Goal: Transaction & Acquisition: Purchase product/service

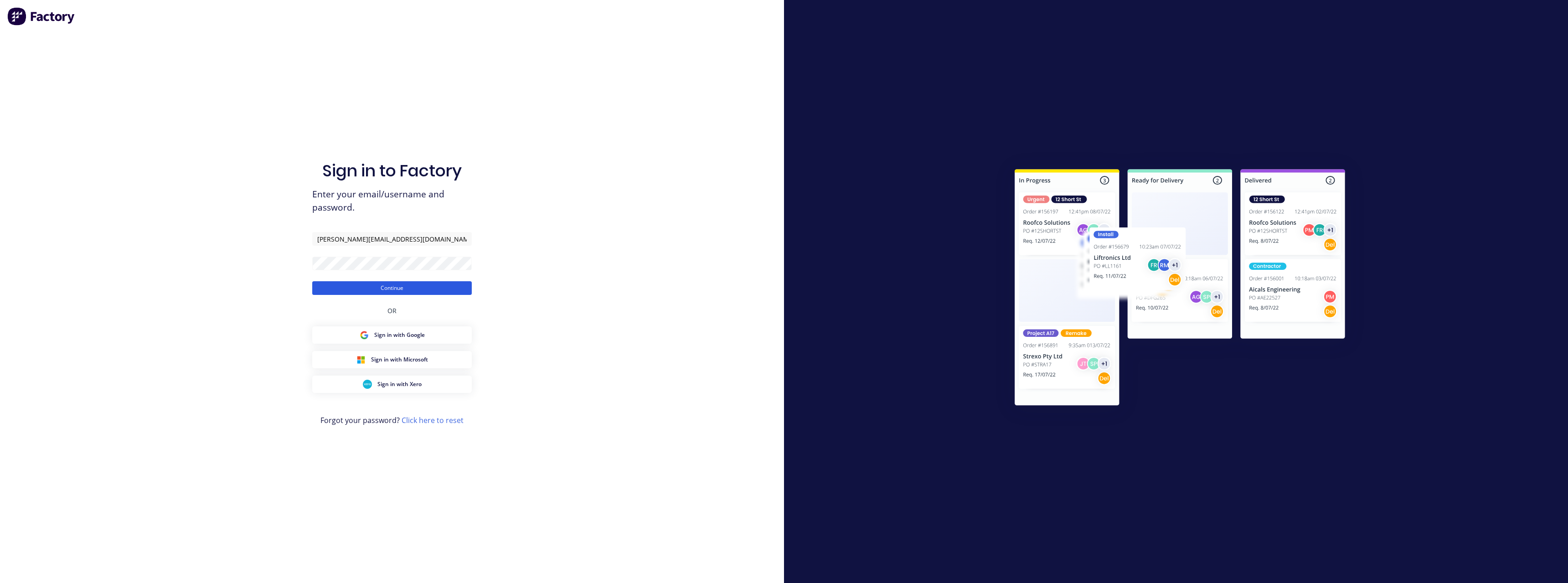
click at [404, 287] on button "Continue" at bounding box center [392, 288] width 159 height 13
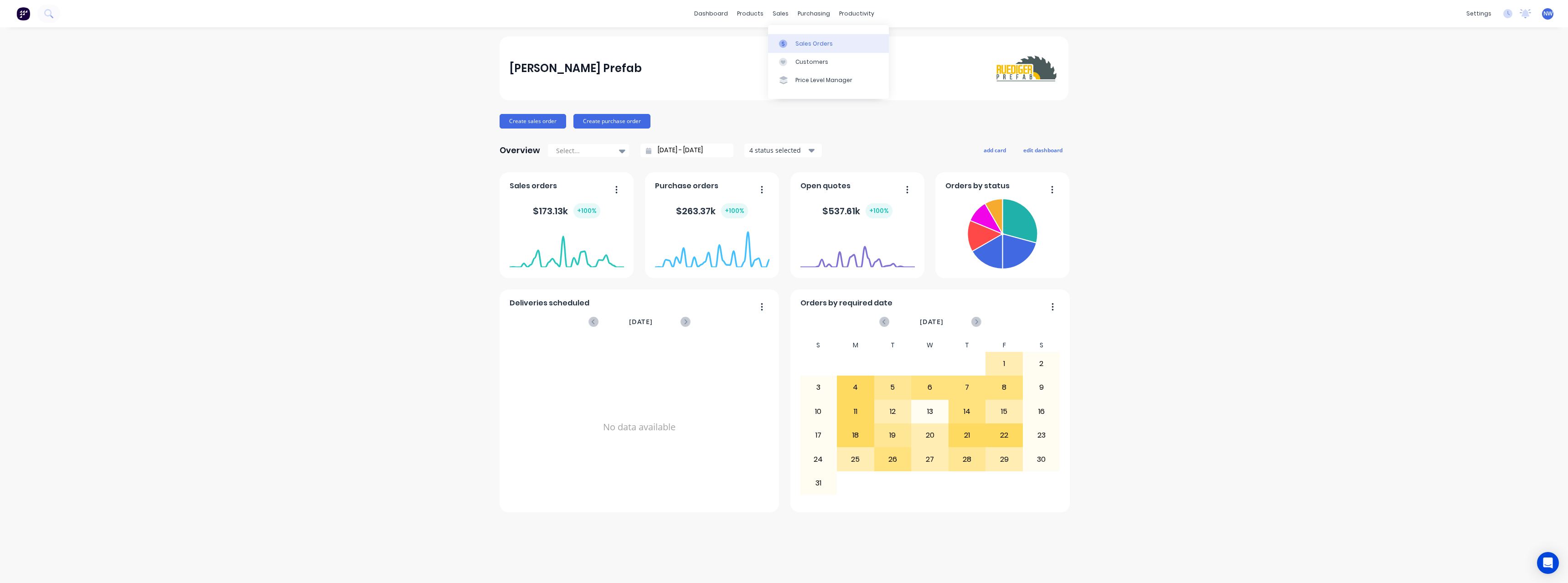
click at [808, 44] on div "Sales Orders" at bounding box center [814, 43] width 37 height 8
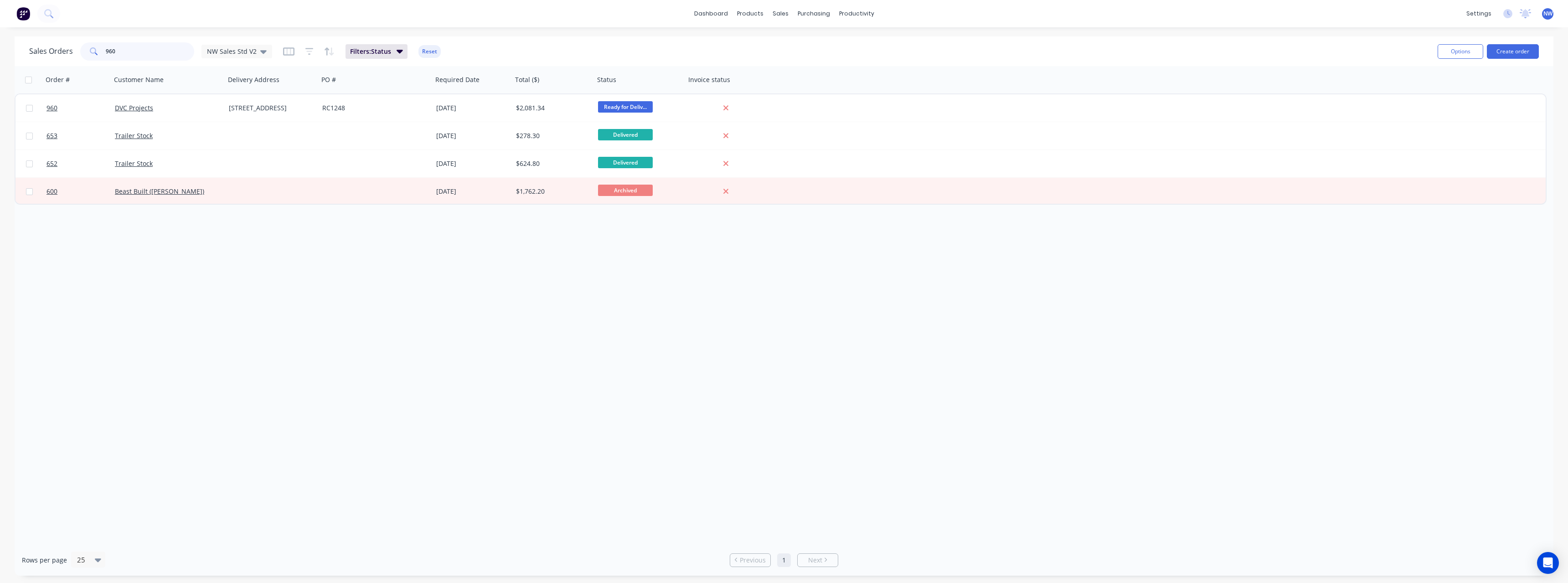
drag, startPoint x: 118, startPoint y: 54, endPoint x: 88, endPoint y: 55, distance: 30.0
click at [88, 55] on div "960" at bounding box center [137, 52] width 114 height 18
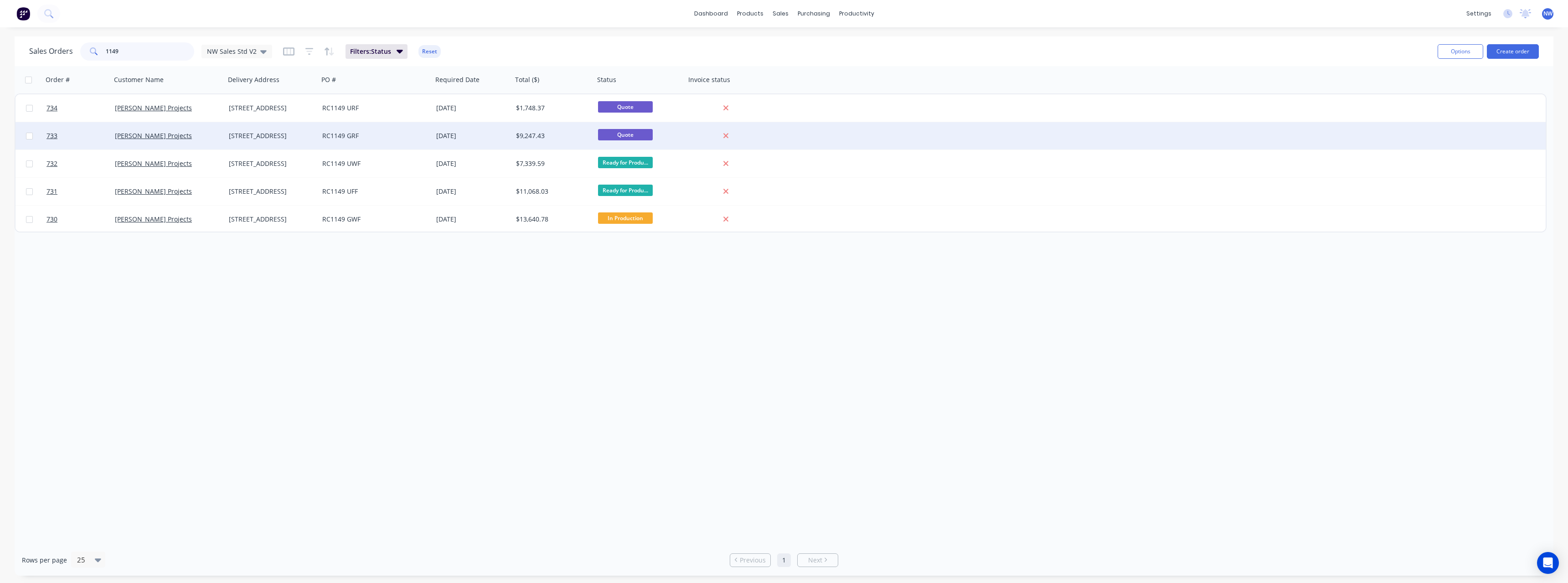
type input "1149"
click at [365, 135] on div "RC1149 GRF" at bounding box center [373, 136] width 101 height 9
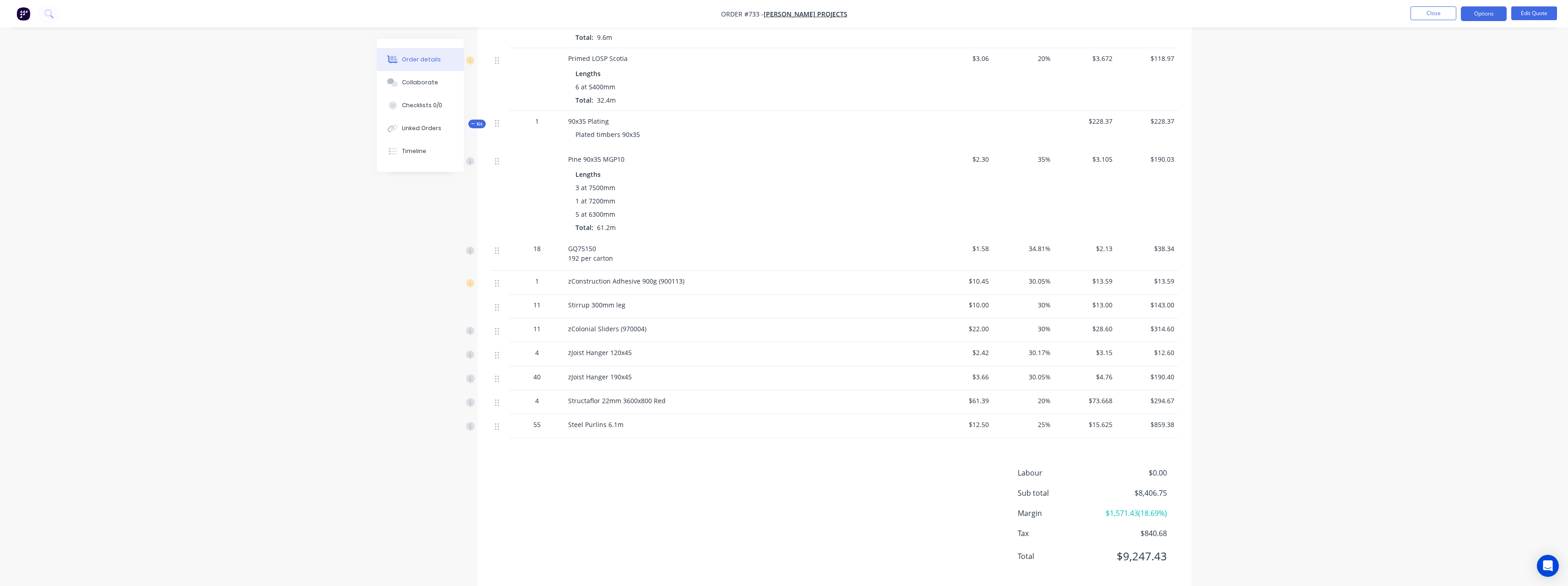
scroll to position [1099, 0]
click at [1434, 15] on button "Close" at bounding box center [1433, 13] width 46 height 13
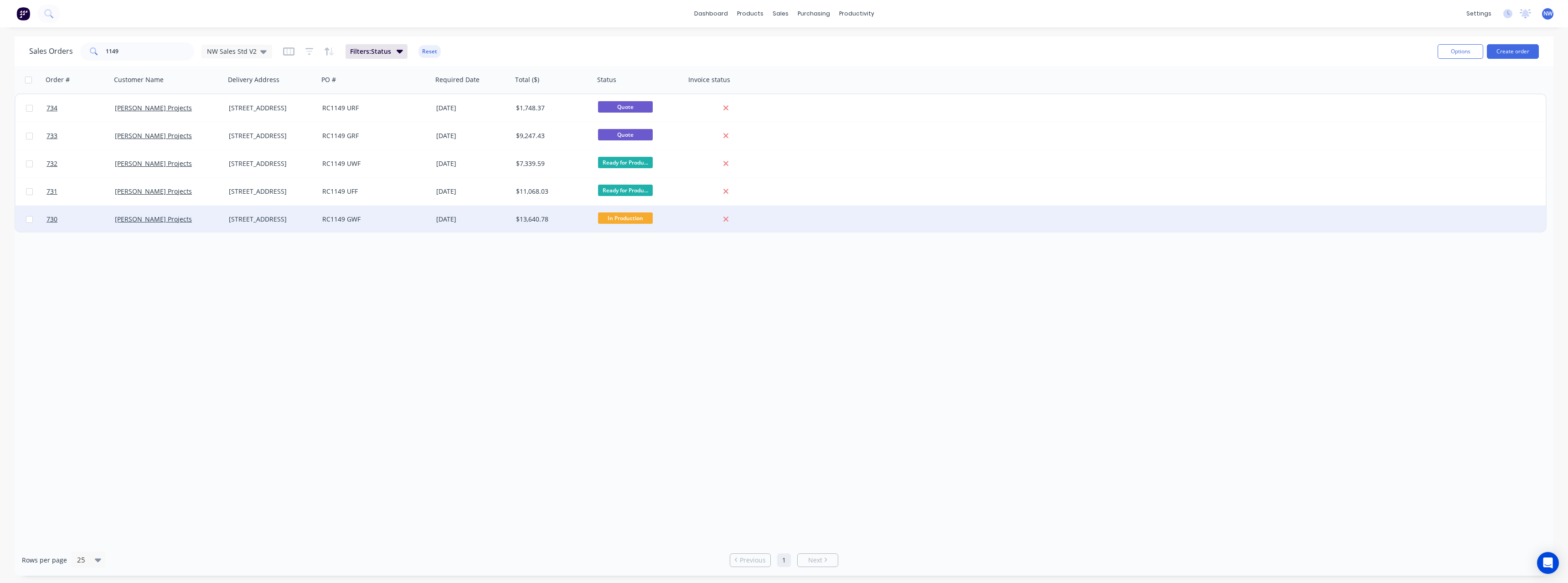
click at [459, 218] on div "[DATE]" at bounding box center [472, 219] width 72 height 9
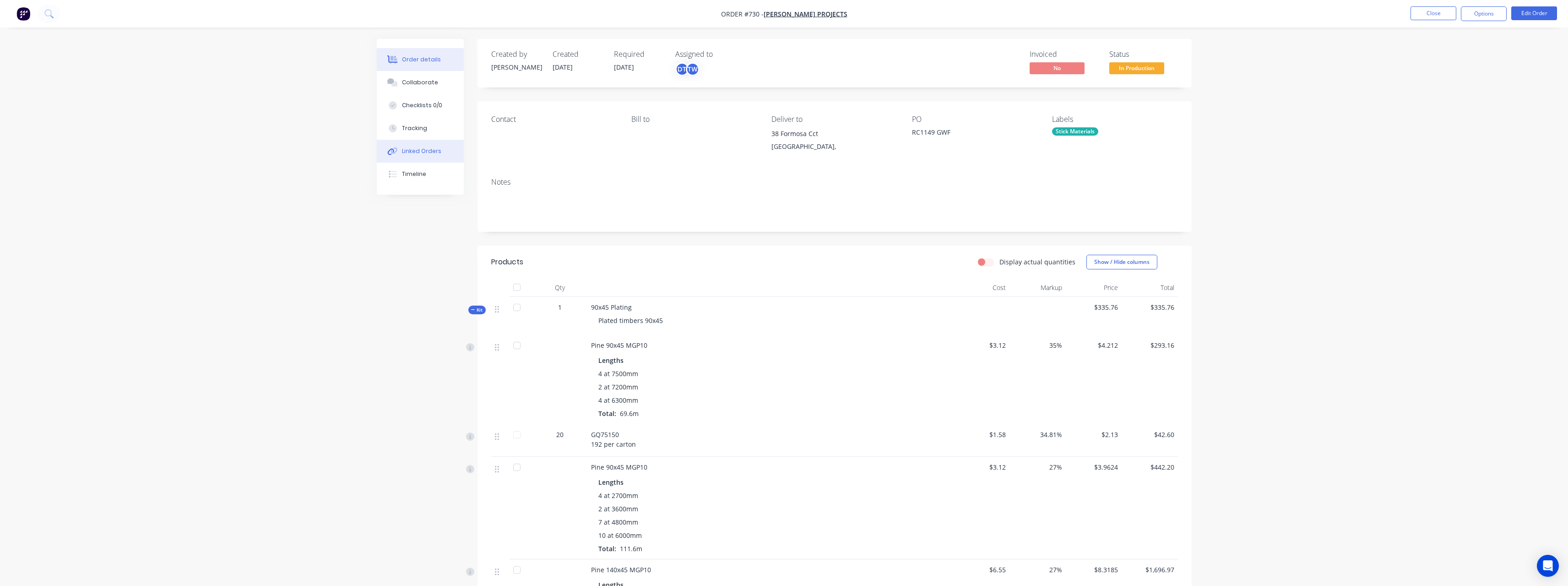
click at [428, 152] on div "Linked Orders" at bounding box center [421, 150] width 39 height 8
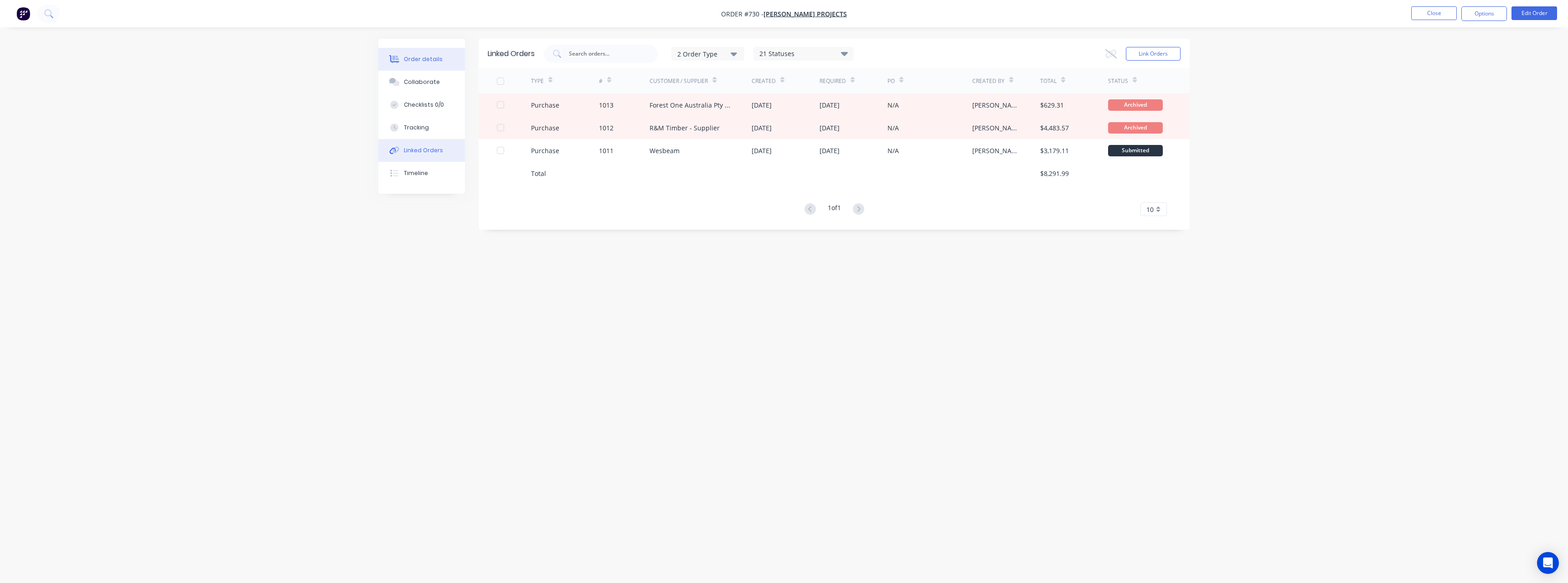
click at [424, 61] on div "Order details" at bounding box center [423, 59] width 39 height 8
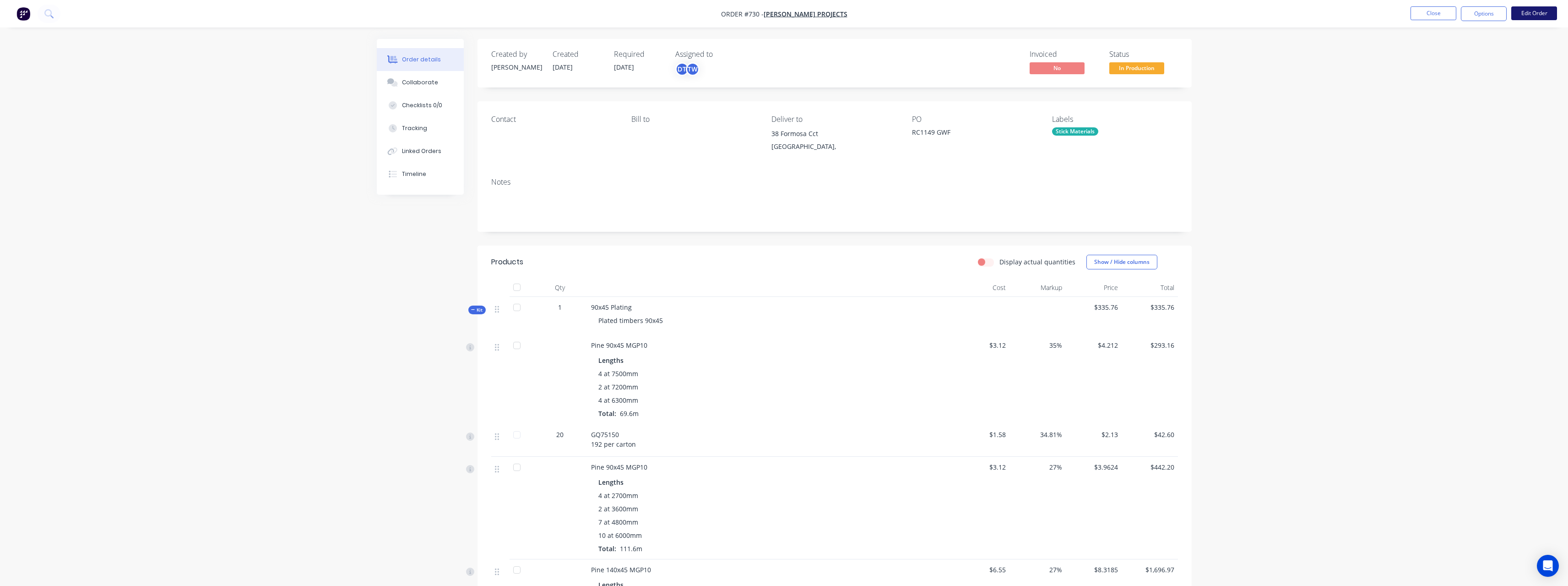
click at [1533, 14] on button "Edit Order" at bounding box center [1534, 13] width 46 height 13
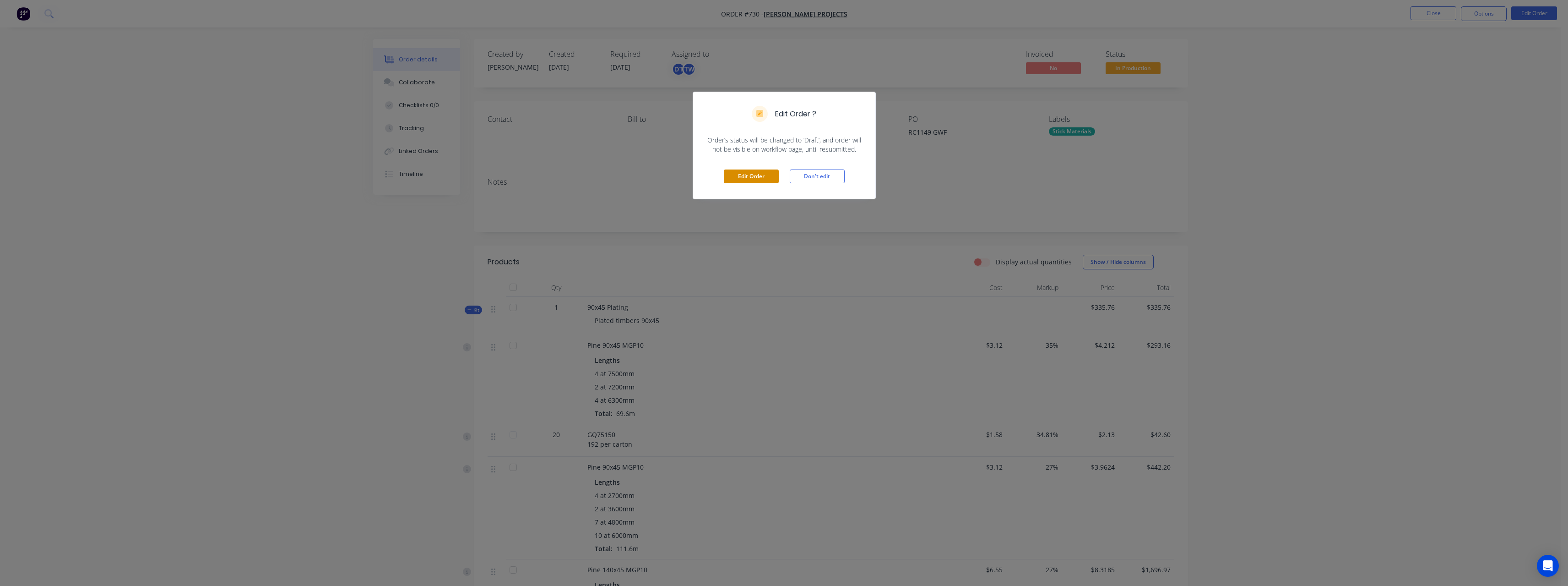
click at [759, 174] on button "Edit Order" at bounding box center [751, 176] width 55 height 13
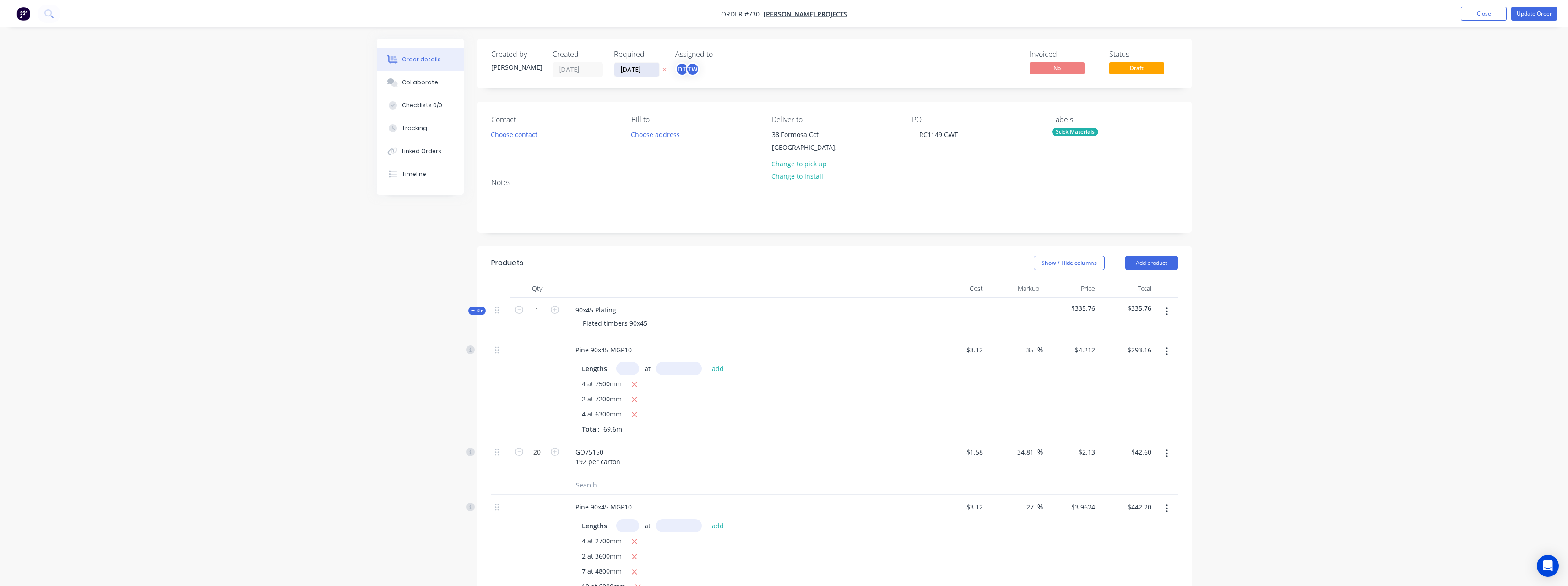
click at [649, 69] on input "[DATE]" at bounding box center [636, 70] width 45 height 13
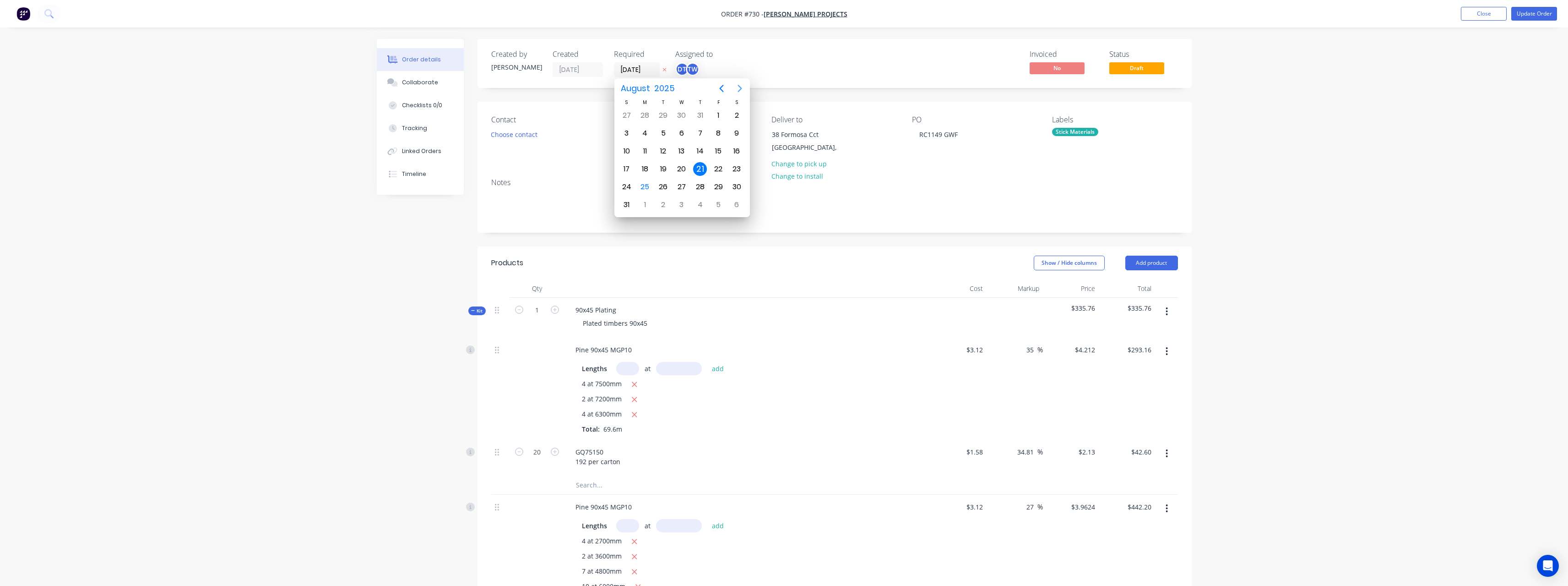
click at [741, 89] on icon "Next page" at bounding box center [739, 89] width 4 height 7
click at [719, 114] on div "5" at bounding box center [718, 115] width 13 height 13
type input "[DATE]"
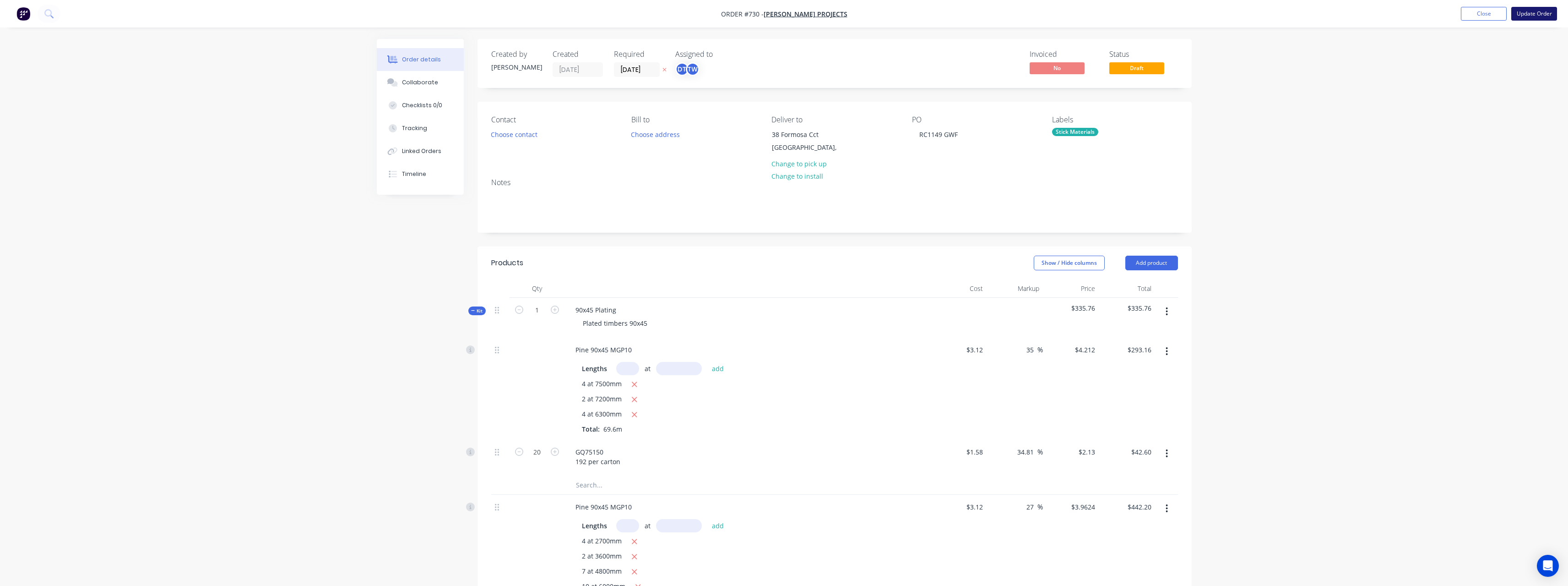
click at [1528, 15] on button "Update Order" at bounding box center [1534, 13] width 46 height 13
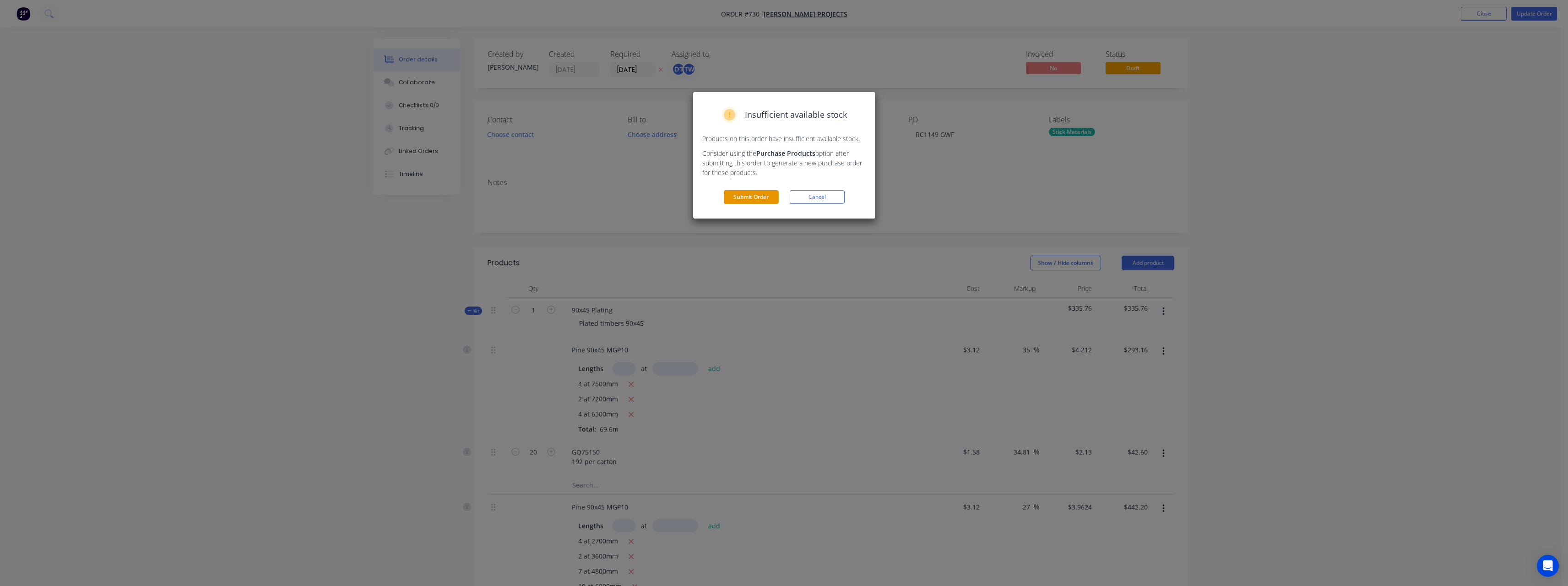
click at [760, 191] on button "Submit Order" at bounding box center [751, 197] width 55 height 13
click at [759, 219] on button "Submit" at bounding box center [751, 215] width 55 height 13
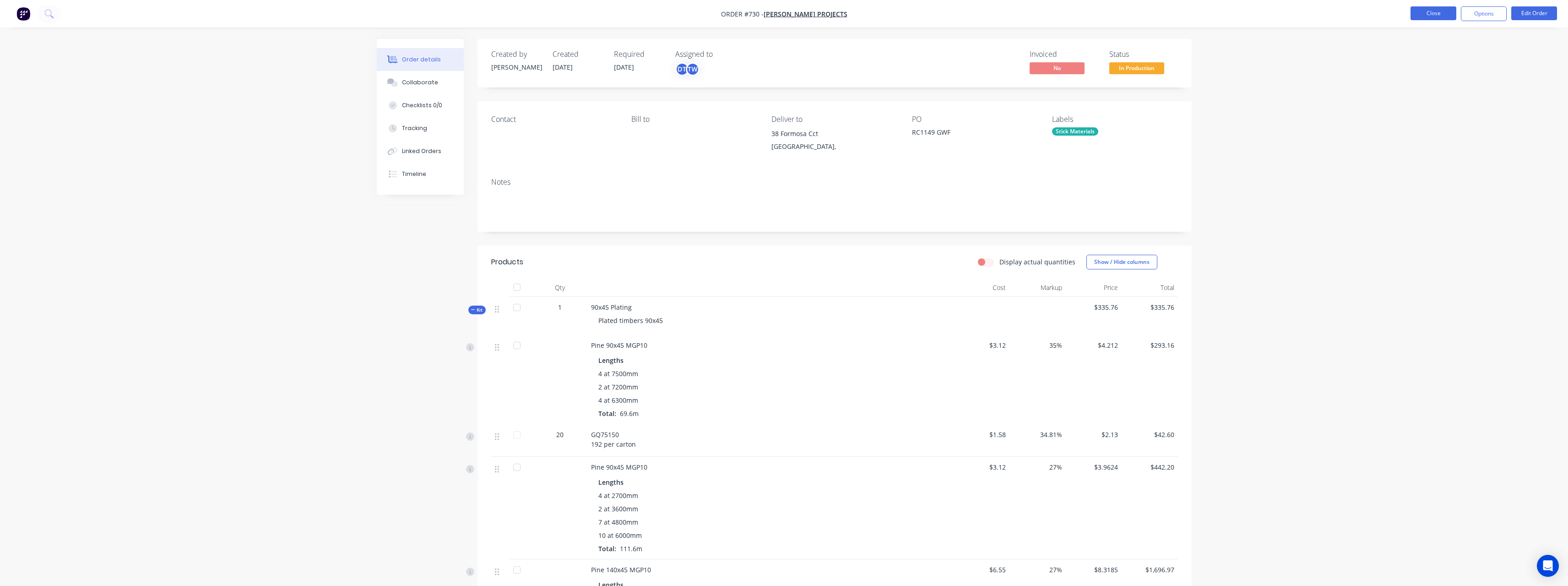
click at [1421, 14] on button "Close" at bounding box center [1433, 13] width 46 height 13
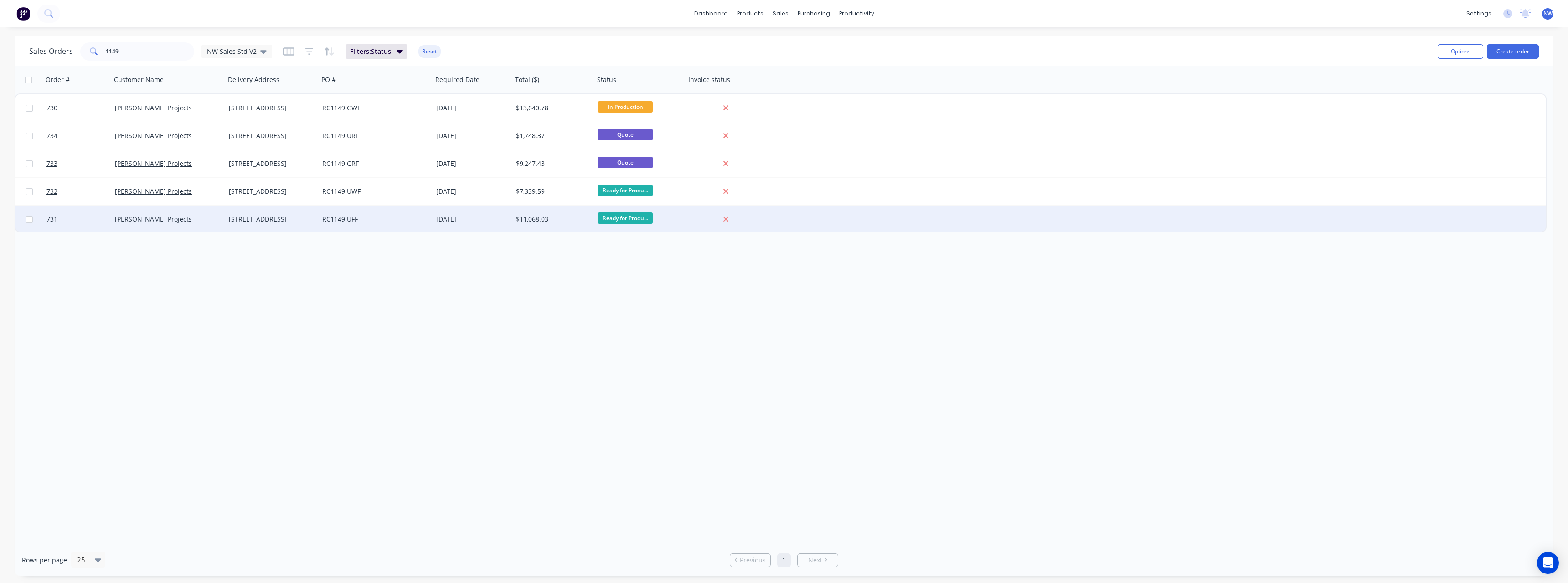
click at [405, 218] on div "RC1149 UFF" at bounding box center [373, 219] width 101 height 9
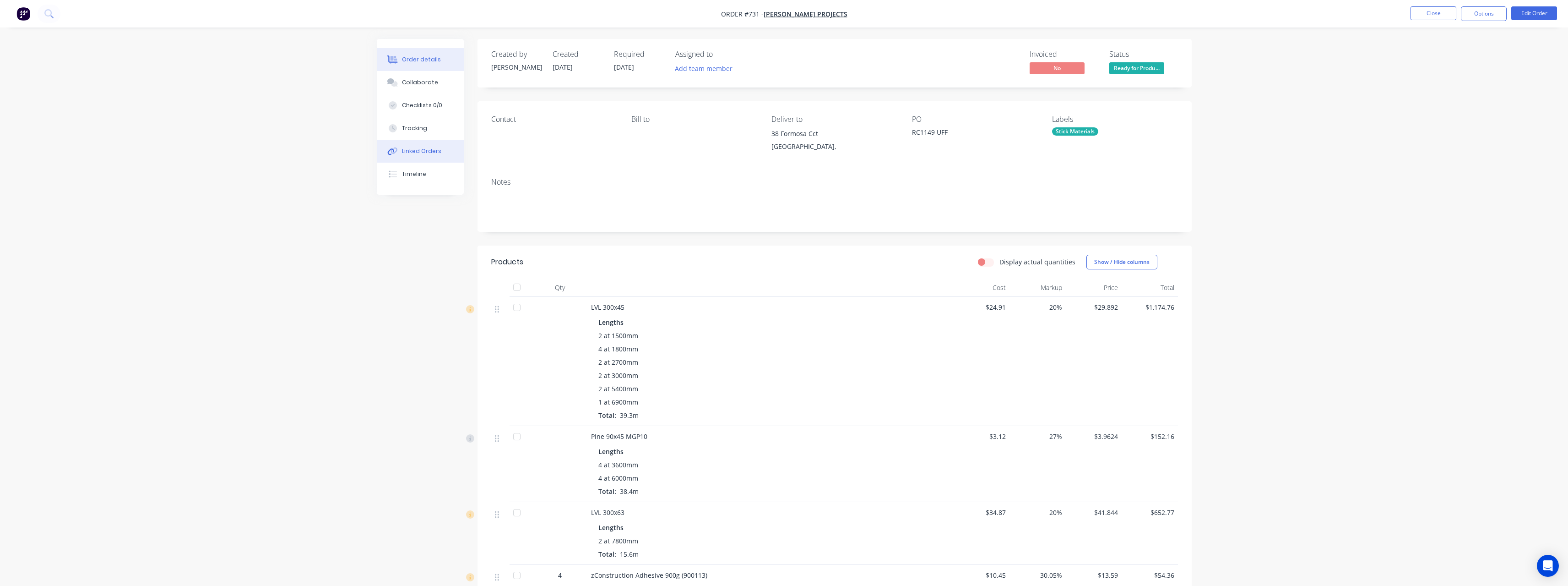
click at [413, 147] on div "Linked Orders" at bounding box center [421, 150] width 39 height 8
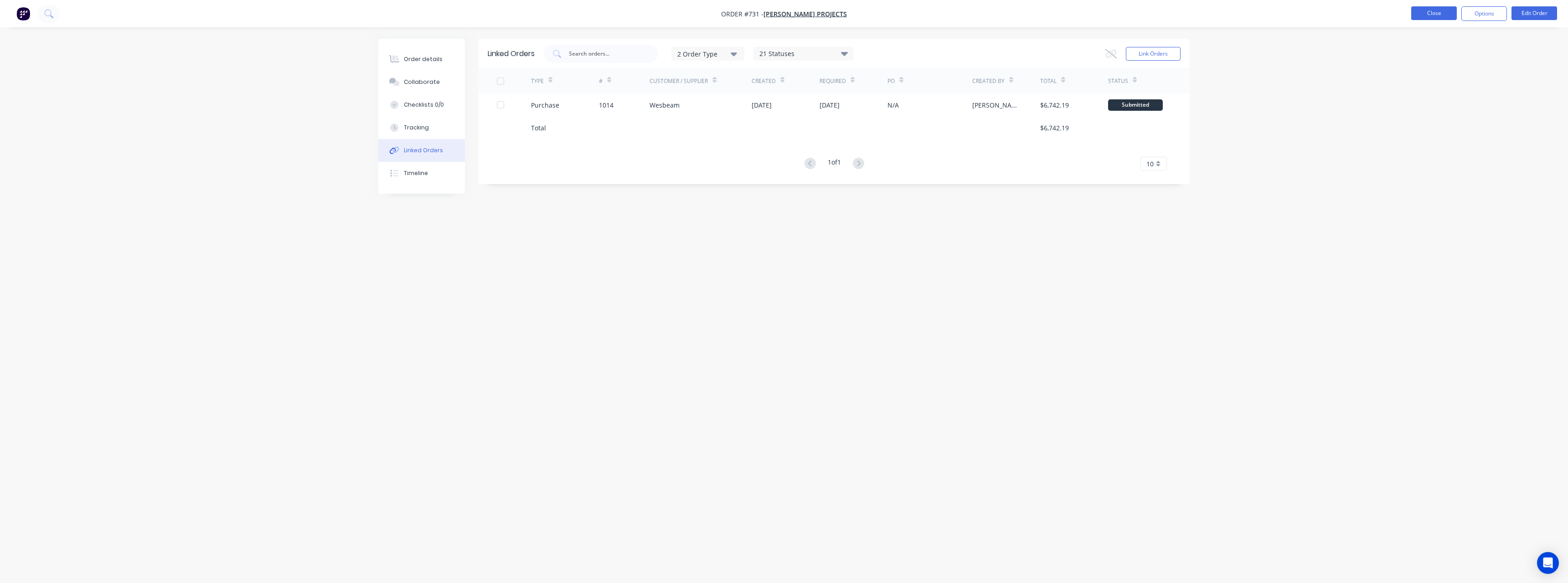
click at [1438, 10] on button "Close" at bounding box center [1433, 13] width 46 height 13
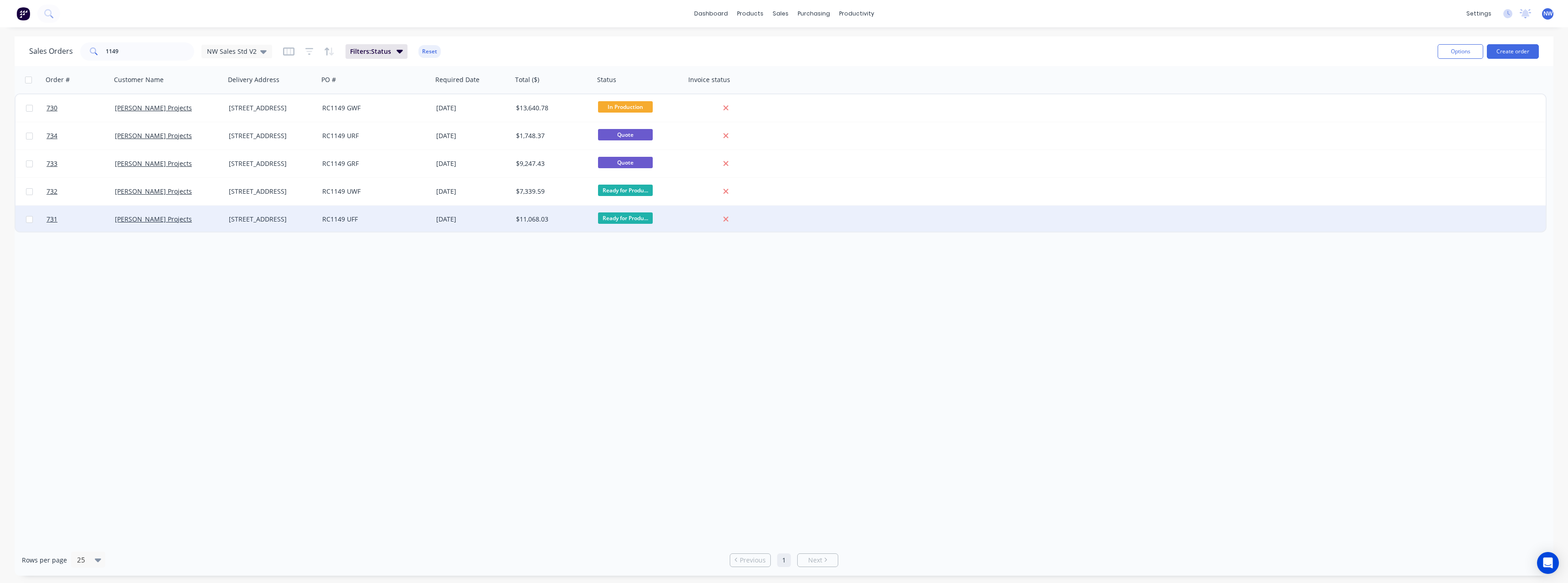
click at [406, 217] on div "RC1149 UFF" at bounding box center [373, 219] width 101 height 9
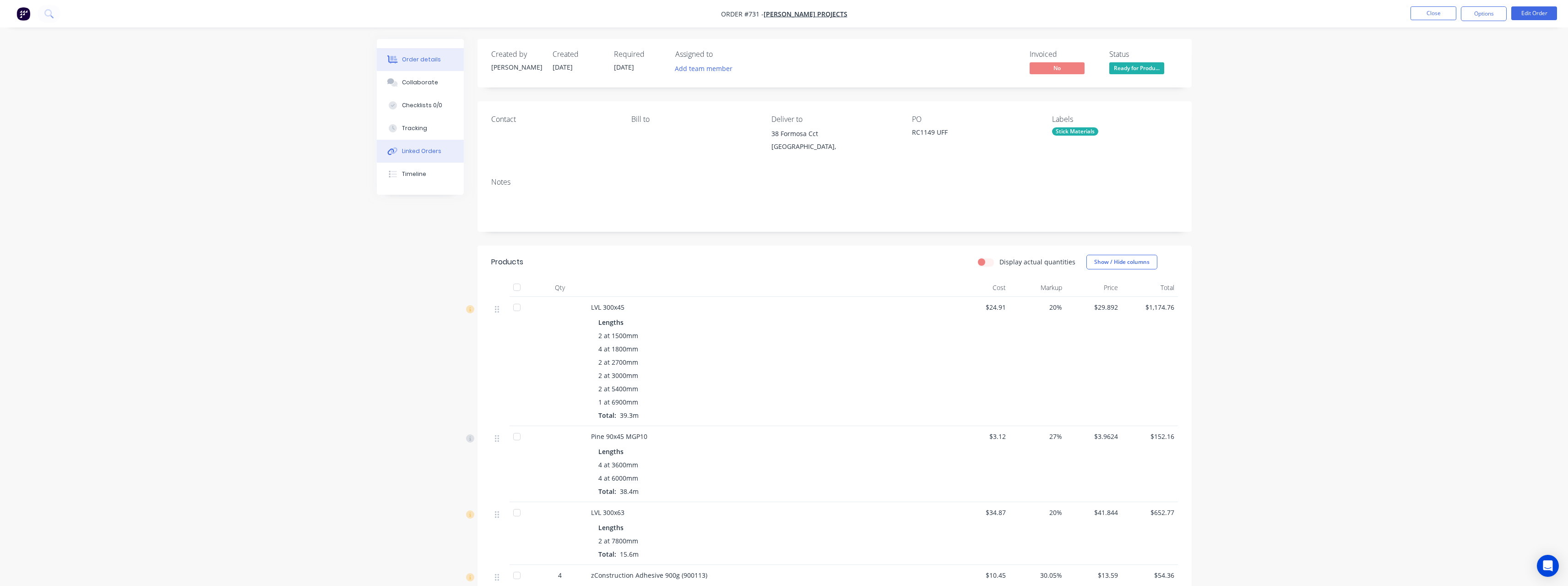
click at [427, 153] on div "Linked Orders" at bounding box center [421, 150] width 39 height 8
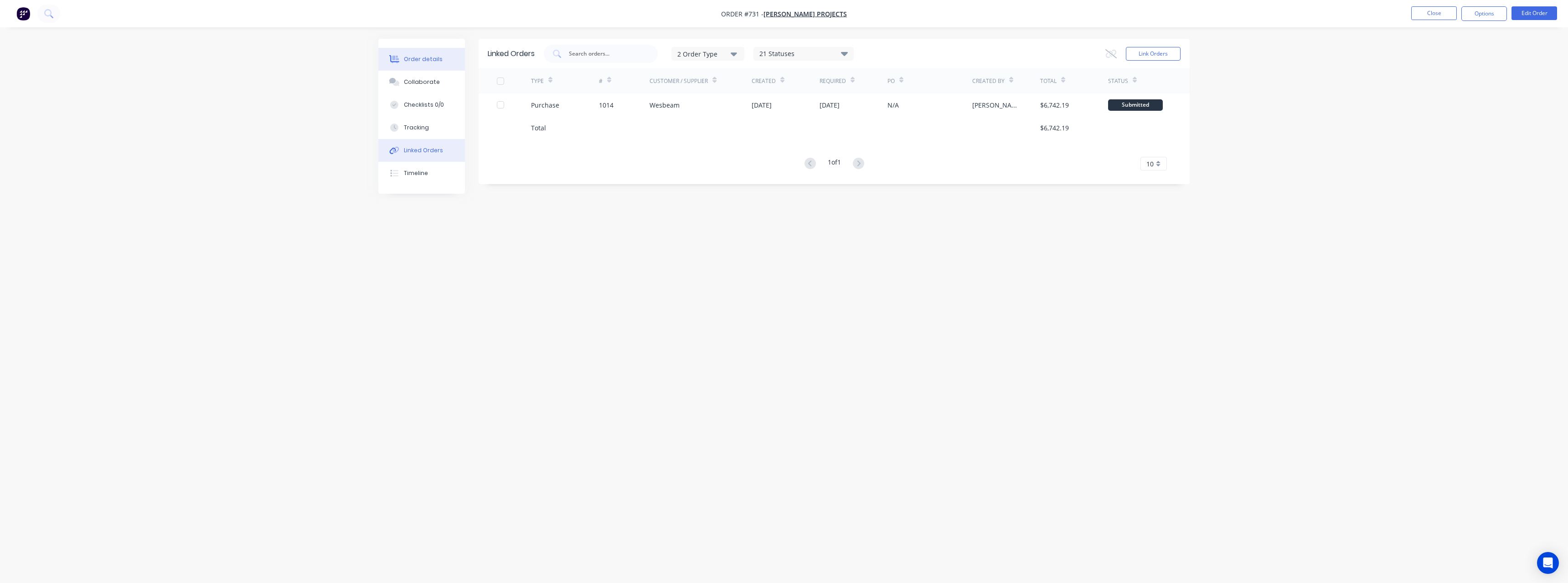
click at [424, 57] on div "Order details" at bounding box center [423, 59] width 39 height 8
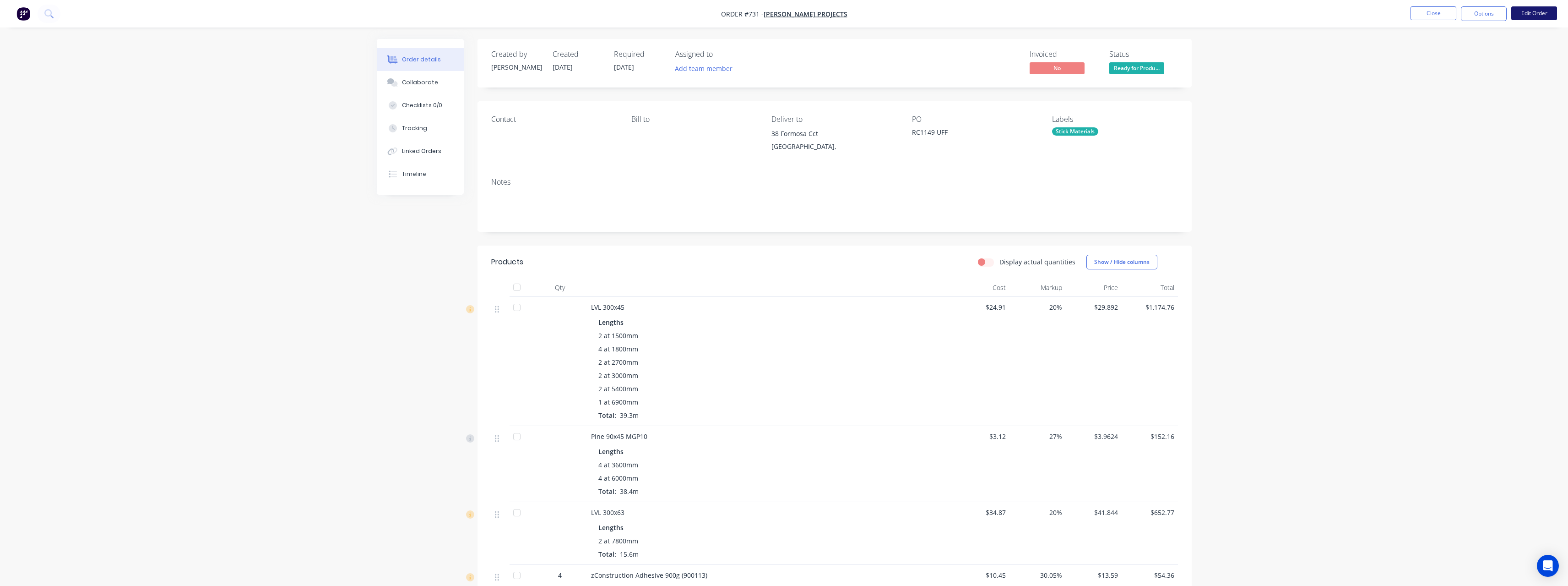
click at [1525, 13] on button "Edit Order" at bounding box center [1534, 13] width 46 height 13
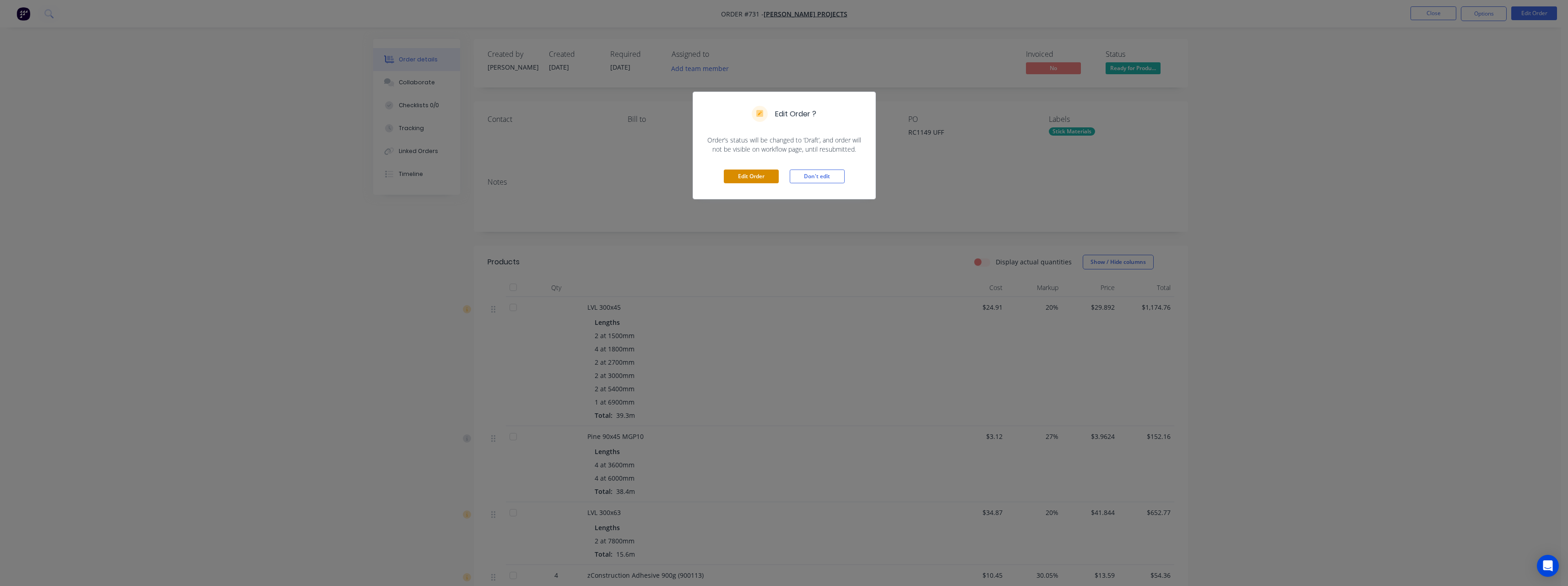
click at [763, 174] on button "Edit Order" at bounding box center [751, 176] width 55 height 13
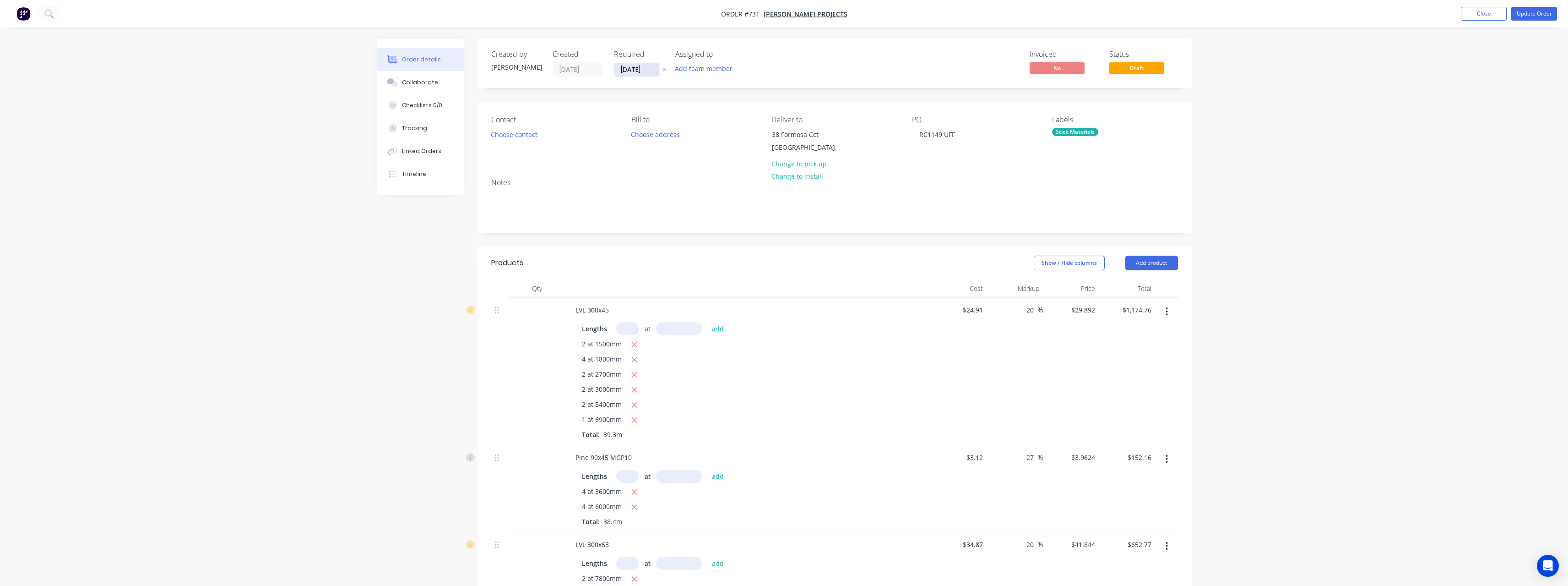
click at [657, 72] on input "[DATE]" at bounding box center [636, 70] width 45 height 13
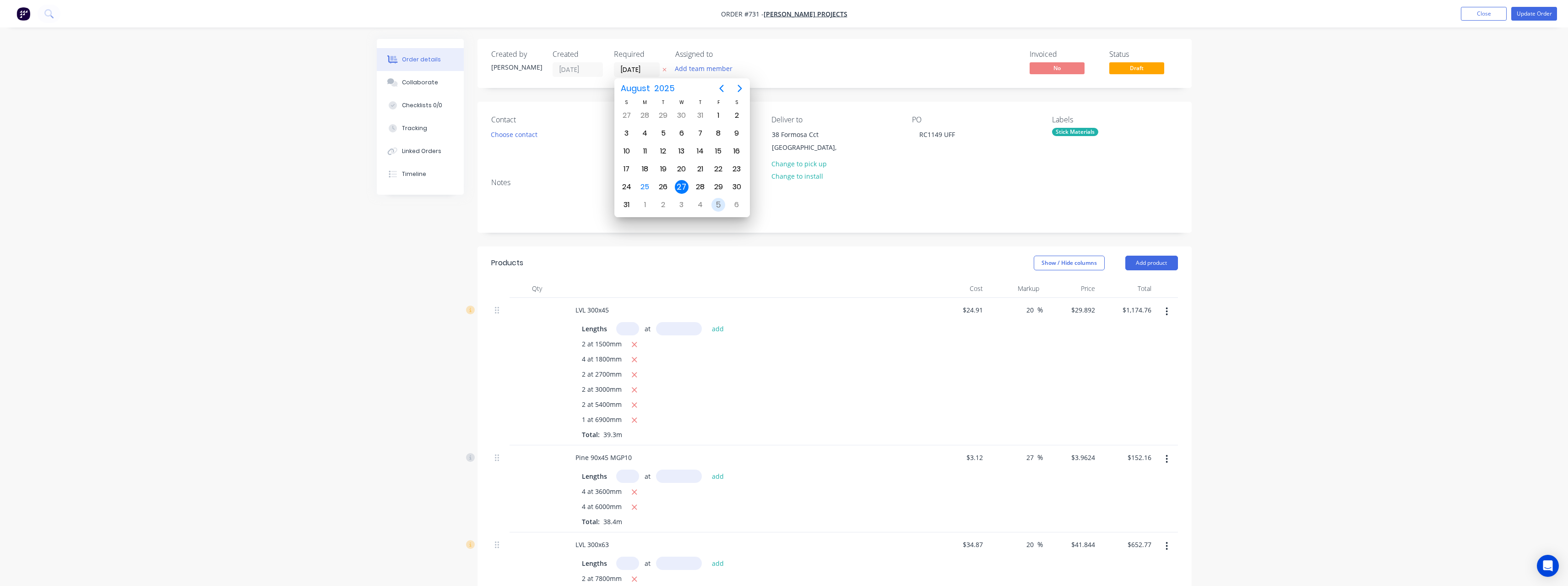
click at [715, 203] on div "5" at bounding box center [718, 204] width 13 height 13
type input "[DATE]"
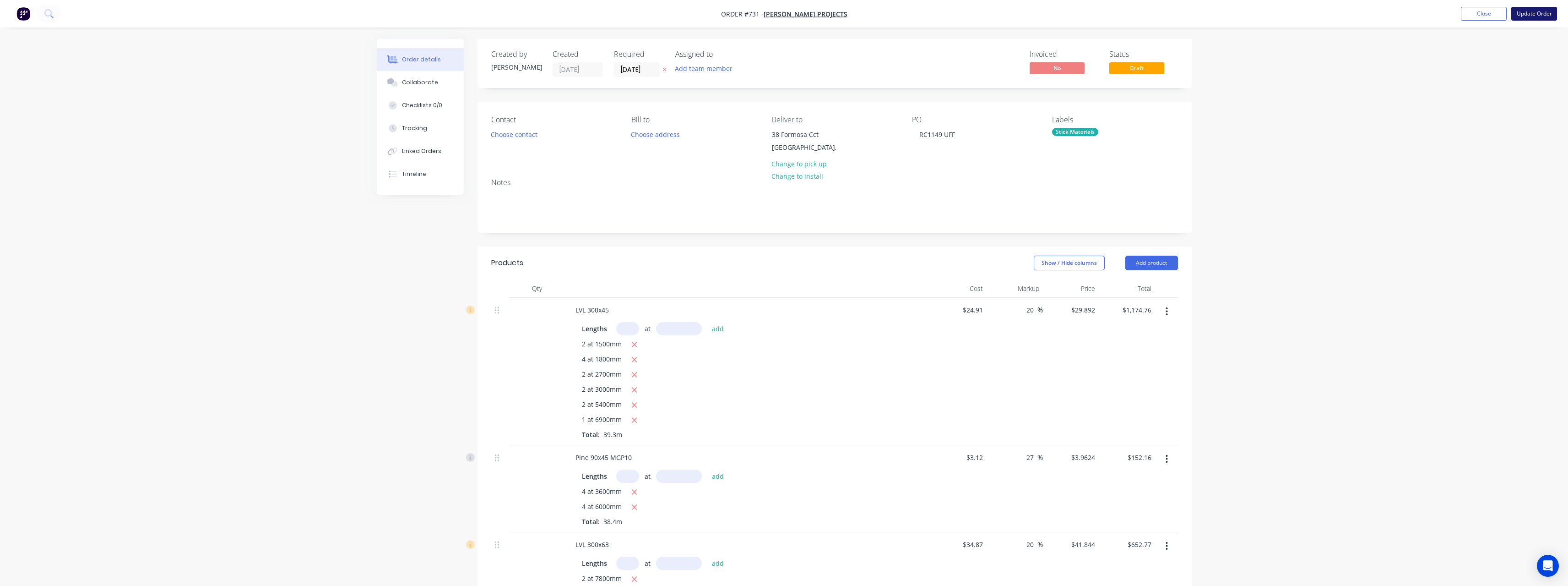
click at [1525, 14] on button "Update Order" at bounding box center [1534, 13] width 46 height 13
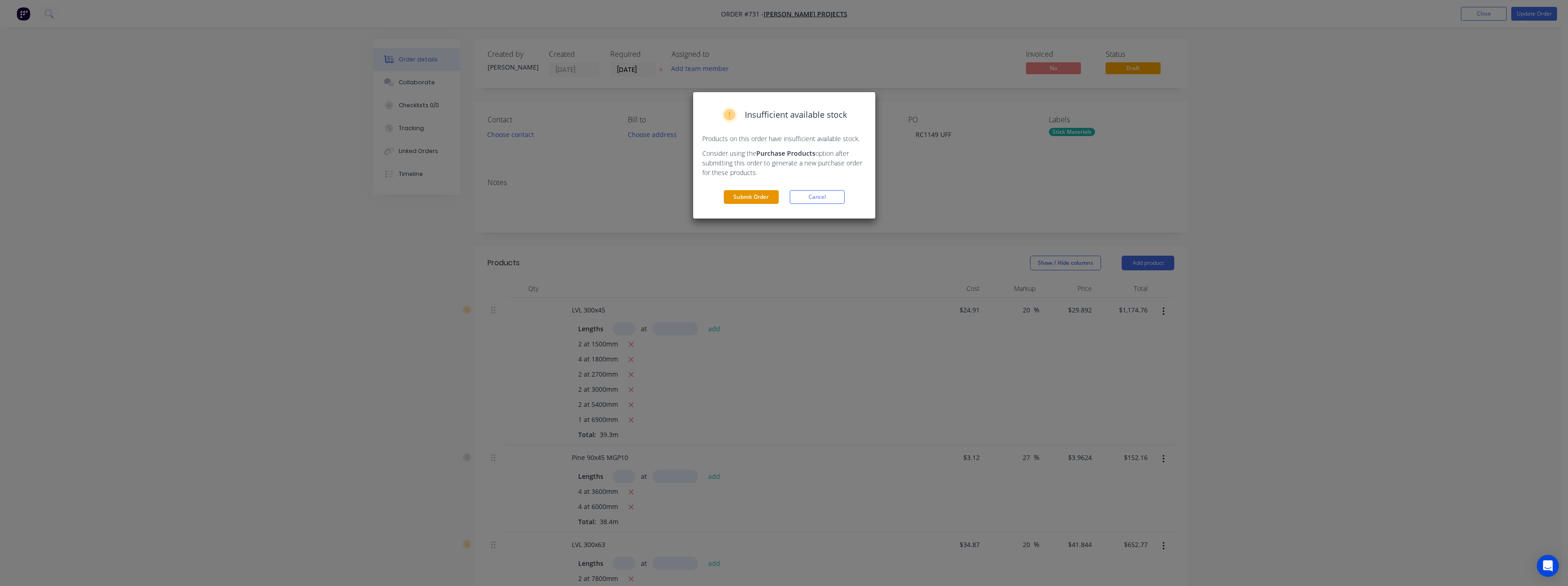
click at [756, 198] on button "Submit Order" at bounding box center [751, 197] width 55 height 13
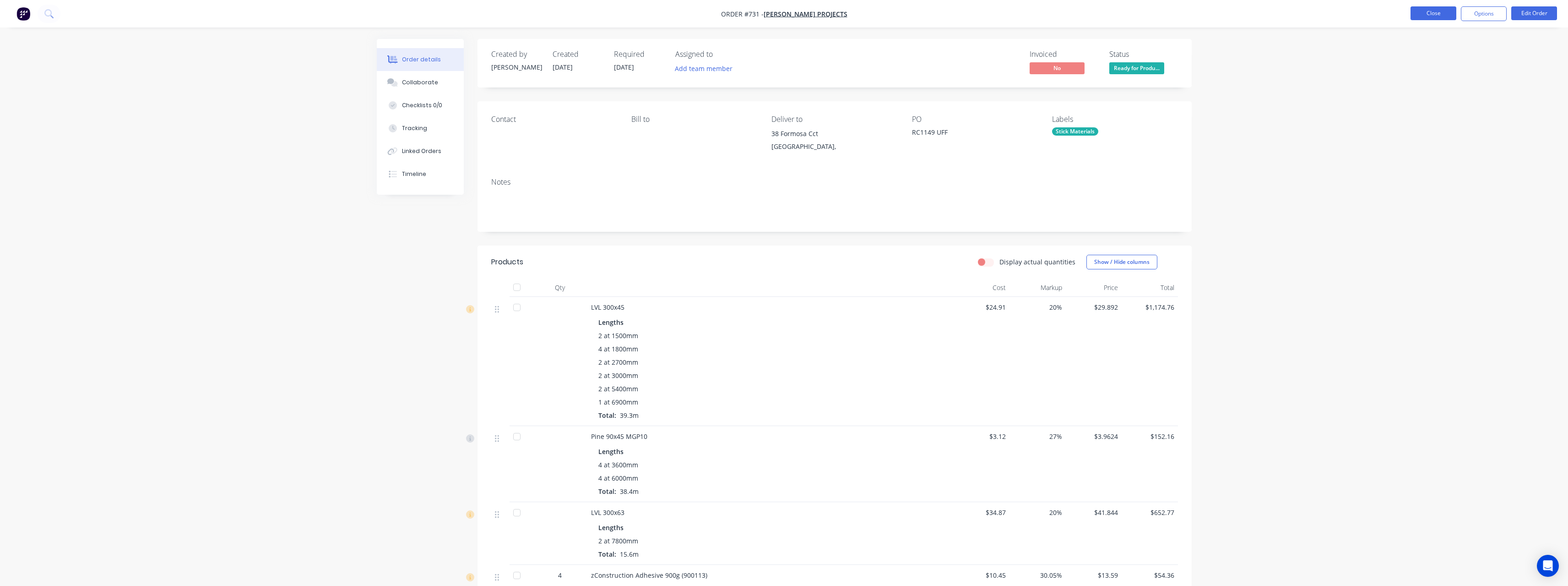
click at [1416, 15] on button "Close" at bounding box center [1433, 13] width 46 height 13
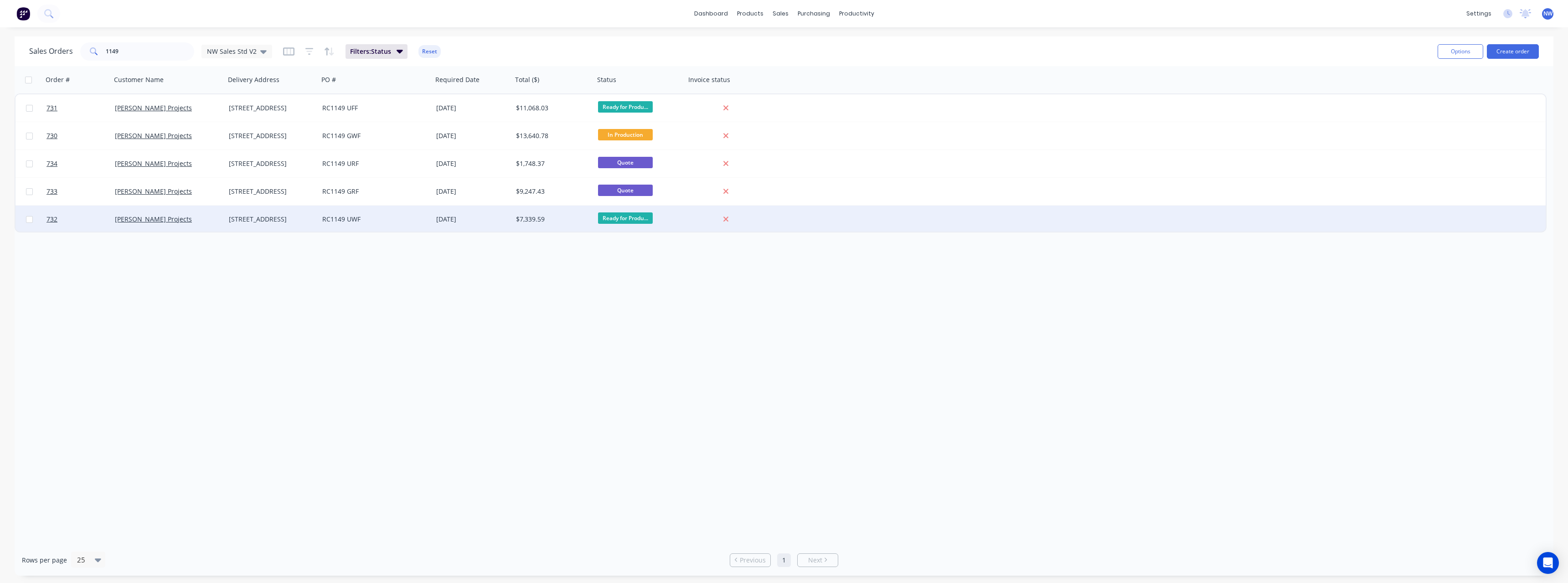
click at [486, 219] on div "[DATE]" at bounding box center [472, 219] width 72 height 9
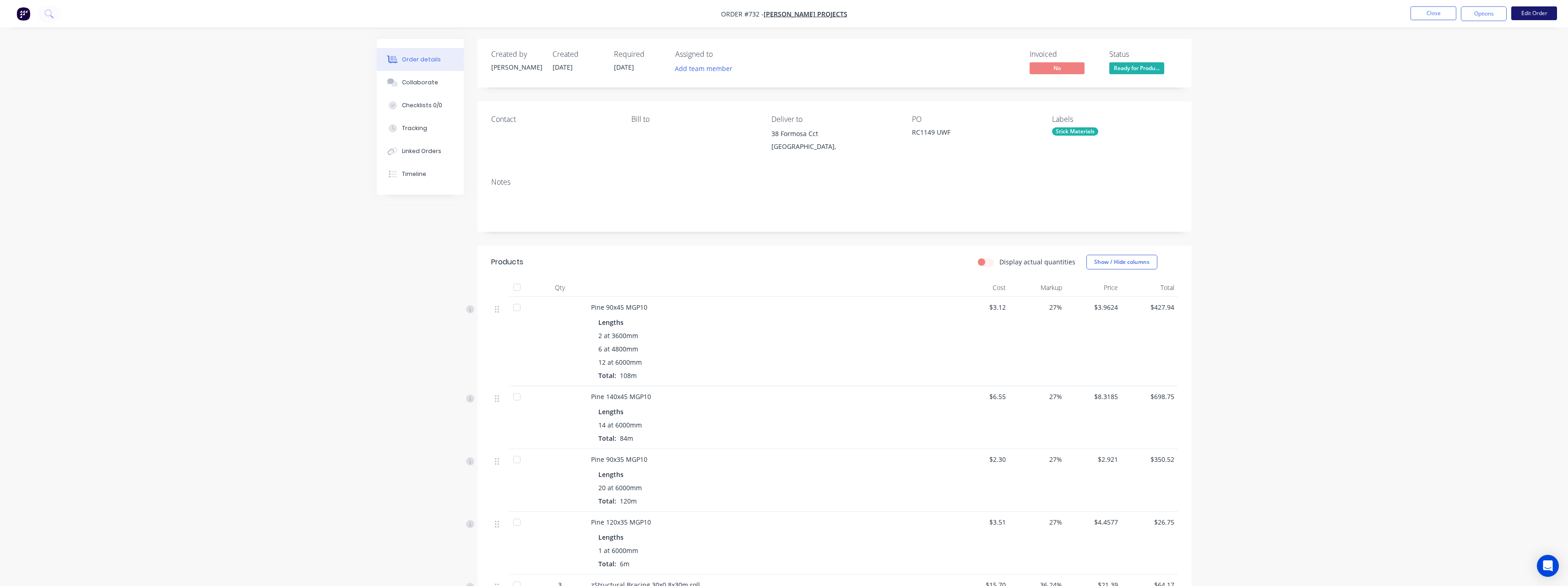
click at [1526, 13] on button "Edit Order" at bounding box center [1534, 13] width 46 height 13
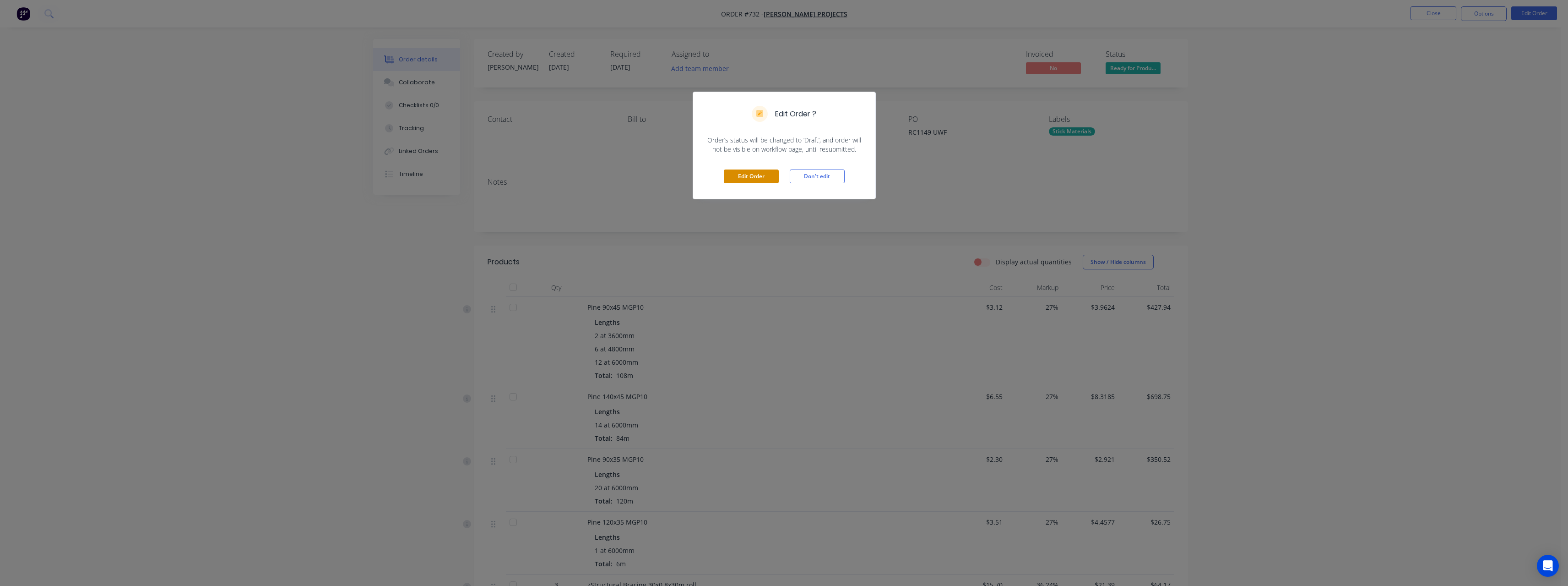
click at [767, 174] on button "Edit Order" at bounding box center [751, 176] width 55 height 13
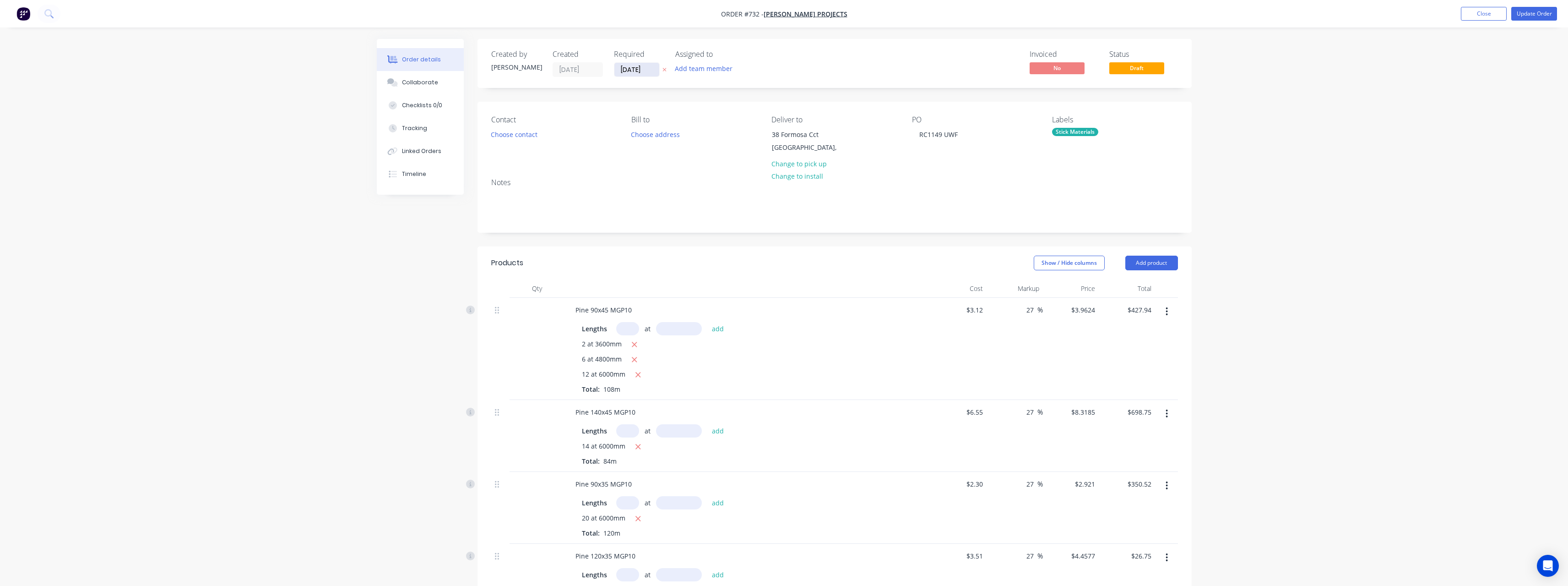
click at [652, 67] on input "[DATE]" at bounding box center [636, 70] width 45 height 13
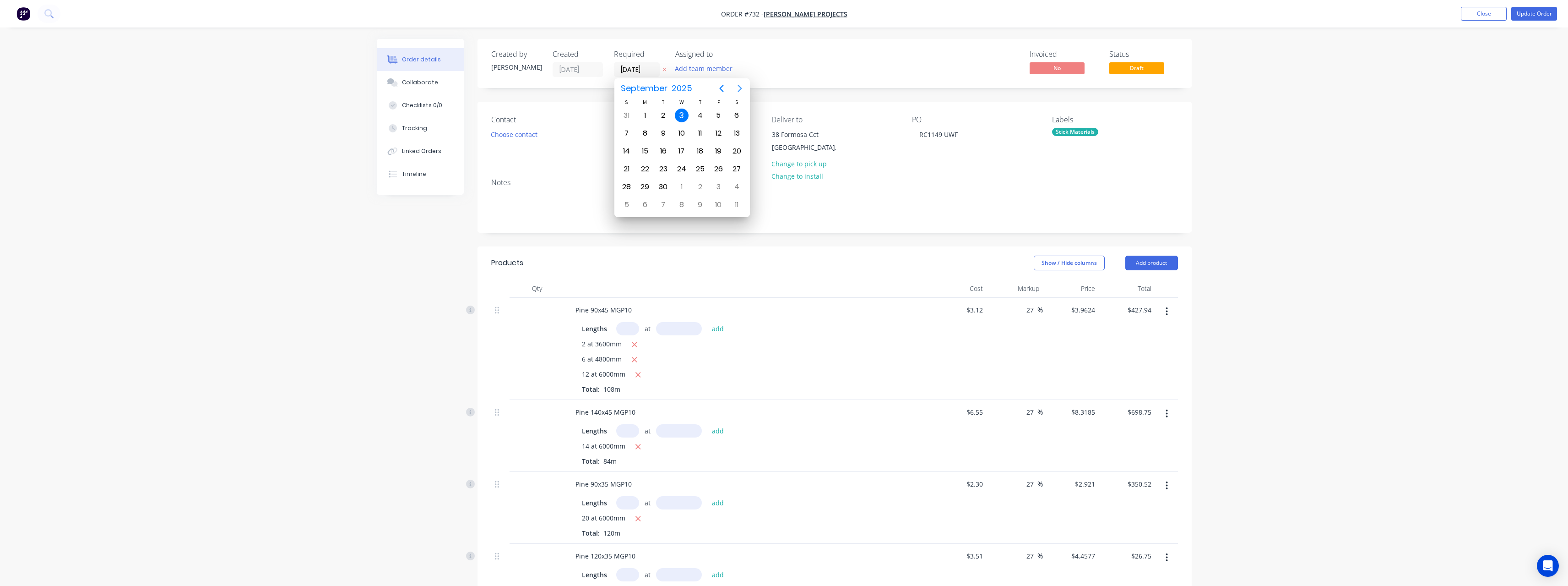
click at [743, 85] on icon "Next page" at bounding box center [740, 89] width 11 height 11
click at [717, 89] on icon "Previous page" at bounding box center [721, 89] width 11 height 11
click at [716, 135] on div "12" at bounding box center [718, 133] width 13 height 13
type input "[DATE]"
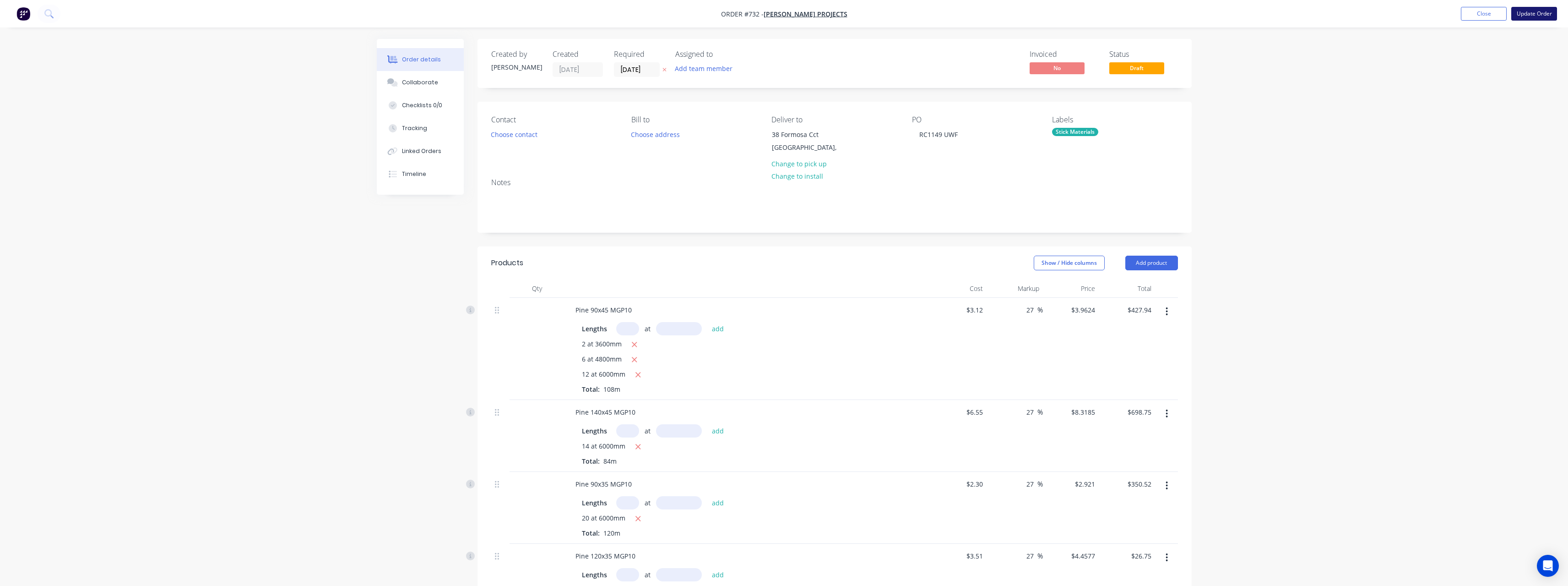
click at [1525, 14] on button "Update Order" at bounding box center [1534, 13] width 46 height 13
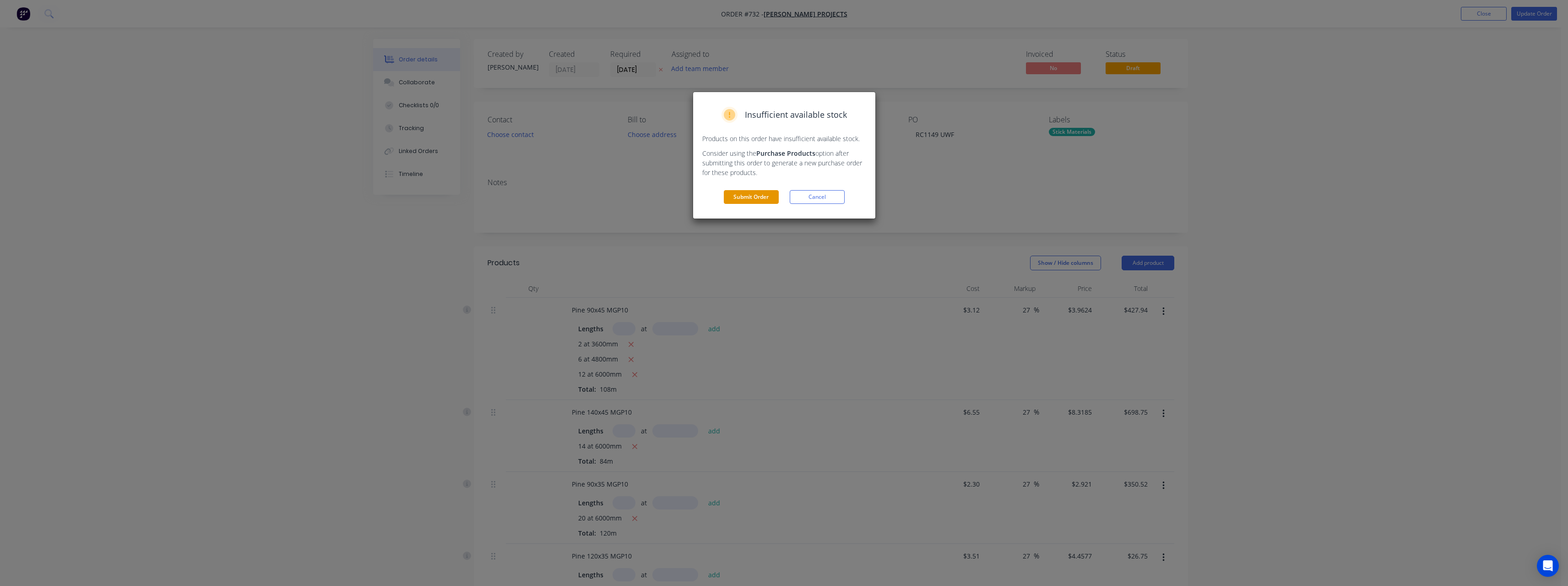
click at [764, 192] on button "Submit Order" at bounding box center [751, 197] width 55 height 13
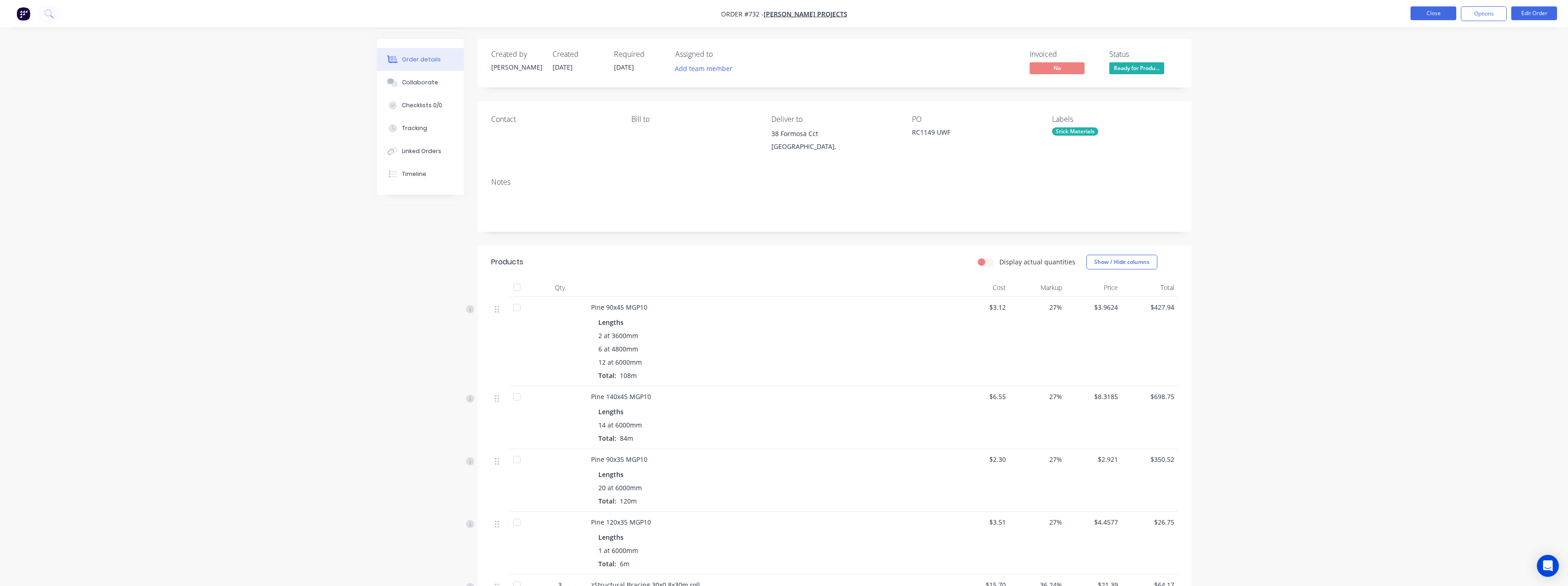
click at [1428, 17] on button "Close" at bounding box center [1433, 13] width 46 height 13
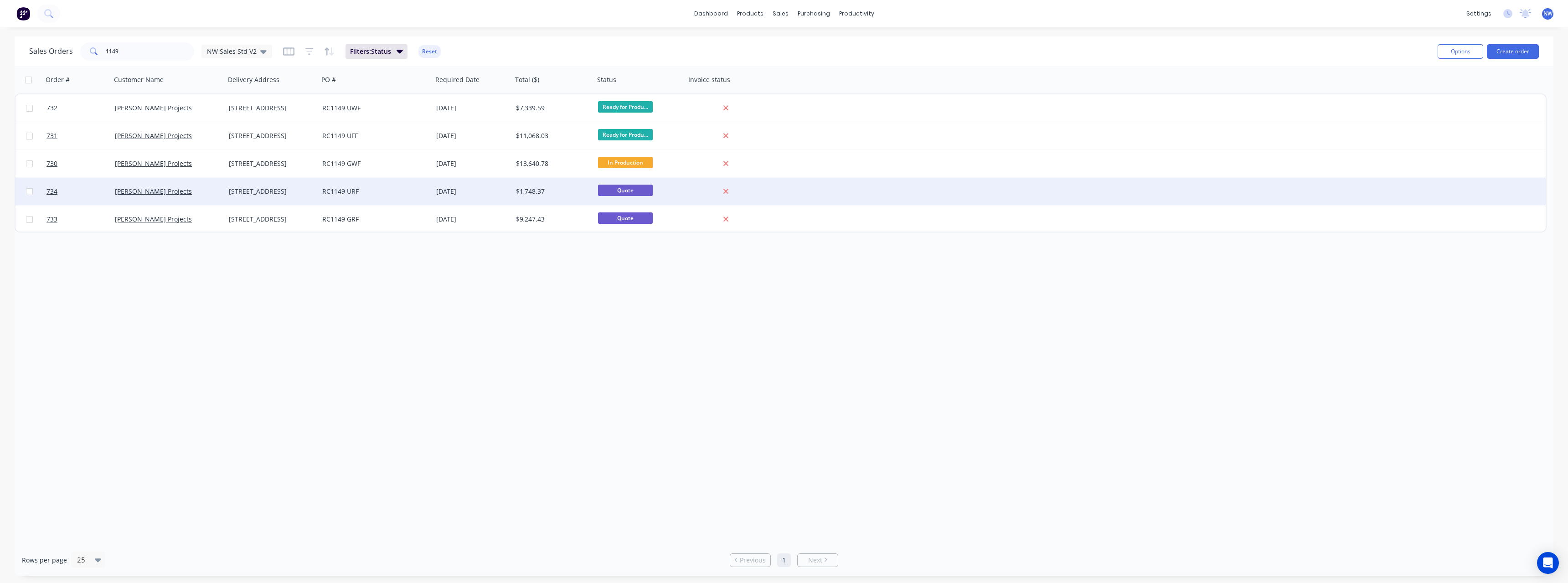
click at [439, 190] on div "[DATE]" at bounding box center [472, 191] width 72 height 9
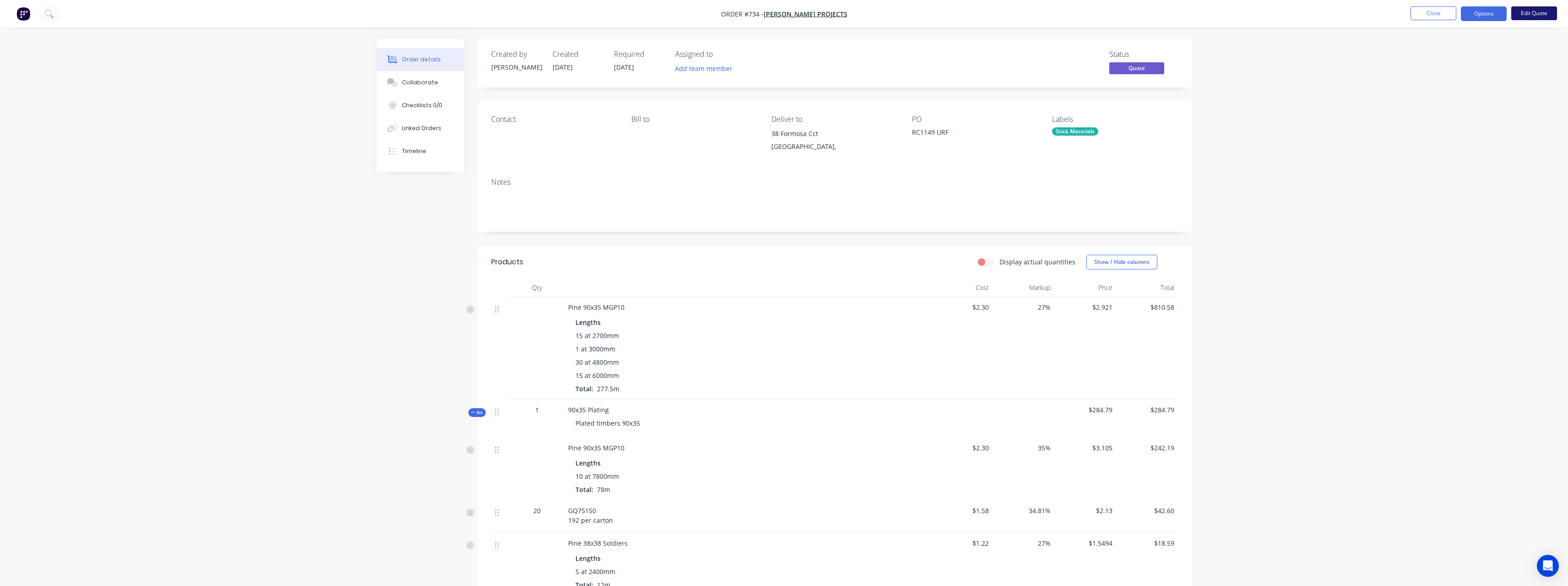
click at [1543, 12] on button "Edit Quote" at bounding box center [1534, 13] width 46 height 13
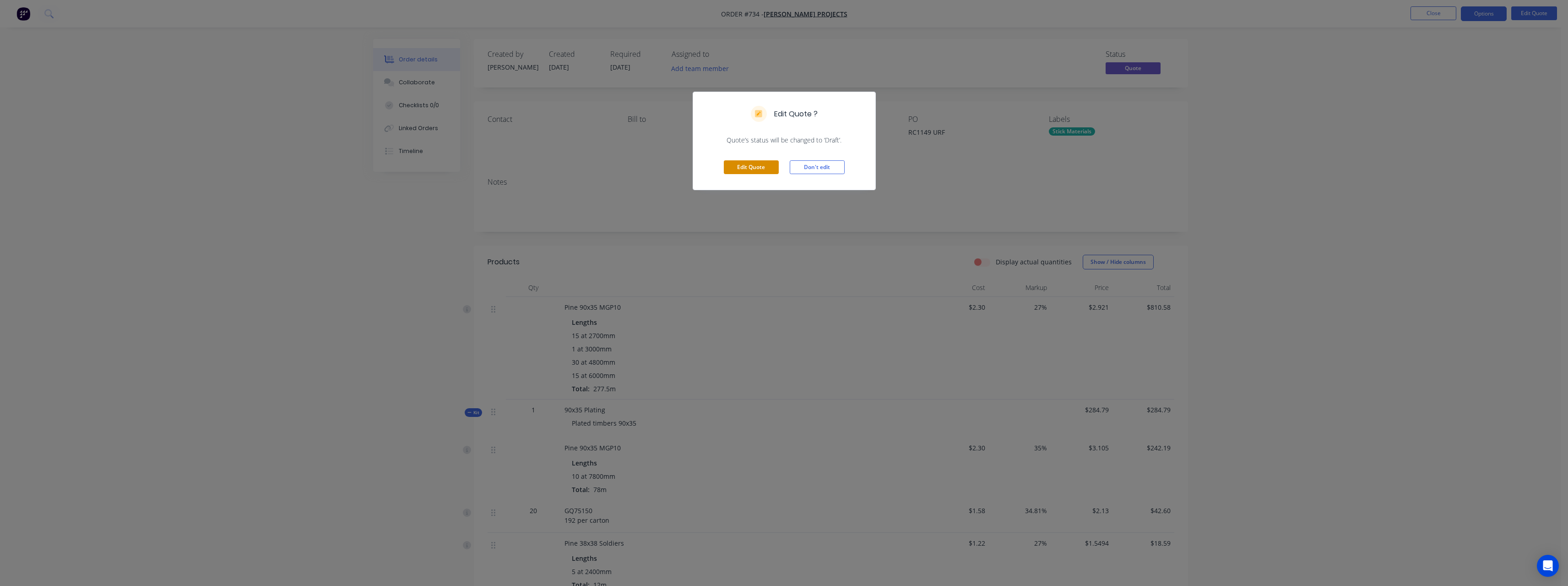
click at [757, 165] on button "Edit Quote" at bounding box center [751, 167] width 55 height 13
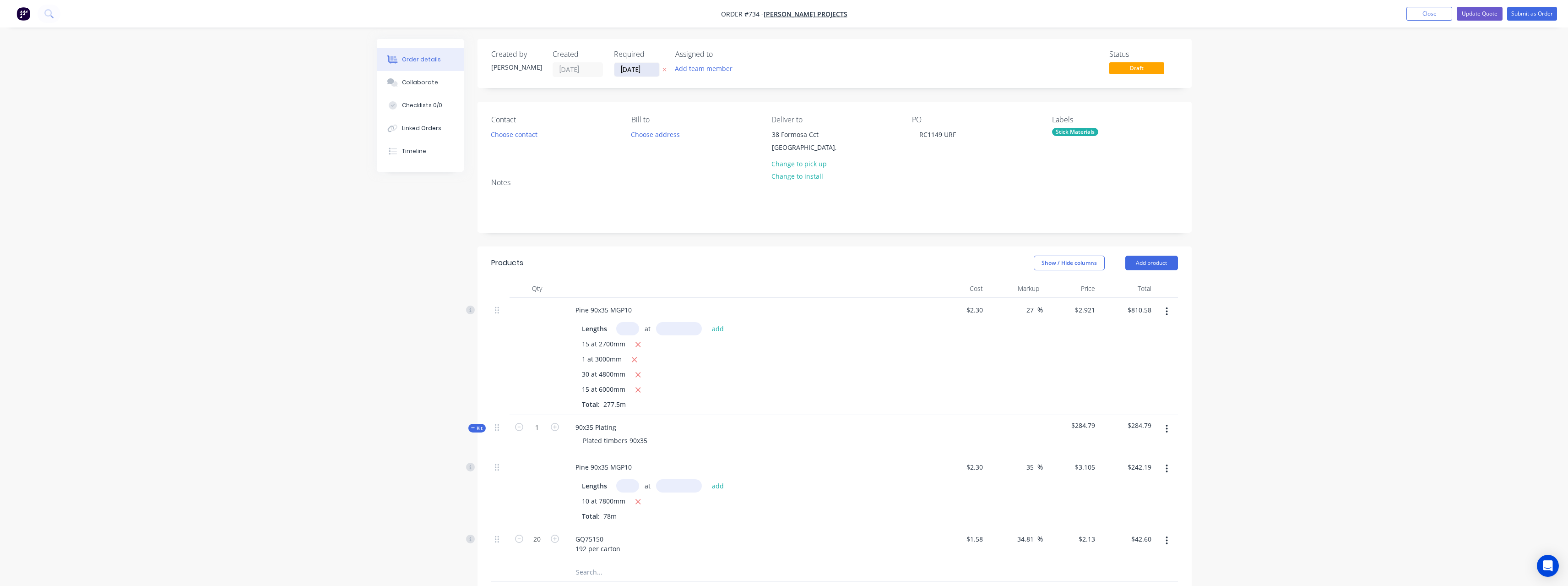
click at [655, 69] on input "[DATE]" at bounding box center [636, 70] width 45 height 13
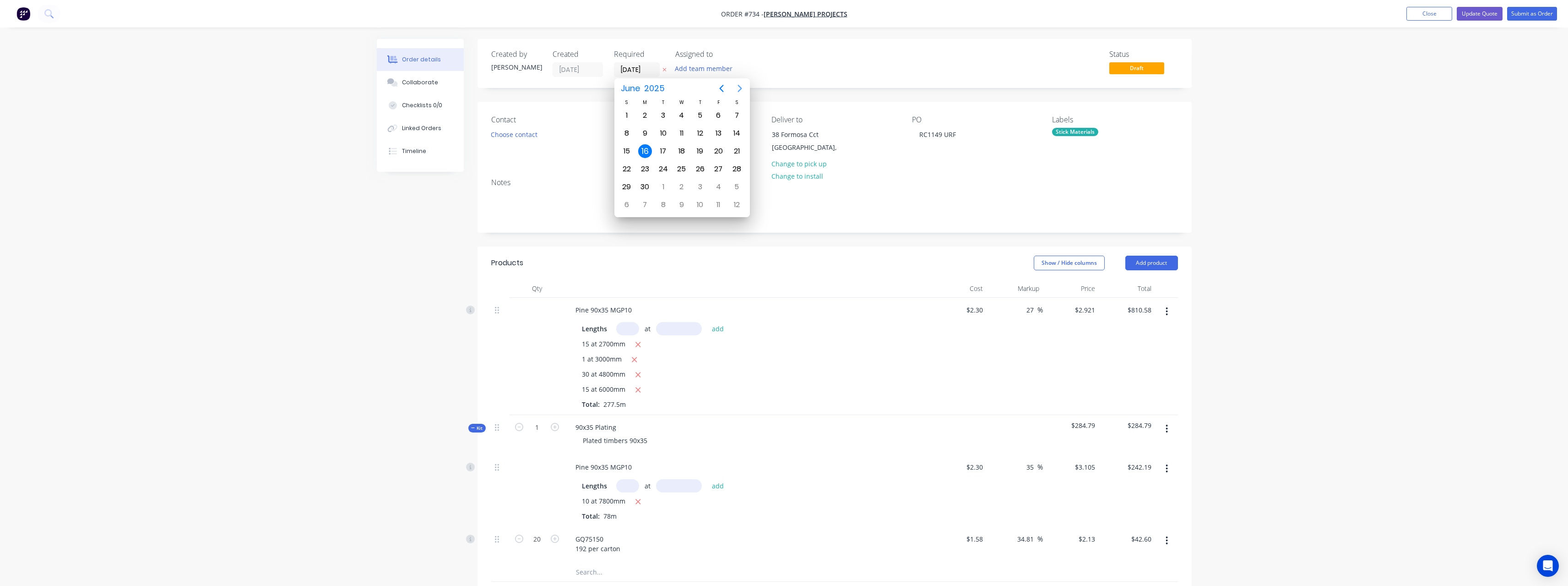
click at [740, 91] on icon "Next page" at bounding box center [740, 89] width 11 height 11
click at [684, 154] on div "17" at bounding box center [682, 151] width 13 height 13
type input "[DATE]"
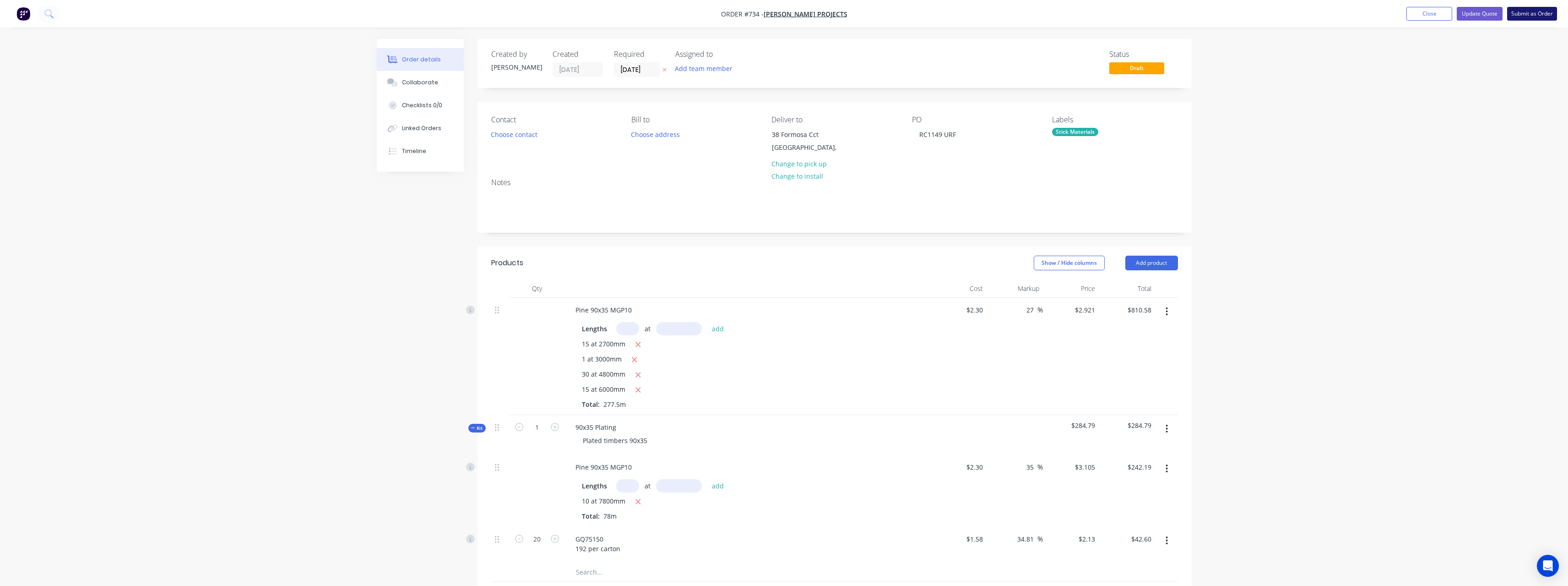
click at [1525, 14] on button "Submit as Order" at bounding box center [1532, 13] width 50 height 13
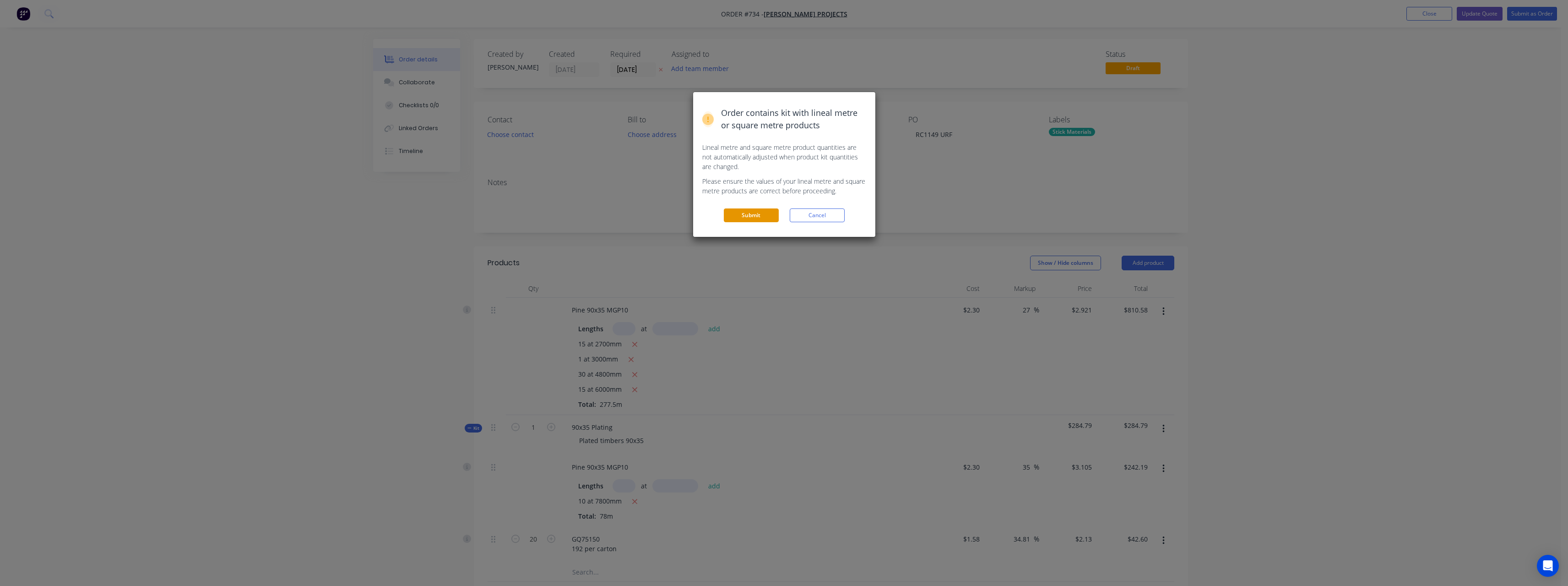
click at [765, 217] on button "Submit" at bounding box center [751, 215] width 55 height 13
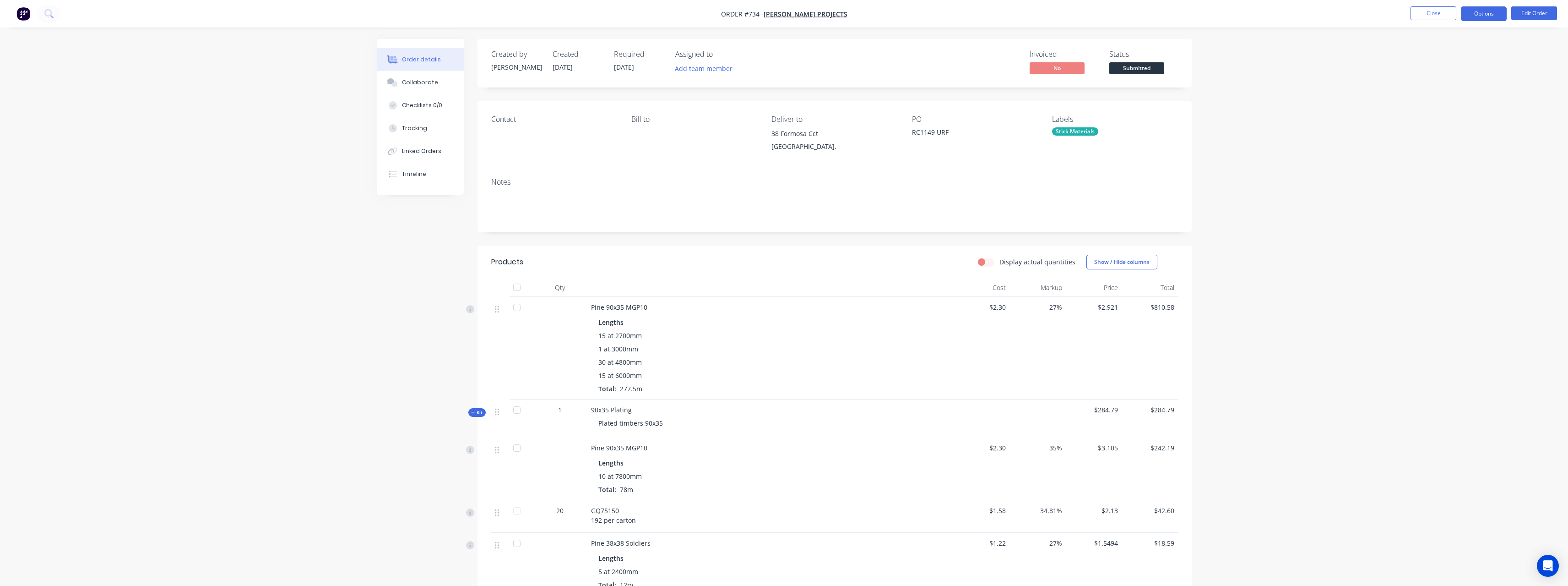
click at [1479, 17] on button "Options" at bounding box center [1484, 13] width 46 height 15
click at [1454, 108] on div "Work Order" at bounding box center [1456, 111] width 84 height 13
click at [1440, 96] on div "Without pricing" at bounding box center [1456, 92] width 84 height 13
click at [1132, 66] on span "Submitted" at bounding box center [1136, 68] width 55 height 12
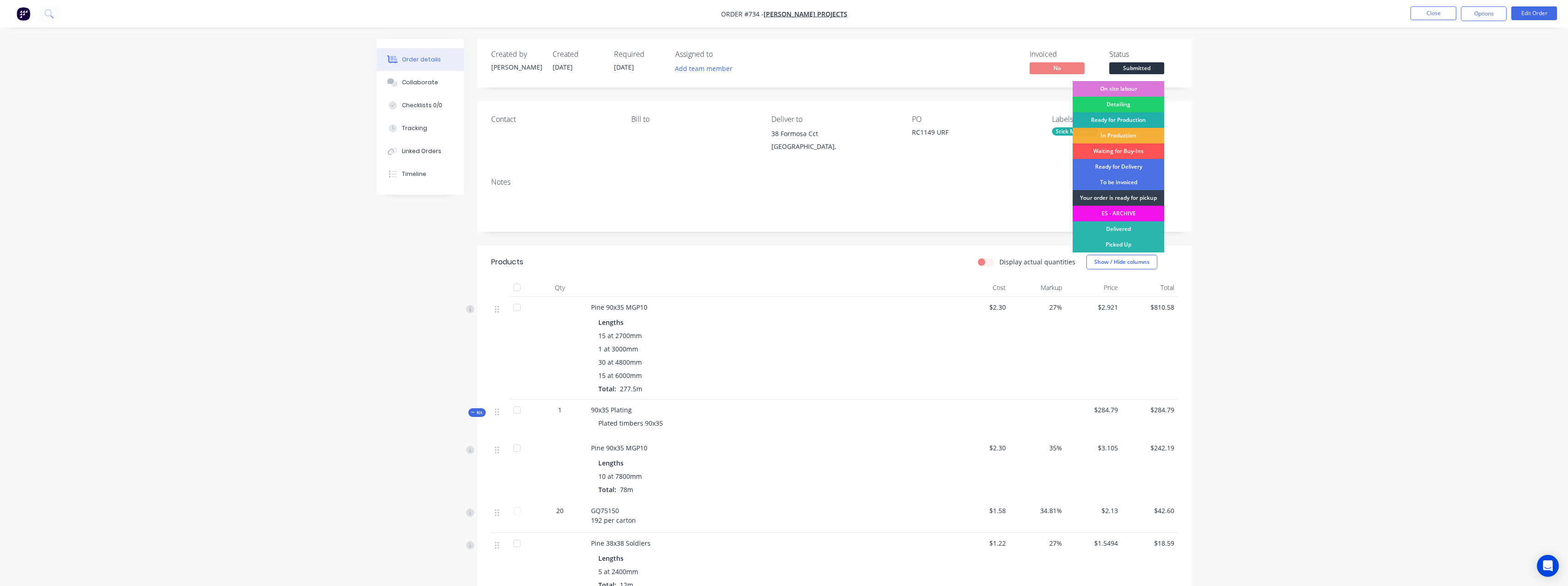
click at [1136, 118] on div "Ready for Production" at bounding box center [1119, 119] width 92 height 15
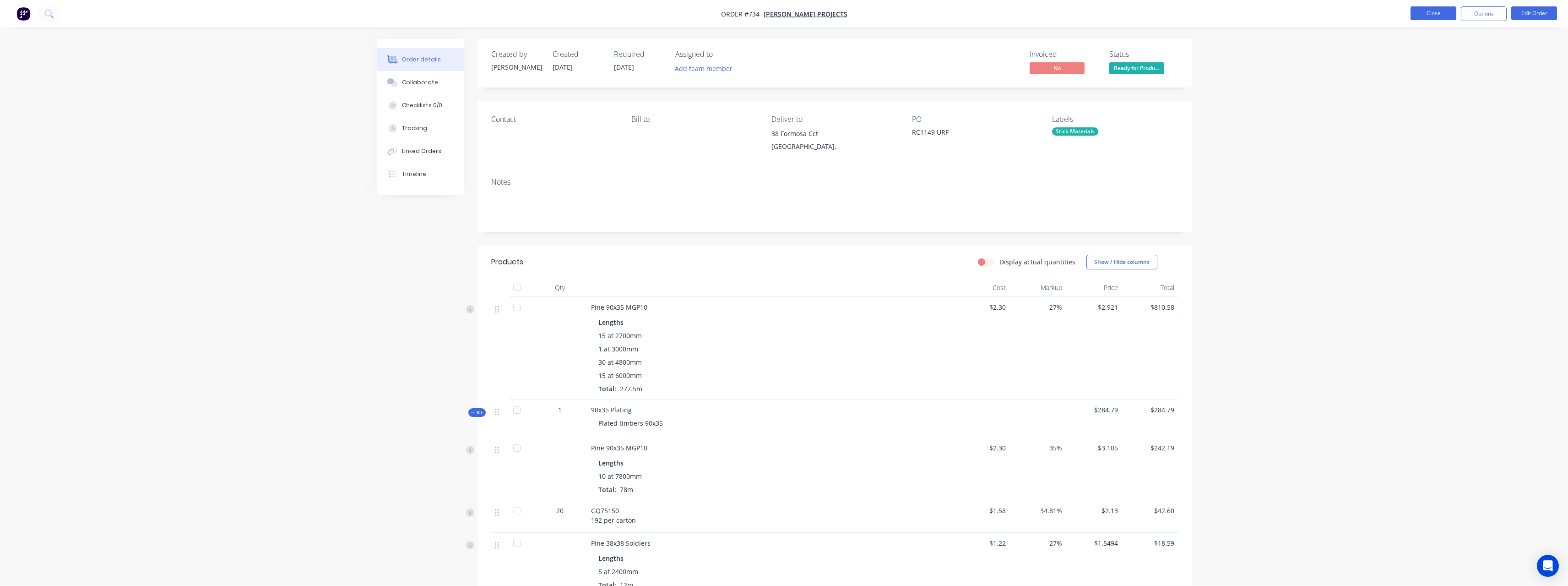
click at [1438, 17] on button "Close" at bounding box center [1433, 13] width 46 height 13
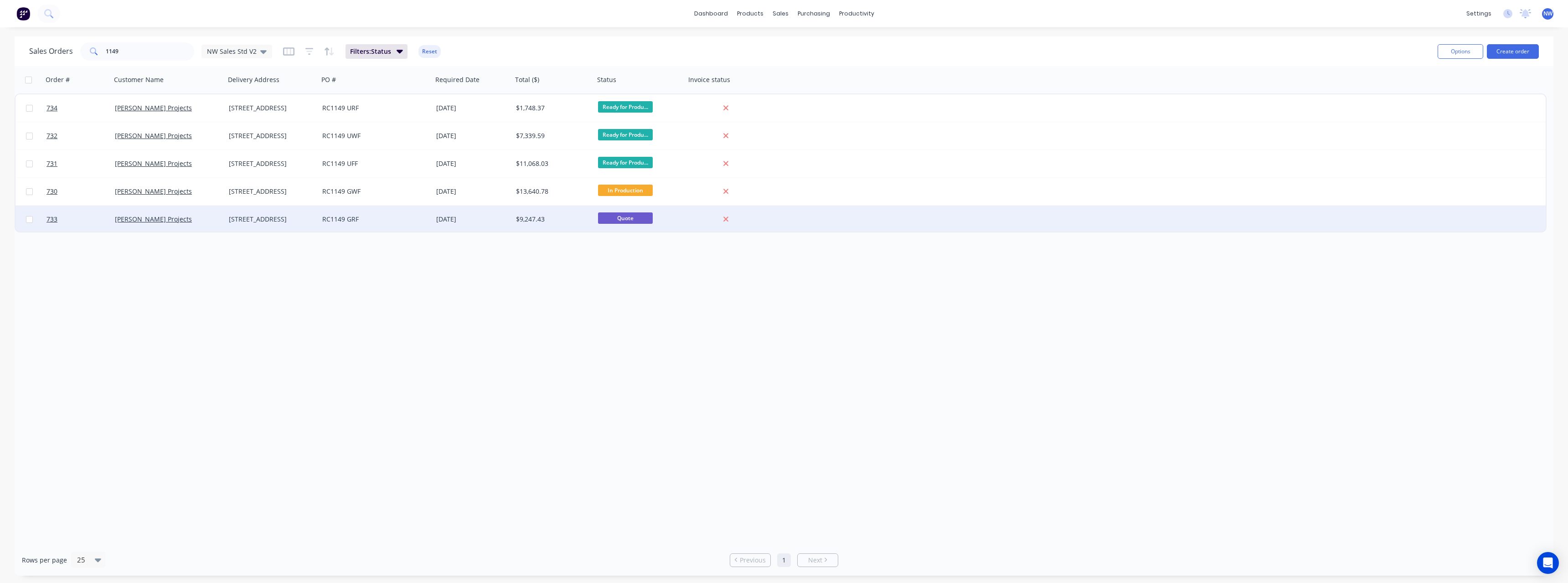
click at [436, 215] on div "[DATE]" at bounding box center [472, 219] width 72 height 9
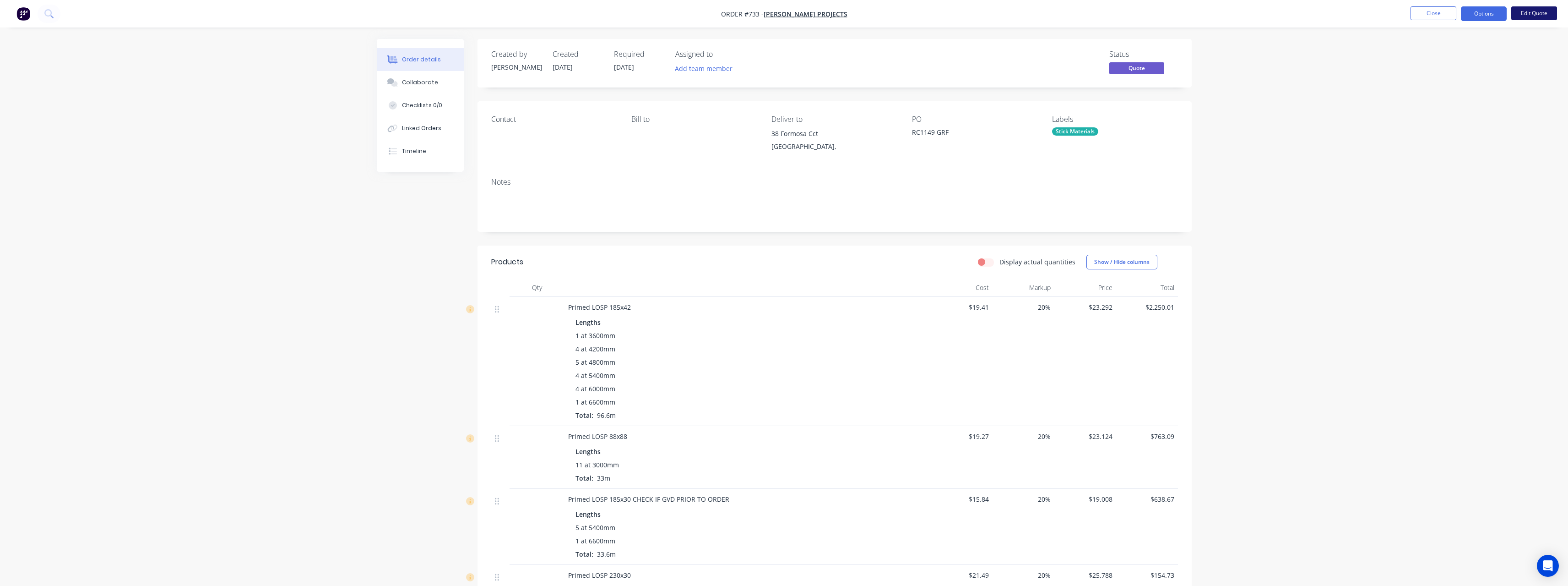
click at [1527, 12] on button "Edit Quote" at bounding box center [1534, 13] width 46 height 13
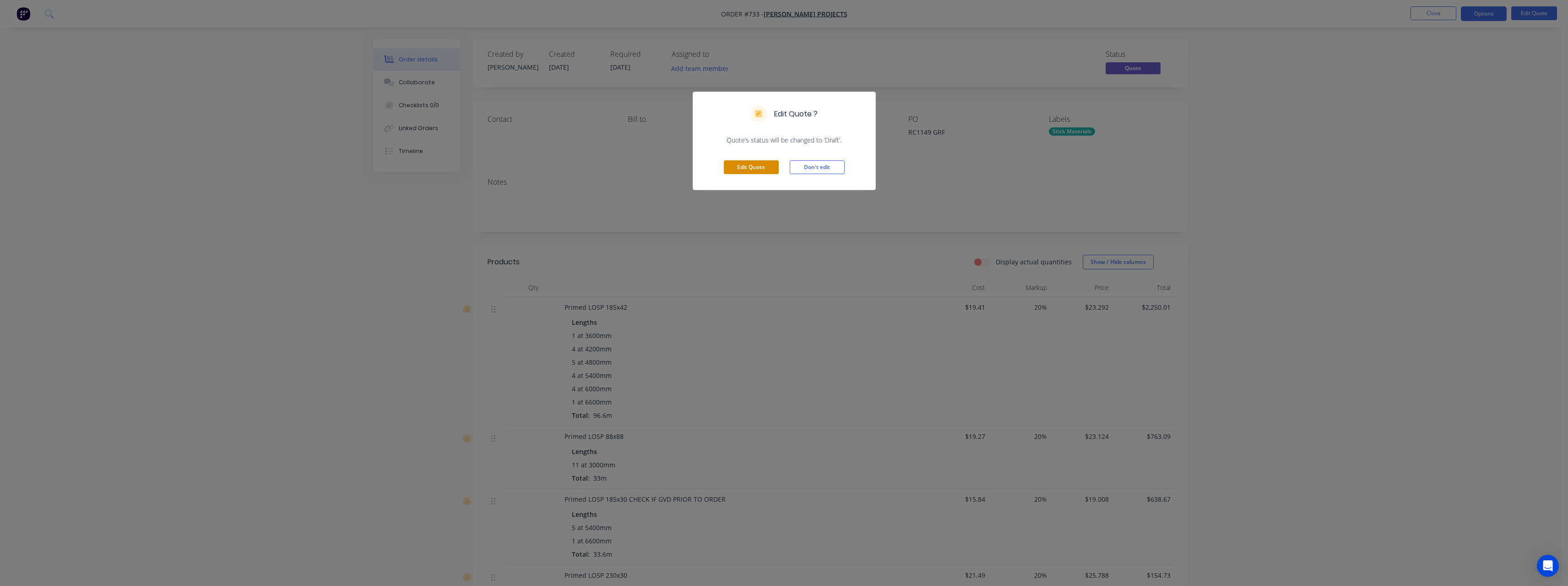
click at [768, 167] on button "Edit Quote" at bounding box center [751, 167] width 55 height 13
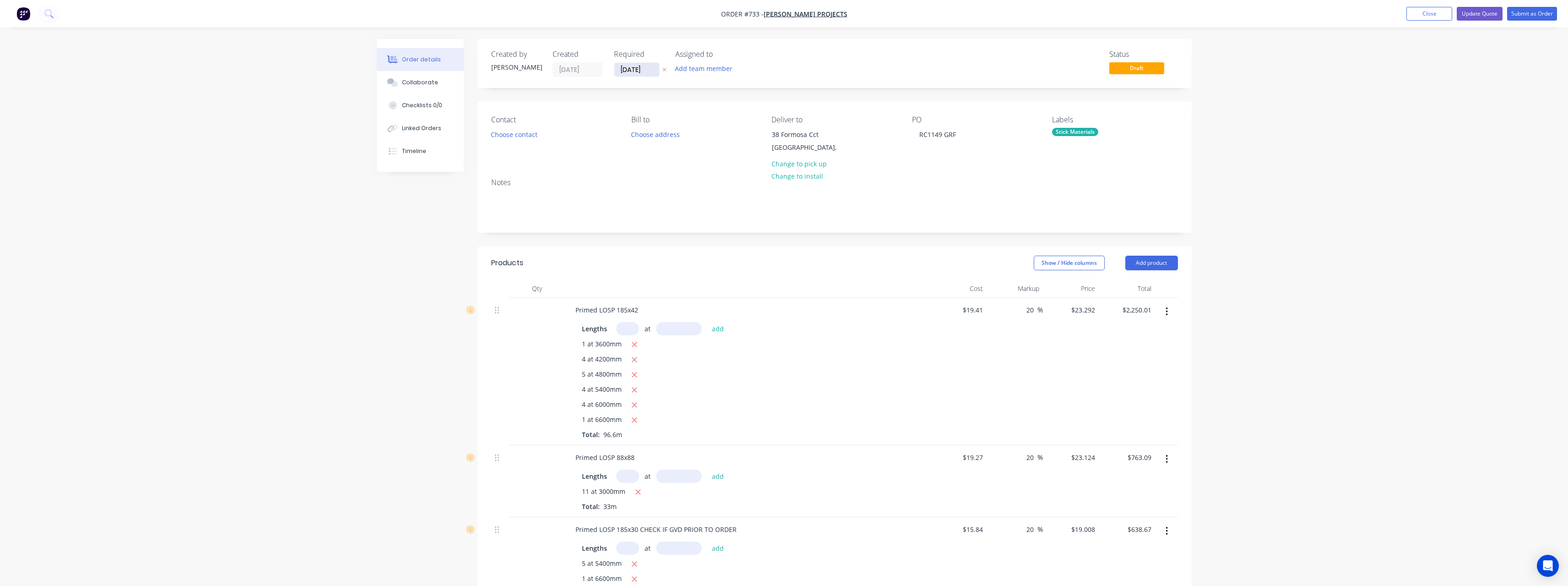
click at [655, 67] on input "[DATE]" at bounding box center [636, 70] width 45 height 13
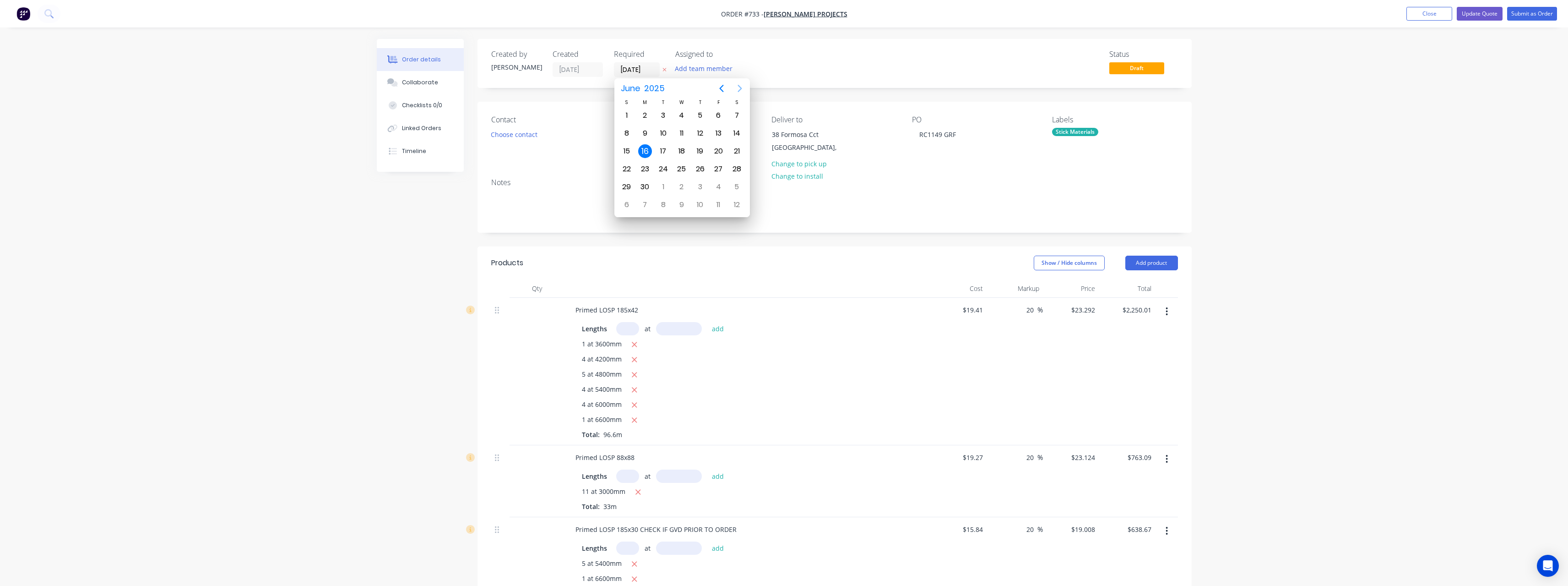
click at [737, 88] on icon "Next page" at bounding box center [740, 89] width 11 height 11
click at [684, 173] on div "24" at bounding box center [682, 169] width 13 height 13
type input "[DATE]"
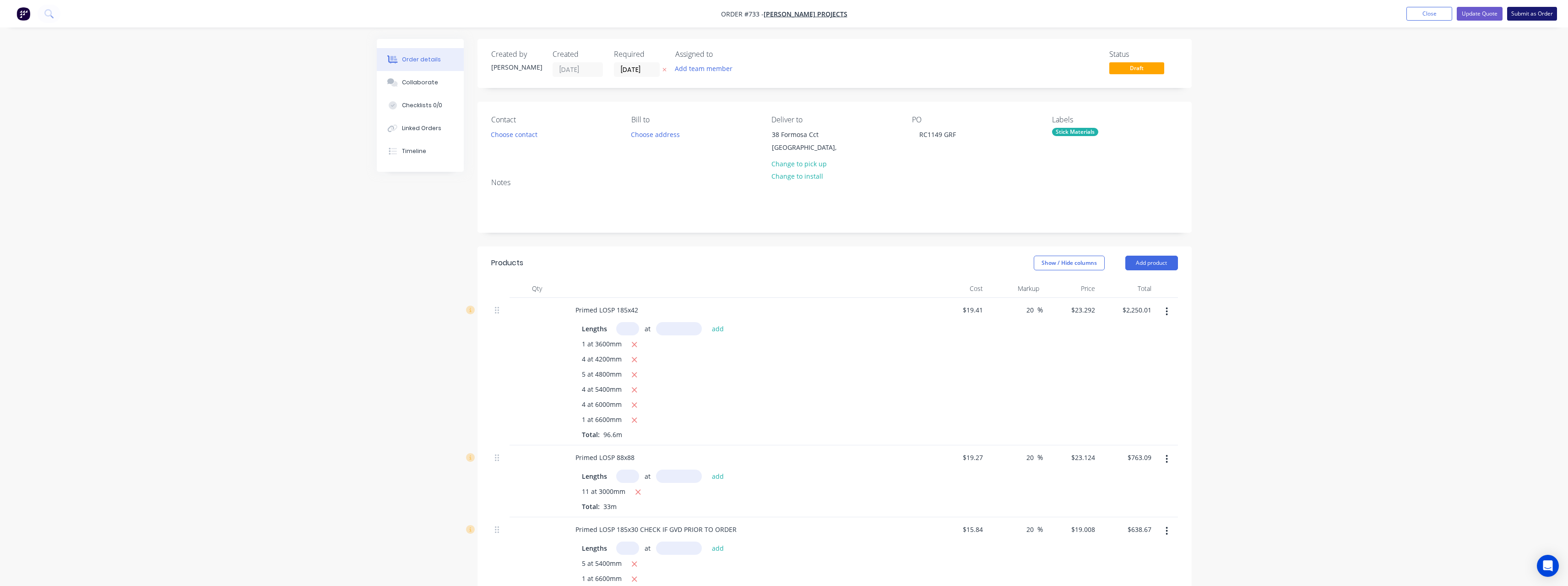
click at [1544, 15] on button "Submit as Order" at bounding box center [1532, 13] width 50 height 13
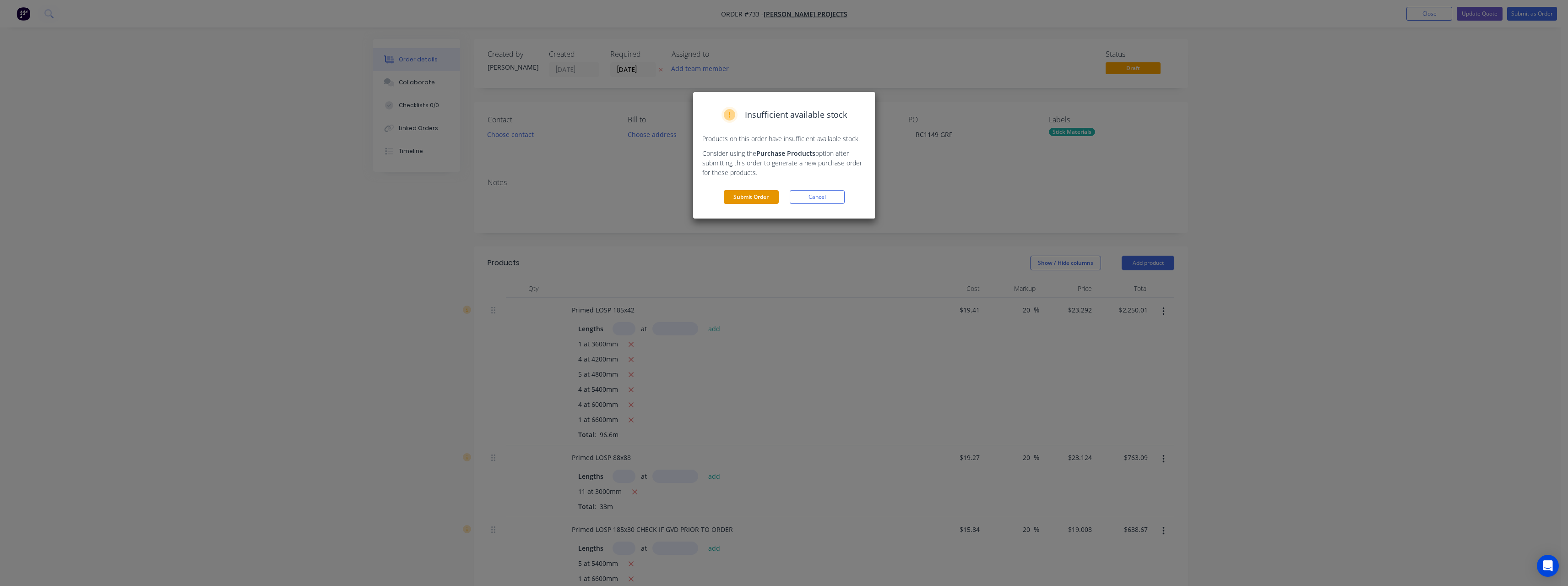
click at [762, 199] on button "Submit Order" at bounding box center [751, 197] width 55 height 13
click at [764, 207] on div "Order contains kit with lineal metre or square metre products Lineal metre and …" at bounding box center [784, 165] width 182 height 145
click at [761, 212] on button "Submit" at bounding box center [751, 215] width 55 height 13
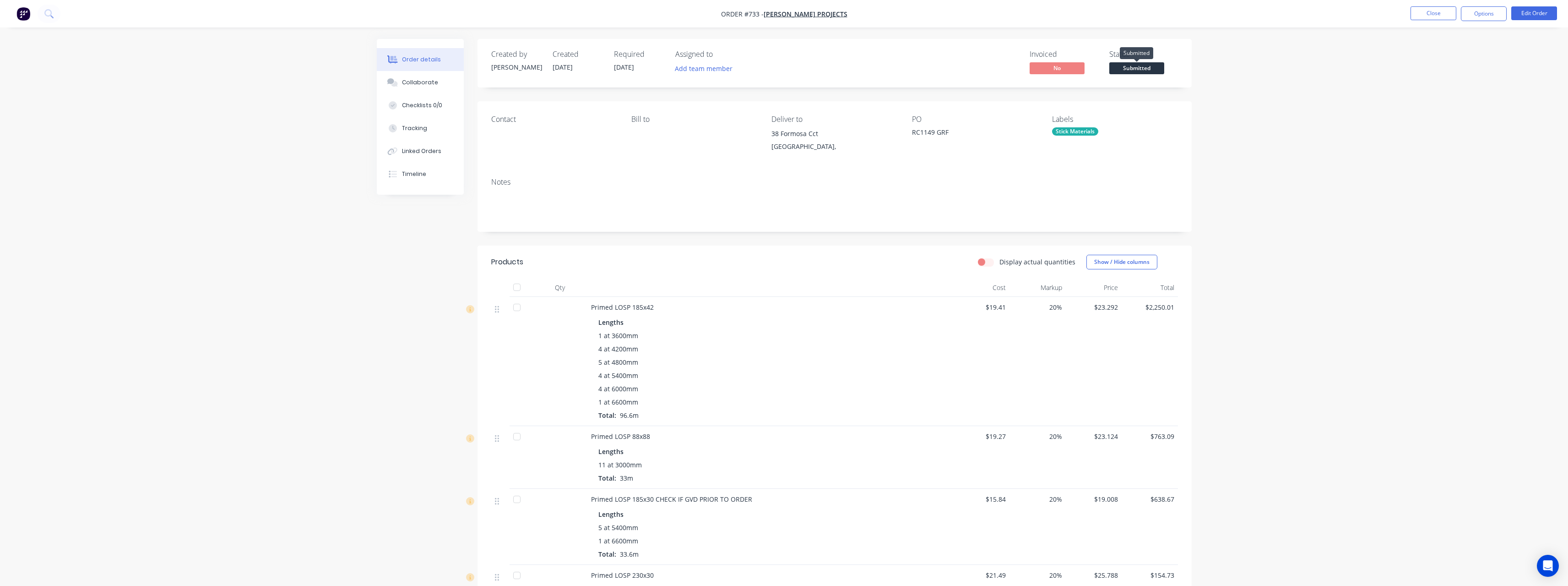
click at [1142, 69] on span "Submitted" at bounding box center [1136, 68] width 55 height 12
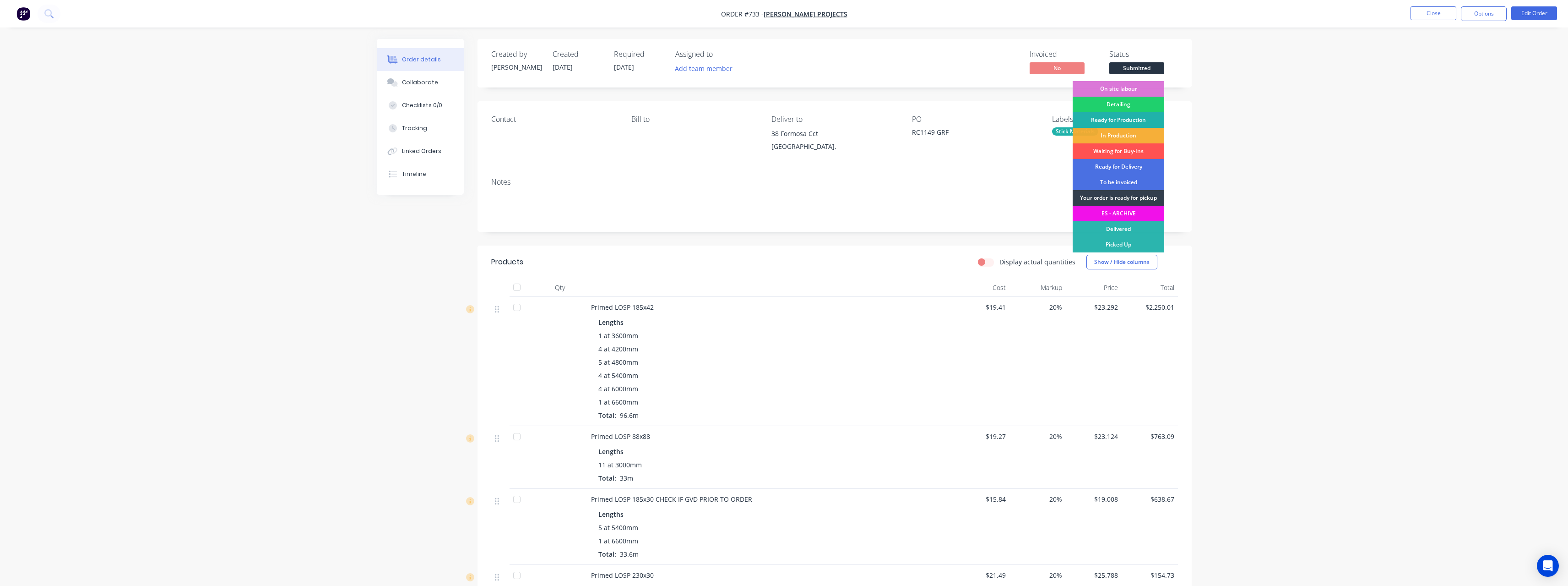
click at [1149, 117] on div "Ready for Production" at bounding box center [1119, 119] width 92 height 15
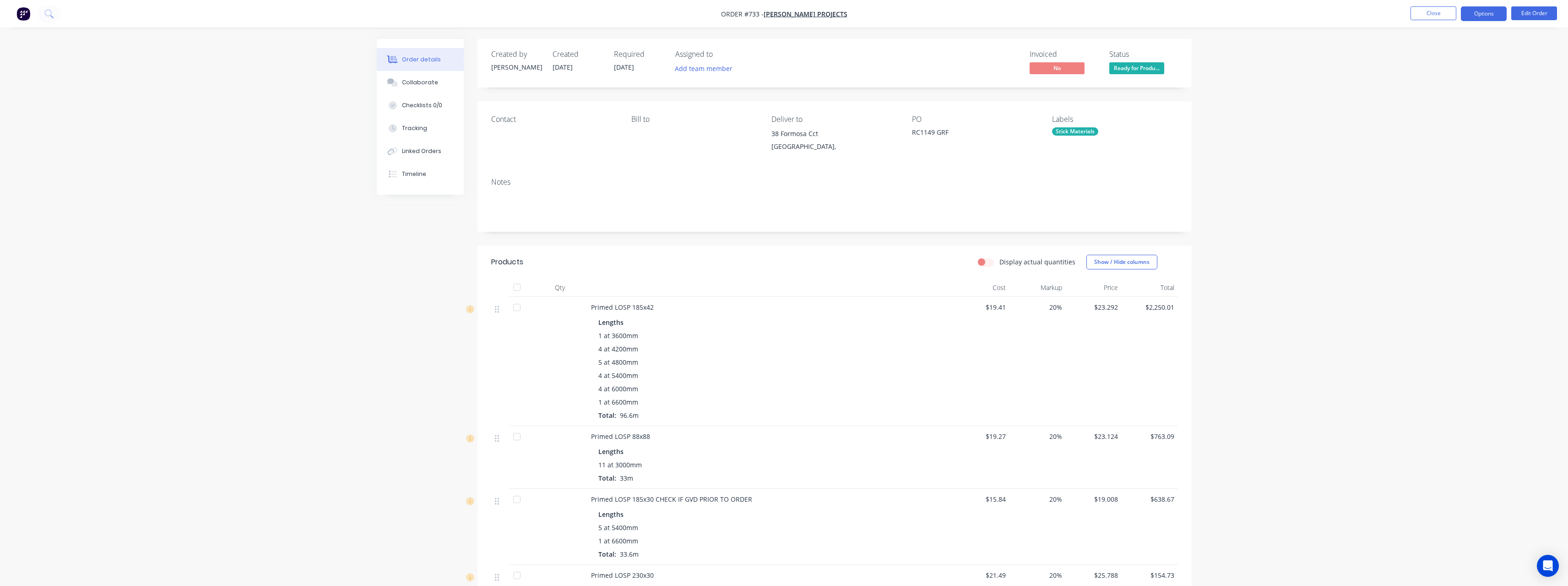
click at [1481, 13] on button "Options" at bounding box center [1484, 13] width 46 height 15
click at [1465, 106] on div "Work Order" at bounding box center [1456, 111] width 84 height 13
click at [1449, 95] on div "Without pricing" at bounding box center [1456, 92] width 84 height 13
click at [1435, 11] on button "Close" at bounding box center [1433, 13] width 46 height 13
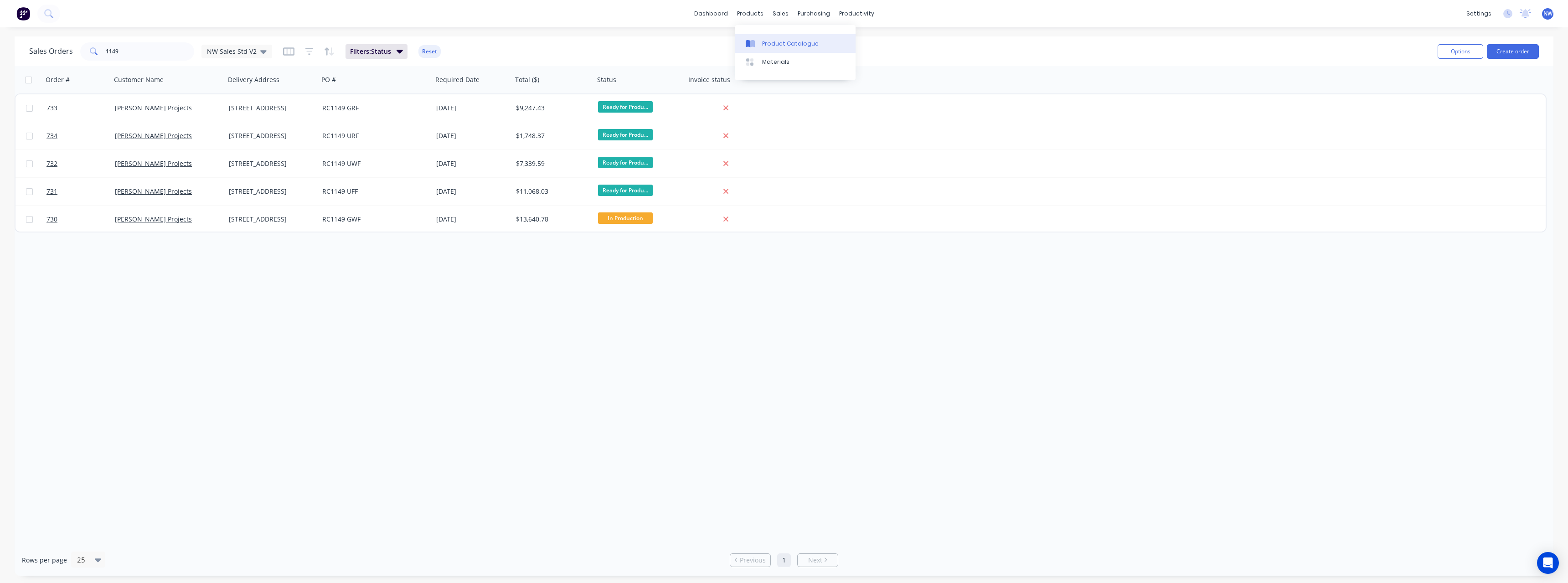
click at [777, 43] on div "Product Catalogue" at bounding box center [790, 43] width 57 height 8
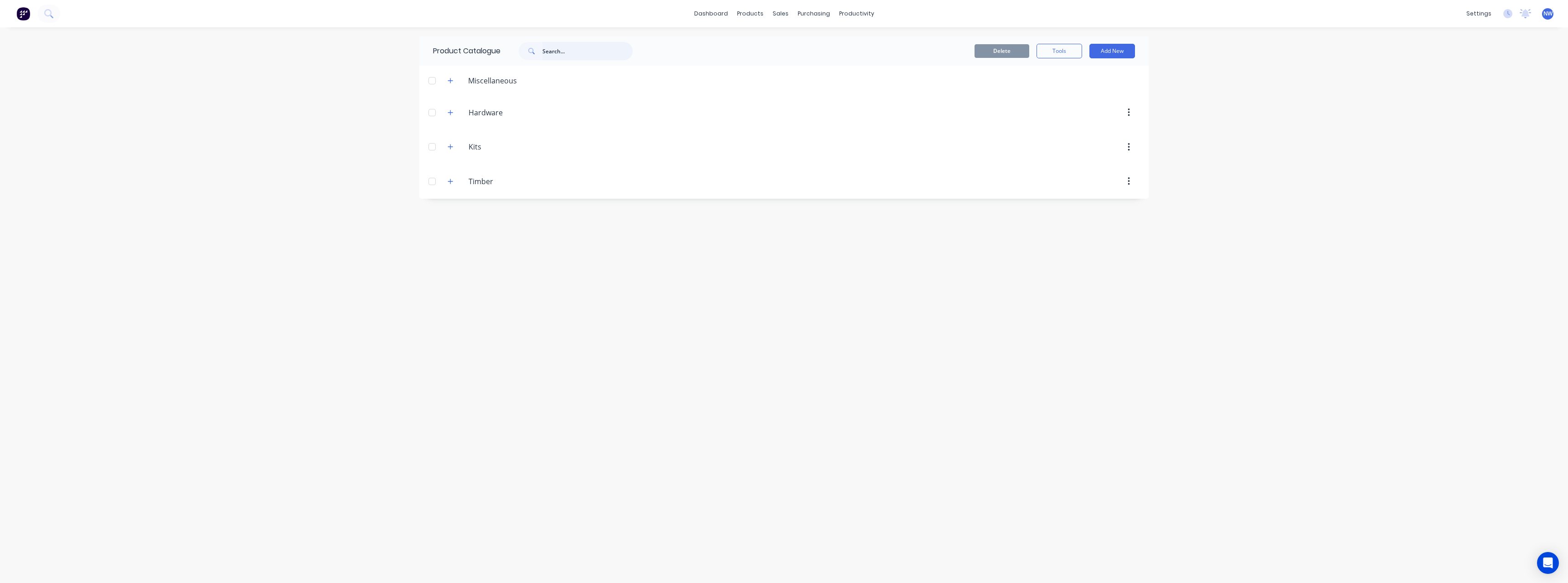
click at [555, 55] on input "text" at bounding box center [587, 51] width 90 height 18
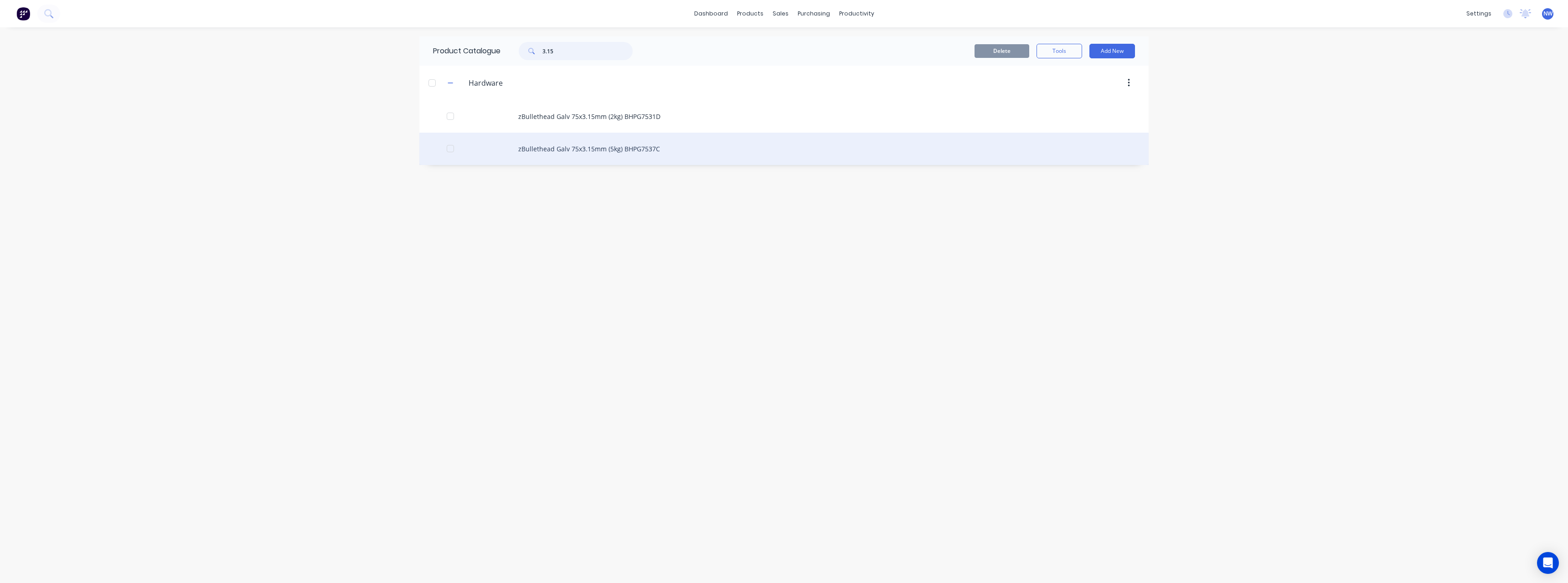
type input "3.15"
click at [597, 148] on div "zBullethead Galv 75x3.15mm (5kg) BHPG7537C" at bounding box center [784, 148] width 729 height 32
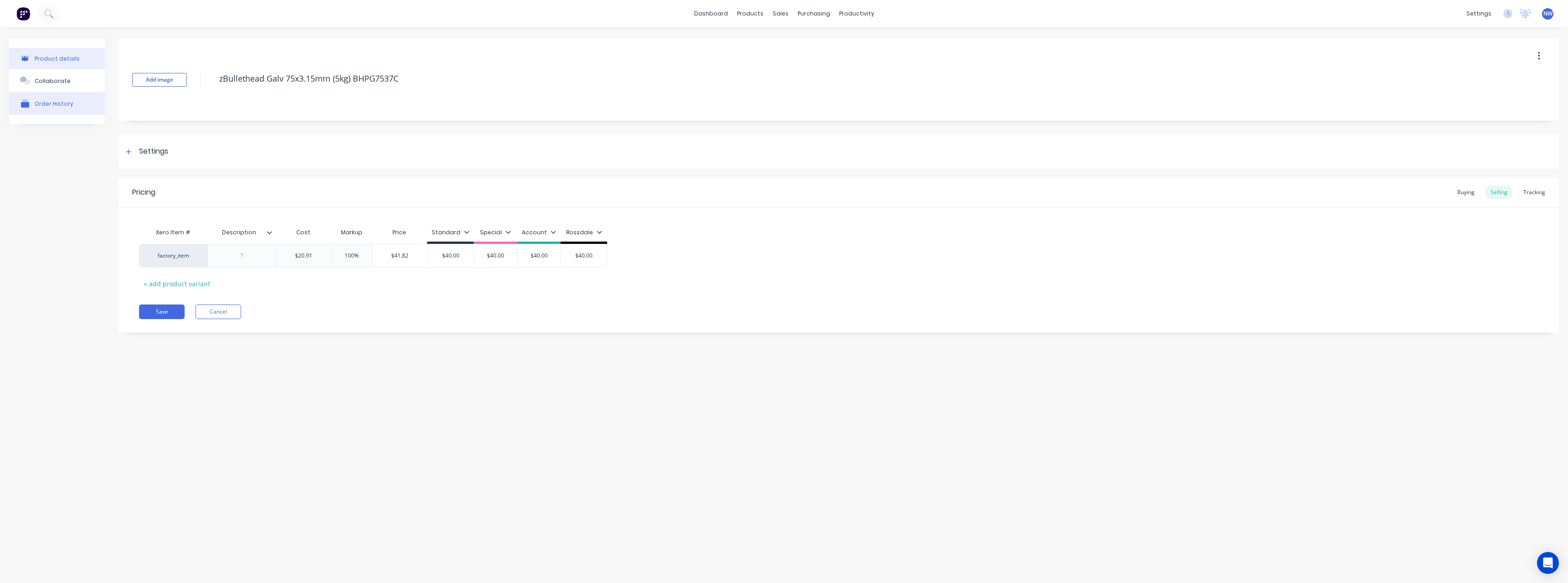
click at [37, 102] on div "Order History" at bounding box center [54, 103] width 39 height 7
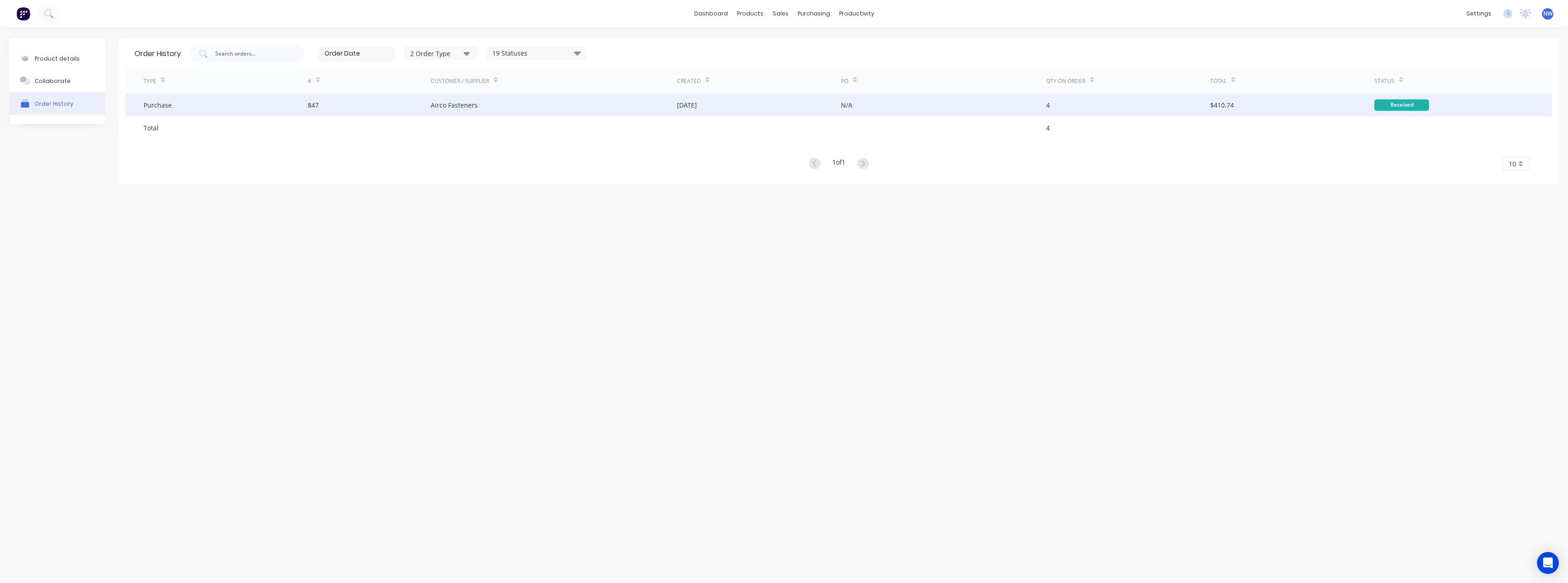
click at [1014, 107] on div "N/A" at bounding box center [943, 105] width 205 height 23
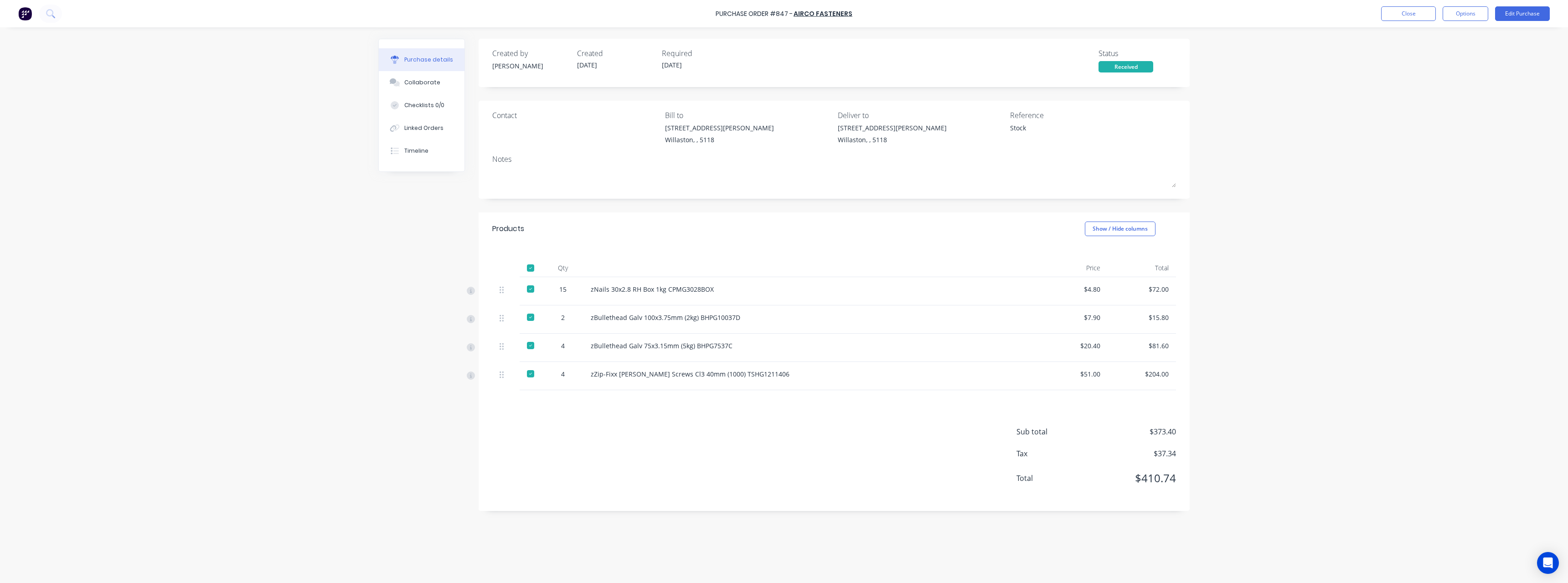
click at [446, 57] on div "Purchase details" at bounding box center [429, 59] width 49 height 8
click at [427, 155] on button "Timeline" at bounding box center [421, 150] width 86 height 23
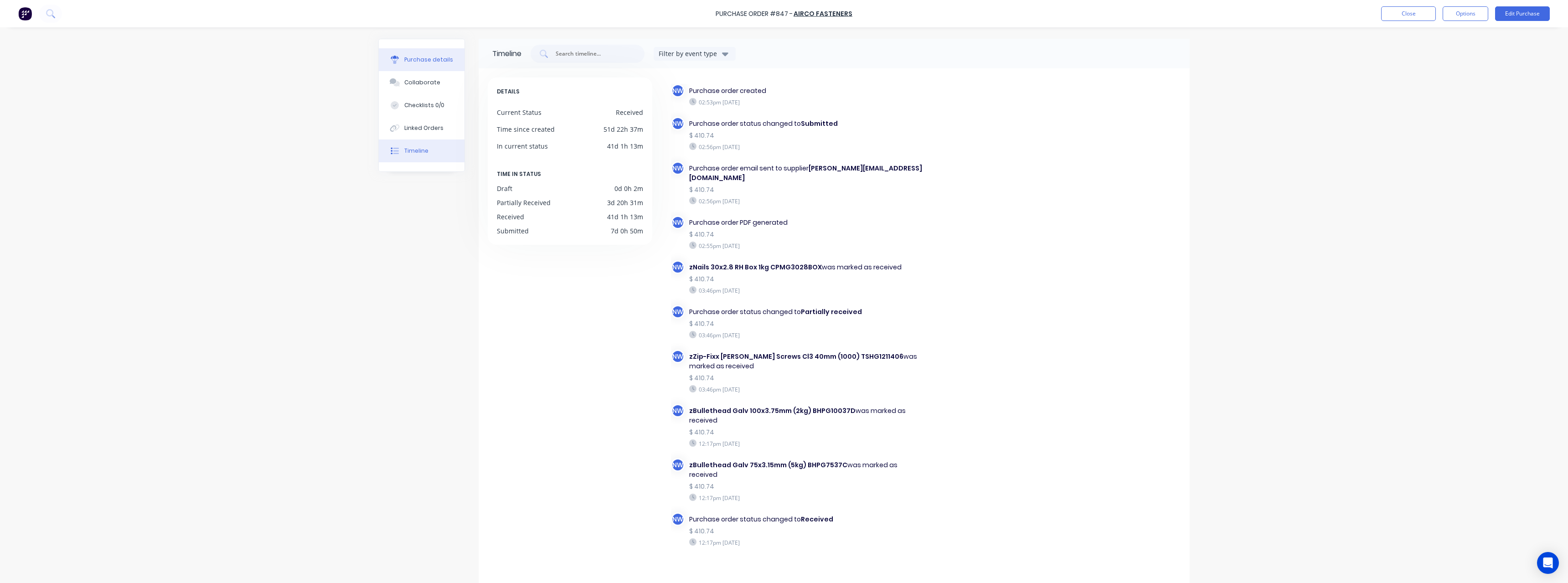
click at [415, 59] on div "Purchase details" at bounding box center [429, 59] width 49 height 8
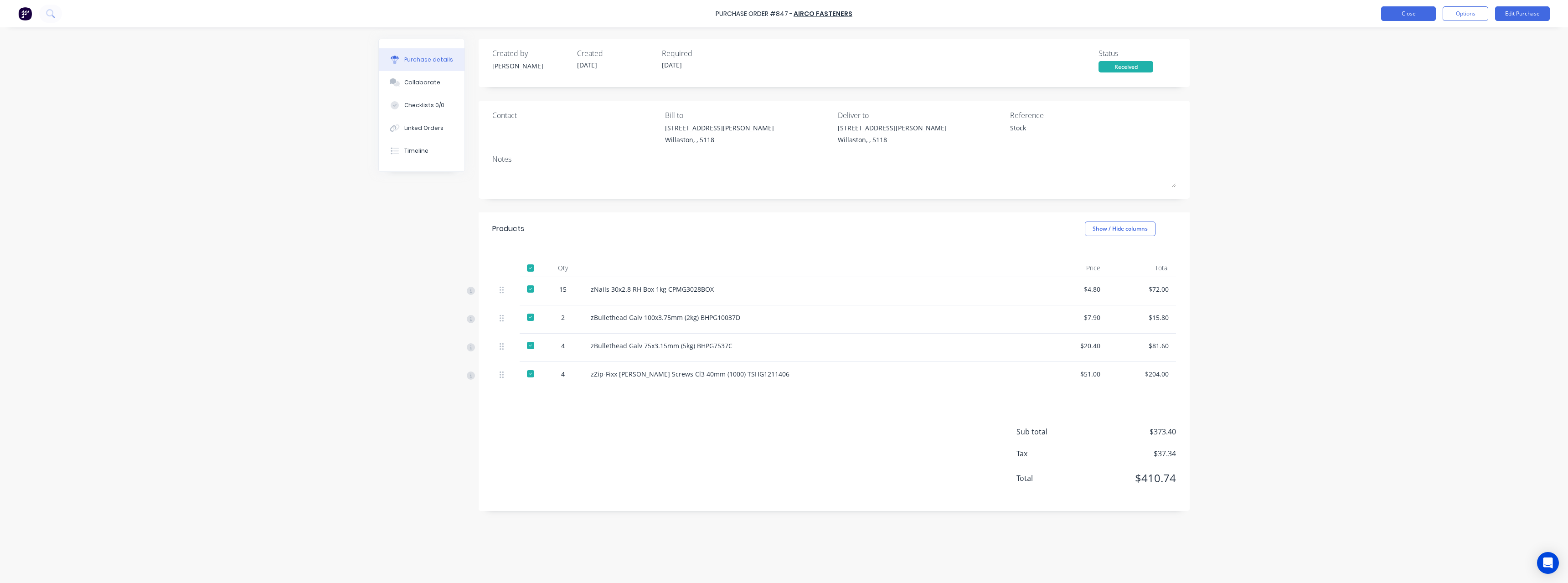
click at [1405, 12] on button "Close" at bounding box center [1409, 13] width 55 height 15
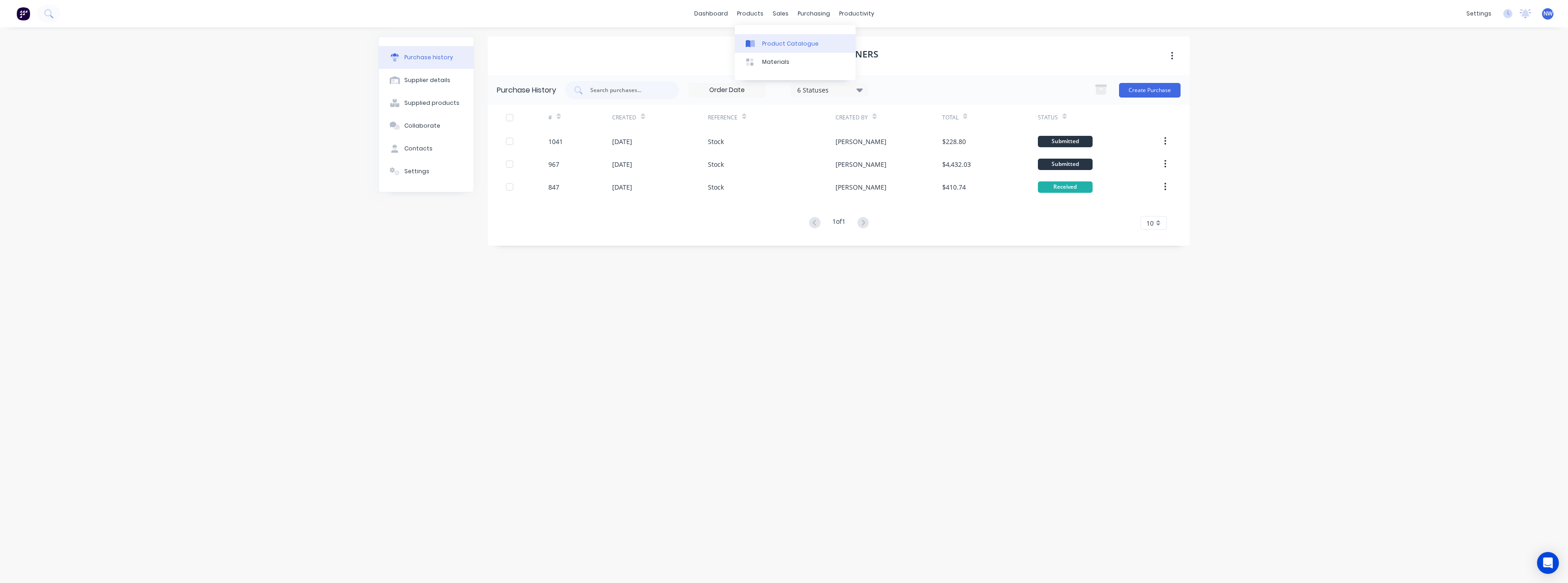
click at [769, 38] on link "Product Catalogue" at bounding box center [795, 43] width 121 height 18
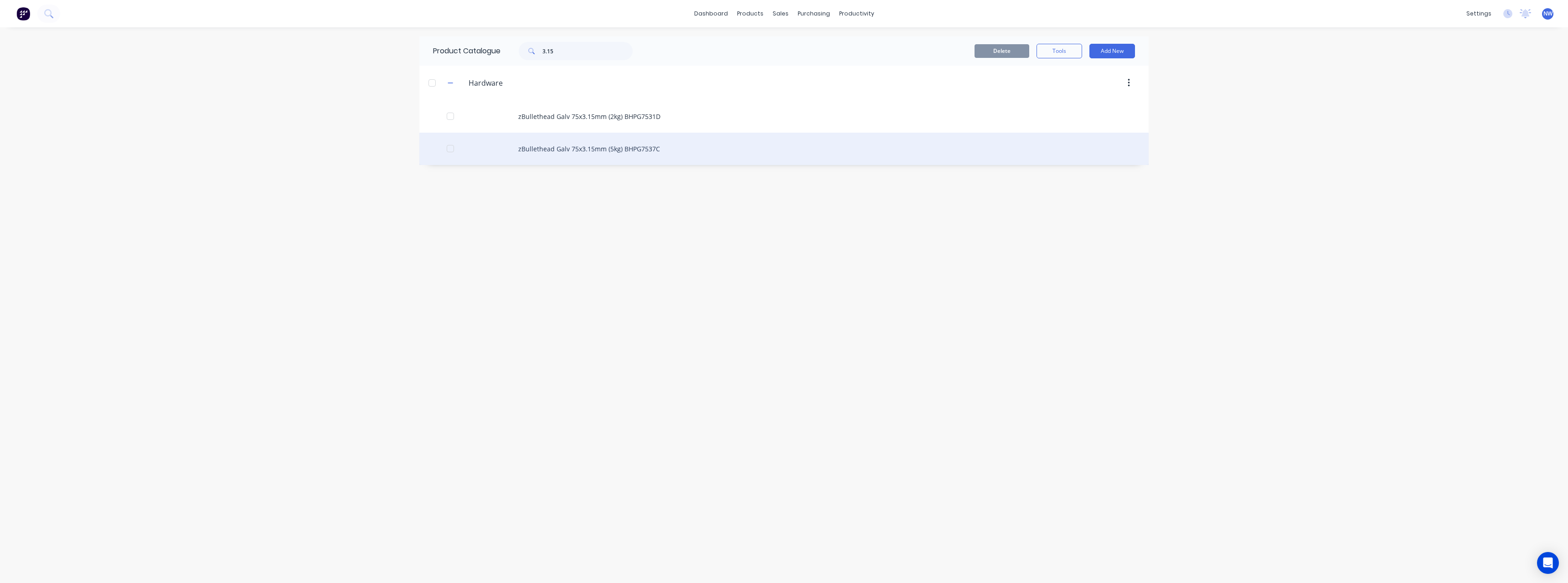
click at [574, 153] on div "zBullethead Galv 75x3.15mm (5kg) BHPG7537C" at bounding box center [784, 148] width 729 height 32
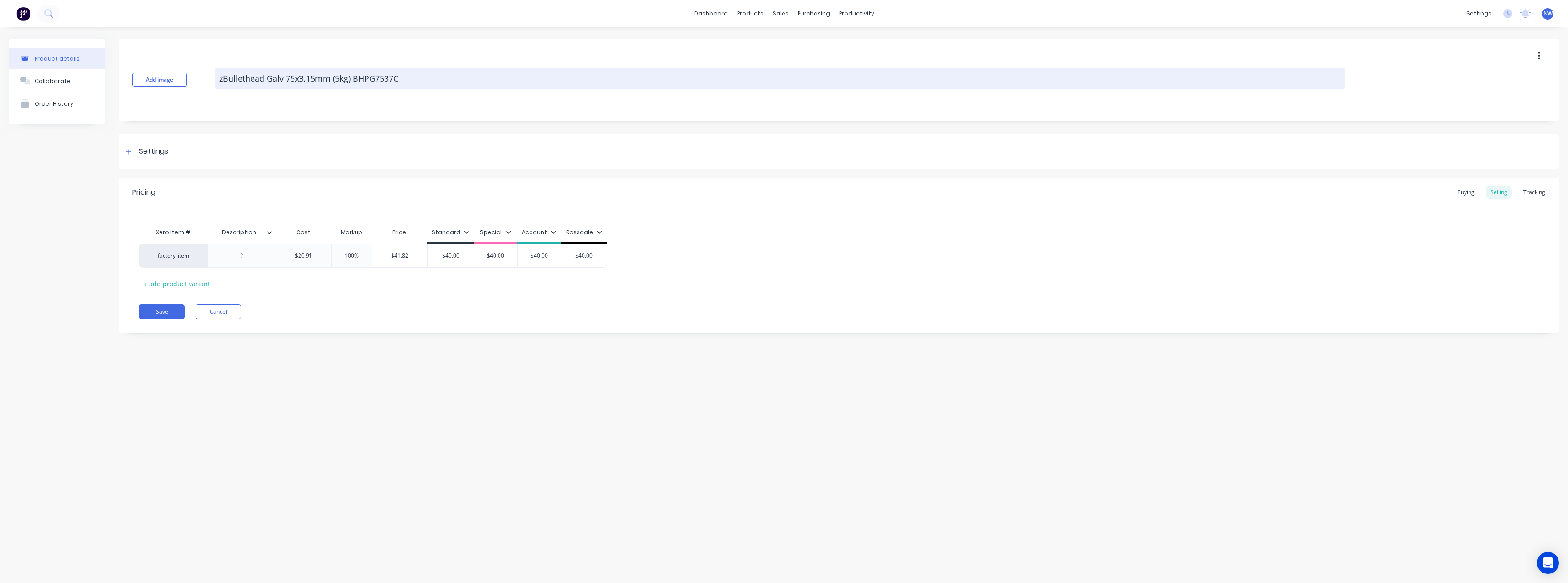
click at [312, 79] on textarea "zBullethead Galv 75x3.15mm (5kg) BHPG7537C" at bounding box center [780, 79] width 1130 height 21
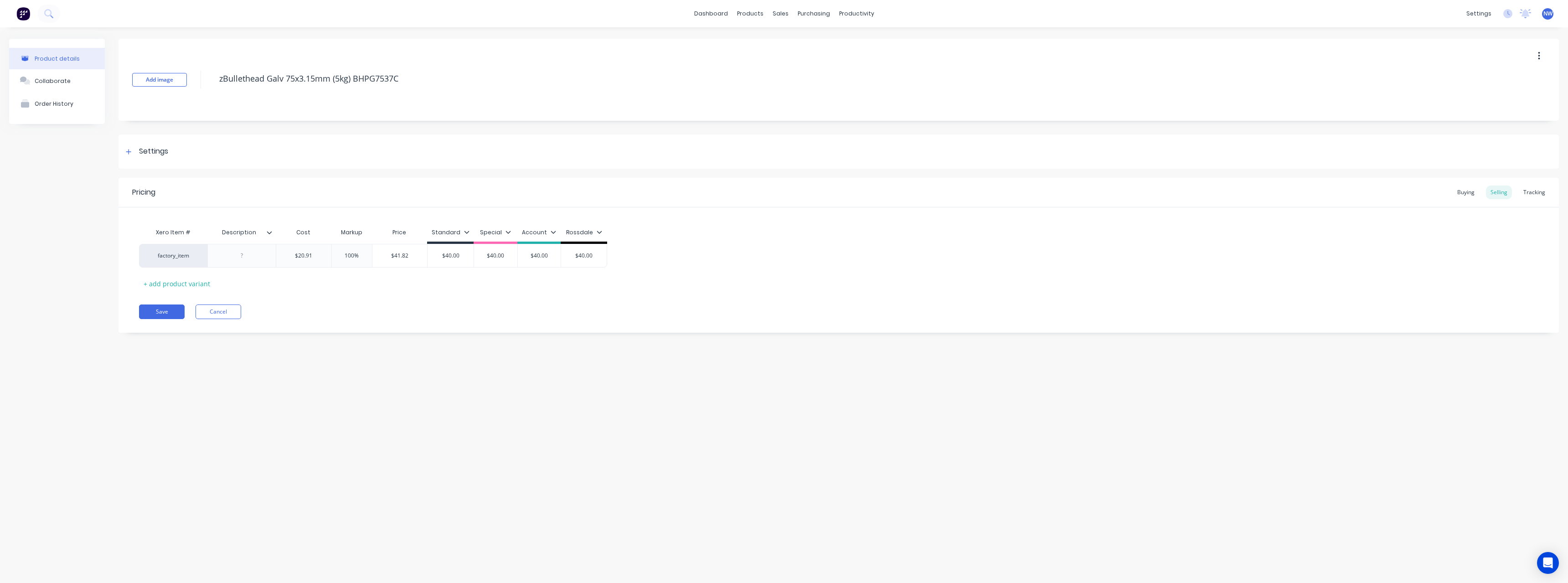
type textarea "x"
type textarea "zBullethead Galv 75x3.5mm (5kg) BHPG7537C"
type textarea "x"
type textarea "zBullethead Galv 75x3.75mm (5kg) BHPG7537C"
type textarea "x"
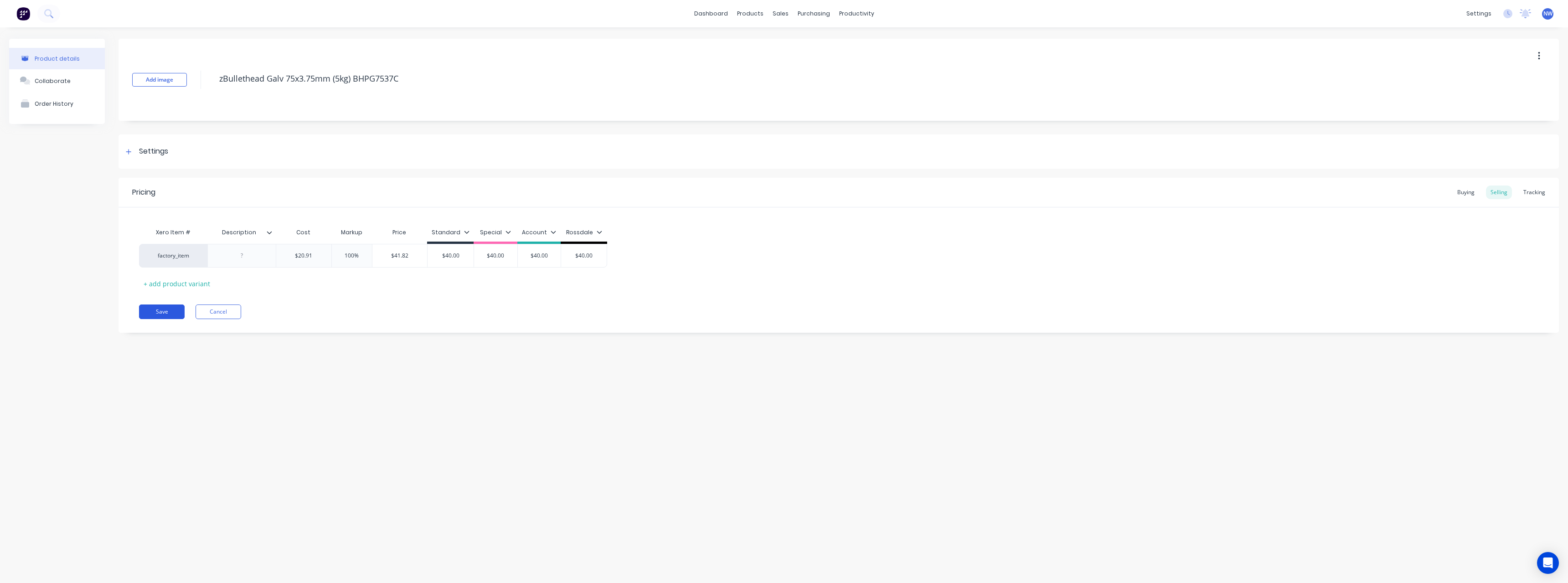
type textarea "zBullethead Galv 75x3.75mm (5kg) BHPG7537C"
click at [169, 315] on button "Save" at bounding box center [161, 312] width 46 height 15
type textarea "x"
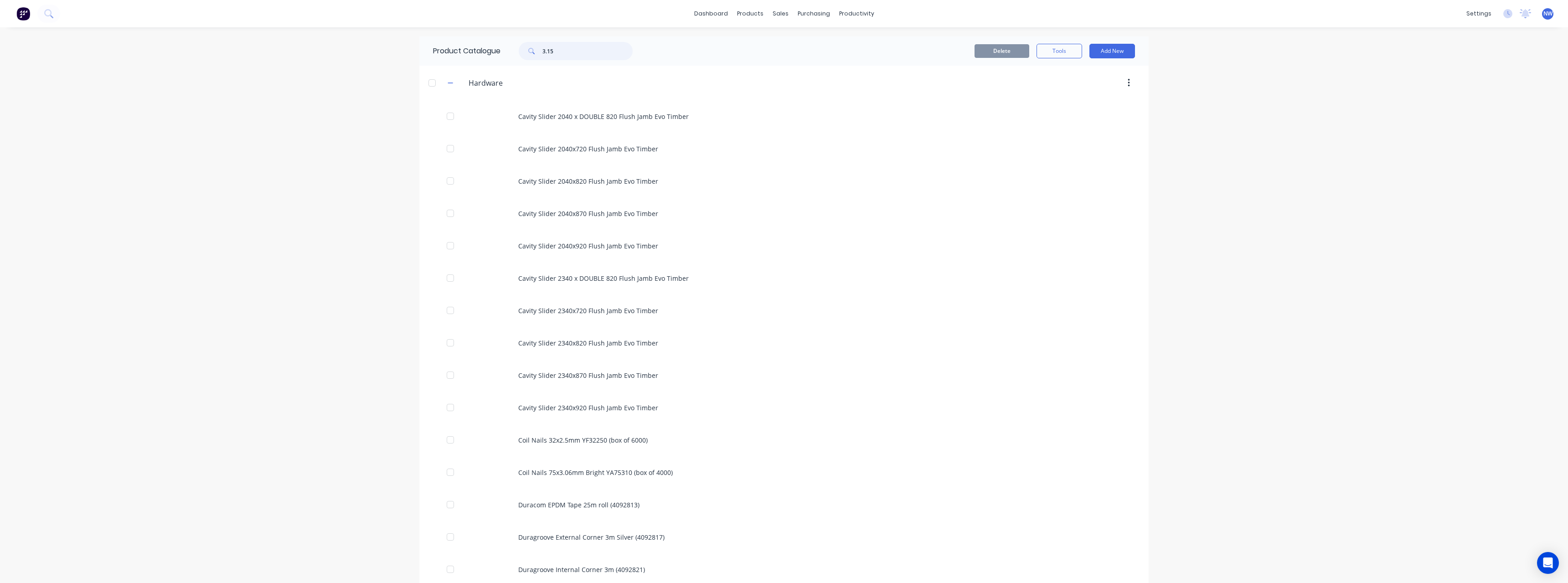
click at [559, 51] on input "3.15" at bounding box center [587, 51] width 90 height 18
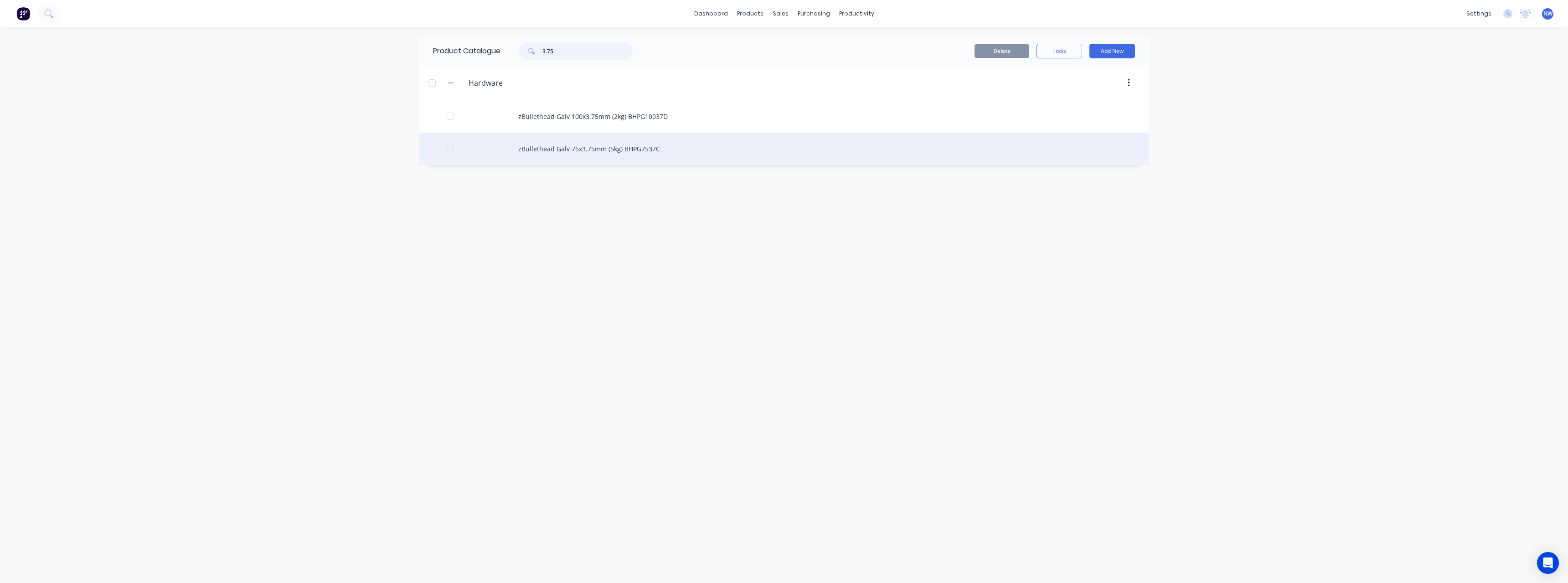
type input "3.75"
click at [579, 146] on div "zBullethead Galv 75x3.75mm (5kg) BHPG7537C" at bounding box center [784, 148] width 729 height 32
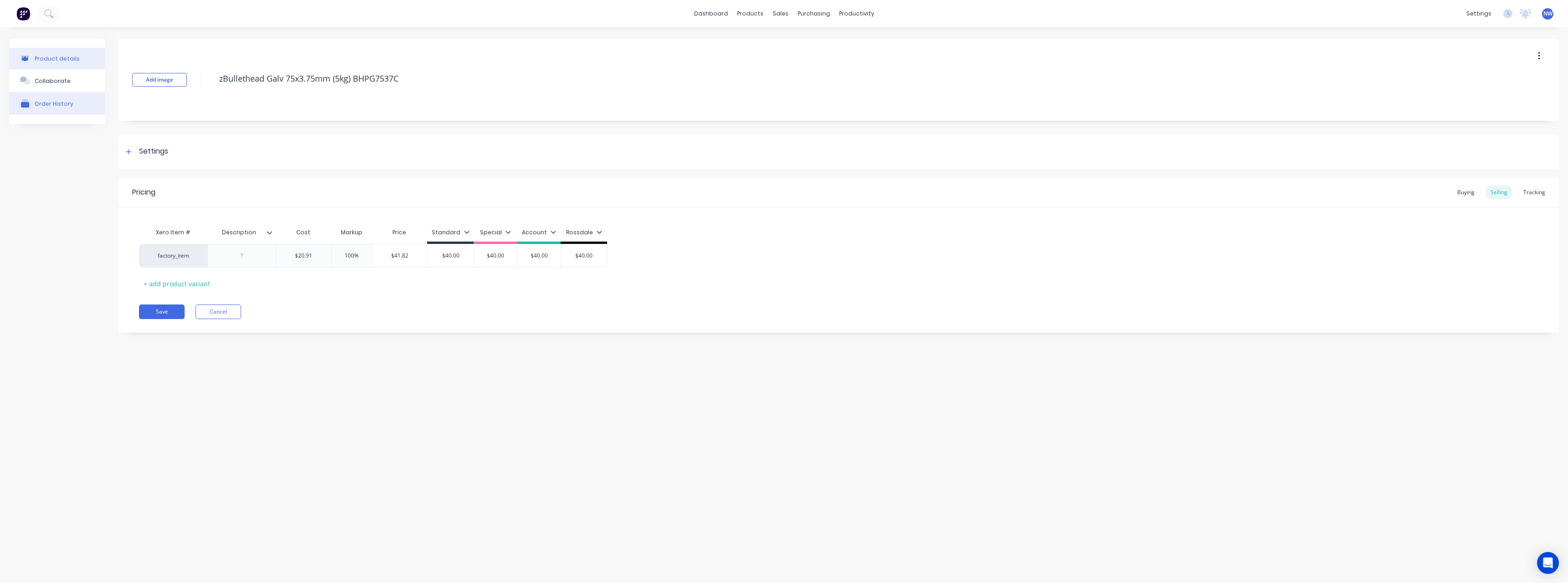
click at [67, 106] on div "Order History" at bounding box center [54, 103] width 39 height 7
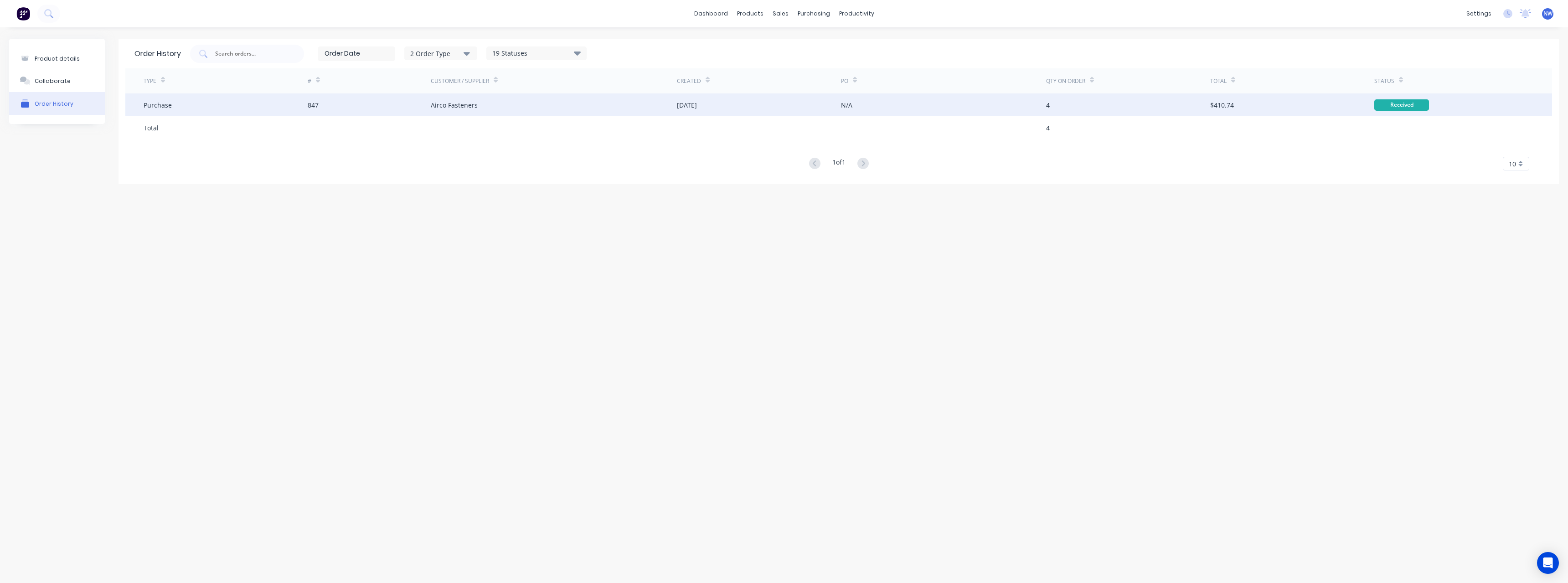
click at [382, 111] on div "847" at bounding box center [369, 105] width 123 height 23
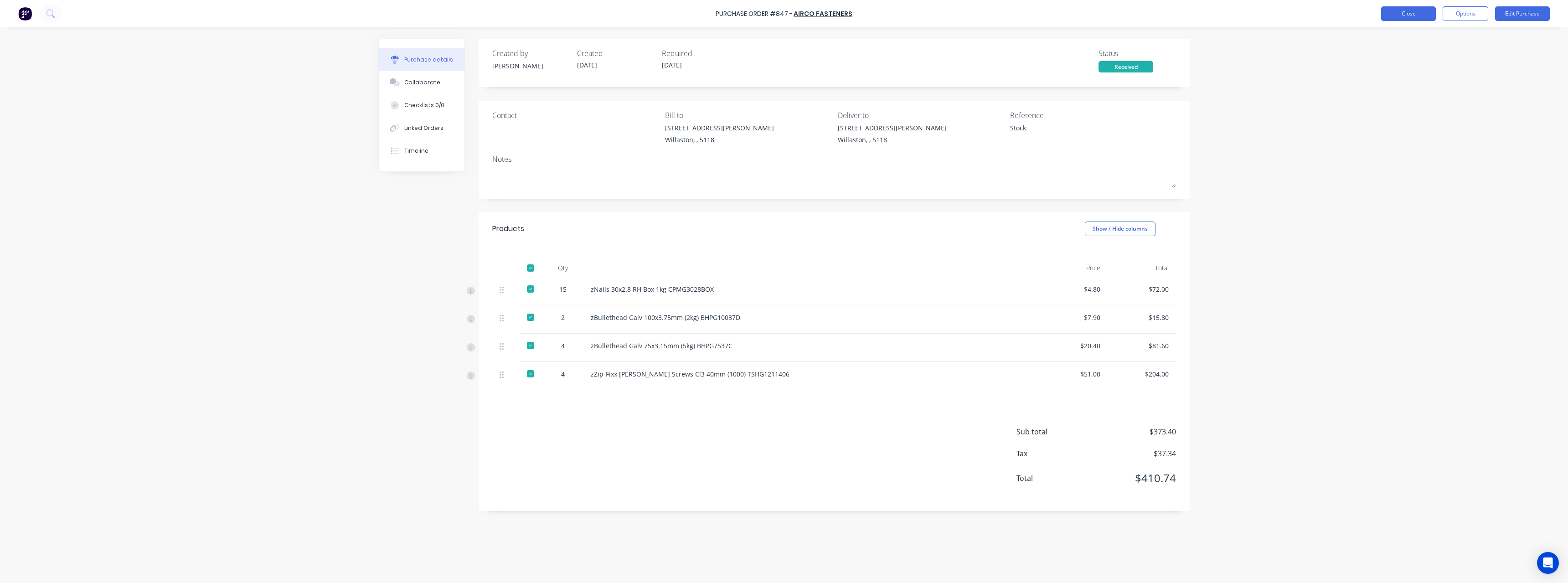
click at [1413, 17] on button "Close" at bounding box center [1409, 13] width 55 height 15
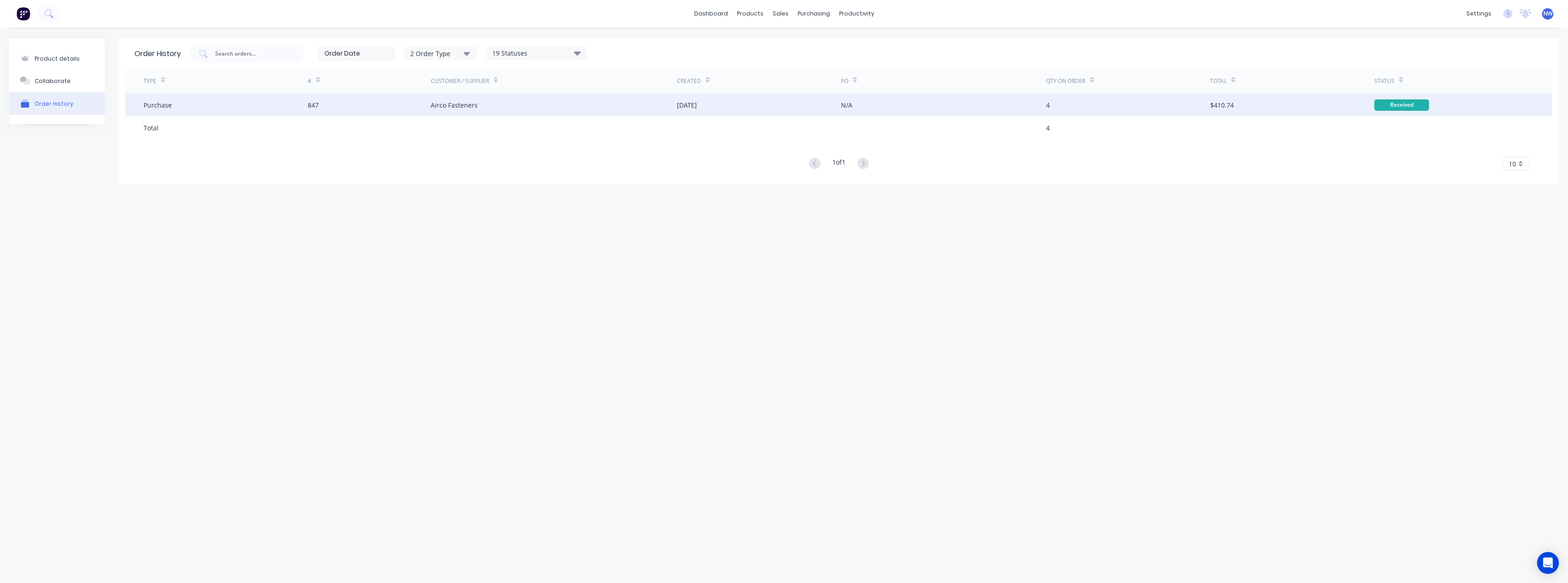
click at [652, 106] on div "Airco Fasteners" at bounding box center [554, 105] width 246 height 23
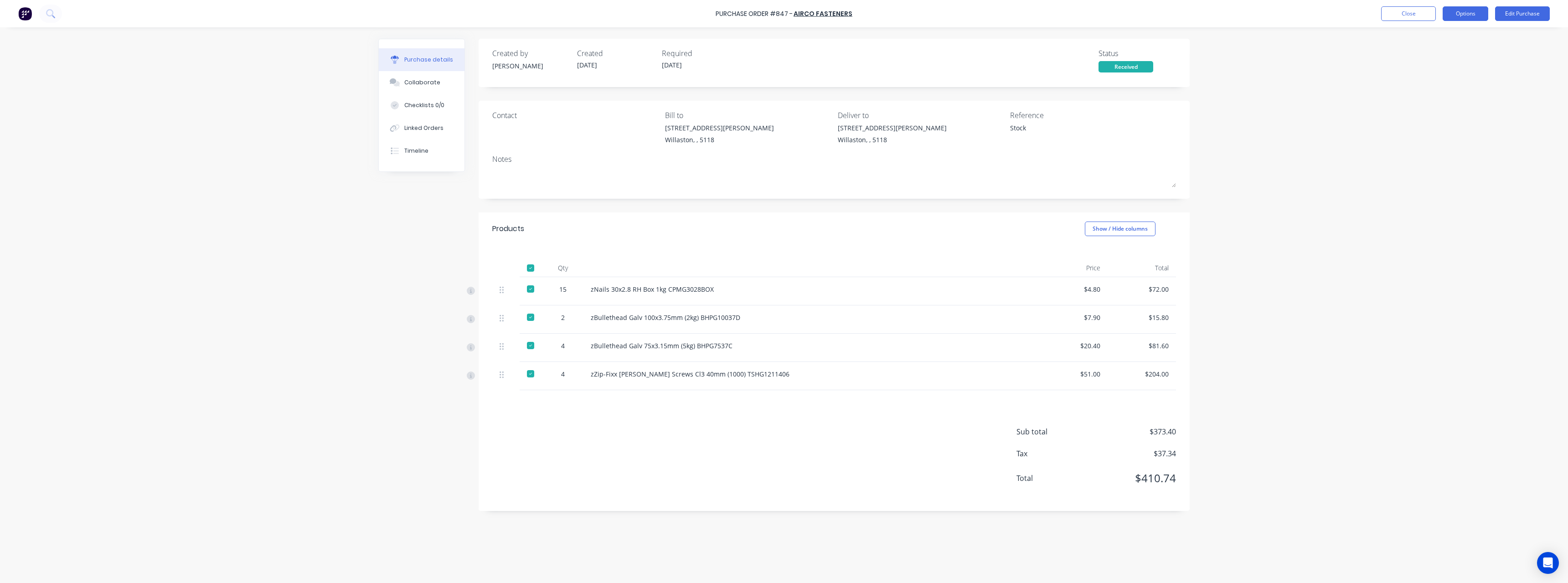
click at [1478, 10] on button "Options" at bounding box center [1465, 13] width 46 height 15
click at [1437, 40] on div "Print / Email" at bounding box center [1444, 37] width 70 height 13
click at [1440, 55] on div "With pricing" at bounding box center [1444, 55] width 70 height 13
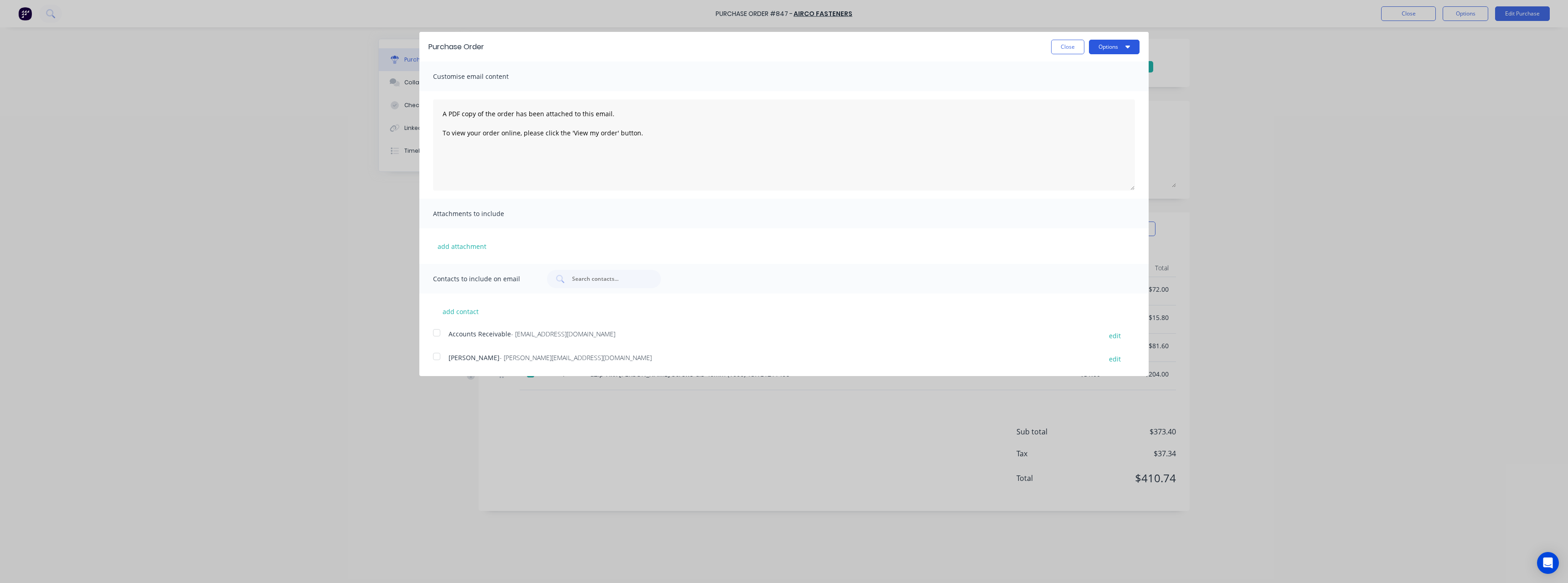
click at [1100, 46] on button "Options" at bounding box center [1114, 47] width 51 height 15
click at [1097, 68] on div "Print" at bounding box center [1096, 70] width 70 height 13
click at [1070, 46] on button "Close" at bounding box center [1068, 47] width 33 height 15
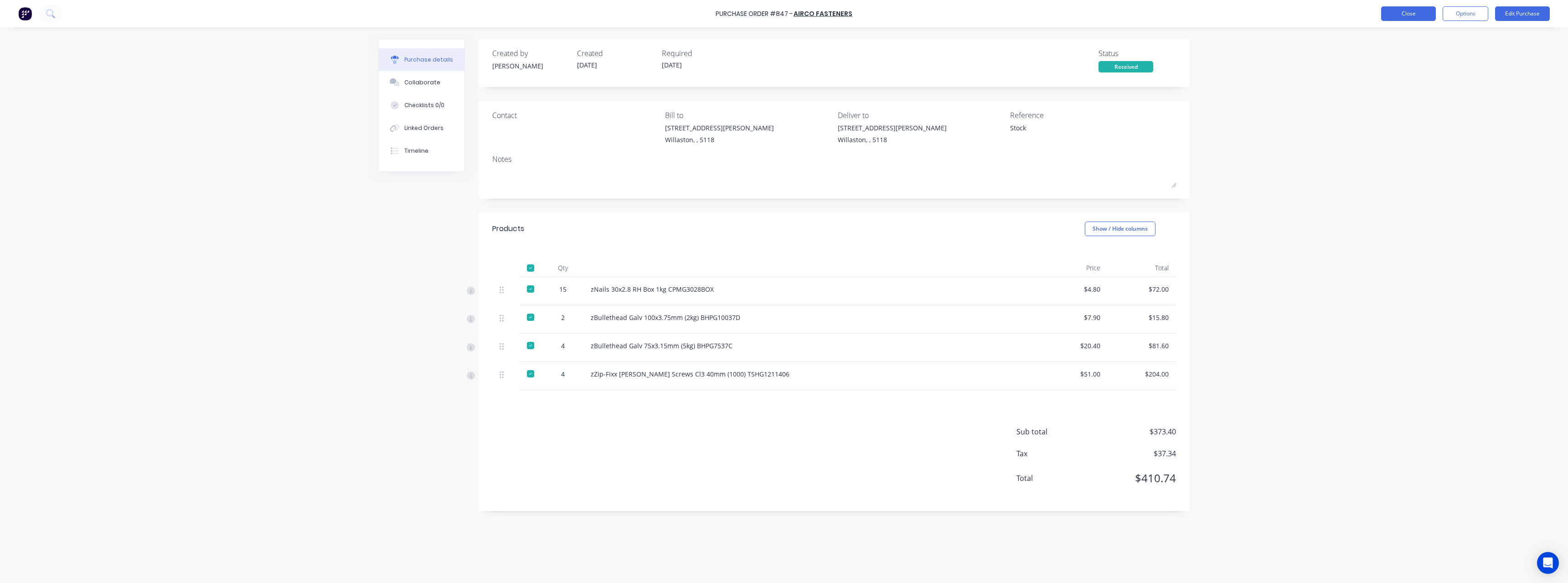
click at [1399, 14] on button "Close" at bounding box center [1409, 13] width 55 height 15
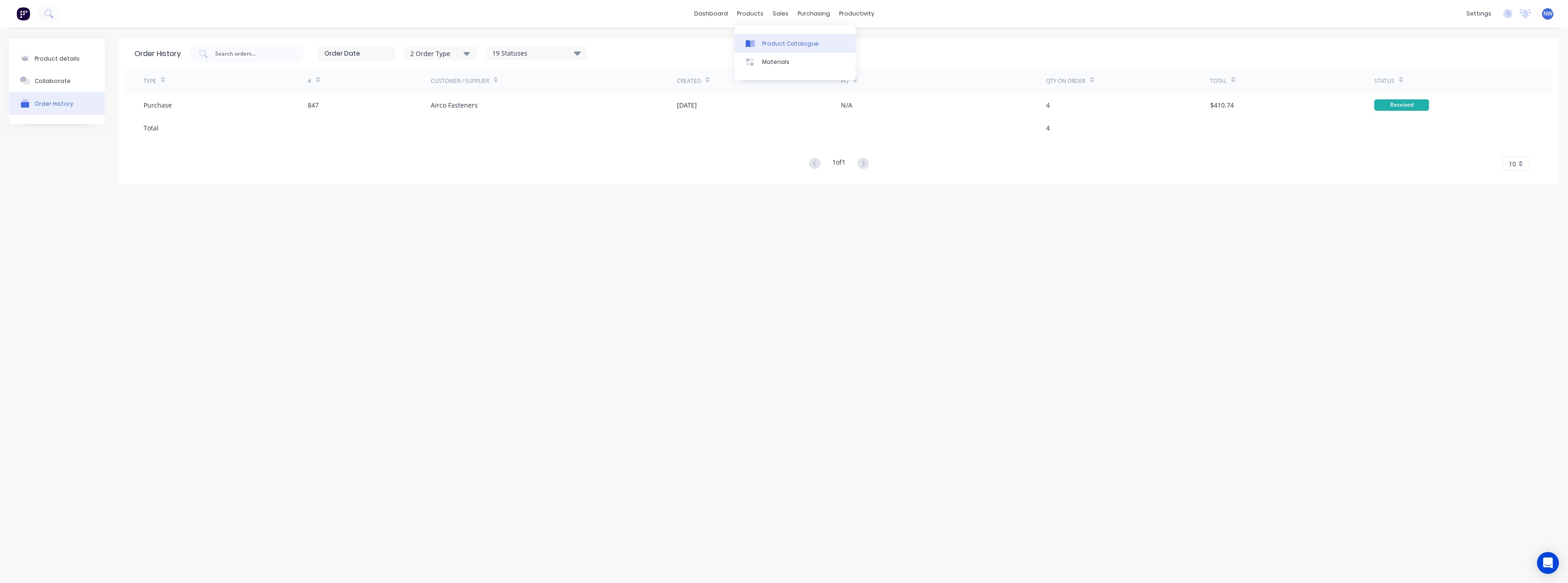
click at [774, 44] on div "Product Catalogue" at bounding box center [790, 43] width 57 height 8
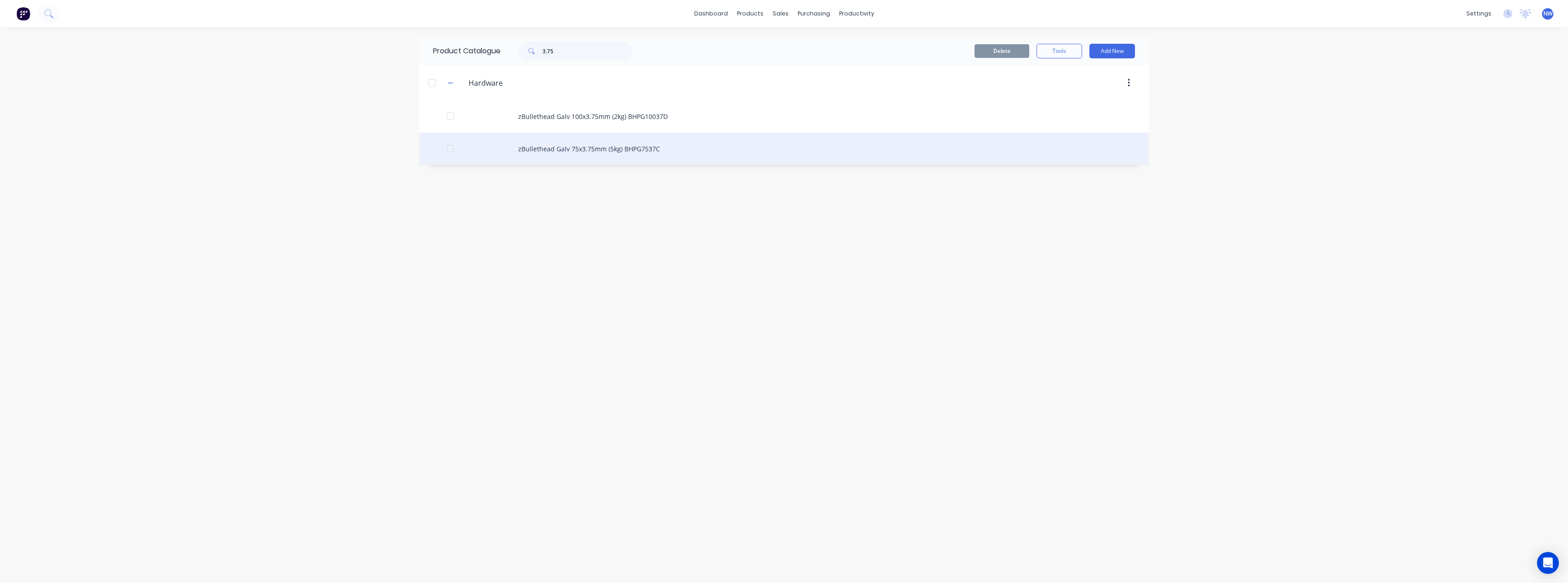
click at [625, 147] on div "zBullethead Galv 75x3.75mm (5kg) BHPG7537C" at bounding box center [784, 148] width 729 height 32
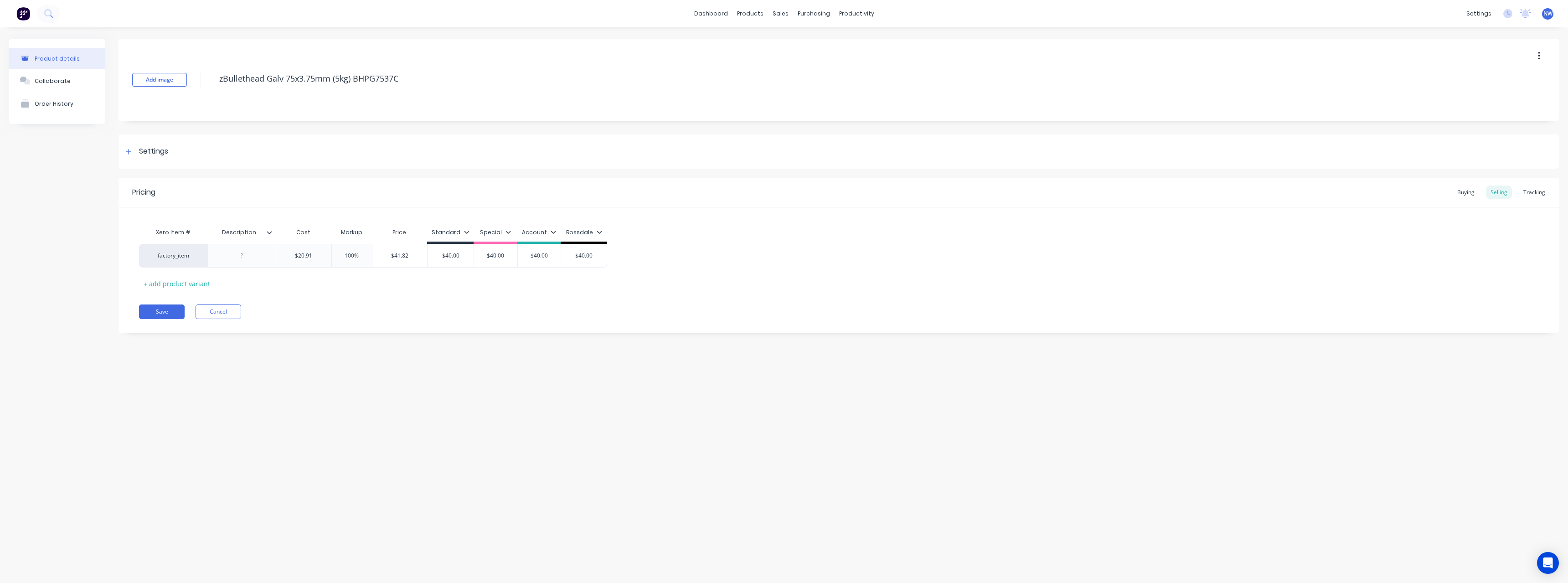
click at [1536, 54] on button "button" at bounding box center [1539, 56] width 21 height 16
click at [1511, 79] on span "Duplicate" at bounding box center [1505, 80] width 68 height 10
click at [225, 307] on button "Cancel" at bounding box center [218, 312] width 46 height 15
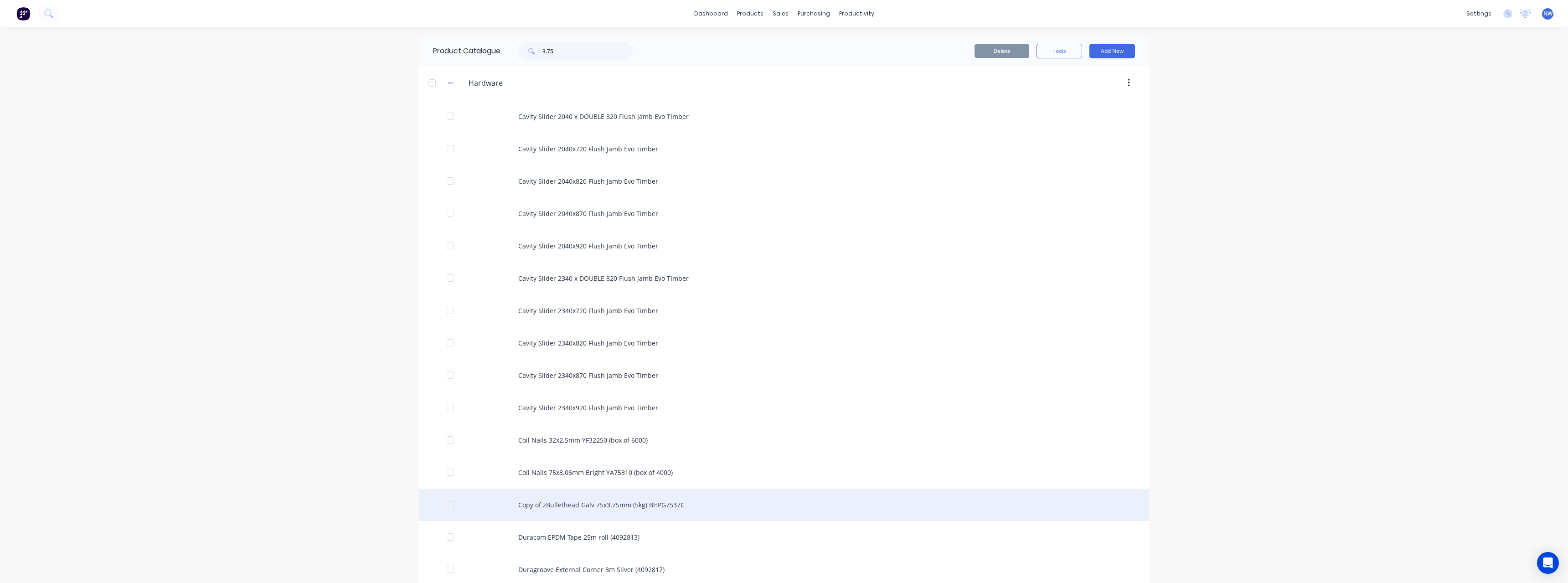
click at [642, 507] on div "Copy of zBullethead Galv 75x3.75mm (5kg) BHPG7537C" at bounding box center [784, 504] width 729 height 32
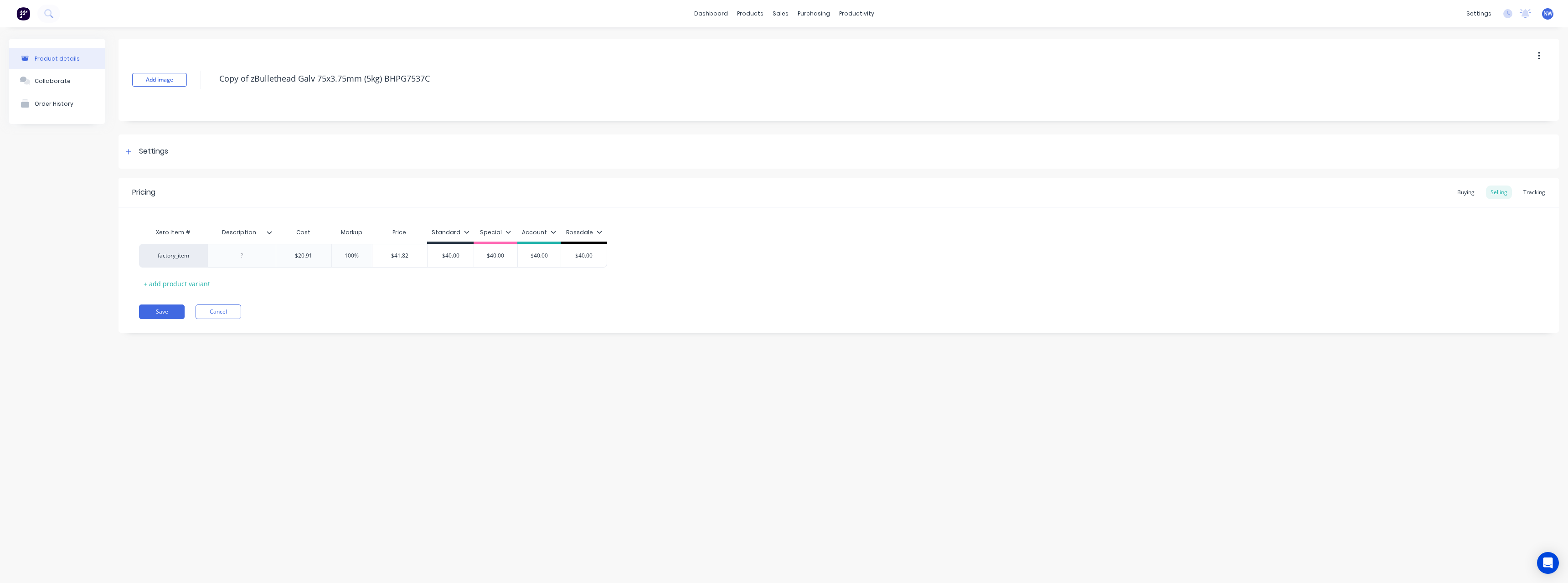
drag, startPoint x: 252, startPoint y: 81, endPoint x: 258, endPoint y: 102, distance: 21.8
click at [252, 81] on textarea "Copy of zBullethead Galv 75x3.75mm (5kg) BHPG7537C" at bounding box center [780, 79] width 1130 height 21
type textarea "x"
type textarea "Copy ofzBullethead Galv 75x3.75mm (5kg) BHPG7537C"
type textarea "x"
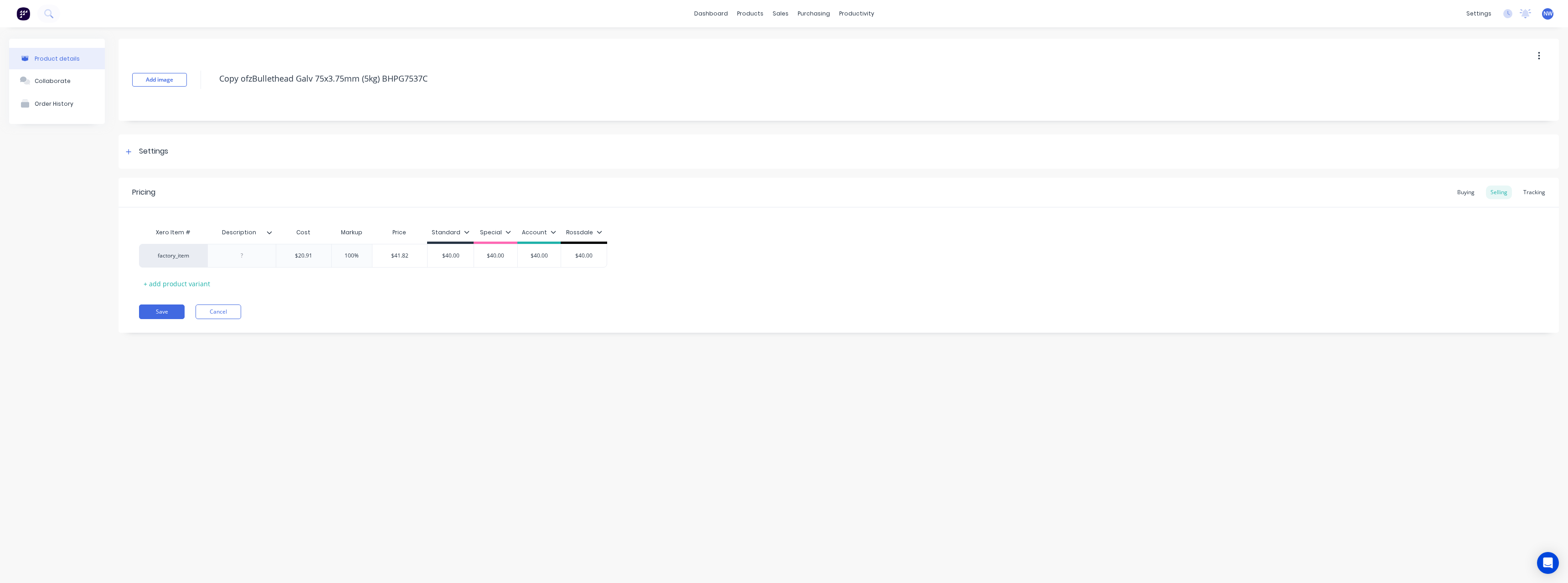
type textarea "Copy ozBullethead Galv 75x3.75mm (5kg) BHPG7537C"
type textarea "x"
type textarea "Copy zBullethead Galv 75x3.75mm (5kg) BHPG7537C"
type textarea "x"
type textarea "CopyzBullethead Galv 75x3.75mm (5kg) BHPG7537C"
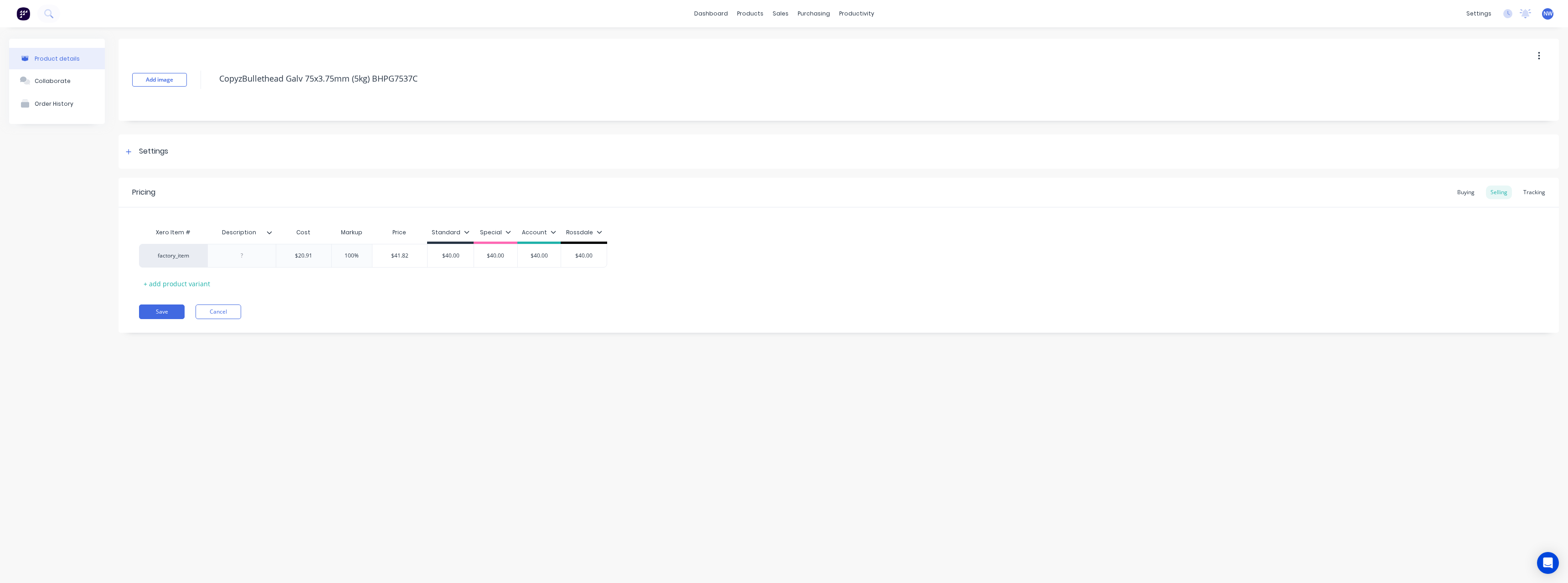
type textarea "x"
type textarea "CopzBullethead Galv 75x3.75mm (5kg) BHPG7537C"
type textarea "x"
type textarea "CozBullethead Galv 75x3.75mm (5kg) BHPG7537C"
type textarea "x"
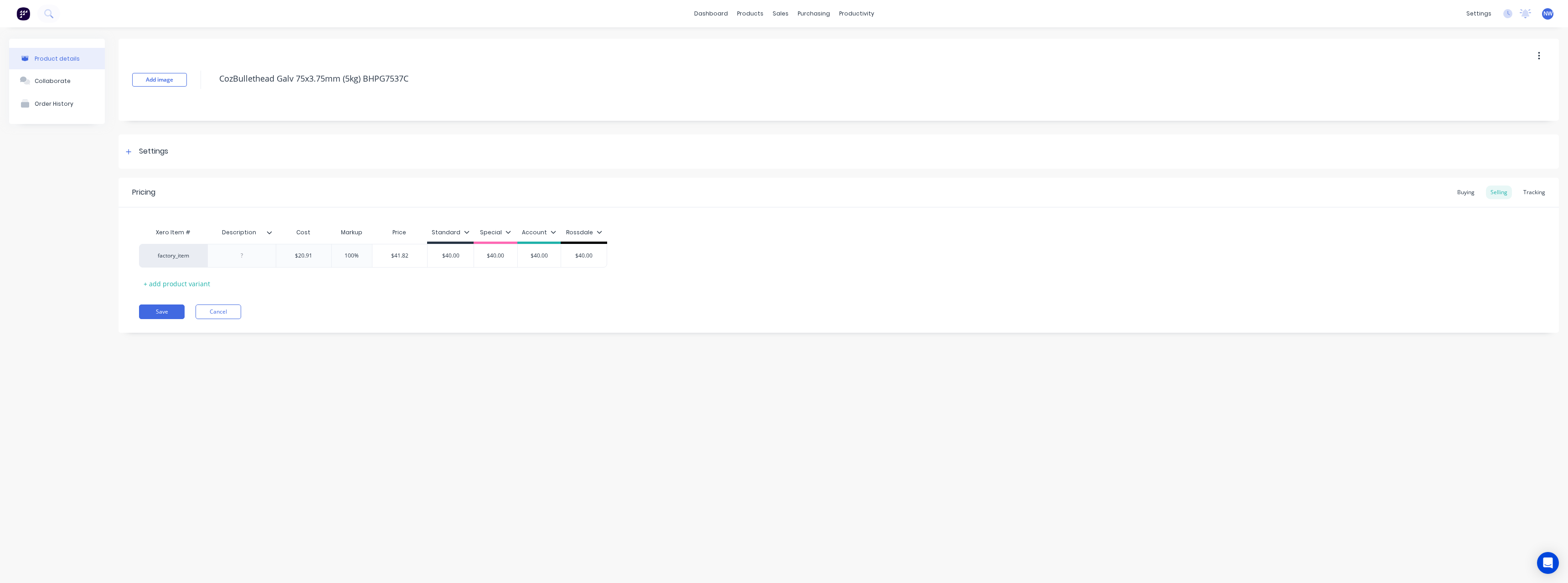
type textarea "CzBullethead Galv 75x3.75mm (5kg) BHPG7537C"
type textarea "x"
type textarea "zBullethead Galv 75x3.75mm (5kg) BHPG7537C"
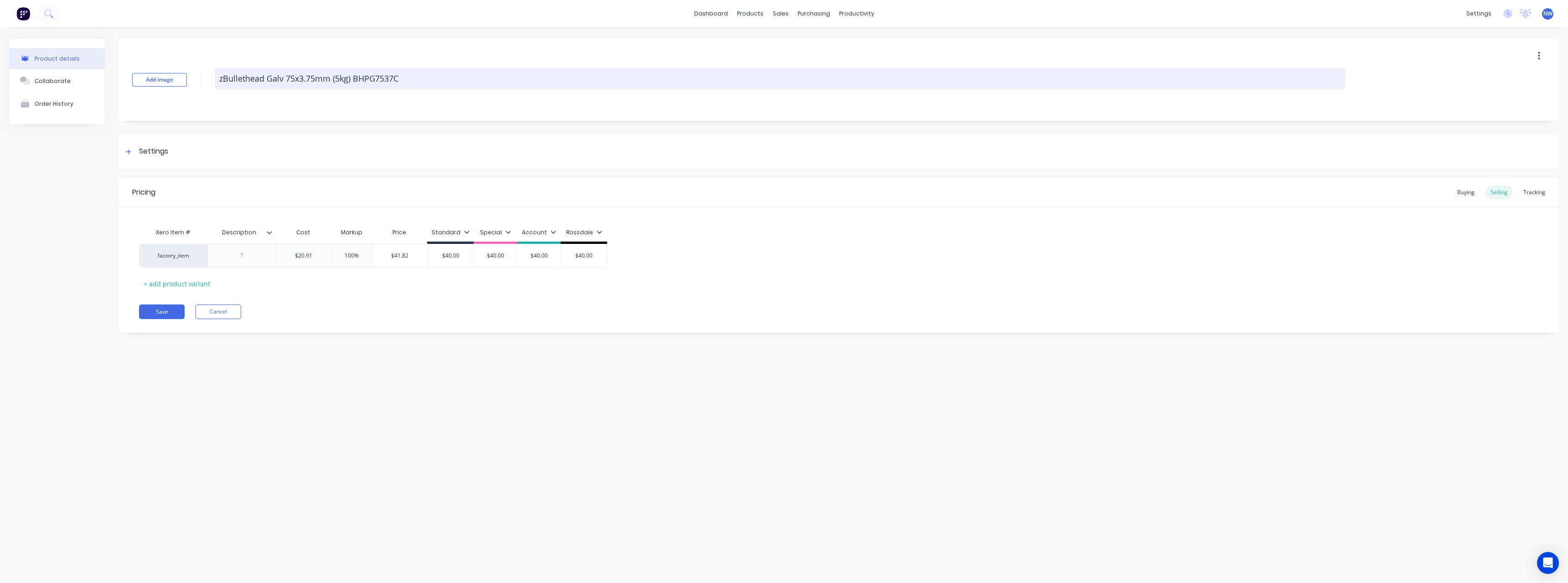
click at [311, 77] on textarea "zBullethead Galv 75x3.75mm (5kg) BHPG7537C" at bounding box center [780, 79] width 1130 height 21
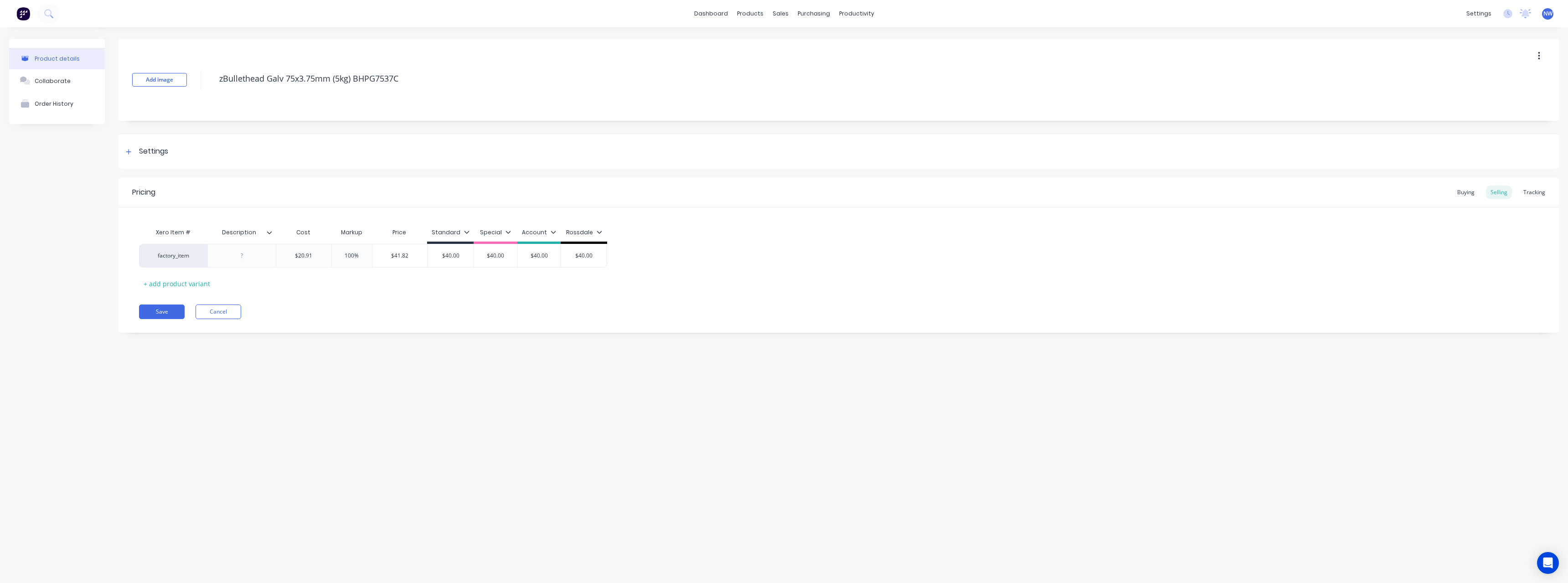
type textarea "x"
type textarea "zBullethead Galv 75x3.5mm (5kg) BHPG7537C"
type textarea "x"
type textarea "zBullethead Galv 75x3.15mm (5kg) BHPG7537C"
type textarea "x"
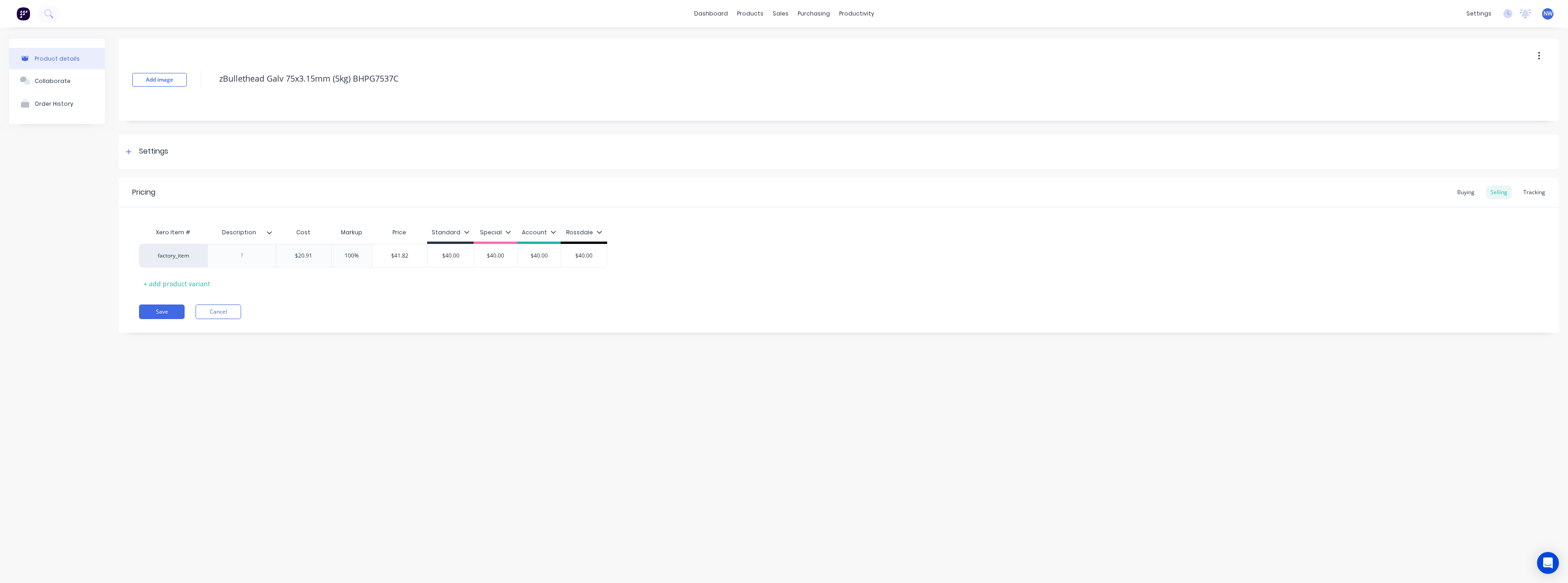
type textarea "zBullethead Galv 75x3.15mm (5kg) BHPG753C"
type textarea "x"
type textarea "zBullethead Galv 75x3.15mm (5kg) BHPG7531C"
type textarea "x"
type textarea "zBullethead Galv 75x3.15mm (5kg) BHPG7531C"
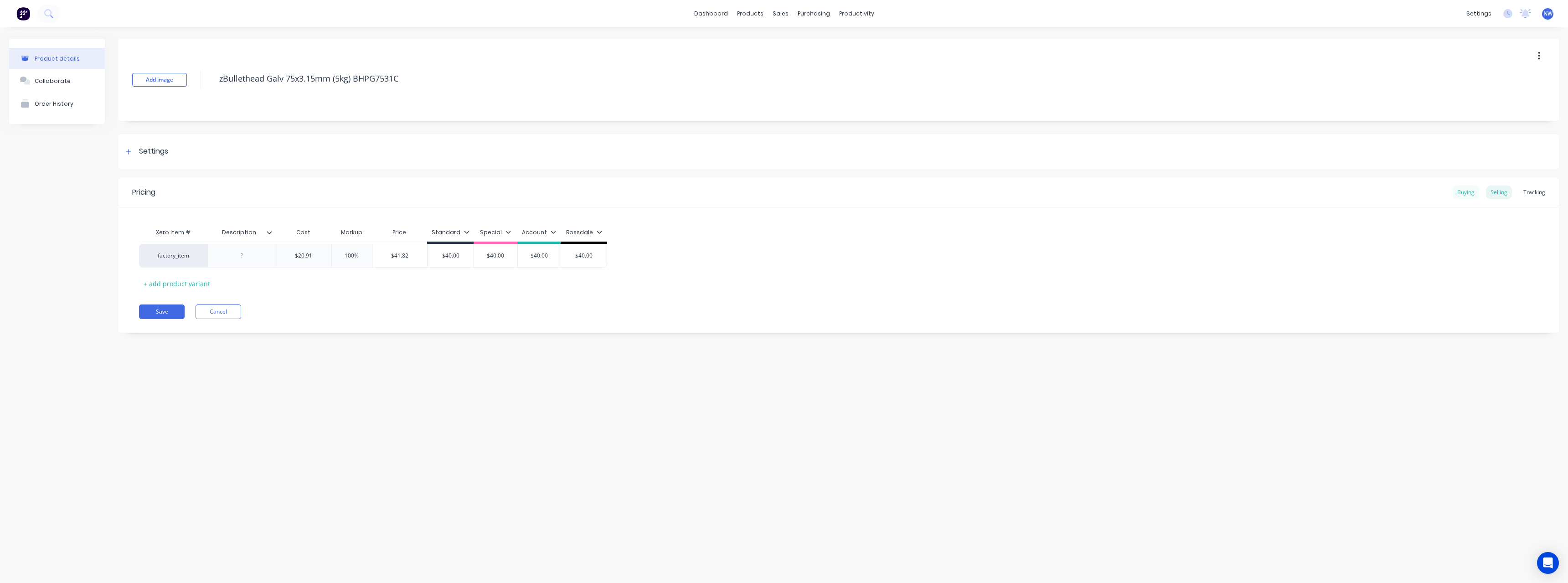
click at [1468, 192] on div "Buying" at bounding box center [1466, 192] width 26 height 13
click at [164, 307] on button "Save" at bounding box center [161, 309] width 46 height 15
type textarea "x"
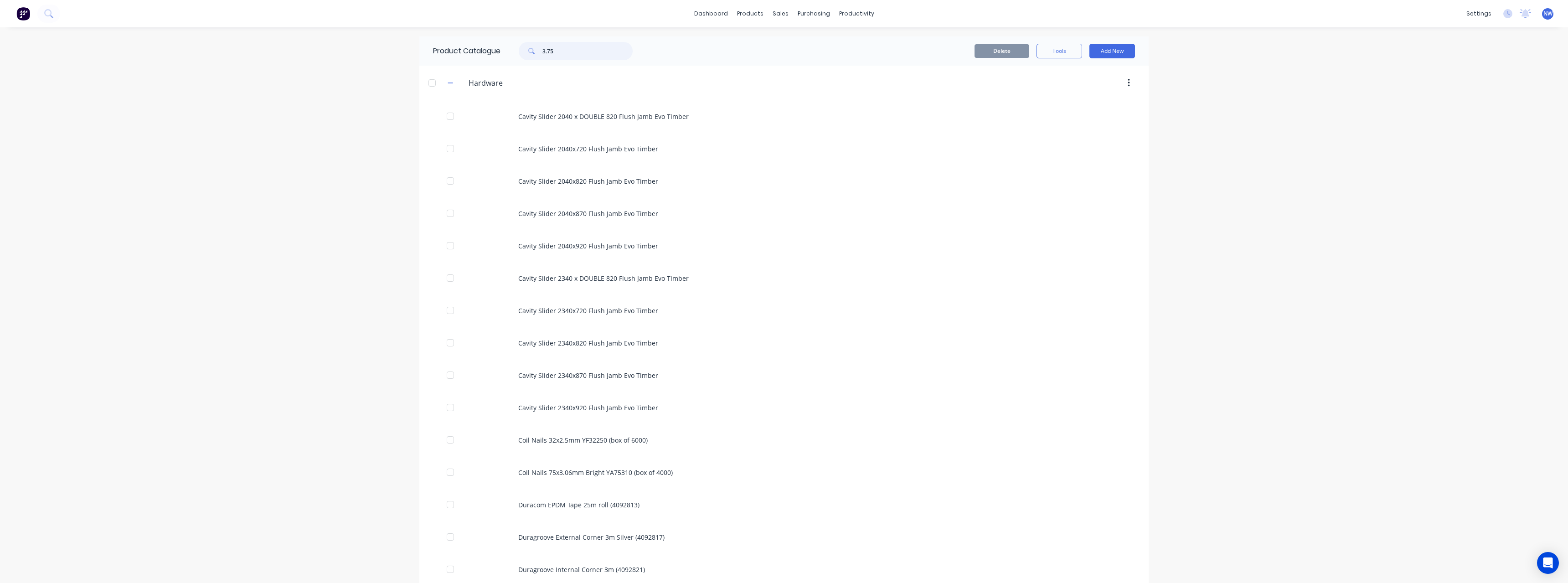
click at [571, 51] on input "3.75" at bounding box center [587, 51] width 90 height 18
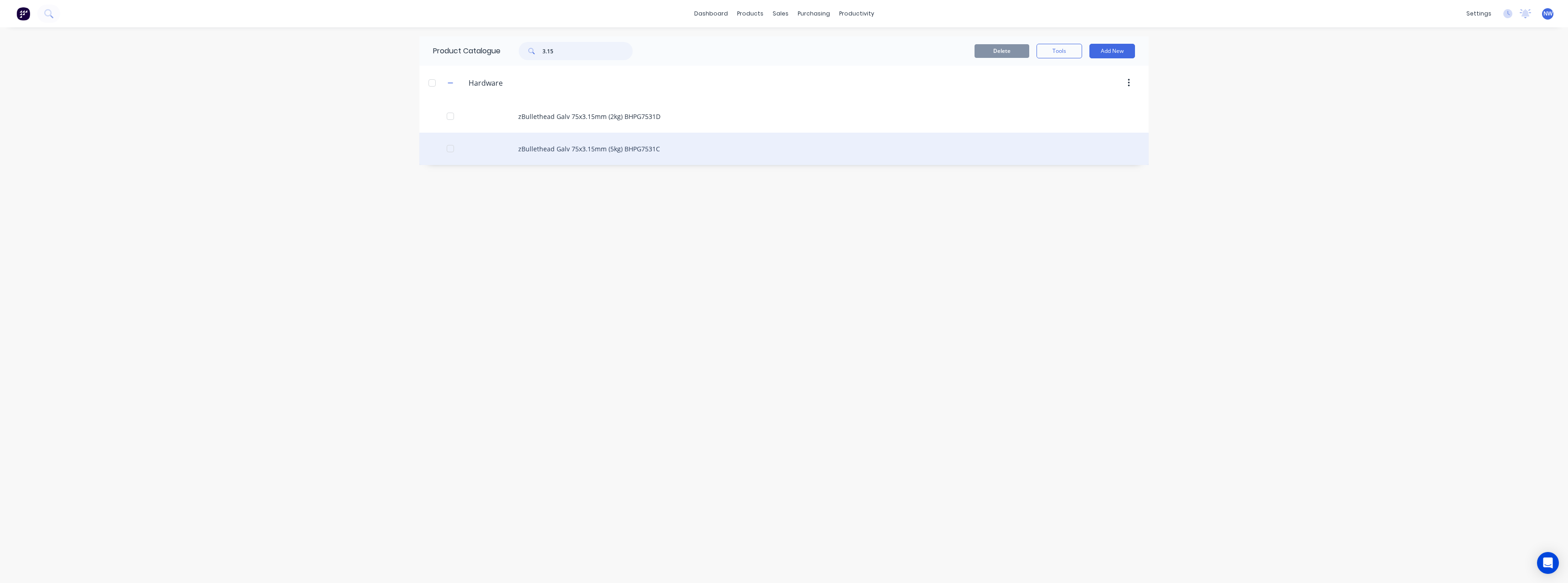
type input "3.15"
click at [611, 151] on div "zBullethead Galv 75x3.15mm (5kg) BHPG7531C" at bounding box center [784, 148] width 729 height 32
type textarea "x"
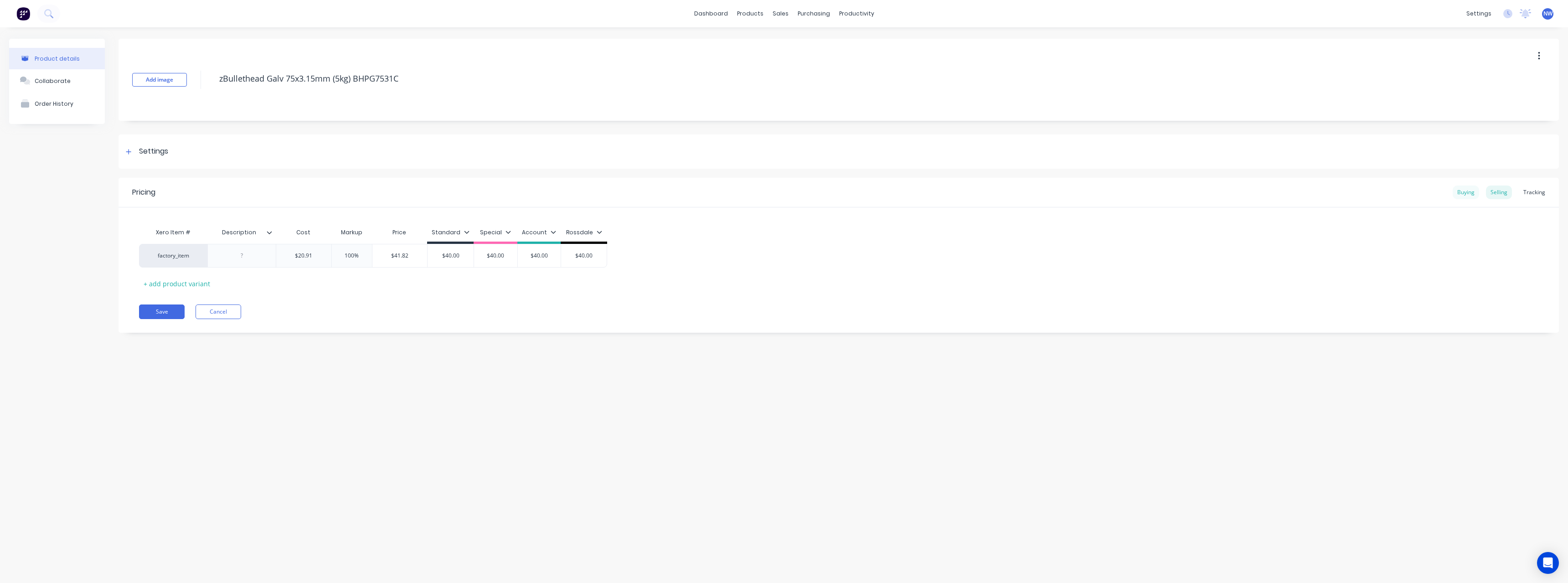
click at [1466, 192] on div "Buying" at bounding box center [1466, 192] width 26 height 13
click at [228, 307] on button "Cancel" at bounding box center [218, 309] width 46 height 15
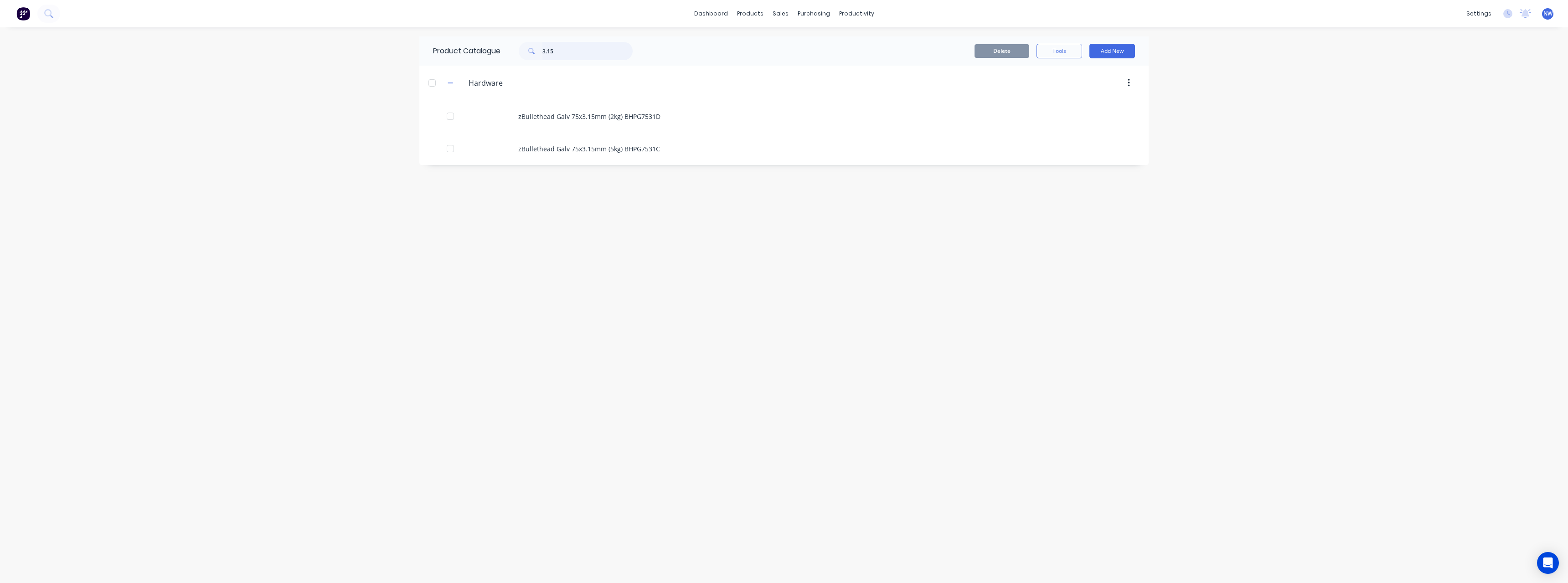
click at [552, 50] on input "3.15" at bounding box center [587, 51] width 90 height 18
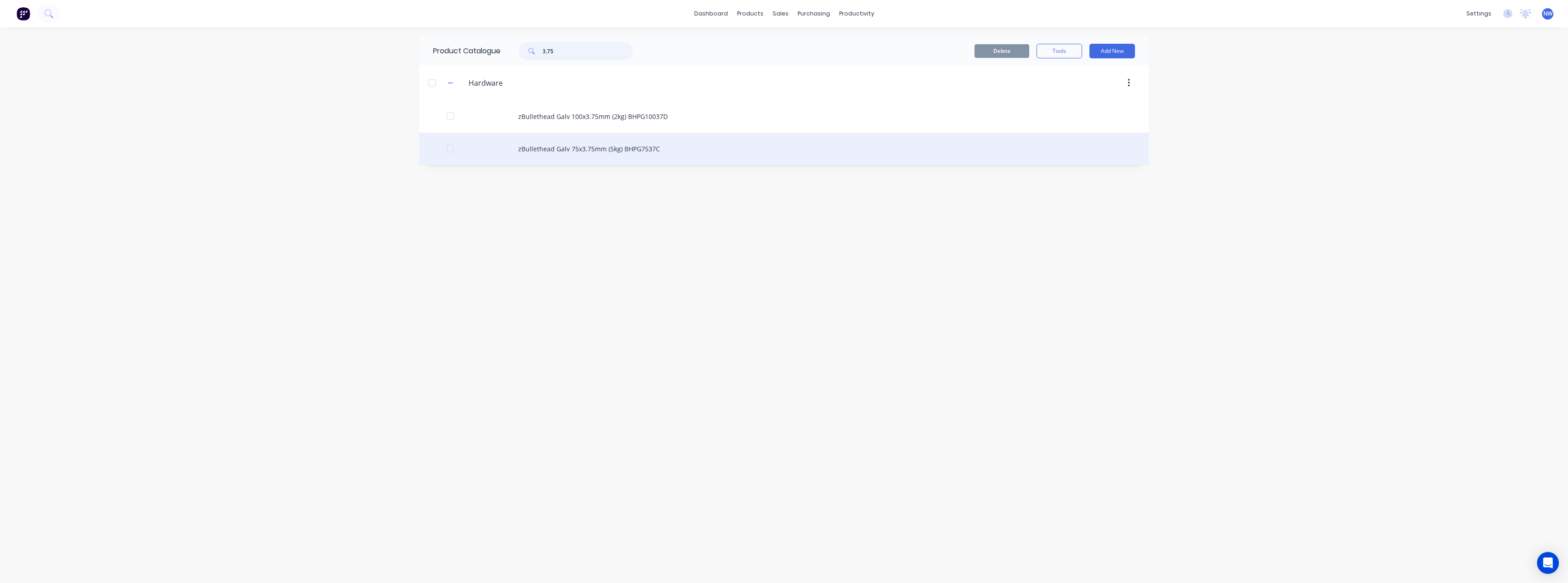
type input "3.75"
click at [625, 152] on div "zBullethead Galv 75x3.75mm (5kg) BHPG7537C" at bounding box center [784, 148] width 729 height 32
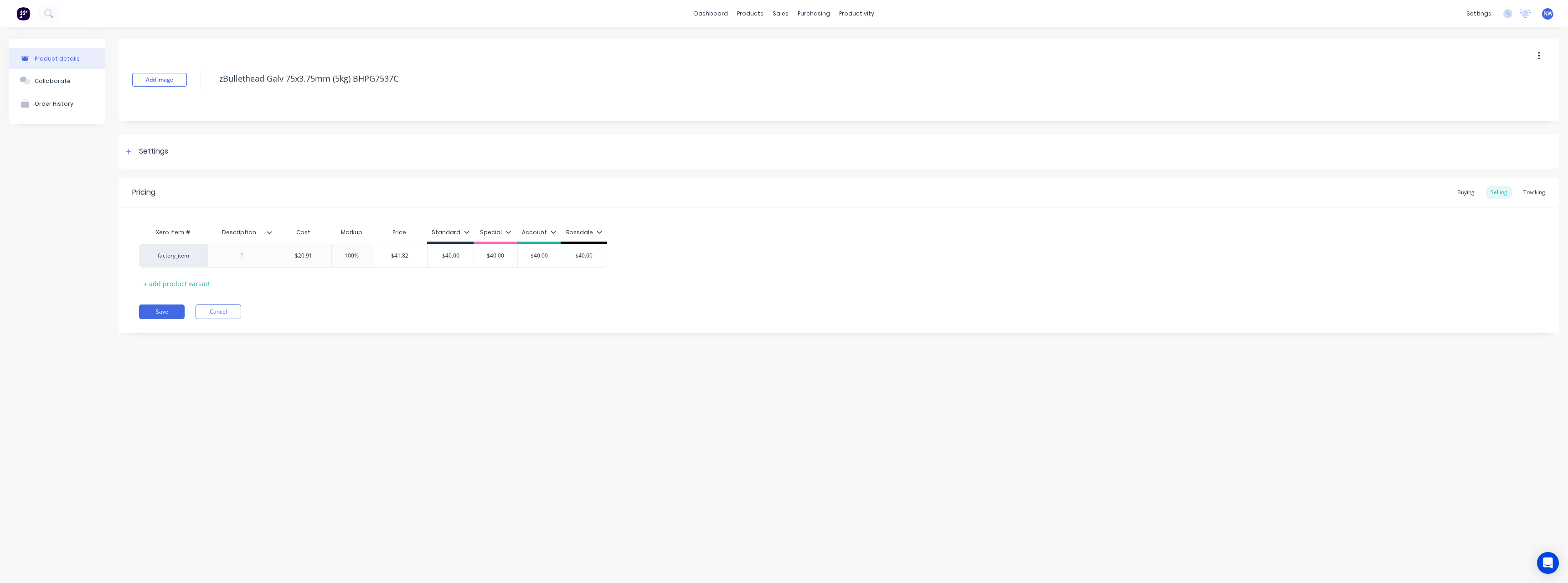
type textarea "x"
click at [1468, 193] on div "Buying" at bounding box center [1466, 192] width 26 height 13
click at [231, 311] on button "Cancel" at bounding box center [218, 309] width 46 height 15
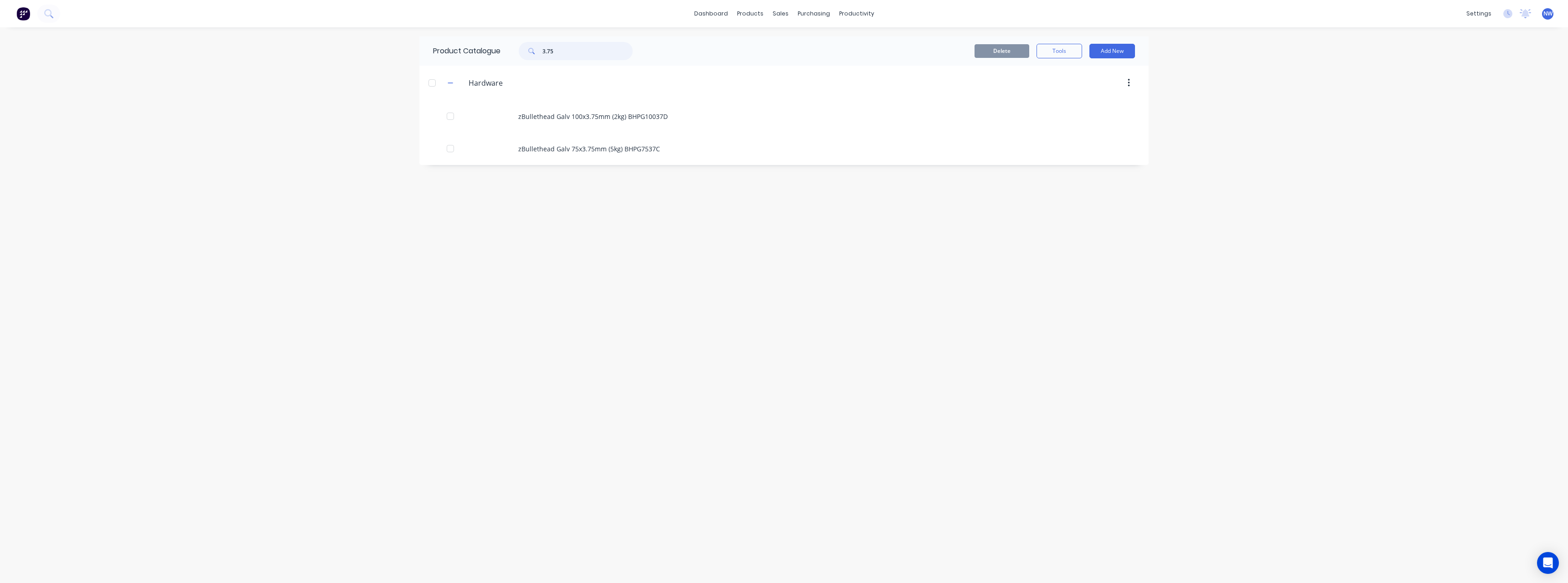
click at [553, 51] on input "3.75" at bounding box center [587, 51] width 90 height 18
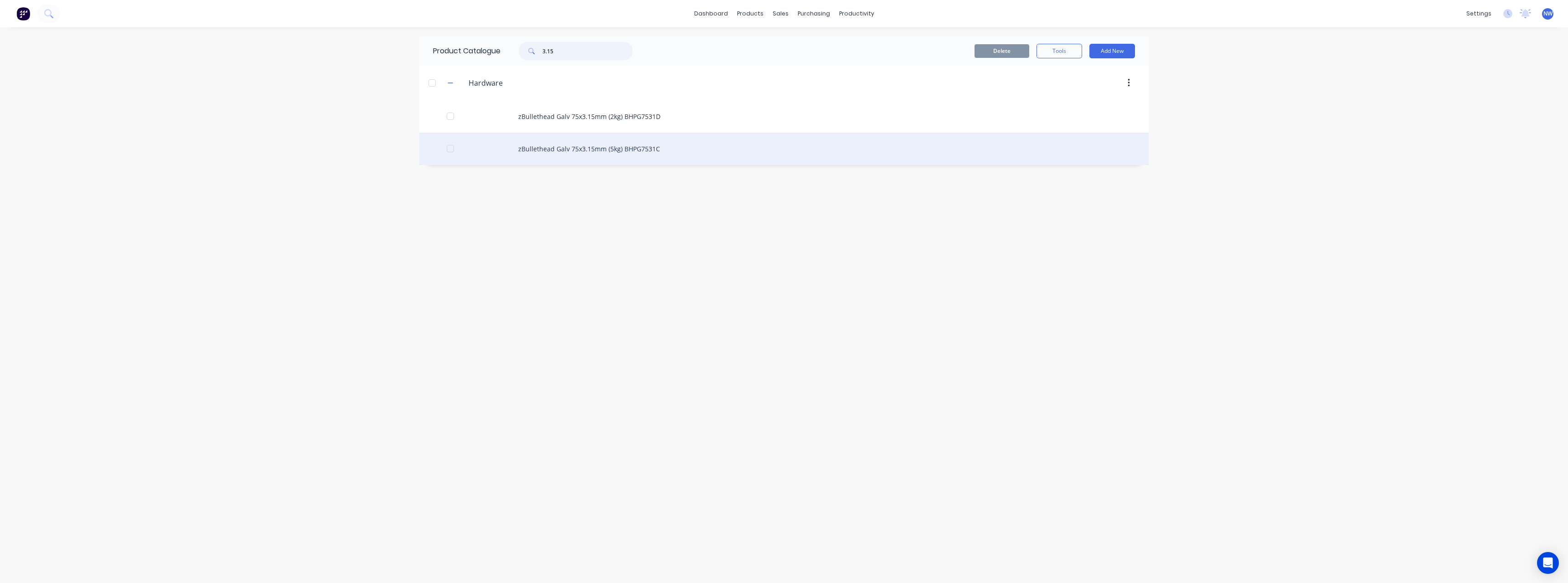
type input "3.15"
click at [642, 154] on div "zBullethead Galv 75x3.15mm (5kg) BHPG7531C" at bounding box center [784, 148] width 729 height 32
type textarea "x"
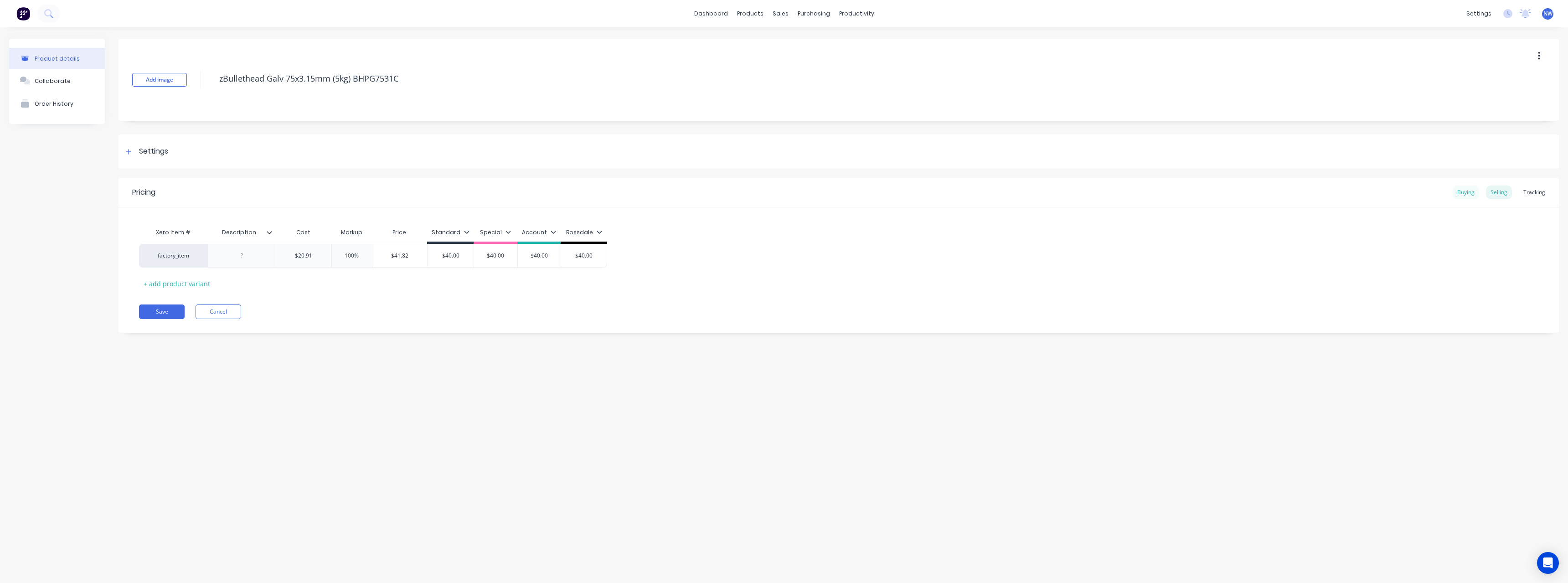
click at [1470, 190] on div "Buying" at bounding box center [1466, 192] width 26 height 13
click at [129, 151] on icon at bounding box center [128, 152] width 5 height 5
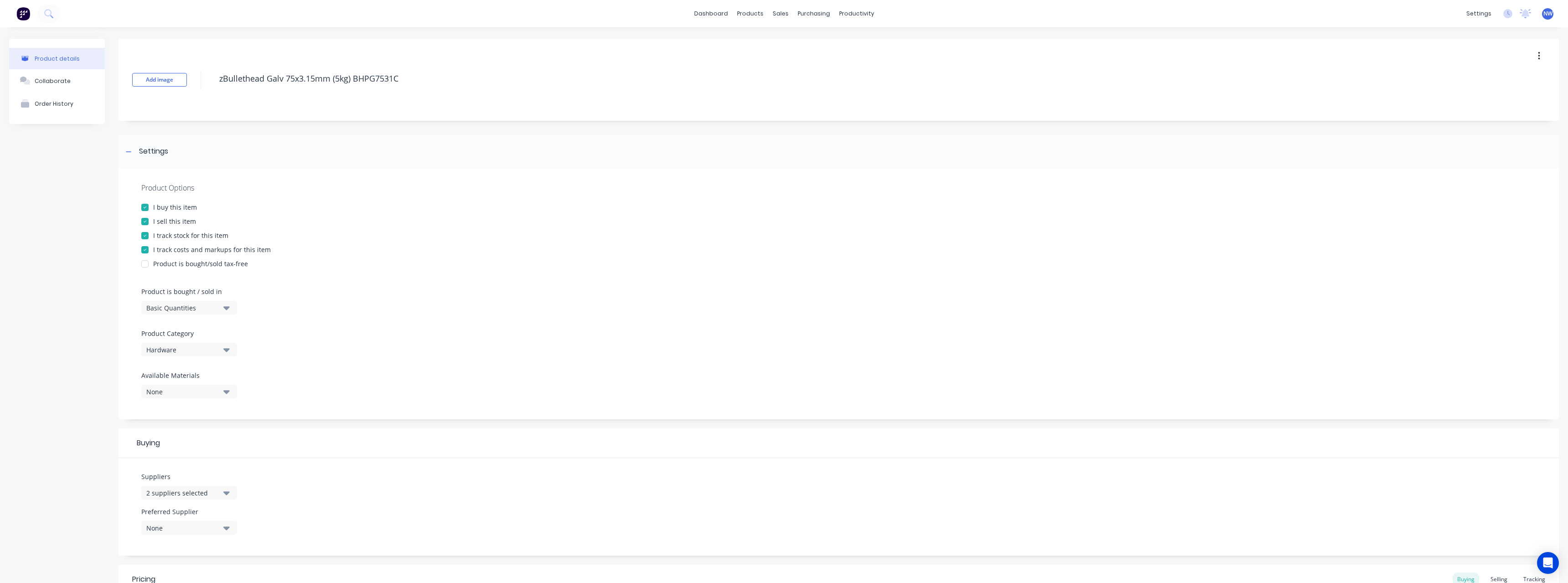
click at [229, 492] on icon "button" at bounding box center [226, 493] width 6 height 4
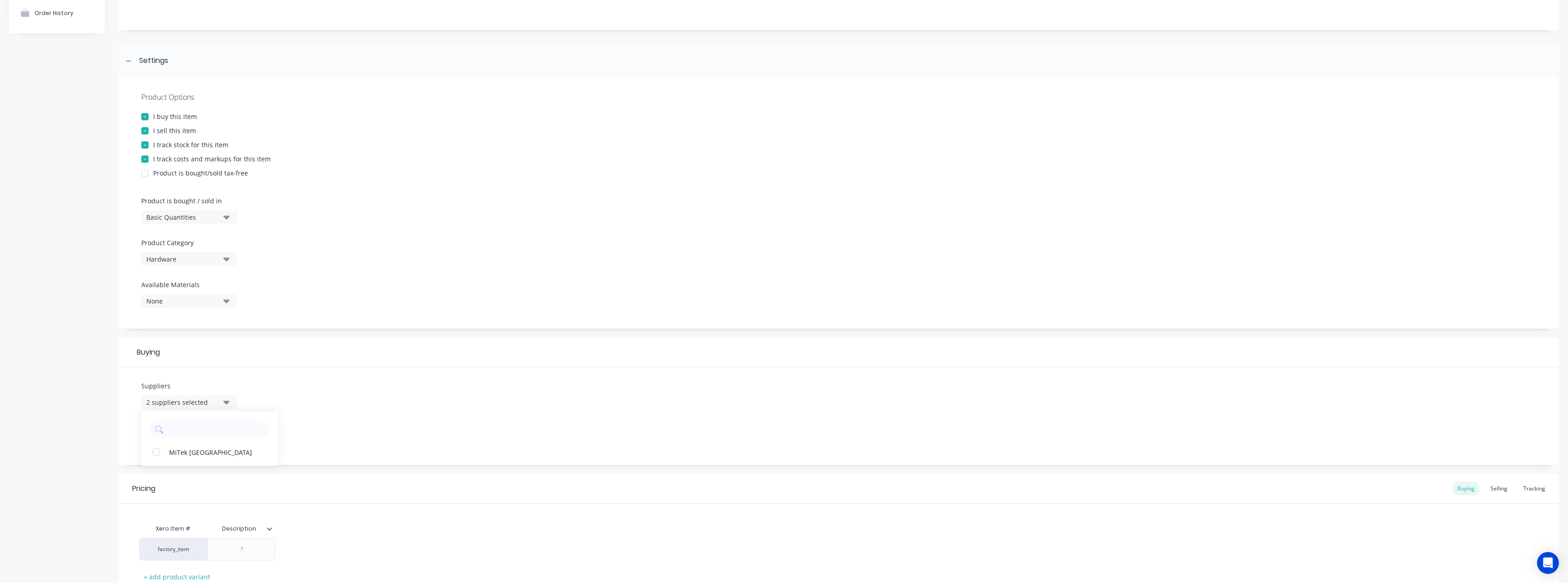
scroll to position [91, 0]
click at [705, 366] on div "Buying" at bounding box center [839, 352] width 1440 height 30
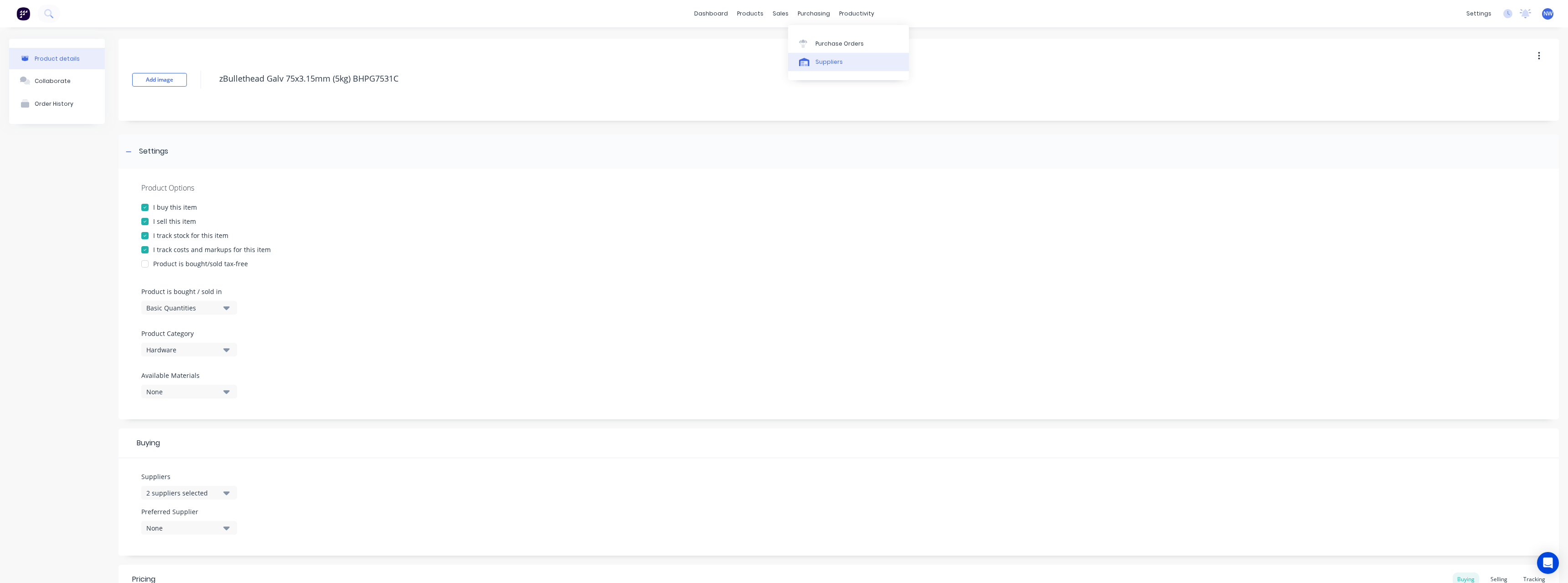
click at [829, 62] on div "Suppliers" at bounding box center [829, 61] width 27 height 8
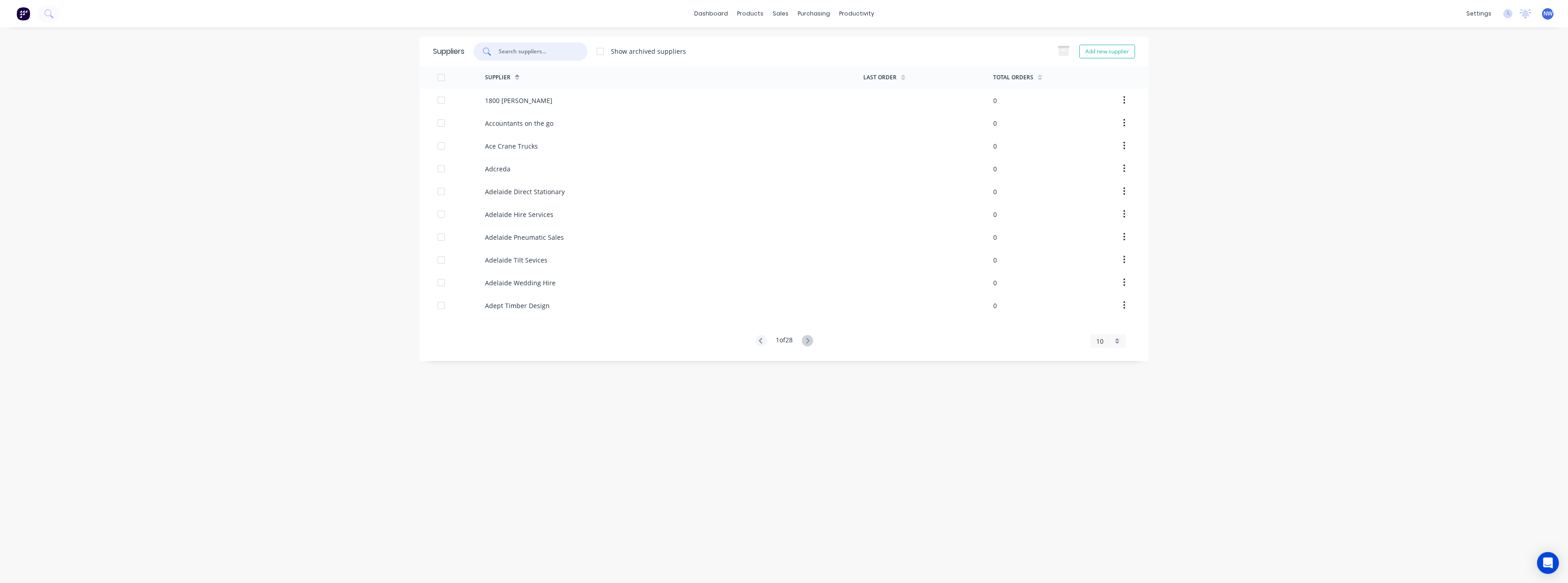
click at [567, 50] on input "text" at bounding box center [536, 51] width 75 height 9
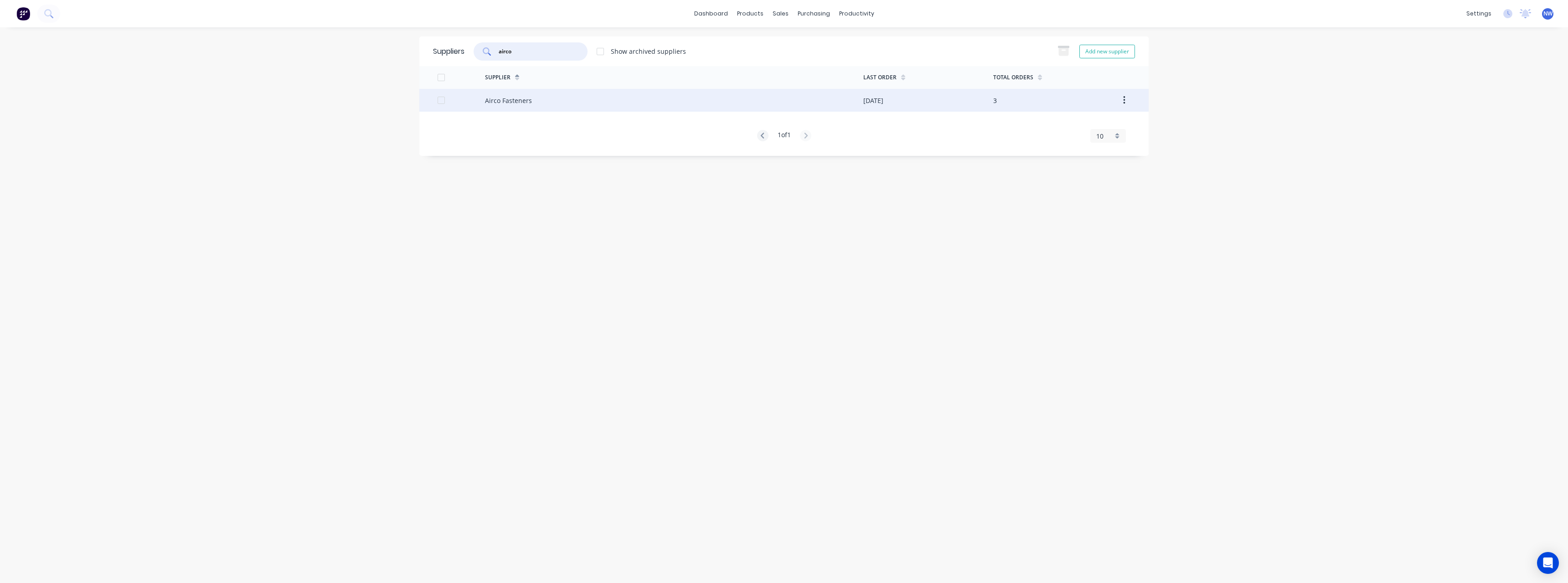
type input "airco"
click at [534, 98] on div "Airco Fasteners" at bounding box center [674, 100] width 379 height 23
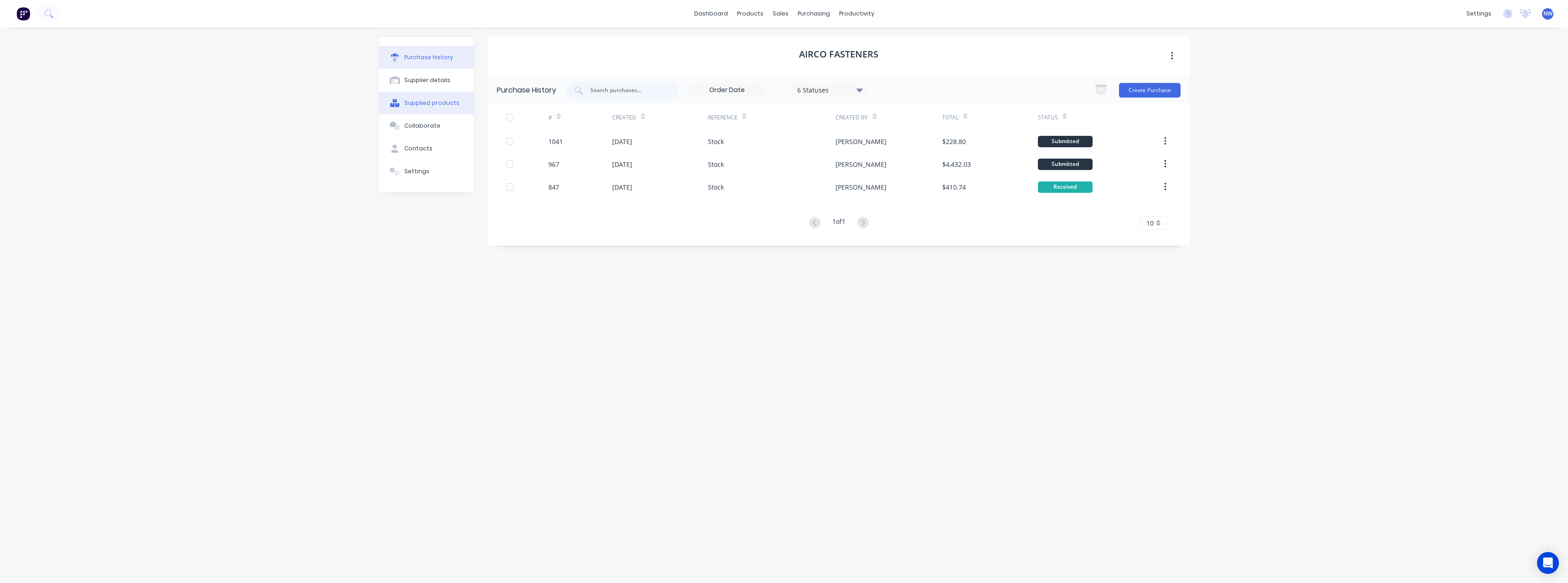
click at [440, 104] on div "Supplied products" at bounding box center [432, 102] width 55 height 8
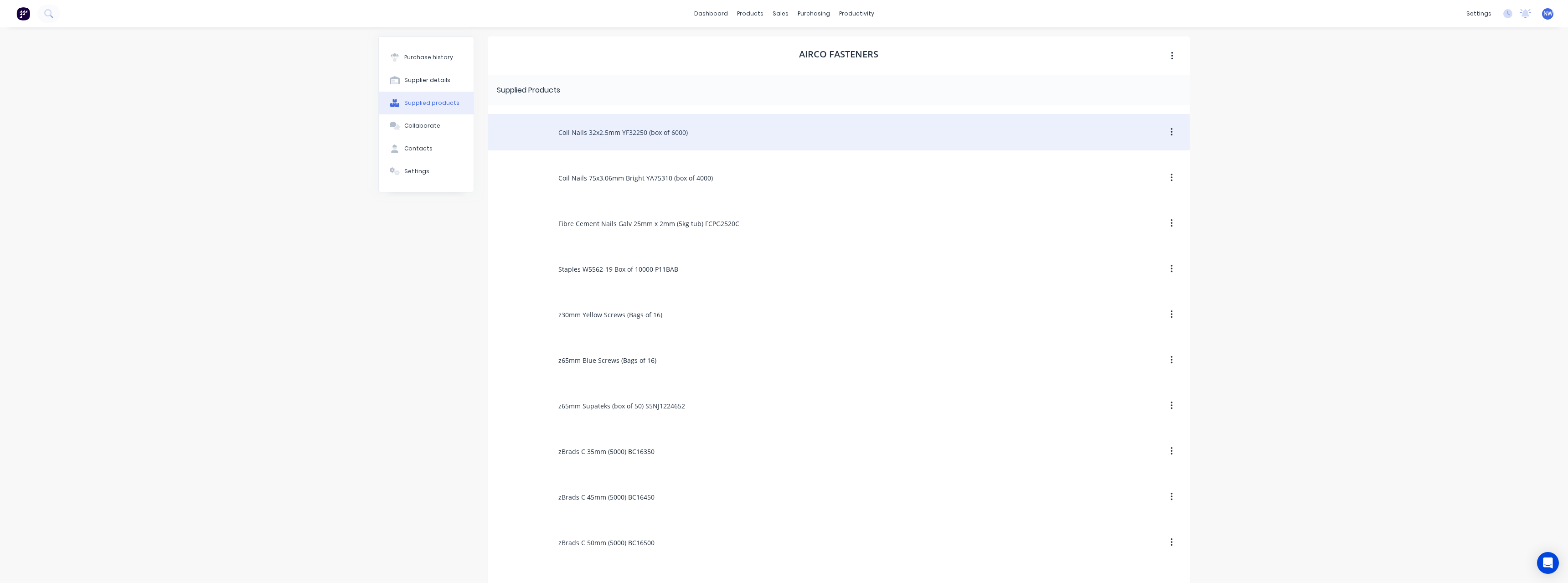
click at [665, 130] on div "Coil Nails 32x2.5mm YF32250 (box of 6000)" at bounding box center [838, 132] width 702 height 37
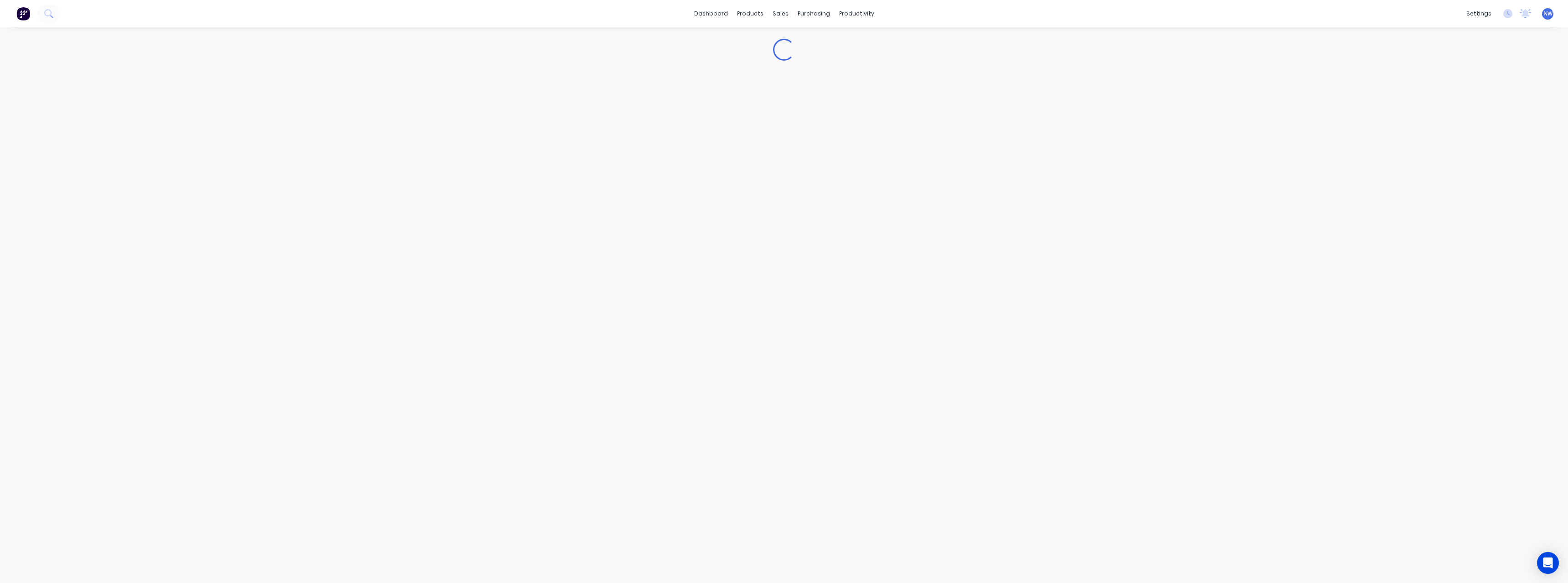
type textarea "x"
click at [253, 260] on div at bounding box center [242, 255] width 46 height 12
drag, startPoint x: 299, startPoint y: 78, endPoint x: 313, endPoint y: 96, distance: 22.8
click at [300, 79] on textarea "Coil Nails 32x2.5mm YF32250 (box of 6000)" at bounding box center [780, 79] width 1130 height 21
click at [271, 233] on icon at bounding box center [269, 232] width 5 height 5
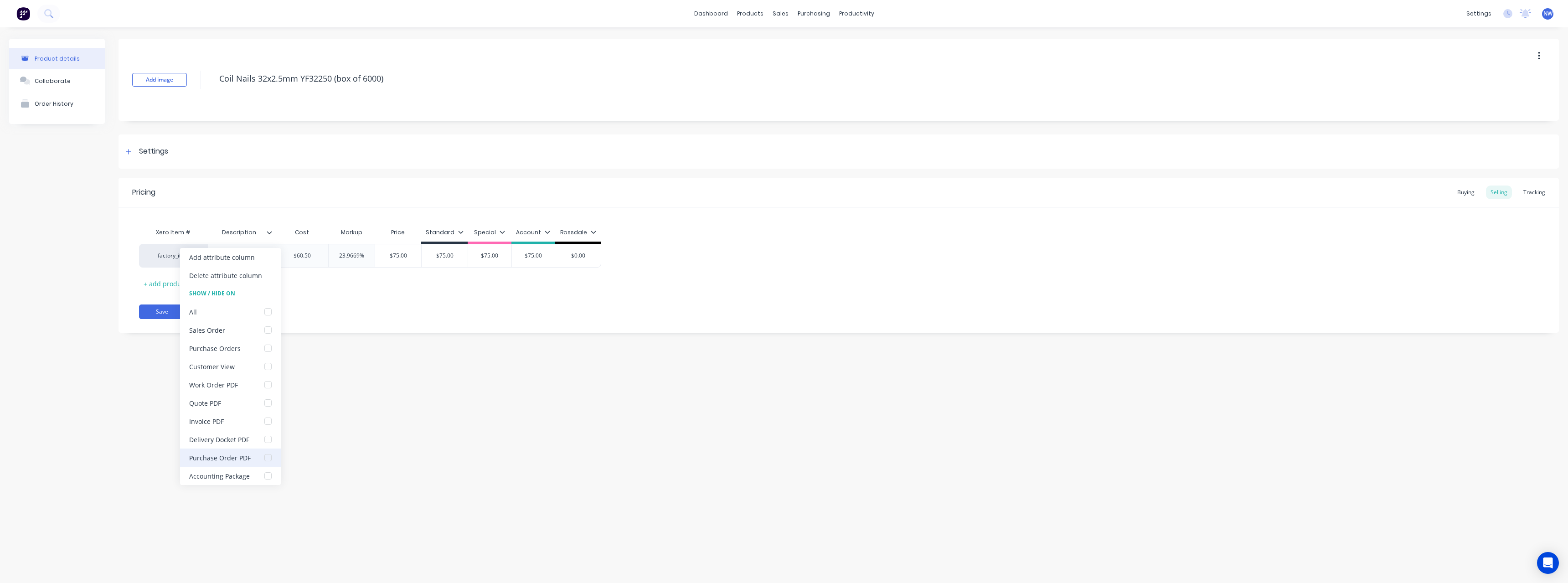
click at [269, 456] on div at bounding box center [268, 458] width 18 height 18
click at [318, 304] on div "Pricing Buying Selling Tracking Xero Item # Description Cost Markup Price Stand…" at bounding box center [839, 255] width 1440 height 155
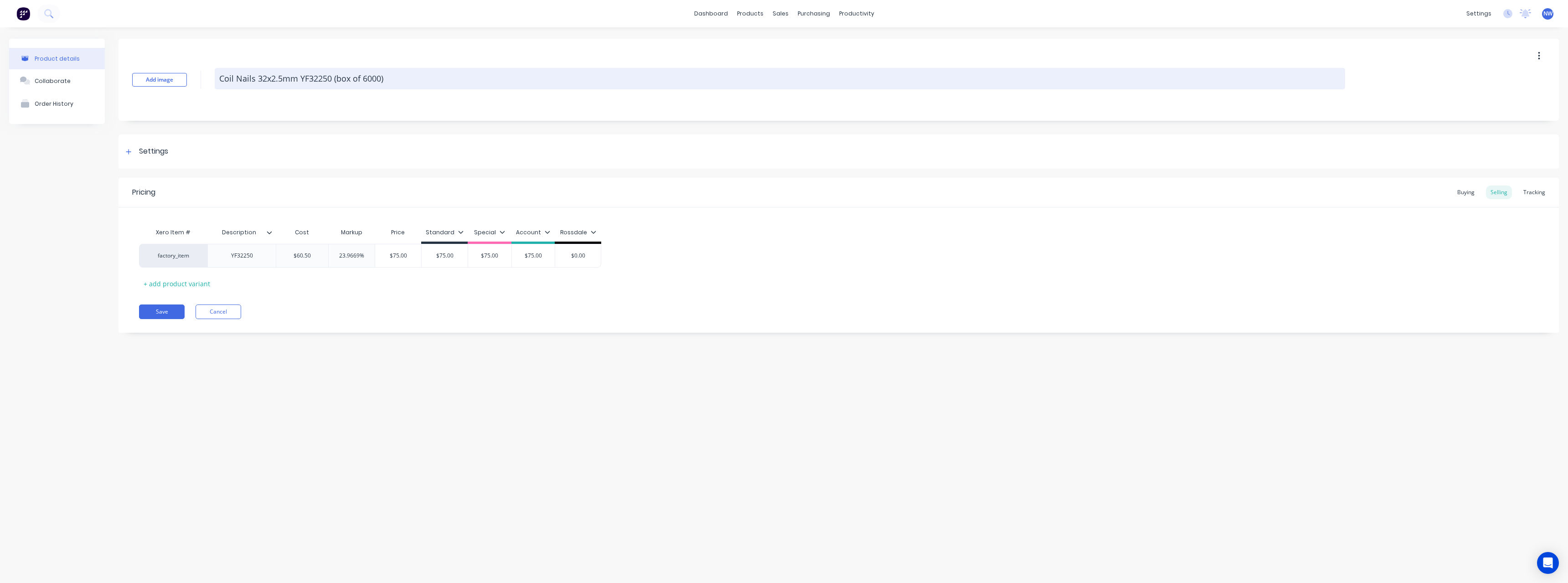
click at [300, 81] on textarea "Coil Nails 32x2.5mm YF32250 (box of 6000)" at bounding box center [780, 79] width 1130 height 21
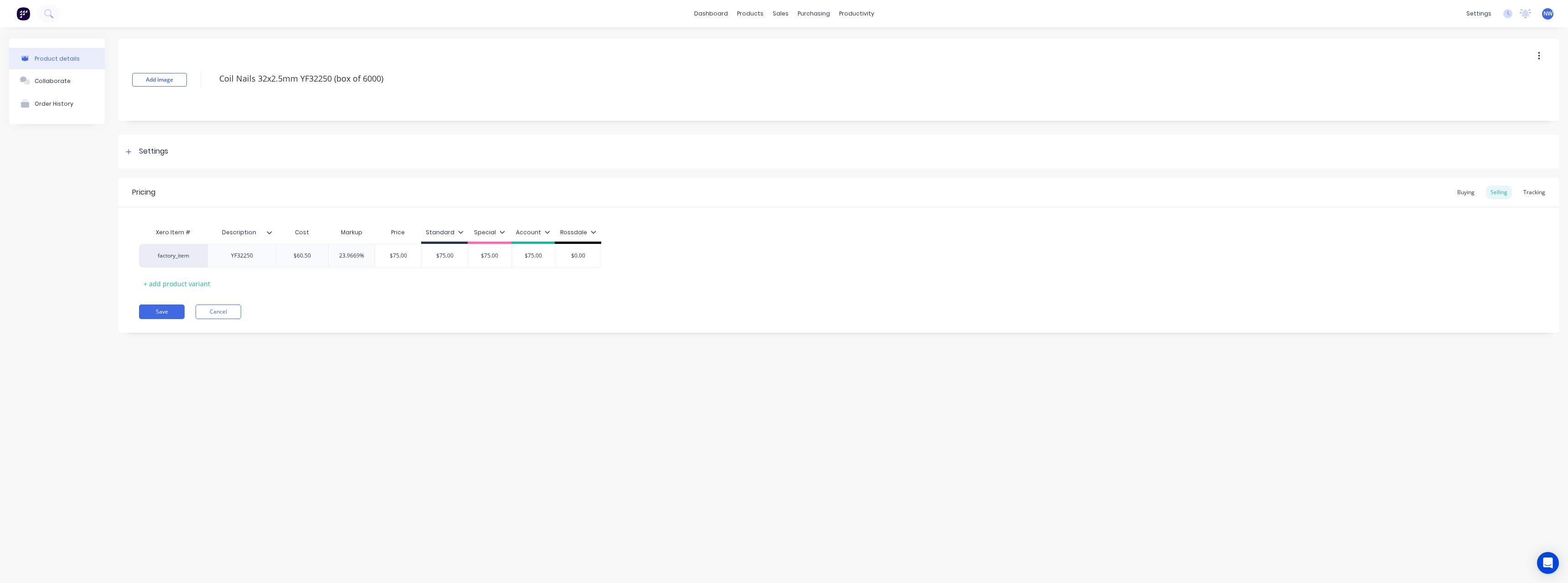
type textarea "x"
type textarea "Coil Nails 32x2.5mm F32250 (box of 6000)"
type textarea "x"
type textarea "Coil Nails 32x2.5mm 32250 (box of 6000)"
type textarea "x"
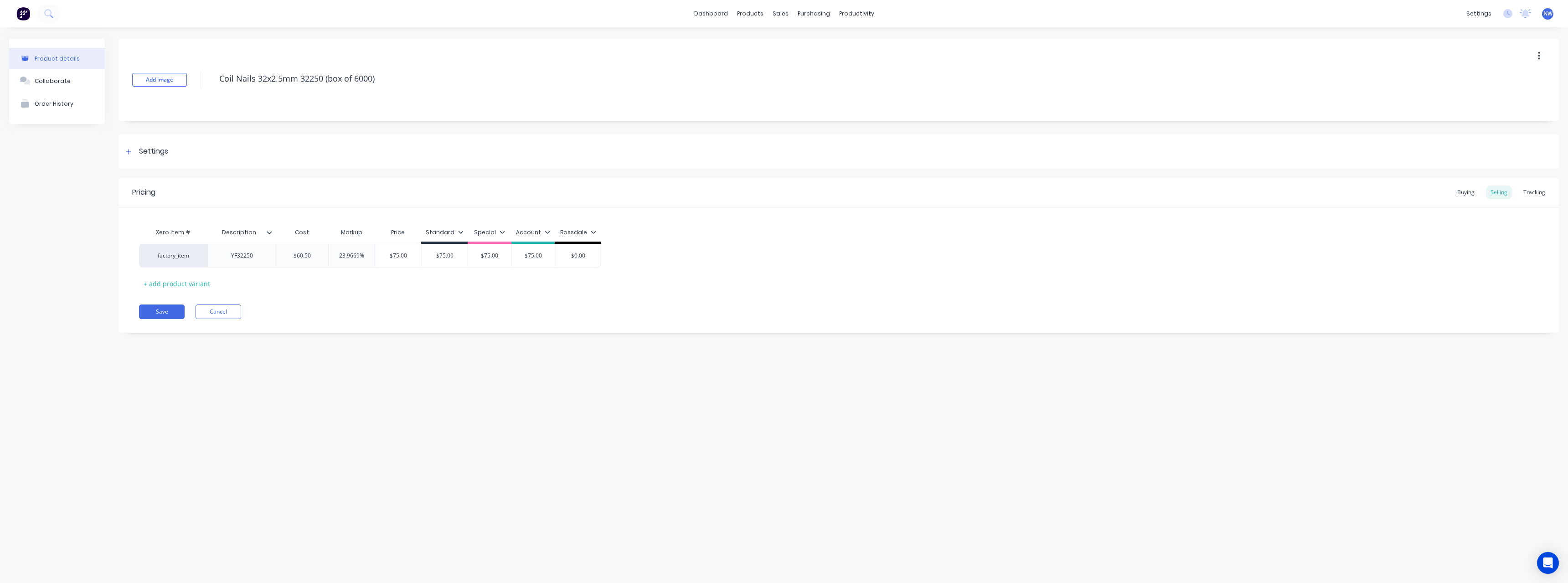
type textarea "Coil Nails 32x2.5mm 2250 (box of 6000)"
type textarea "x"
type textarea "Coil Nails 32x2.5mm 250 (box of 6000)"
type textarea "x"
type textarea "Coil Nails 32x2.5mm 50 (box of 6000)"
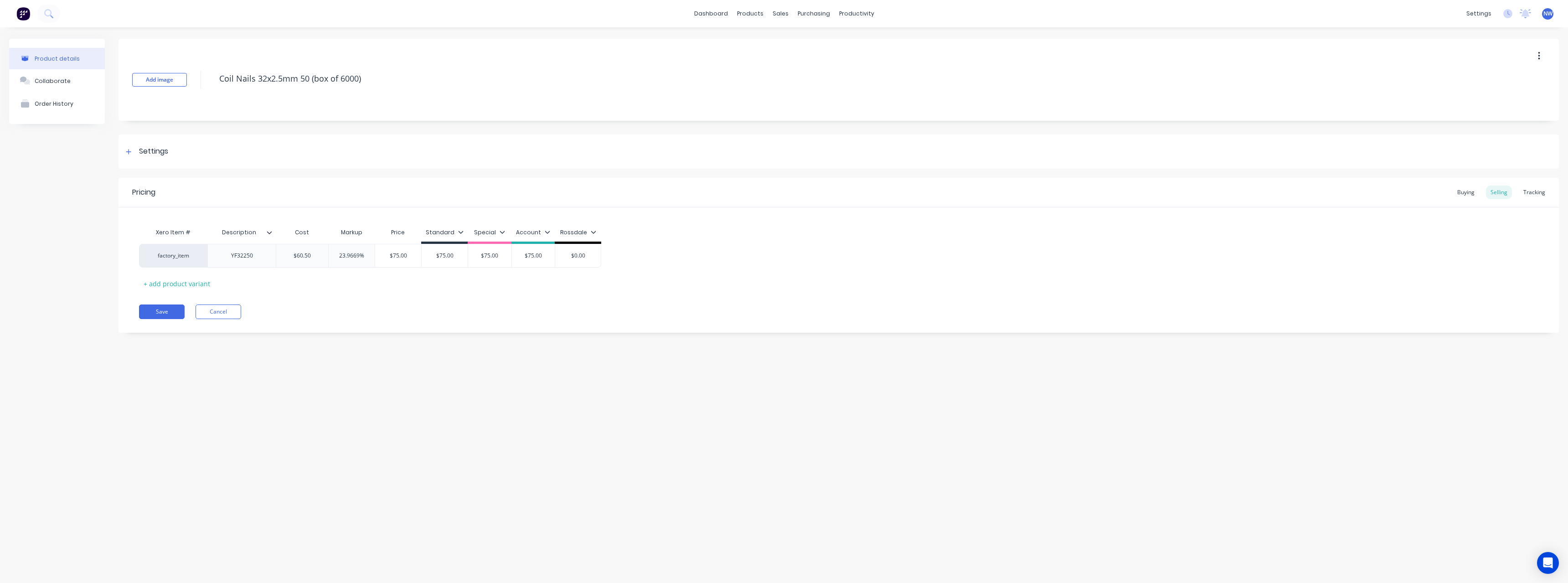
type textarea "x"
type textarea "Coil Nails 32x2.5mm 0 (box of 6000)"
type textarea "x"
type textarea "Coil Nails 32x2.5mm (box of 6000)"
type textarea "x"
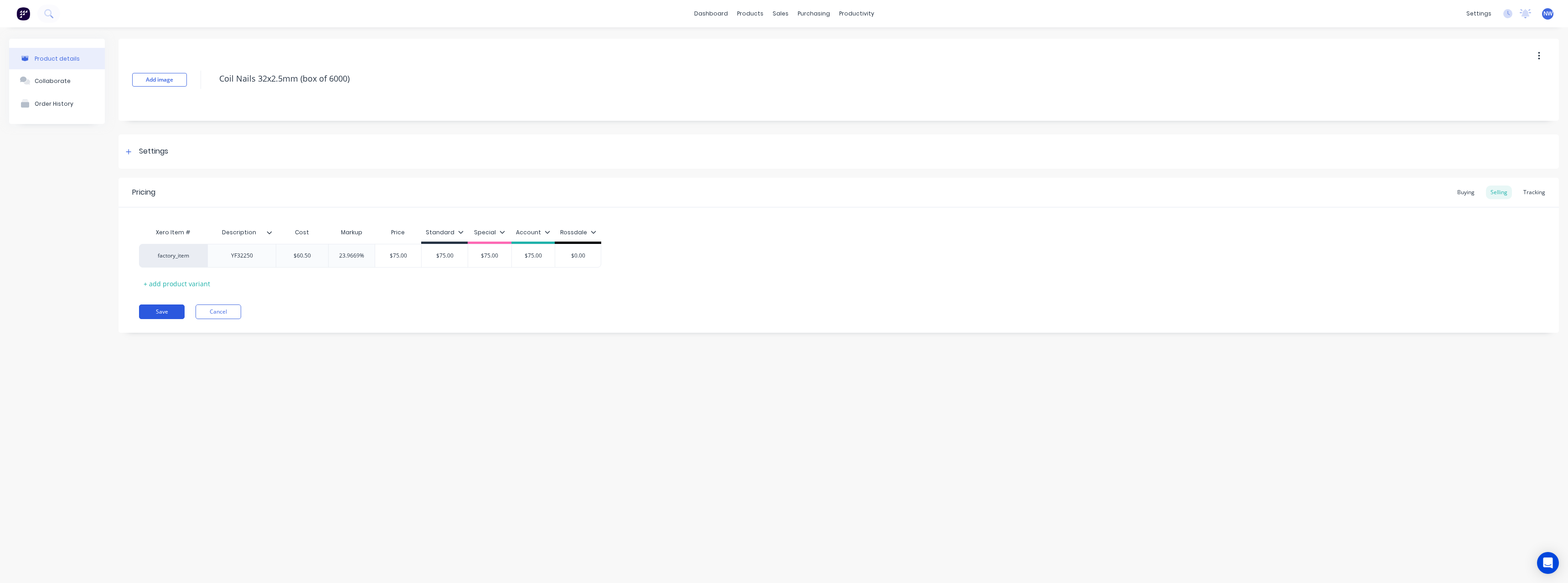
type textarea "Coil Nails 32x2.5mm (box of 6000)"
type textarea "x"
type textarea "Coil Nails 32x2.5mm (box of 6000)"
click at [170, 311] on button "Save" at bounding box center [161, 312] width 46 height 15
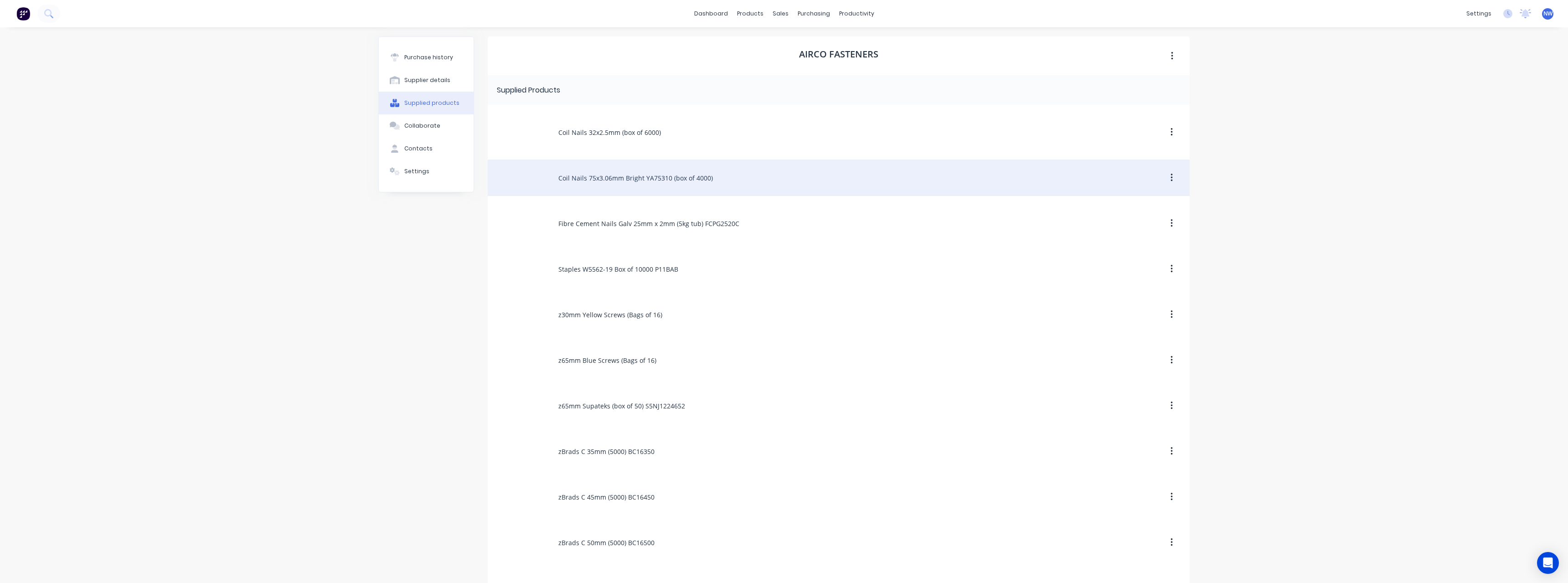
click at [578, 178] on div "Coil Nails 75x3.06mm Bright YA75310 (box of 4000)" at bounding box center [838, 178] width 702 height 37
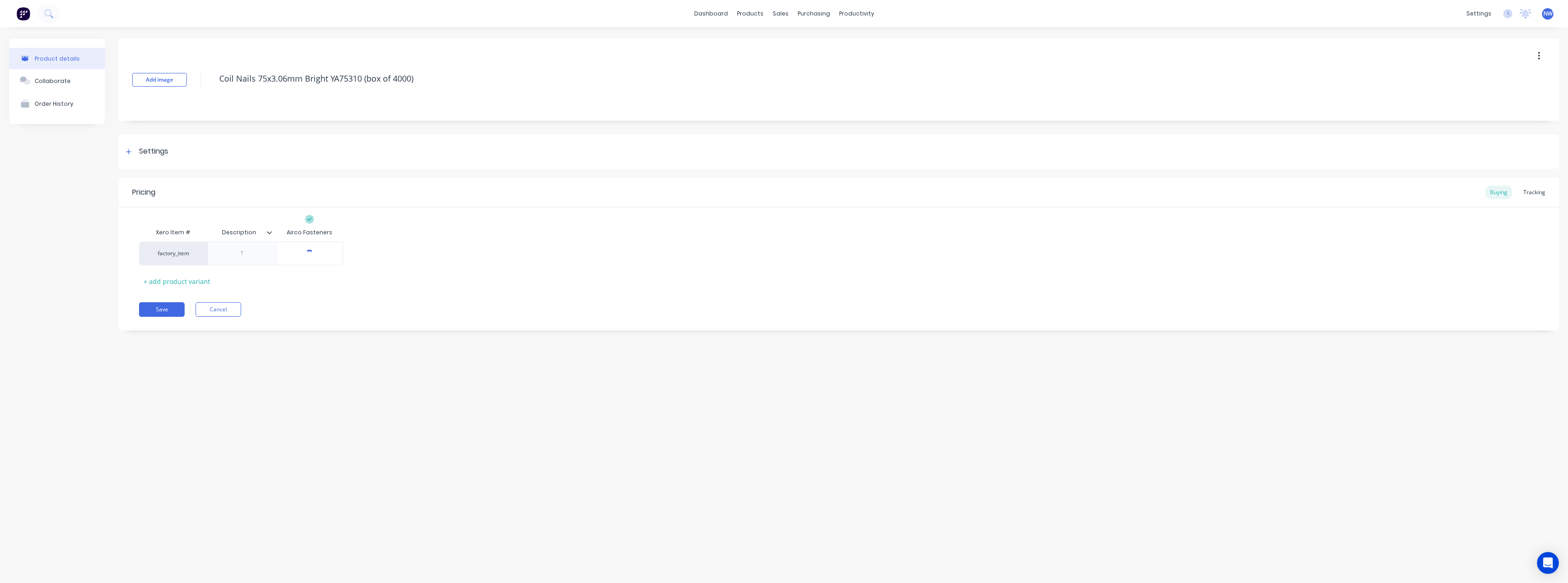
type textarea "x"
click at [251, 259] on div at bounding box center [242, 253] width 68 height 24
click at [245, 257] on div at bounding box center [242, 253] width 46 height 12
click at [242, 255] on div at bounding box center [242, 253] width 46 height 12
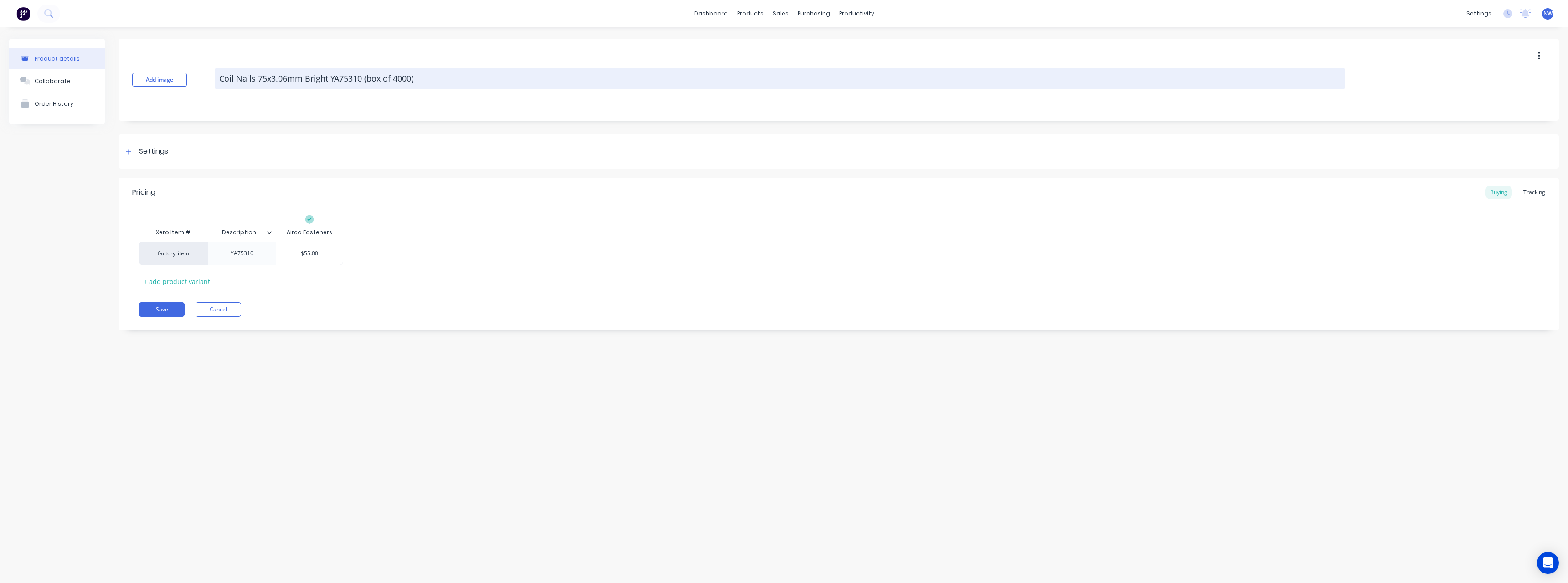
click at [330, 77] on textarea "Coil Nails 75x3.06mm Bright YA75310 (box of 4000)" at bounding box center [780, 79] width 1130 height 21
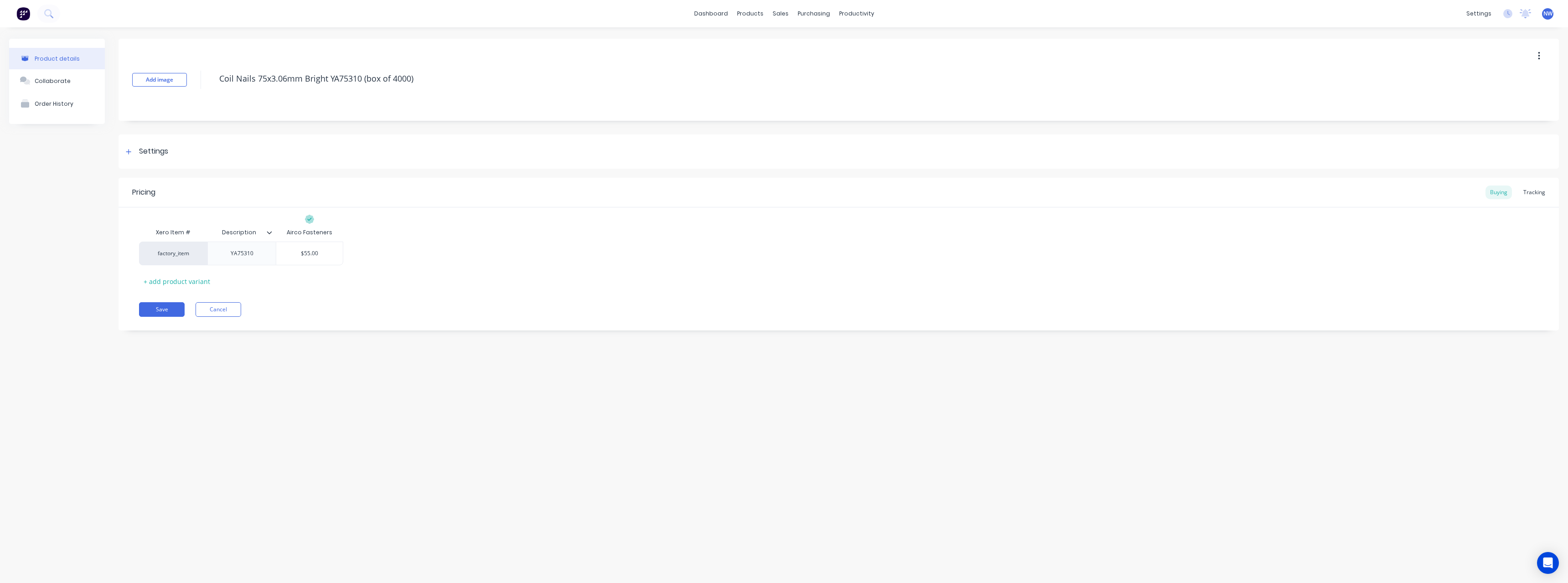
type textarea "x"
type textarea "Coil Nails 75x3.06mm Bright A75310 (box of 4000)"
type textarea "x"
type textarea "Coil Nails 75x3.06mm Bright 75310 (box of 4000)"
type textarea "x"
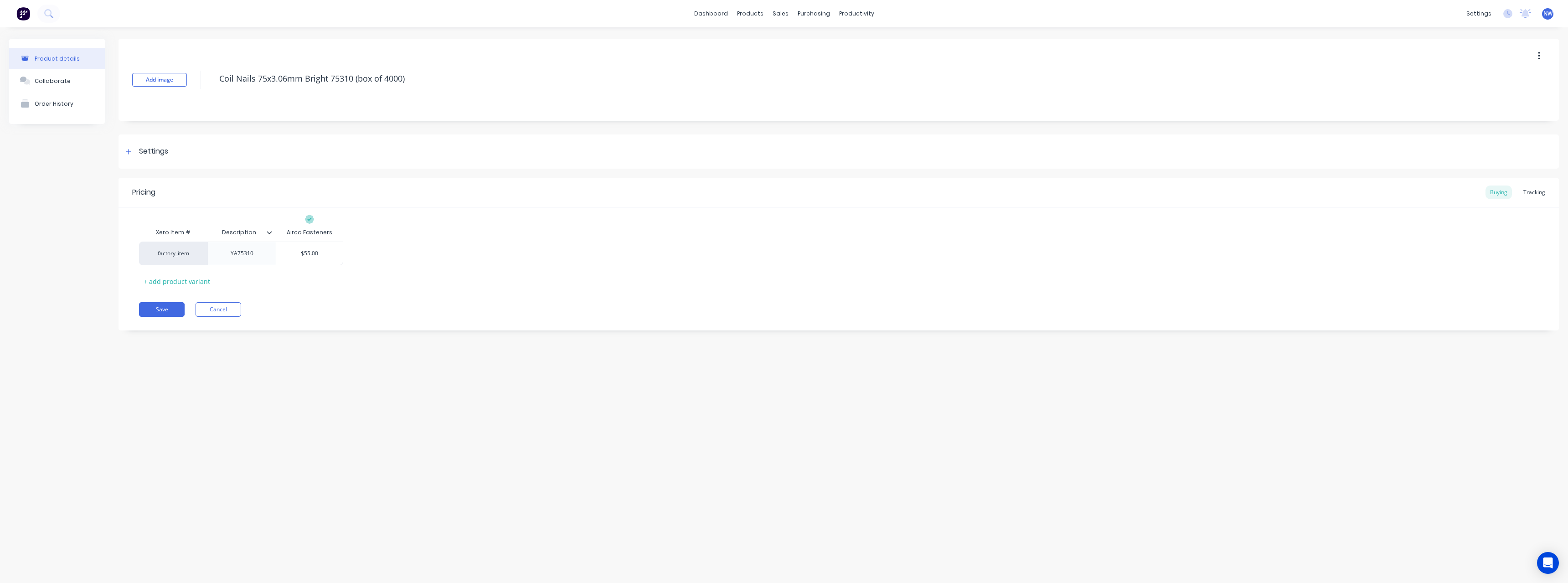
type textarea "Coil Nails 75x3.06mm Bright 5310 (box of 4000)"
type textarea "x"
type textarea "Coil Nails 75x3.06mm Bright 310 (box of 4000)"
type textarea "x"
type textarea "Coil Nails 75x3.06mm Bright 10 (box of 4000)"
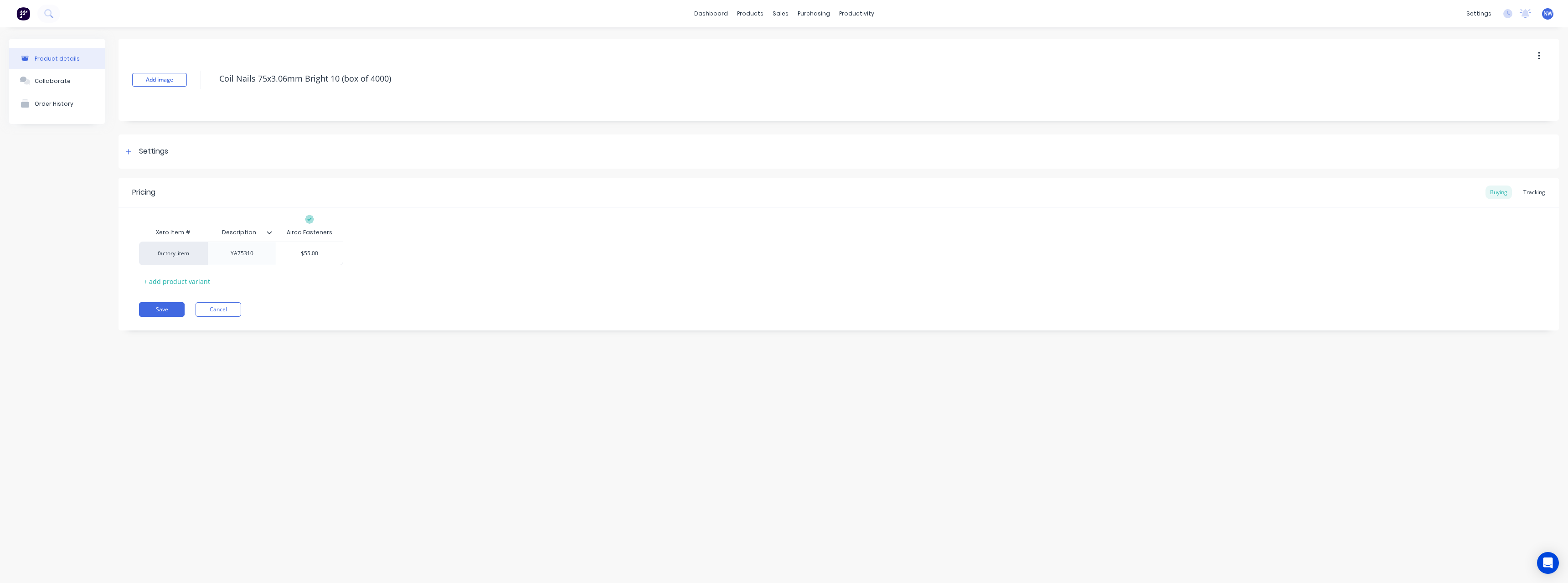
type textarea "x"
type textarea "Coil Nails 75x3.06mm Bright 0 (box of 4000)"
type textarea "x"
type textarea "Coil Nails 75x3.06mm Bright (box of 4000)"
type textarea "x"
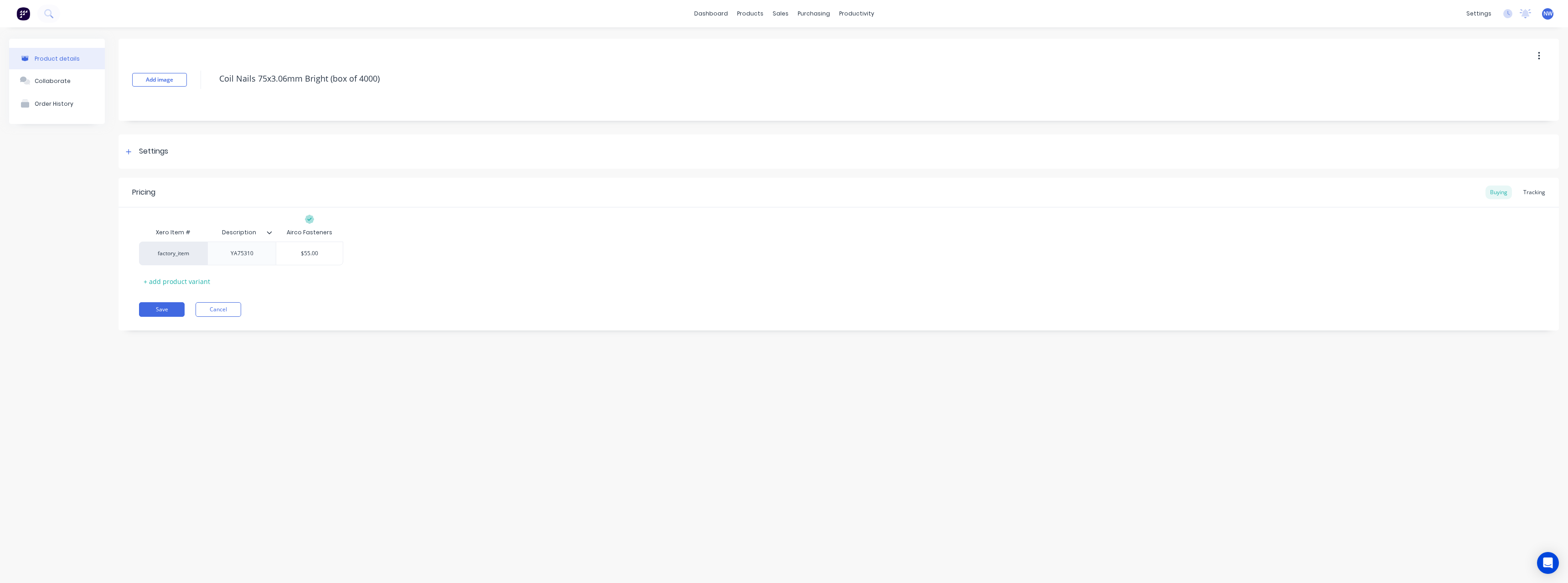
click at [268, 232] on icon at bounding box center [270, 232] width 5 height 2
click at [267, 459] on div at bounding box center [268, 458] width 18 height 18
type textarea "Coil Nails 75x3.06mm Bright (box of 4000)"
type textarea "x"
type textarea "Coil Nails 75x3.06mm Bright (box of 4000)"
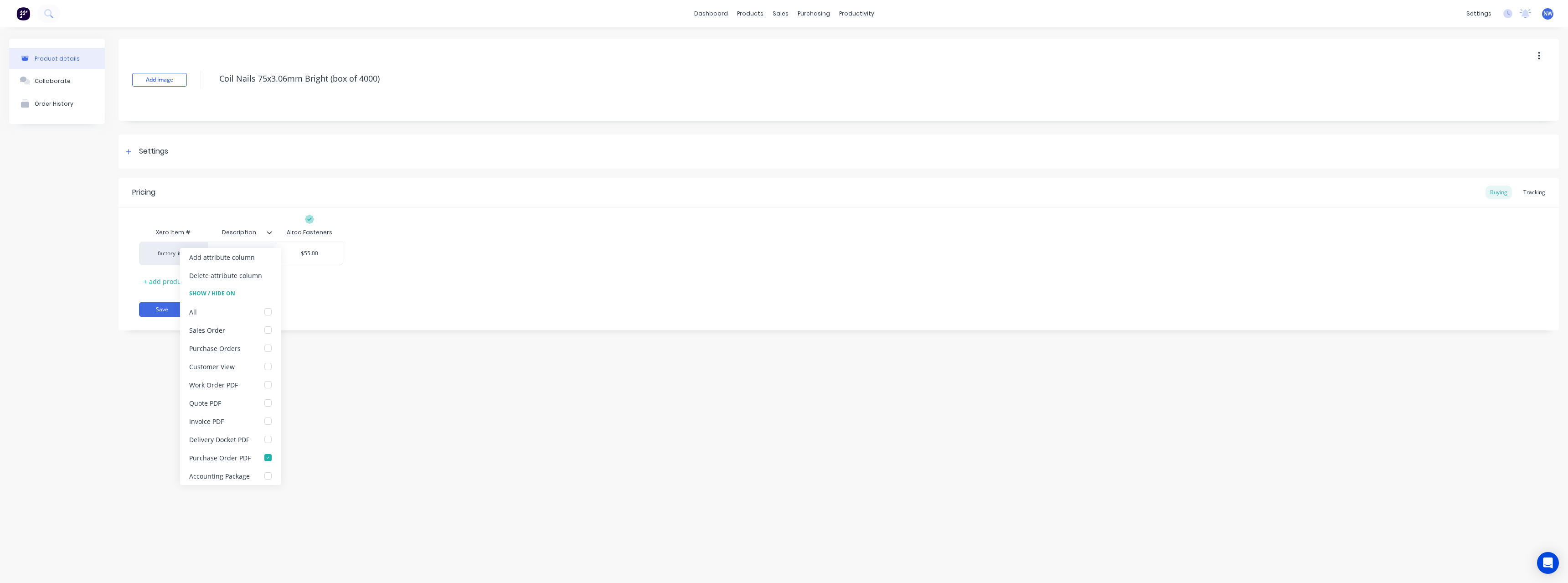
click at [342, 354] on div "Product details Collaborate Order History Add image Coil Nails 75x3.06mm Bright…" at bounding box center [784, 296] width 1568 height 537
click at [170, 307] on button "Save" at bounding box center [161, 309] width 46 height 15
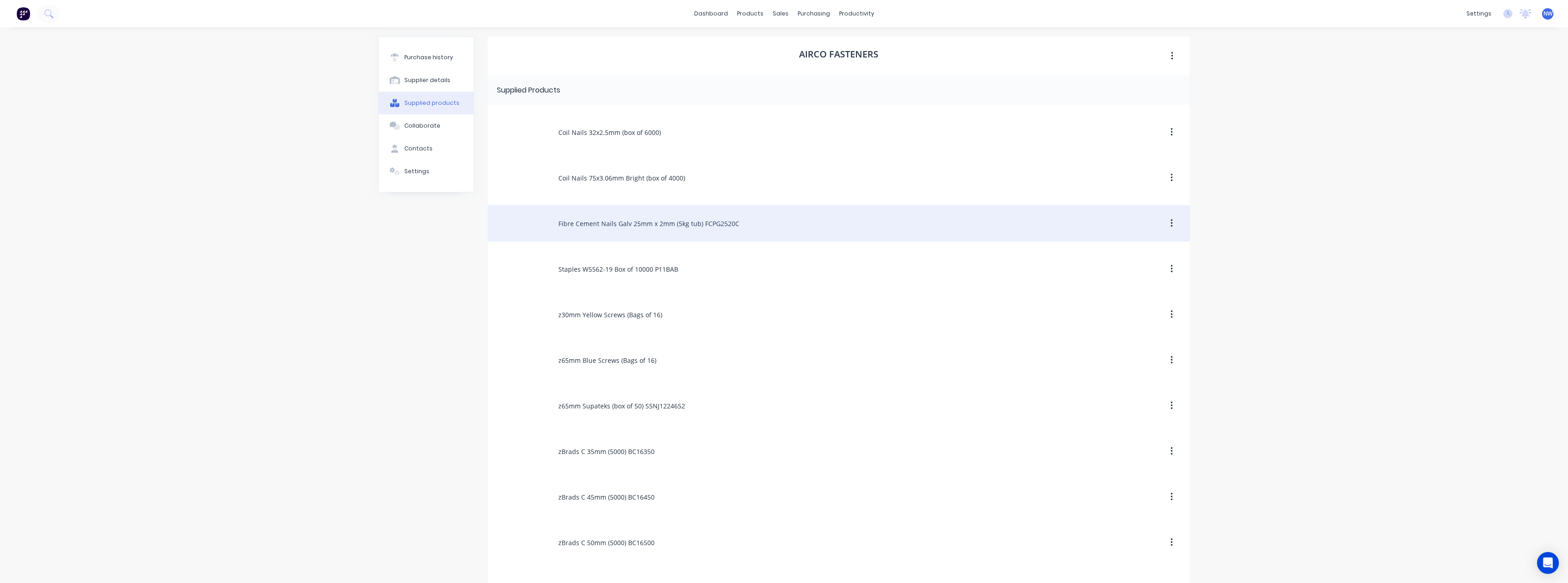
click at [617, 225] on div "Fibre Cement Nails Galv 25mm x 2mm (5kg tub) FCPG2520C" at bounding box center [838, 223] width 702 height 37
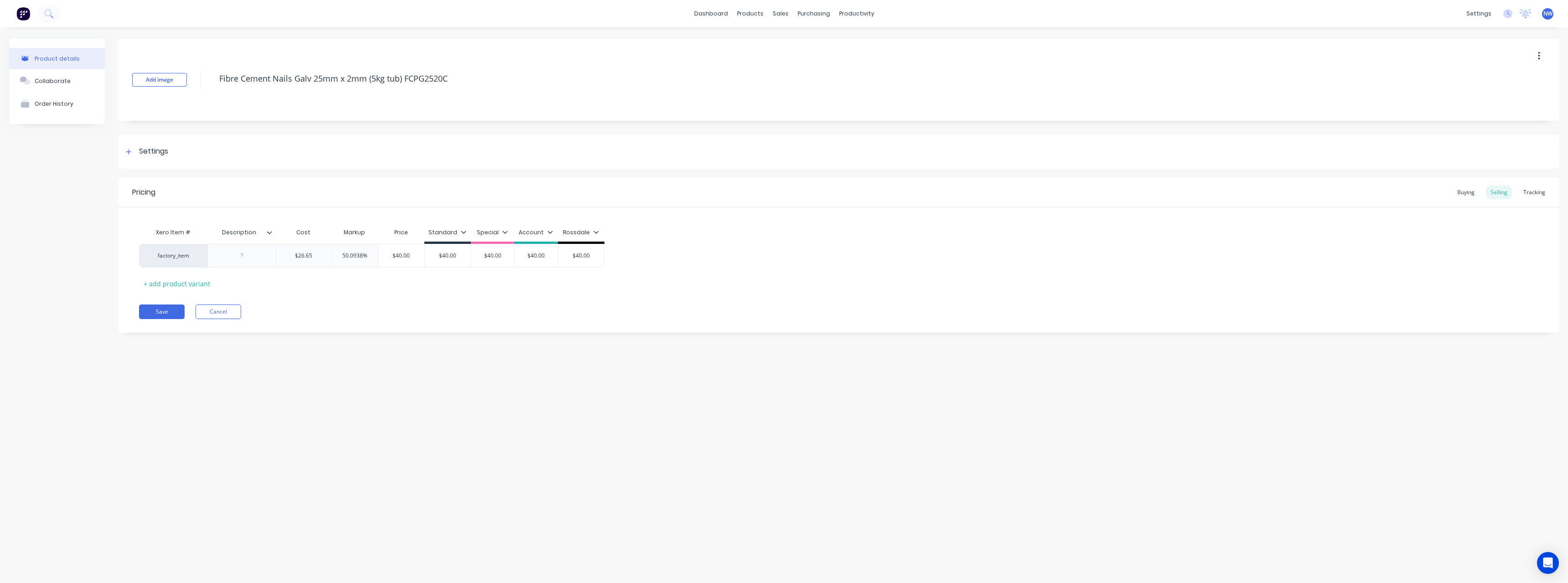
click at [270, 231] on icon at bounding box center [269, 232] width 5 height 5
click at [268, 458] on div at bounding box center [268, 458] width 18 height 18
type textarea "x"
click at [321, 345] on div "Add image Fibre Cement Nails Galv 25mm x 2mm (5kg tub) FCPG2520C Settings Produ…" at bounding box center [839, 192] width 1440 height 307
click at [251, 253] on div at bounding box center [242, 255] width 46 height 12
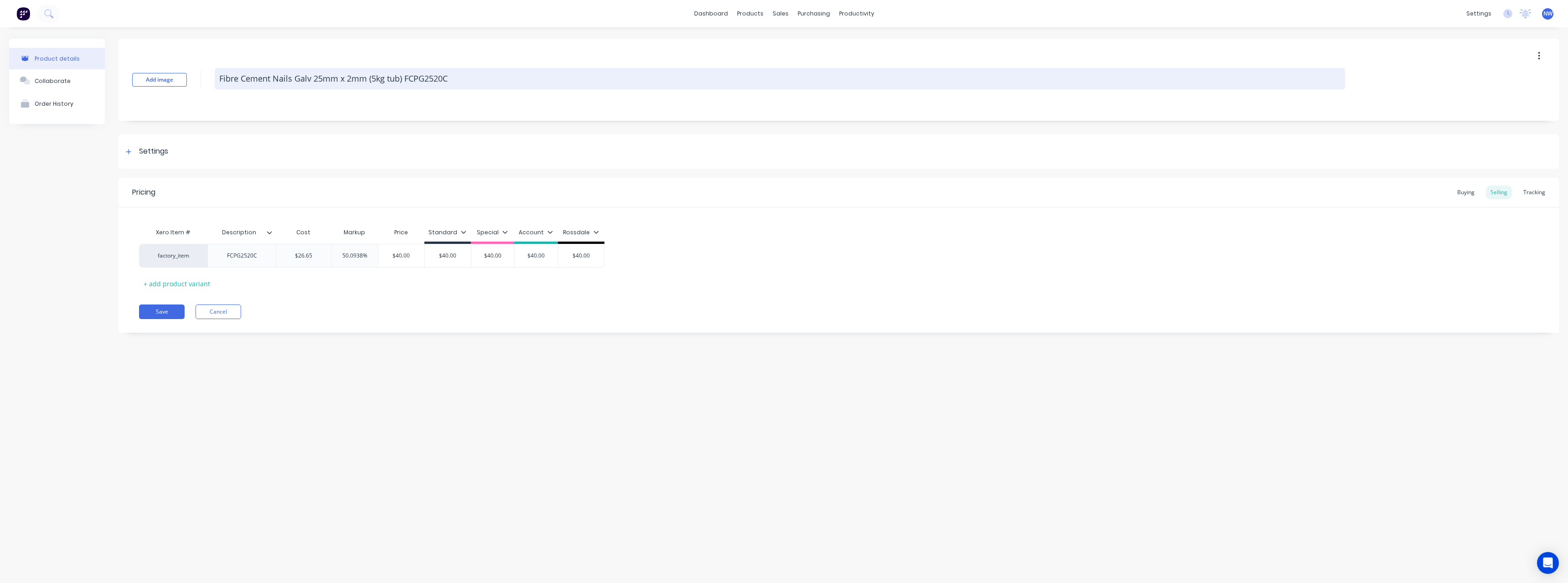
click at [450, 83] on textarea "Fibre Cement Nails Galv 25mm x 2mm (5kg tub) FCPG2520C" at bounding box center [780, 79] width 1130 height 21
type textarea "x"
type textarea "Fibre Cement Nails Galv 25mm x 2mm (5kg tub) FCPG2520"
type textarea "x"
type textarea "Fibre Cement Nails Galv 25mm x 2mm (5kg tub) FCPG252"
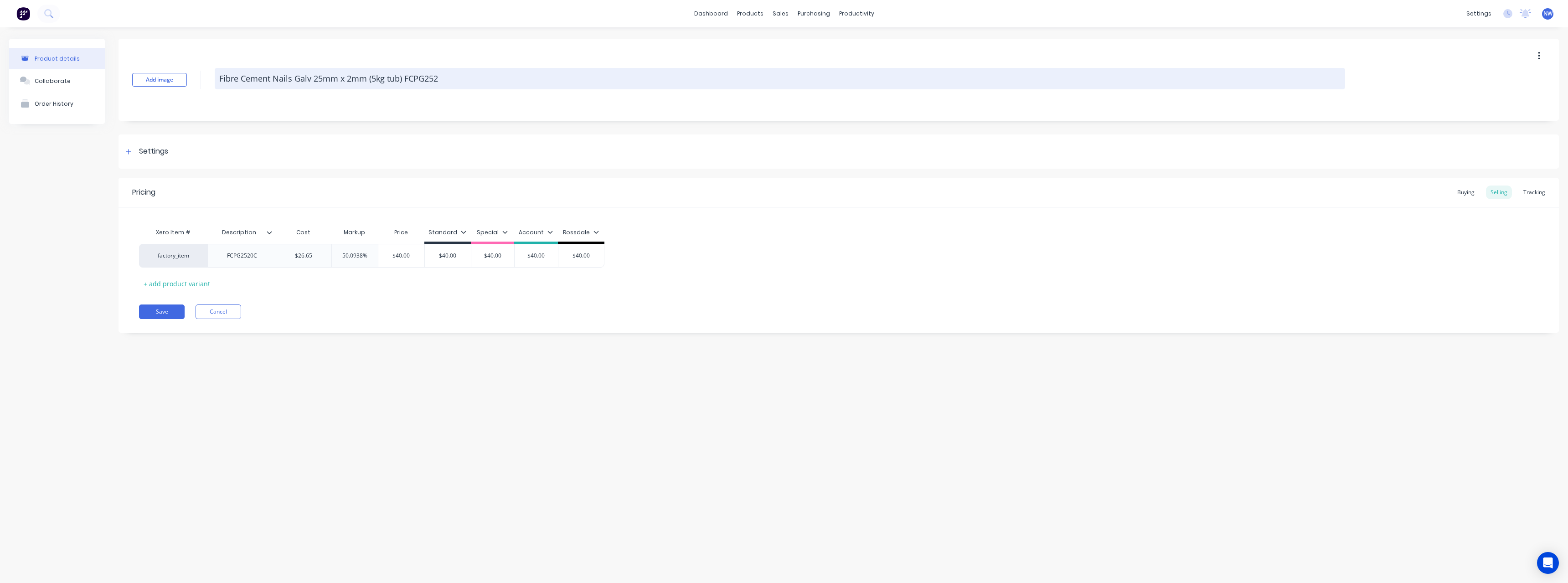
type textarea "x"
type textarea "Fibre Cement Nails Galv 25mm x 2mm (5kg tub) FCPG25"
type textarea "x"
type textarea "Fibre Cement Nails Galv 25mm x 2mm (5kg tub) FCPG2"
type textarea "x"
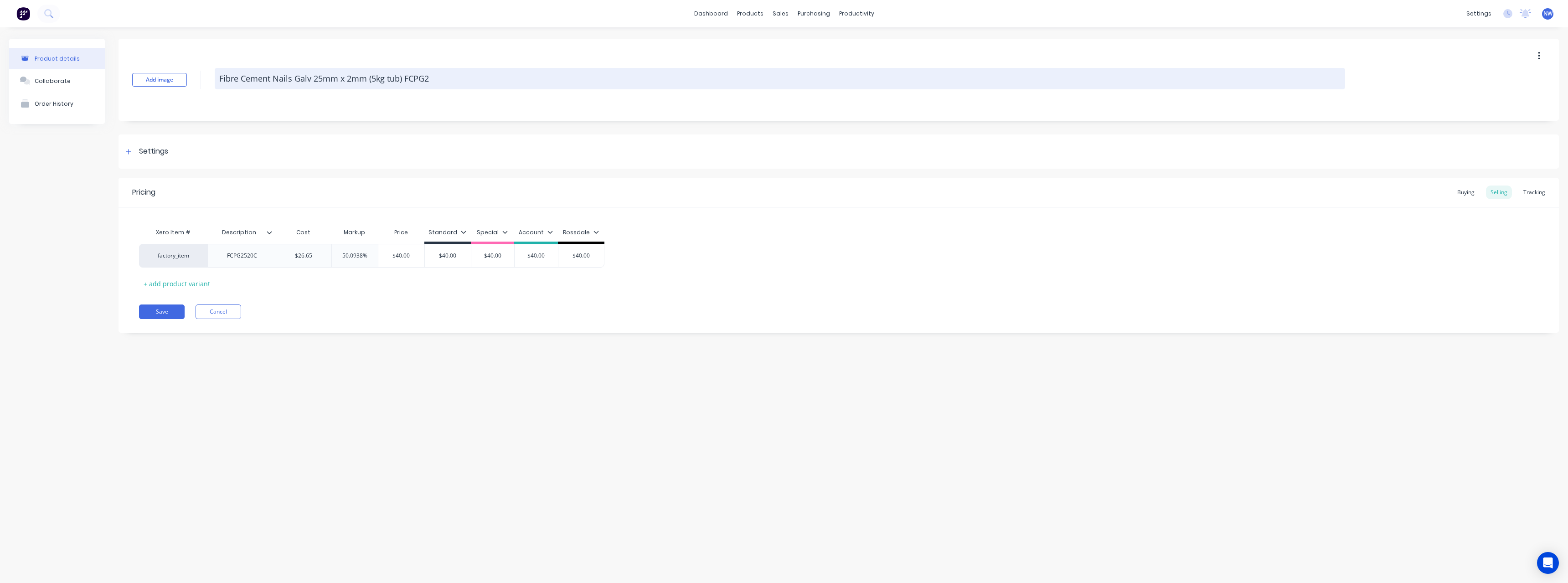
type textarea "Fibre Cement Nails Galv 25mm x 2mm (5kg tub) FCPG"
type textarea "x"
type textarea "Fibre Cement Nails Galv 25mm x 2mm (5kg tub) FCP"
type textarea "x"
type textarea "Fibre Cement Nails Galv 25mm x 2mm (5kg tub) FC"
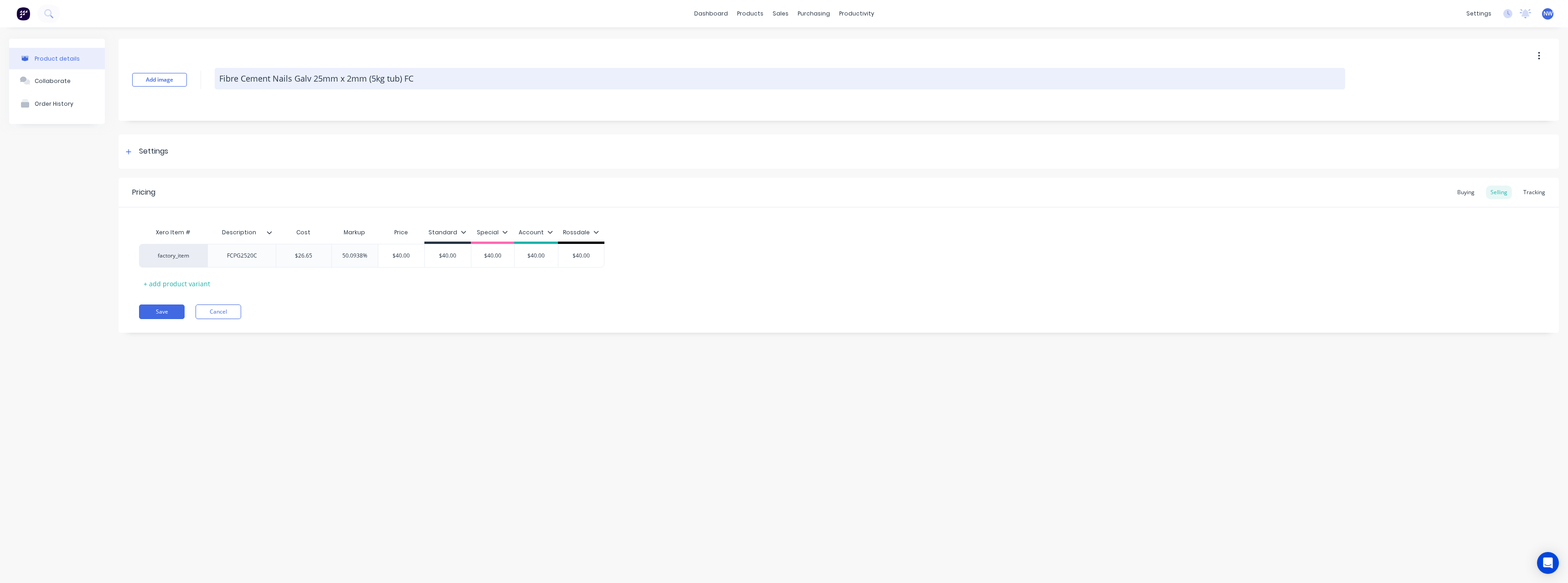
type textarea "x"
type textarea "Fibre Cement Nails Galv 25mm x 2mm (5kg tub) F"
type textarea "x"
type textarea "Fibre Cement Nails Galv 25mm x 2mm (5kg tub)"
type textarea "x"
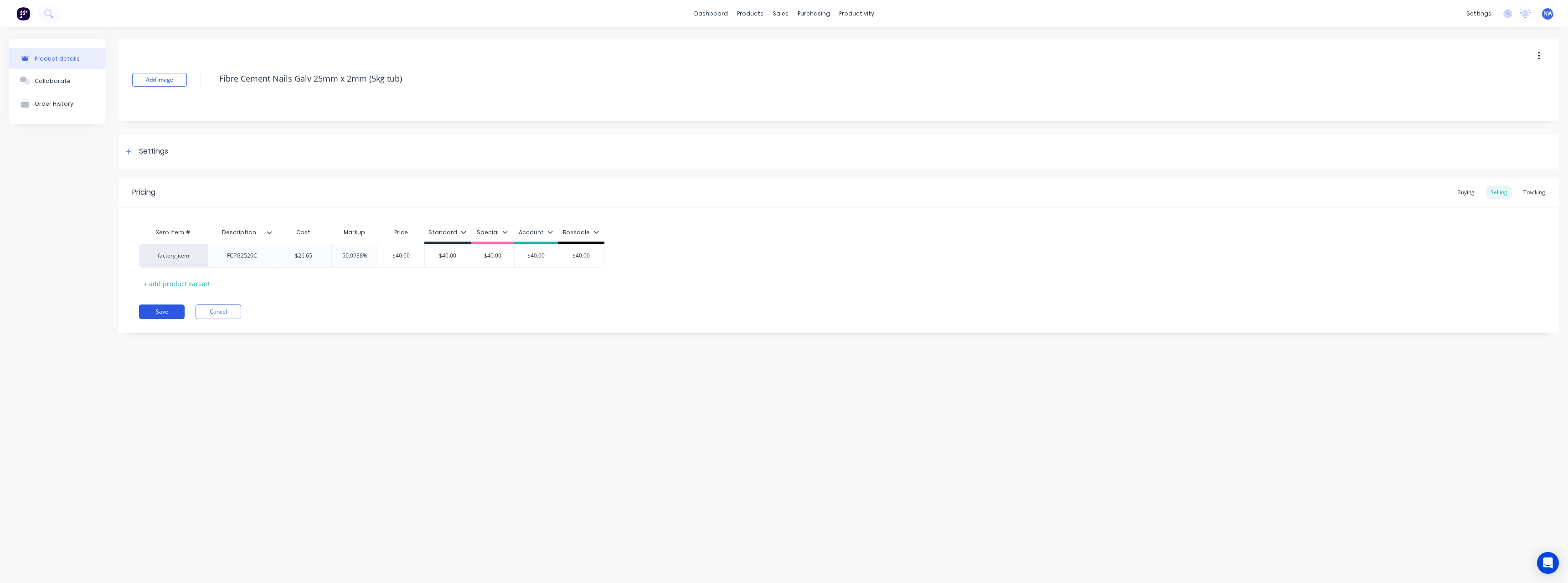
type textarea "Fibre Cement Nails Galv 25mm x 2mm (5kg tub)"
type textarea "x"
type textarea "Fibre Cement Nails Galv 25mm x 2mm (5kg tub)"
click at [157, 310] on button "Save" at bounding box center [161, 312] width 46 height 15
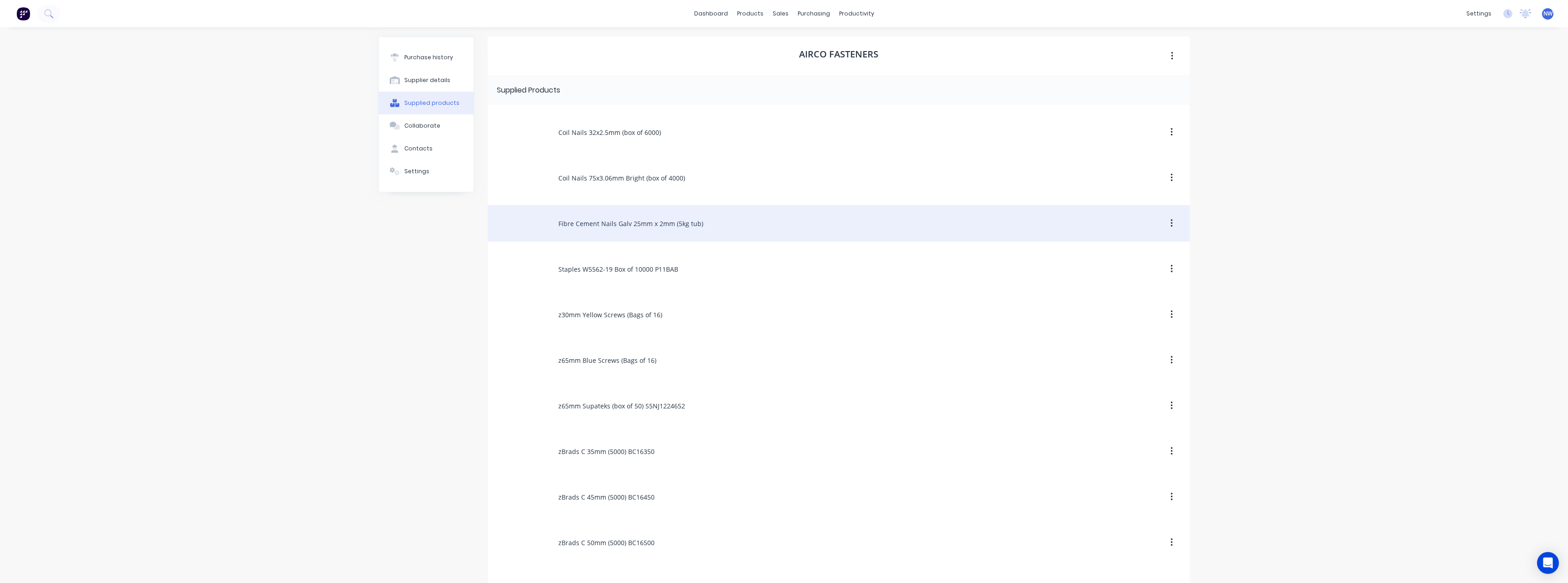
click at [603, 226] on div "Fibre Cement Nails Galv 25mm x 2mm (5kg tub)" at bounding box center [838, 223] width 702 height 37
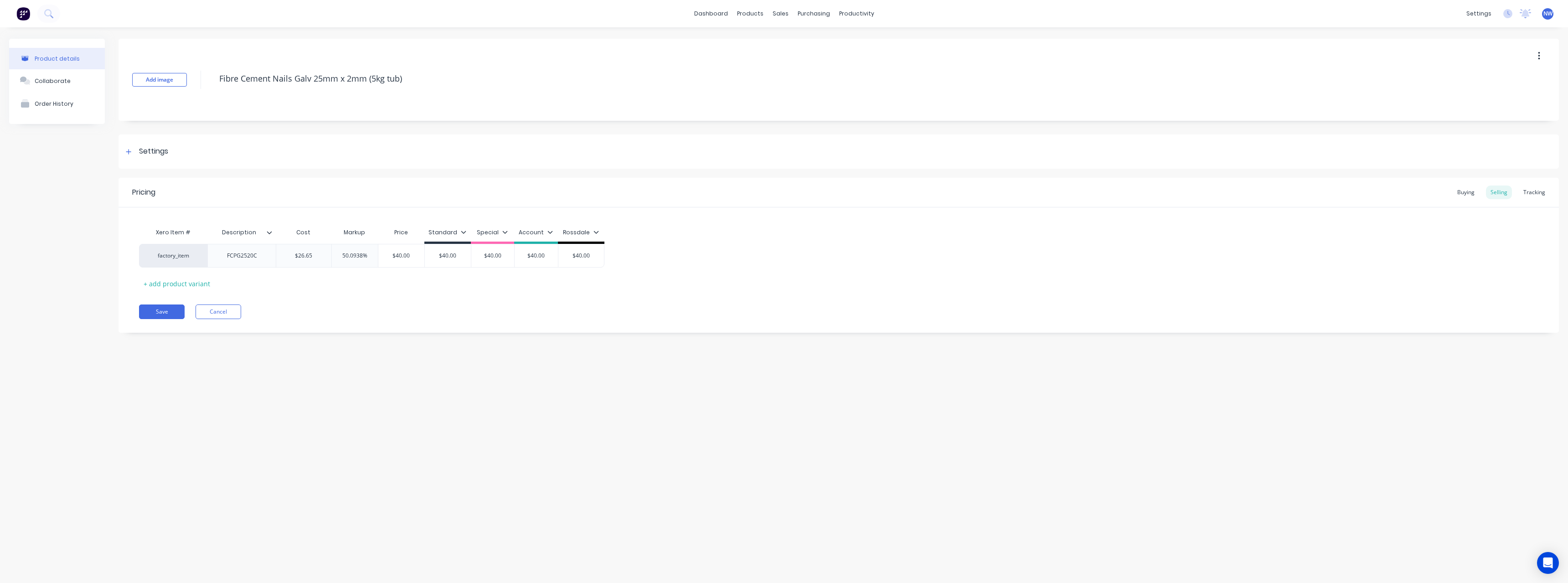
click at [270, 233] on icon at bounding box center [270, 232] width 5 height 2
click at [222, 311] on button "Cancel" at bounding box center [218, 312] width 46 height 15
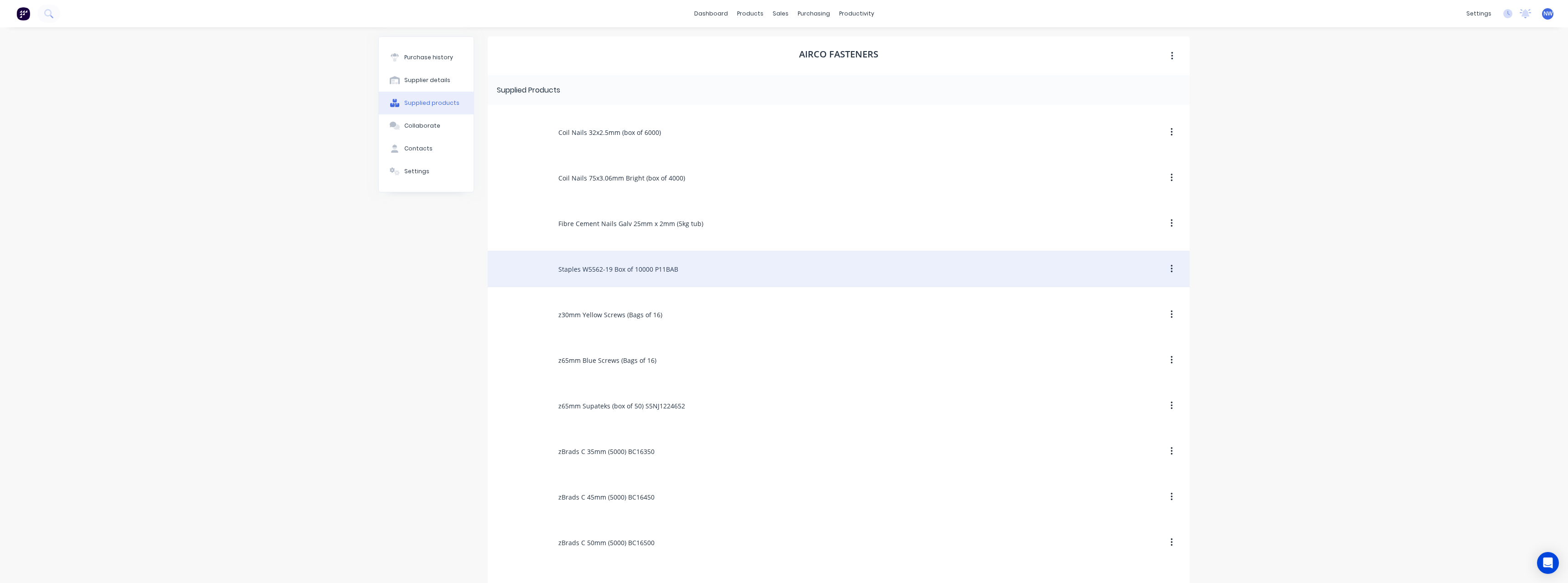
click at [587, 270] on div "Staples W5562-19 Box of 10000 P11BAB" at bounding box center [838, 269] width 702 height 37
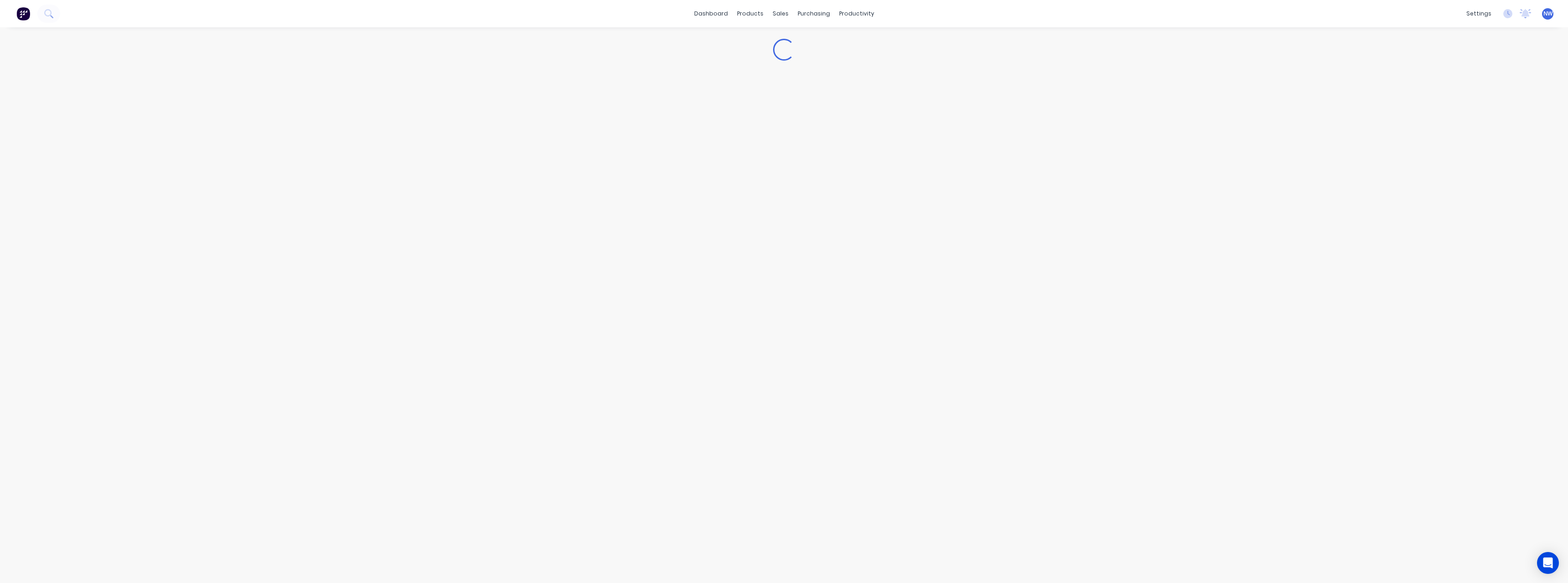
type textarea "x"
click at [248, 256] on div at bounding box center [242, 253] width 46 height 12
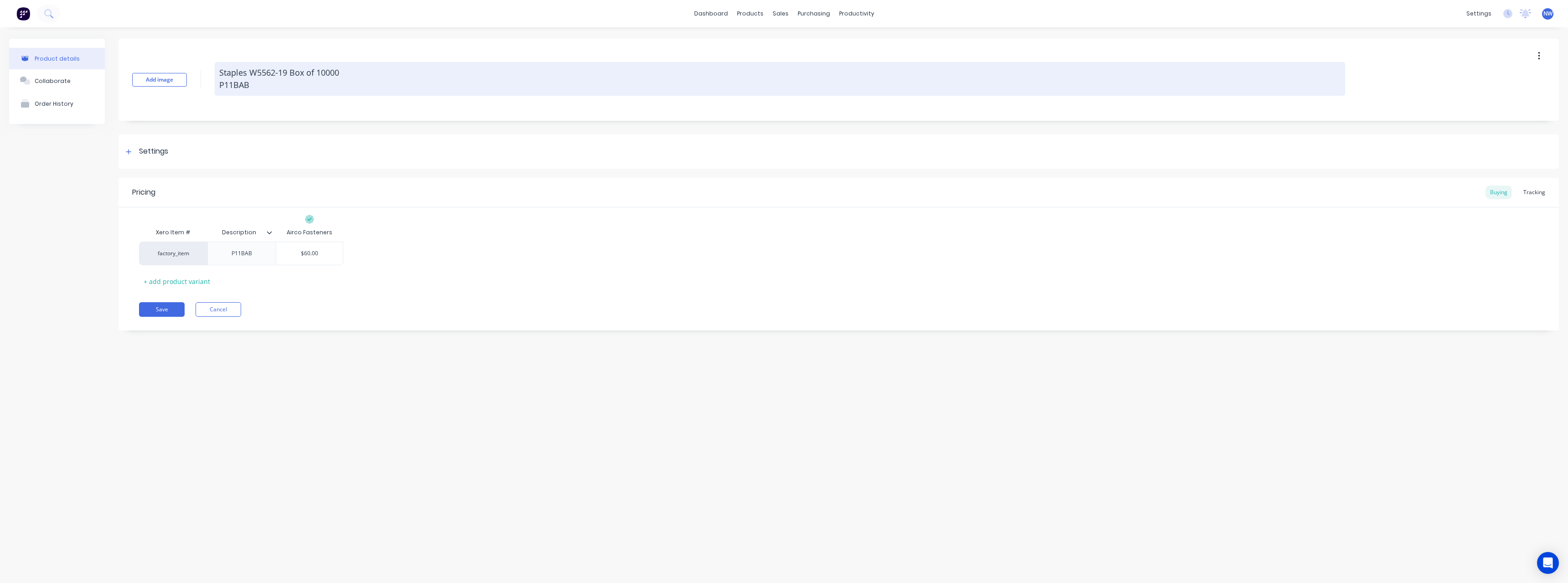
click at [268, 84] on textarea "Staples W5562-19 Box of 10000 P11BAB" at bounding box center [780, 79] width 1130 height 33
type textarea "x"
type textarea "Staples W5562-19 Box of 10000 P11BA"
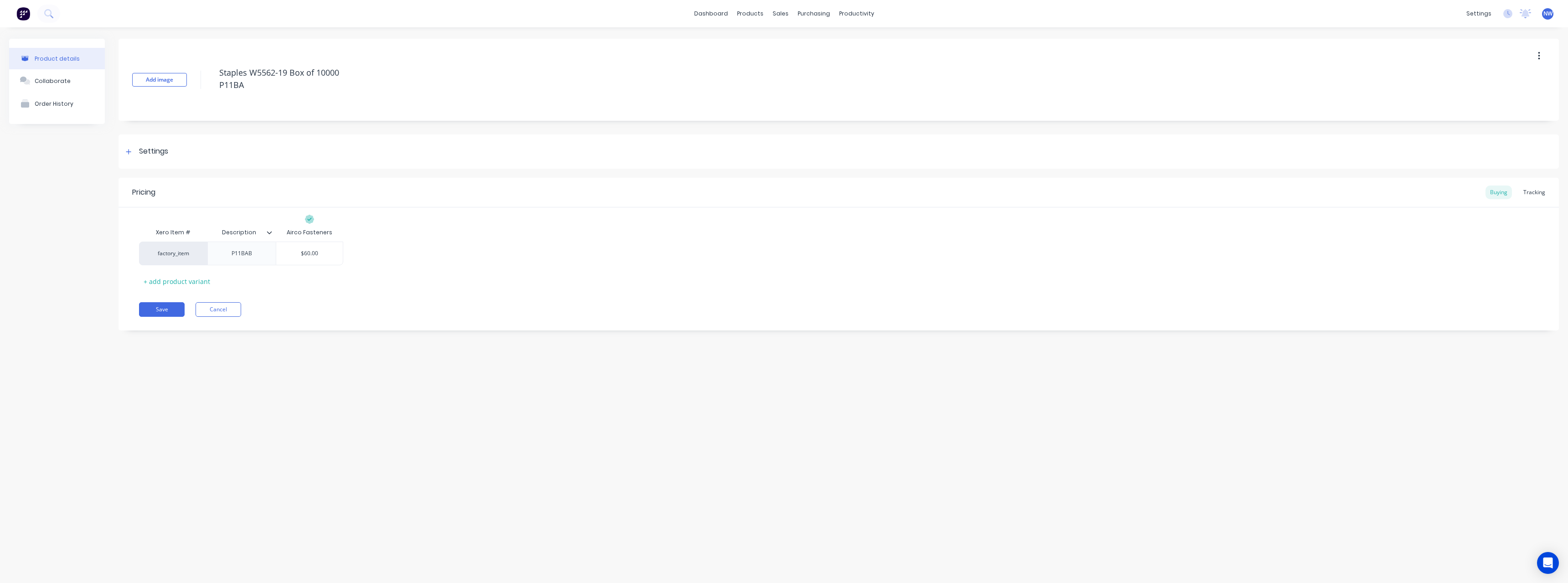
type textarea "x"
type textarea "Staples W5562-19 Box of 10000 P11B"
type textarea "x"
type textarea "Staples W5562-19 Box of 10000 P11"
type textarea "x"
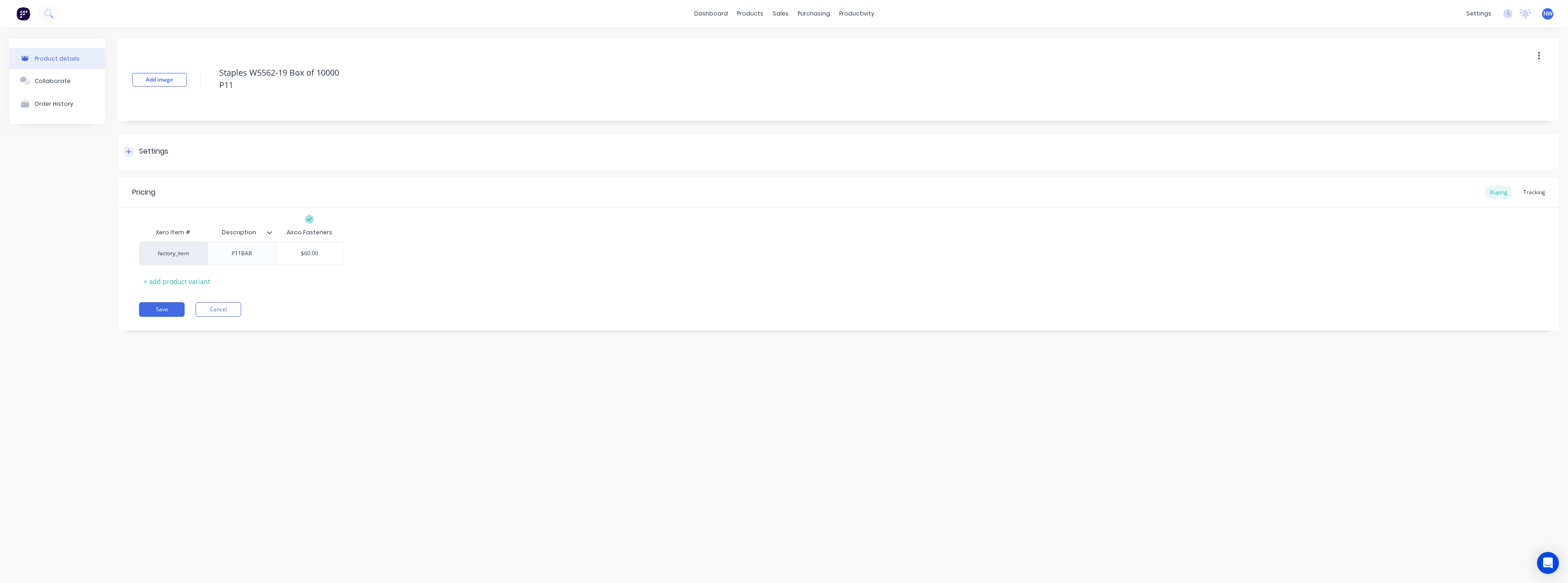
type textarea "Staples W5562-19 Box of 10000 P1"
type textarea "x"
type textarea "Staples W5562-19 Box of 10000 P"
type textarea "x"
type textarea "Staples W5562-19 Box of 10000"
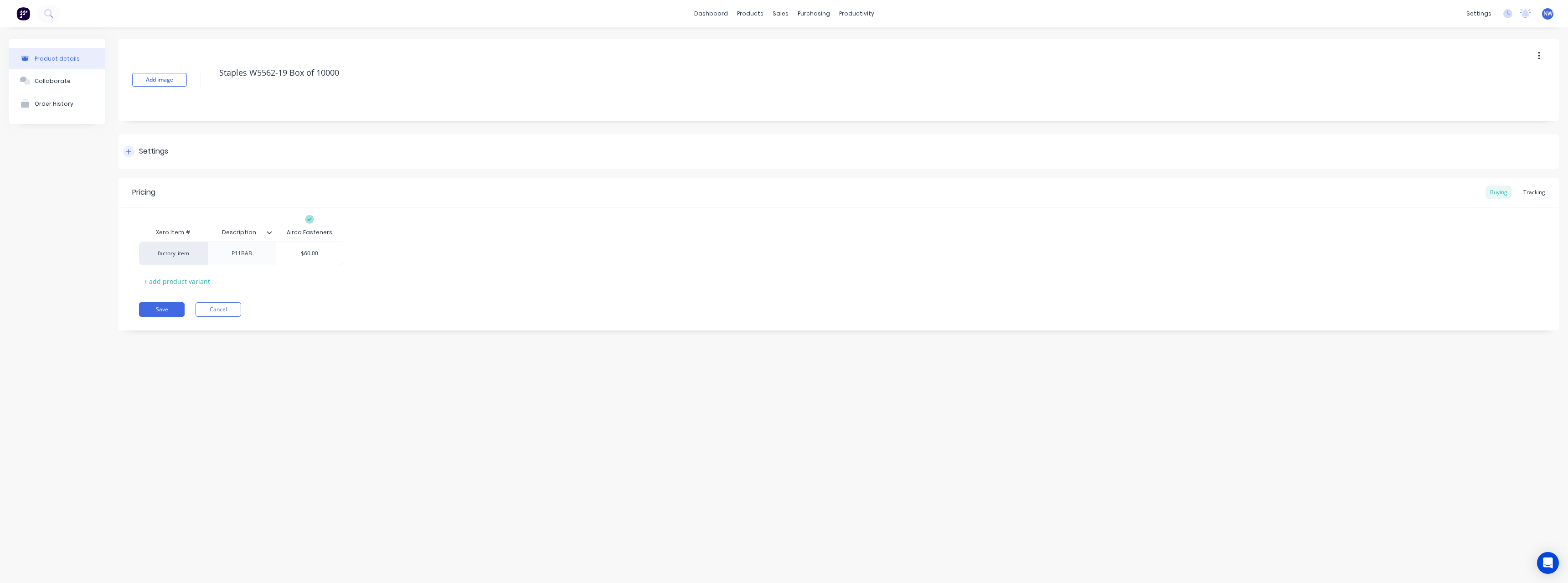
type textarea "x"
click at [270, 239] on div "Description" at bounding box center [239, 232] width 63 height 23
type textarea "Staples W5562-19 Box of 10000"
type textarea "x"
type textarea "Staples W5562-19 Box of 10000"
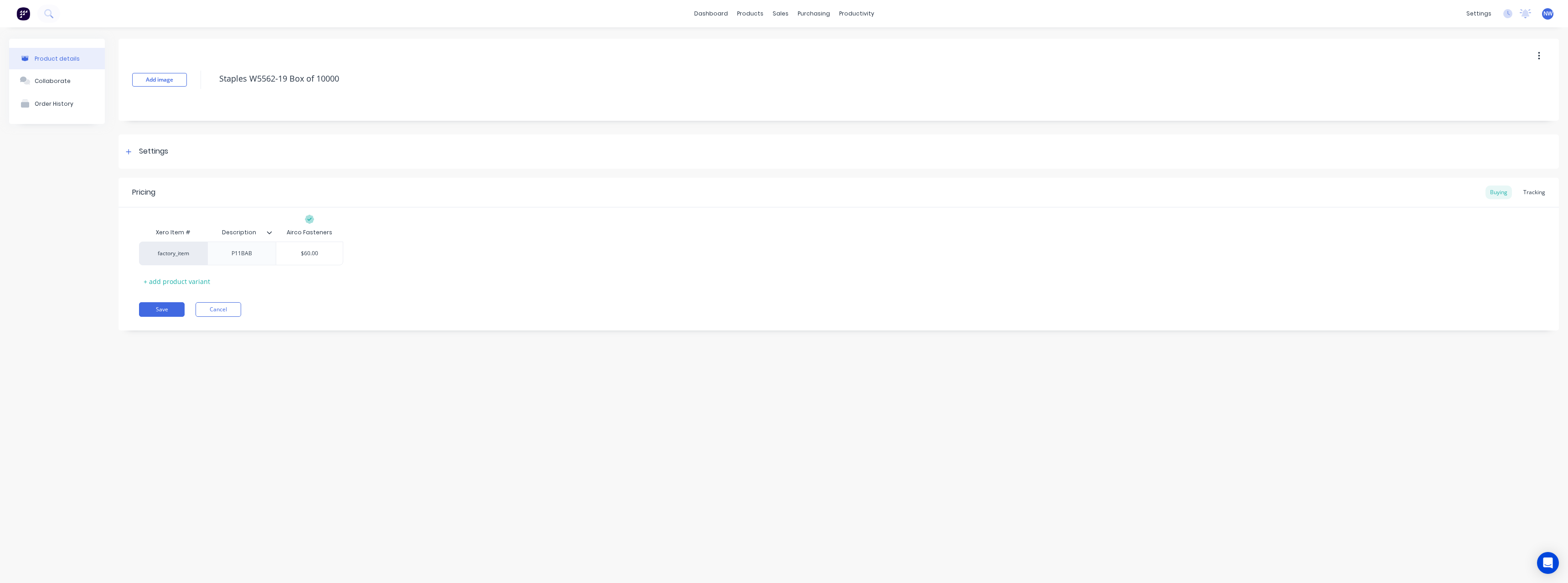
click at [269, 235] on icon at bounding box center [269, 232] width 5 height 5
click at [266, 456] on div at bounding box center [268, 458] width 18 height 18
click at [141, 349] on div "Product details Collaborate Order History Add image Staples W5562-19 Box of 100…" at bounding box center [784, 296] width 1568 height 537
click at [163, 309] on button "Save" at bounding box center [161, 309] width 46 height 15
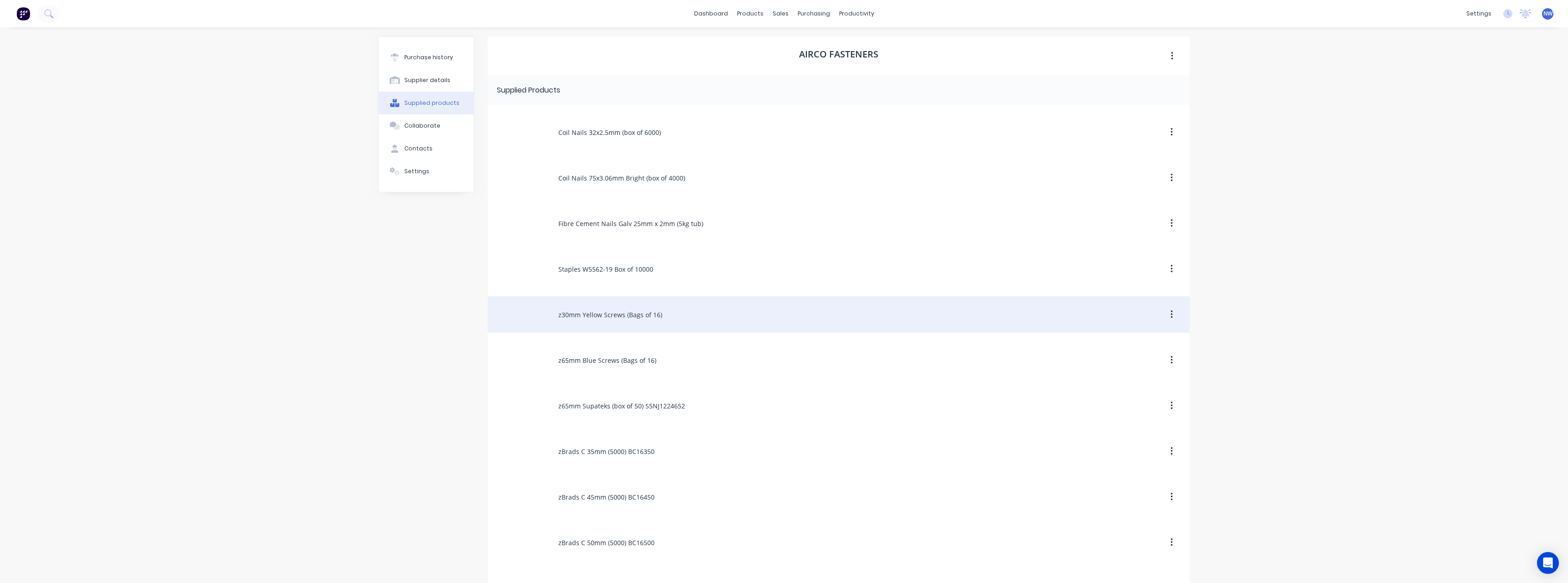
click at [618, 318] on div "z30mm Yellow Screws (Bags of 16)" at bounding box center [838, 315] width 702 height 37
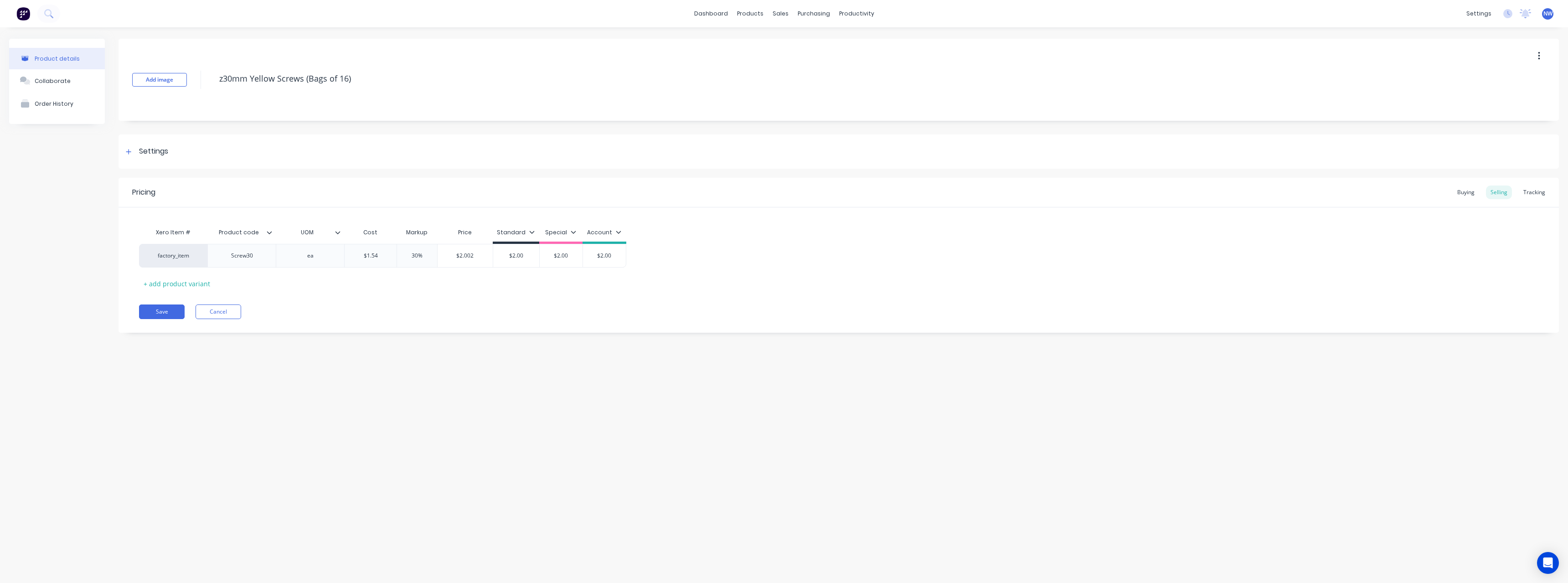
click at [270, 232] on icon at bounding box center [270, 232] width 5 height 2
click at [266, 457] on div at bounding box center [268, 458] width 18 height 18
drag, startPoint x: 189, startPoint y: 408, endPoint x: 157, endPoint y: 366, distance: 52.8
click at [188, 407] on div "Quote PDF" at bounding box center [230, 403] width 100 height 18
click at [271, 402] on div at bounding box center [268, 403] width 18 height 18
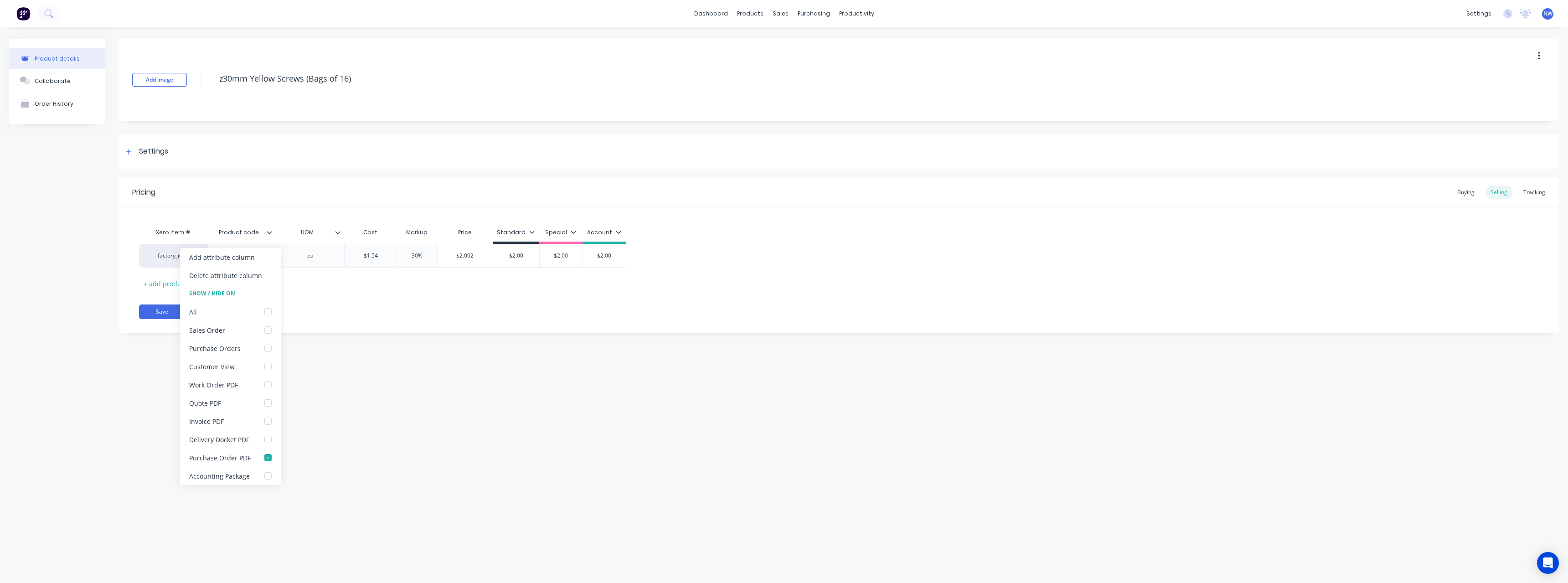
type textarea "x"
click at [143, 375] on div "Product details Collaborate Order History Add image z30mm Yellow Screws (Bags o…" at bounding box center [784, 296] width 1568 height 537
click at [255, 258] on div "Screw30" at bounding box center [242, 255] width 46 height 12
click at [271, 237] on div "Product code" at bounding box center [242, 232] width 68 height 23
click at [271, 234] on icon at bounding box center [269, 232] width 5 height 5
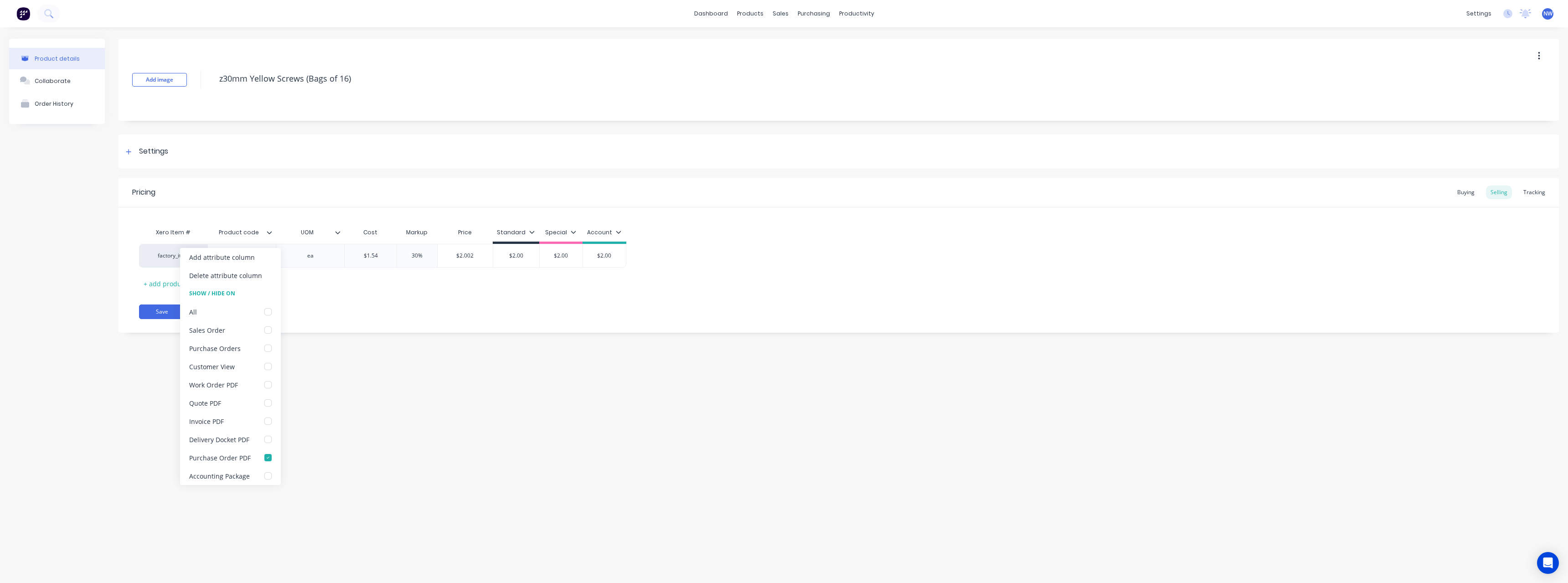
click at [271, 234] on icon at bounding box center [269, 232] width 5 height 5
click at [172, 311] on button "Save" at bounding box center [161, 312] width 46 height 15
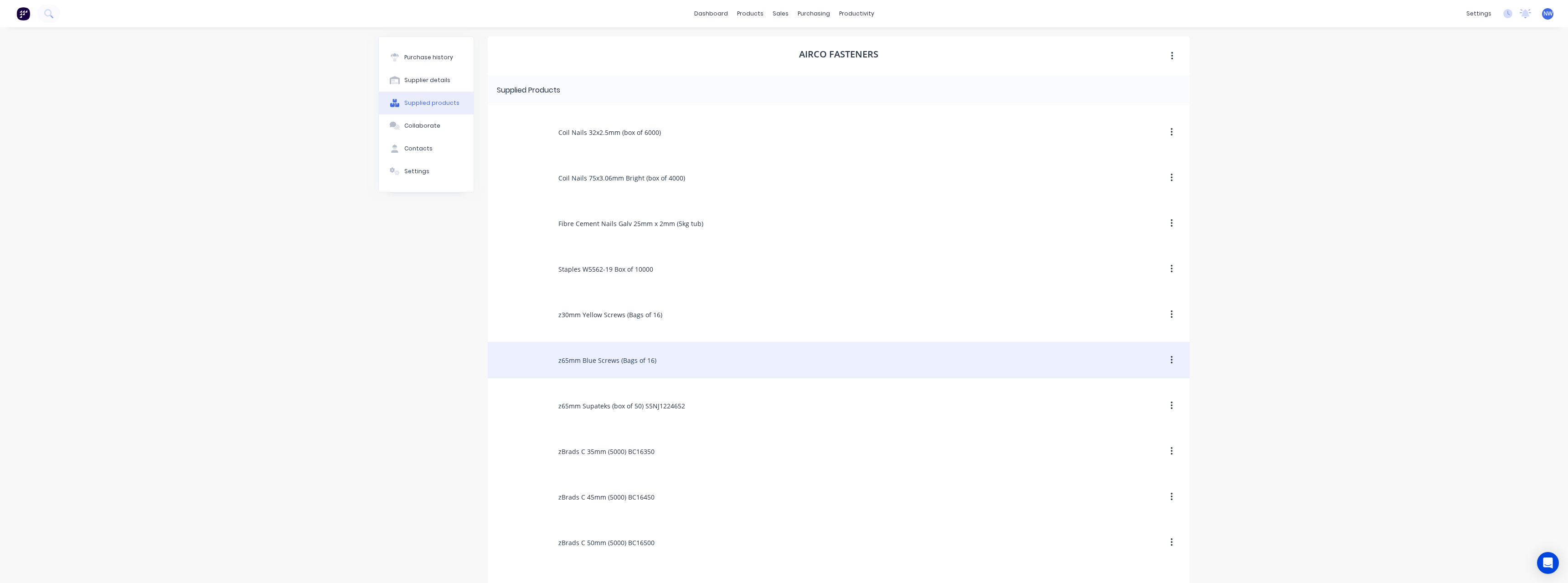
click at [616, 360] on div "z65mm Blue Screws (Bags of 16)" at bounding box center [838, 360] width 702 height 37
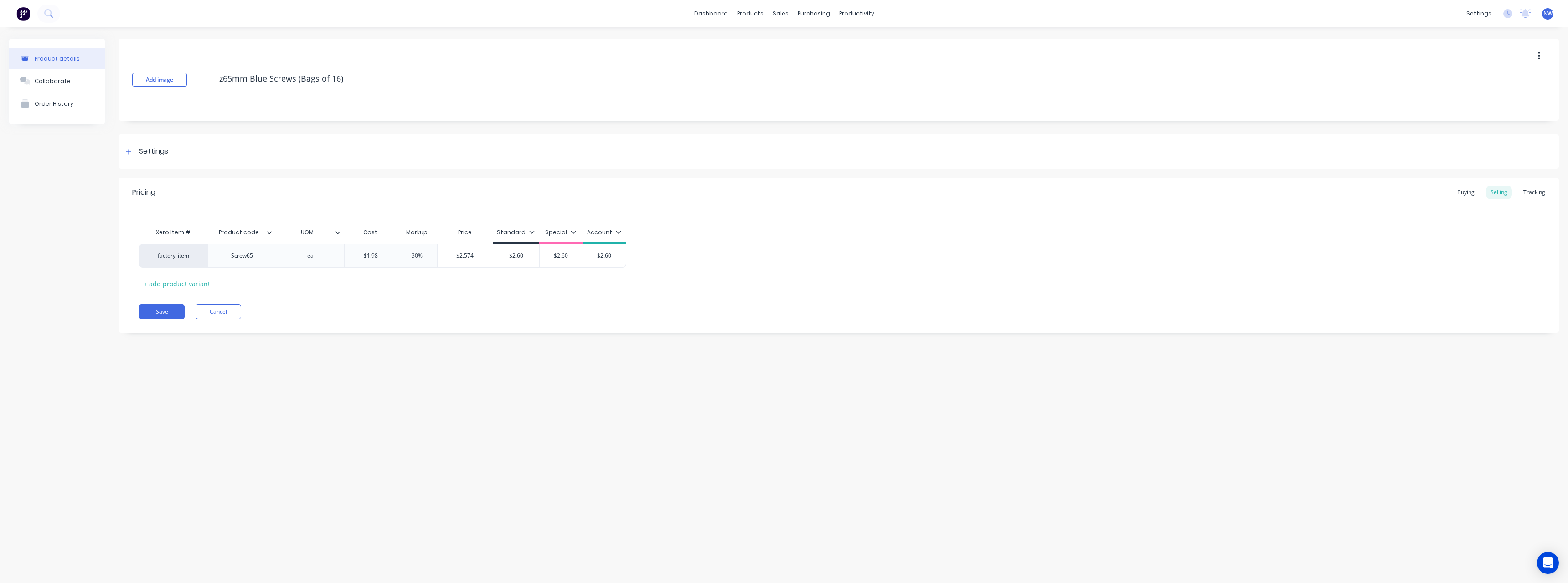
click at [271, 234] on icon at bounding box center [269, 232] width 5 height 5
click at [265, 459] on div at bounding box center [268, 458] width 18 height 18
type textarea "x"
click at [253, 195] on div "Pricing Buying Selling Tracking" at bounding box center [839, 192] width 1440 height 30
click at [258, 261] on div "Screw65" at bounding box center [242, 255] width 46 height 12
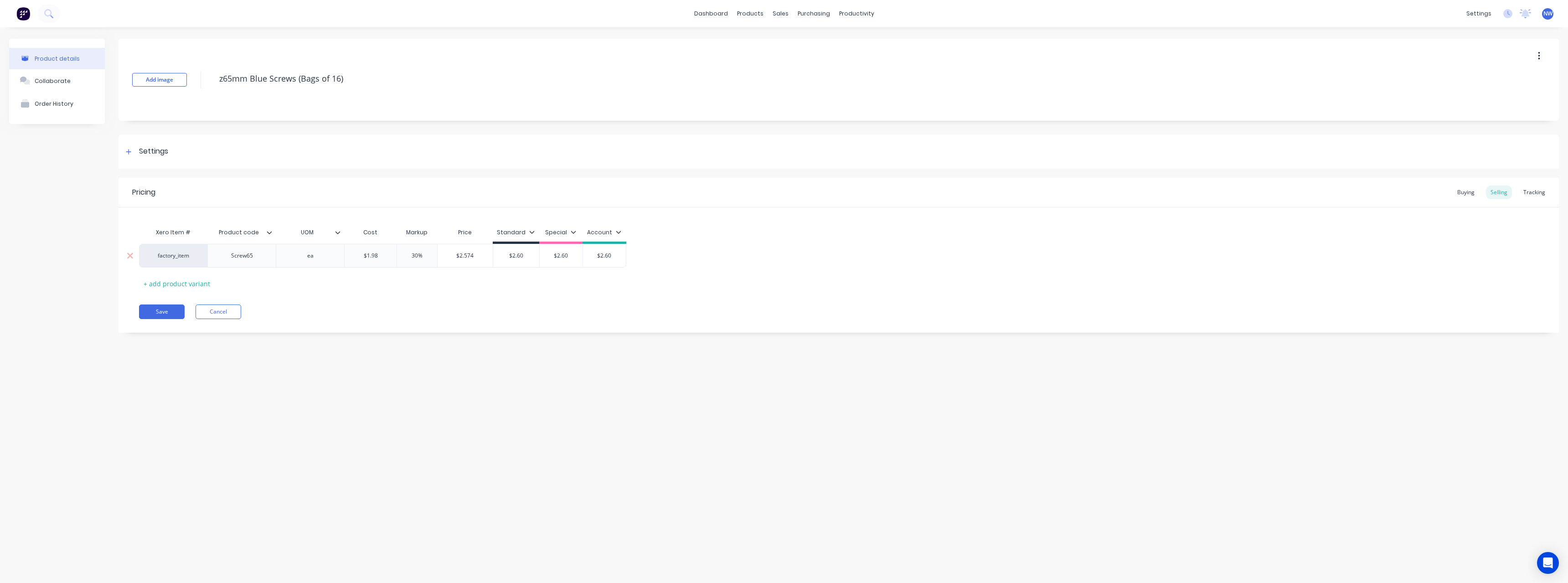
click at [254, 261] on div "Screw65" at bounding box center [242, 255] width 46 height 12
click at [161, 313] on button "Save" at bounding box center [161, 312] width 46 height 15
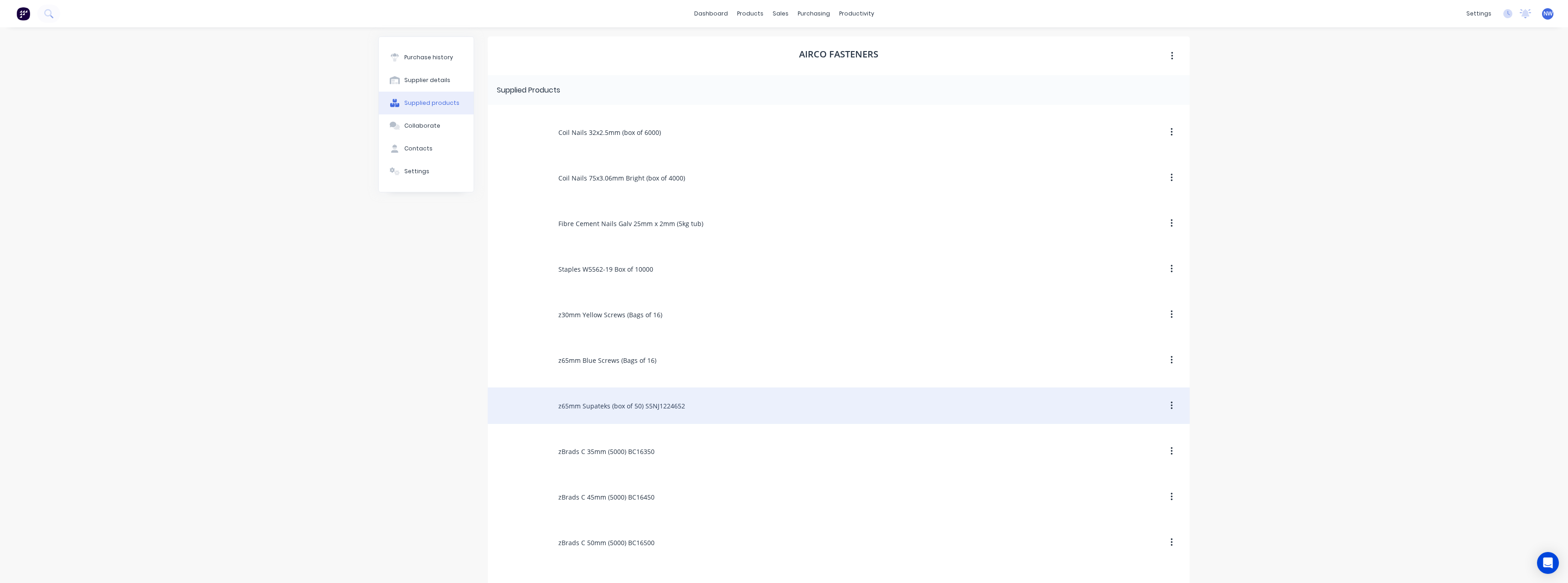
click at [612, 403] on div "z65mm Supateks (box of 50) S5NJ1224652" at bounding box center [838, 406] width 702 height 37
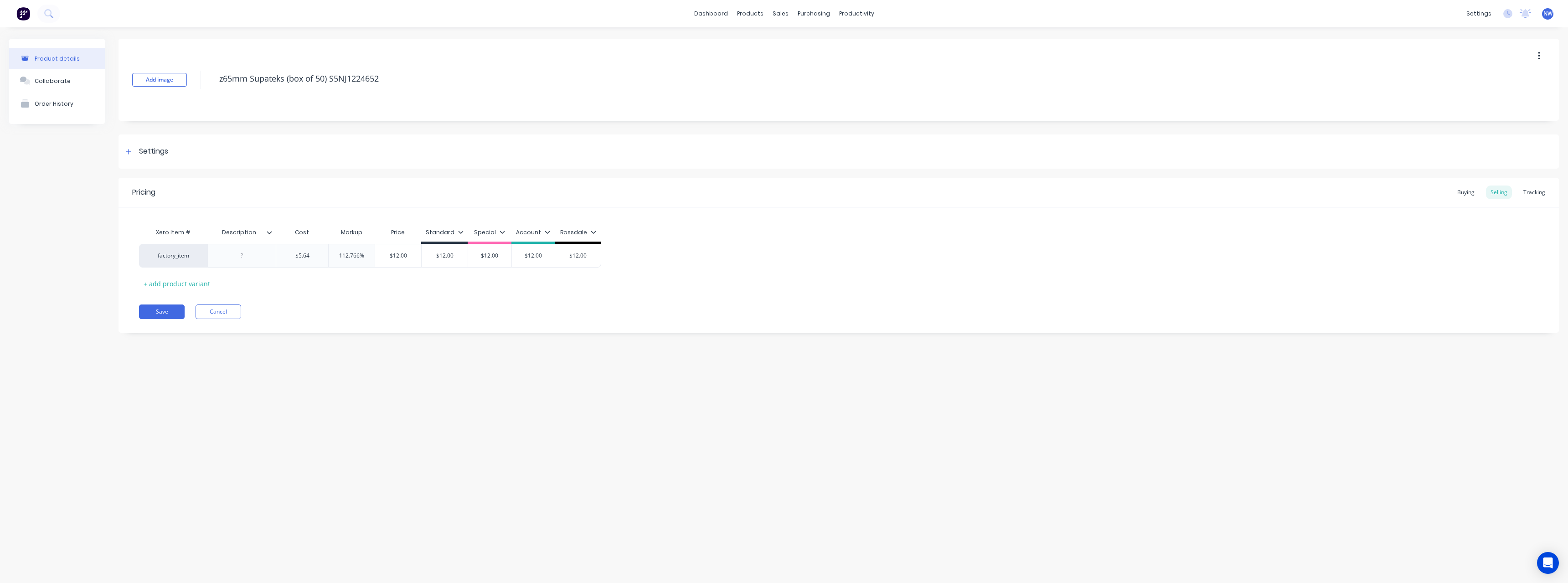
click at [271, 232] on icon at bounding box center [270, 232] width 5 height 2
click at [264, 461] on div at bounding box center [268, 458] width 18 height 18
type textarea "x"
click at [267, 211] on div "Xero Item # Description Cost Markup Price Standard Special Account Rossdale fac…" at bounding box center [839, 249] width 1440 height 83
click at [249, 262] on div at bounding box center [242, 256] width 68 height 24
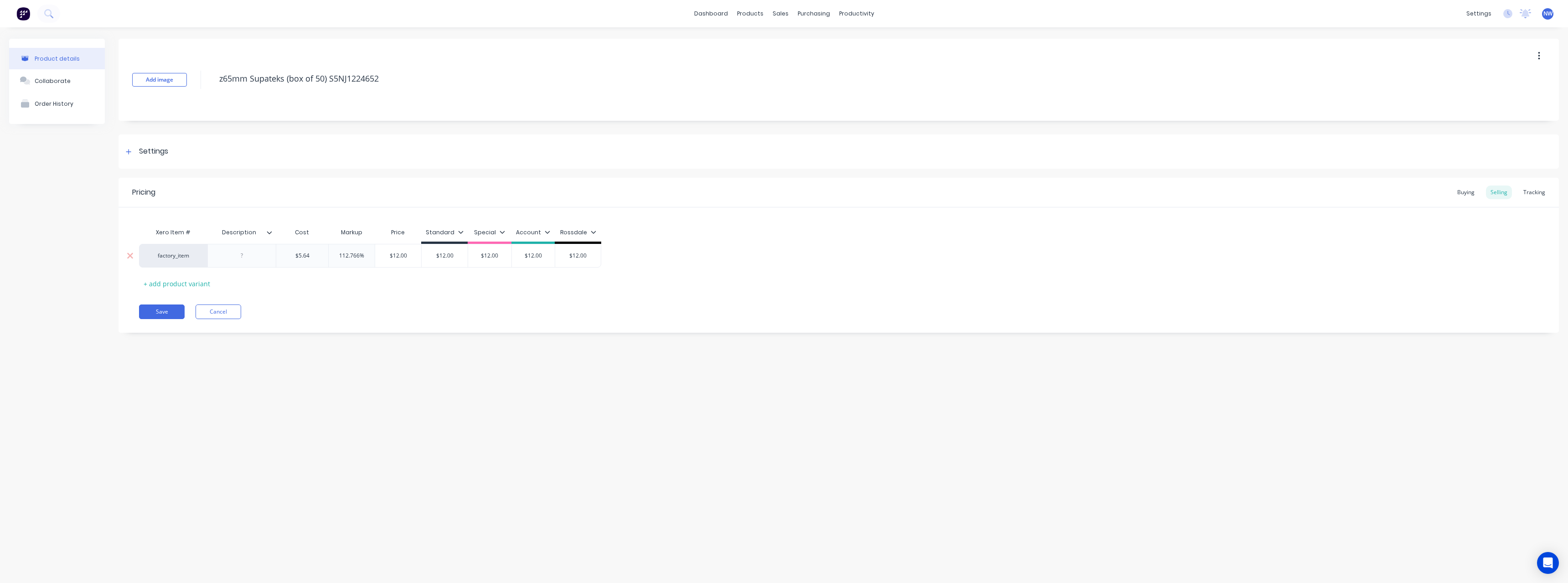
click at [253, 262] on div at bounding box center [242, 256] width 68 height 24
click at [251, 257] on div at bounding box center [242, 255] width 46 height 12
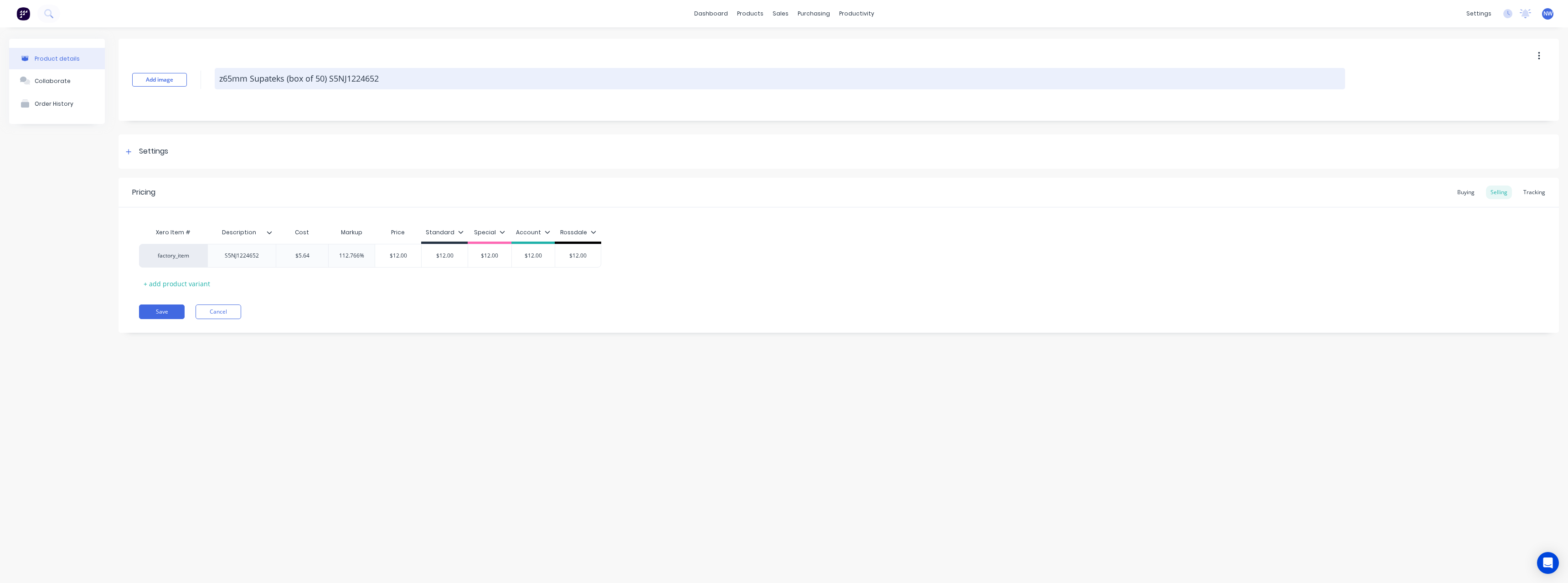
click at [390, 80] on textarea "z65mm Supateks (box of 50) S5NJ1224652" at bounding box center [780, 79] width 1130 height 21
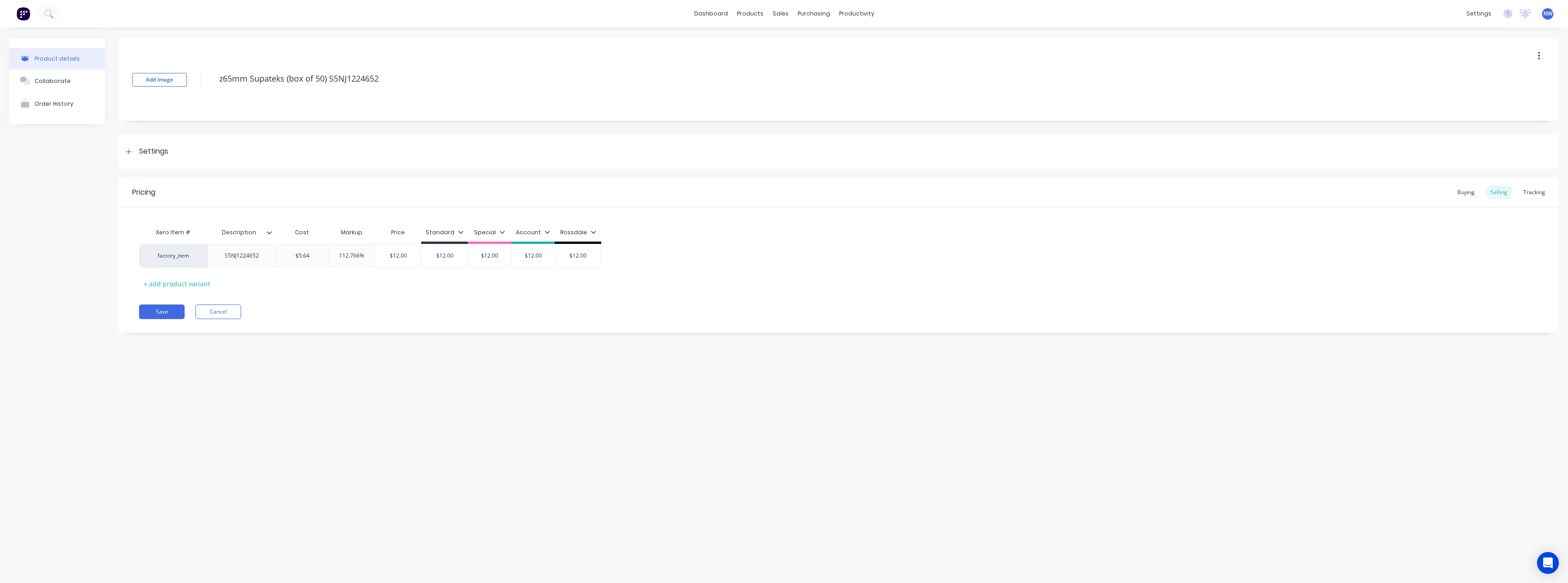
type textarea "x"
type textarea "z65mm Supateks (box of 50) S5NJ122465"
type textarea "x"
type textarea "z65mm Supateks (box of 50) S5NJ12246"
type textarea "x"
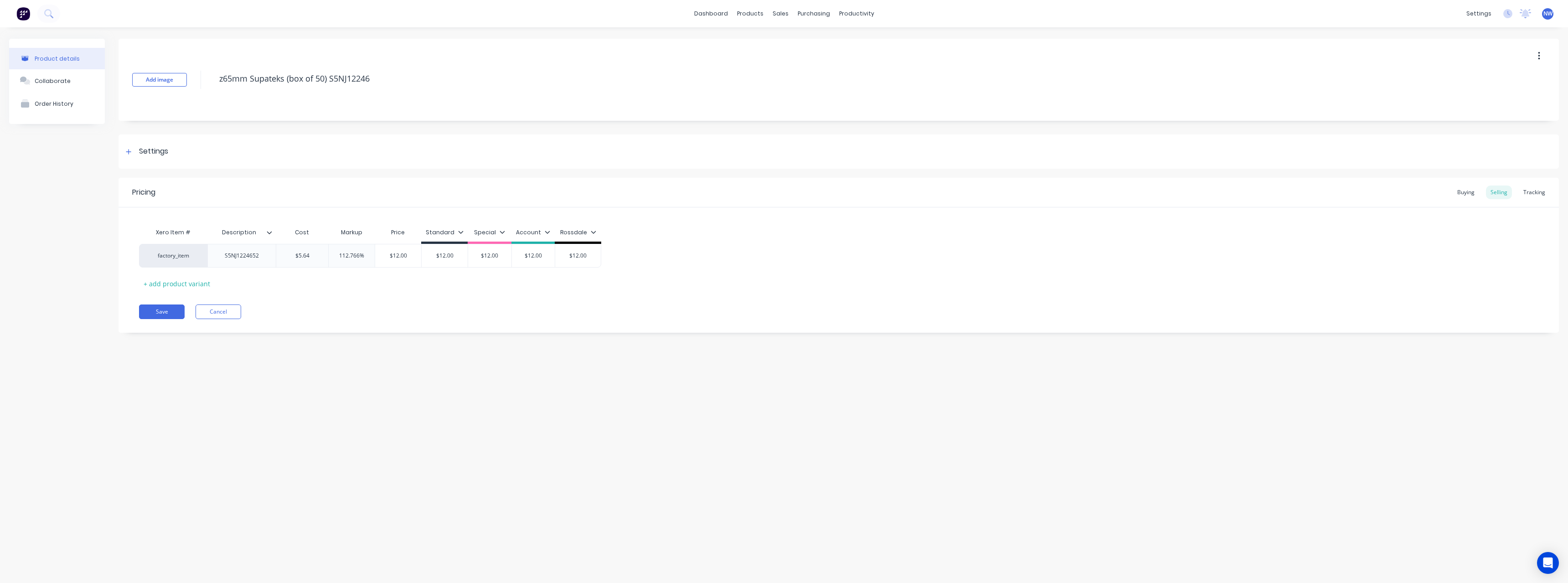
type textarea "z65mm Supateks (box of 50) S5NJ1224"
type textarea "x"
type textarea "z65mm Supateks (box of 50) S5NJ122"
type textarea "x"
type textarea "z65mm Supateks (box of 50) S5NJ12"
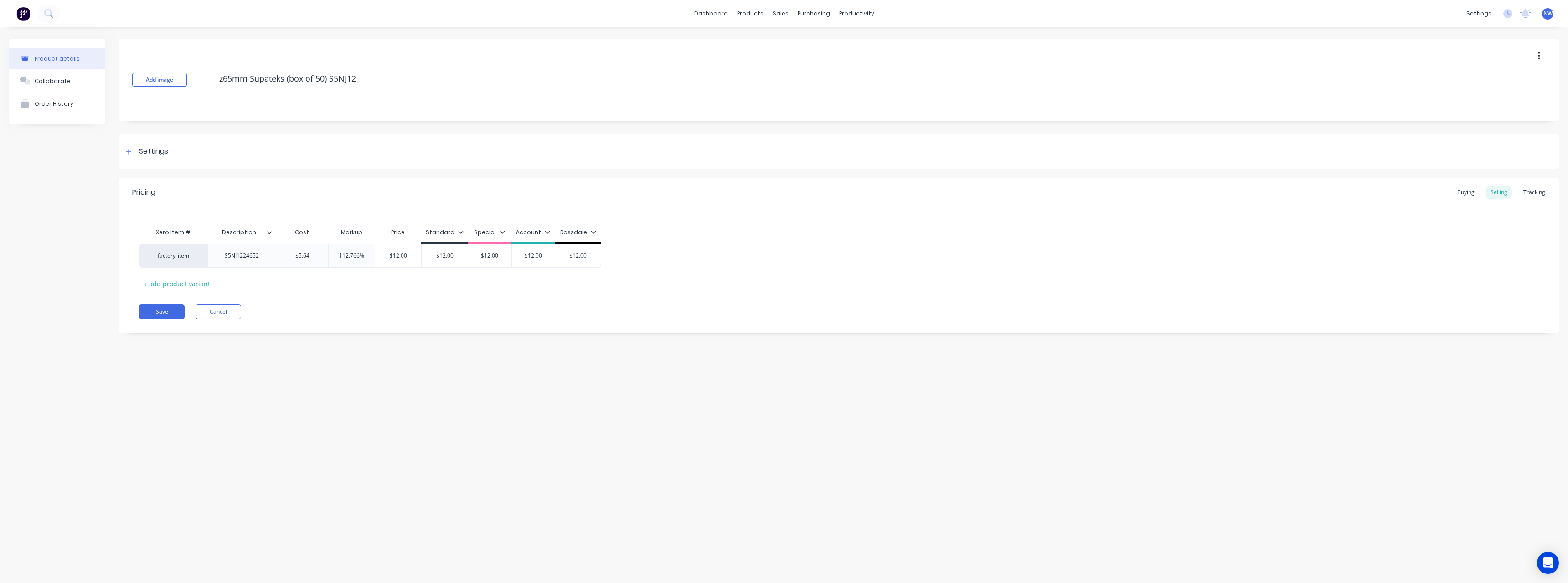
type textarea "x"
type textarea "z65mm Supateks (box of 50) S5NJ1"
type textarea "x"
type textarea "z65mm Supateks (box of 50) S5NJ"
type textarea "x"
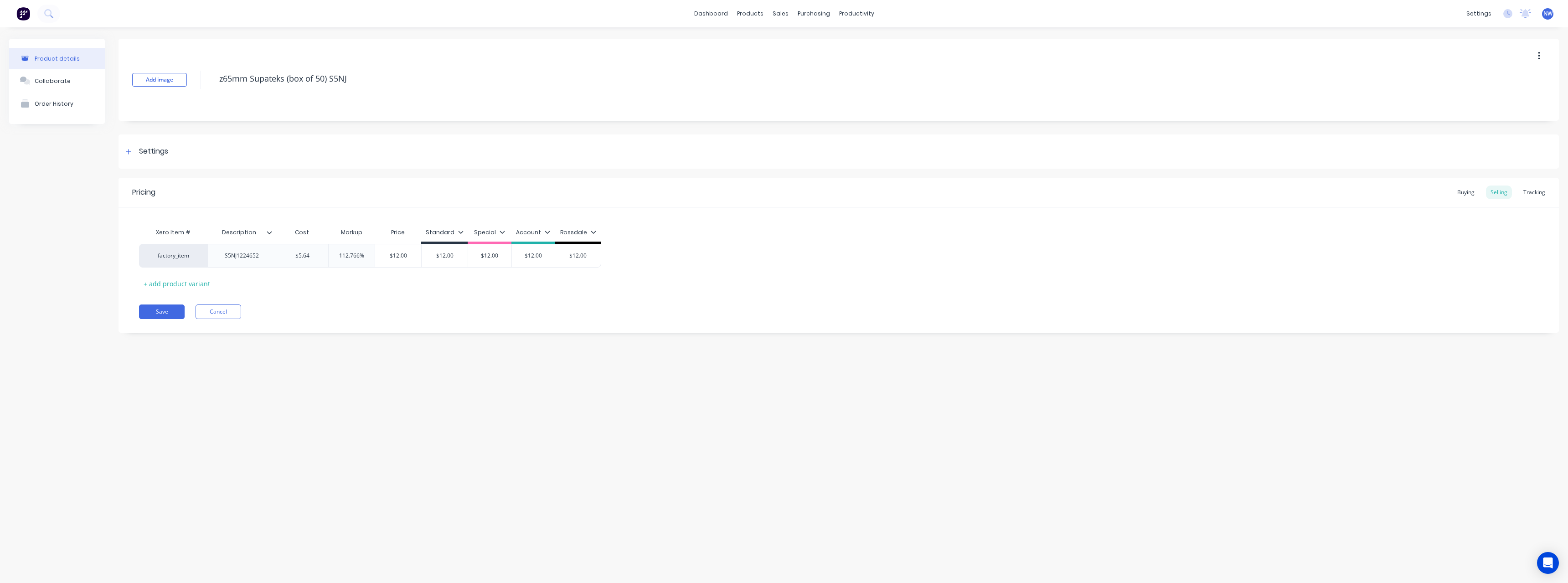
type textarea "z65mm Supateks (box of 50) S5N"
type textarea "x"
type textarea "z65mm Supateks (box of 50) S5"
type textarea "x"
type textarea "z65mm Supateks (box of 50) S"
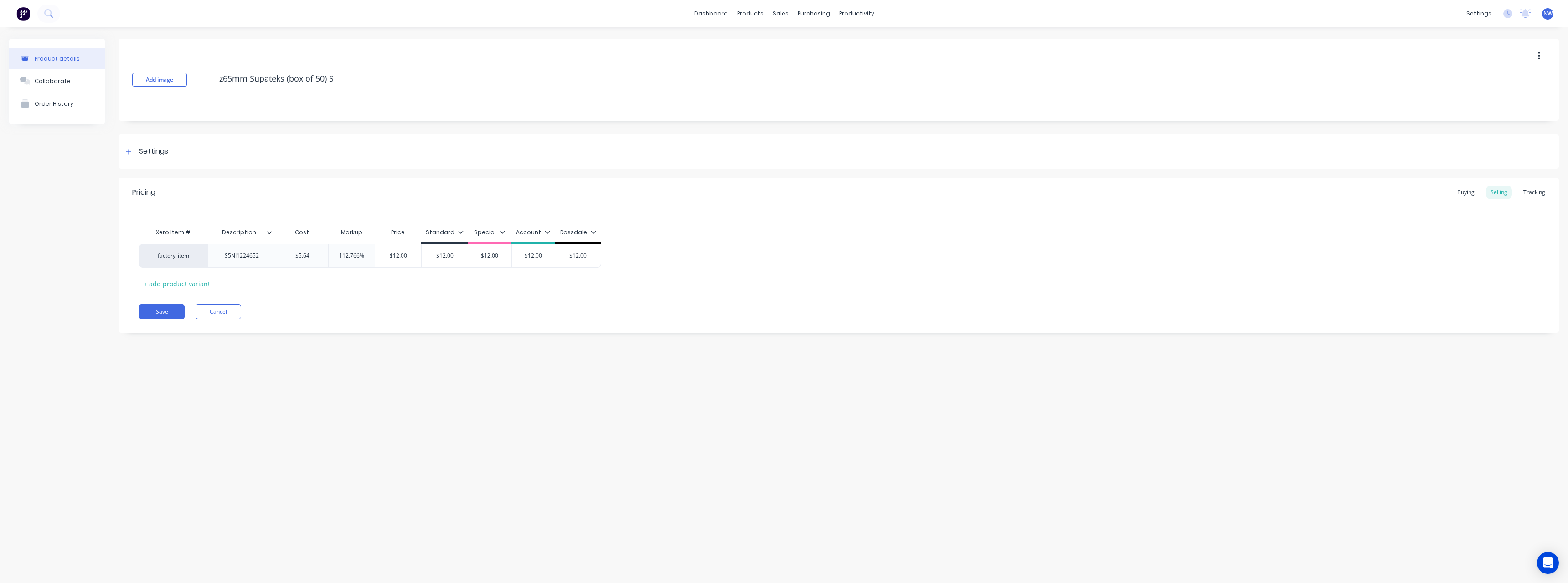
type textarea "x"
type textarea "z65mm Supateks (box of 50)"
type textarea "x"
type textarea "z65mm Supateks (box of 50)"
click at [271, 233] on icon at bounding box center [269, 232] width 5 height 5
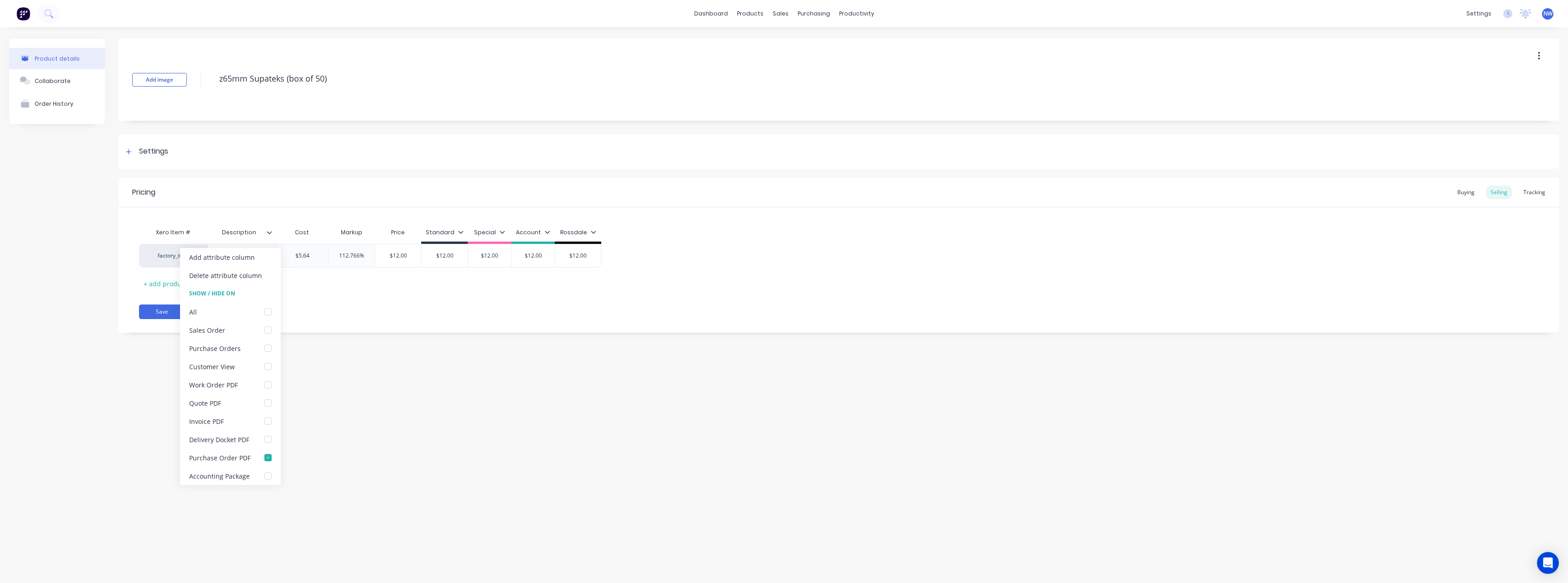
click at [271, 233] on icon at bounding box center [269, 232] width 5 height 5
type textarea "x"
type textarea "z65mm Supateks (box of 50)"
type textarea "x"
type textarea "z65mm Supateks (box of 50)"
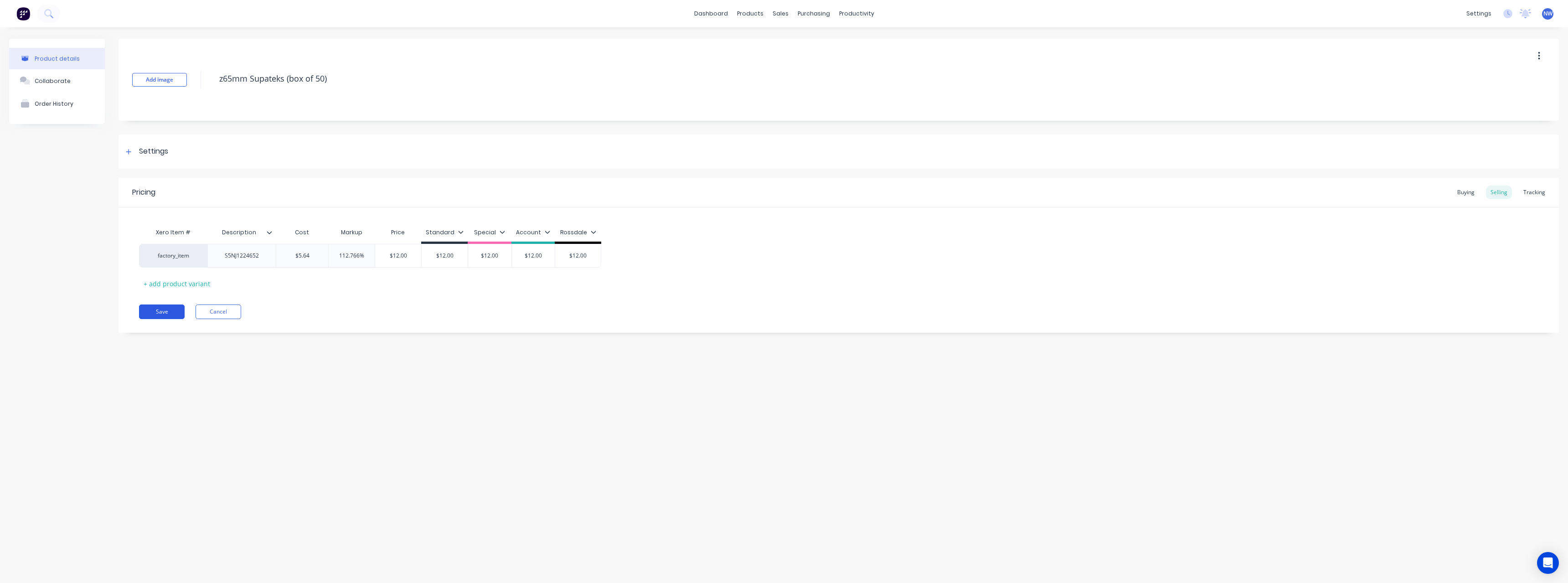
click at [173, 306] on button "Save" at bounding box center [161, 312] width 46 height 15
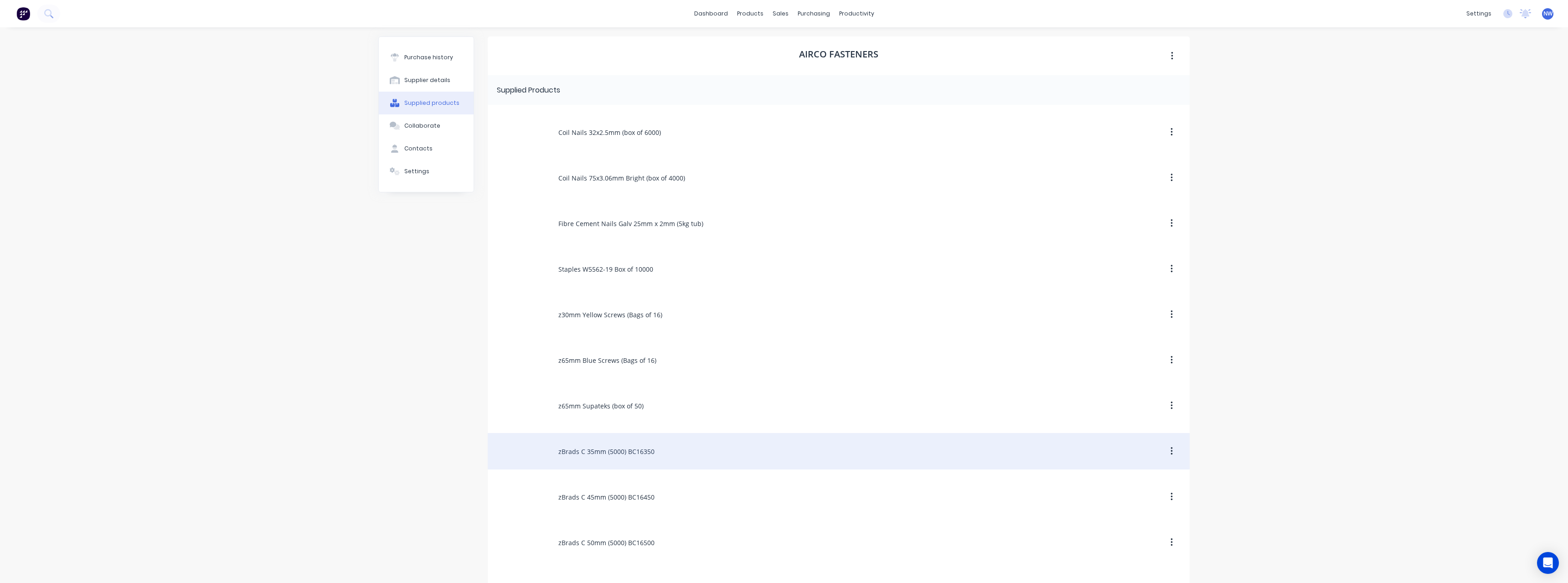
click at [618, 456] on div "zBrads C 35mm (5000) BC16350" at bounding box center [838, 451] width 702 height 37
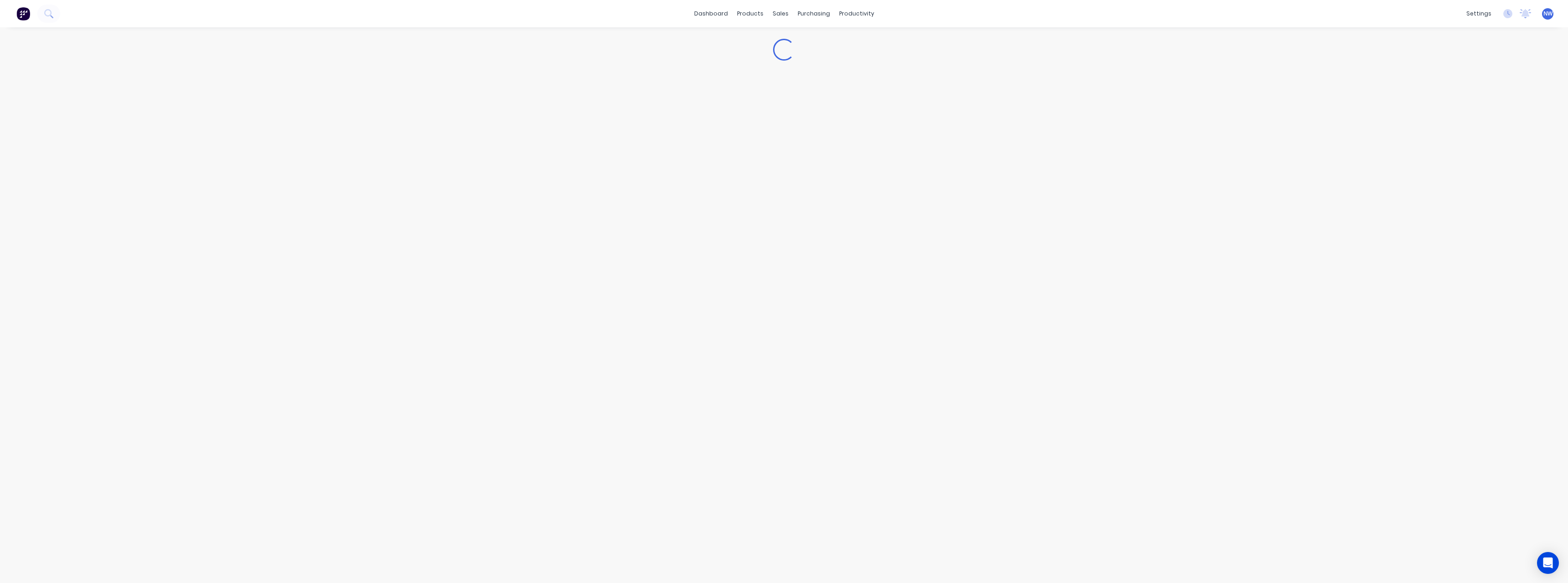
type textarea "x"
type input "Description"
click at [270, 236] on input "Description" at bounding box center [239, 232] width 63 height 8
click at [267, 231] on icon at bounding box center [269, 232] width 5 height 5
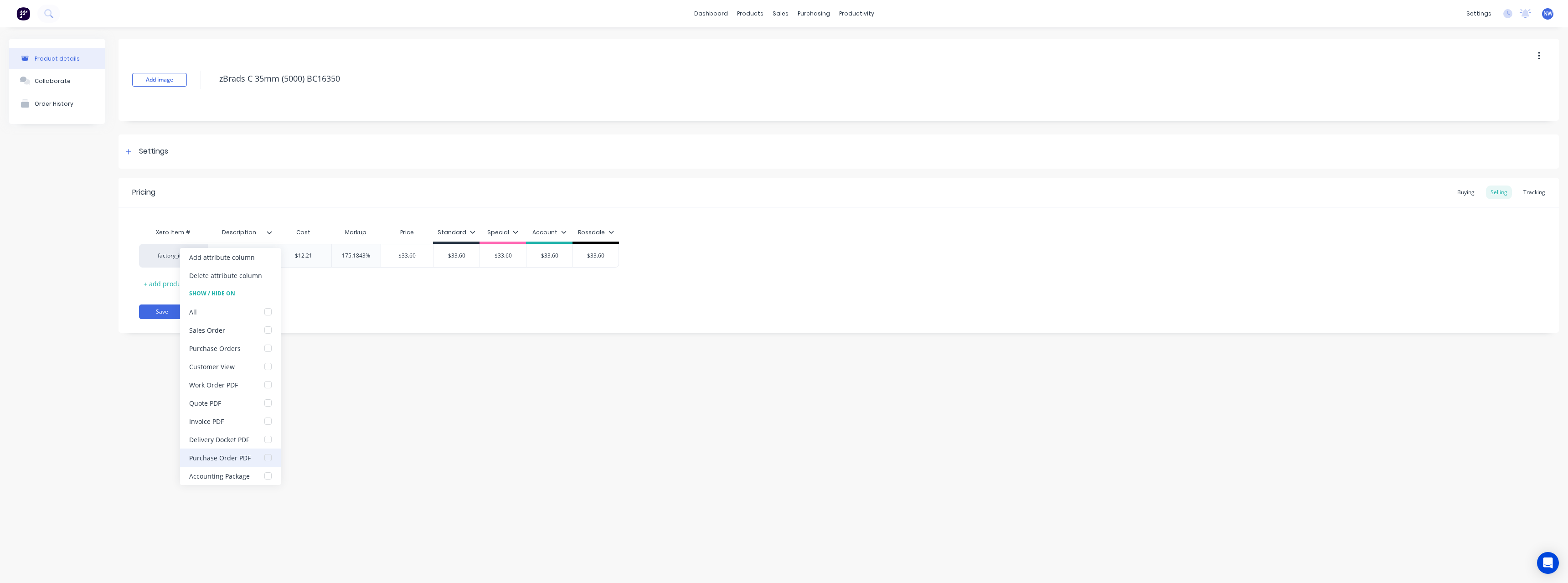
click at [270, 456] on div at bounding box center [268, 458] width 18 height 18
type textarea "x"
click at [100, 413] on div "Product details Collaborate Order History Add image zBrads C 35mm (5000) BC1635…" at bounding box center [784, 296] width 1568 height 537
drag, startPoint x: 239, startPoint y: 259, endPoint x: 264, endPoint y: 303, distance: 50.6
click at [251, 268] on div "Xero Item # Description Cost Markup Price Standard Special Account Rossdale fac…" at bounding box center [838, 257] width 1399 height 68
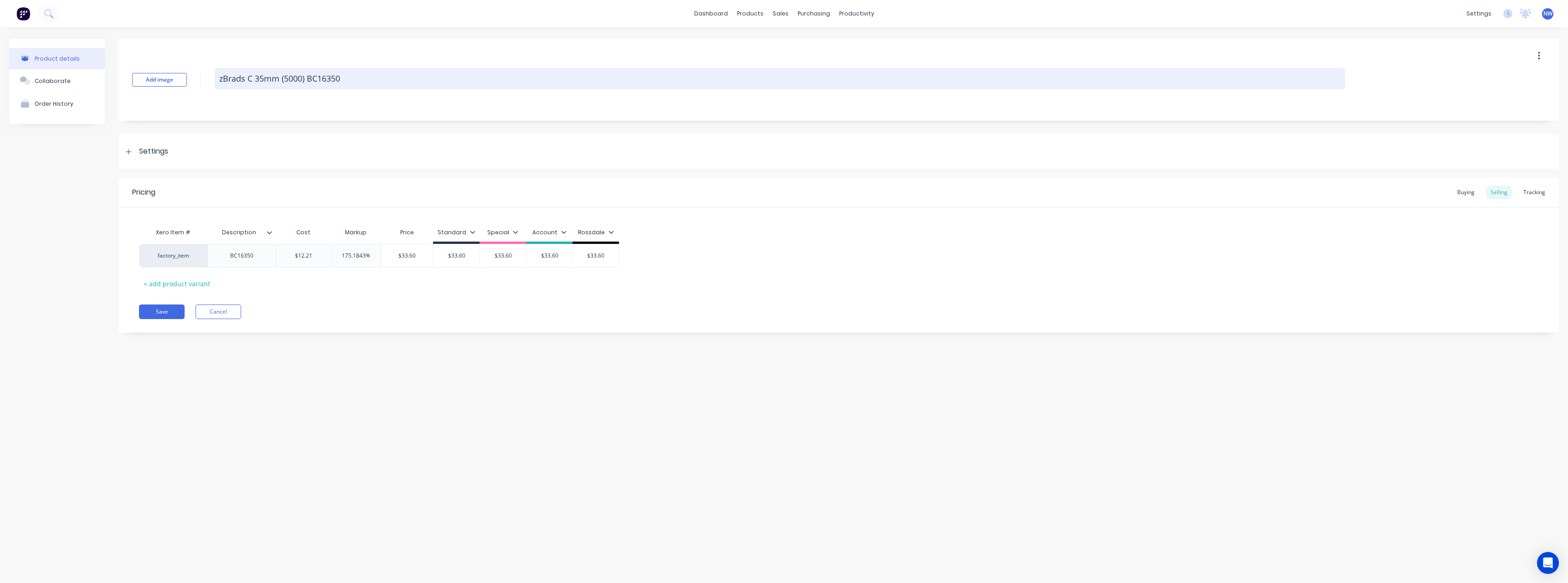
click at [349, 77] on textarea "zBrads C 35mm (5000) BC16350" at bounding box center [780, 79] width 1130 height 21
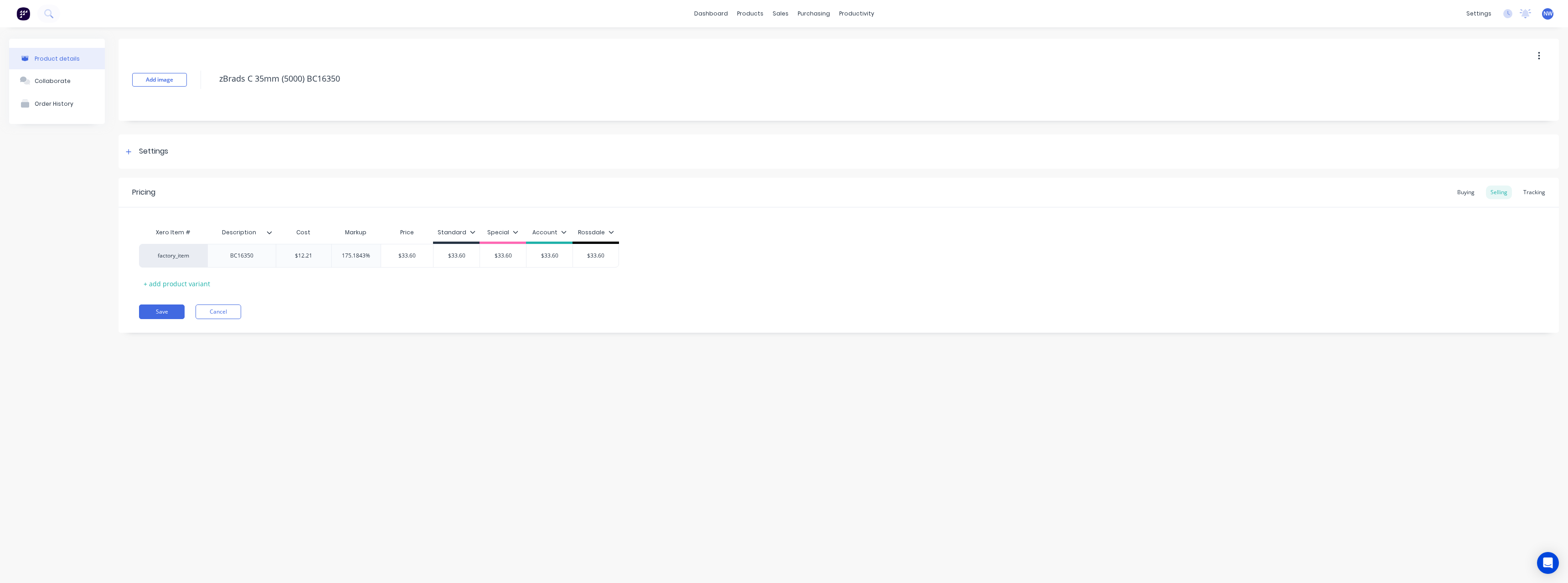
type textarea "x"
type textarea "zBrads C 35mm (5000) [DATE]"
type textarea "x"
type textarea "zBrads C 35mm (5000) [DATE]"
type textarea "x"
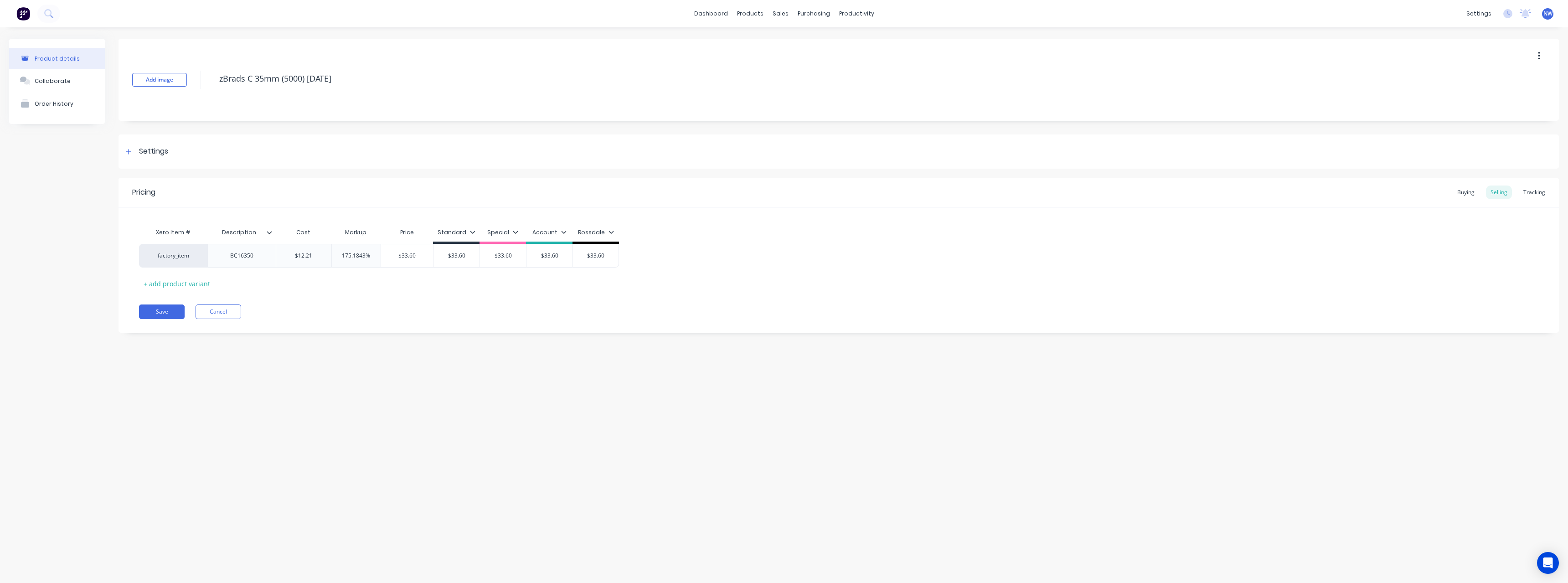
type textarea "zBrads C 35mm (5000) BC16"
type textarea "x"
type textarea "zBrads C 35mm (5000) BC1"
type textarea "x"
type textarea "zBrads C 35mm (5000) BC"
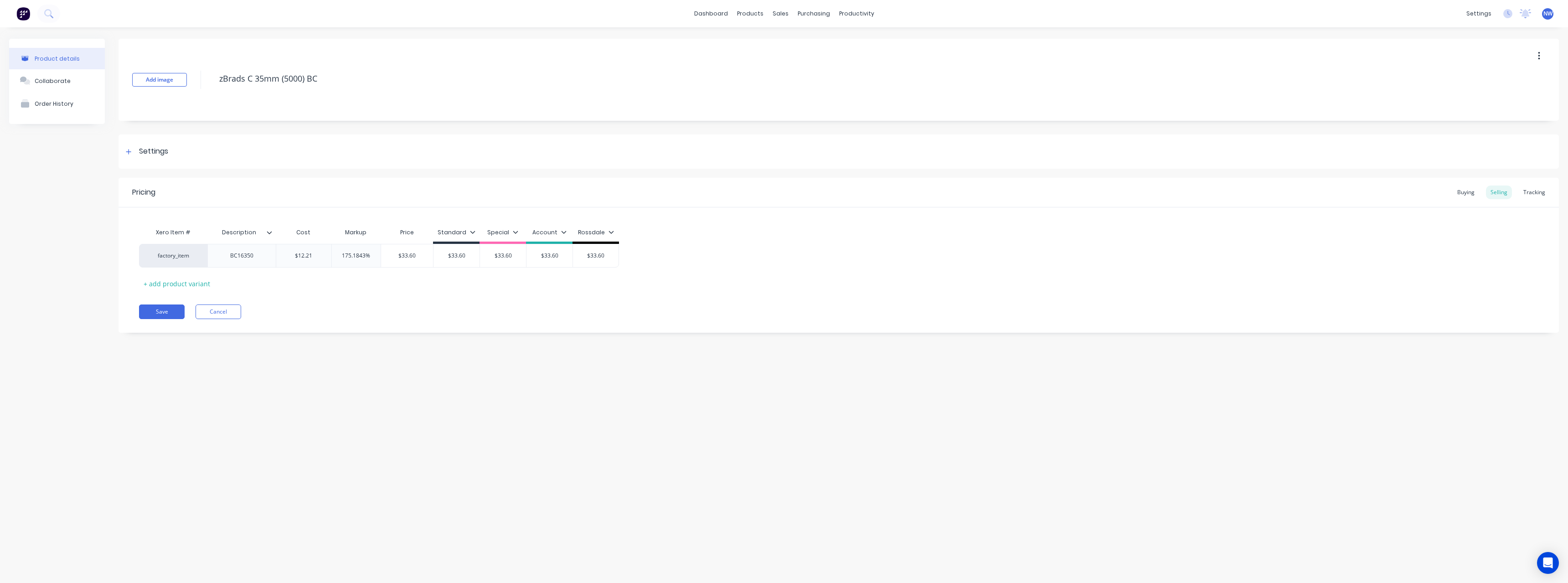
type textarea "x"
type textarea "zBrads C 35mm (5000) B"
type textarea "x"
type textarea "zBrads C 35mm (5000)"
type textarea "x"
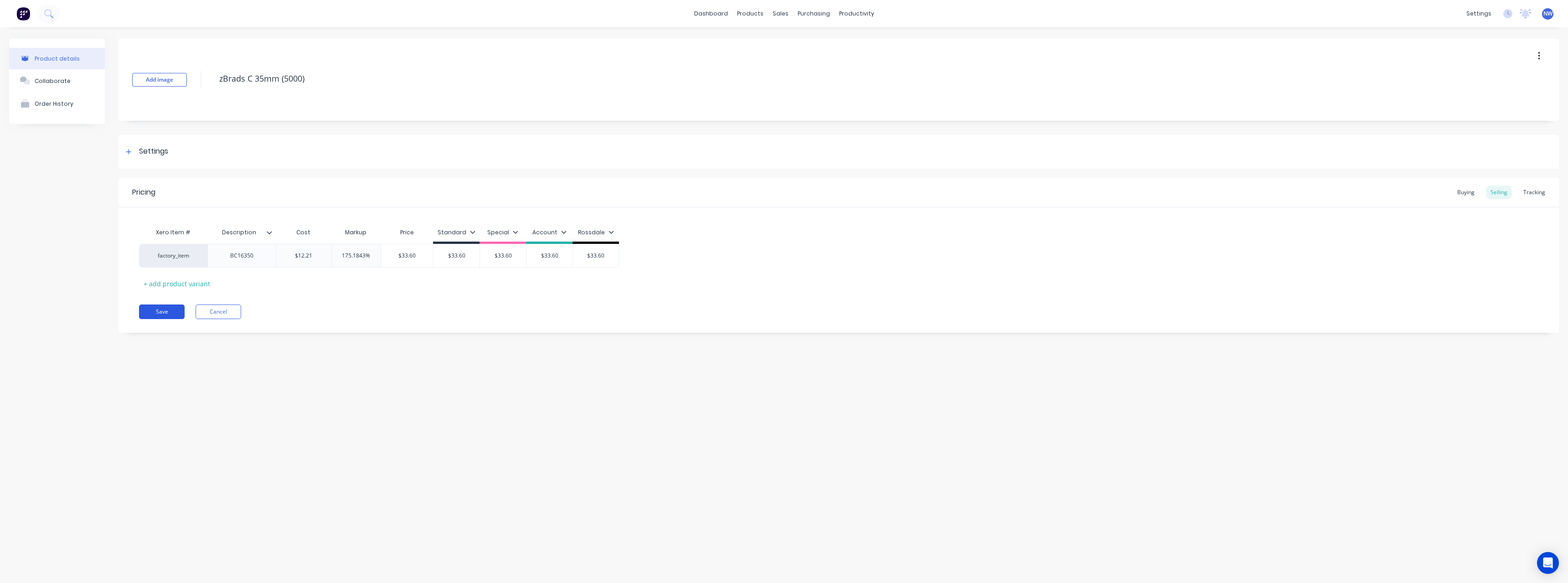
type textarea "zBrads C 35mm (5000)"
type textarea "x"
type textarea "zBrads C 35mm (5000)"
click at [154, 309] on button "Save" at bounding box center [161, 312] width 46 height 15
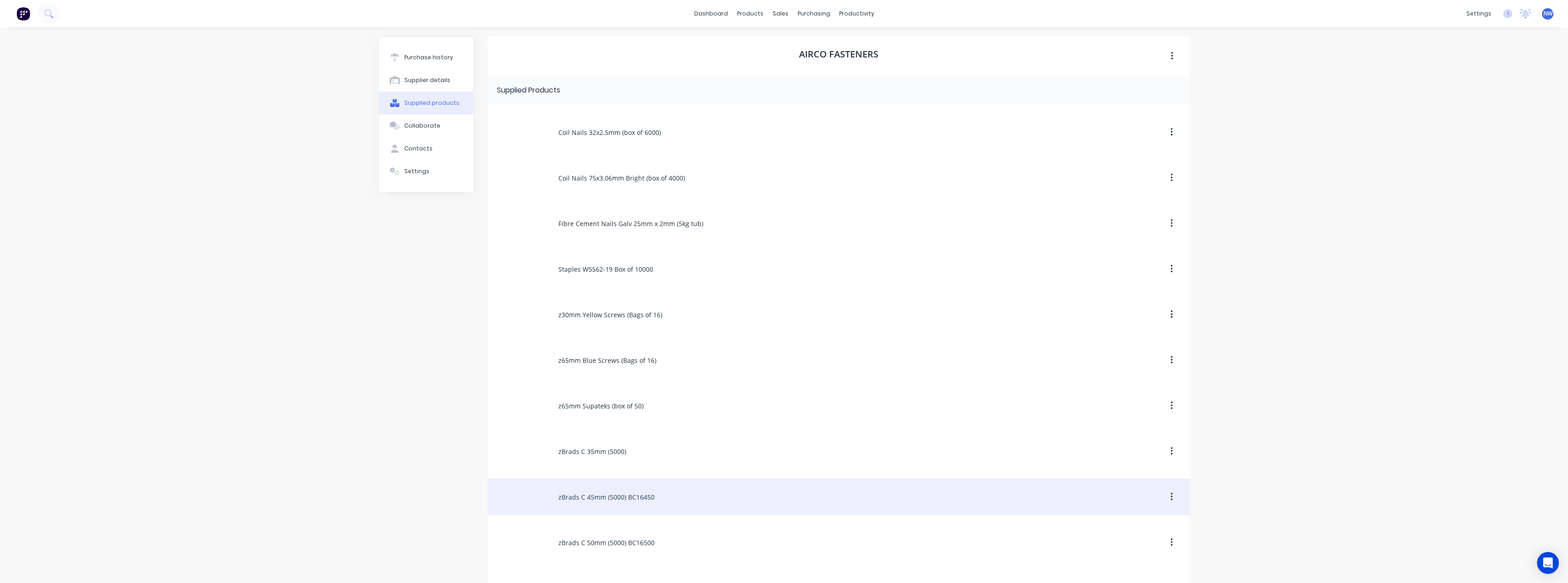
click at [612, 492] on div "zBrads C 45mm (5000) BC16450" at bounding box center [838, 497] width 702 height 37
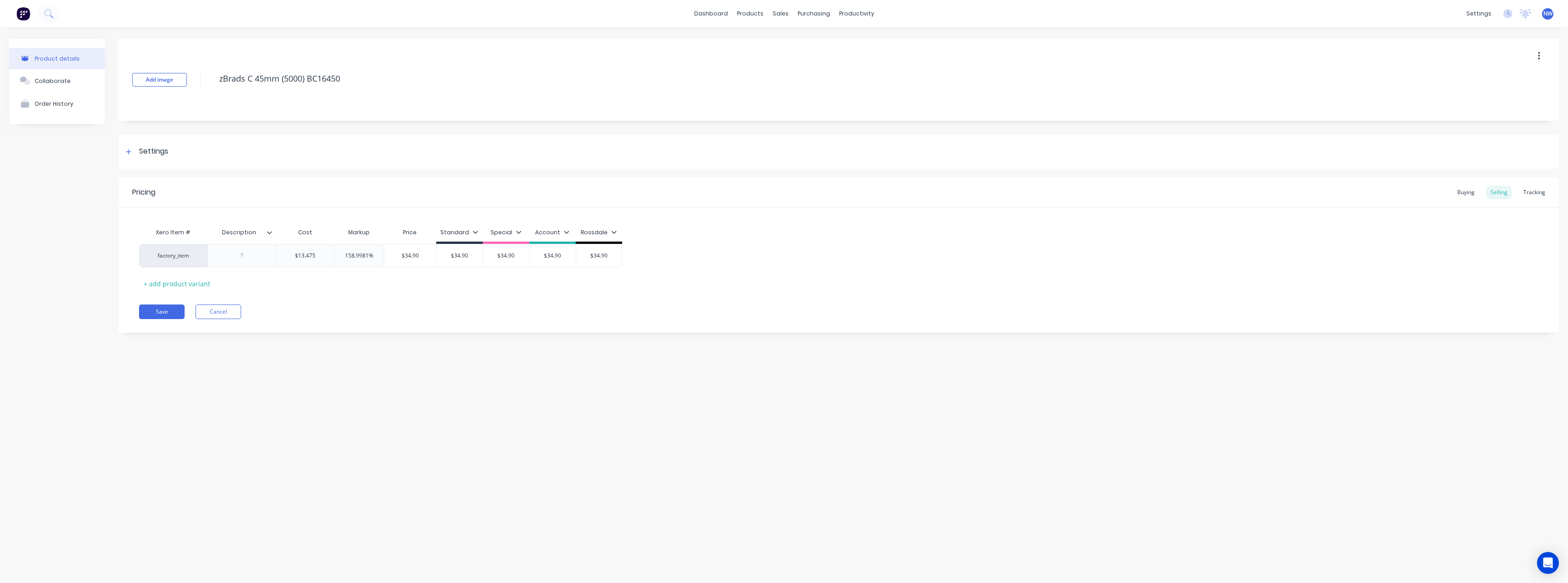
click at [270, 230] on icon at bounding box center [269, 232] width 5 height 5
click at [271, 456] on div at bounding box center [268, 458] width 18 height 18
type textarea "x"
click at [94, 277] on div "Product details Collaborate Order History" at bounding box center [57, 192] width 96 height 307
click at [243, 255] on div at bounding box center [242, 255] width 46 height 12
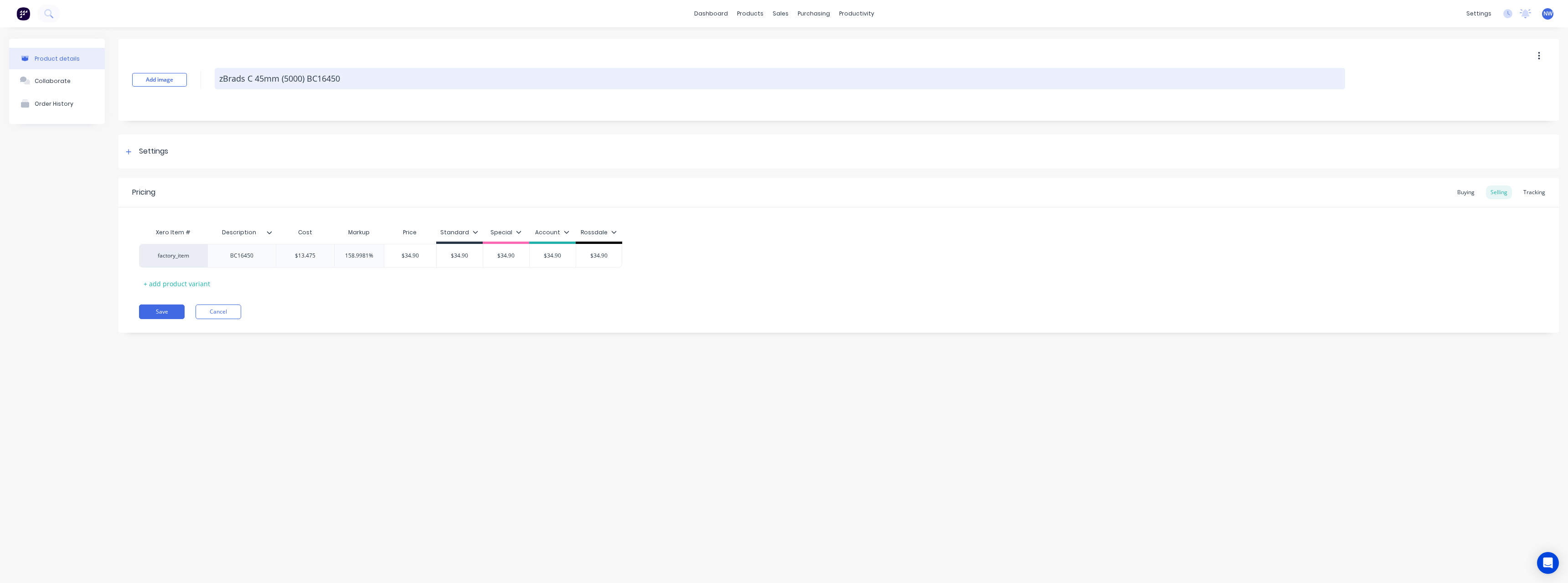
click at [360, 79] on textarea "zBrads C 45mm (5000) BC16450" at bounding box center [780, 79] width 1130 height 21
type textarea "x"
type textarea "zBrads C 45mm (5000) [DATE]"
type textarea "x"
type textarea "zBrads C 45mm (5000) [DATE]"
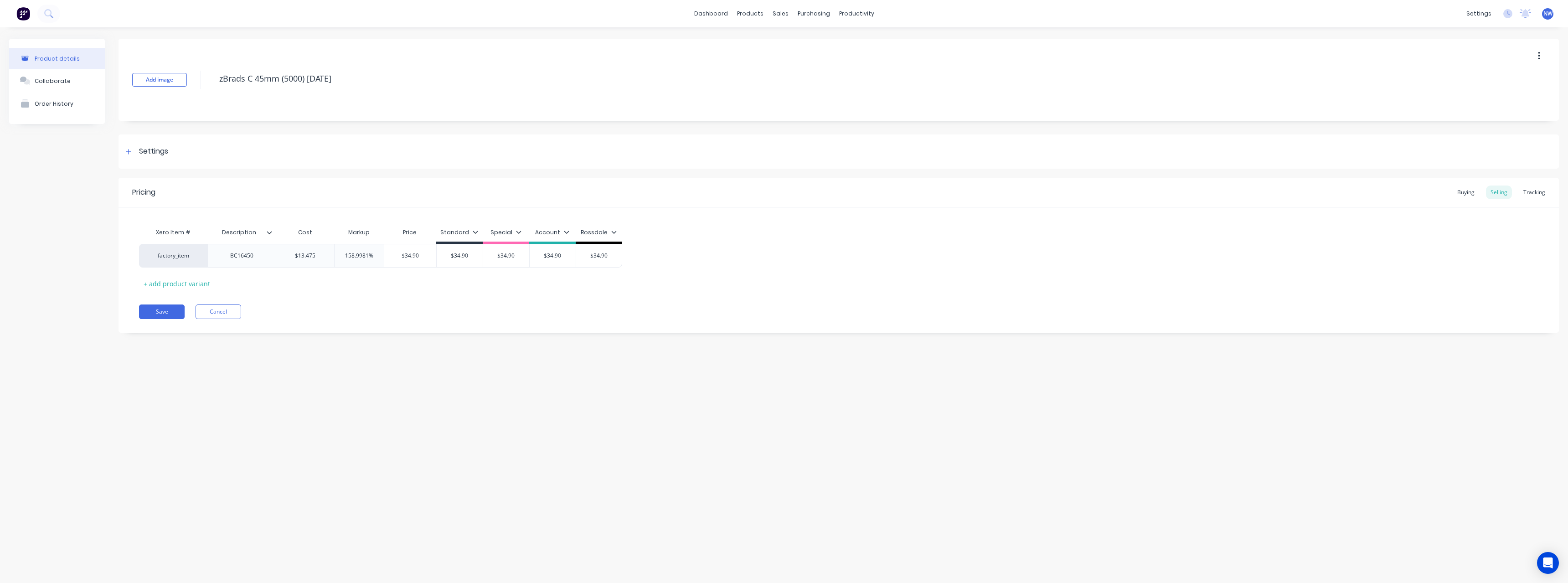
type textarea "x"
type textarea "zBrads C 45mm (5000) BC16"
type textarea "x"
type textarea "zBrads C 45mm (5000) BC1"
type textarea "x"
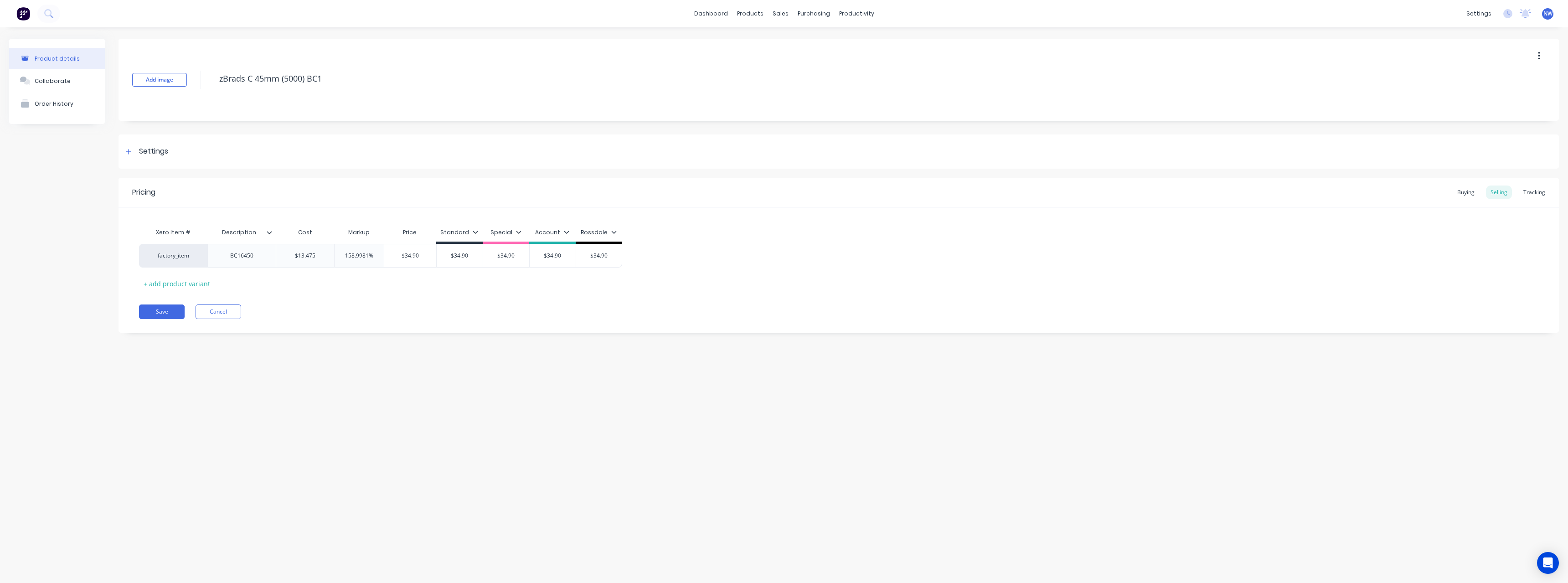
type textarea "zBrads C 45mm (5000) BC"
type textarea "x"
click at [270, 232] on icon at bounding box center [269, 232] width 5 height 5
click at [161, 313] on button "Save" at bounding box center [161, 312] width 46 height 15
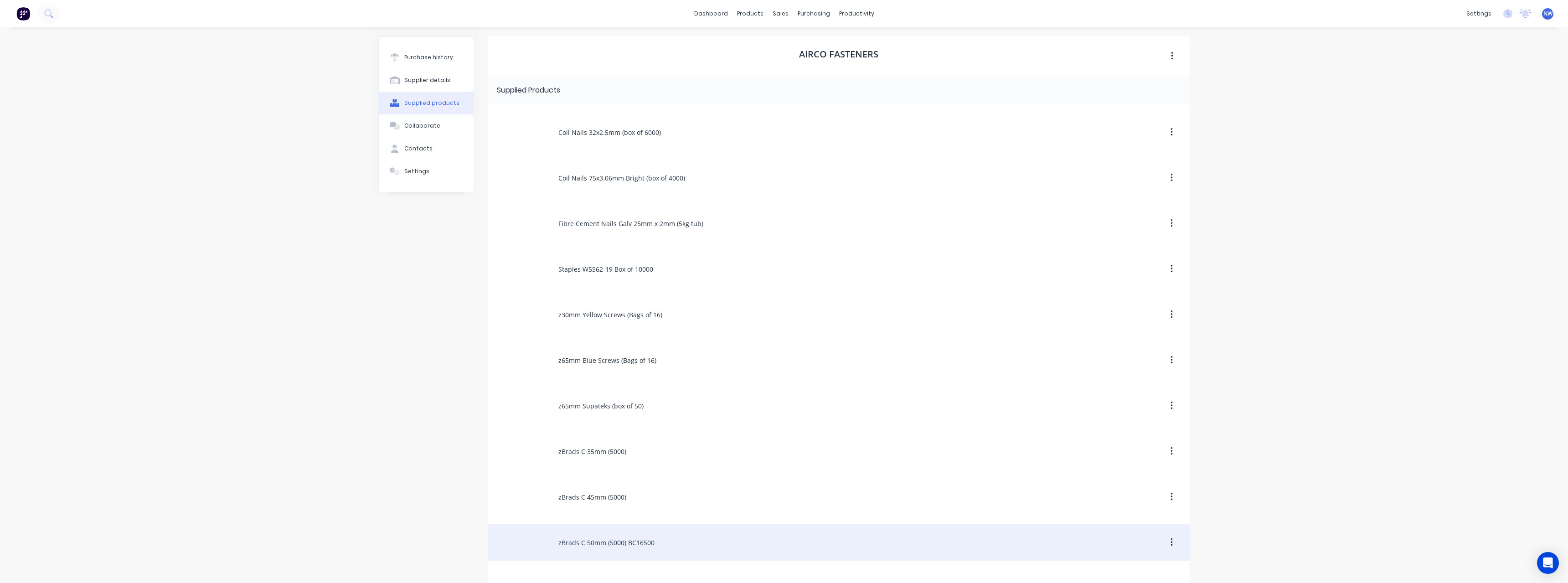
click at [623, 545] on div "zBrads C 50mm (5000) BC16500" at bounding box center [838, 542] width 702 height 37
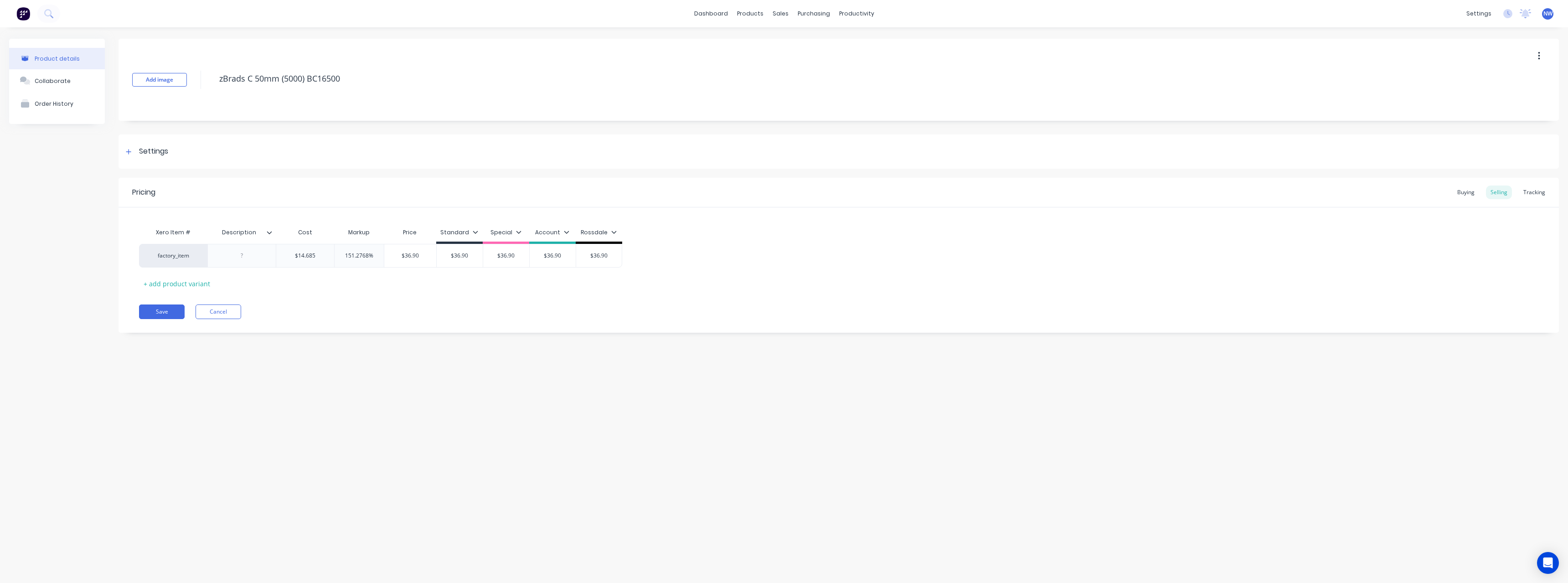
click at [271, 233] on icon at bounding box center [269, 232] width 5 height 5
click at [273, 452] on div at bounding box center [268, 458] width 18 height 18
click at [145, 373] on div "Product details Collaborate Order History Add image zBrads C 50mm (5000) BC1650…" at bounding box center [784, 296] width 1568 height 537
drag, startPoint x: 244, startPoint y: 257, endPoint x: 240, endPoint y: 279, distance: 22.4
click at [245, 262] on div at bounding box center [242, 256] width 68 height 24
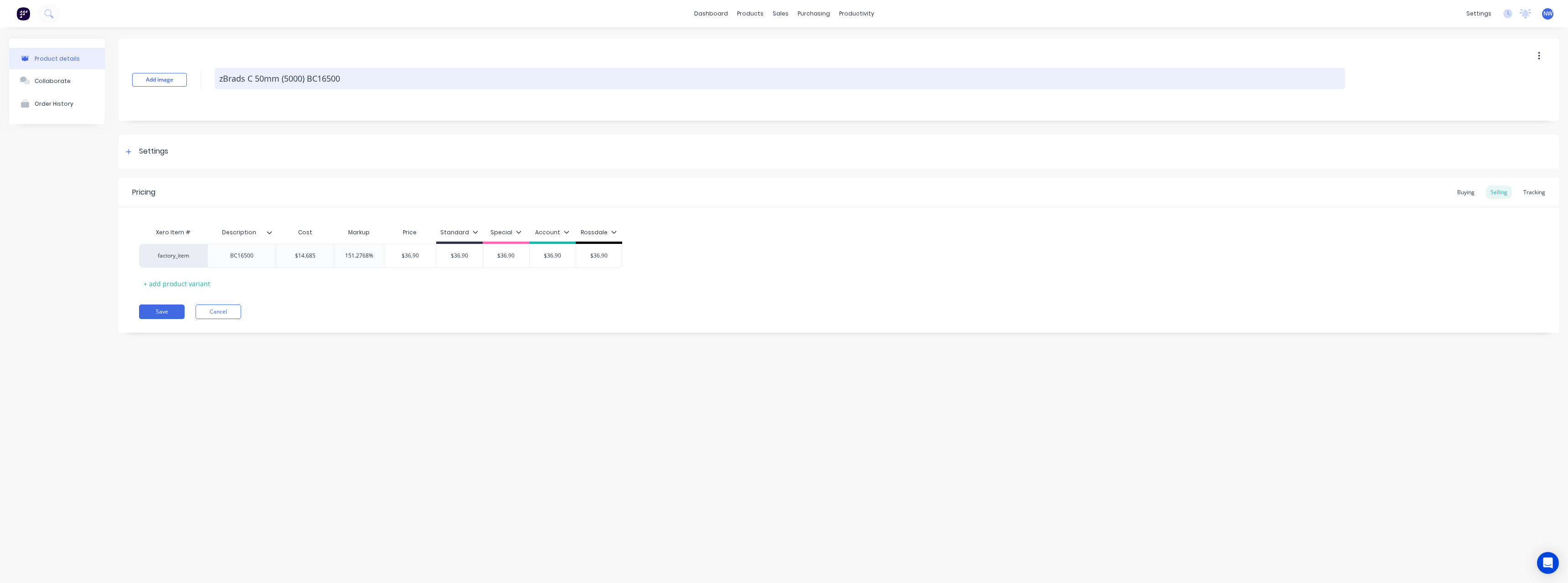
click at [348, 76] on textarea "zBrads C 50mm (5000) BC16500" at bounding box center [780, 79] width 1130 height 21
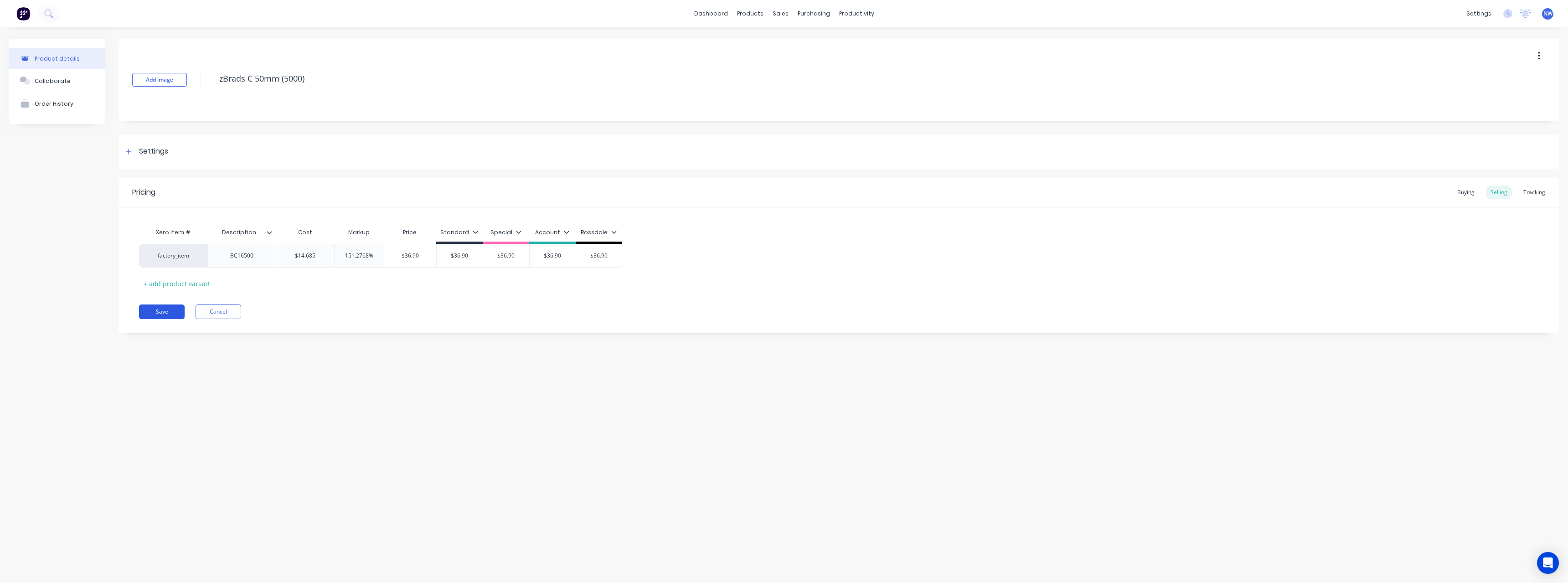
click at [161, 314] on button "Save" at bounding box center [161, 312] width 46 height 15
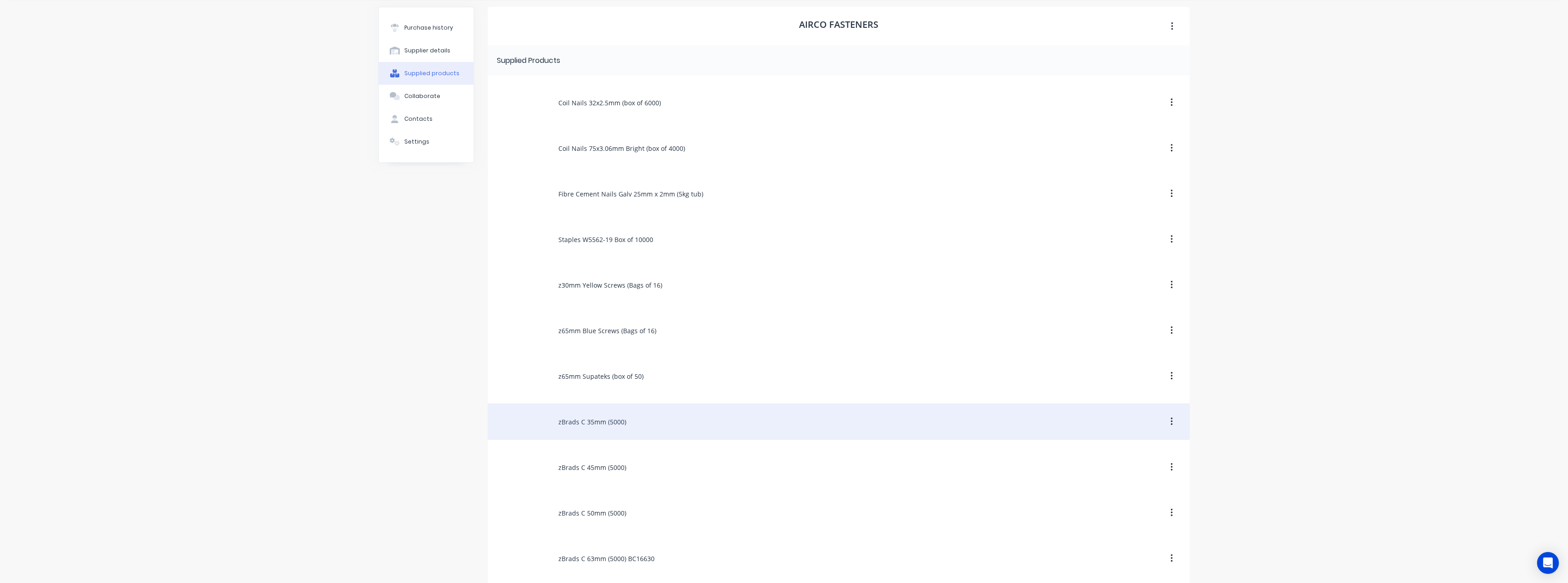
scroll to position [46, 0]
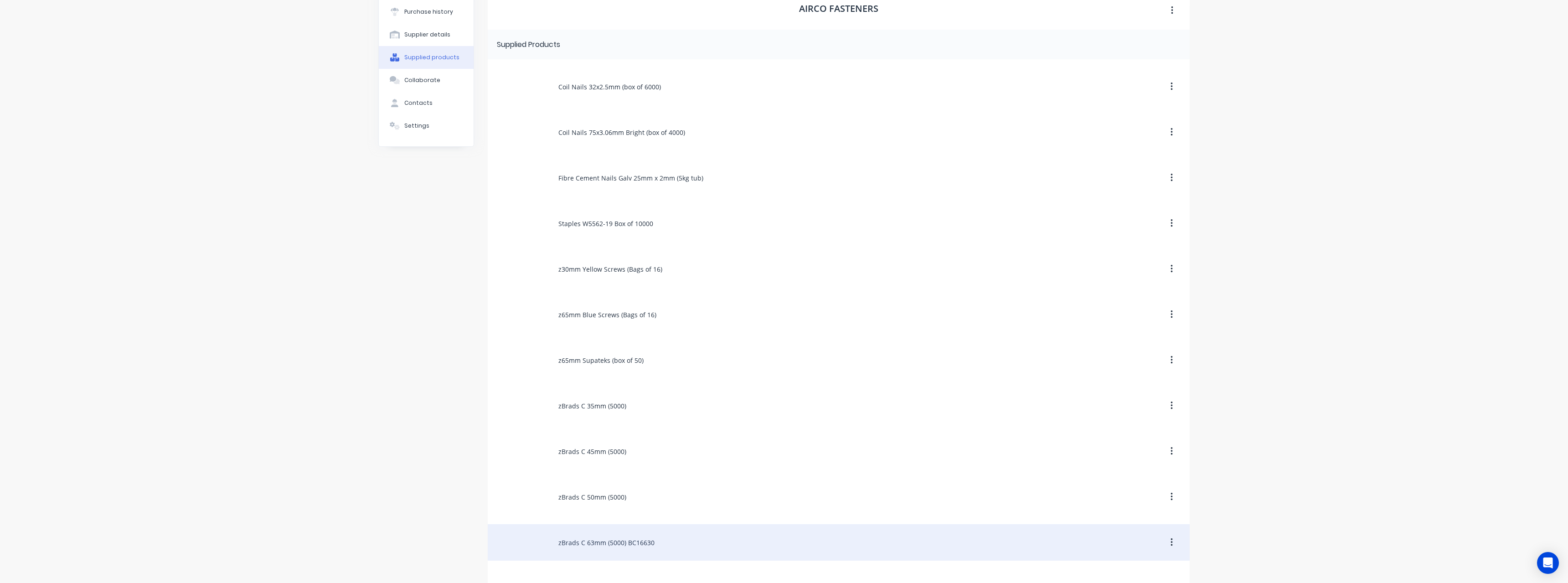
click at [634, 549] on div "zBrads C 63mm (5000) BC16630" at bounding box center [838, 542] width 702 height 37
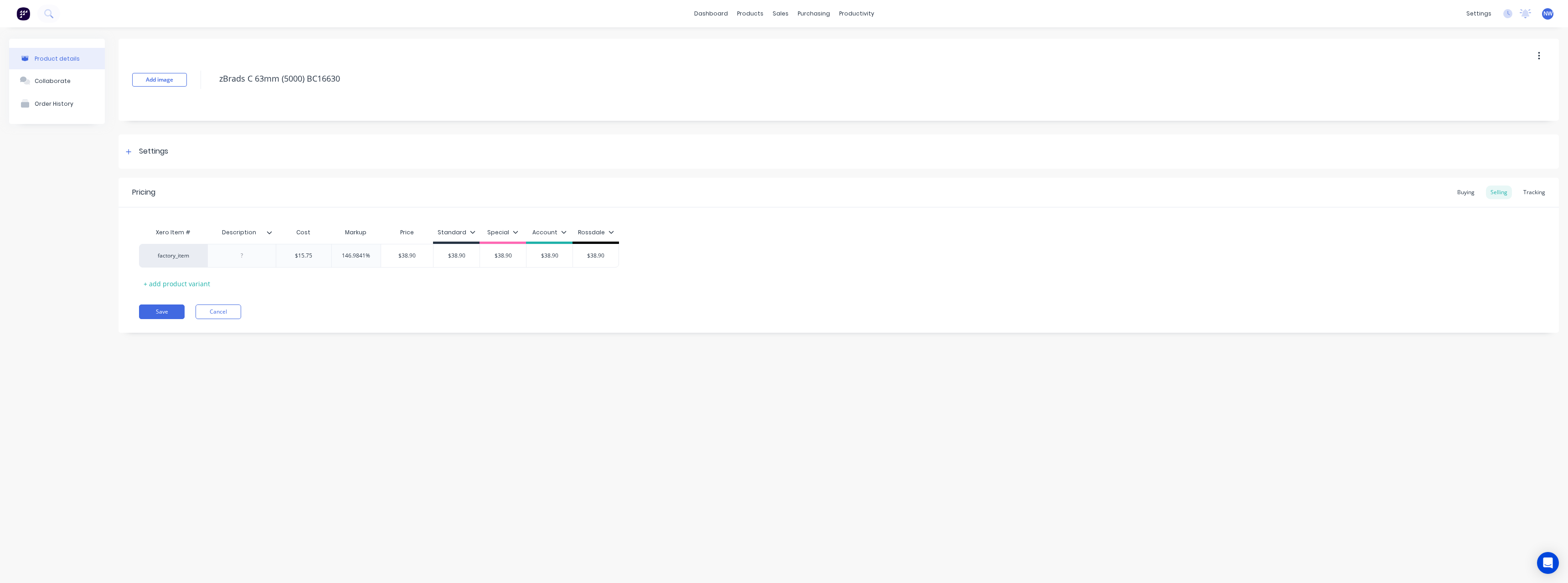
click at [272, 228] on div at bounding box center [273, 232] width 5 height 8
click at [270, 455] on div at bounding box center [268, 458] width 18 height 18
click at [139, 363] on div "Product details Collaborate Order History Add image zBrads C 63mm (5000) BC1663…" at bounding box center [784, 296] width 1568 height 537
click at [250, 258] on div at bounding box center [242, 255] width 46 height 12
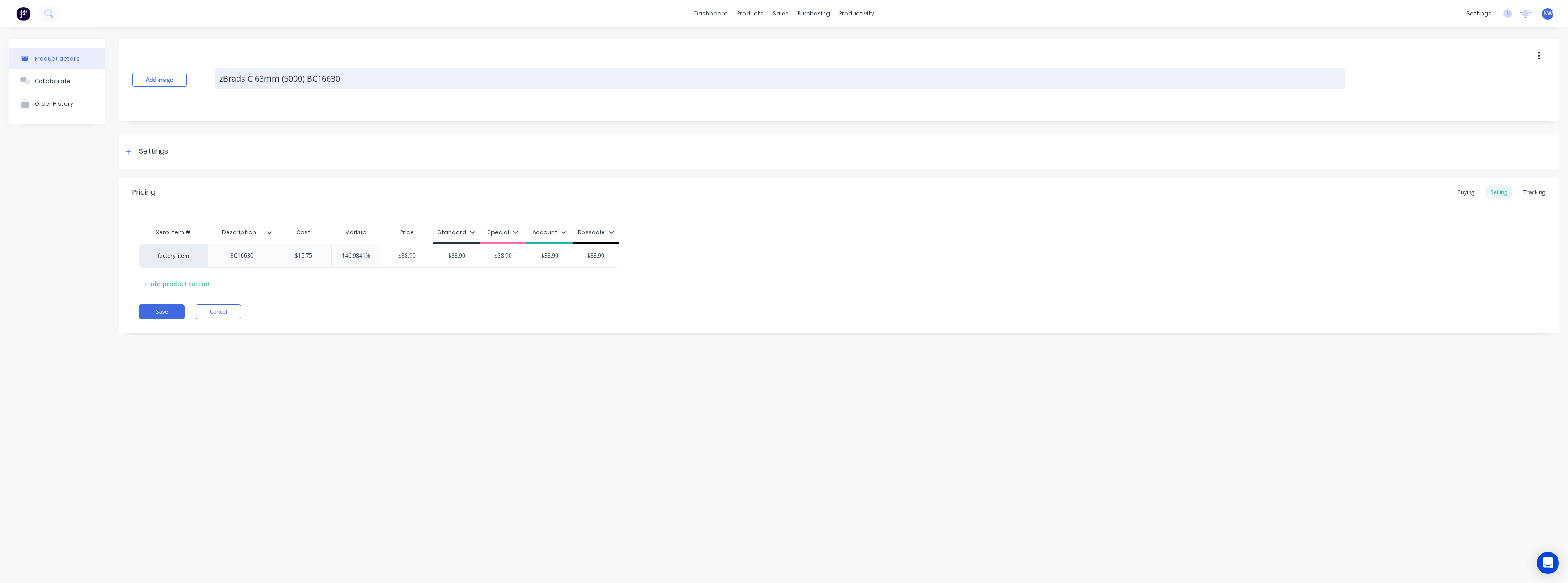
click at [355, 82] on textarea "zBrads C 63mm (5000) BC16630" at bounding box center [780, 79] width 1130 height 21
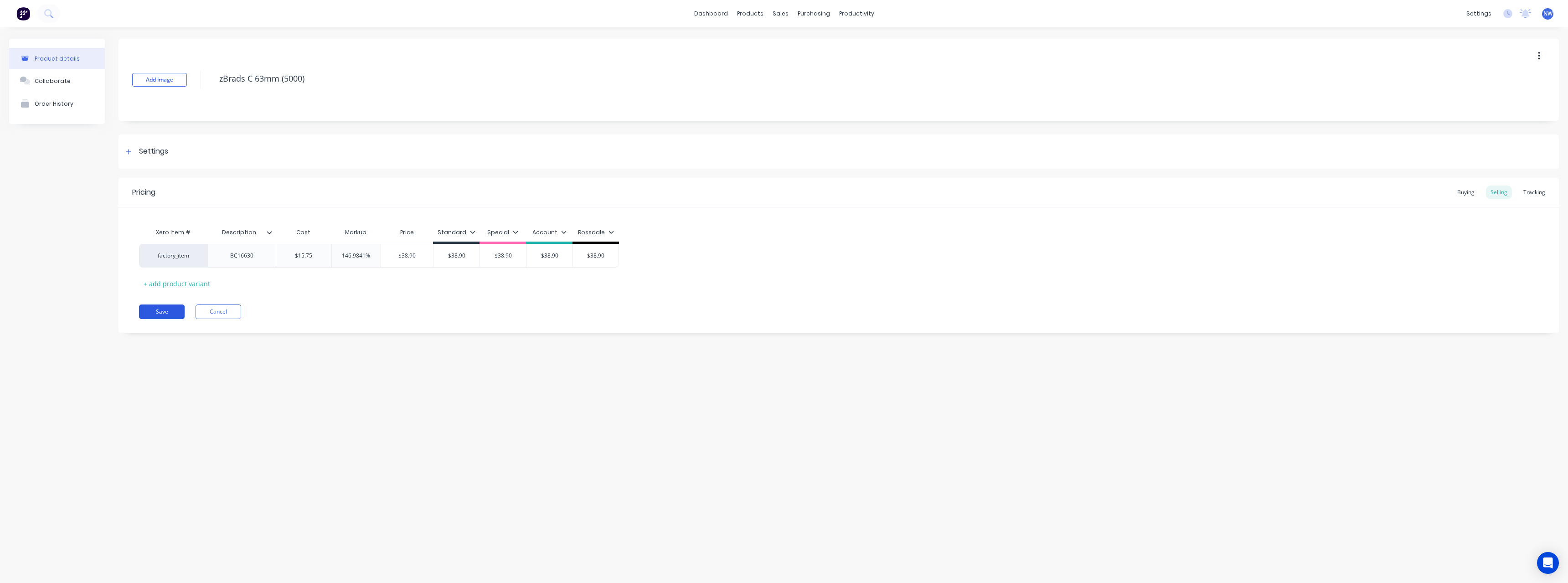
click at [166, 311] on button "Save" at bounding box center [161, 312] width 46 height 15
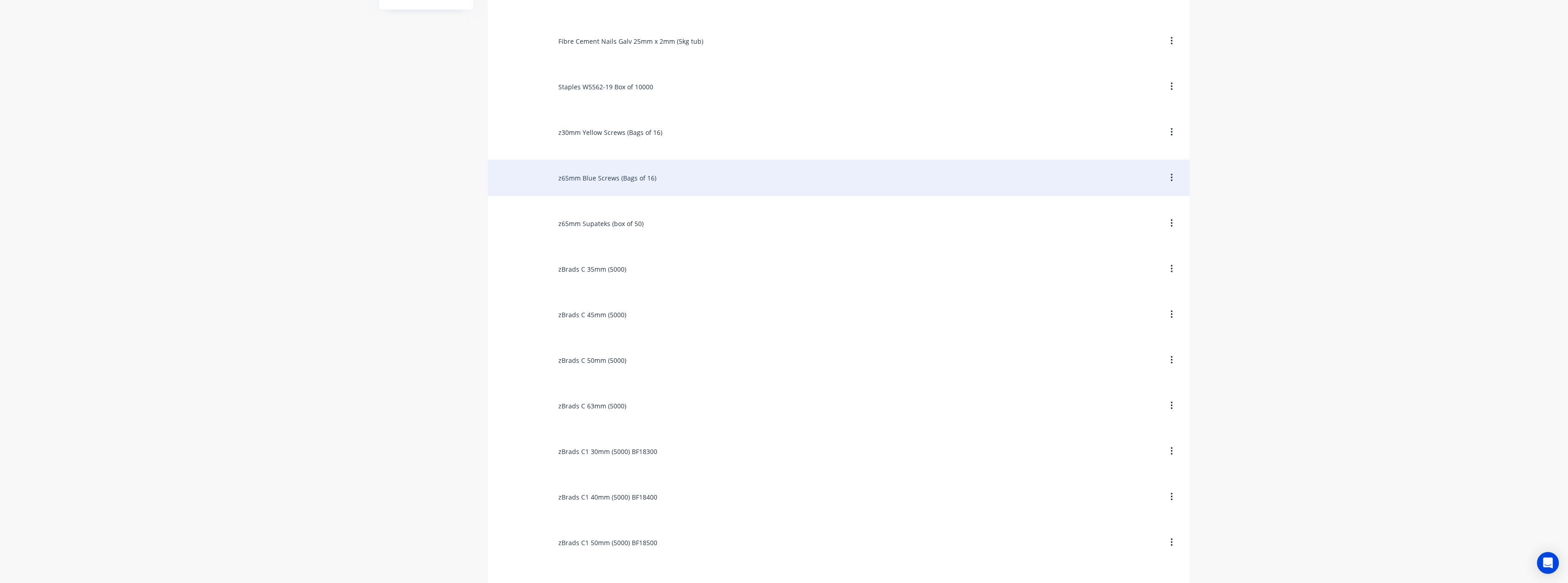
scroll to position [228, 0]
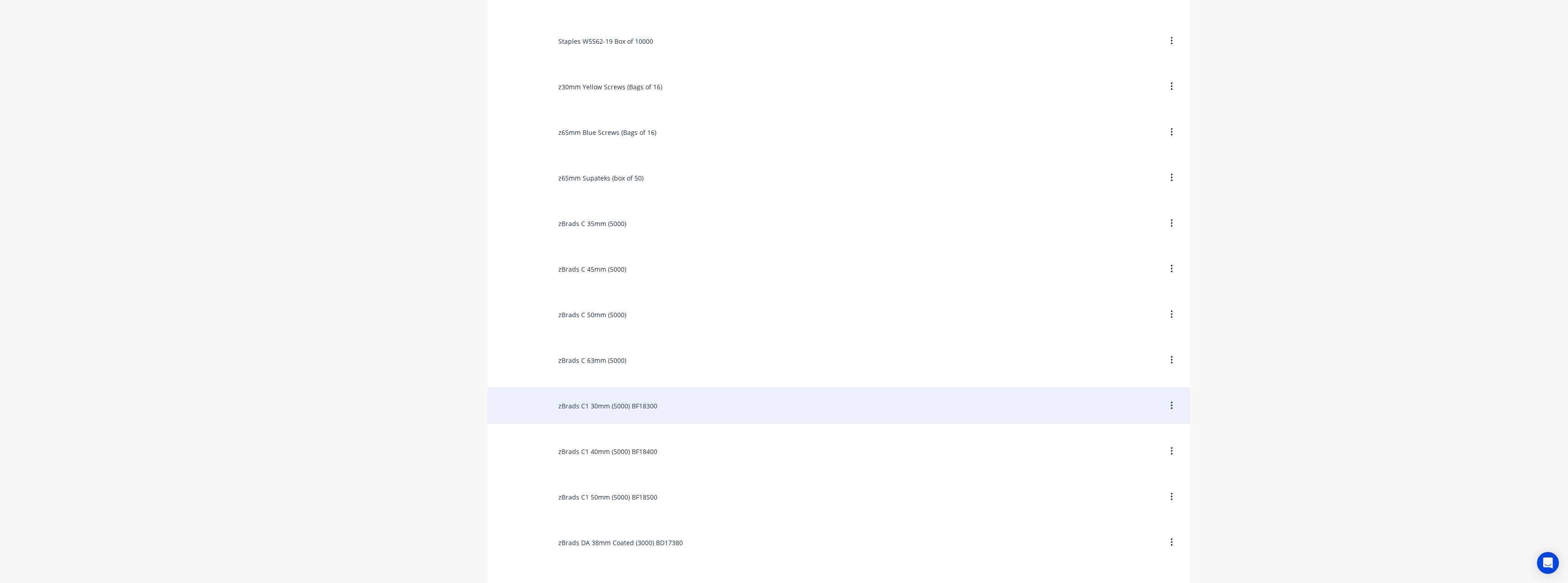
click at [660, 410] on div "zBrads C1 30mm (5000) BF18300" at bounding box center [838, 406] width 702 height 37
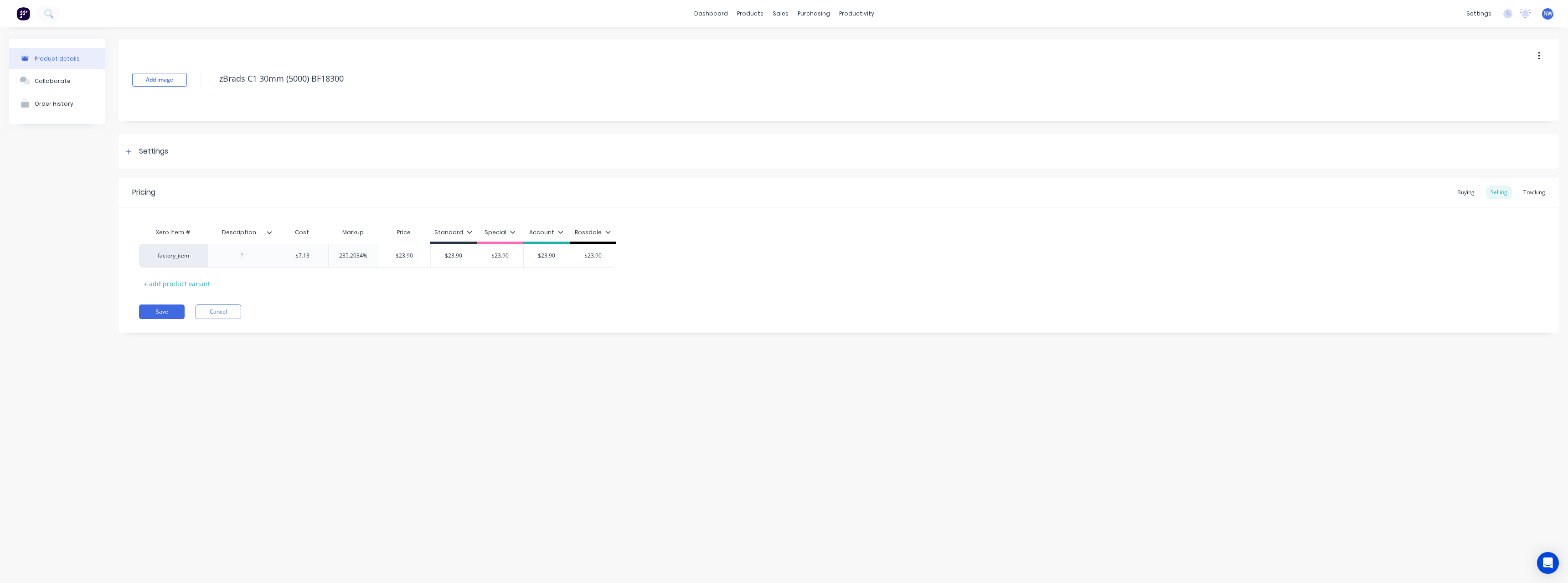
click at [270, 234] on icon at bounding box center [270, 232] width 5 height 2
click at [270, 458] on div at bounding box center [268, 458] width 18 height 18
click at [315, 277] on div "Xero Item # Description Cost Markup Price Standard Special Account Rossdale fac…" at bounding box center [838, 257] width 1399 height 68
click at [262, 257] on div at bounding box center [242, 255] width 46 height 12
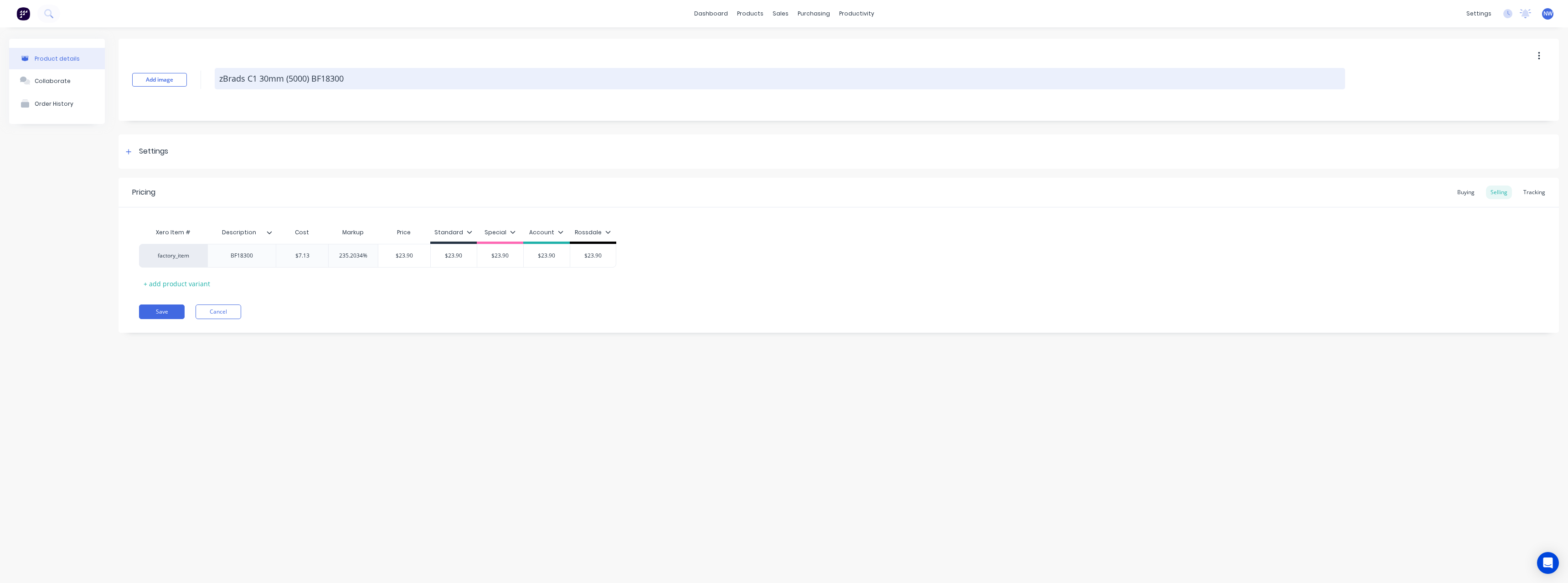
click at [353, 77] on textarea "zBrads C1 30mm (5000) BF18300" at bounding box center [780, 79] width 1130 height 21
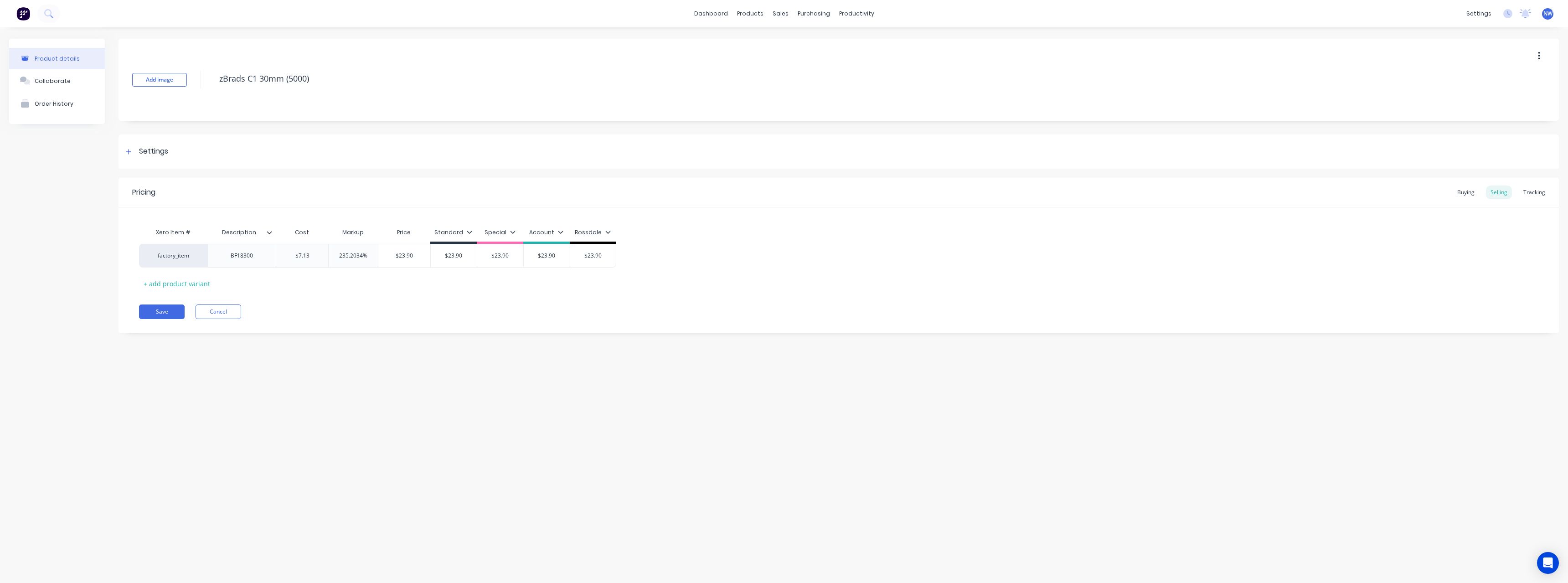
click at [271, 235] on div at bounding box center [273, 232] width 5 height 8
click at [166, 312] on button "Save" at bounding box center [161, 312] width 46 height 15
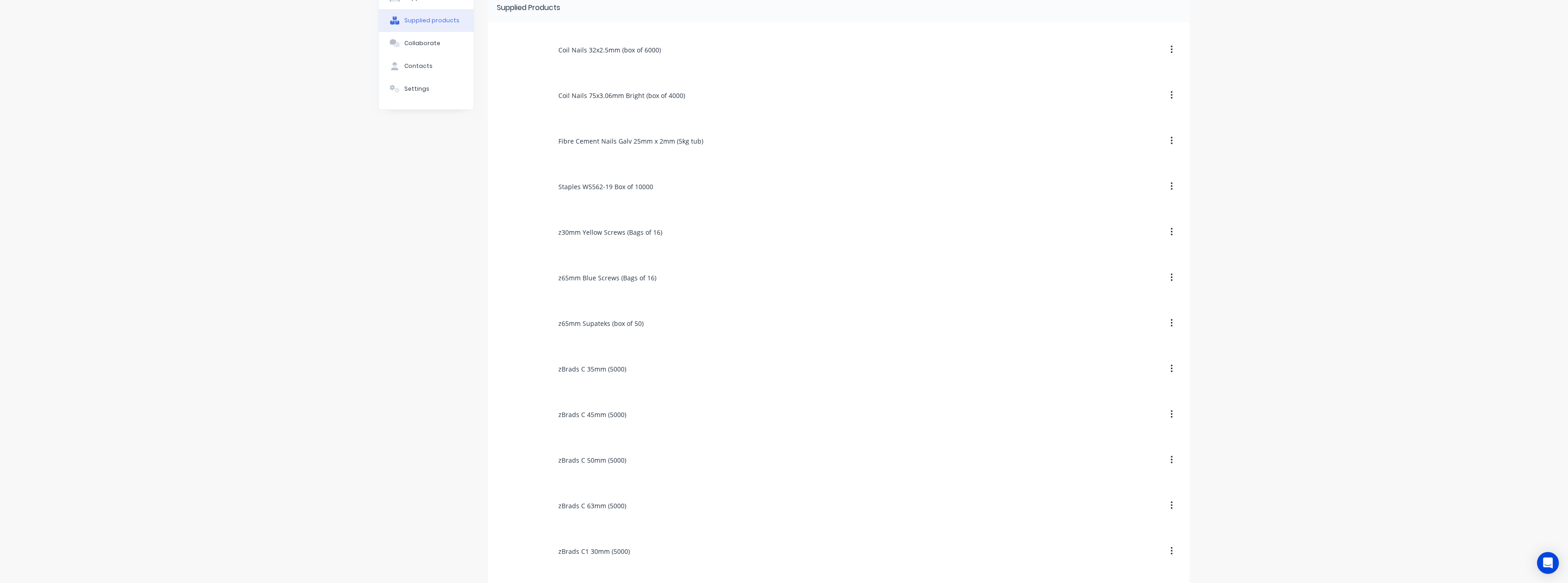
scroll to position [183, 0]
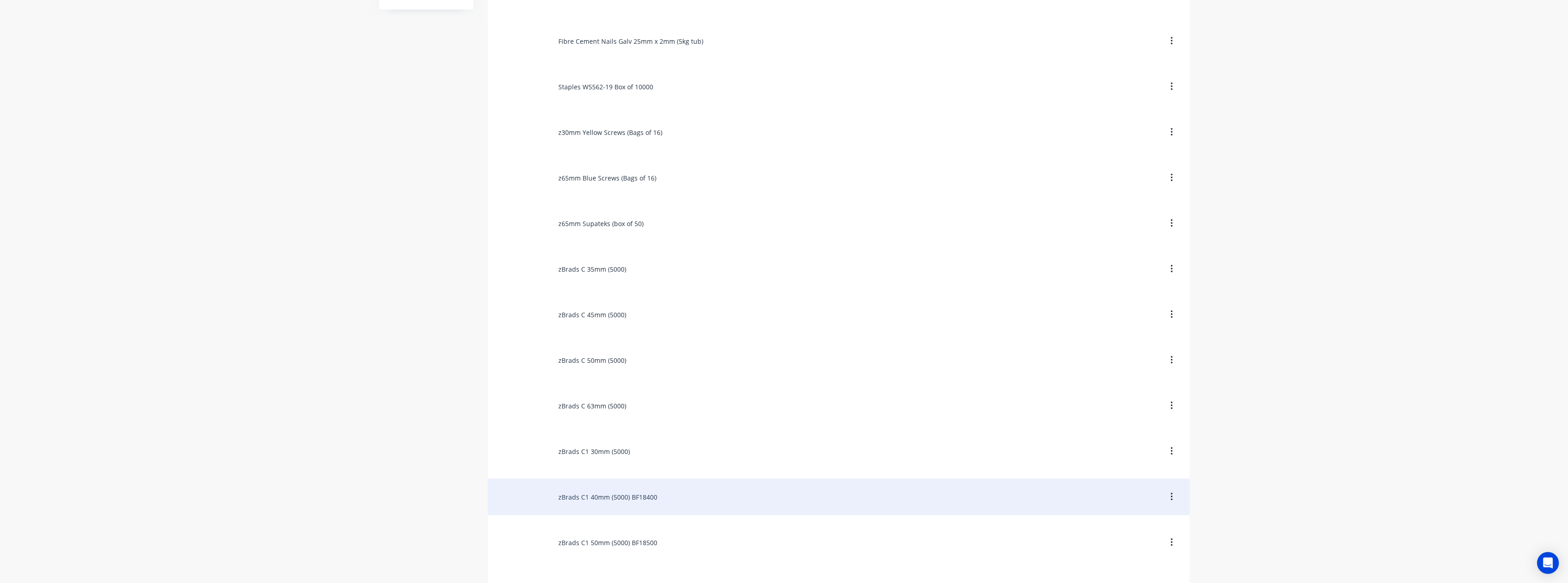
click at [645, 495] on div "zBrads C1 40mm (5000) BF18400" at bounding box center [838, 497] width 702 height 37
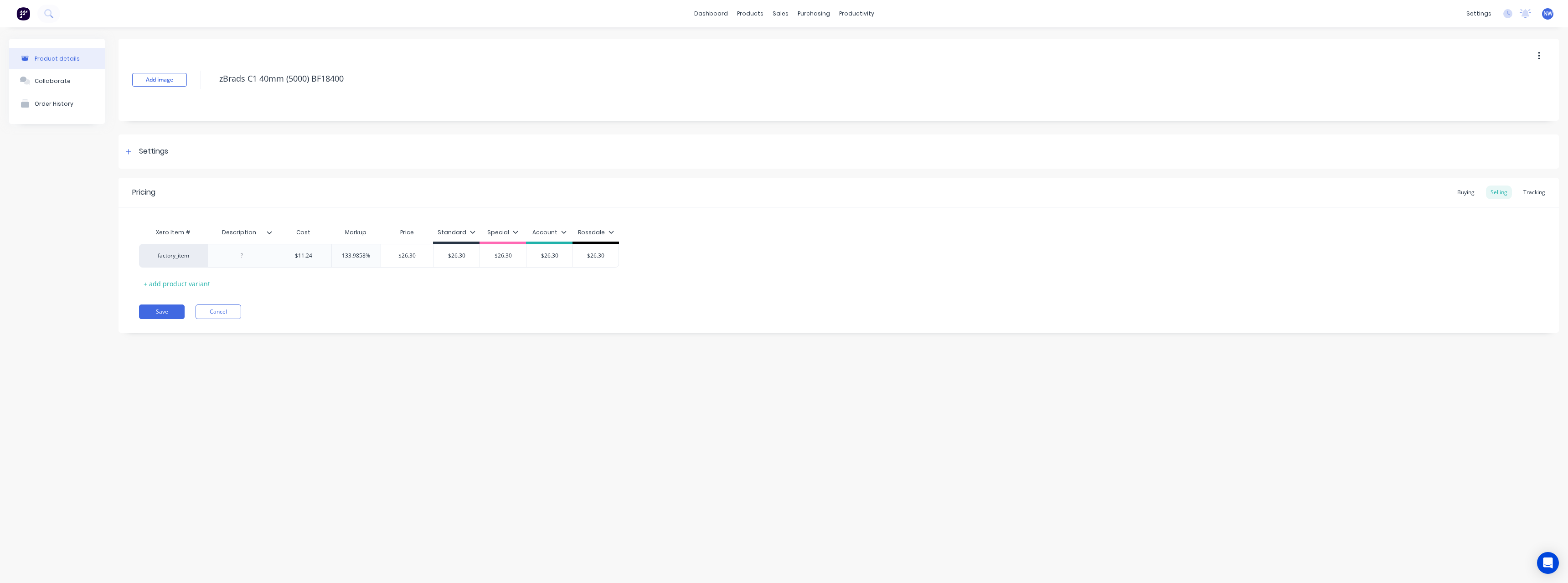
click at [271, 233] on icon at bounding box center [269, 232] width 5 height 5
click at [271, 458] on div at bounding box center [268, 458] width 18 height 18
click at [159, 403] on div "Product details Collaborate Order History Add image zBrads C1 40mm (5000) BF184…" at bounding box center [784, 296] width 1568 height 537
click at [244, 252] on div at bounding box center [242, 255] width 46 height 12
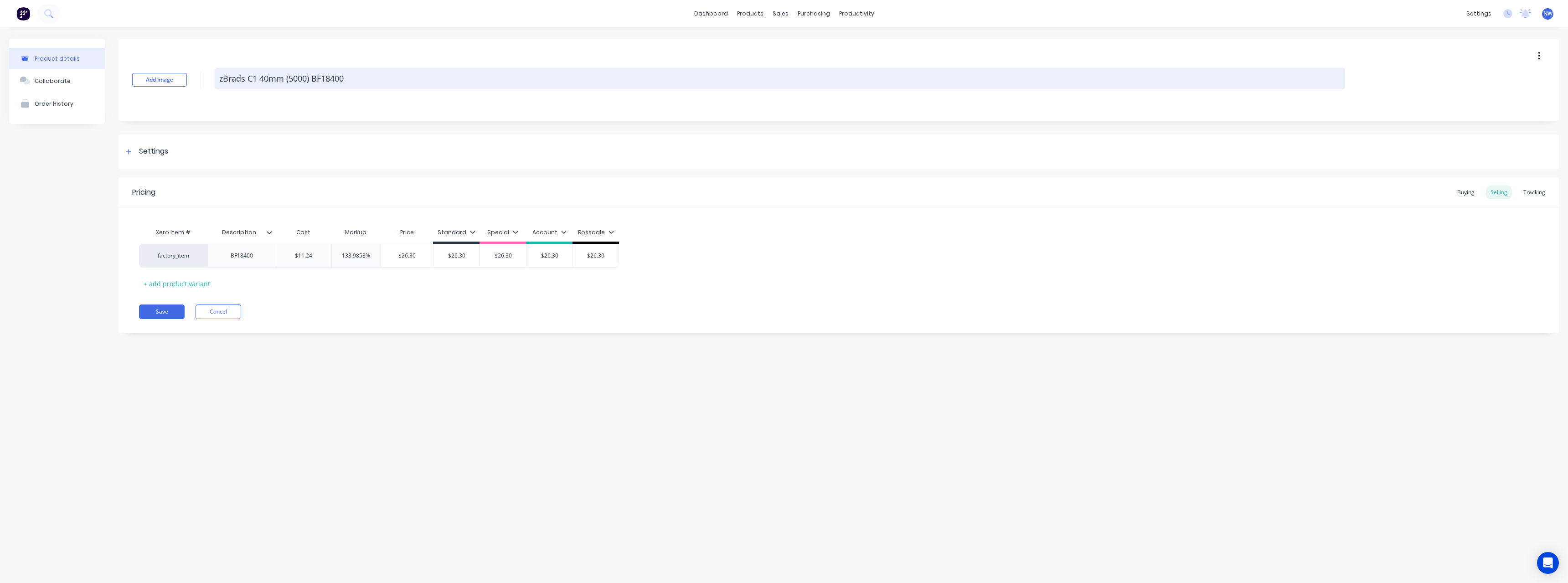
click at [355, 82] on textarea "zBrads C1 40mm (5000) BF18400" at bounding box center [780, 79] width 1130 height 21
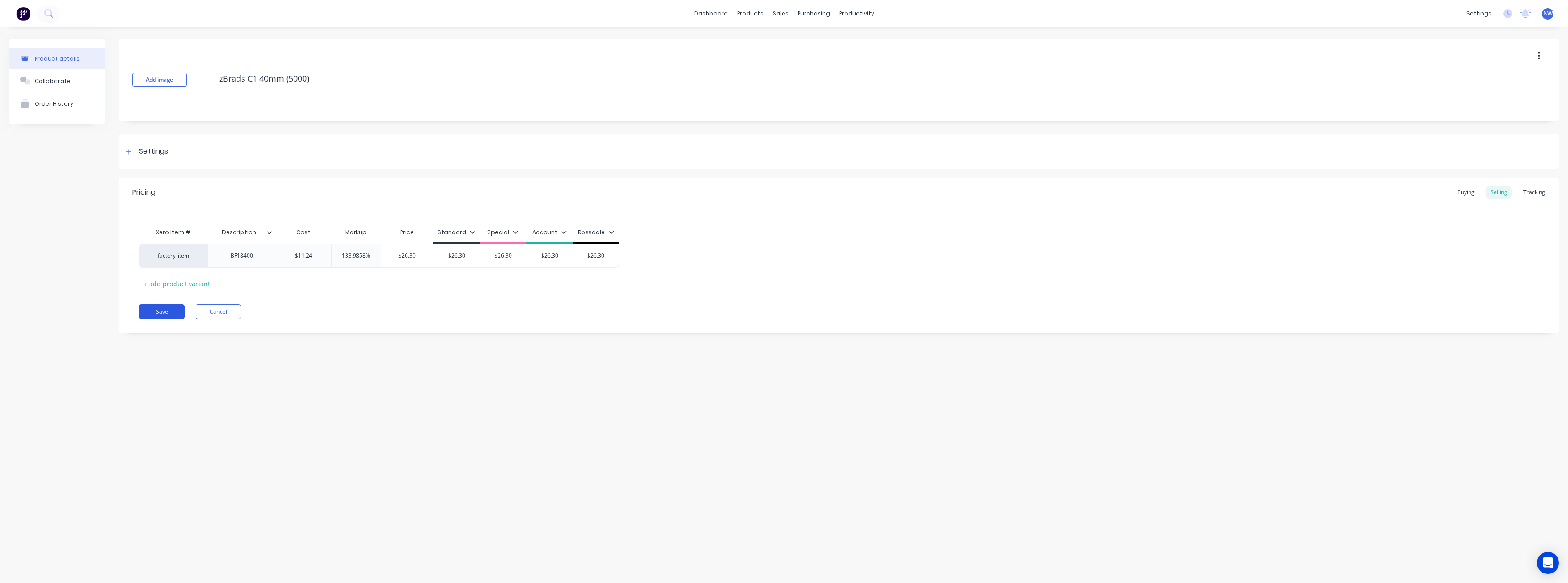
click at [165, 312] on button "Save" at bounding box center [161, 312] width 46 height 15
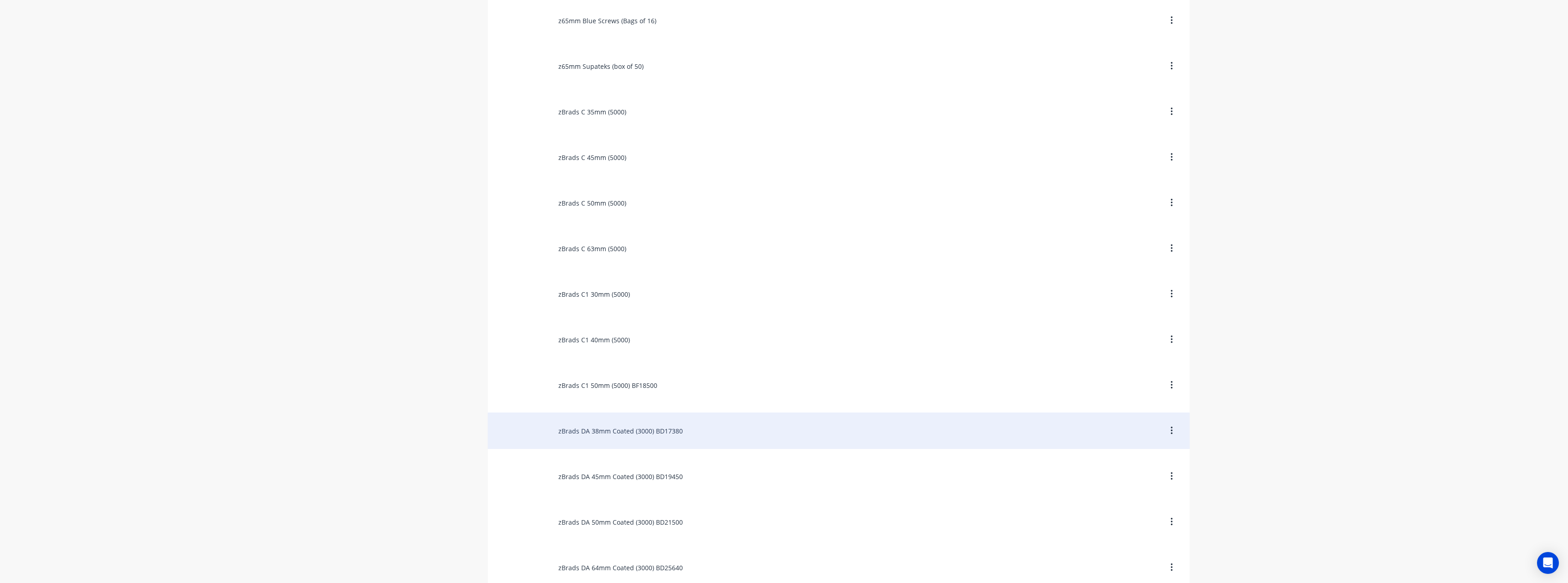
scroll to position [365, 0]
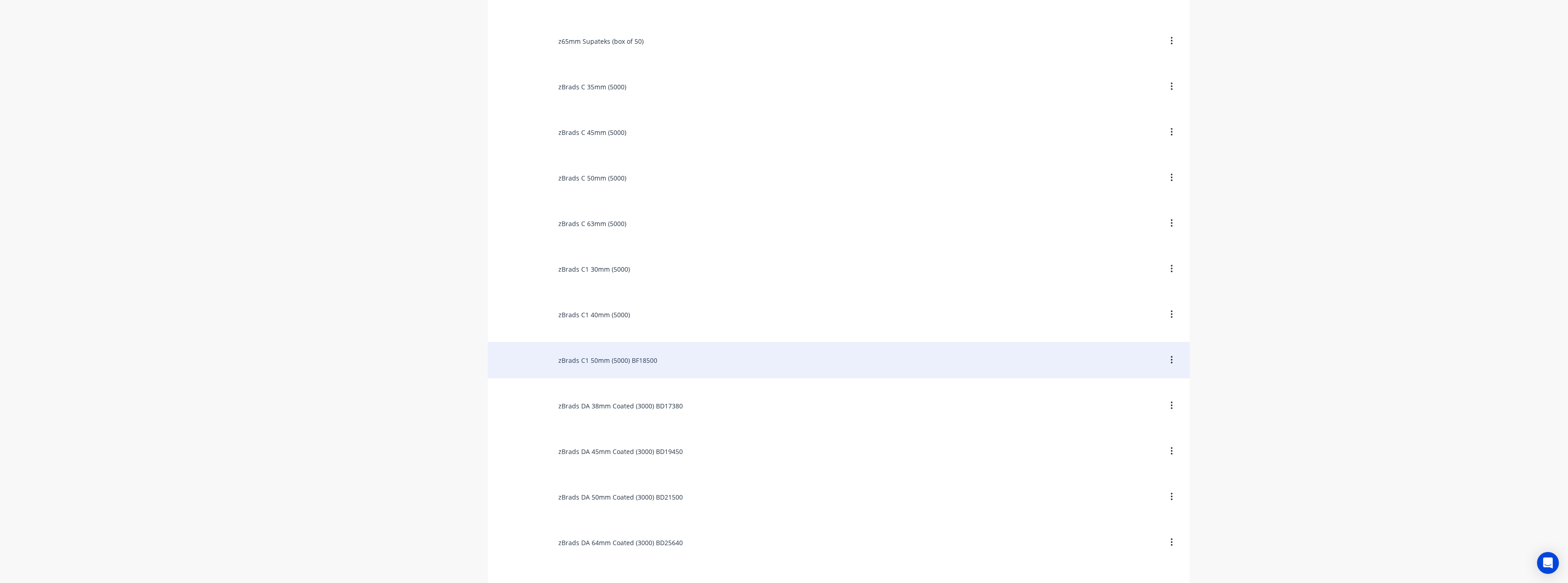
click at [666, 353] on div "zBrads C1 50mm (5000) BF18500" at bounding box center [838, 360] width 702 height 37
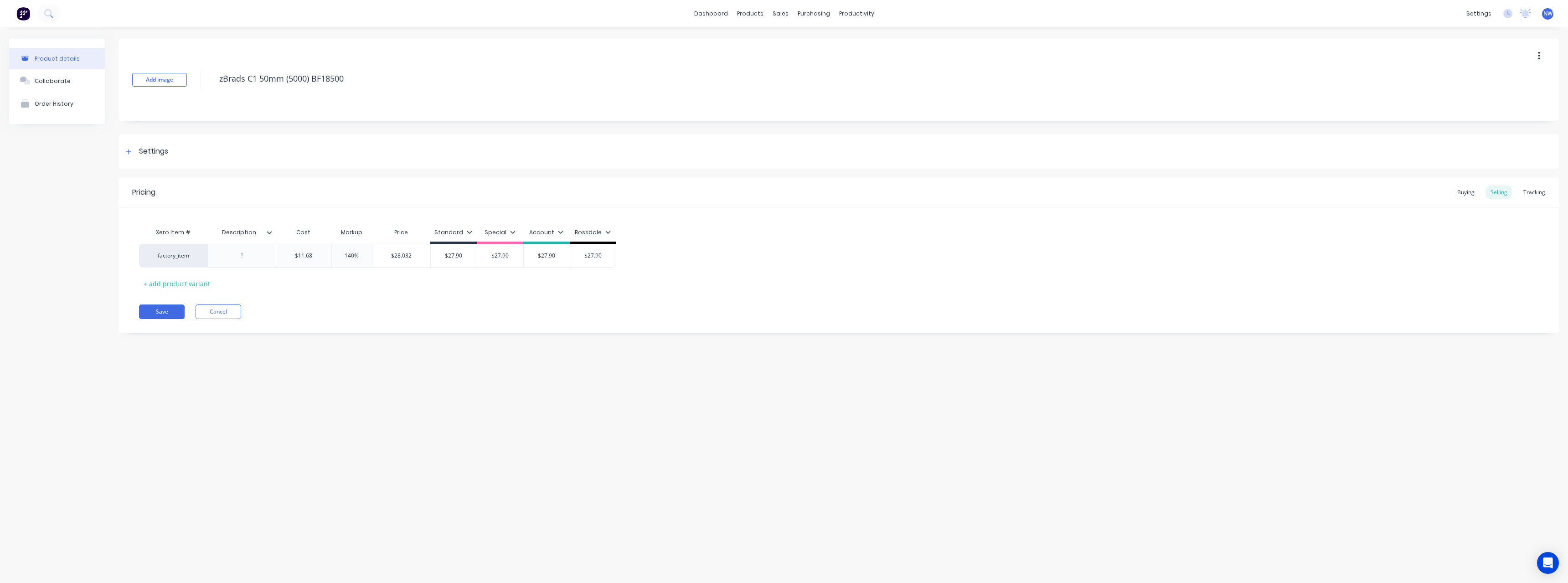
click at [271, 233] on icon at bounding box center [269, 232] width 5 height 5
click at [265, 459] on div at bounding box center [268, 458] width 18 height 18
click at [63, 253] on div "Product details Collaborate Order History" at bounding box center [57, 192] width 96 height 307
drag, startPoint x: 244, startPoint y: 254, endPoint x: 248, endPoint y: 264, distance: 10.8
click at [245, 258] on div at bounding box center [242, 255] width 46 height 12
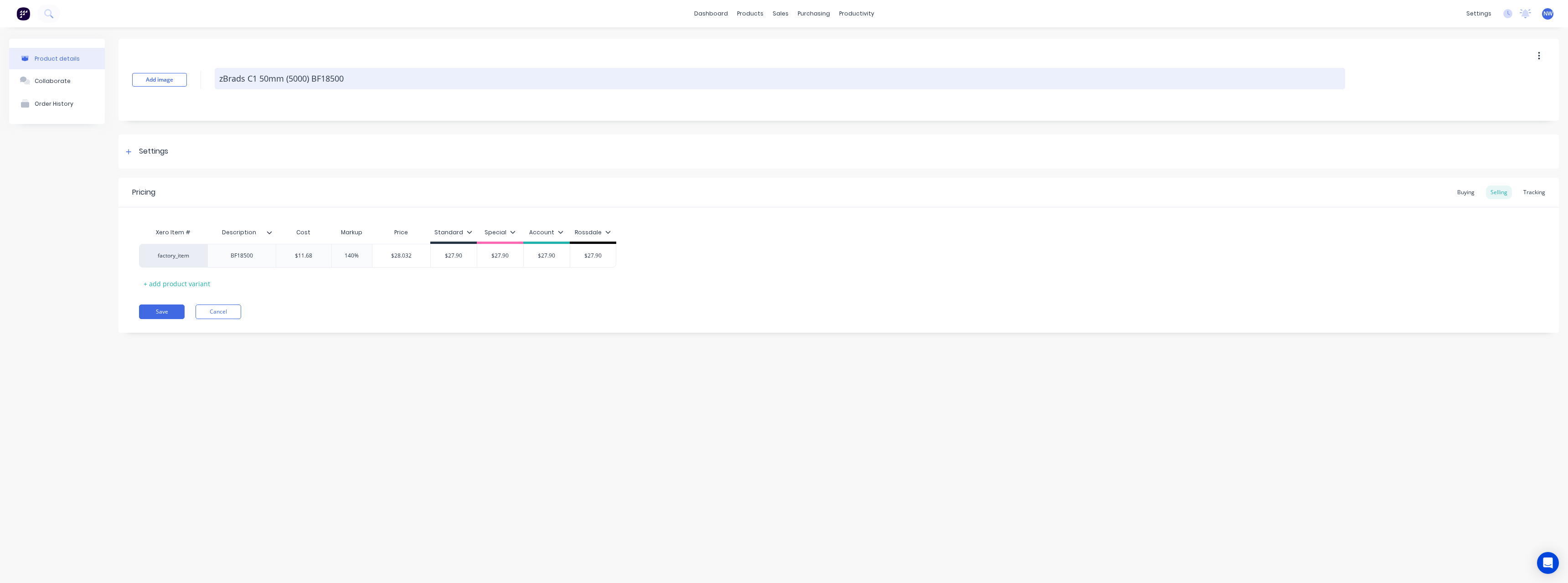
click at [348, 80] on textarea "zBrads C1 50mm (5000) BF18500" at bounding box center [780, 79] width 1130 height 21
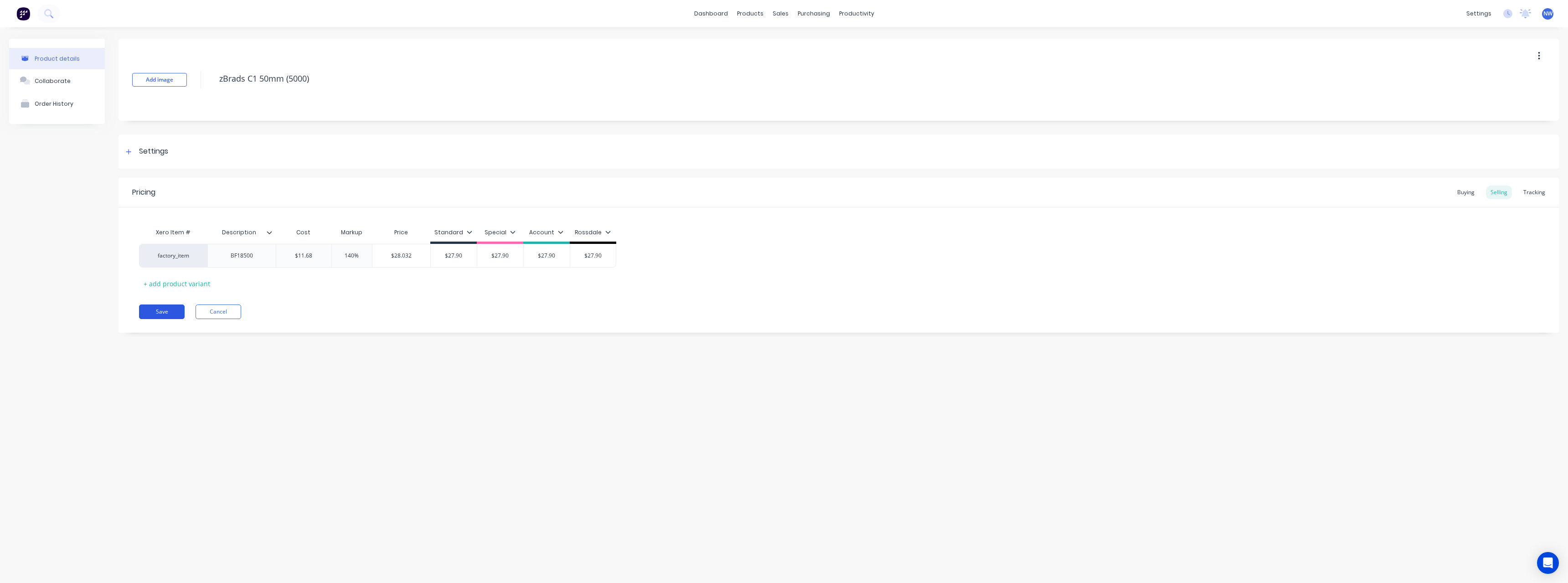
click at [170, 309] on button "Save" at bounding box center [161, 312] width 46 height 15
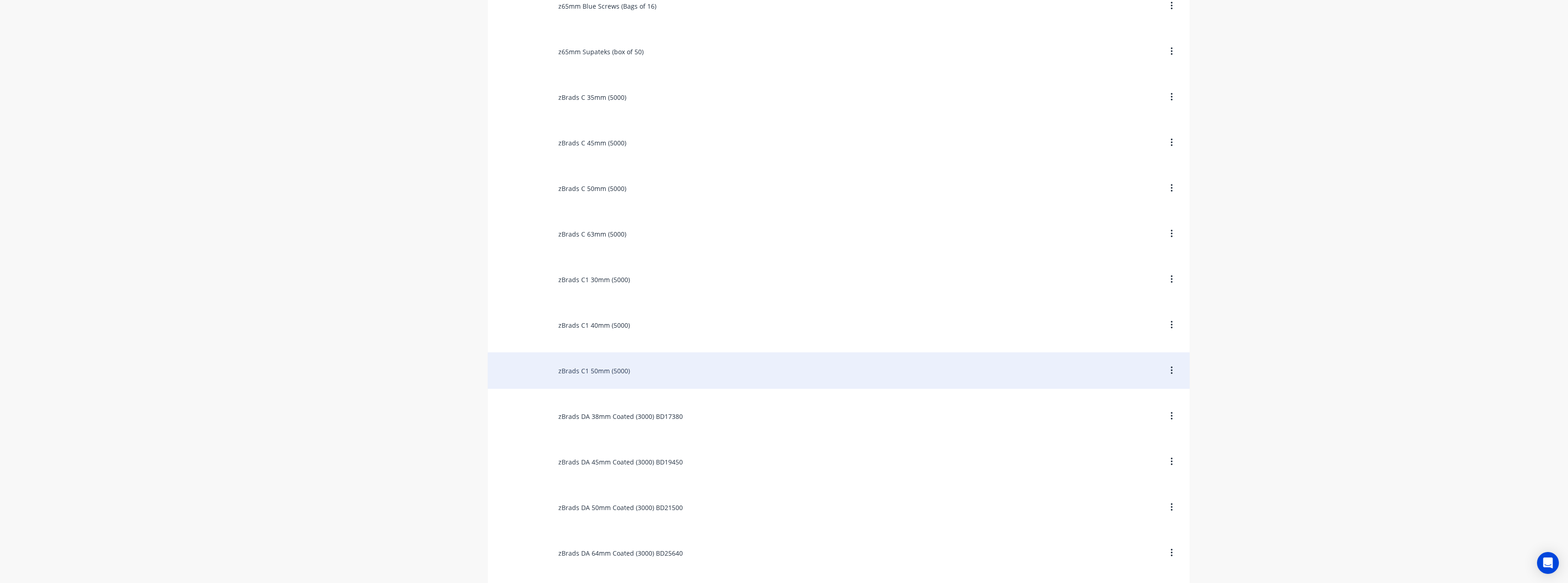
scroll to position [365, 0]
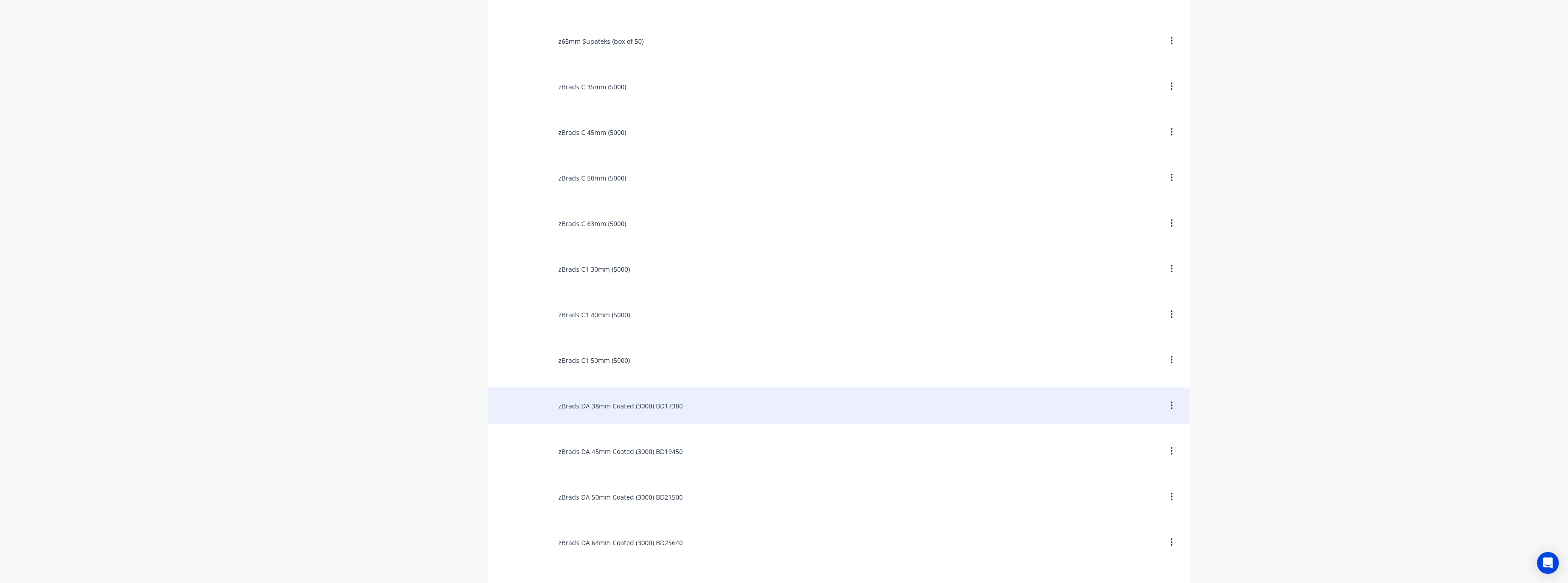
click at [657, 405] on div "zBrads DA 38mm Coated (3000) BD17380" at bounding box center [838, 406] width 702 height 37
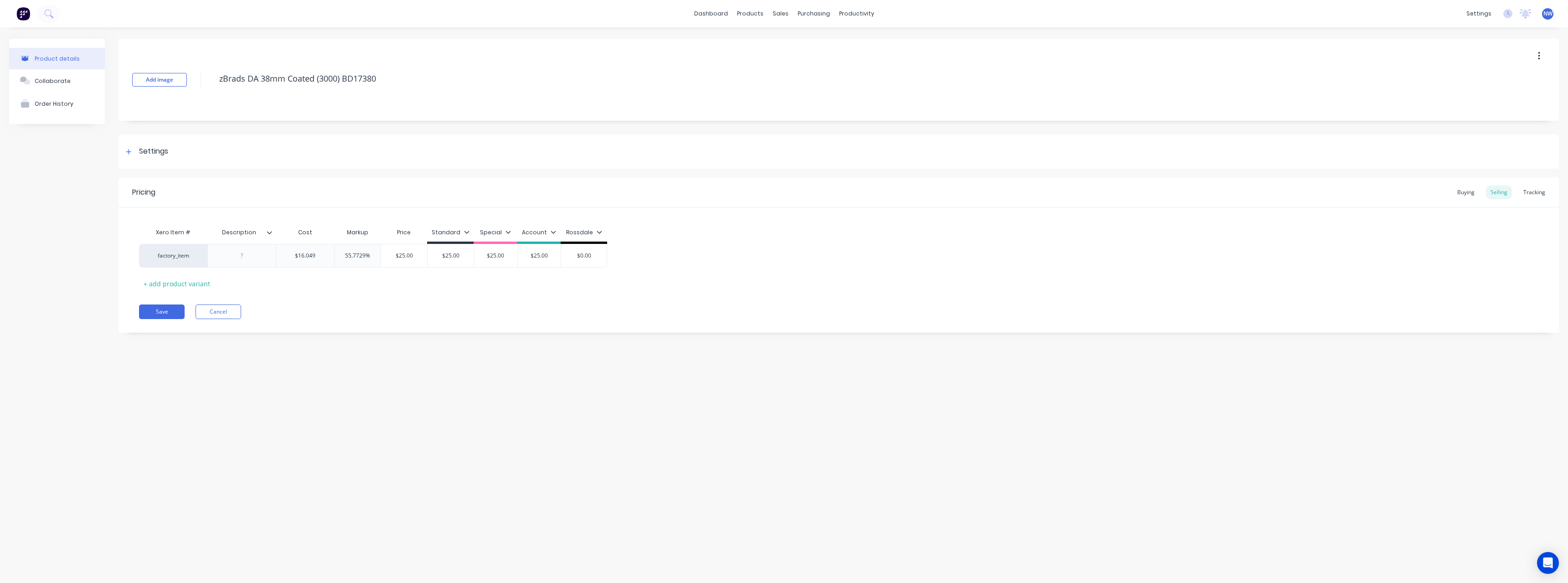
click at [270, 233] on icon at bounding box center [270, 232] width 5 height 2
click at [270, 457] on div at bounding box center [268, 458] width 18 height 18
click at [122, 407] on div "Product details Collaborate Order History Add image zBrads DA 38mm Coated (3000…" at bounding box center [784, 296] width 1568 height 537
drag, startPoint x: 240, startPoint y: 258, endPoint x: 251, endPoint y: 268, distance: 14.9
click at [243, 260] on div at bounding box center [242, 255] width 46 height 12
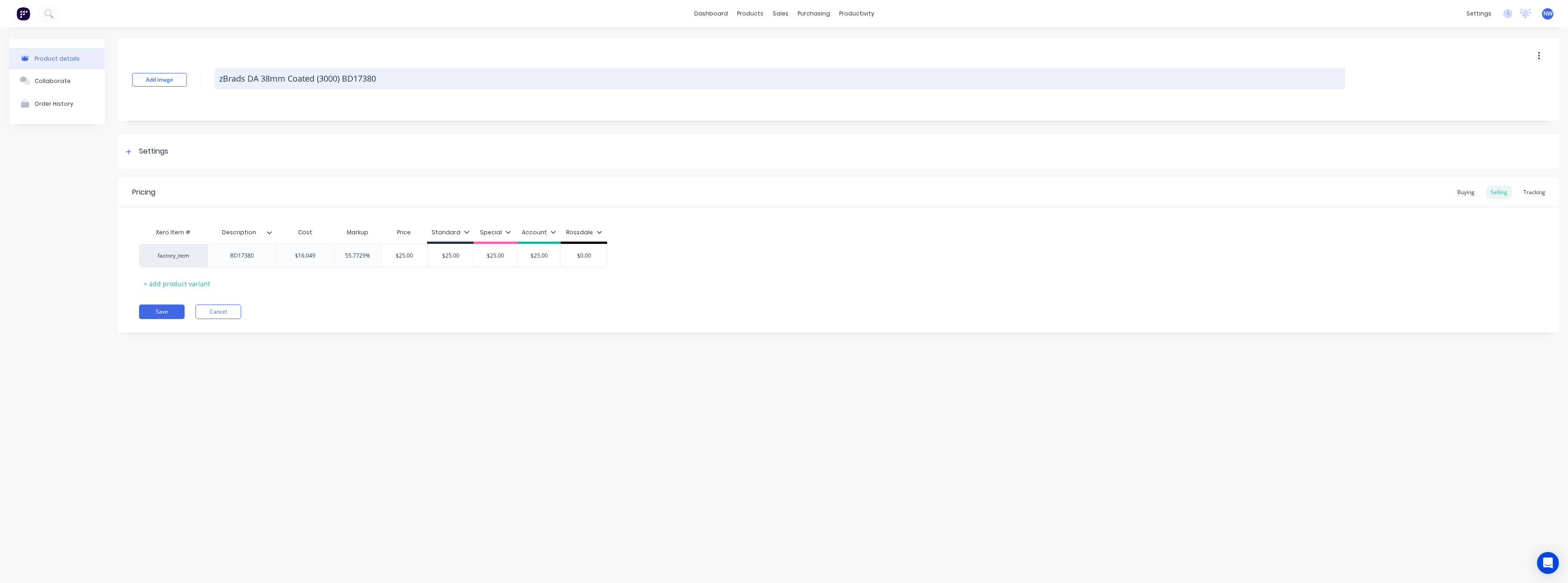
click at [390, 85] on textarea "zBrads DA 38mm Coated (3000) BD17380" at bounding box center [780, 79] width 1130 height 21
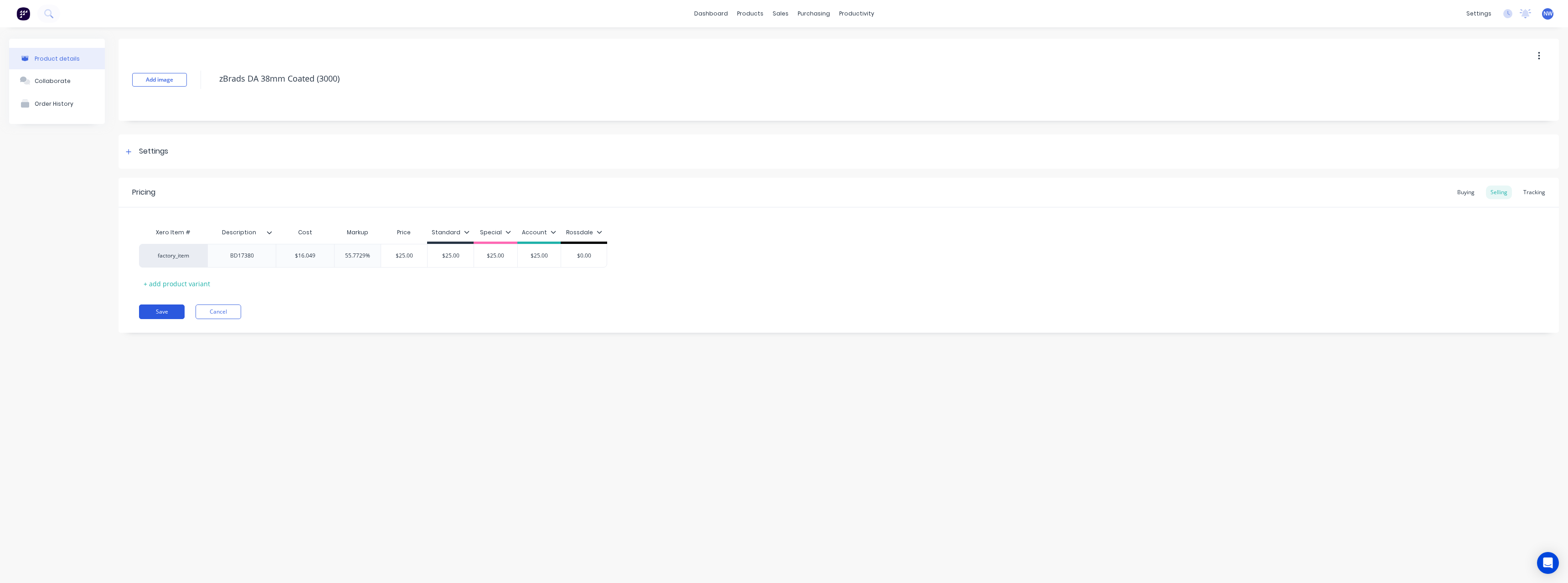
click at [166, 312] on button "Save" at bounding box center [161, 312] width 46 height 15
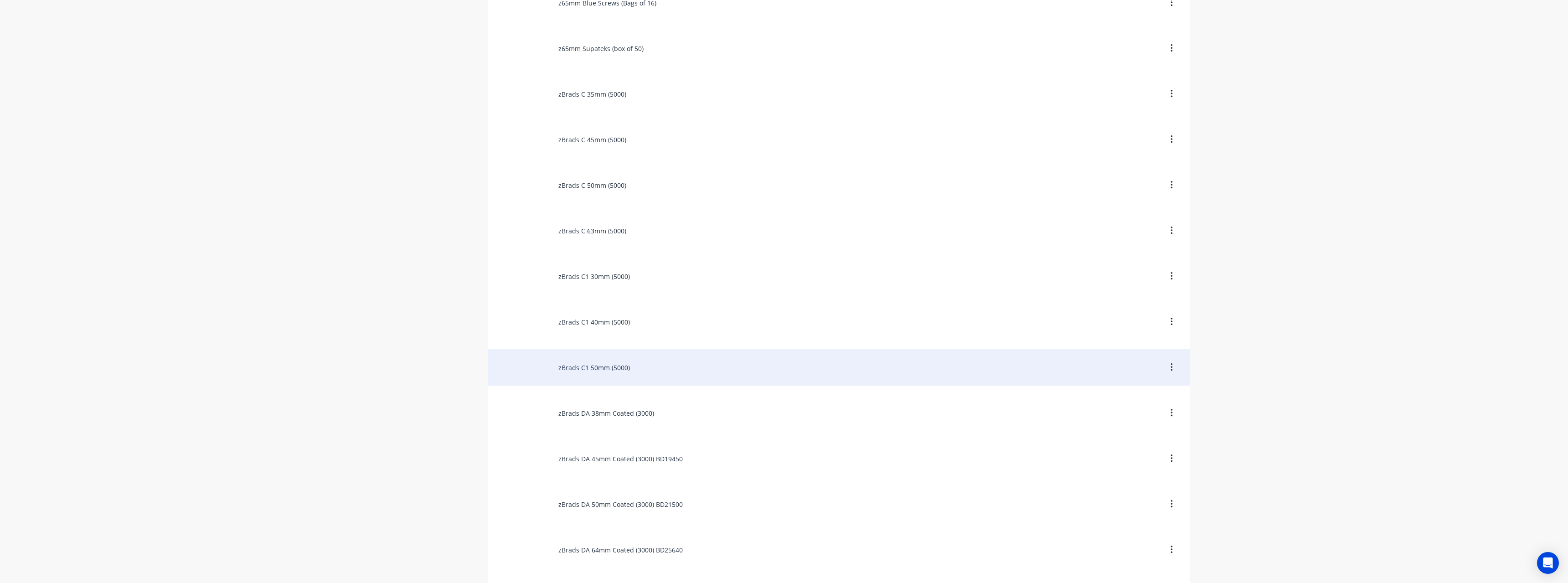
scroll to position [365, 0]
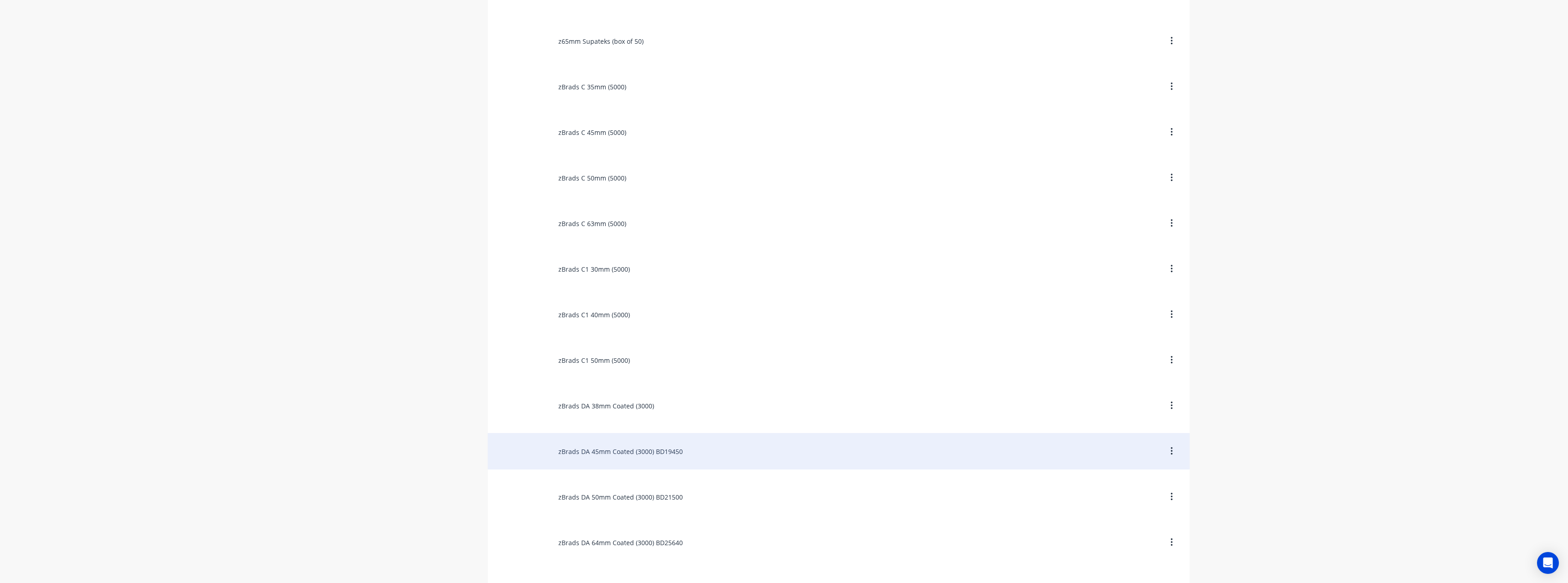
click at [677, 449] on div "zBrads DA 45mm Coated (3000) BD19450" at bounding box center [838, 451] width 702 height 37
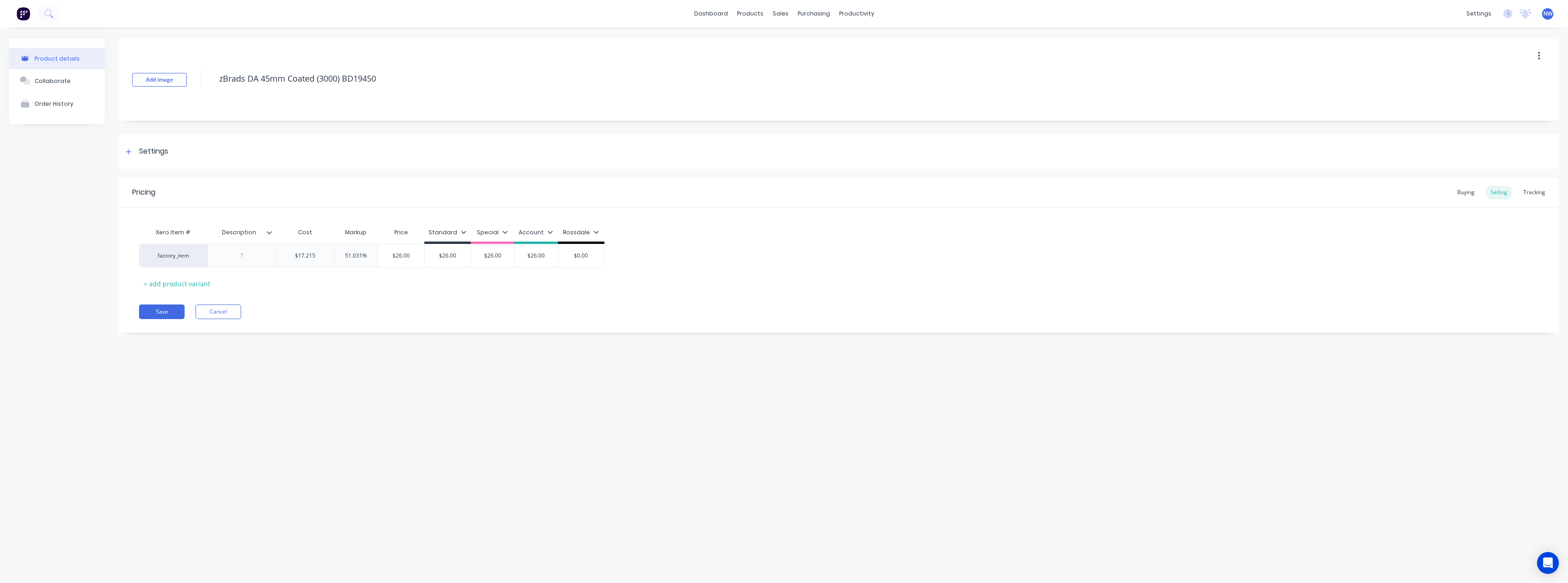
click at [271, 233] on icon at bounding box center [269, 232] width 5 height 5
click at [269, 457] on div at bounding box center [268, 458] width 18 height 18
click at [76, 394] on div "Product details Collaborate Order History Add image zBrads DA 45mm Coated (3000…" at bounding box center [784, 296] width 1568 height 537
click at [240, 255] on div at bounding box center [242, 255] width 46 height 12
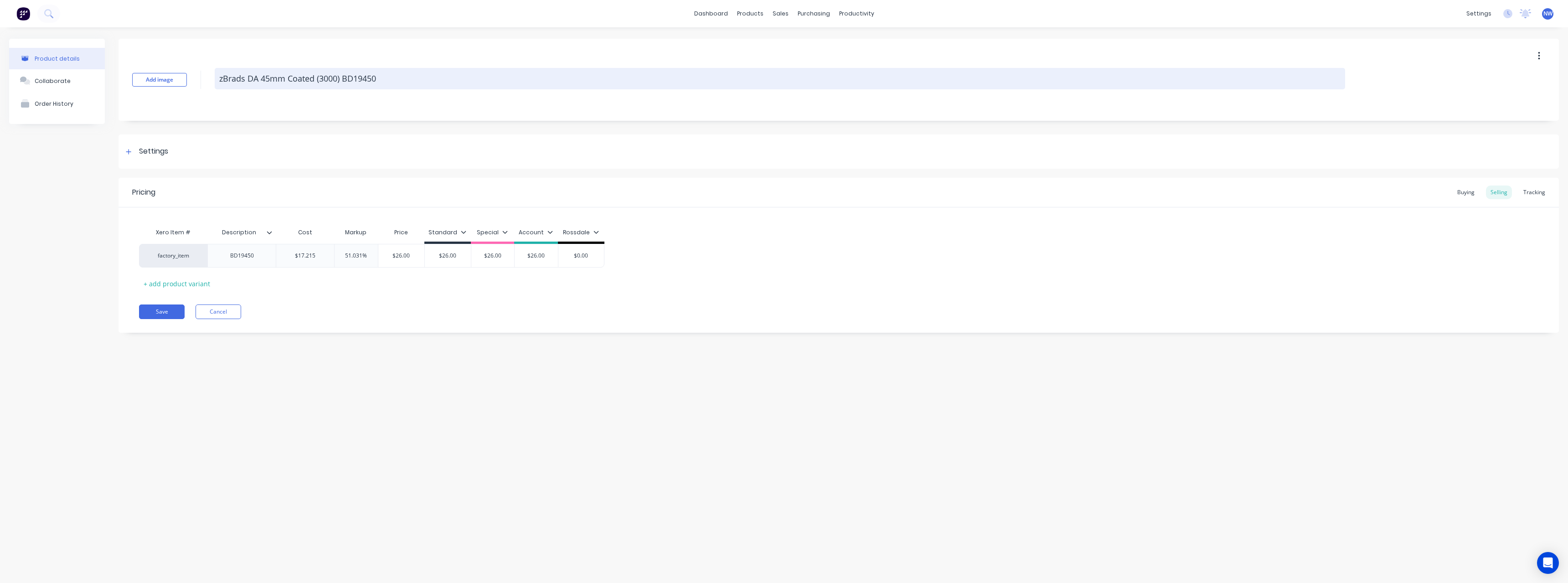
click at [405, 80] on textarea "zBrads DA 45mm Coated (3000) BD19450" at bounding box center [780, 79] width 1130 height 21
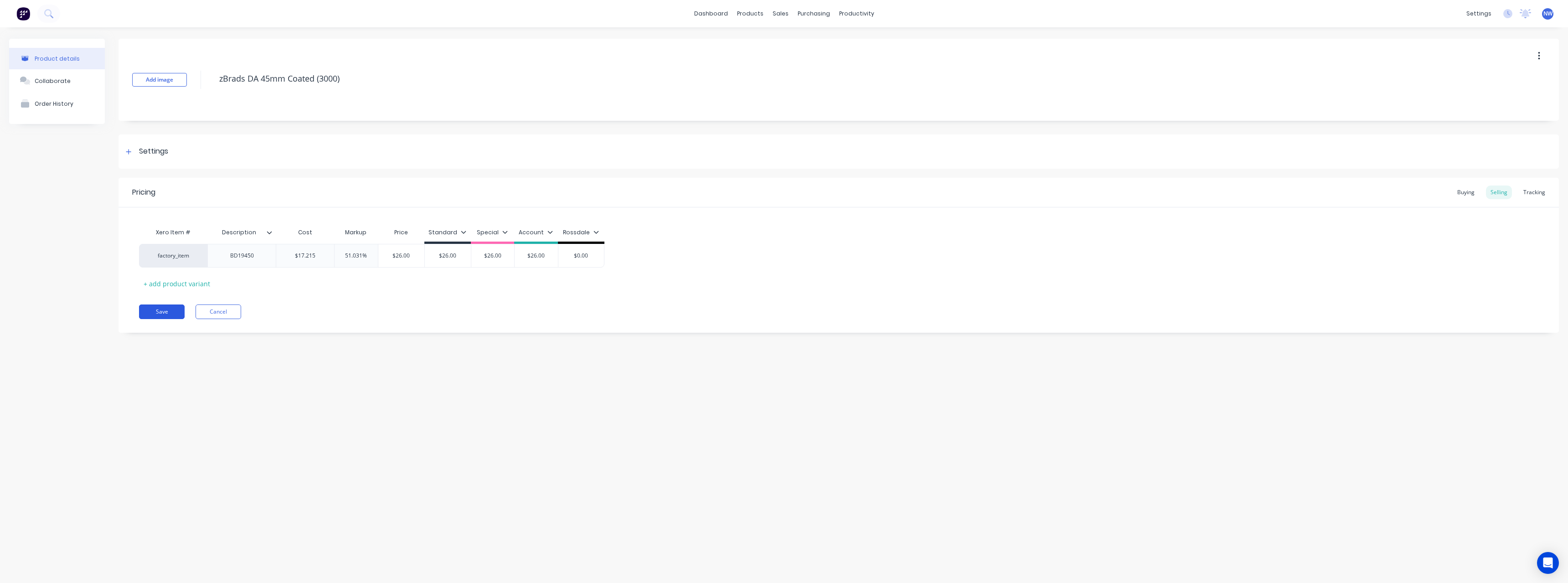
click at [171, 312] on button "Save" at bounding box center [161, 312] width 46 height 15
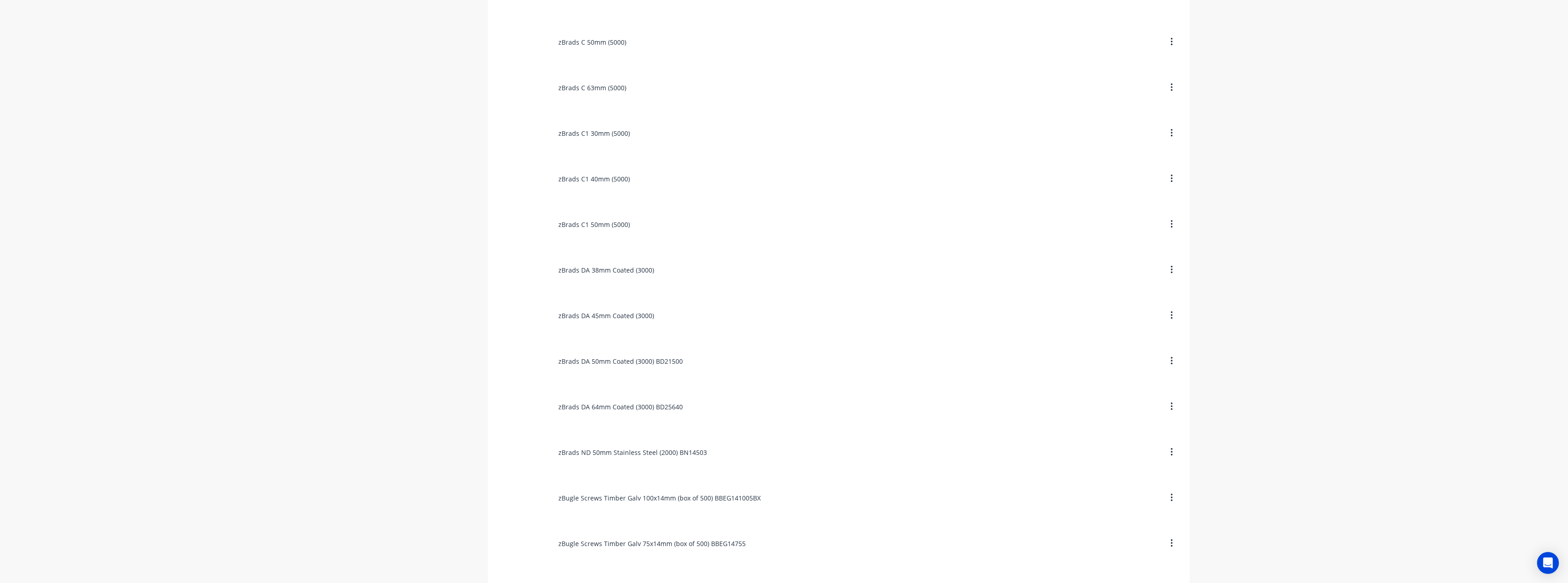
scroll to position [501, 0]
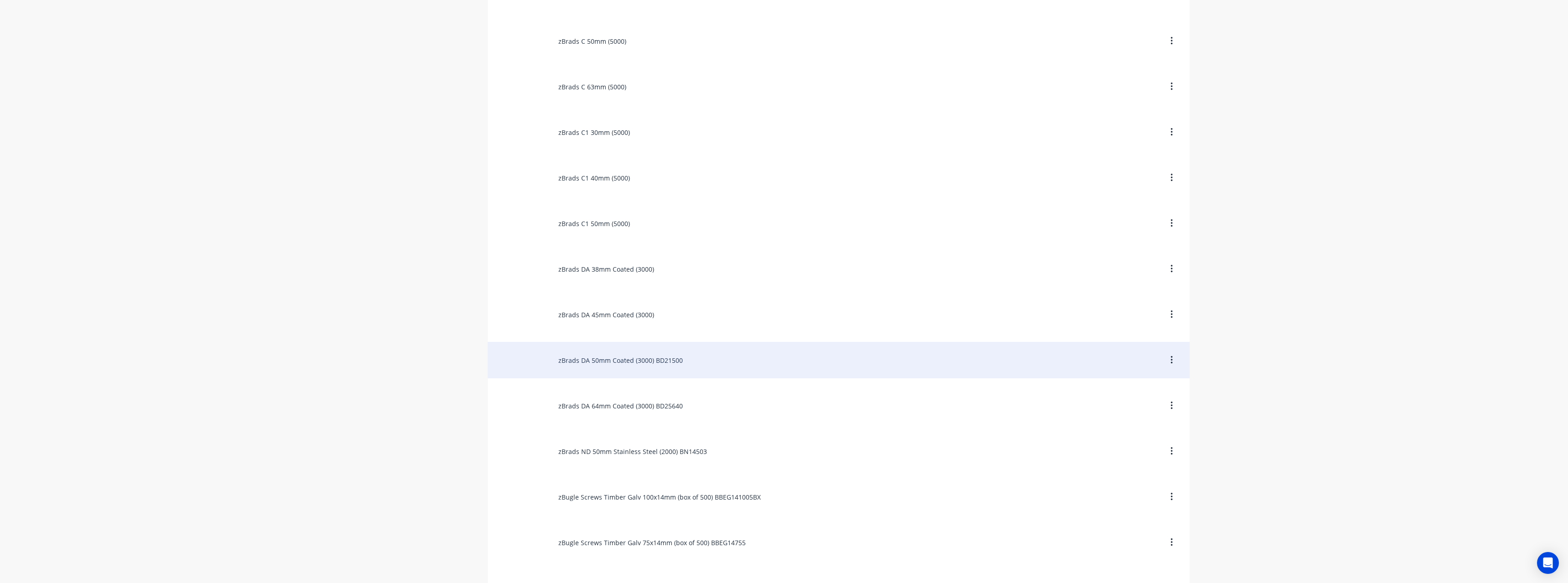
click at [695, 360] on div "zBrads DA 50mm Coated (3000) BD21500" at bounding box center [838, 360] width 702 height 37
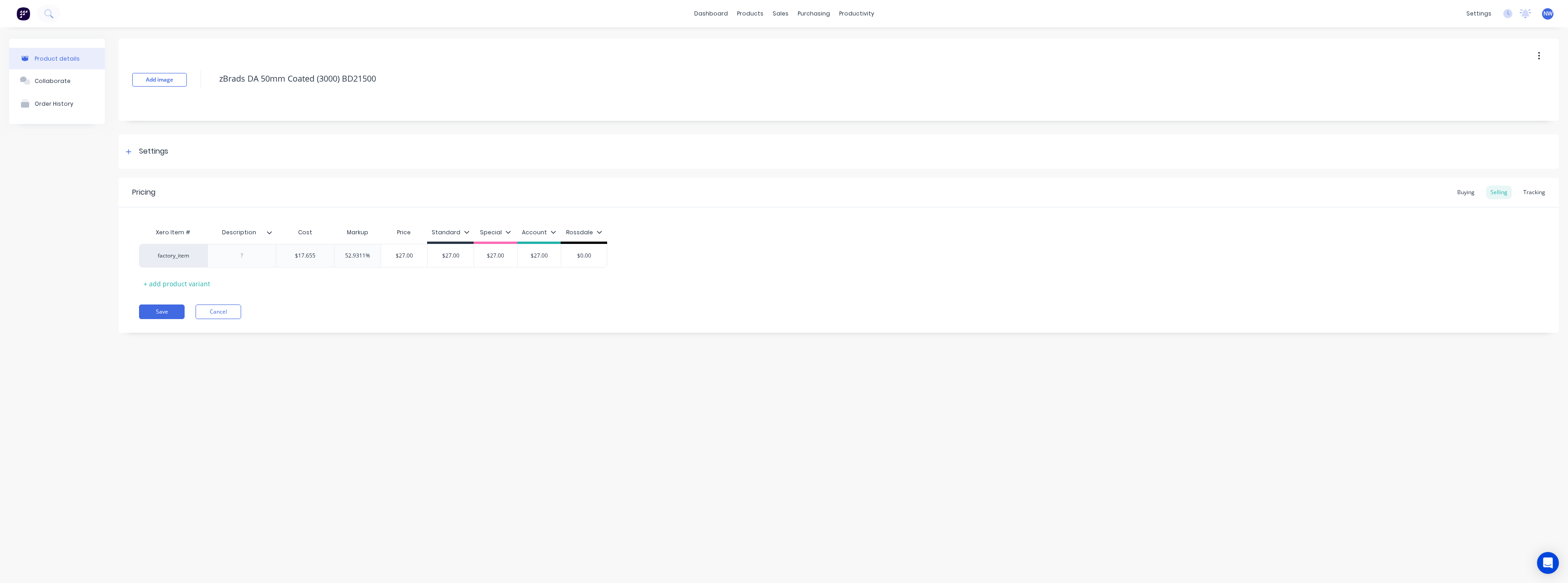
click at [270, 229] on icon at bounding box center [269, 232] width 5 height 5
click at [268, 456] on div at bounding box center [268, 458] width 18 height 18
click at [135, 347] on div "Product details Collaborate Order History Add image zBrads DA 50mm Coated (3000…" at bounding box center [784, 296] width 1568 height 537
click at [256, 255] on div at bounding box center [242, 255] width 46 height 12
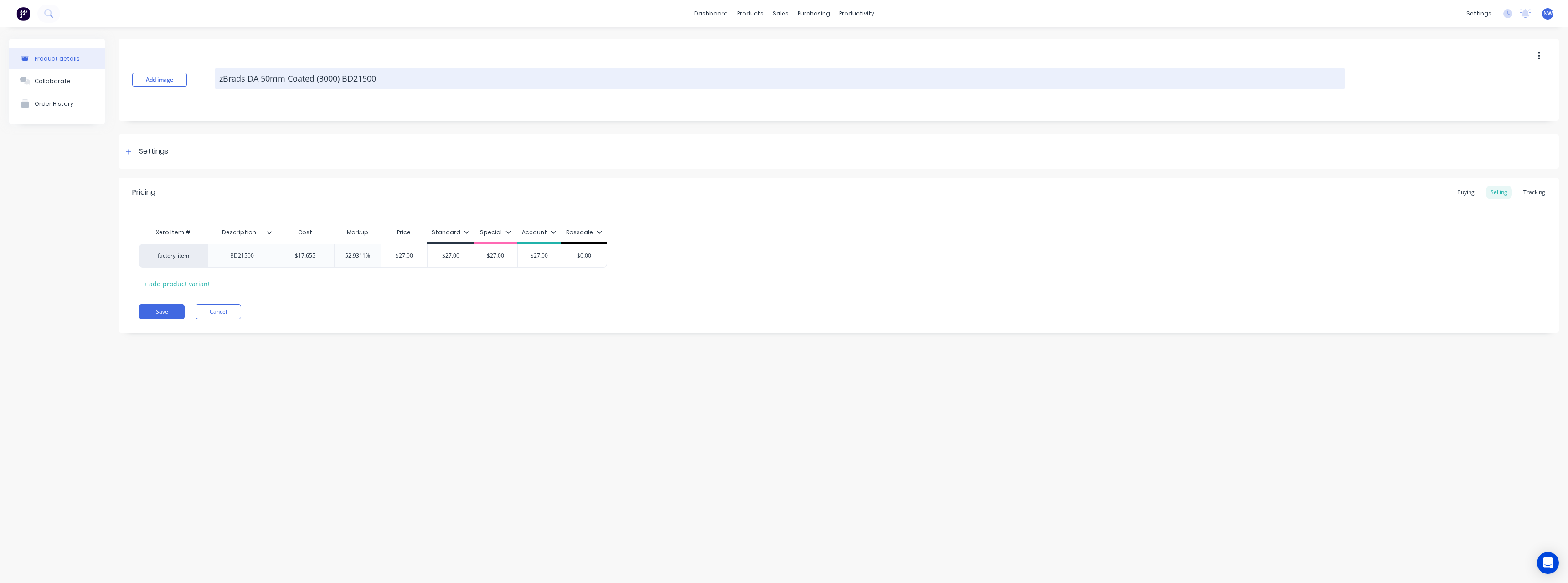
click at [393, 76] on textarea "zBrads DA 50mm Coated (3000) BD21500" at bounding box center [780, 79] width 1130 height 21
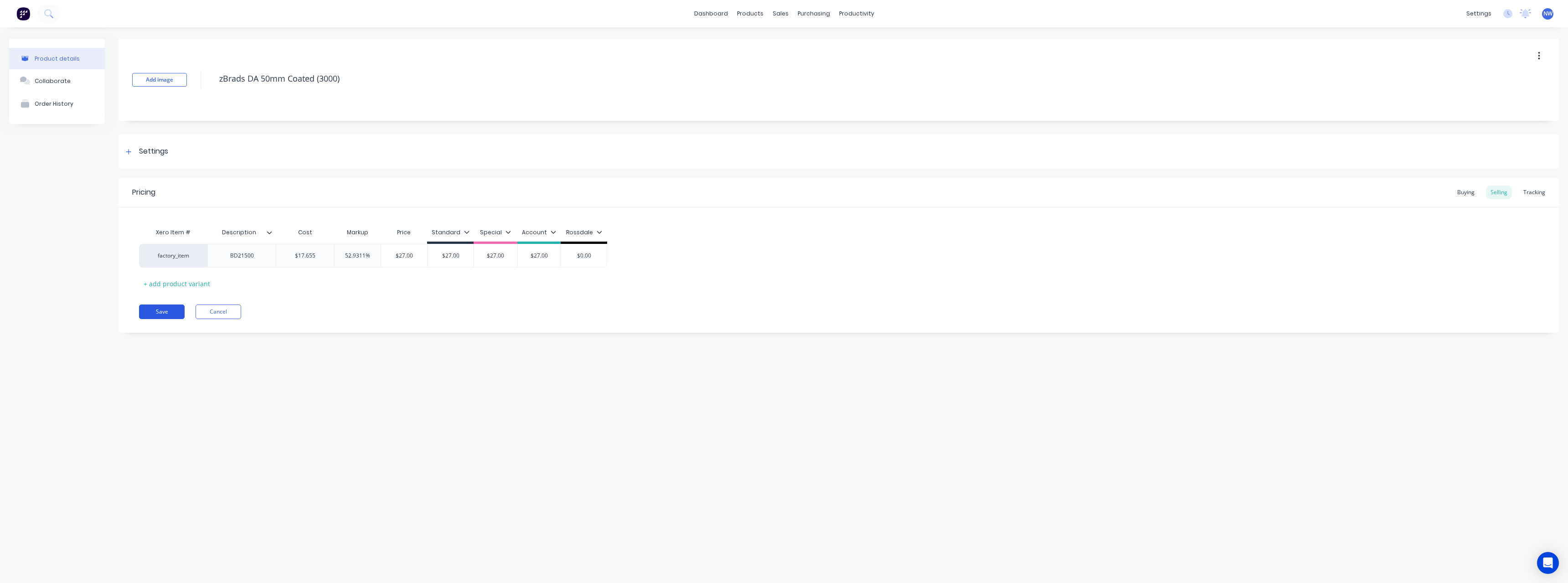
click at [166, 312] on button "Save" at bounding box center [161, 312] width 46 height 15
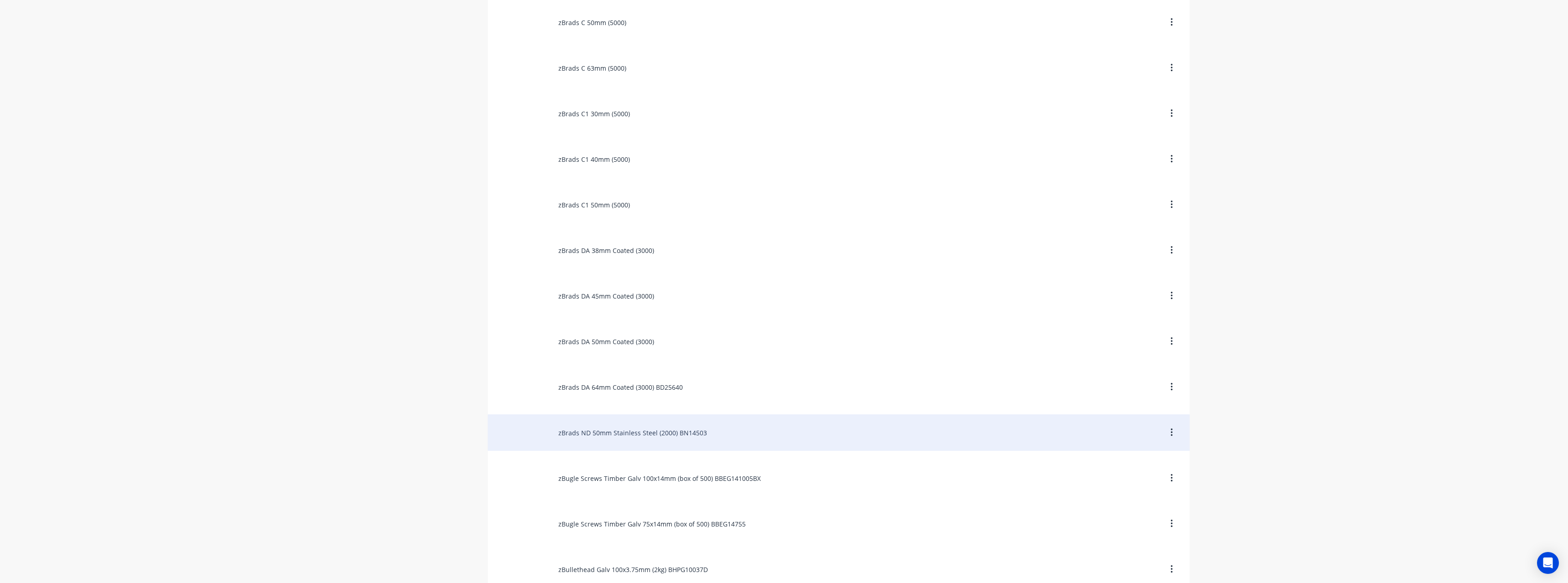
scroll to position [547, 0]
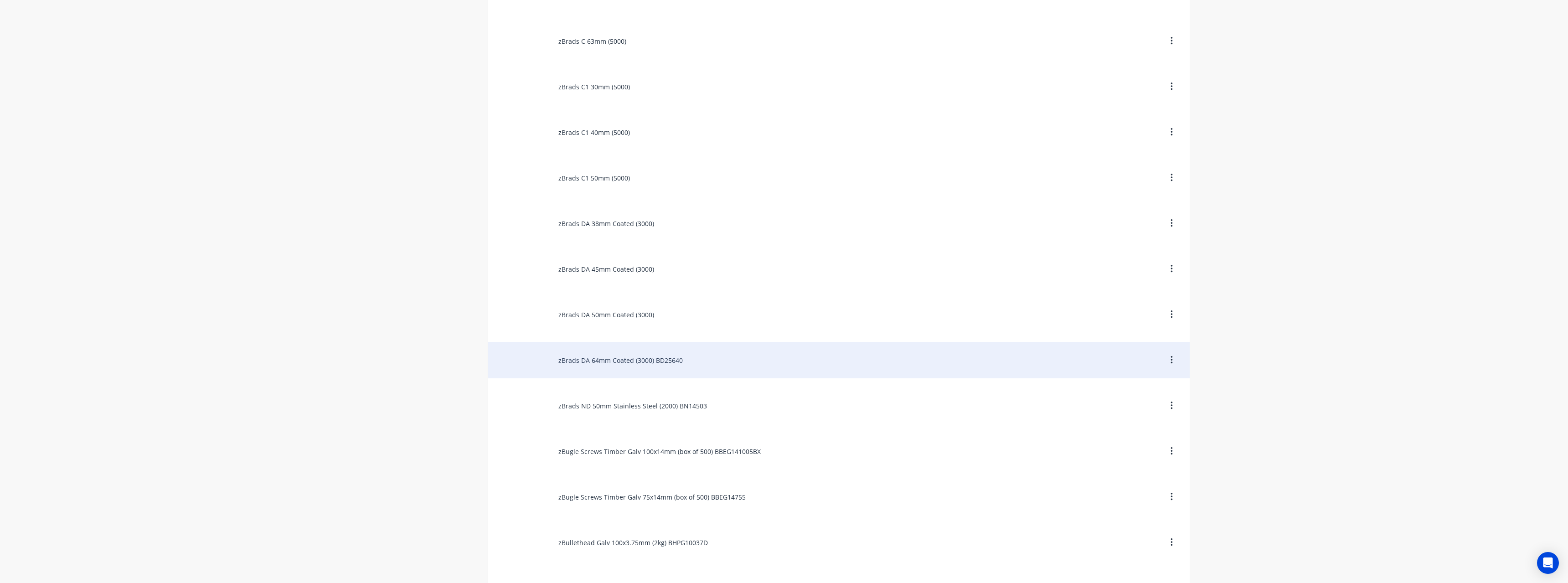
click at [738, 355] on div "zBrads DA 64mm Coated (3000) BD25640" at bounding box center [838, 360] width 702 height 37
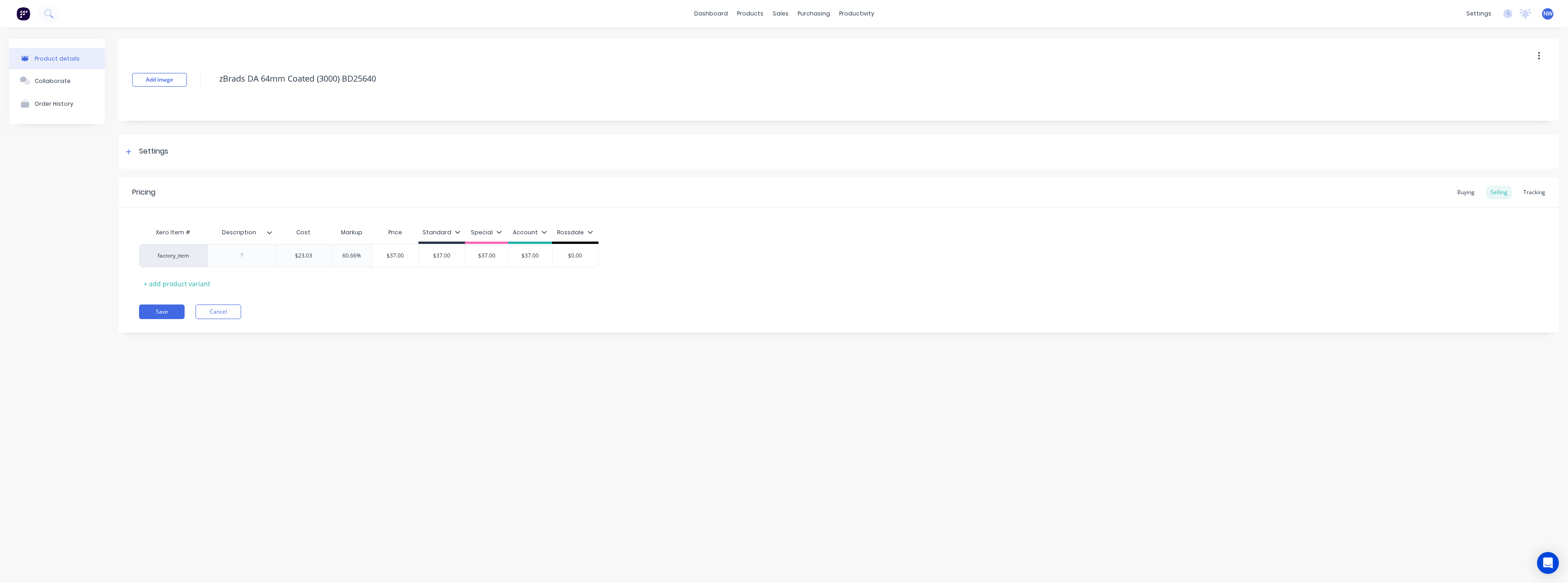
click at [270, 231] on icon at bounding box center [269, 232] width 5 height 5
click at [272, 455] on div at bounding box center [268, 458] width 18 height 18
click at [128, 400] on div "Product details Collaborate Order History Add image zBrads DA 64mm Coated (3000…" at bounding box center [784, 296] width 1568 height 537
drag, startPoint x: 247, startPoint y: 256, endPoint x: 264, endPoint y: 268, distance: 20.8
click at [247, 256] on div at bounding box center [242, 255] width 46 height 12
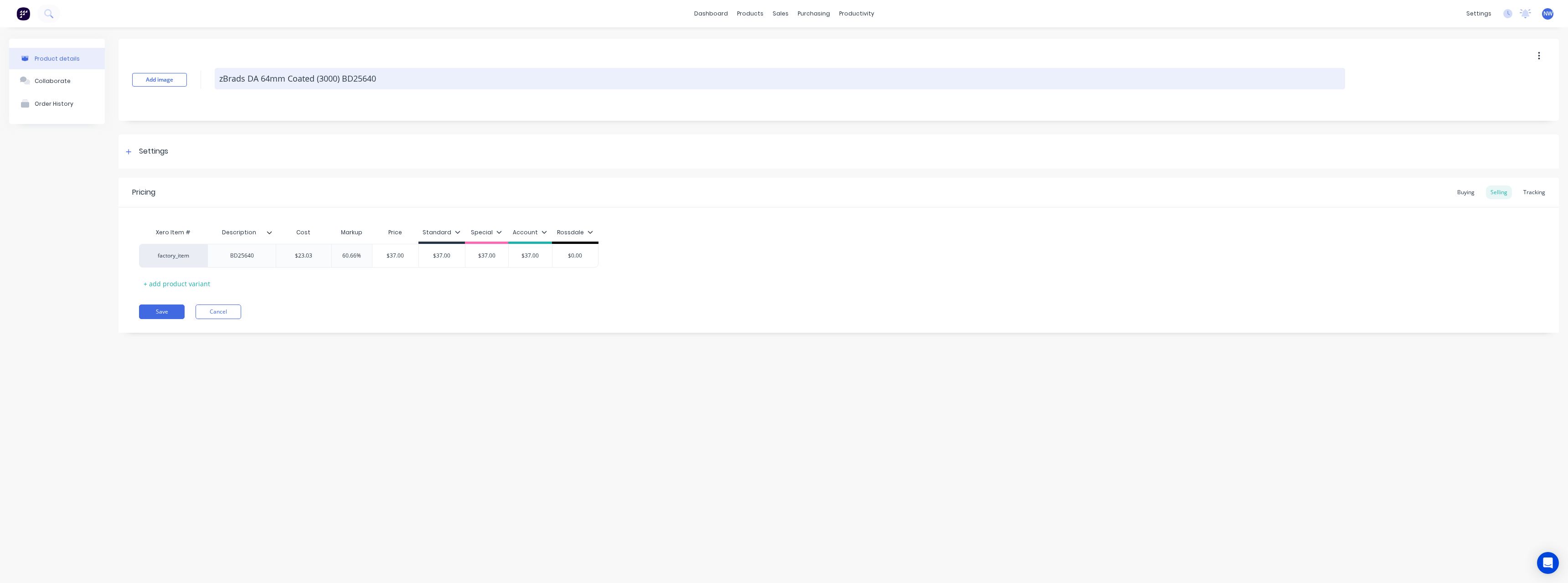
drag, startPoint x: 380, startPoint y: 79, endPoint x: 389, endPoint y: 85, distance: 10.8
click at [380, 79] on textarea "zBrads DA 64mm Coated (3000) BD25640" at bounding box center [780, 79] width 1130 height 21
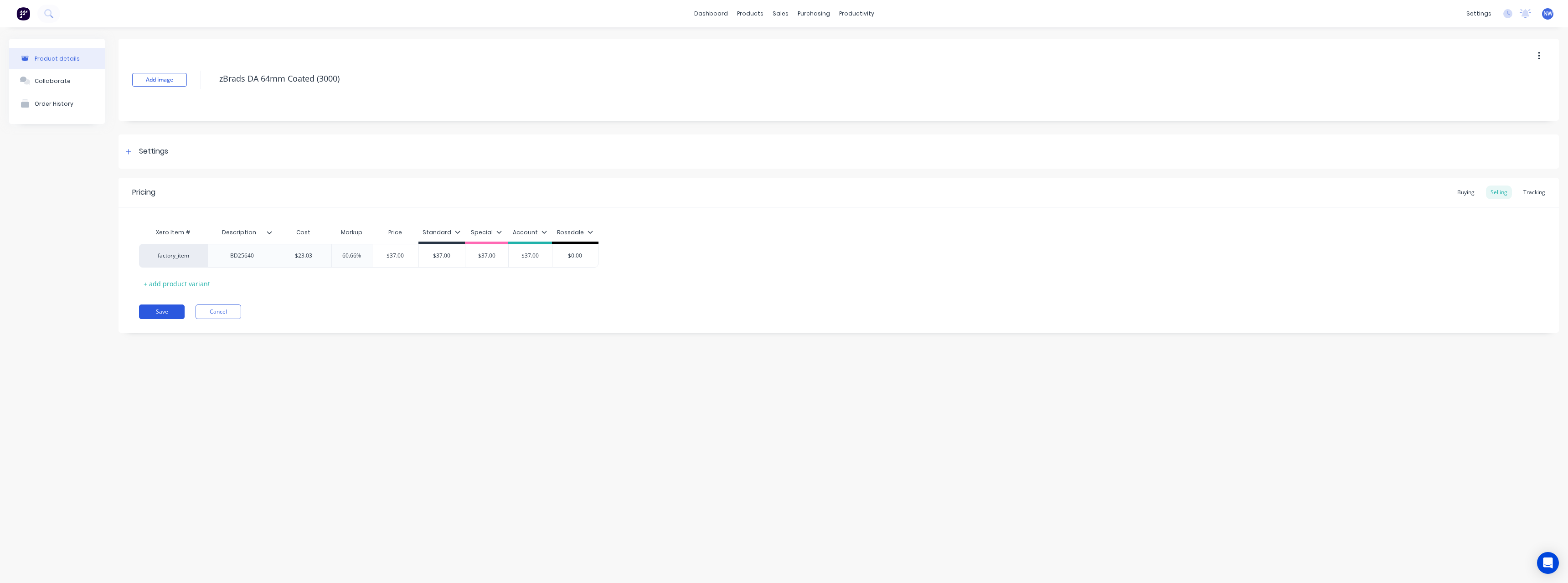
click at [155, 312] on button "Save" at bounding box center [161, 312] width 46 height 15
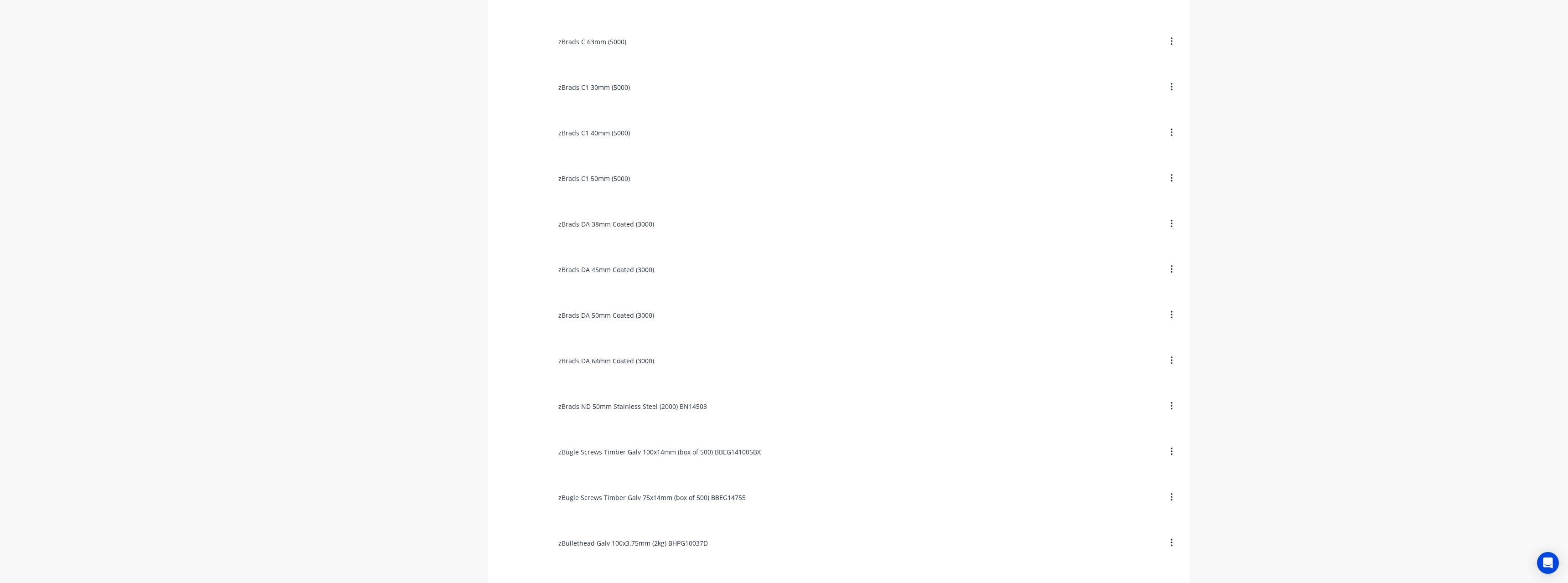
scroll to position [547, 0]
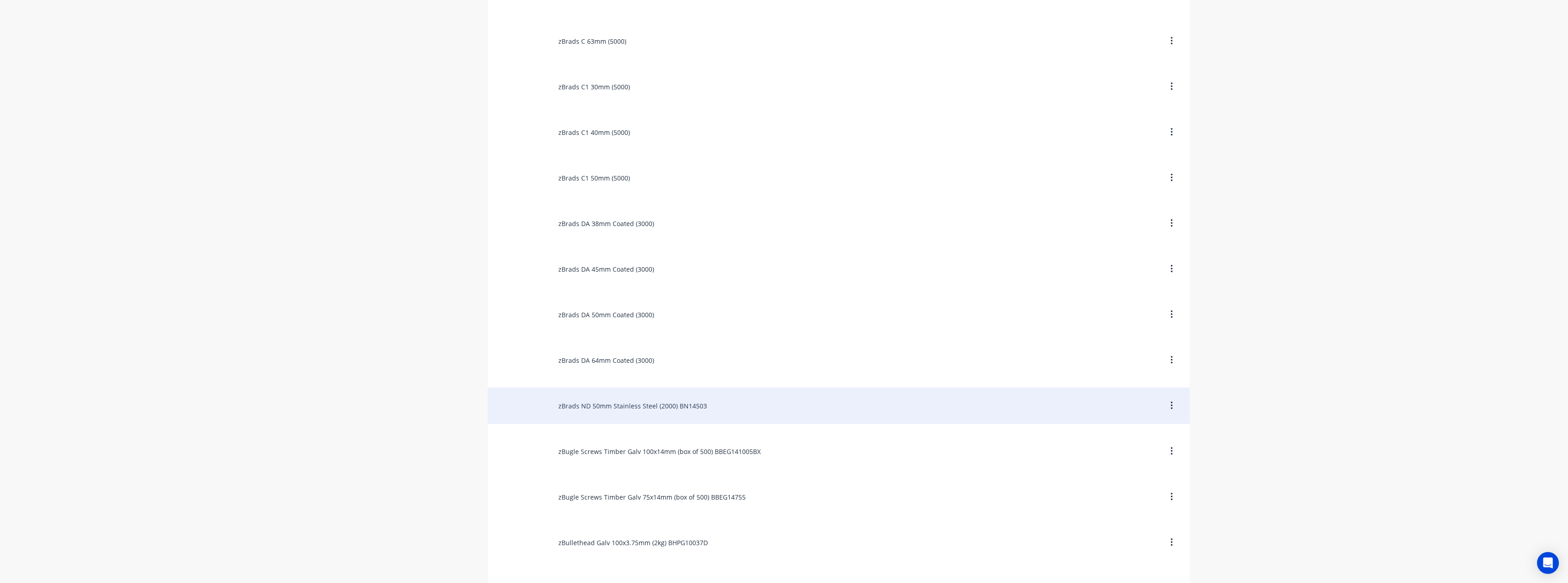
click at [705, 399] on div "zBrads ND 50mm Stainless Steel (2000) BN14503" at bounding box center [838, 406] width 702 height 37
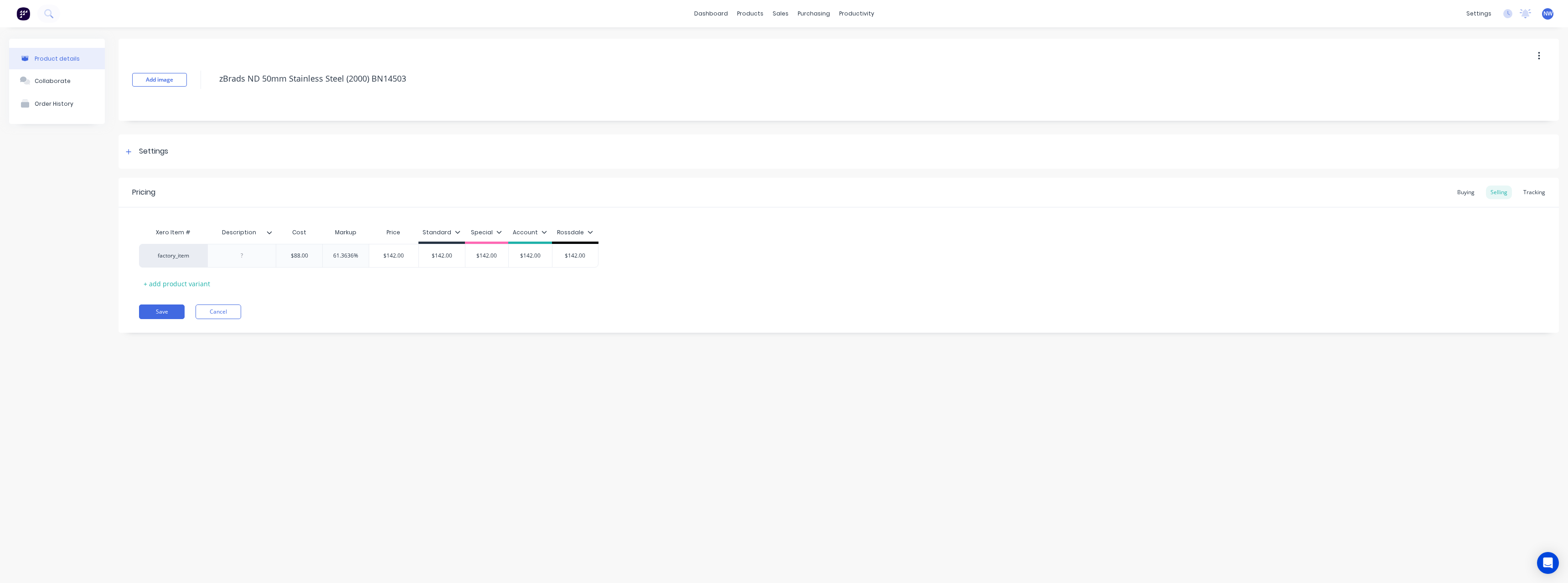
click at [271, 229] on icon at bounding box center [269, 232] width 5 height 5
click at [270, 458] on div at bounding box center [268, 458] width 18 height 18
click at [124, 385] on div "Product details Collaborate Order History Add image zBrads ND 50mm Stainless St…" at bounding box center [784, 296] width 1568 height 537
click at [256, 253] on div at bounding box center [242, 255] width 46 height 12
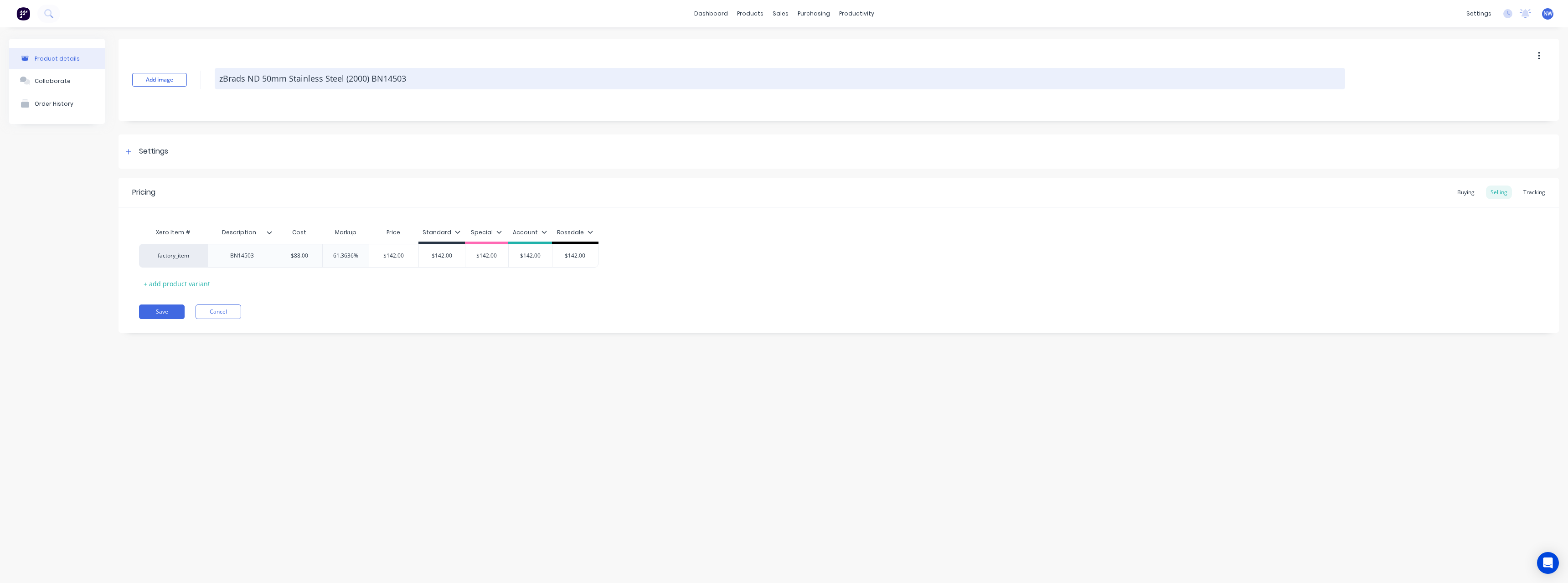
click at [410, 81] on textarea "zBrads ND 50mm Stainless Steel (2000) BN14503" at bounding box center [780, 79] width 1130 height 21
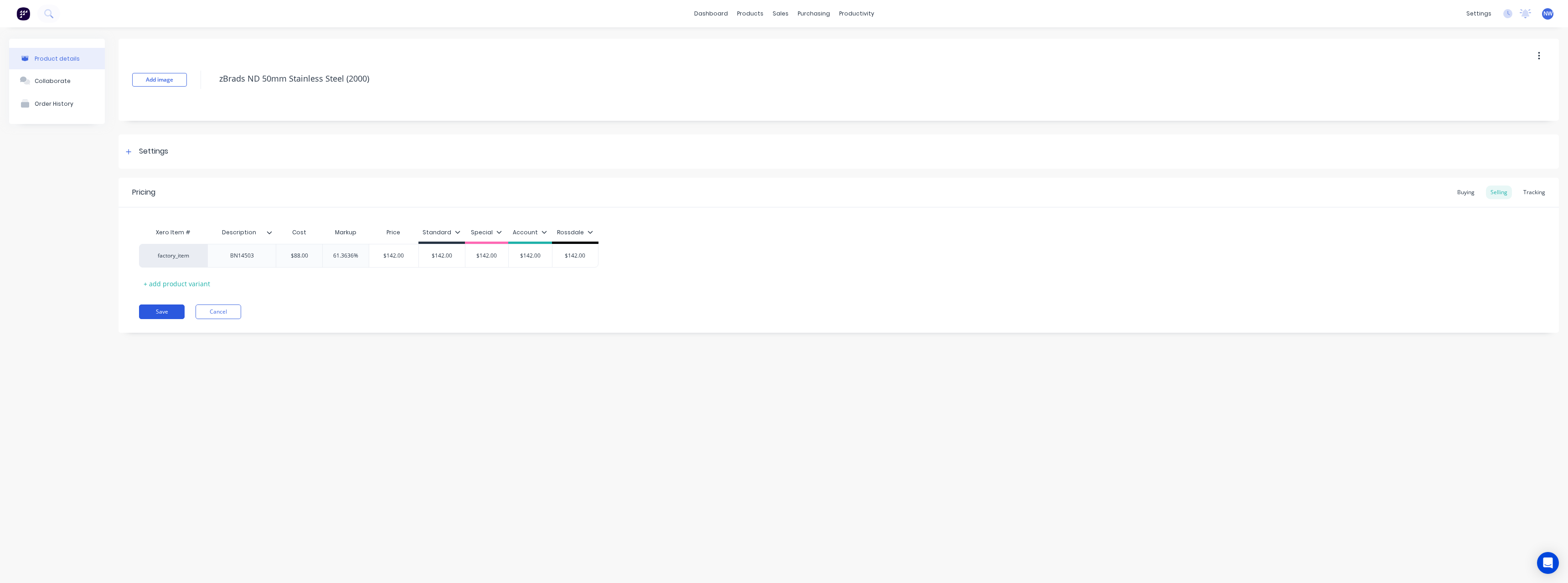
click at [158, 312] on button "Save" at bounding box center [161, 312] width 46 height 15
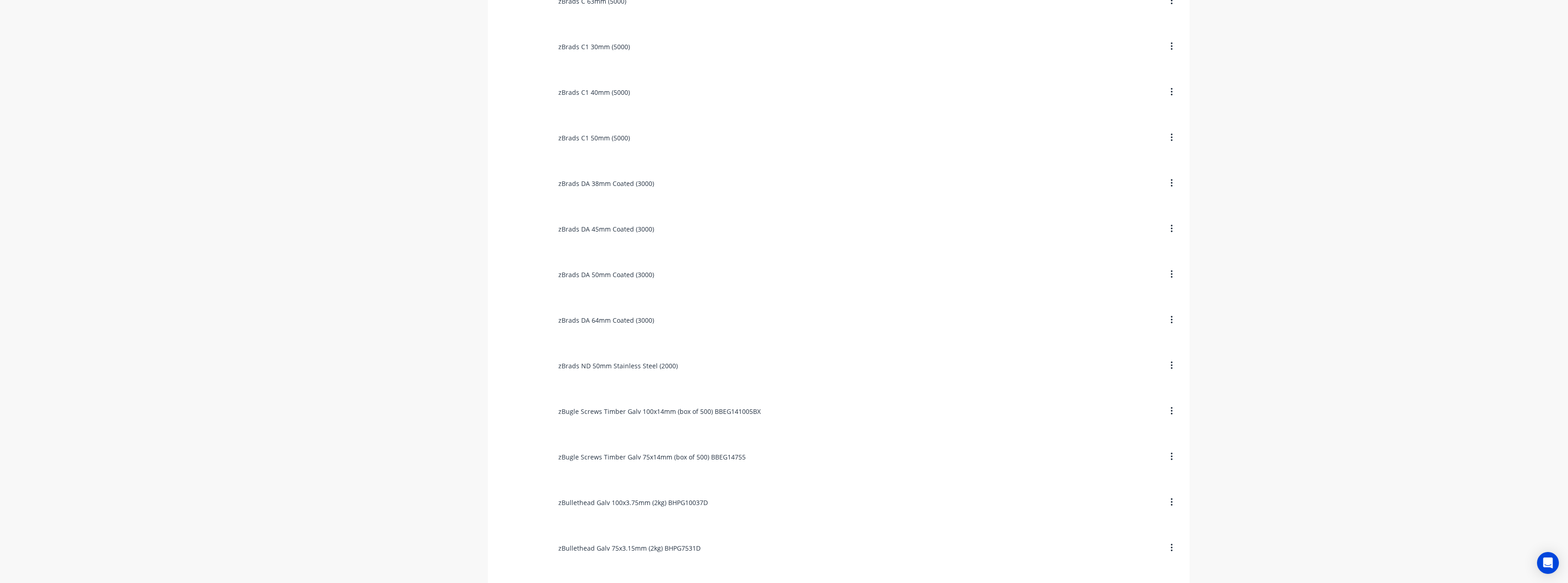
scroll to position [592, 0]
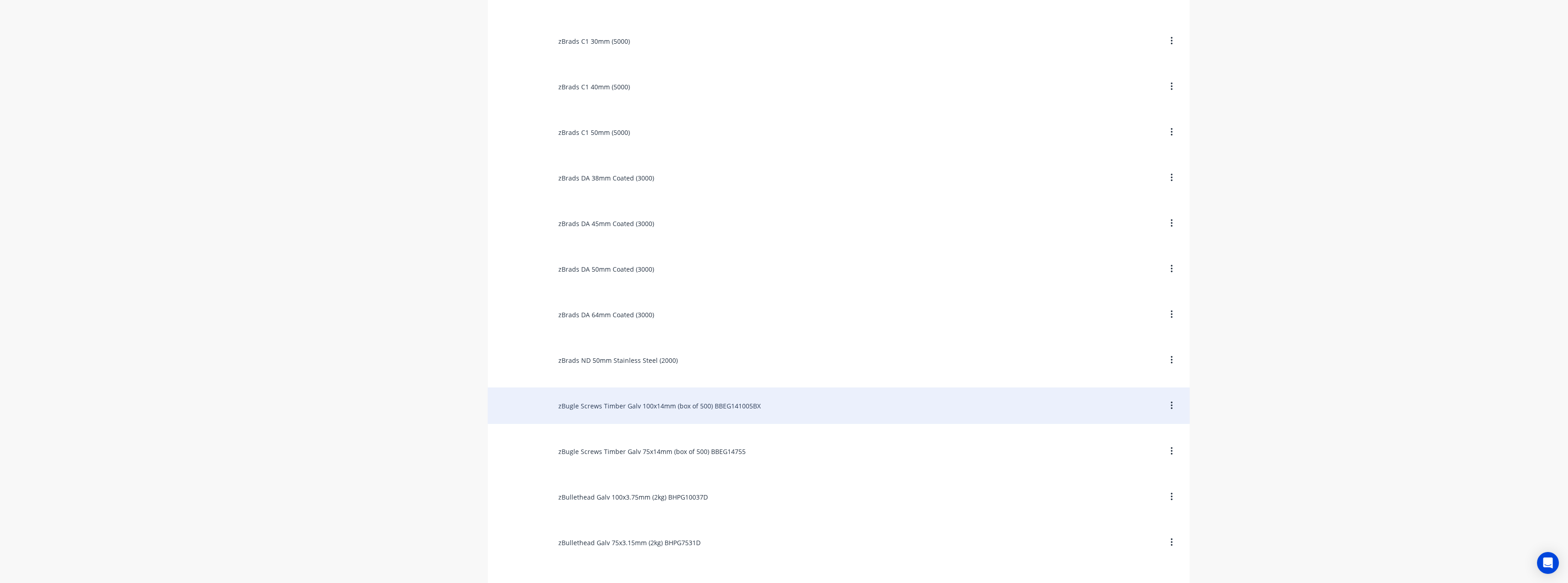
click at [651, 410] on div "zBugle Screws Timber Galv 100x14mm (box of 500) BBEG141005BX" at bounding box center [838, 406] width 702 height 37
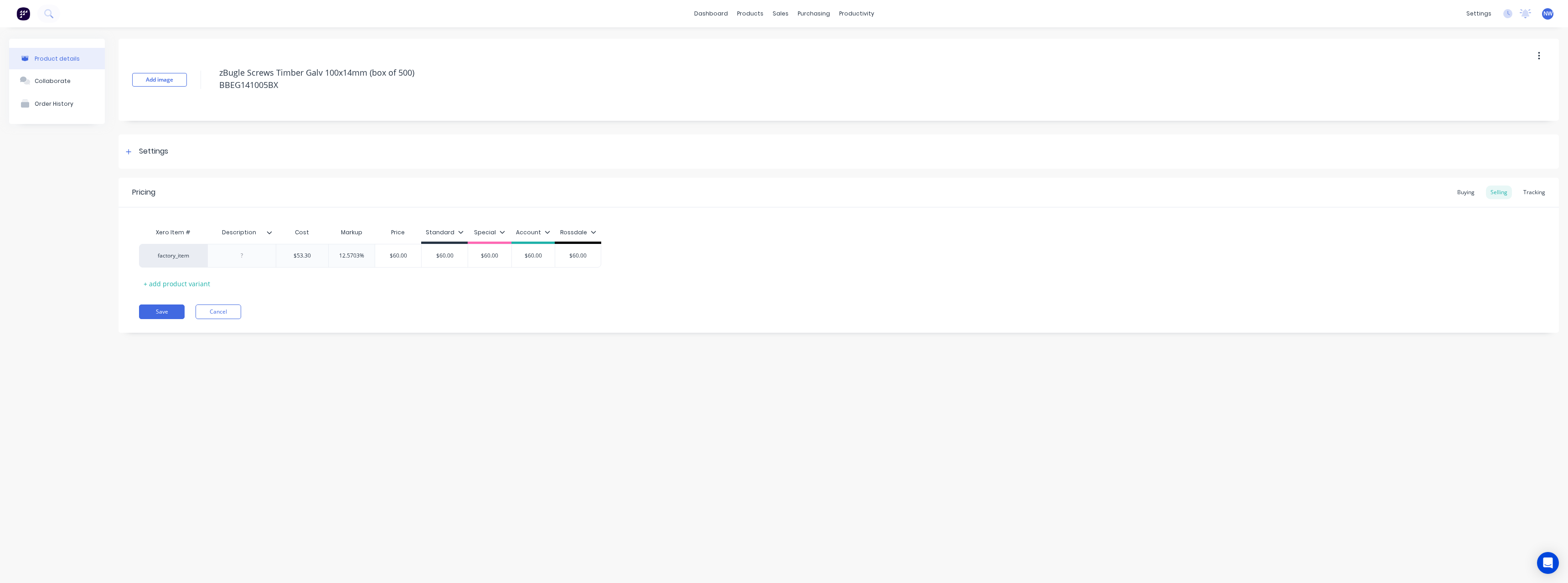
click at [270, 232] on icon at bounding box center [269, 232] width 5 height 5
click at [265, 459] on div at bounding box center [268, 458] width 18 height 18
click at [119, 385] on div "Product details Collaborate Order History Add image zBugle Screws Timber Galv 1…" at bounding box center [784, 296] width 1568 height 537
click at [245, 255] on div at bounding box center [242, 255] width 46 height 12
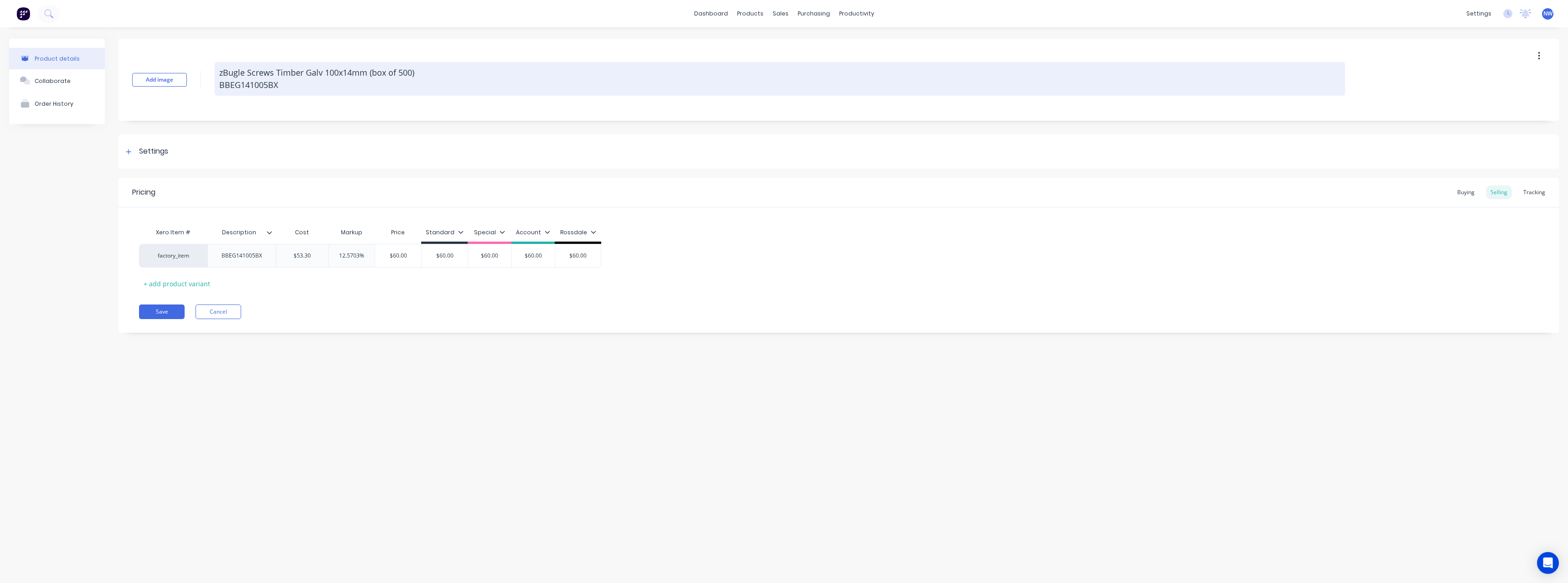
click at [314, 88] on textarea "zBugle Screws Timber Galv 100x14mm (box of 500) BBEG141005BX" at bounding box center [780, 79] width 1130 height 33
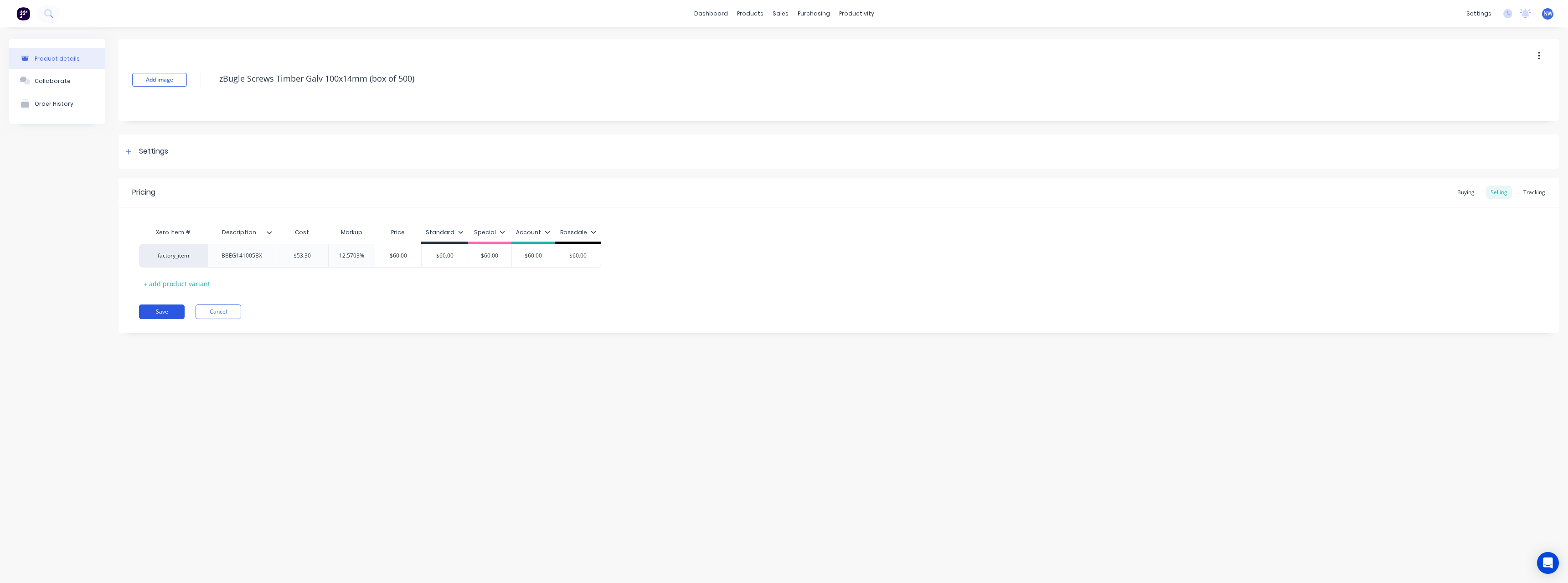
click at [170, 308] on button "Save" at bounding box center [161, 312] width 46 height 15
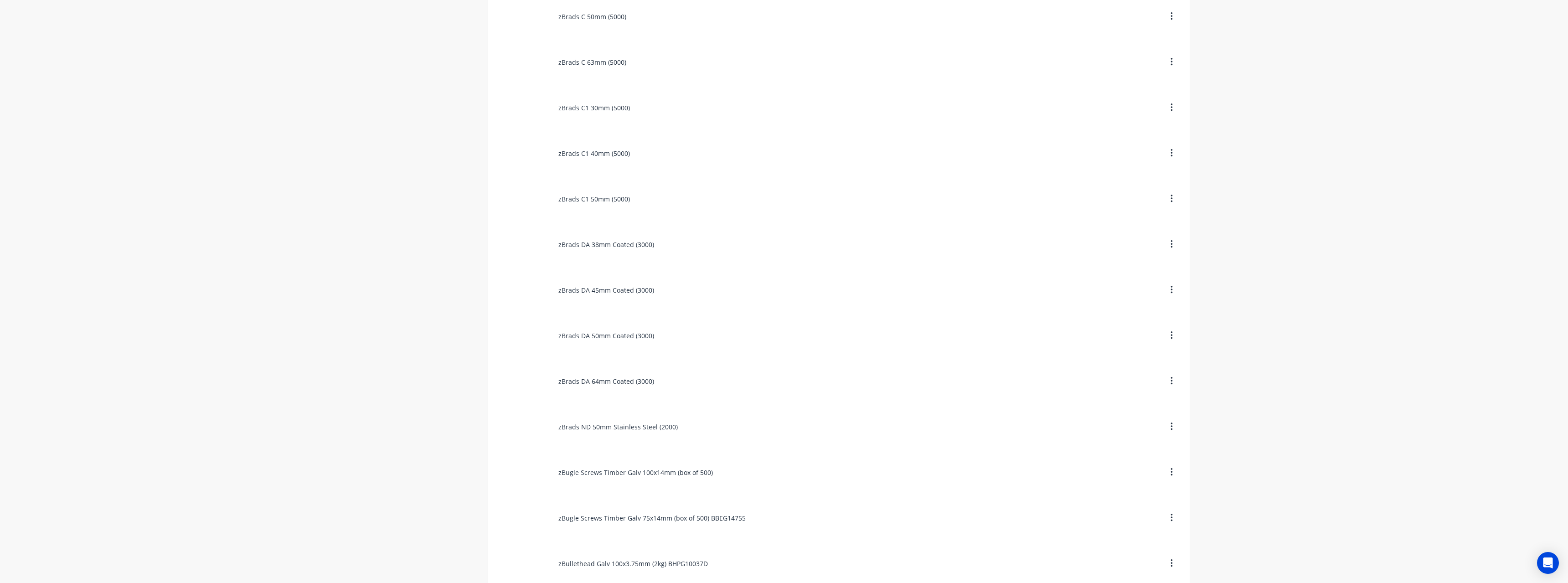
scroll to position [592, 0]
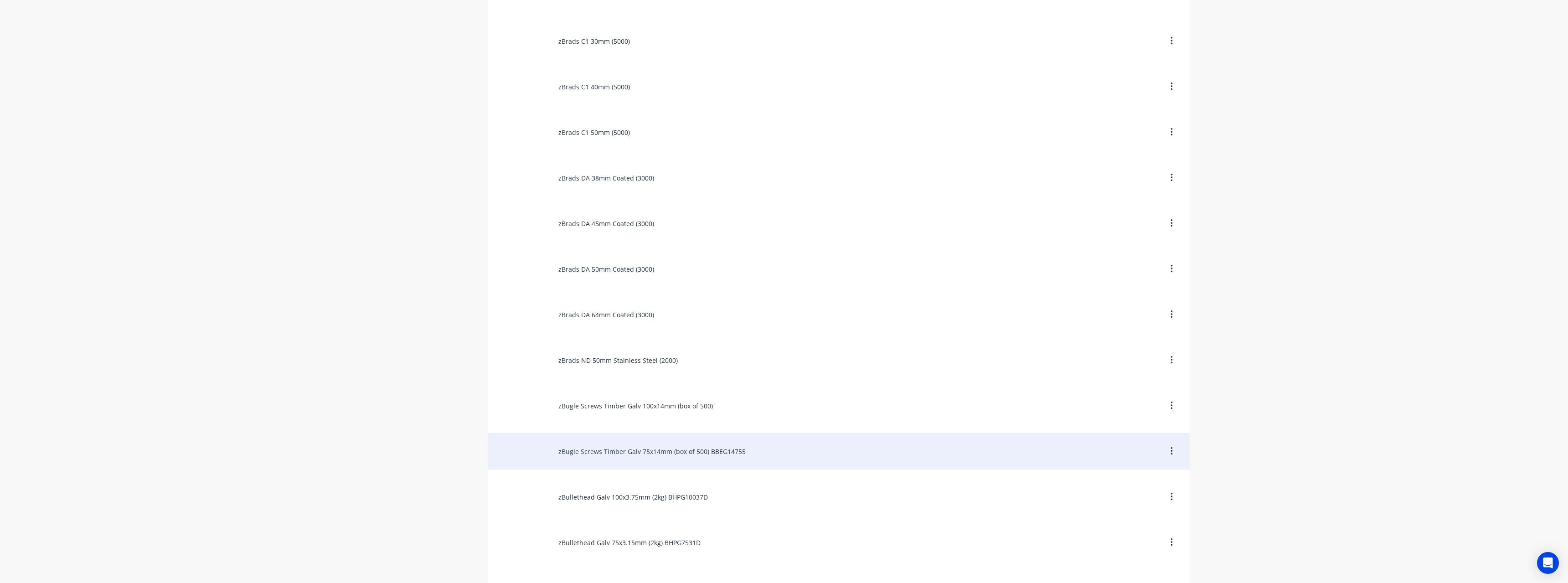
click at [646, 453] on div "zBugle Screws Timber Galv 75x14mm (box of 500) BBEG14755" at bounding box center [838, 451] width 702 height 37
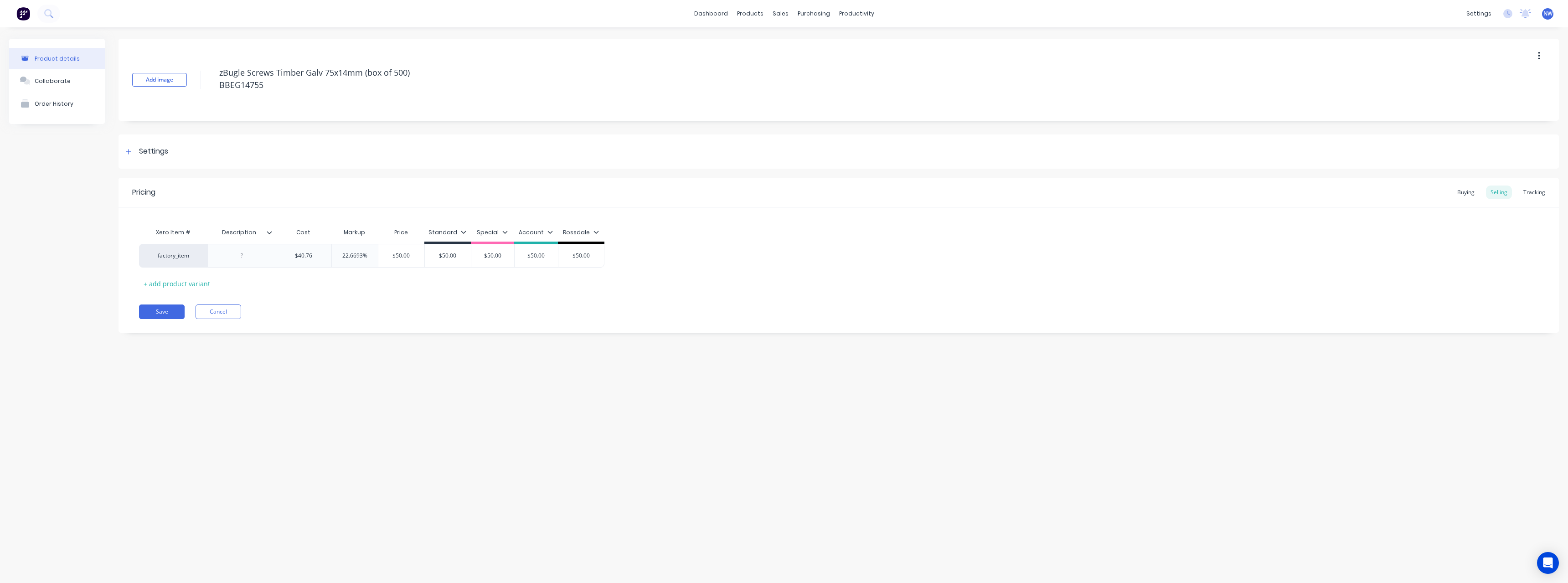
click at [271, 231] on icon at bounding box center [269, 232] width 5 height 5
click at [269, 459] on div at bounding box center [268, 458] width 18 height 18
click at [50, 453] on div "Product details Collaborate Order History Add image zBugle Screws Timber Galv 7…" at bounding box center [784, 296] width 1568 height 537
click at [271, 232] on icon at bounding box center [270, 232] width 5 height 2
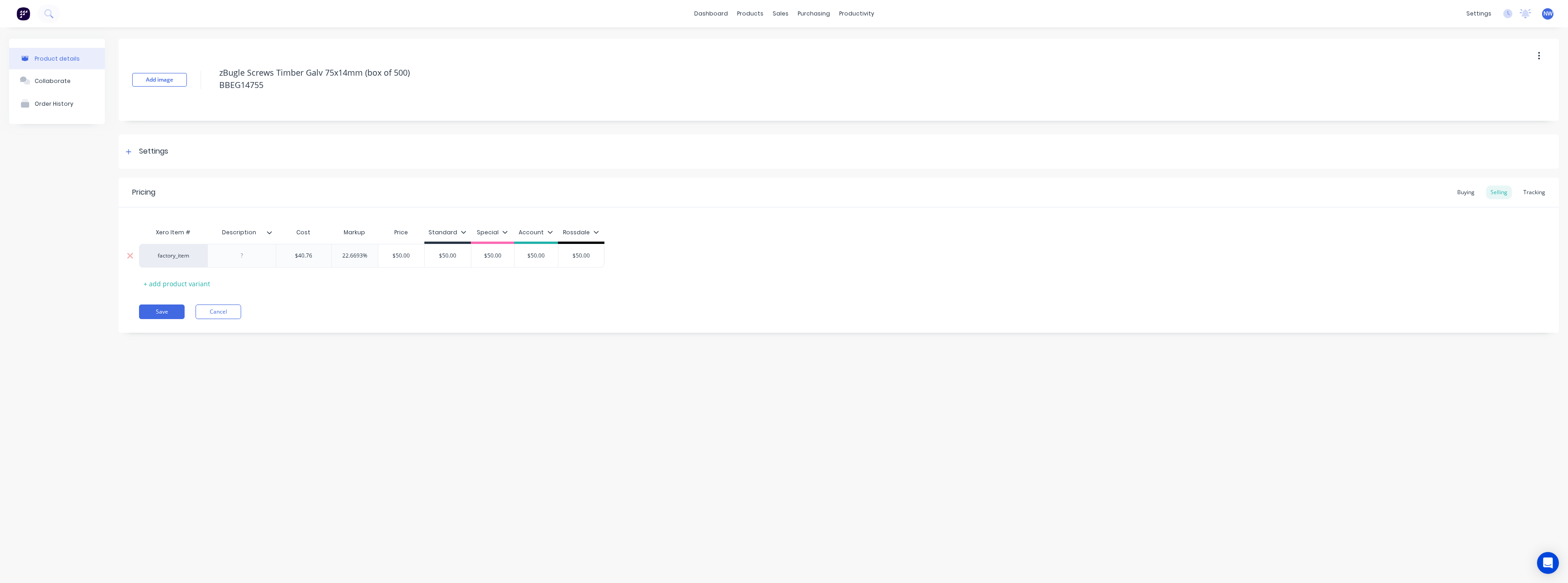
click at [253, 264] on div at bounding box center [242, 256] width 68 height 24
click at [246, 257] on div at bounding box center [242, 255] width 46 height 12
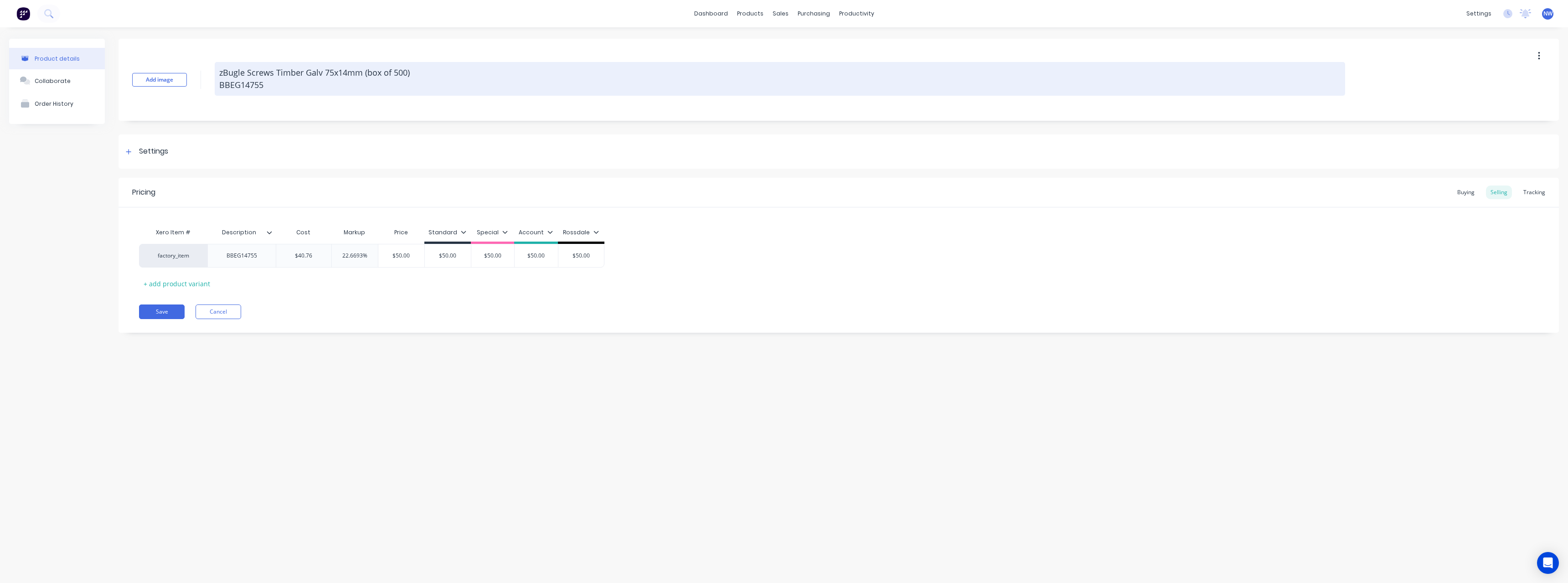
click at [274, 85] on textarea "zBugle Screws Timber Galv 75x14mm (box of 500) BBEG14755" at bounding box center [780, 79] width 1130 height 33
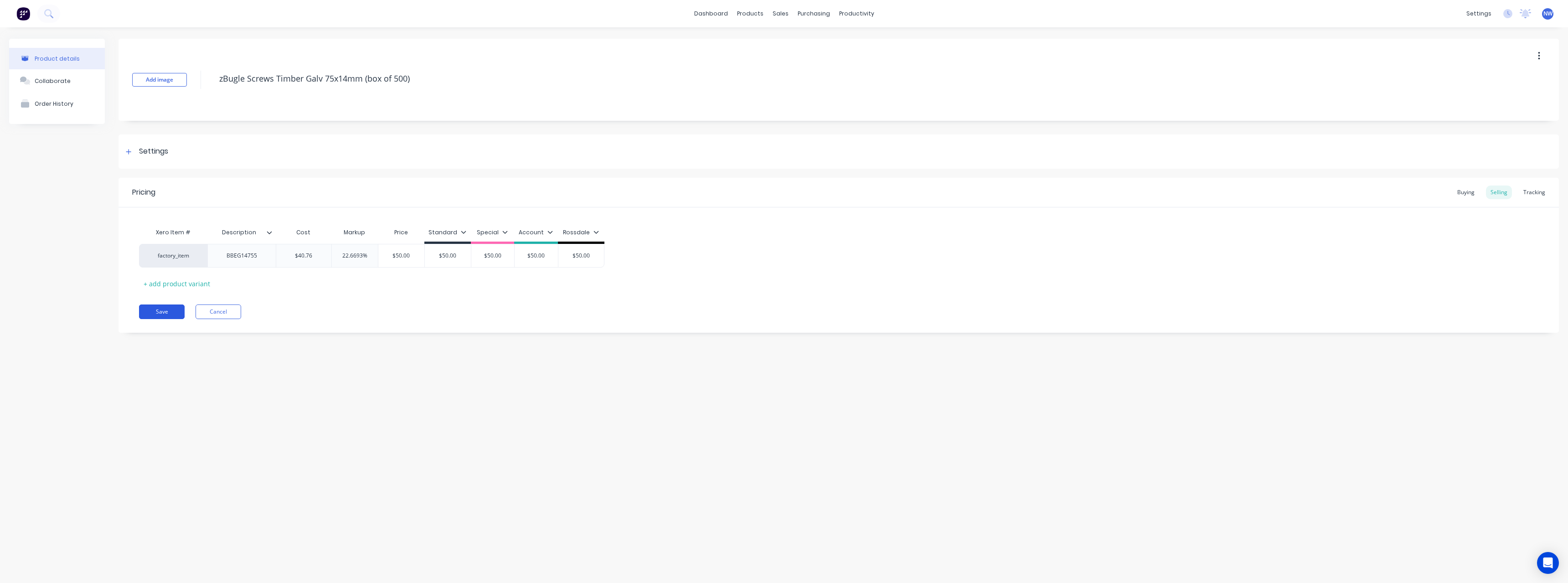
click at [153, 313] on button "Save" at bounding box center [161, 312] width 46 height 15
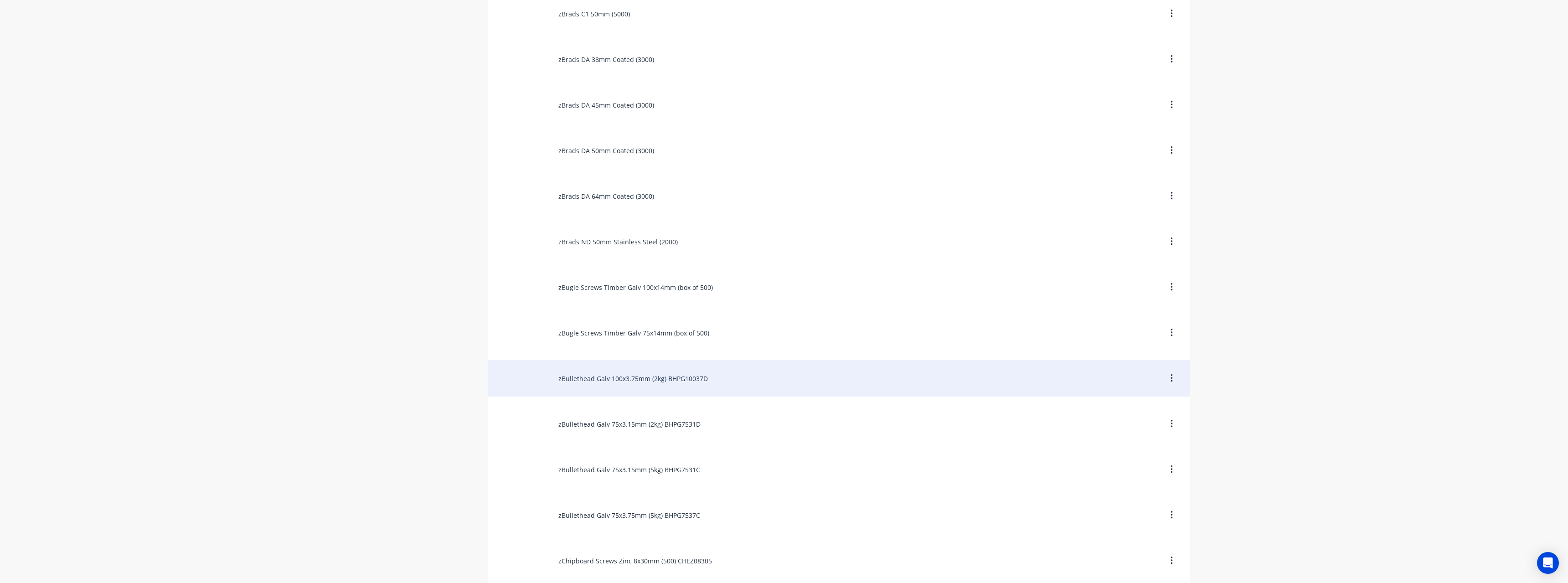
scroll to position [729, 0]
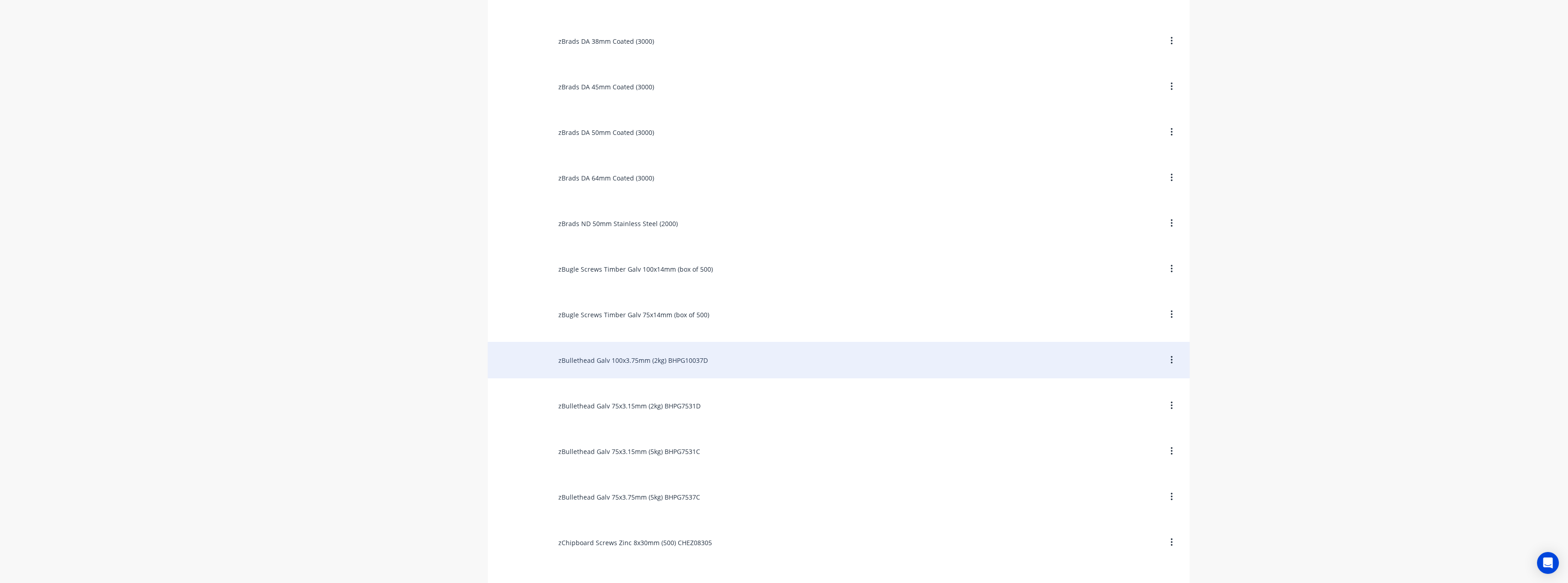
click at [711, 360] on div "zBullethead Galv 100x3.75mm (2kg) BHPG10037D" at bounding box center [838, 360] width 702 height 37
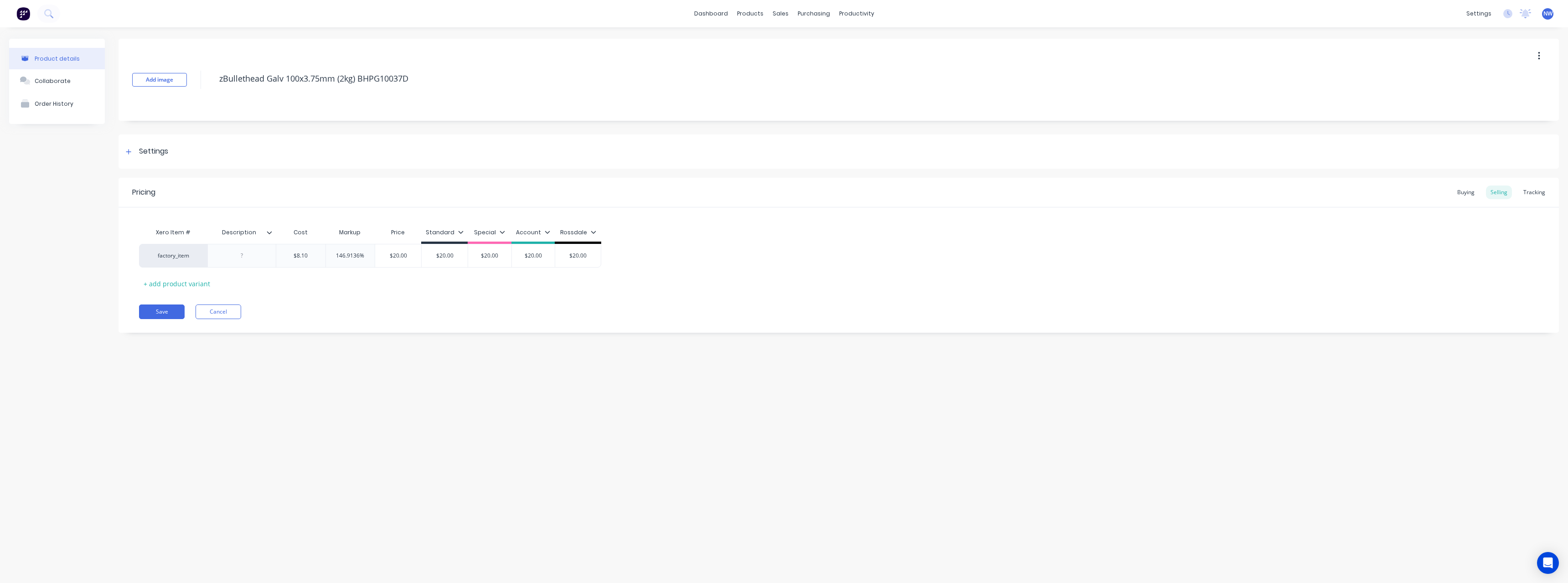
click at [269, 234] on icon at bounding box center [269, 232] width 5 height 5
click at [267, 456] on div at bounding box center [268, 458] width 18 height 18
click at [133, 389] on div "Product details Collaborate Order History Add image zBullethead Galv 100x3.75mm…" at bounding box center [784, 296] width 1568 height 537
click at [249, 256] on div at bounding box center [242, 255] width 46 height 12
click at [269, 229] on icon at bounding box center [269, 232] width 5 height 5
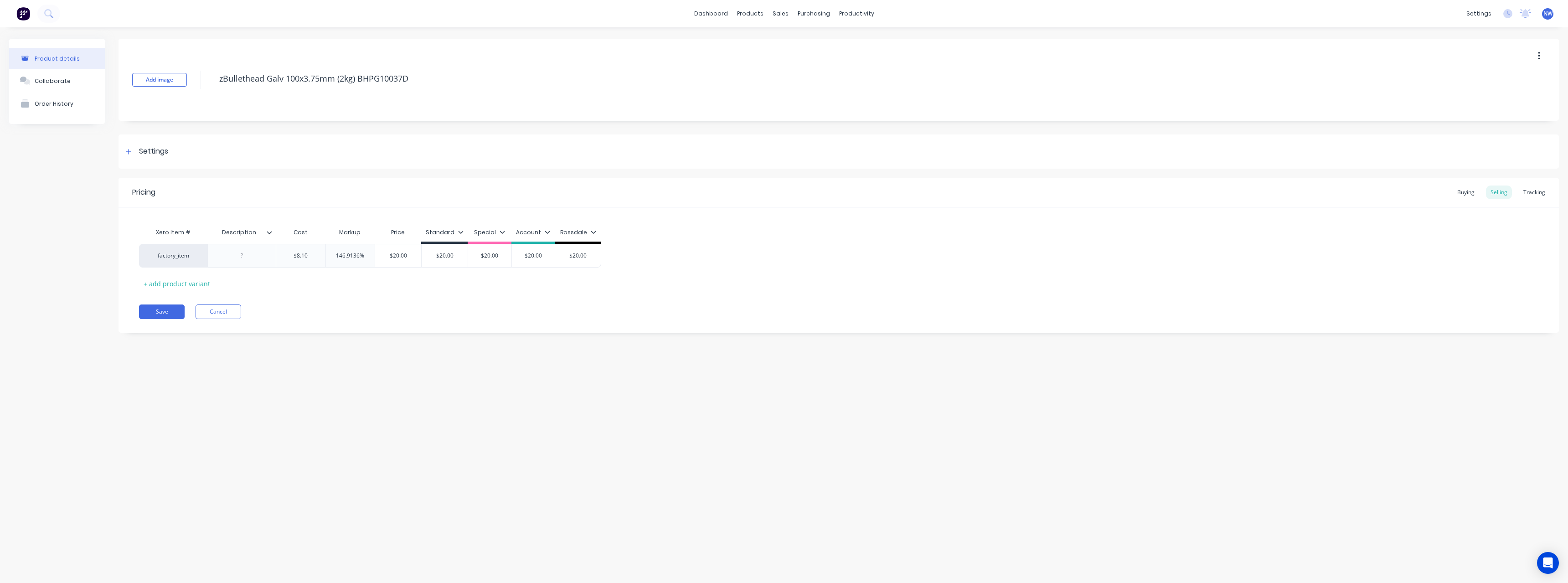
click at [275, 229] on div at bounding box center [273, 232] width 5 height 8
click at [273, 234] on div at bounding box center [273, 232] width 5 height 8
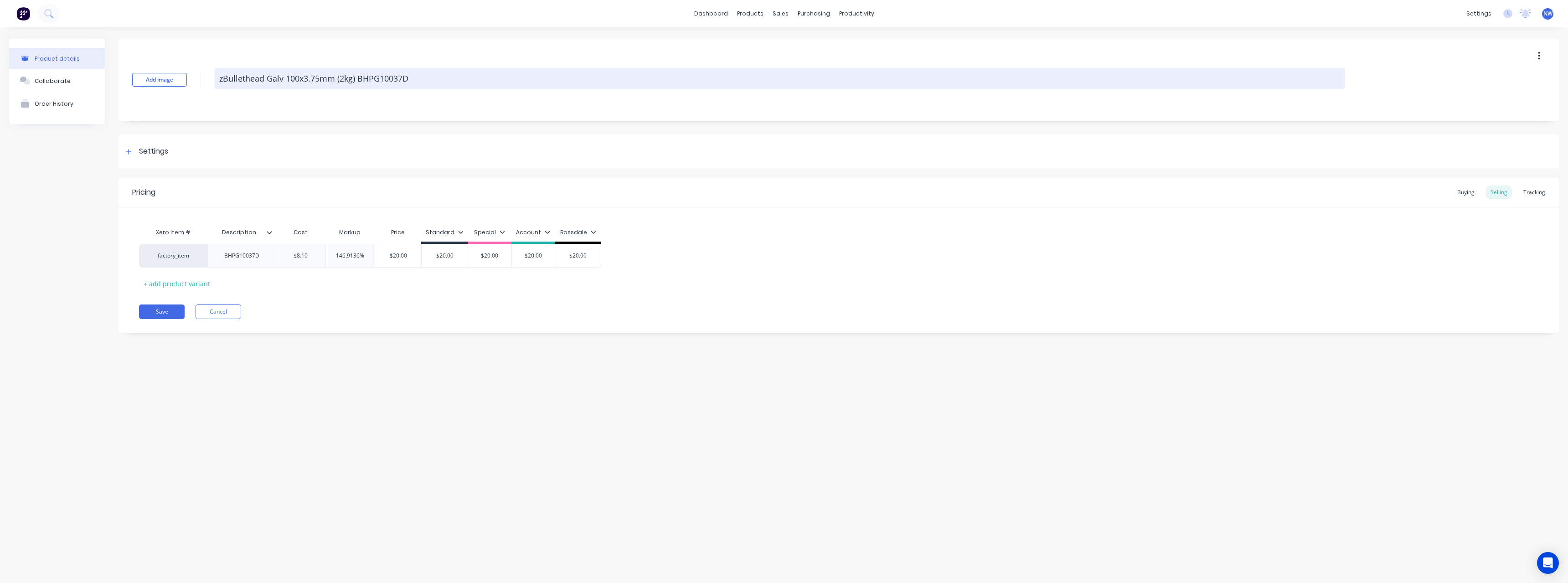
click at [426, 77] on textarea "zBullethead Galv 100x3.75mm (2kg) BHPG10037D" at bounding box center [780, 79] width 1130 height 21
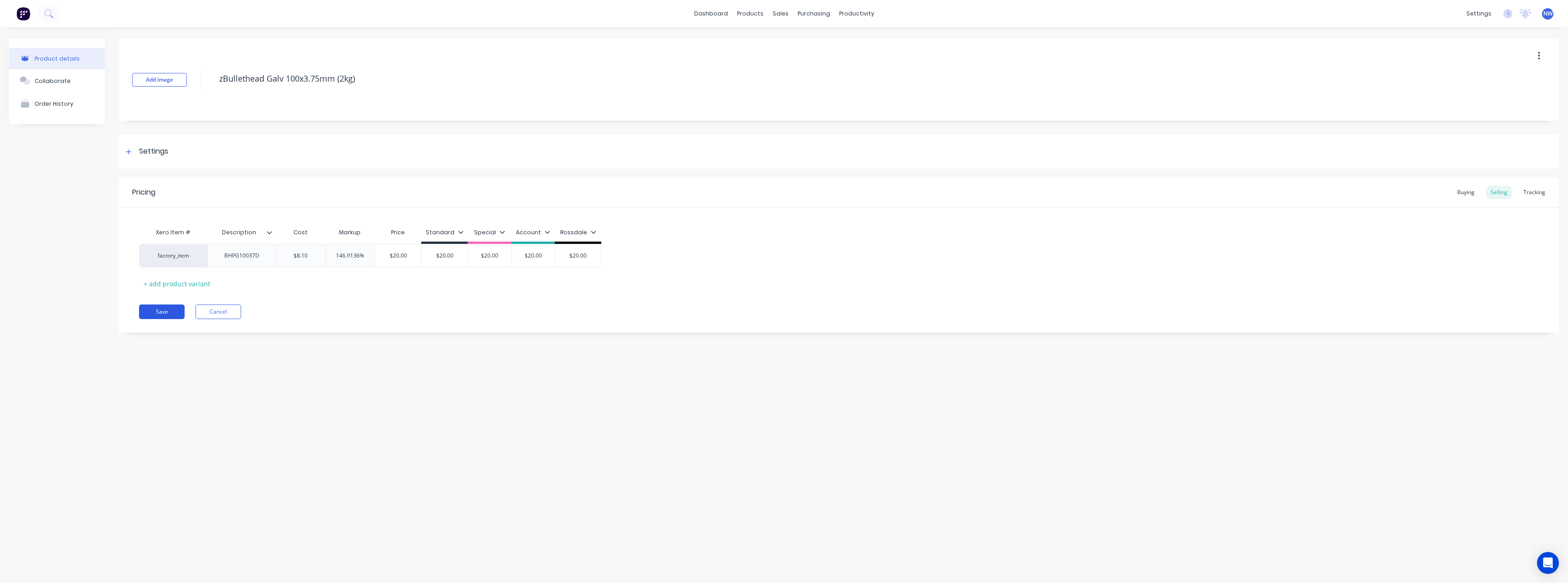
click at [161, 309] on button "Save" at bounding box center [161, 312] width 46 height 15
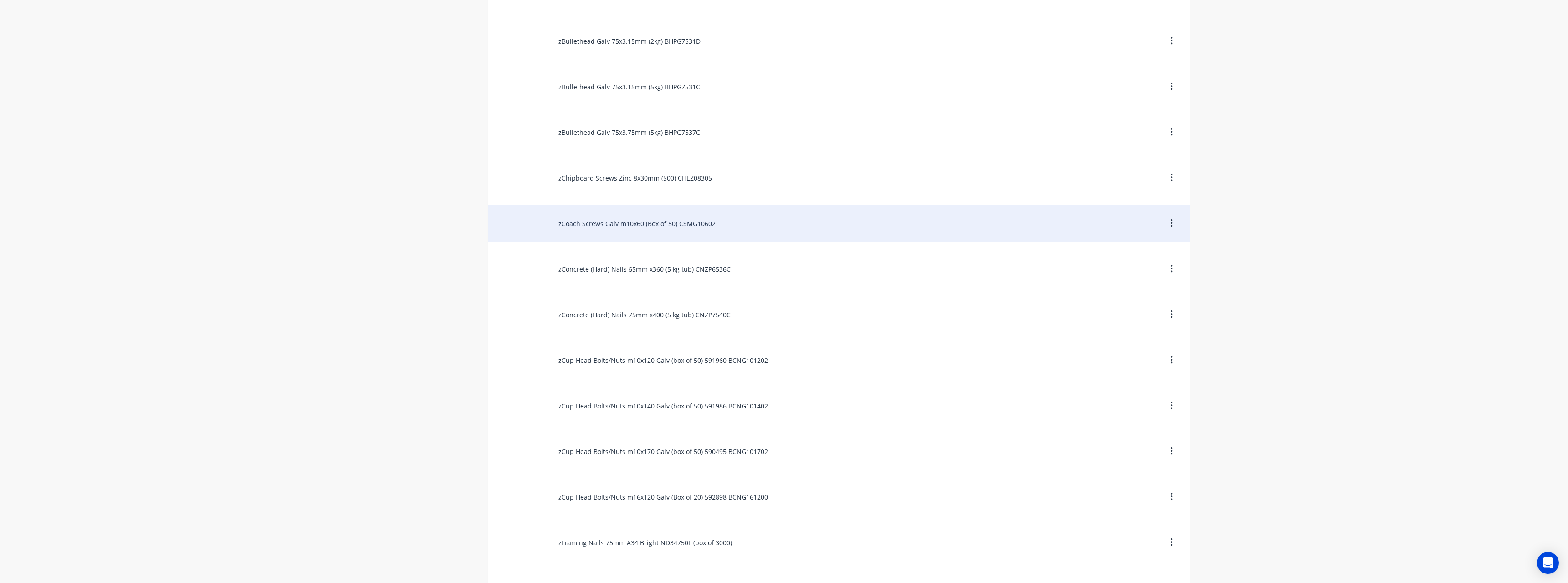
scroll to position [1048, 0]
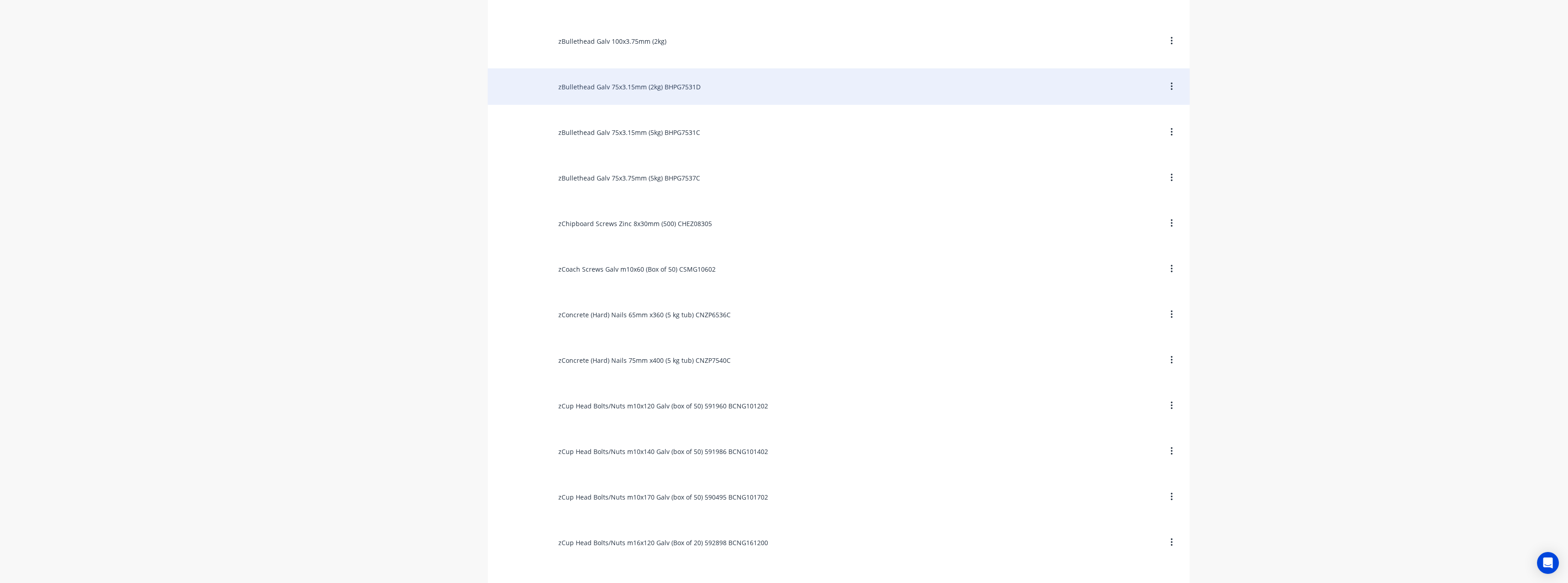
click at [629, 88] on div "zBullethead Galv 75x3.15mm (2kg) BHPG7531D" at bounding box center [838, 86] width 702 height 37
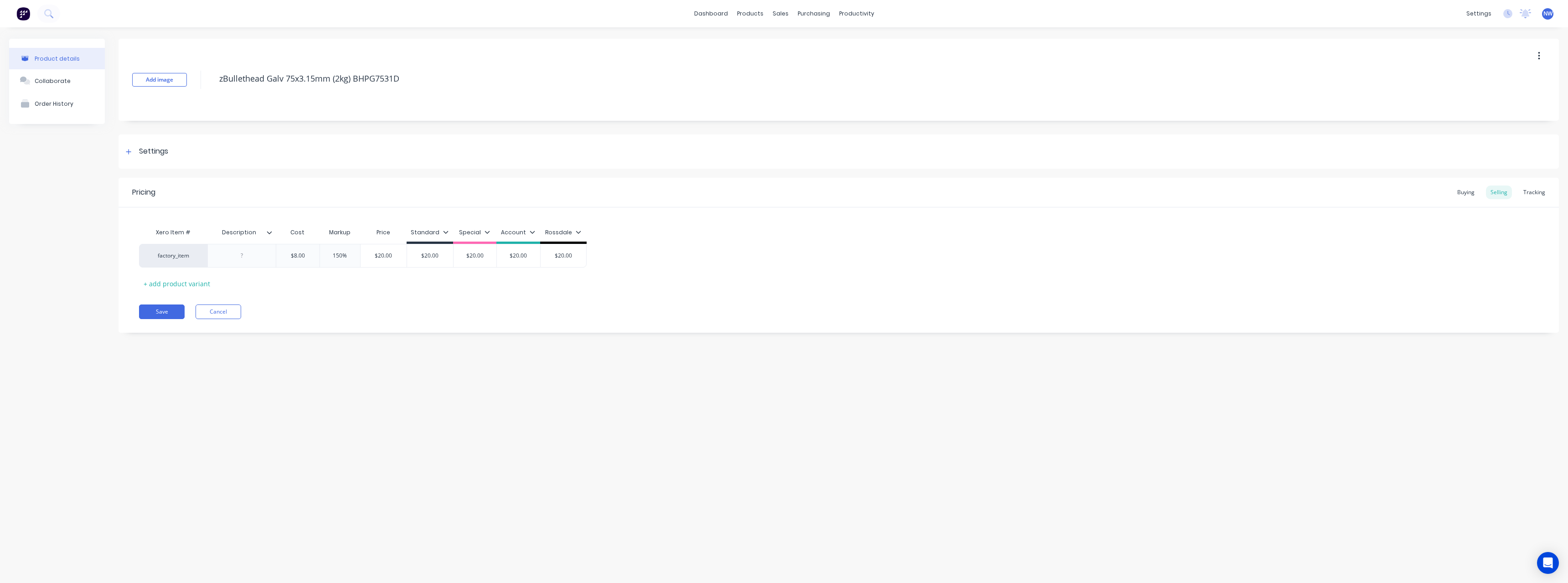
click at [273, 232] on div at bounding box center [273, 232] width 5 height 8
click at [270, 457] on div at bounding box center [268, 458] width 18 height 18
click at [127, 396] on div "Product details Collaborate Order History Add image zBullethead Galv 75x3.15mm …" at bounding box center [784, 296] width 1568 height 537
click at [246, 256] on div at bounding box center [242, 255] width 46 height 12
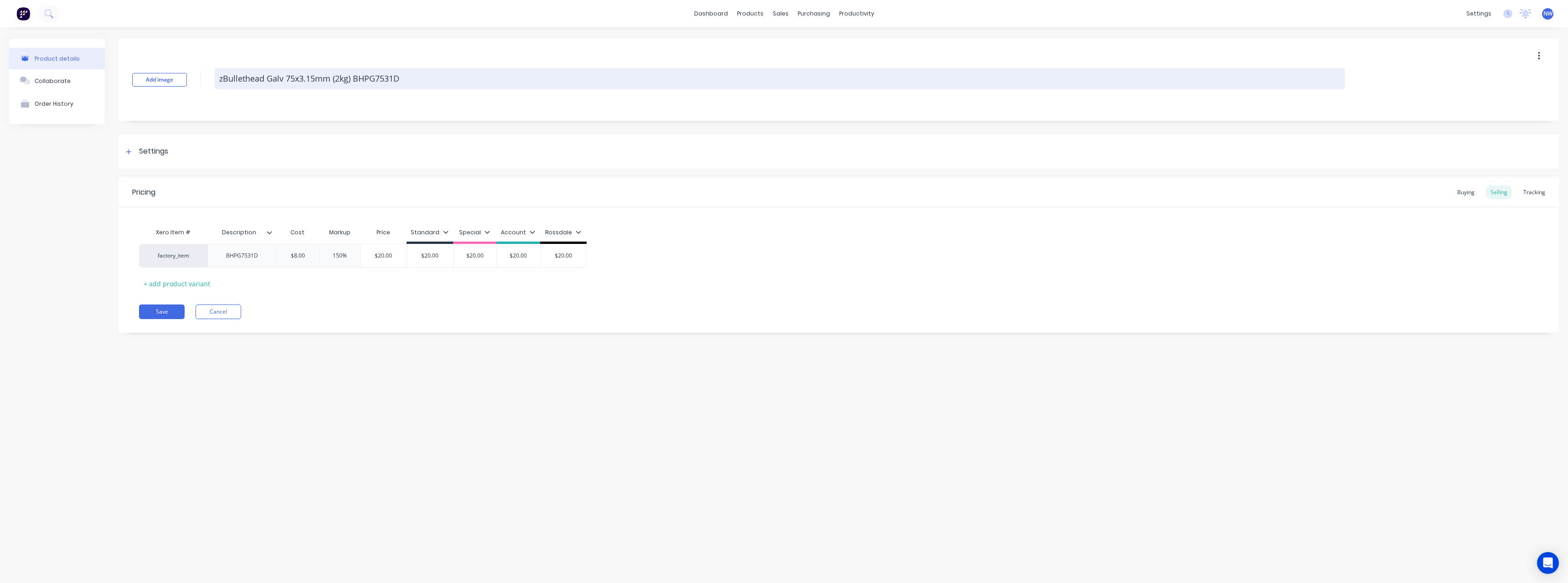
click at [405, 86] on textarea "zBullethead Galv 75x3.15mm (2kg) BHPG7531D" at bounding box center [780, 79] width 1130 height 21
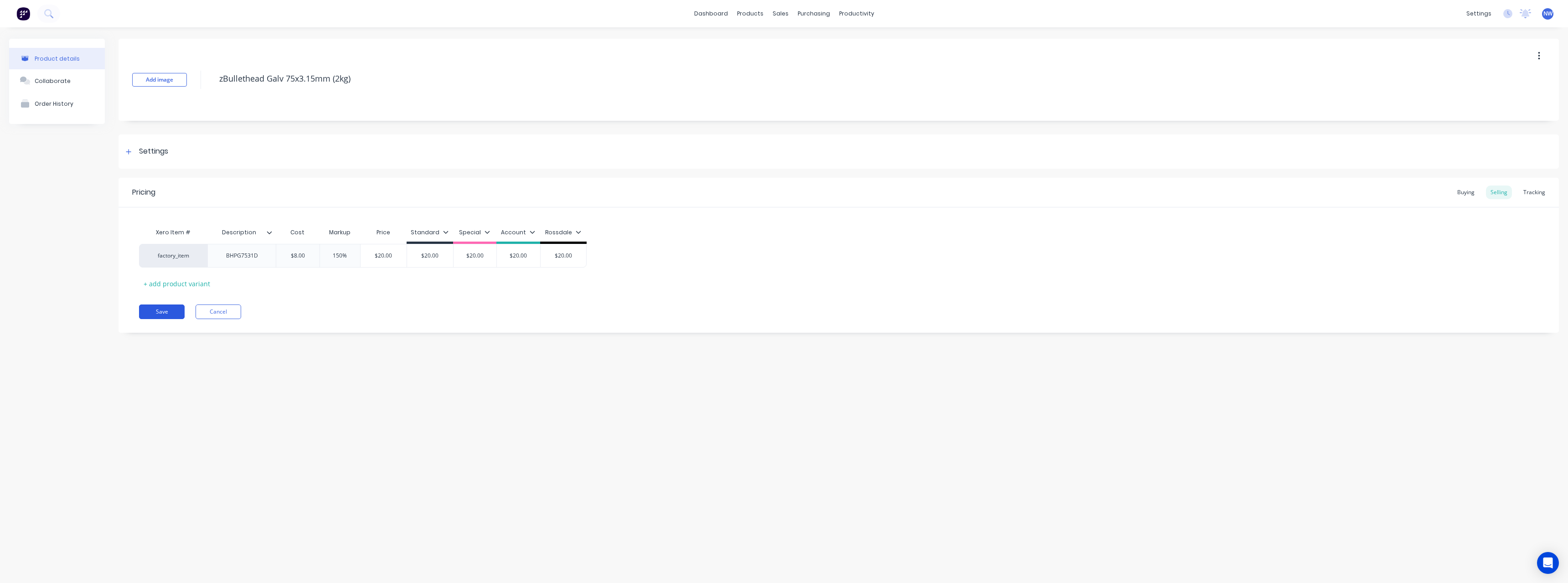
click at [152, 311] on button "Save" at bounding box center [161, 312] width 46 height 15
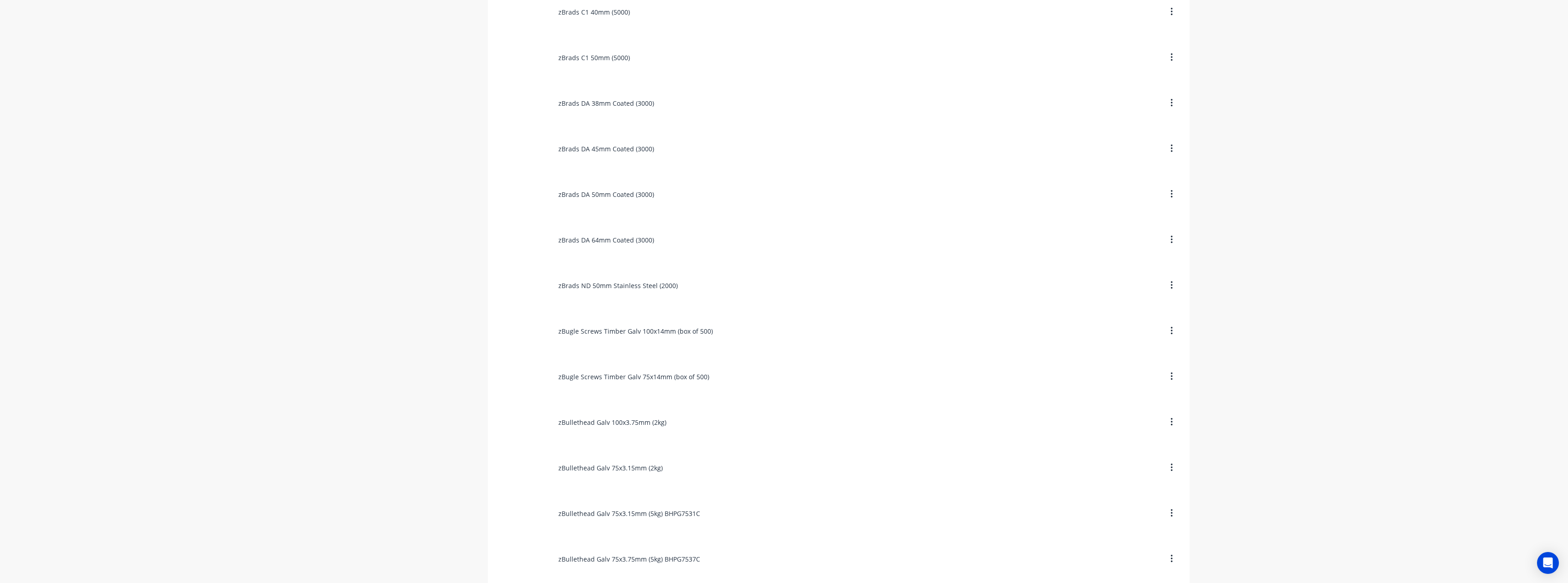
scroll to position [683, 0]
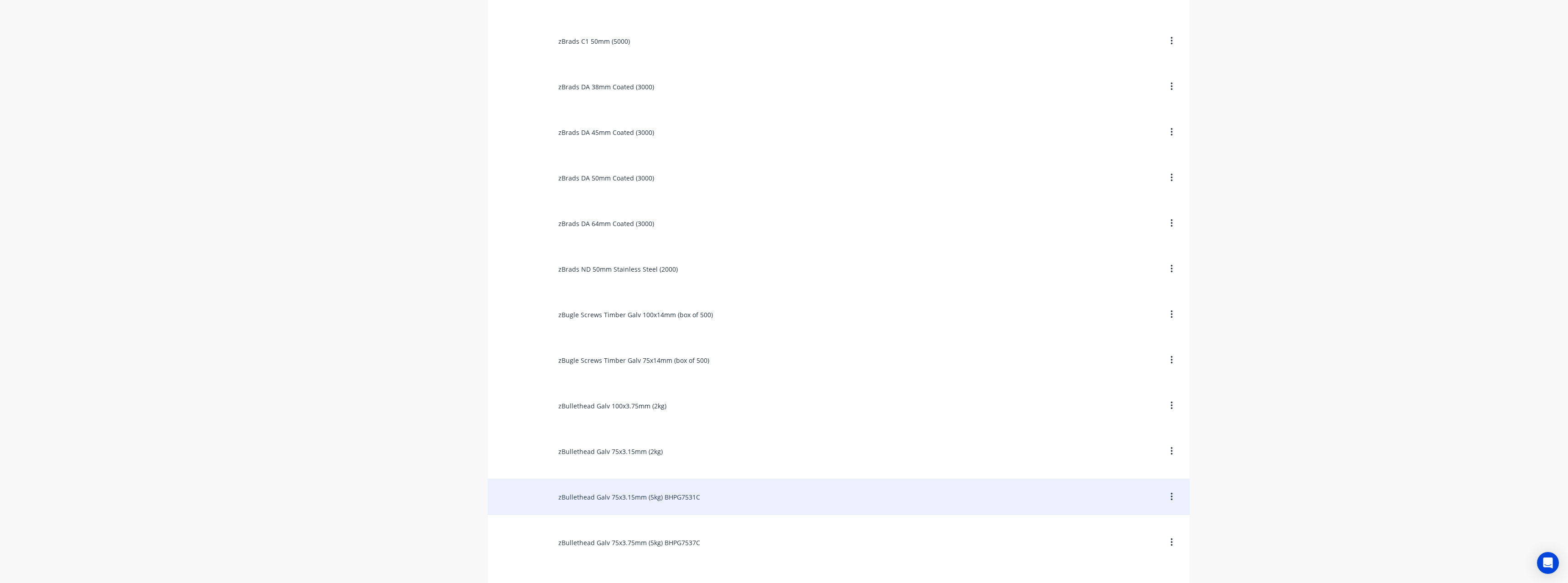
click at [714, 497] on div "zBullethead Galv 75x3.15mm (5kg) BHPG7531C" at bounding box center [838, 497] width 702 height 37
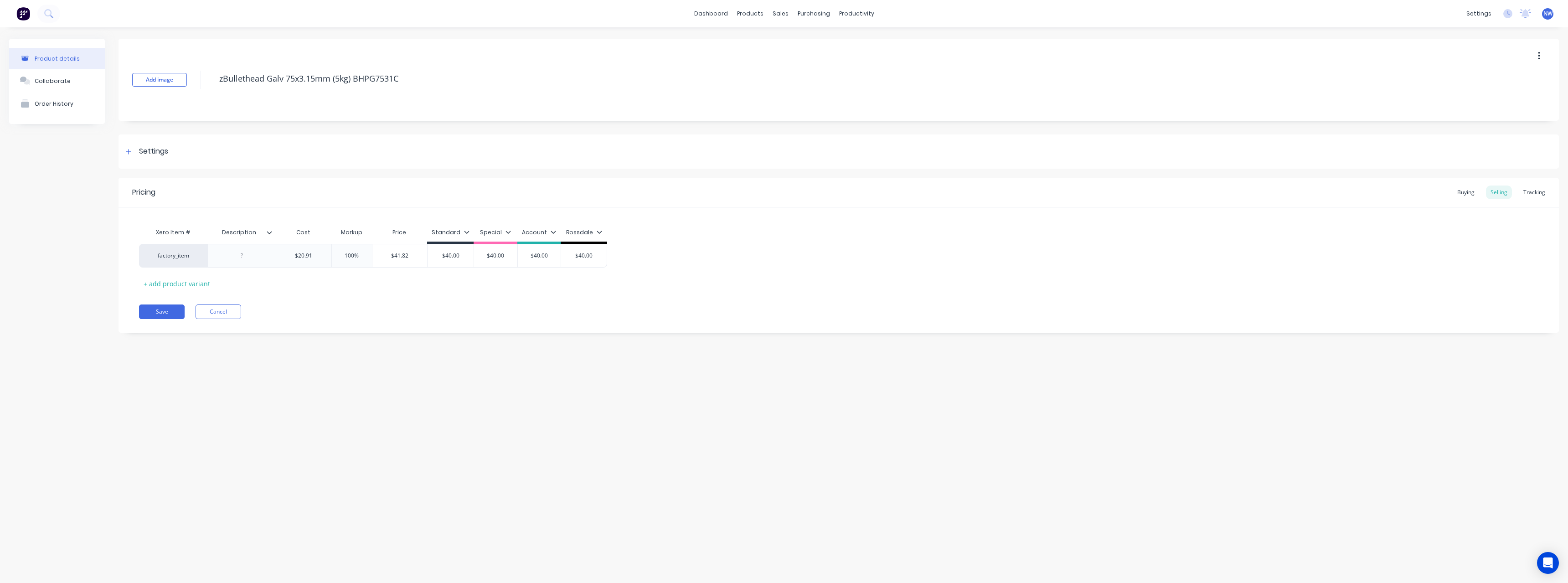
click at [269, 234] on icon at bounding box center [269, 232] width 5 height 5
click at [270, 456] on div at bounding box center [268, 458] width 18 height 18
click at [133, 407] on div "Product details Collaborate Order History Add image zBullethead Galv 75x3.15mm …" at bounding box center [784, 296] width 1568 height 537
click at [245, 257] on div at bounding box center [242, 255] width 46 height 12
click at [270, 231] on icon at bounding box center [269, 232] width 5 height 5
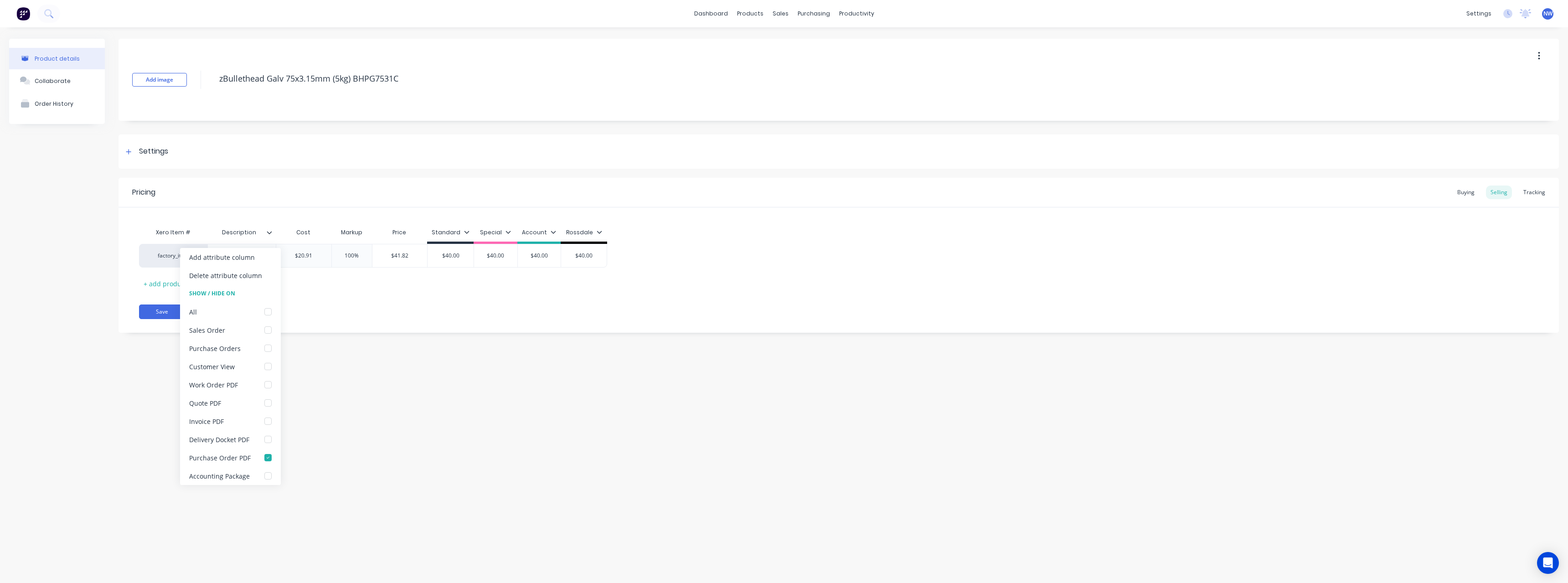
click at [270, 231] on icon at bounding box center [269, 232] width 5 height 5
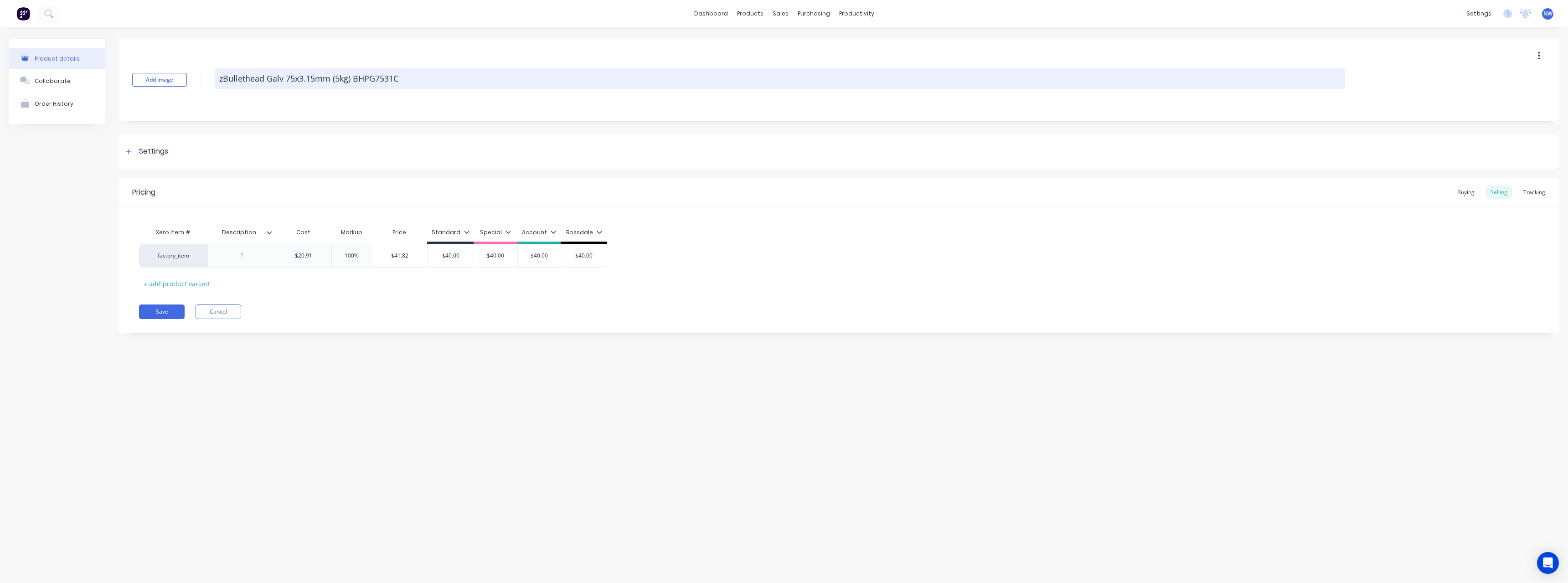
click at [435, 75] on textarea "zBullethead Galv 75x3.15mm (5kg) BHPG7531C" at bounding box center [780, 79] width 1130 height 21
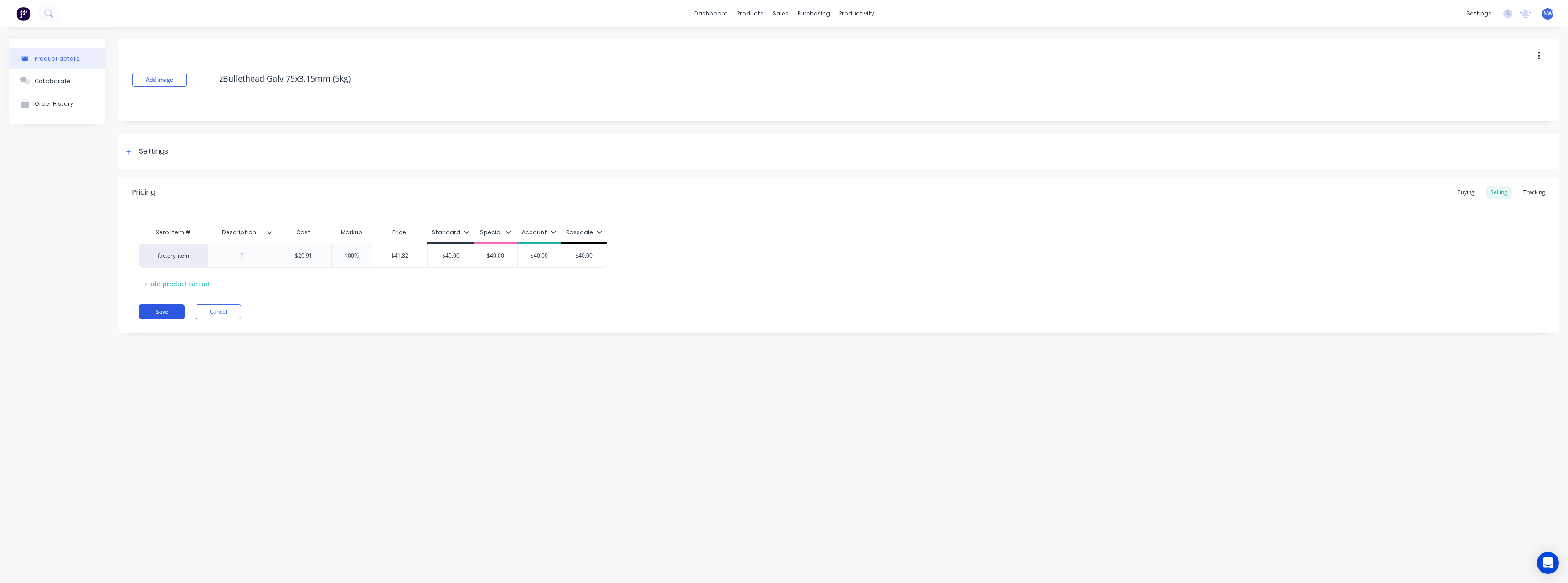
click at [157, 312] on button "Save" at bounding box center [161, 312] width 46 height 15
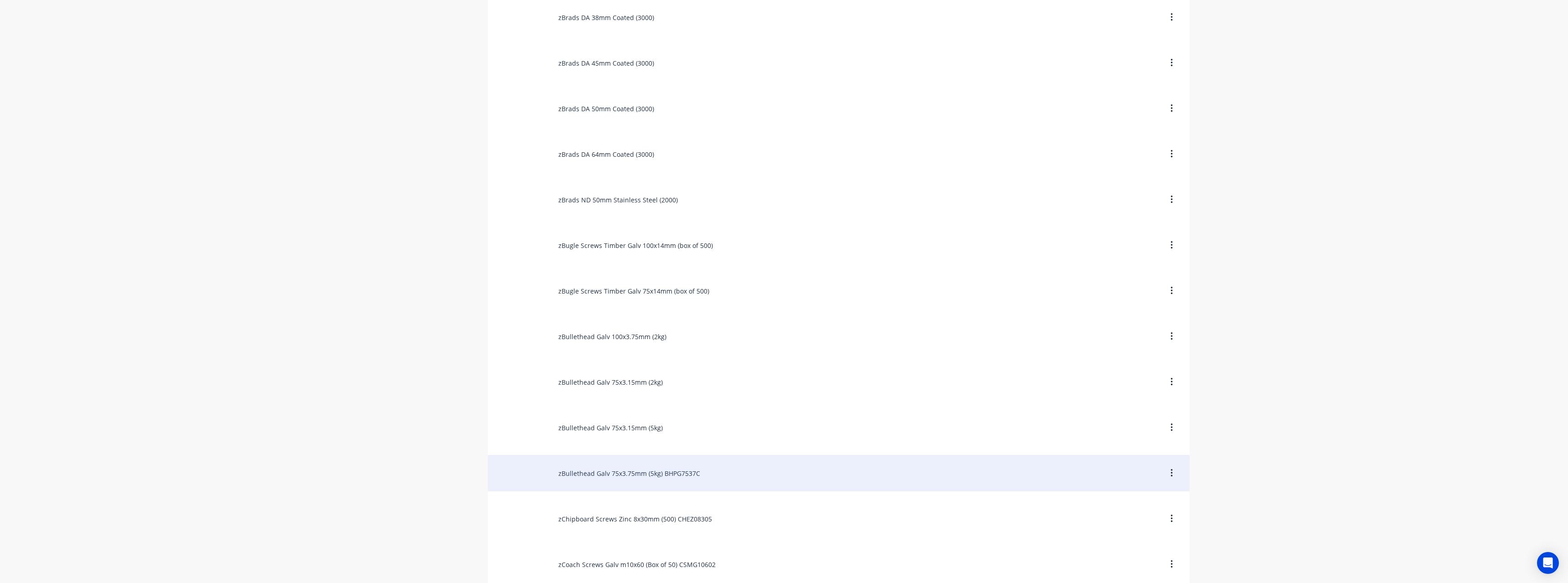
scroll to position [775, 0]
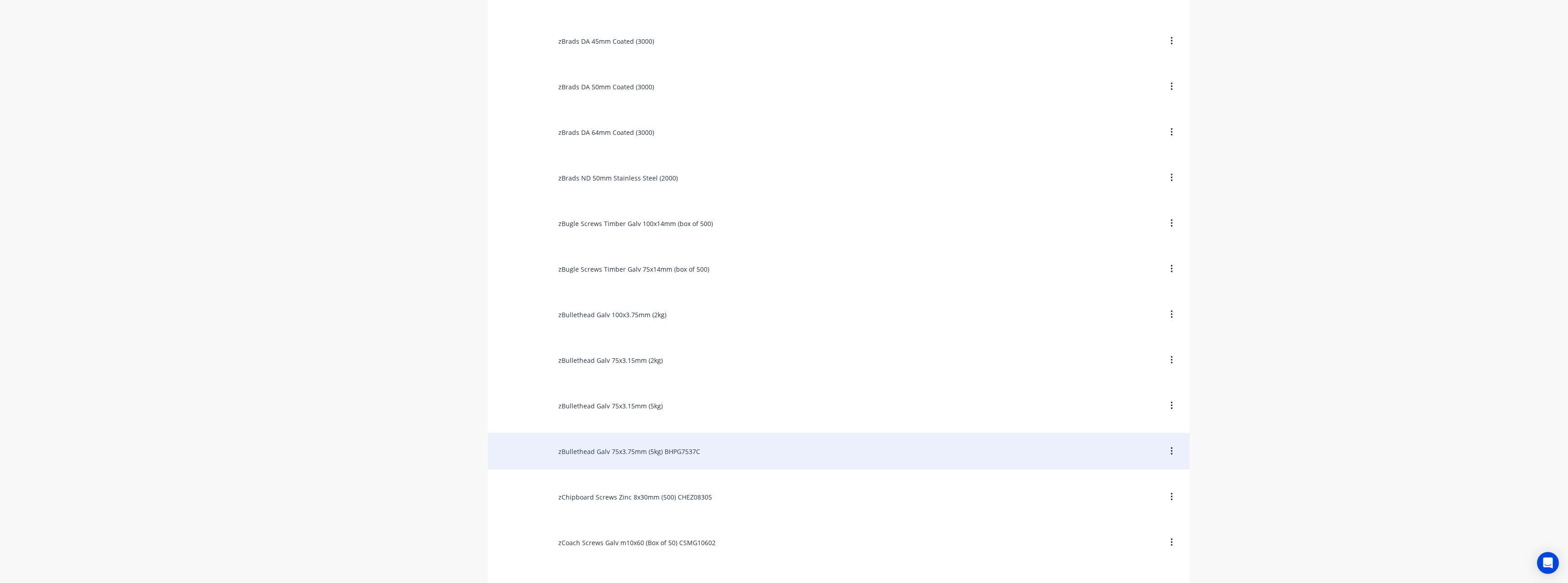
click at [711, 453] on div "zBullethead Galv 75x3.75mm (5kg) BHPG7537C" at bounding box center [838, 451] width 702 height 37
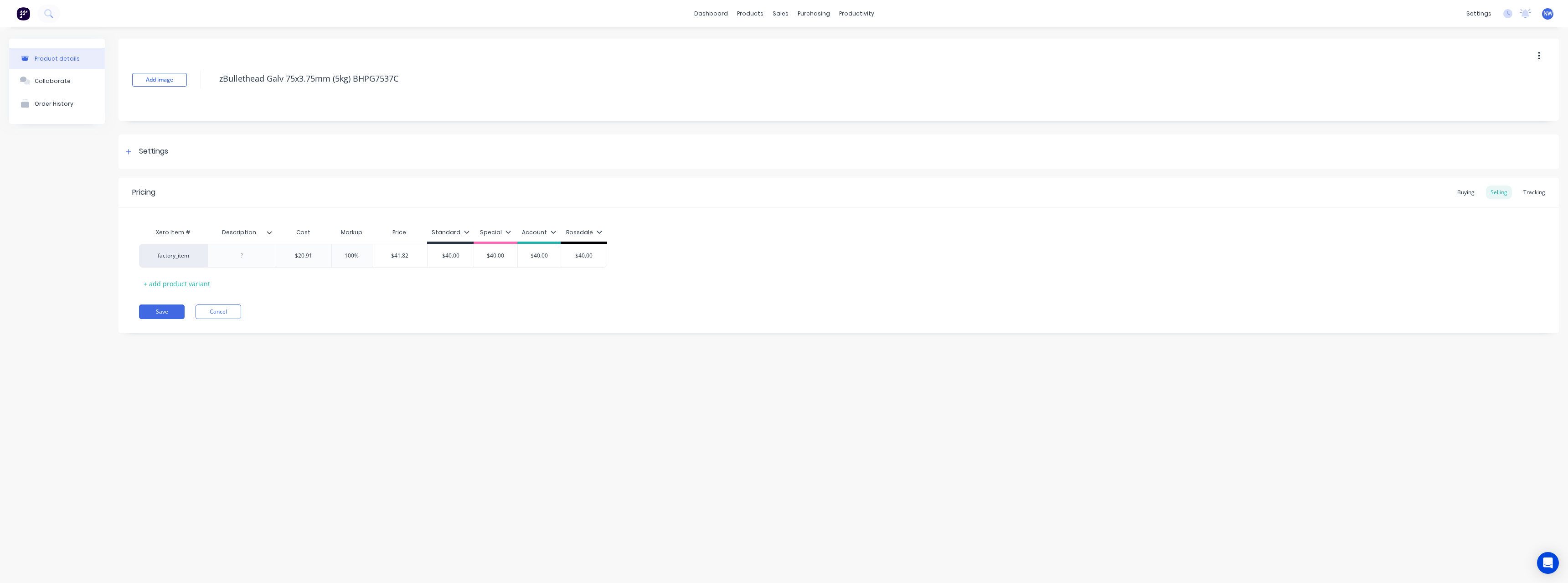
click at [267, 233] on icon at bounding box center [269, 232] width 5 height 5
click at [268, 462] on div at bounding box center [268, 458] width 18 height 18
click at [117, 391] on div "Product details Collaborate Order History Add image zBullethead Galv 75x3.75mm …" at bounding box center [784, 296] width 1568 height 537
click at [261, 251] on div at bounding box center [242, 255] width 46 height 12
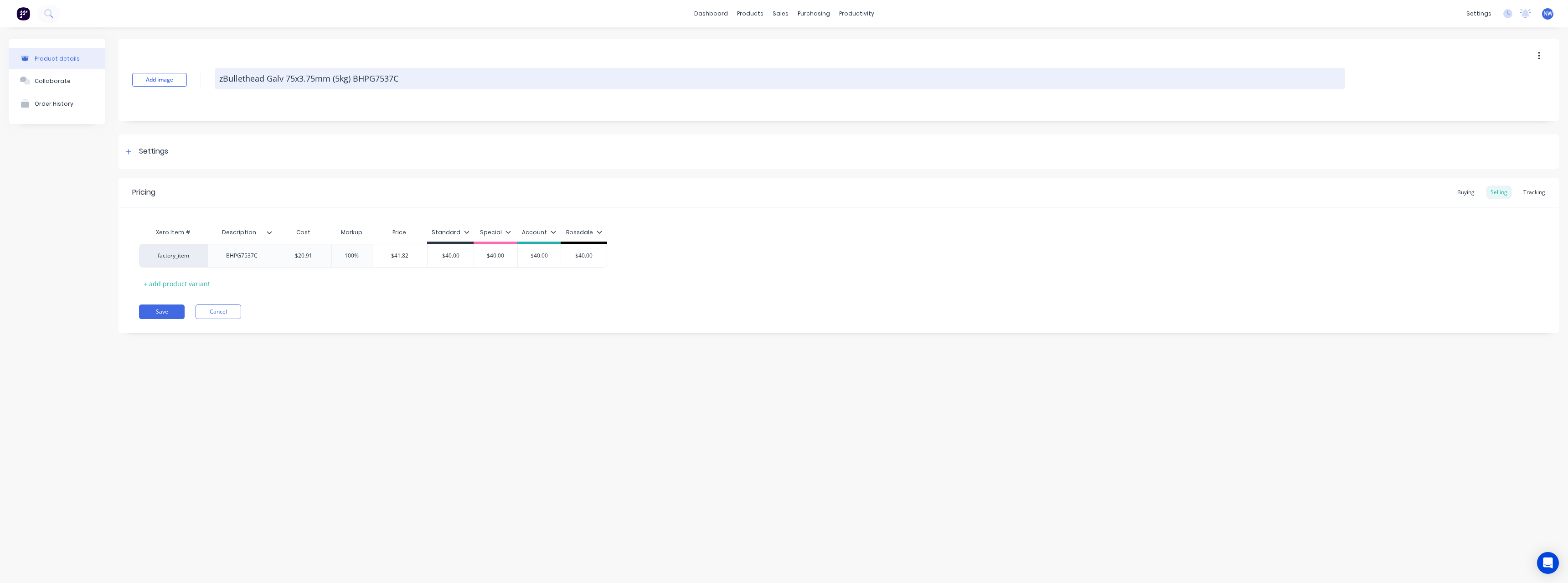
click at [411, 80] on textarea "zBullethead Galv 75x3.75mm (5kg) BHPG7537C" at bounding box center [780, 79] width 1130 height 21
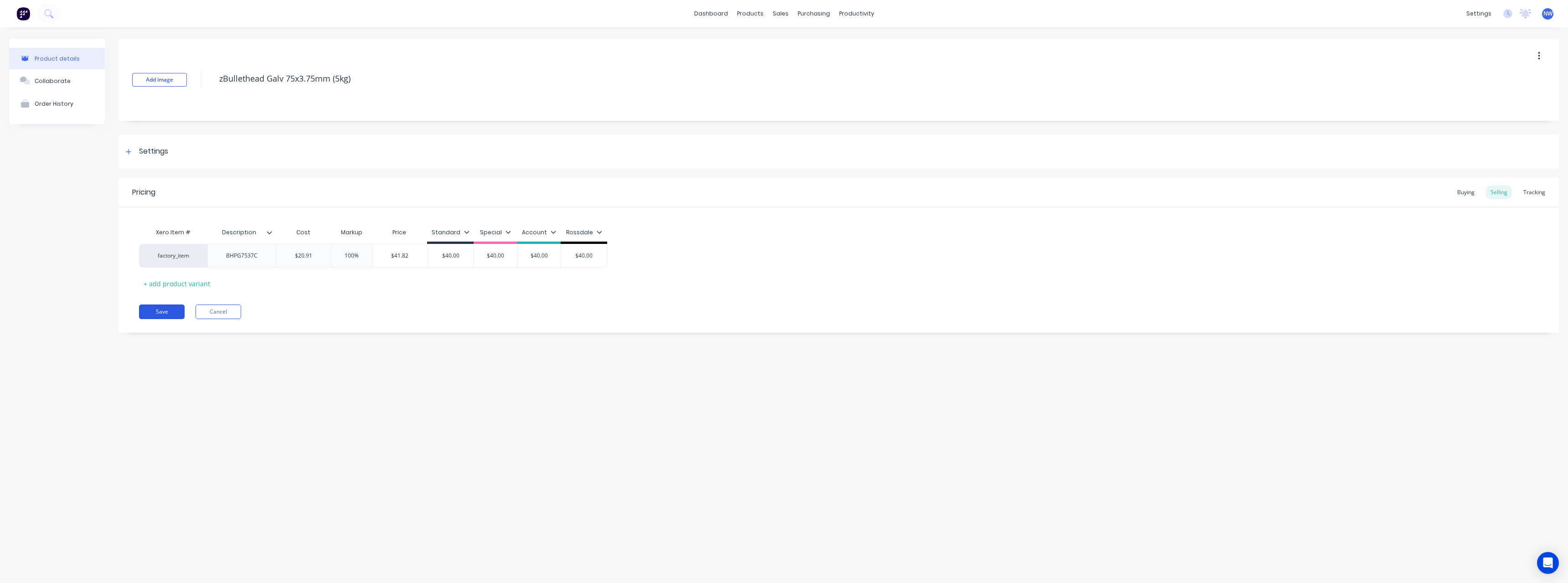
click at [169, 310] on button "Save" at bounding box center [161, 312] width 46 height 15
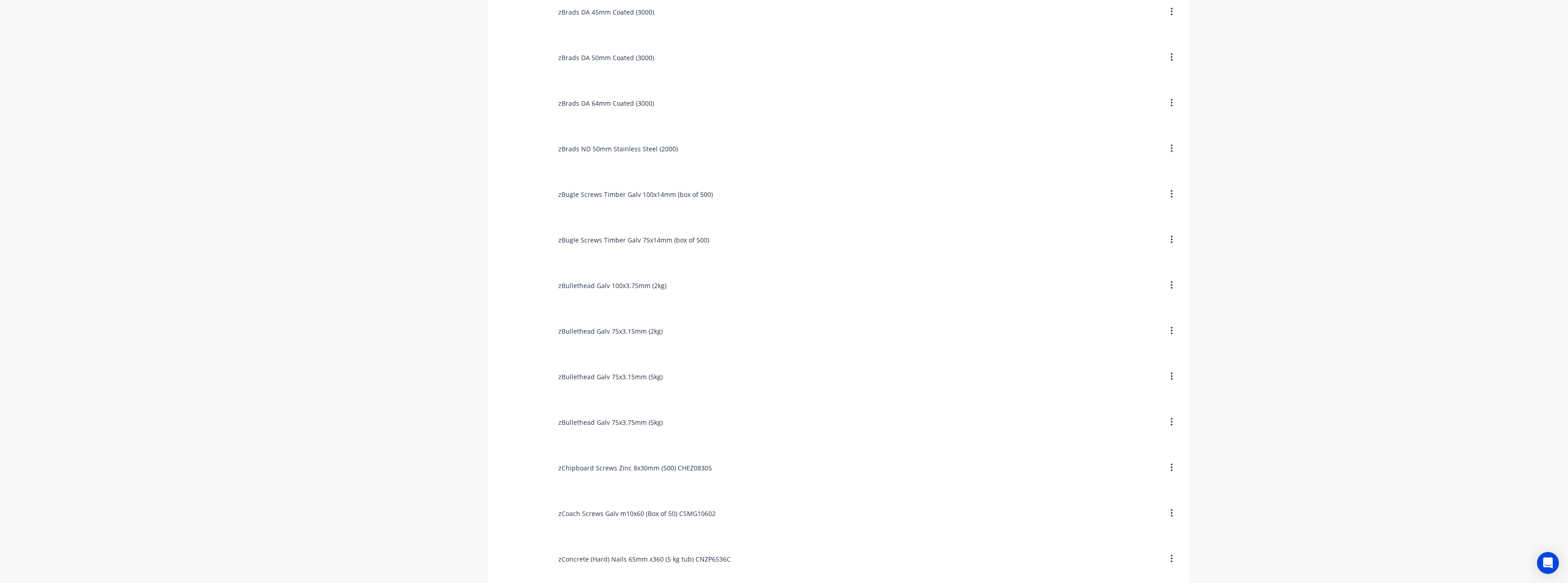
scroll to position [820, 0]
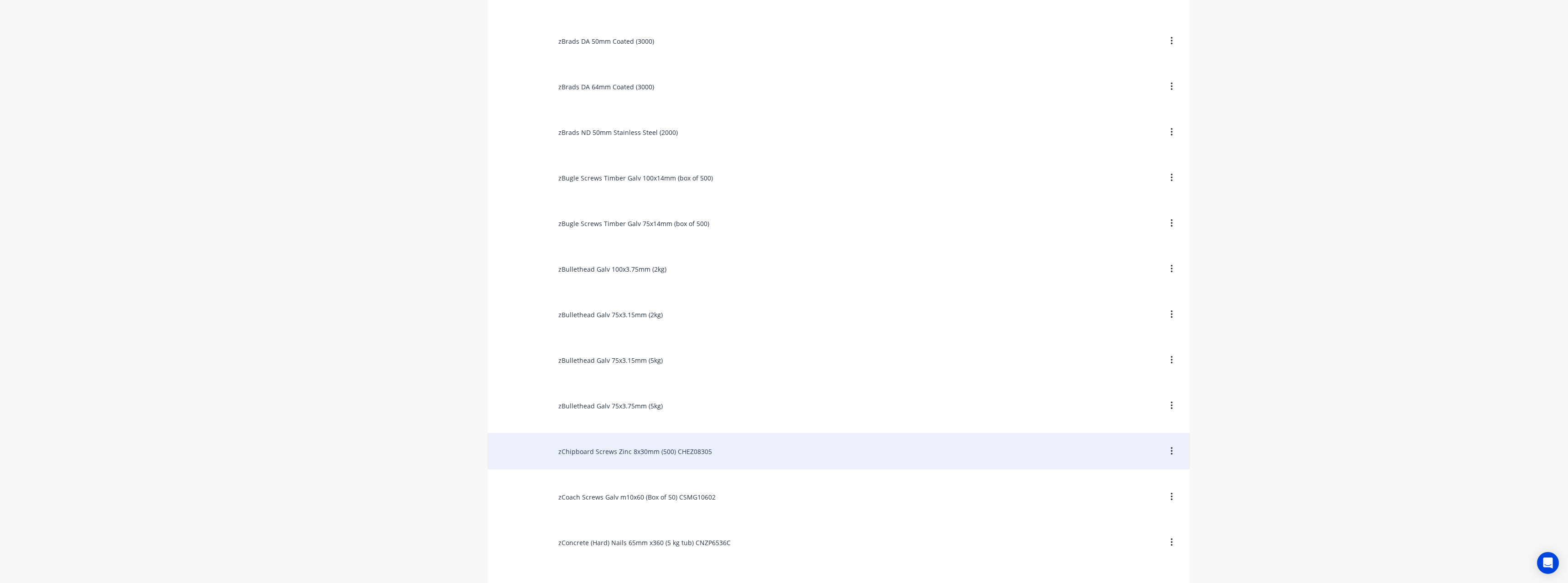
click at [613, 453] on div "zChipboard Screws Zinc 8x30mm (500) CHEZ08305" at bounding box center [838, 451] width 702 height 37
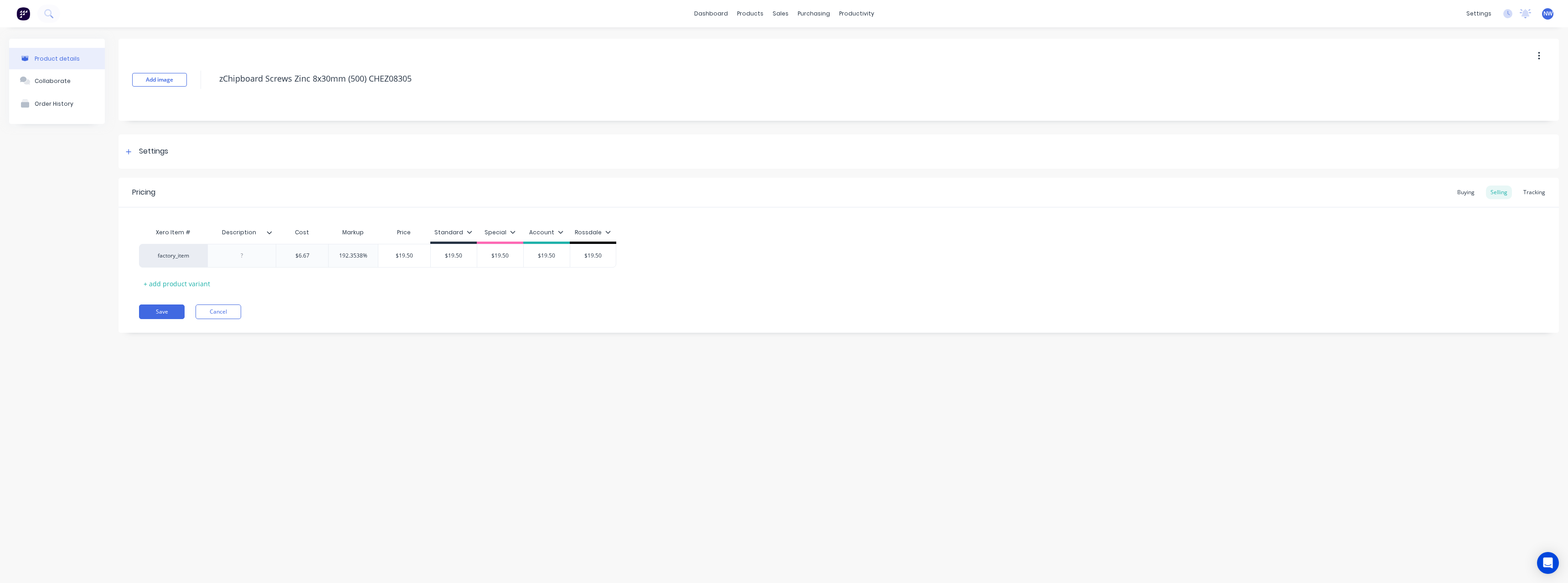
click at [273, 239] on div "Description" at bounding box center [242, 232] width 68 height 23
click at [270, 236] on input "Description" at bounding box center [239, 232] width 63 height 8
click at [269, 233] on icon at bounding box center [270, 232] width 5 height 2
click at [271, 456] on div at bounding box center [268, 458] width 18 height 18
click at [139, 399] on div "Product details Collaborate Order History Add image zChipboard Screws Zinc 8x30…" at bounding box center [784, 296] width 1568 height 537
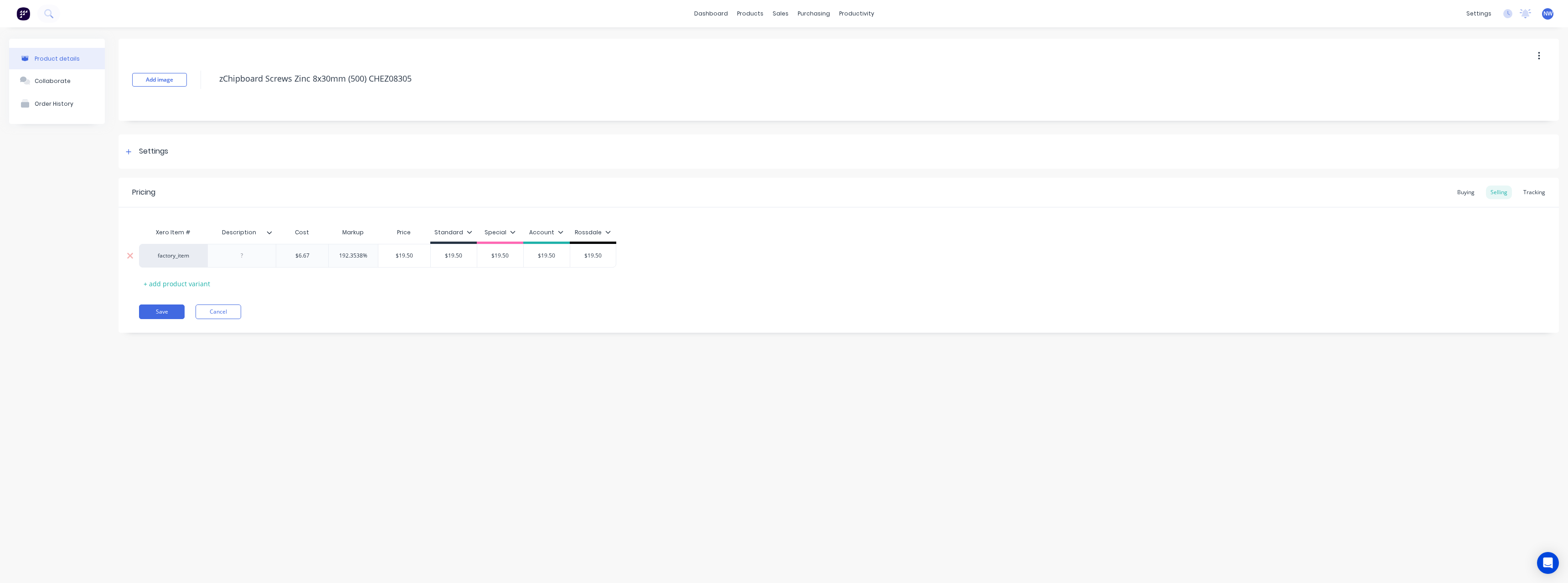
drag, startPoint x: 233, startPoint y: 257, endPoint x: 255, endPoint y: 259, distance: 22.1
click at [255, 259] on div at bounding box center [242, 255] width 46 height 12
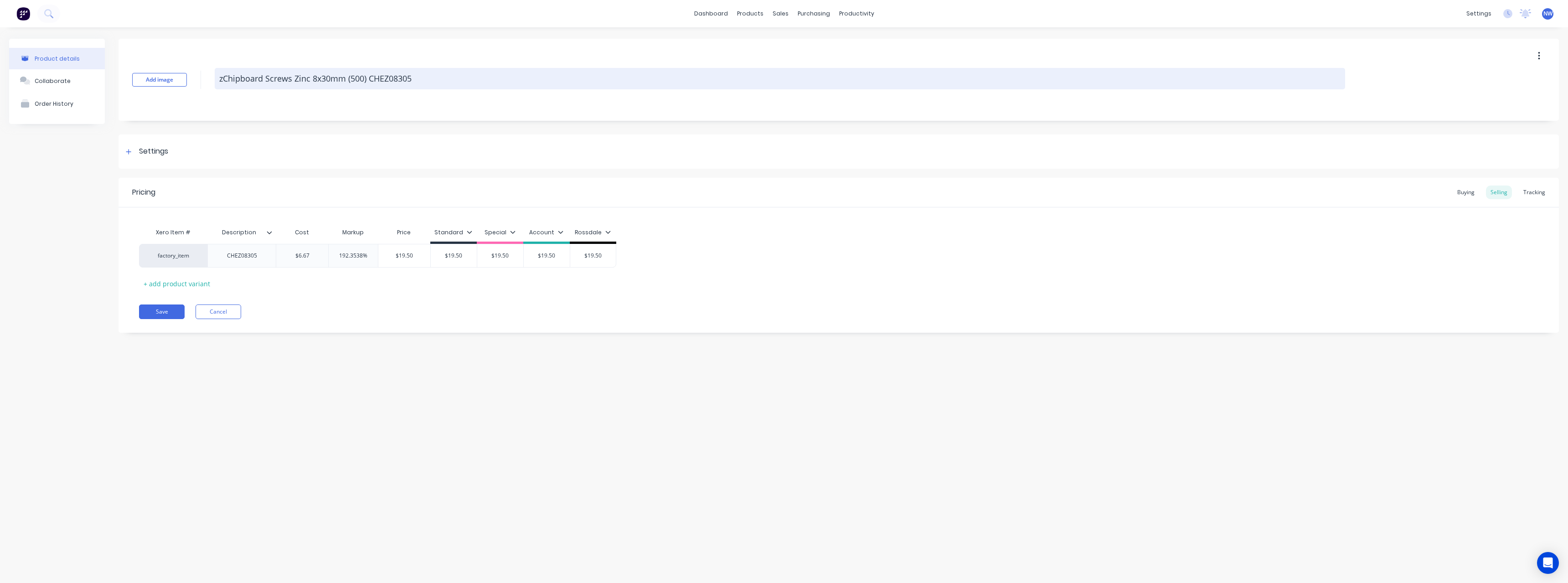
click at [417, 80] on textarea "zChipboard Screws Zinc 8x30mm (500) CHEZ08305" at bounding box center [780, 79] width 1130 height 21
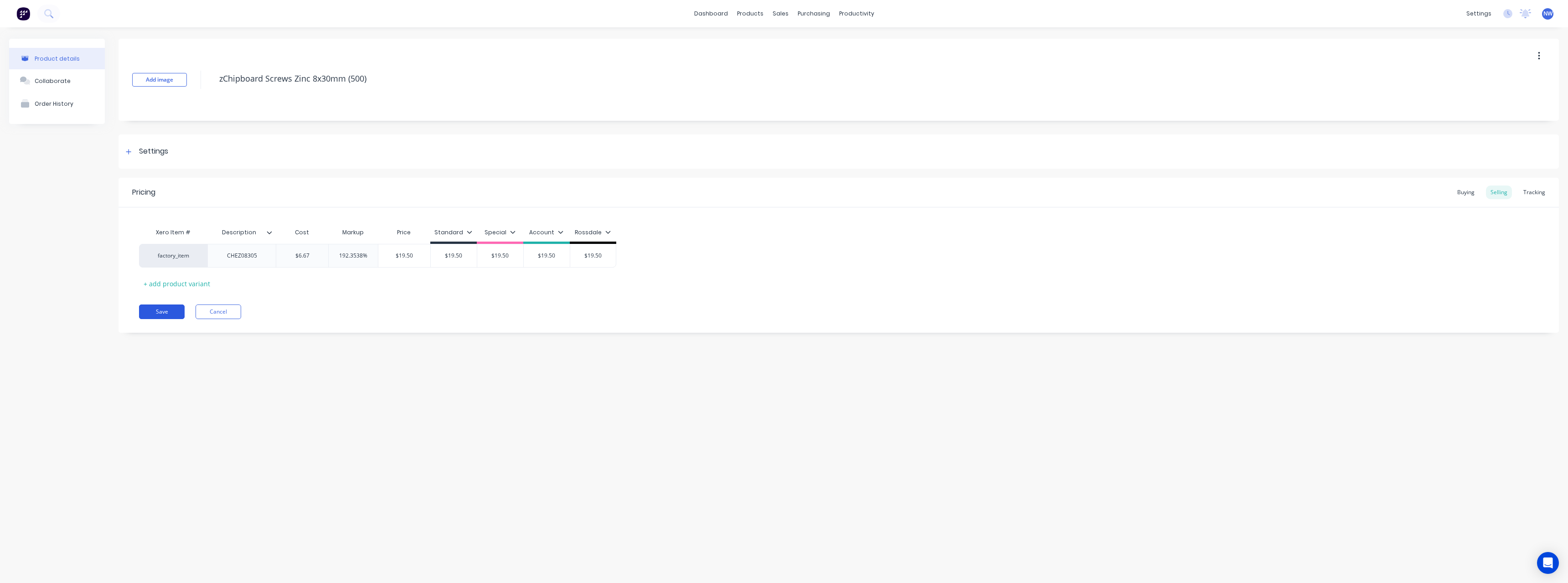
click at [164, 314] on button "Save" at bounding box center [161, 312] width 46 height 15
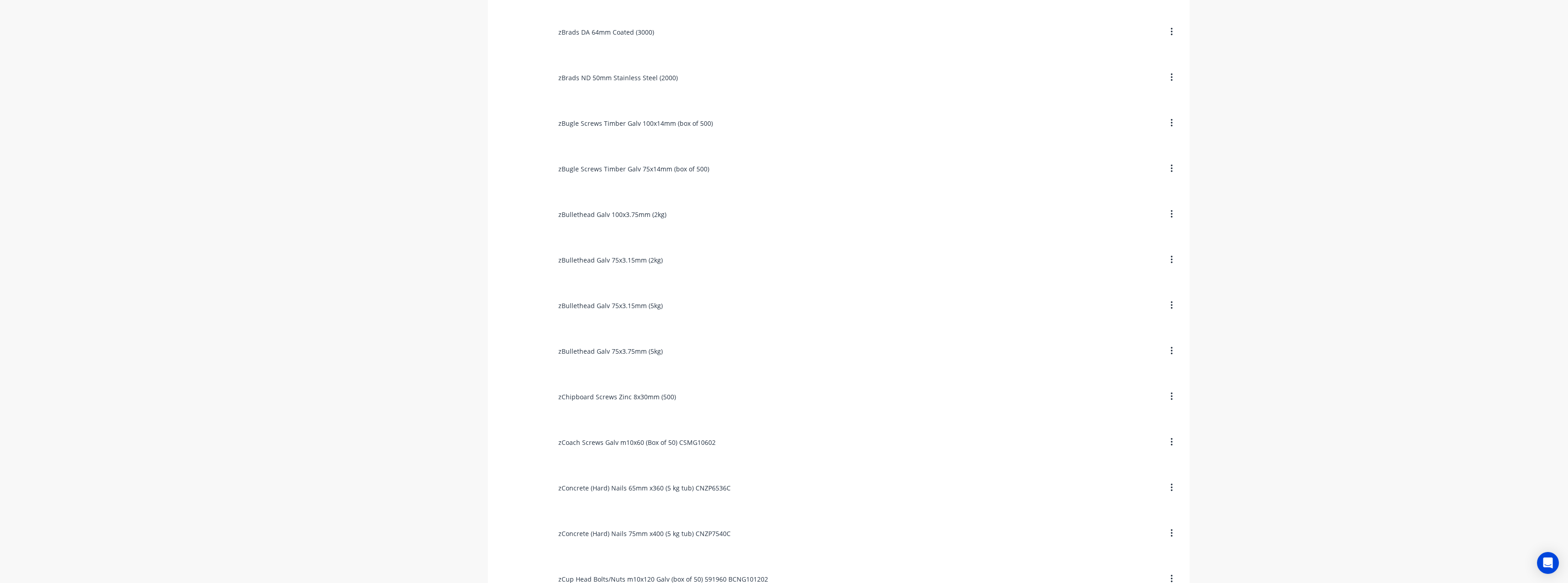
scroll to position [912, 0]
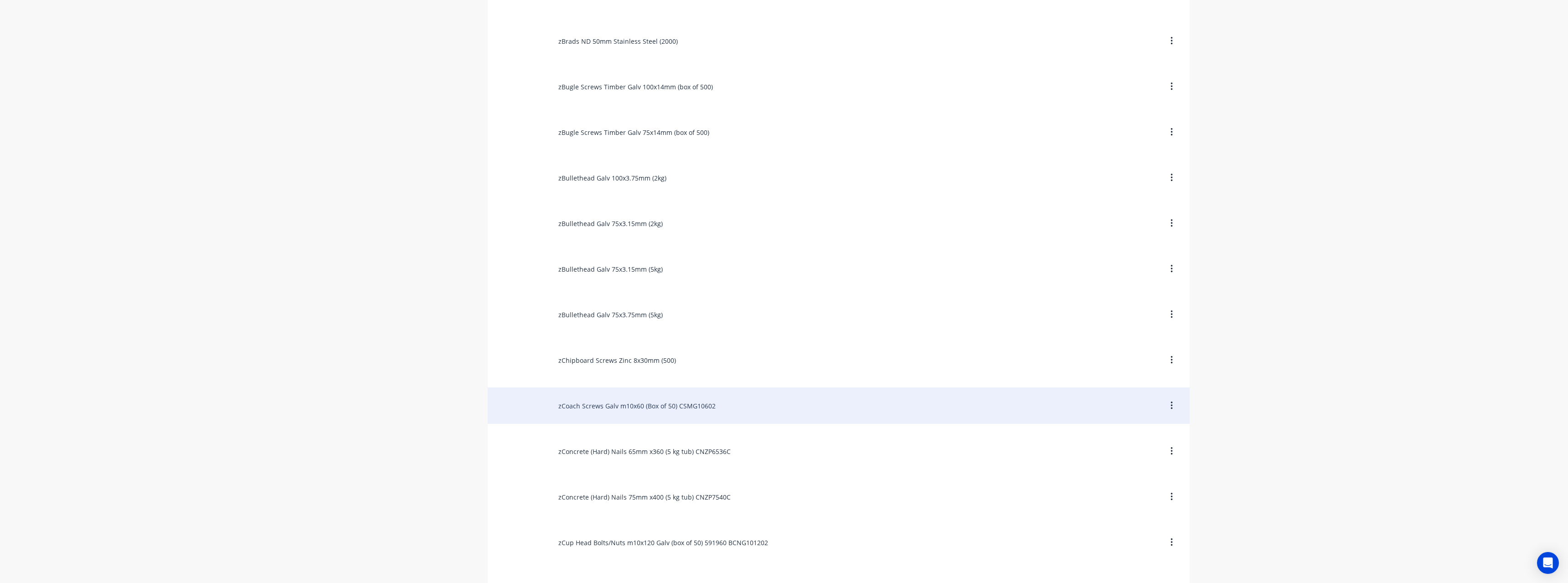
click at [653, 405] on div "zCoach Screws Galv m10x60 (Box of 50) CSMG10602" at bounding box center [838, 406] width 702 height 37
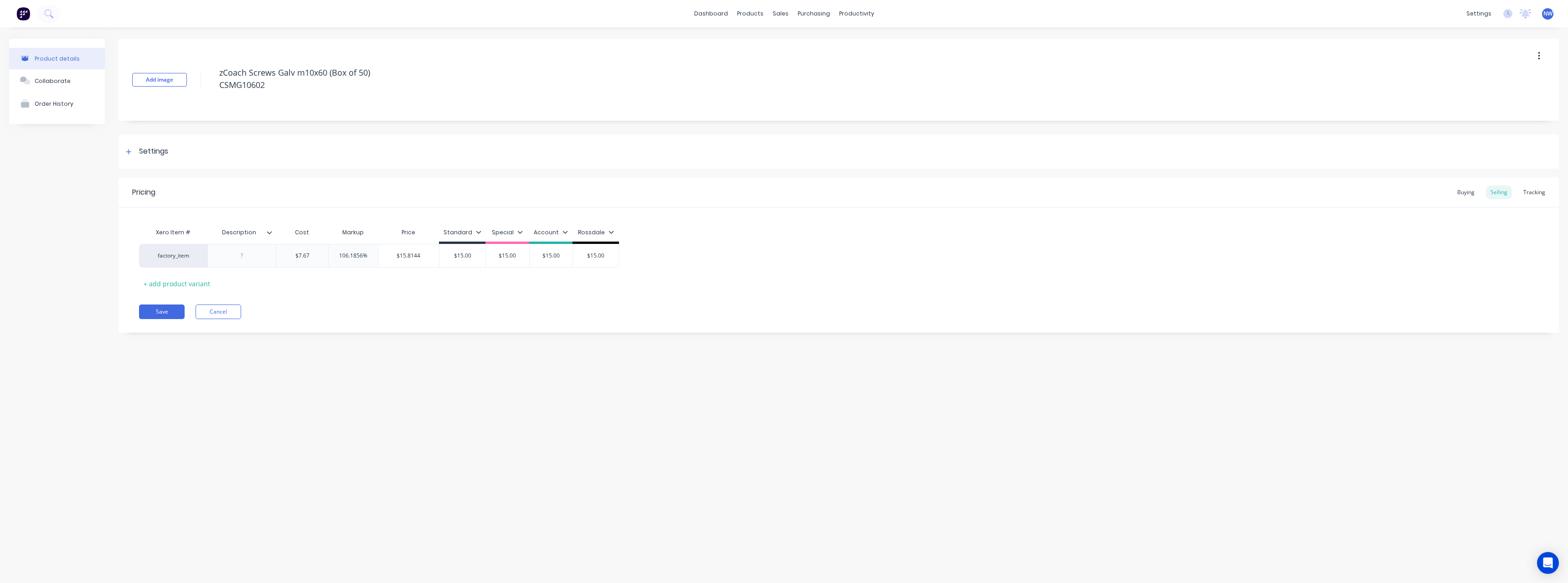
click at [271, 231] on icon at bounding box center [269, 232] width 5 height 5
drag, startPoint x: 270, startPoint y: 456, endPoint x: 153, endPoint y: 419, distance: 122.7
click at [270, 456] on div at bounding box center [268, 458] width 18 height 18
drag, startPoint x: 128, startPoint y: 394, endPoint x: 142, endPoint y: 373, distance: 25.2
click at [128, 394] on div "Product details Collaborate Order History Add image zCoach Screws Galv m10x60 (…" at bounding box center [784, 296] width 1568 height 537
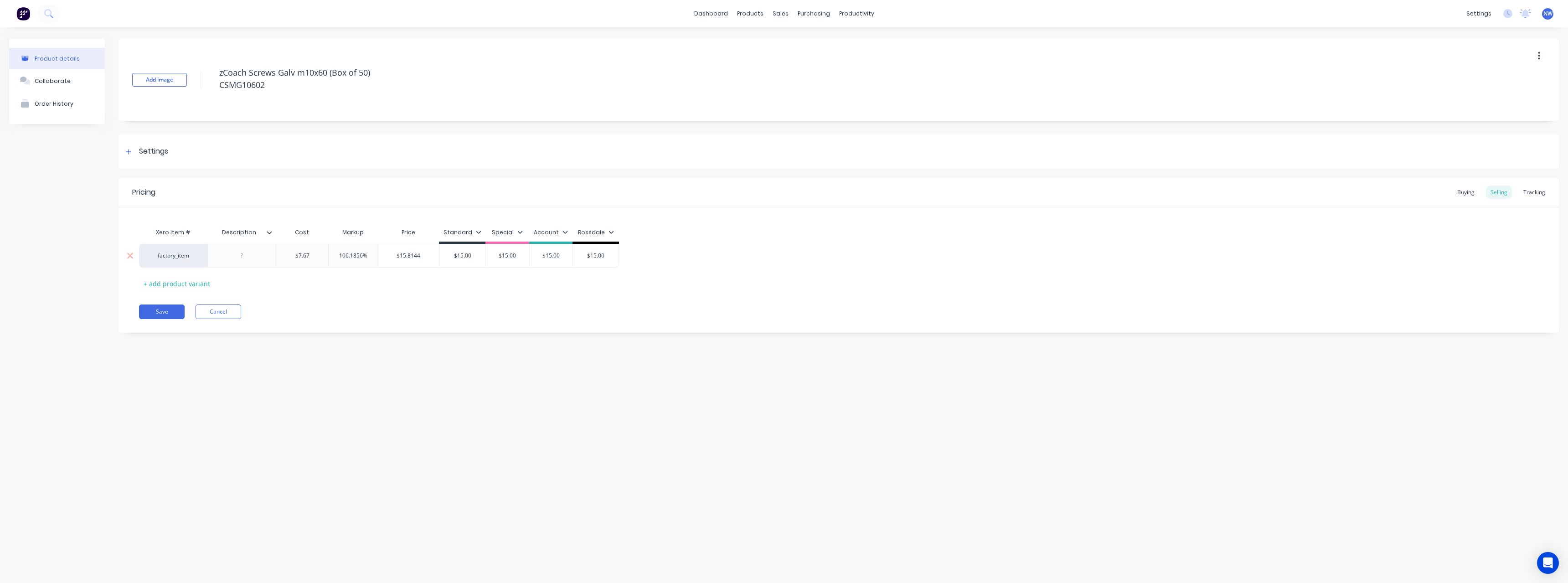
click at [238, 256] on div at bounding box center [242, 255] width 46 height 12
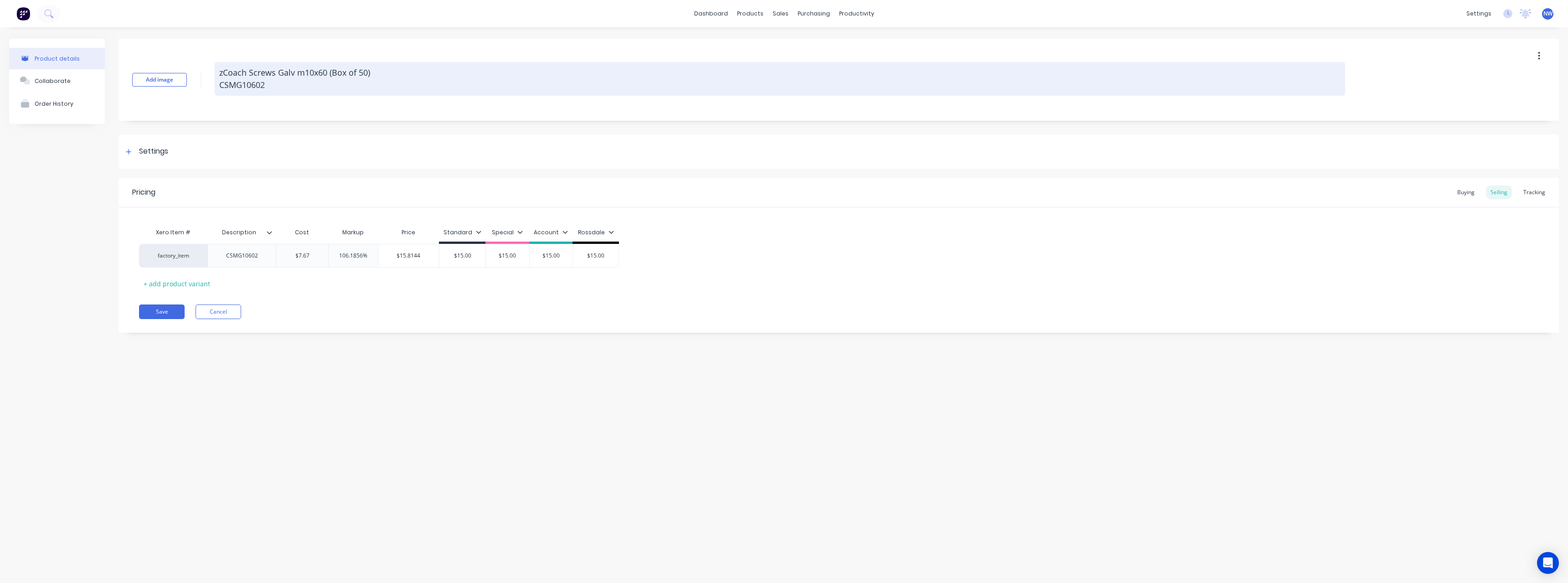
click at [278, 85] on textarea "zCoach Screws Galv m10x60 (Box of 50) CSMG10602" at bounding box center [780, 79] width 1130 height 33
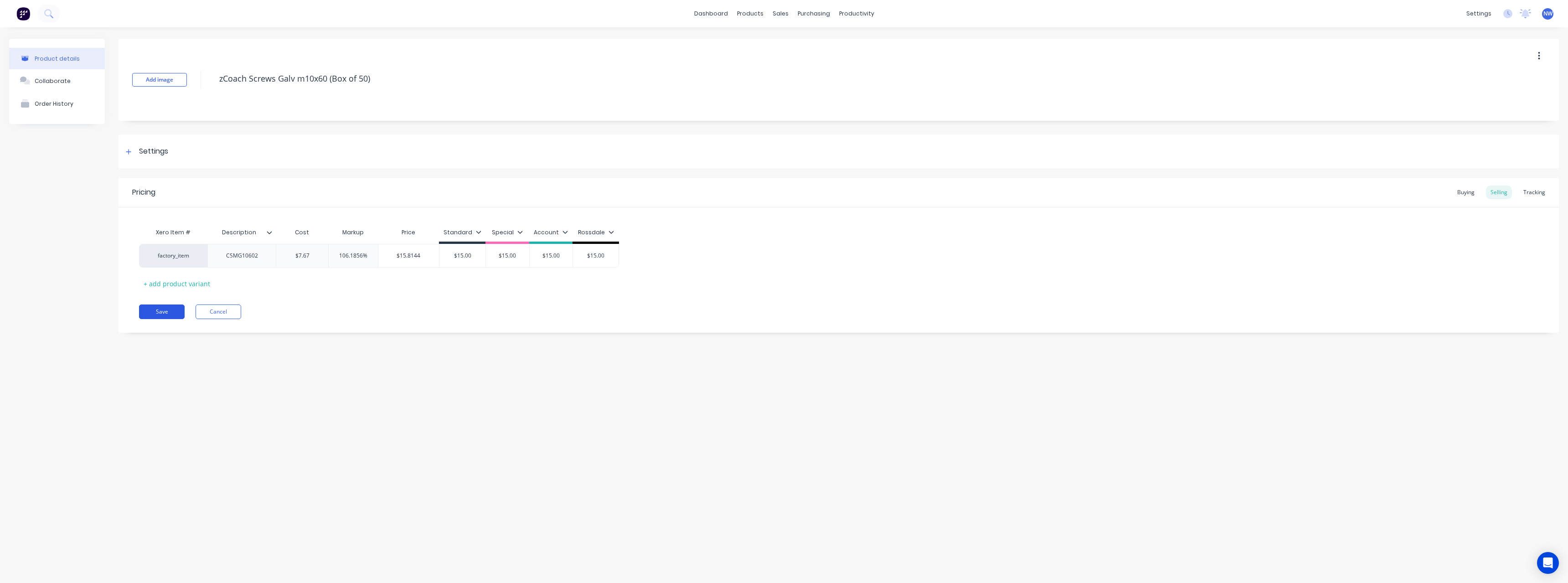
click at [167, 311] on button "Save" at bounding box center [161, 312] width 46 height 15
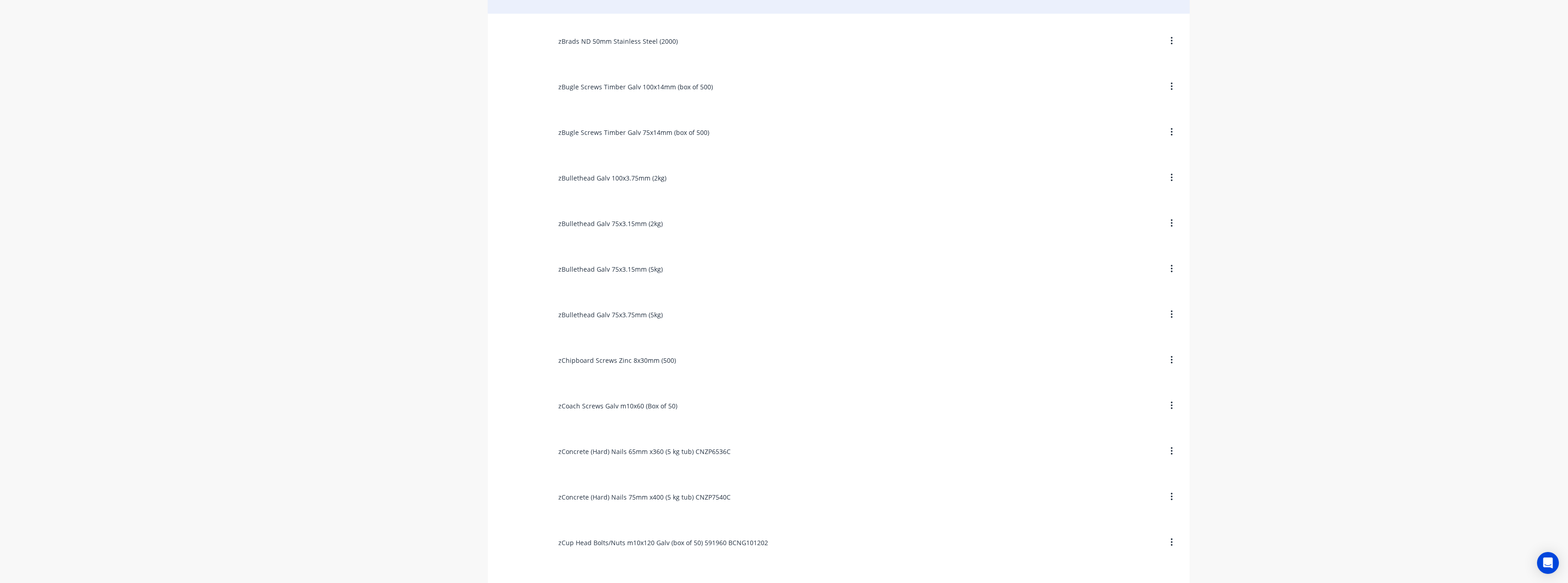
scroll to position [957, 0]
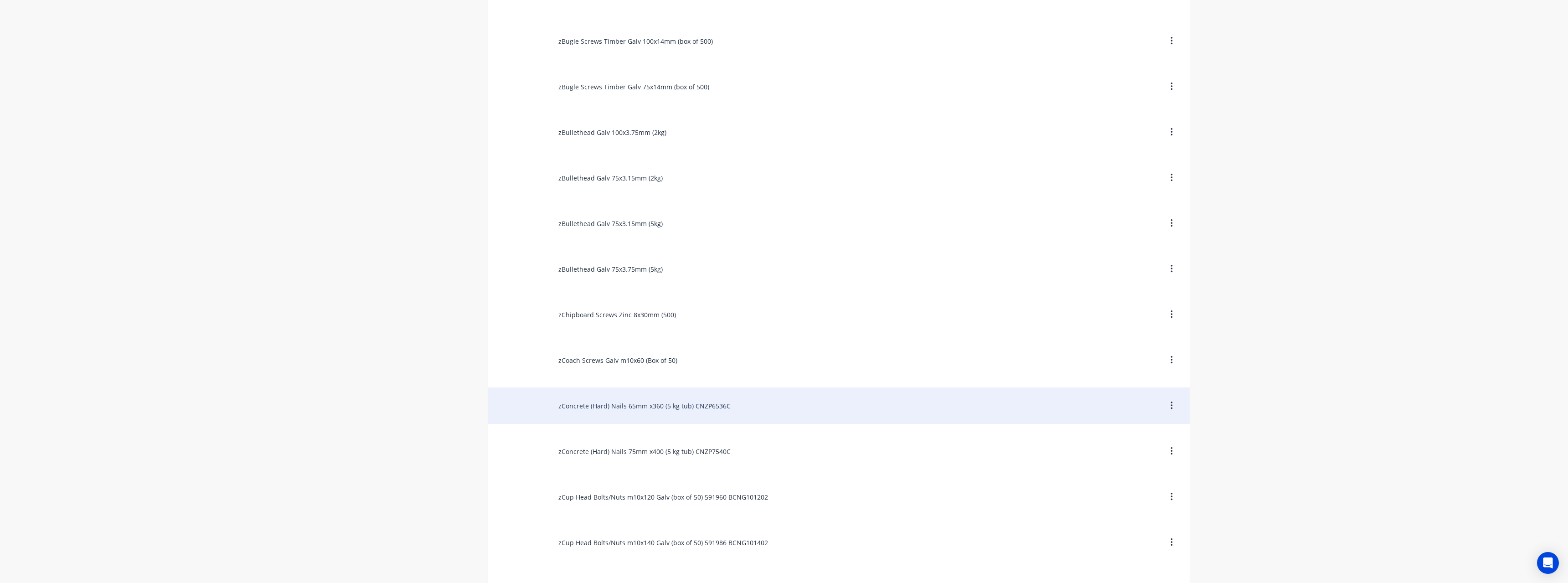
click at [763, 414] on div "zConcrete (Hard) Nails 65mm x360 (5 kg tub) CNZP6536C" at bounding box center [838, 406] width 702 height 37
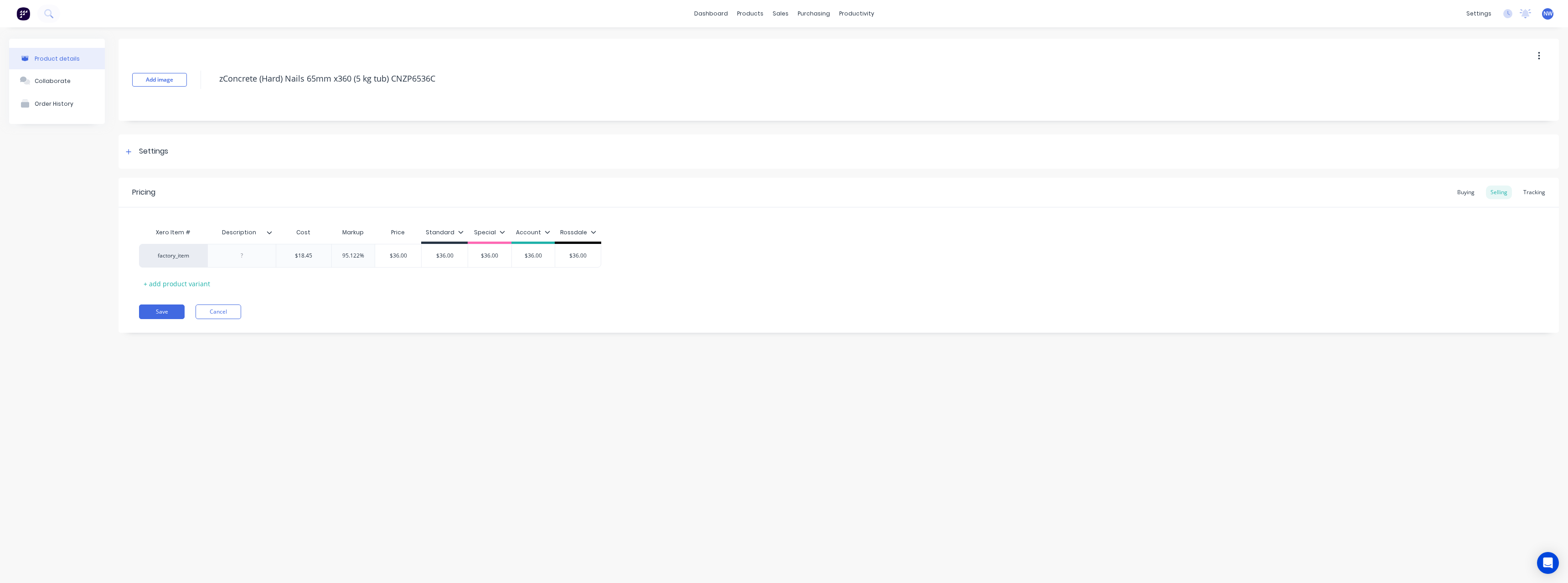
click at [269, 233] on icon at bounding box center [270, 232] width 5 height 2
click at [269, 459] on div at bounding box center [268, 458] width 18 height 18
click at [114, 407] on div "Product details Collaborate Order History Add image zConcrete (Hard) Nails 65mm…" at bounding box center [784, 296] width 1568 height 537
click at [244, 255] on div at bounding box center [242, 255] width 46 height 12
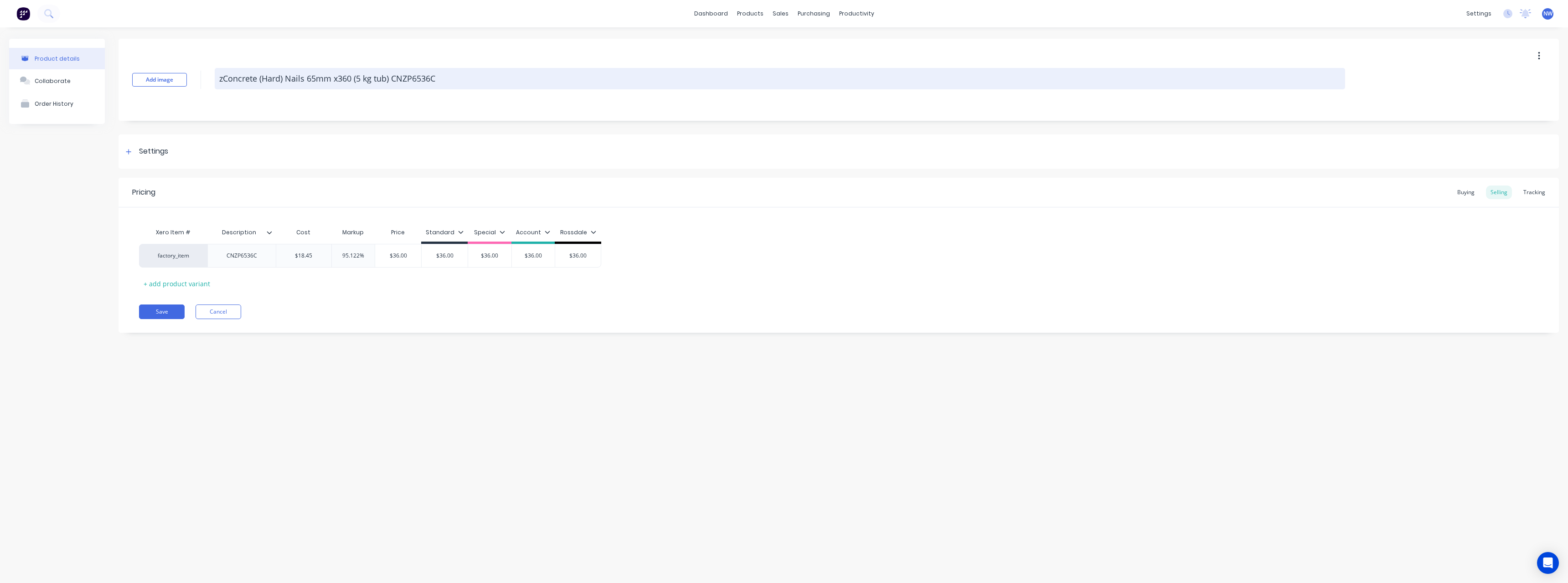
click at [444, 80] on textarea "zConcrete (Hard) Nails 65mm x360 (5 kg tub) CNZP6536C" at bounding box center [780, 79] width 1130 height 21
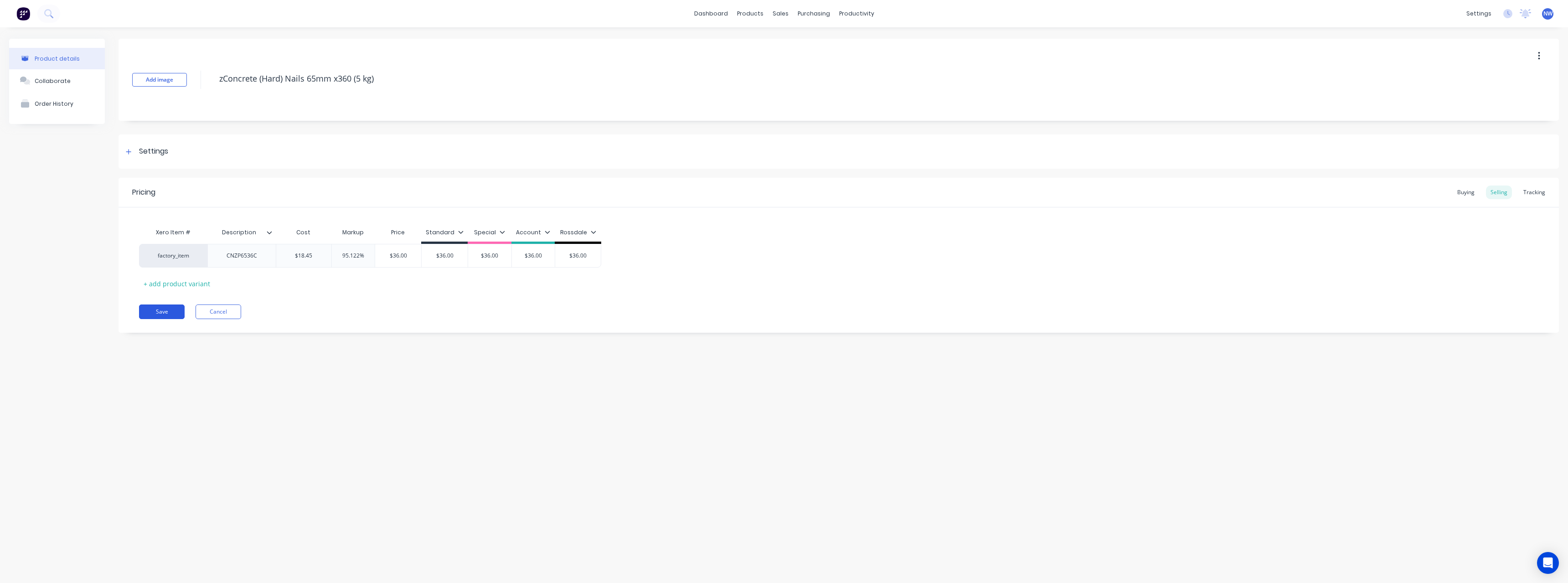
click at [163, 309] on button "Save" at bounding box center [161, 312] width 46 height 15
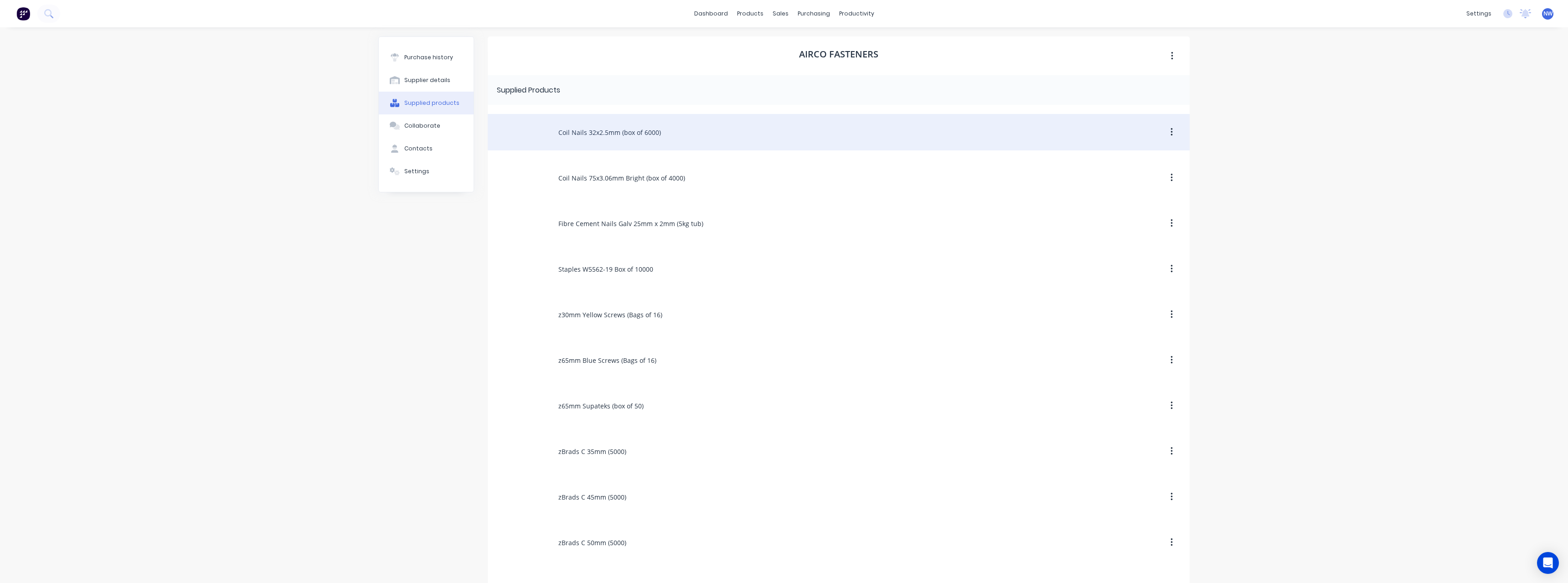
click at [618, 138] on div "Coil Nails 32x2.5mm (box of 6000)" at bounding box center [838, 132] width 702 height 37
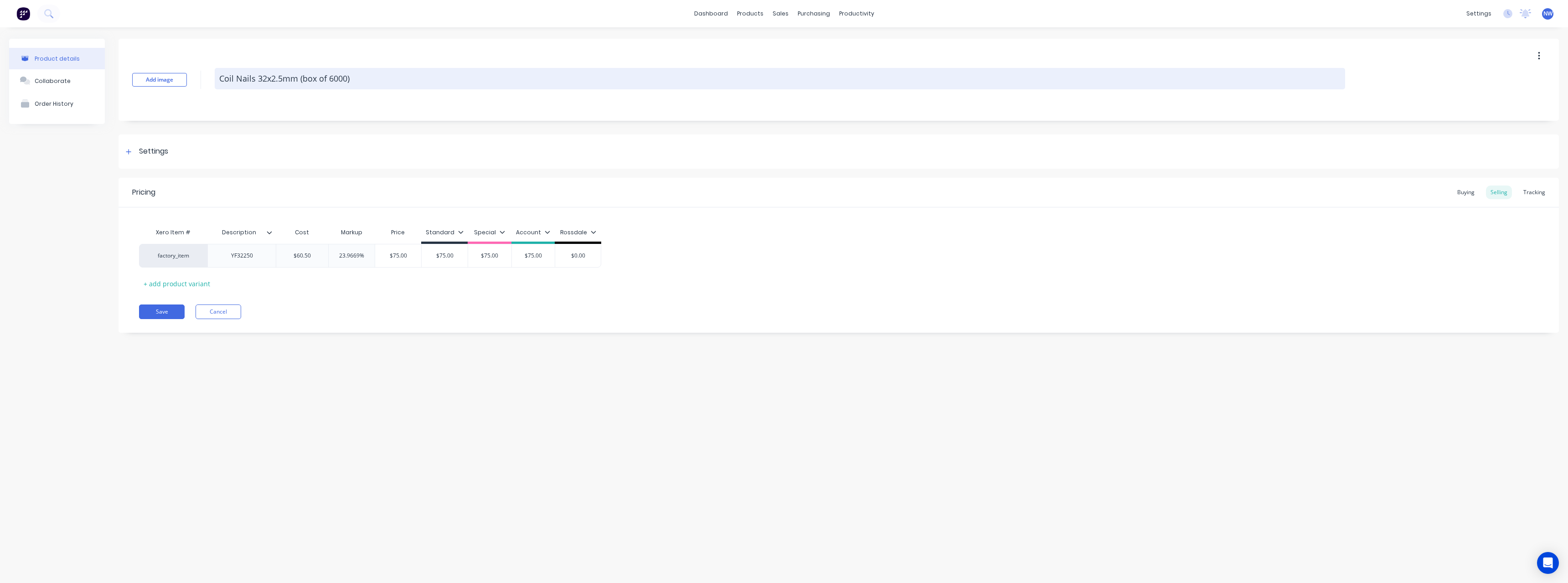
click at [331, 76] on textarea "Coil Nails 32x2.5mm (box of 6000)" at bounding box center [780, 79] width 1130 height 21
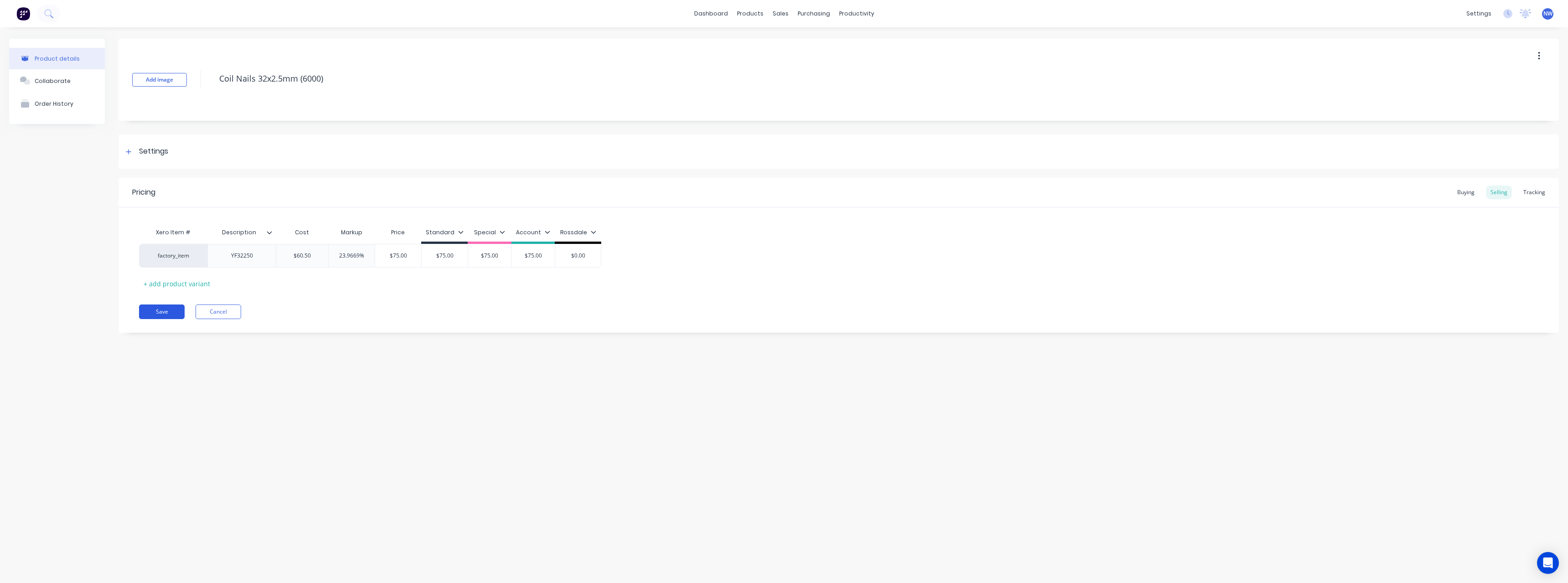
click at [153, 312] on button "Save" at bounding box center [161, 312] width 46 height 15
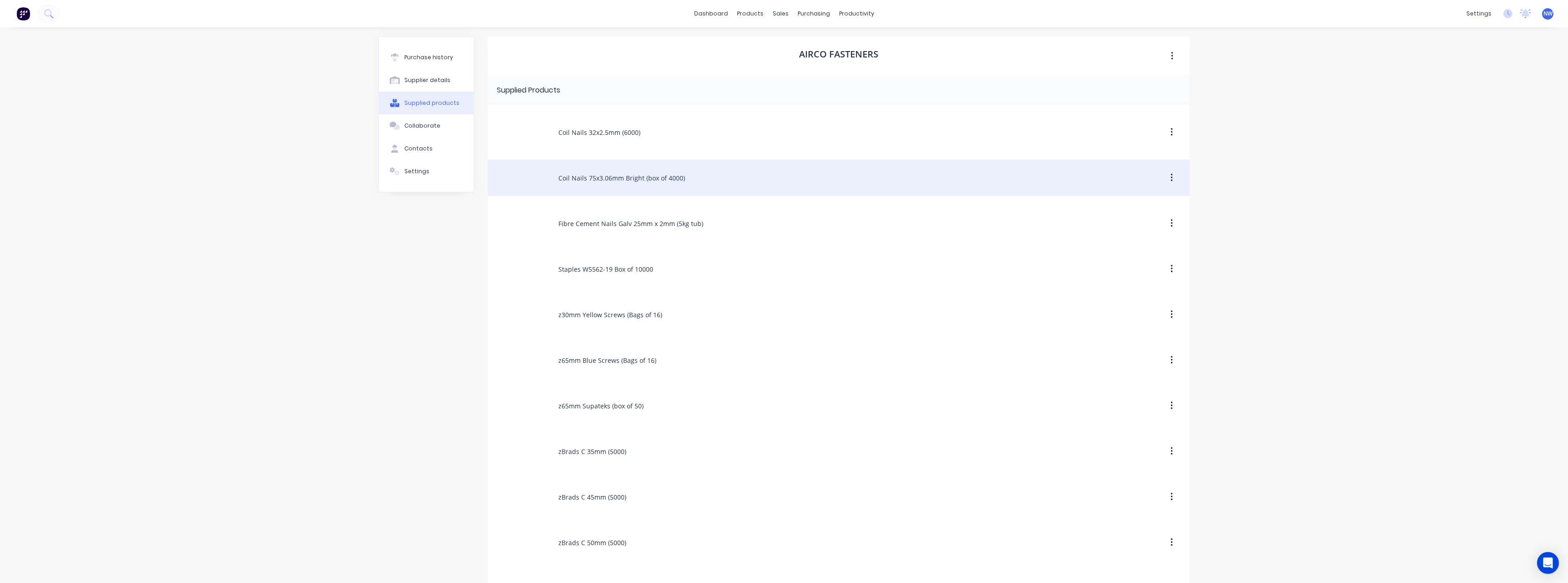
click at [635, 180] on div "Coil Nails 75x3.06mm Bright (box of 4000)" at bounding box center [838, 178] width 702 height 37
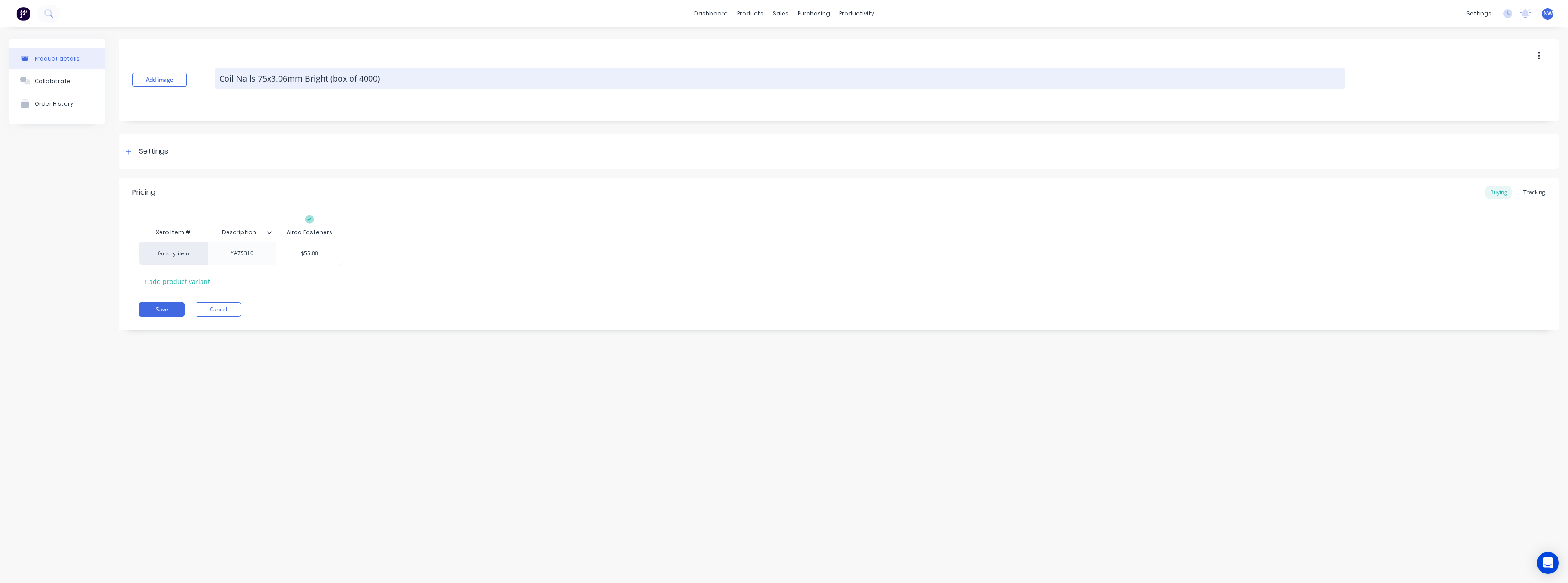
click at [360, 76] on textarea "Coil Nails 75x3.06mm Bright (box of 4000)" at bounding box center [780, 79] width 1130 height 21
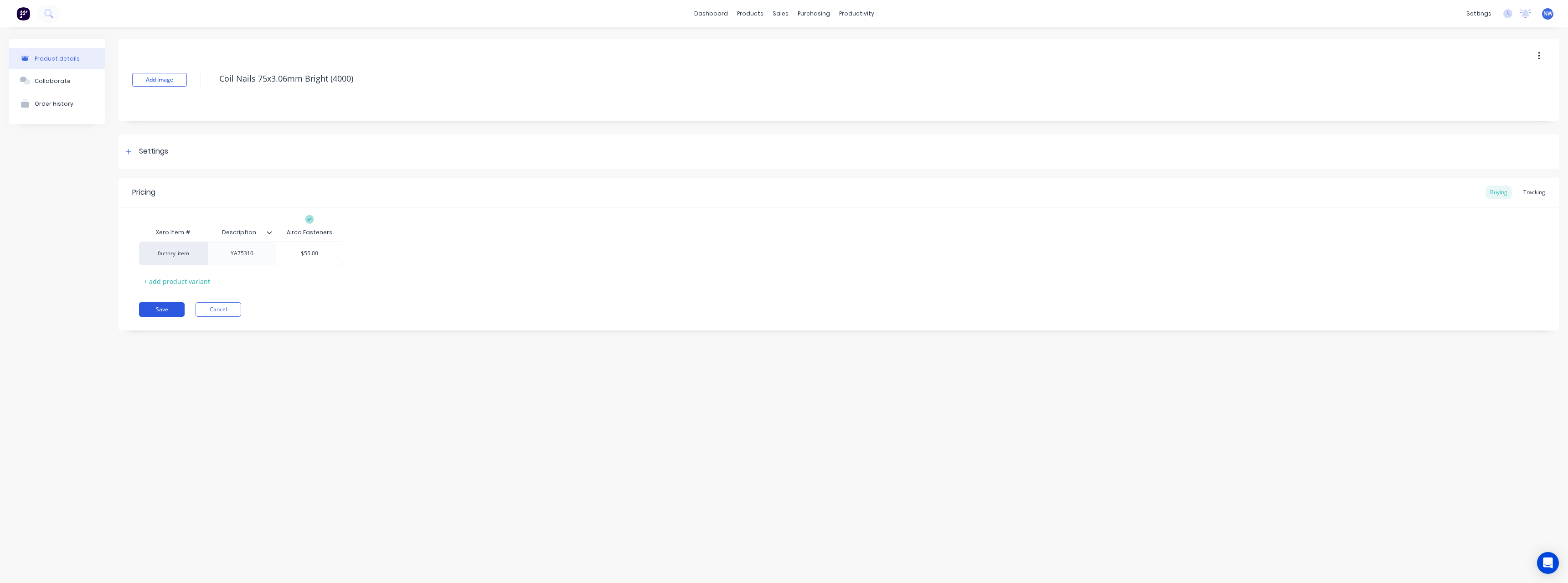
click at [155, 307] on button "Save" at bounding box center [161, 309] width 46 height 15
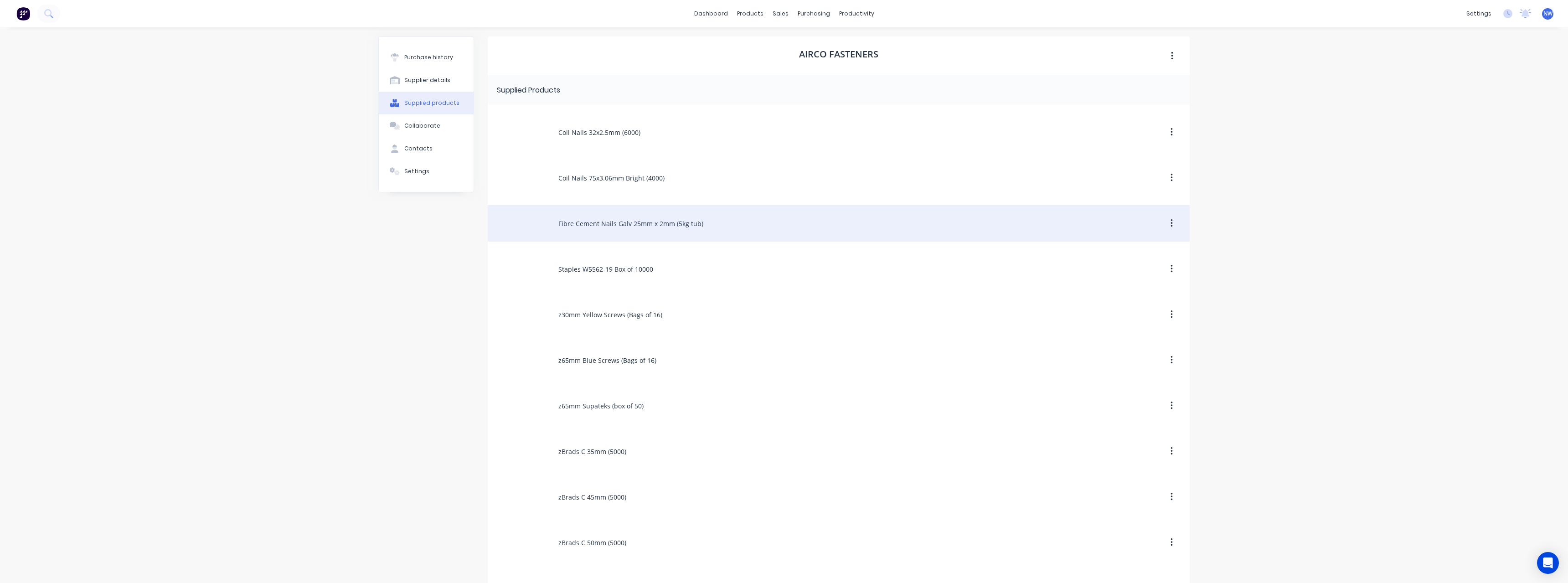
click at [646, 224] on div "Fibre Cement Nails Galv 25mm x 2mm (5kg tub)" at bounding box center [838, 223] width 702 height 37
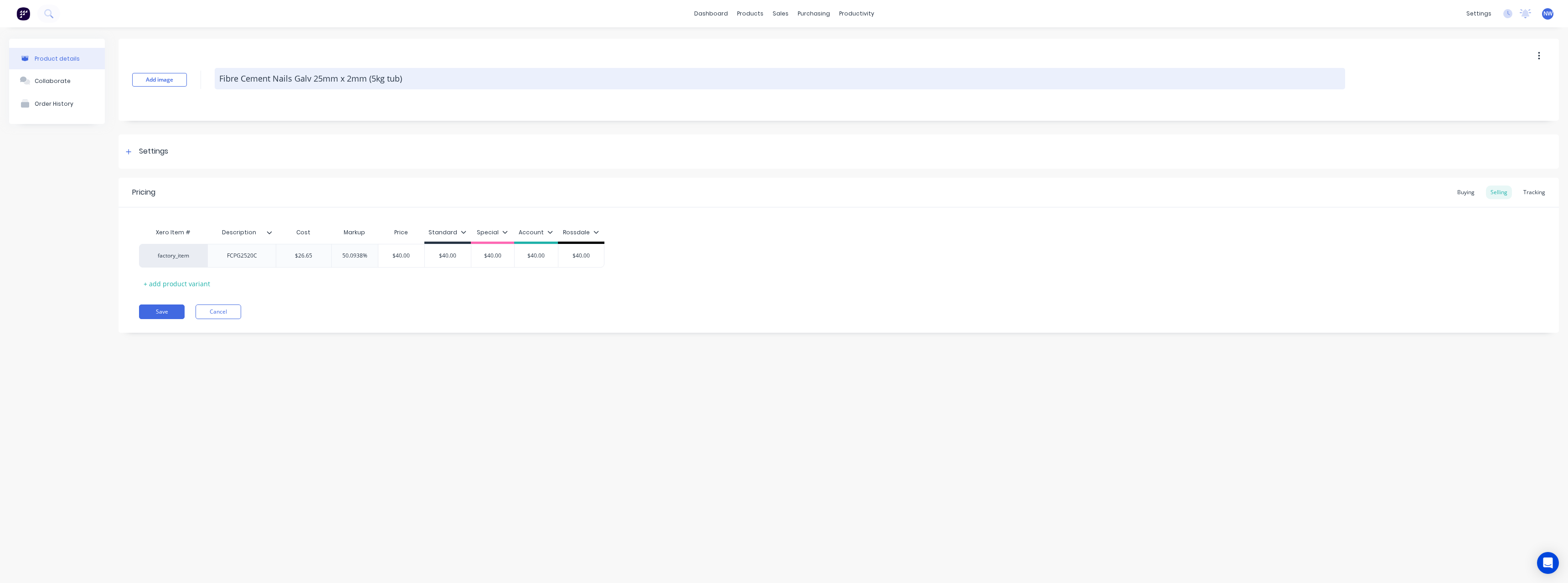
click at [401, 81] on textarea "Fibre Cement Nails Galv 25mm x 2mm (5kg tub)" at bounding box center [780, 79] width 1130 height 21
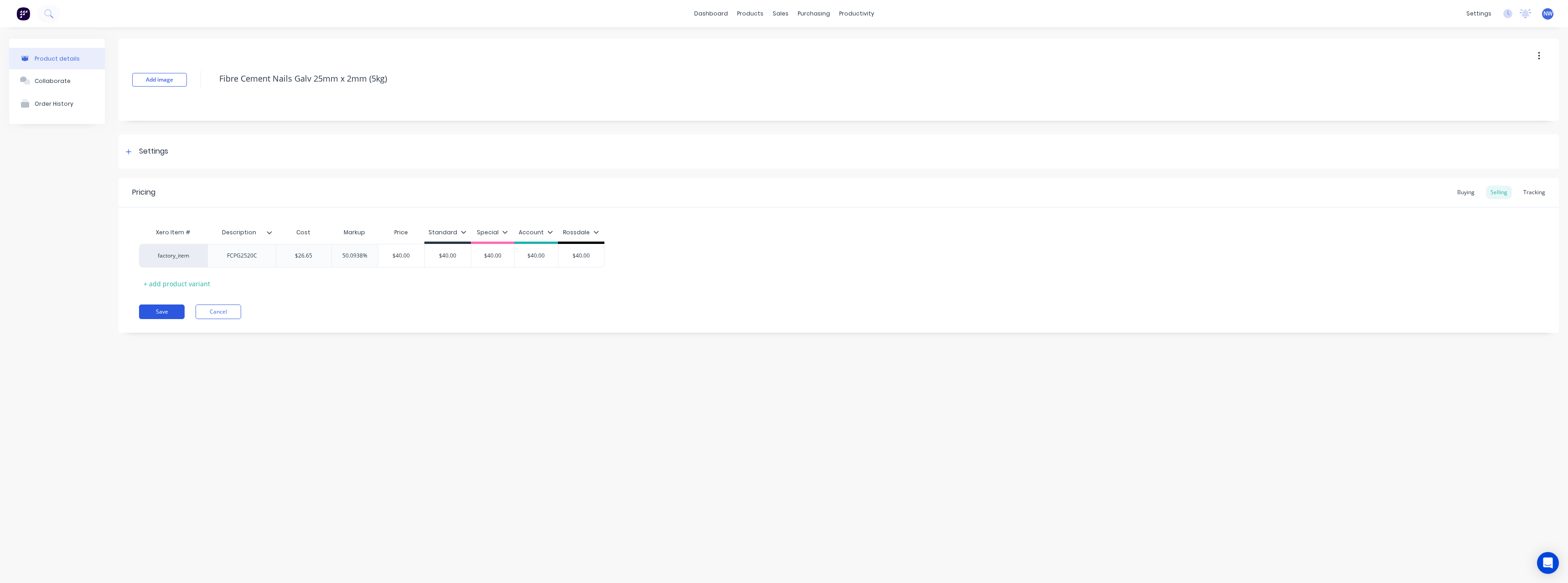
click at [175, 309] on button "Save" at bounding box center [161, 312] width 46 height 15
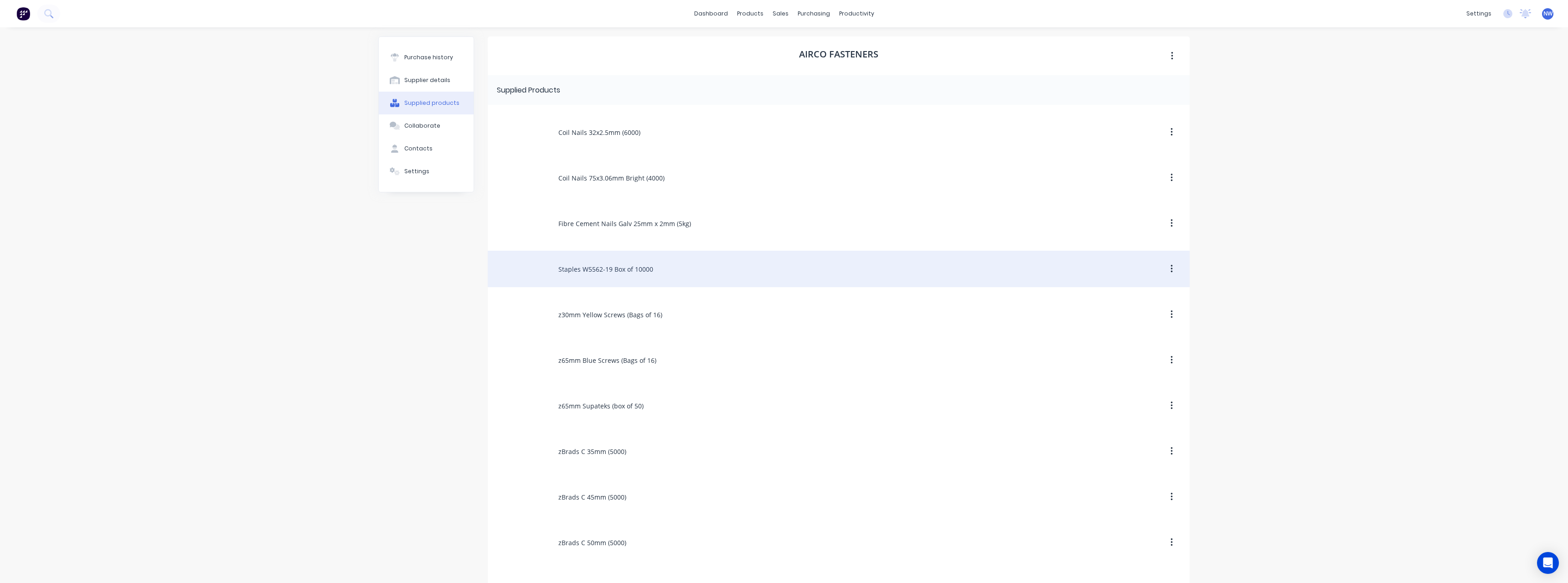
click at [635, 271] on div "Staples W5562-19 Box of 10000" at bounding box center [838, 269] width 702 height 37
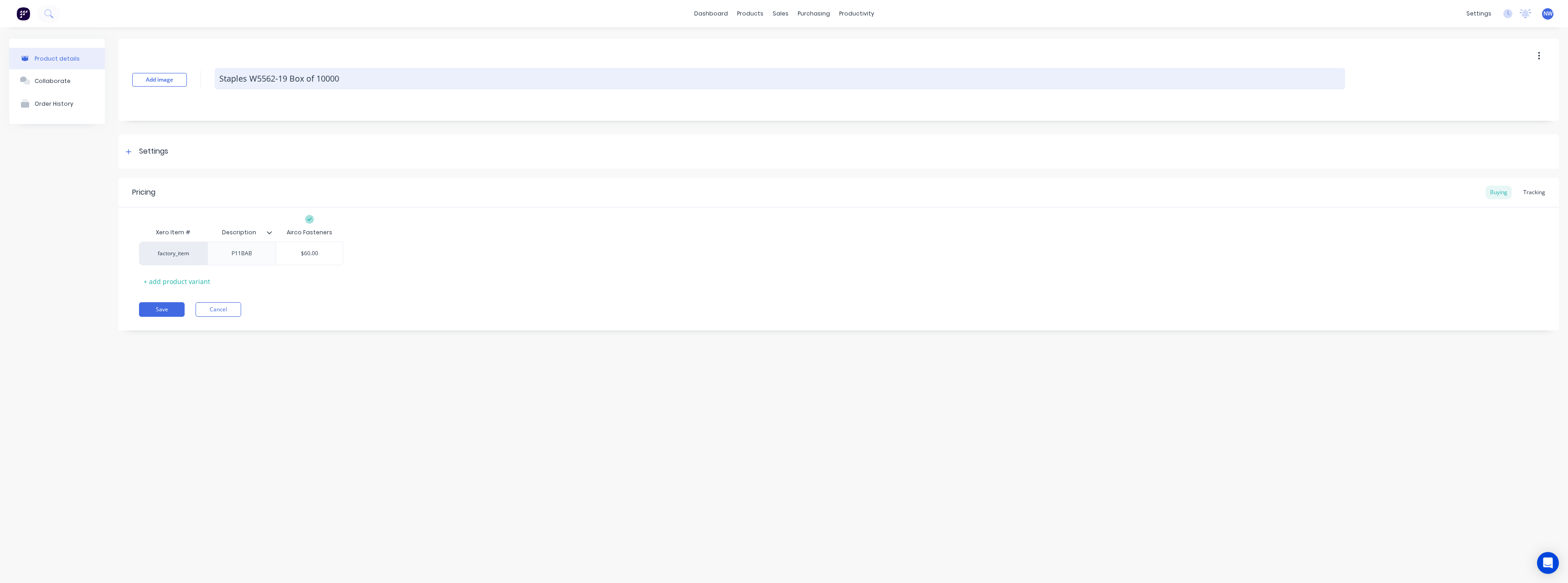
click at [348, 79] on textarea "Staples W5562-19 Box of 10000" at bounding box center [780, 79] width 1130 height 21
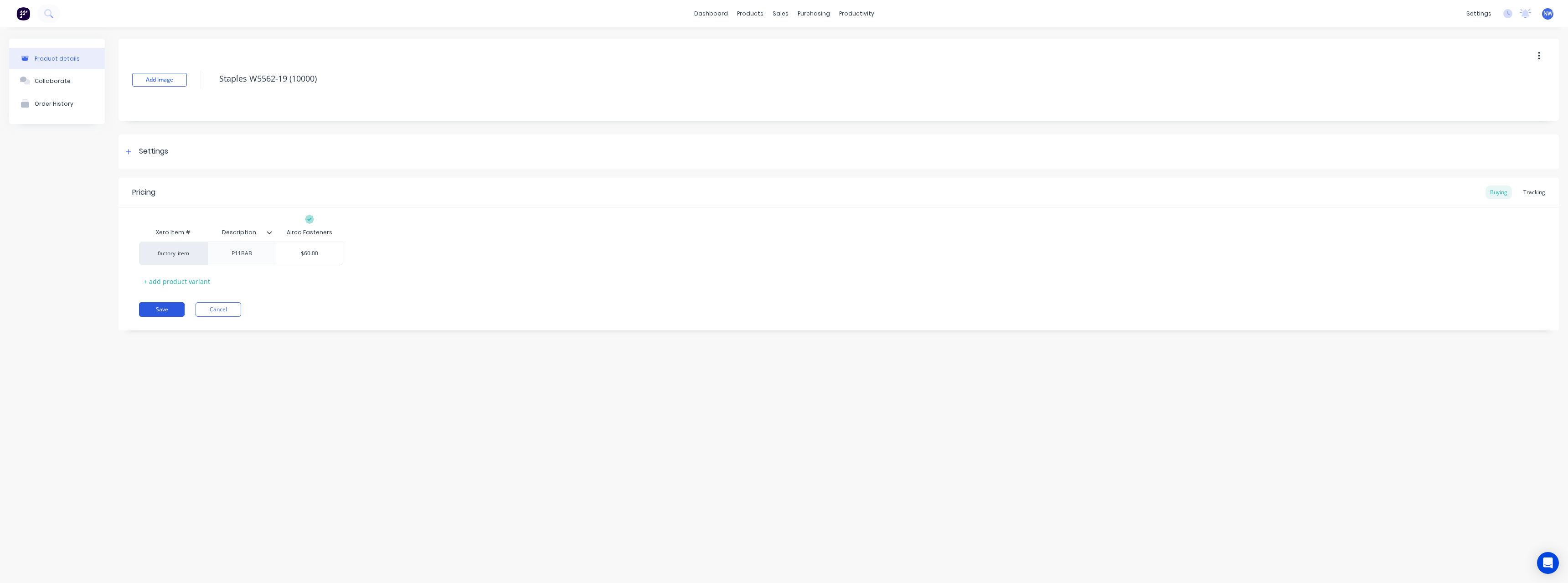
click at [164, 311] on button "Save" at bounding box center [161, 309] width 46 height 15
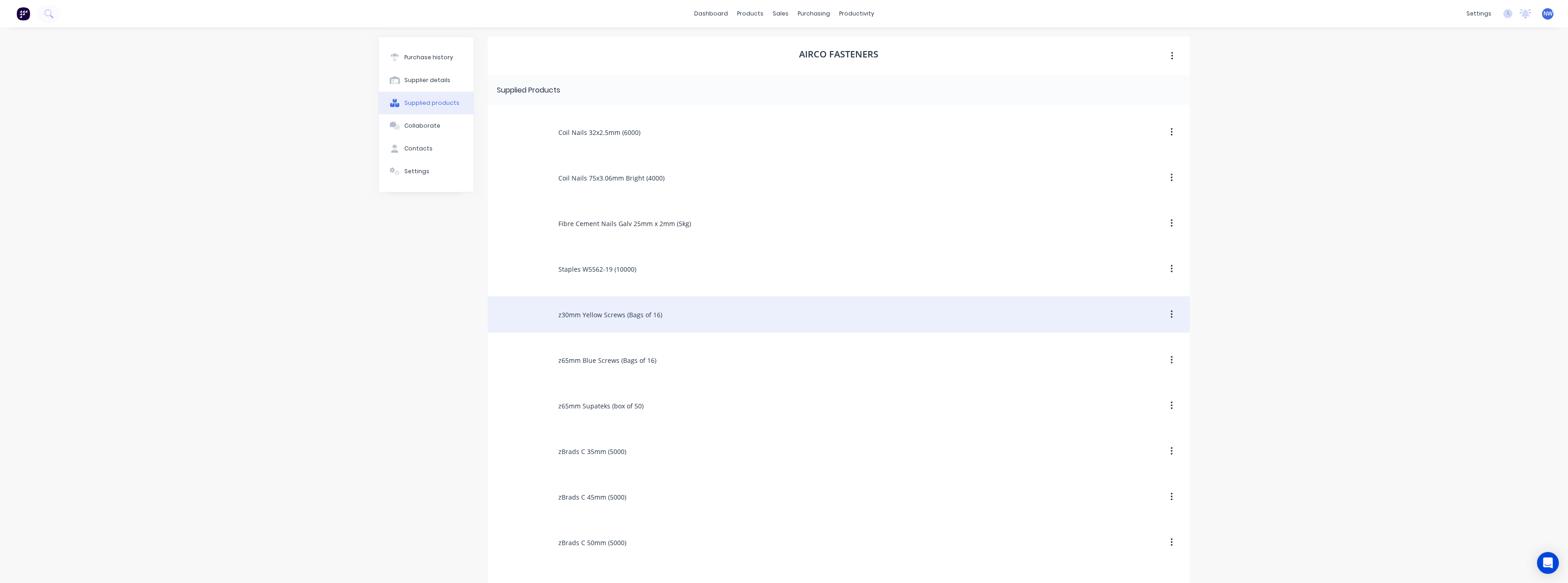
click at [643, 319] on div "z30mm Yellow Screws (Bags of 16)" at bounding box center [838, 315] width 702 height 37
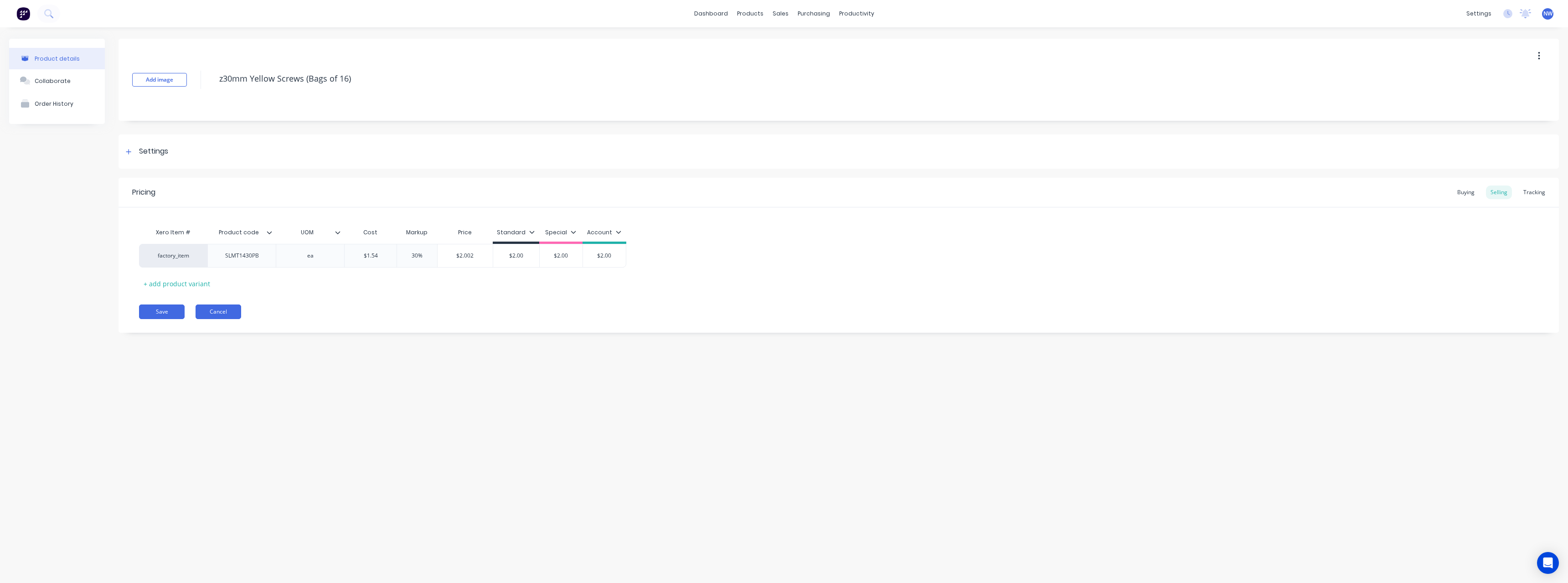
click at [222, 316] on button "Cancel" at bounding box center [218, 312] width 46 height 15
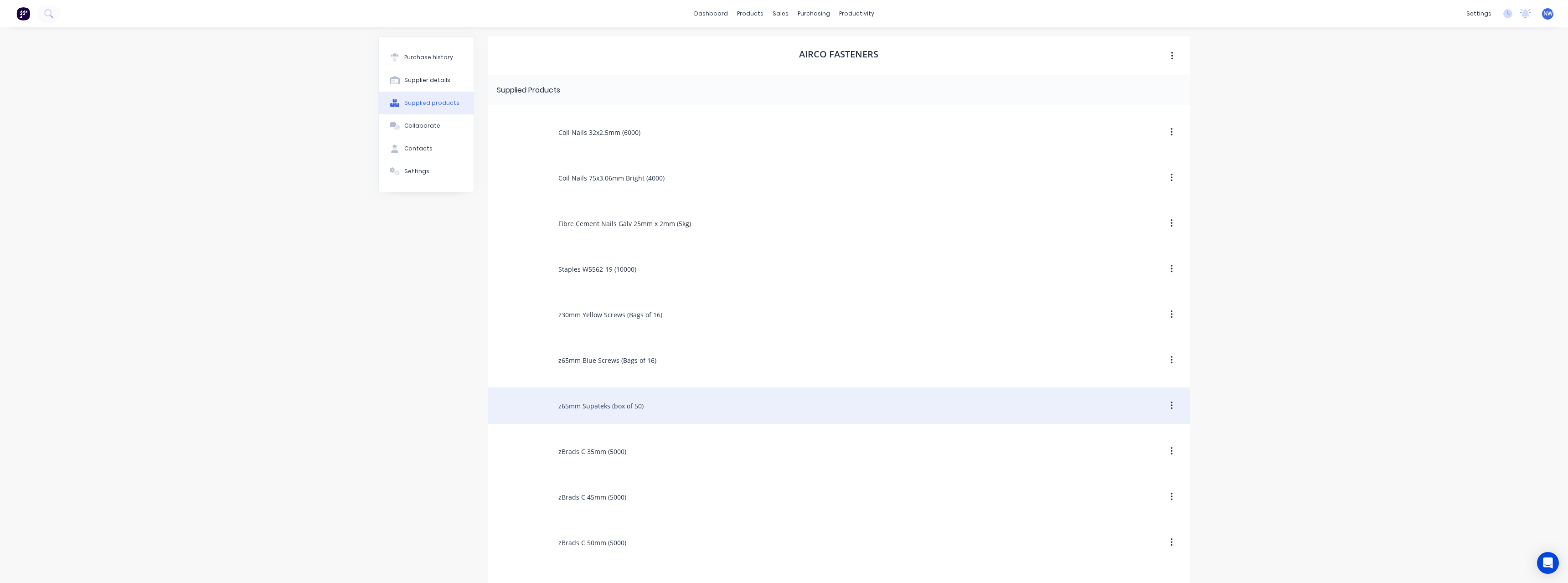
click at [638, 405] on div "z65mm Supateks (box of 50)" at bounding box center [838, 406] width 702 height 37
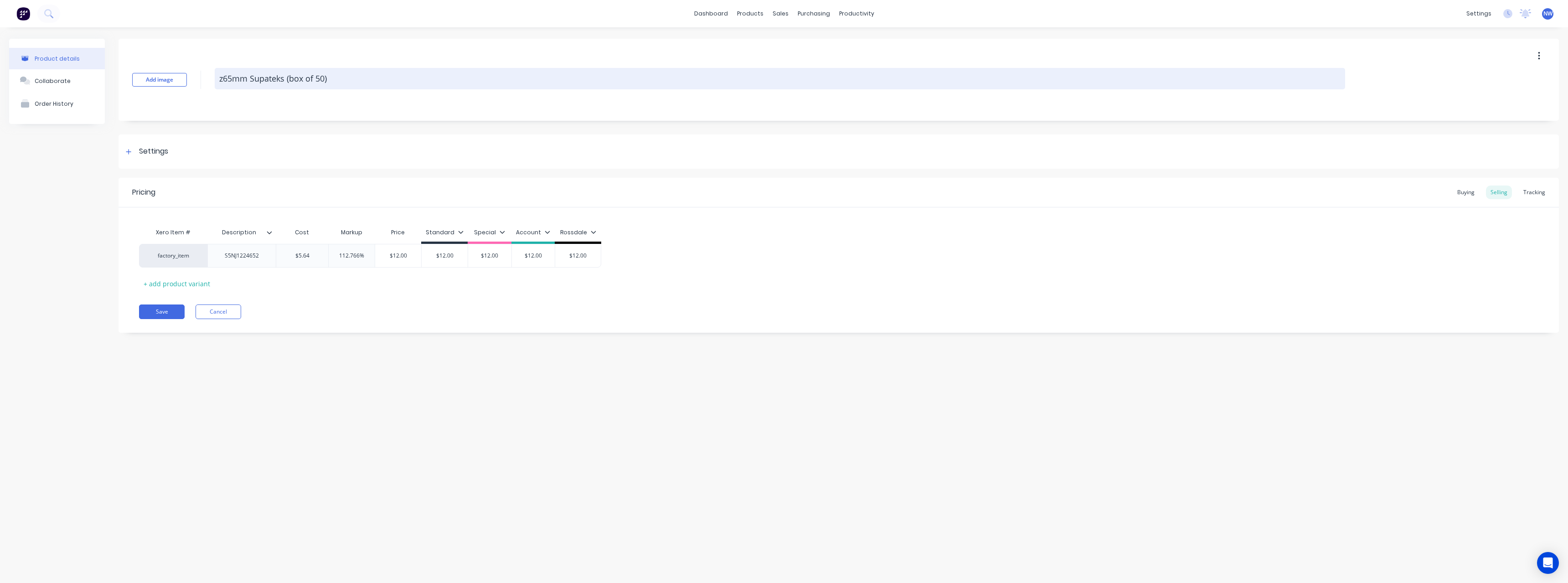
click at [316, 77] on textarea "z65mm Supateks (box of 50)" at bounding box center [780, 79] width 1130 height 21
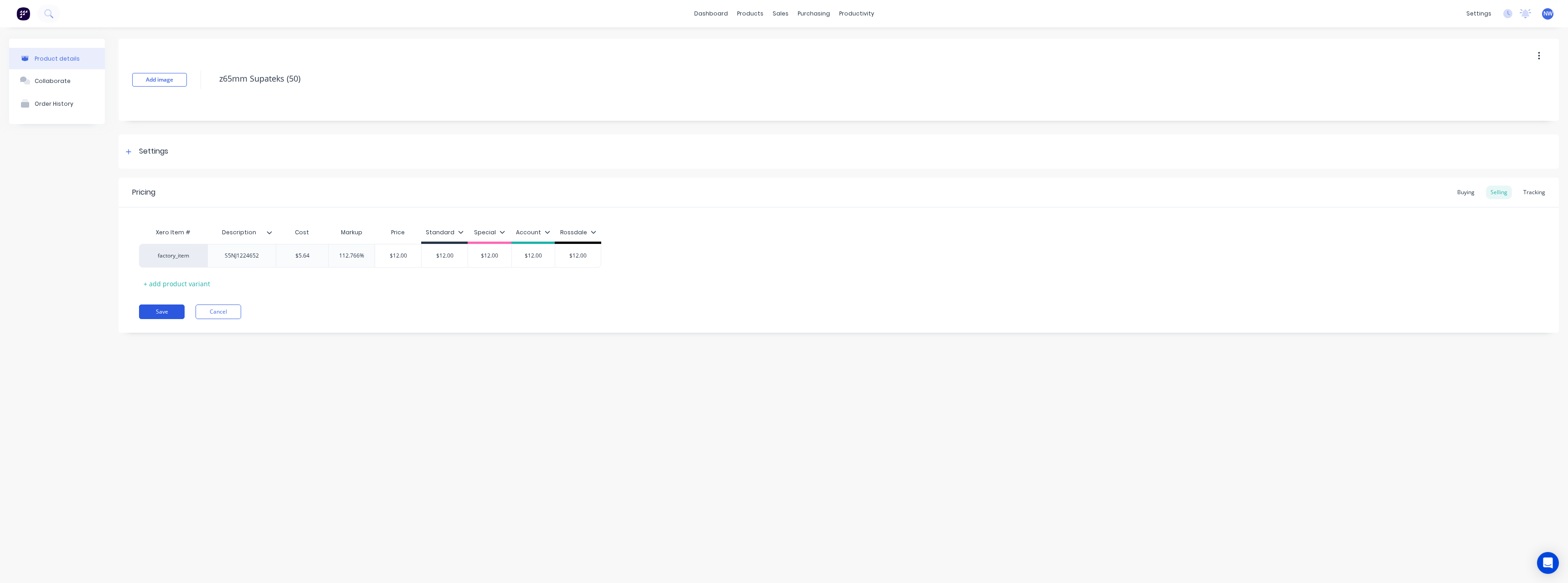
click at [154, 313] on button "Save" at bounding box center [161, 312] width 46 height 15
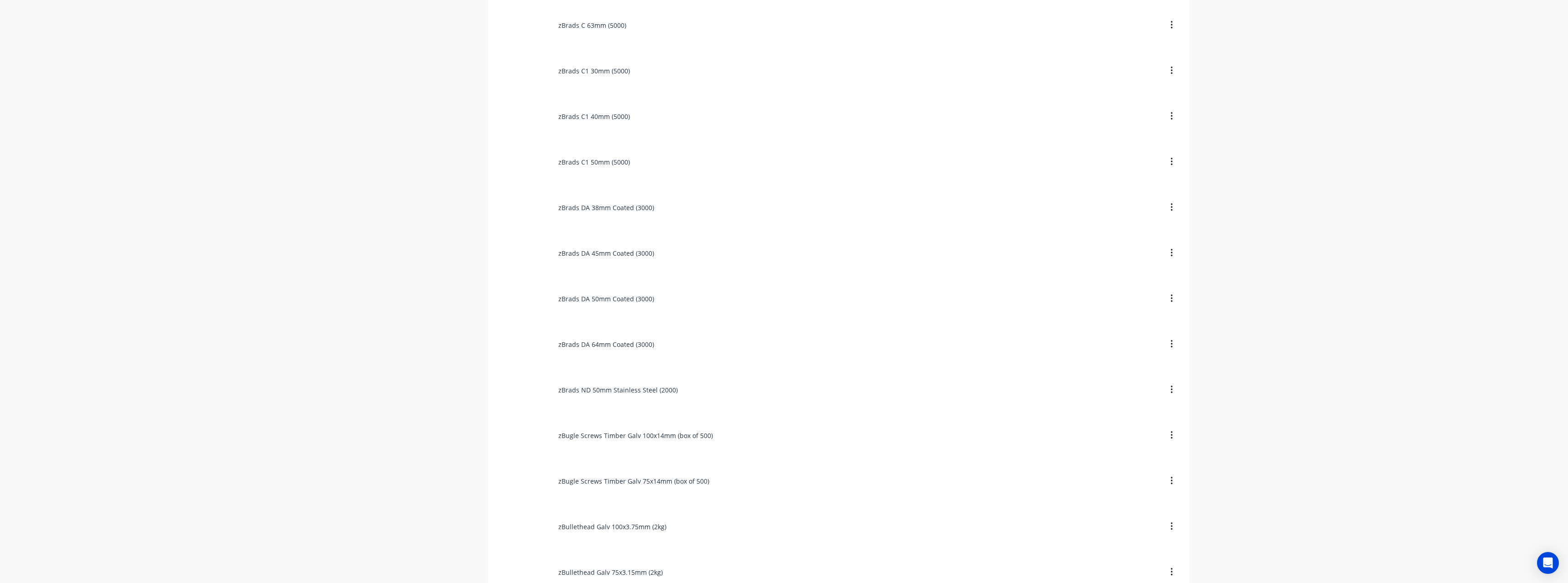
scroll to position [592, 0]
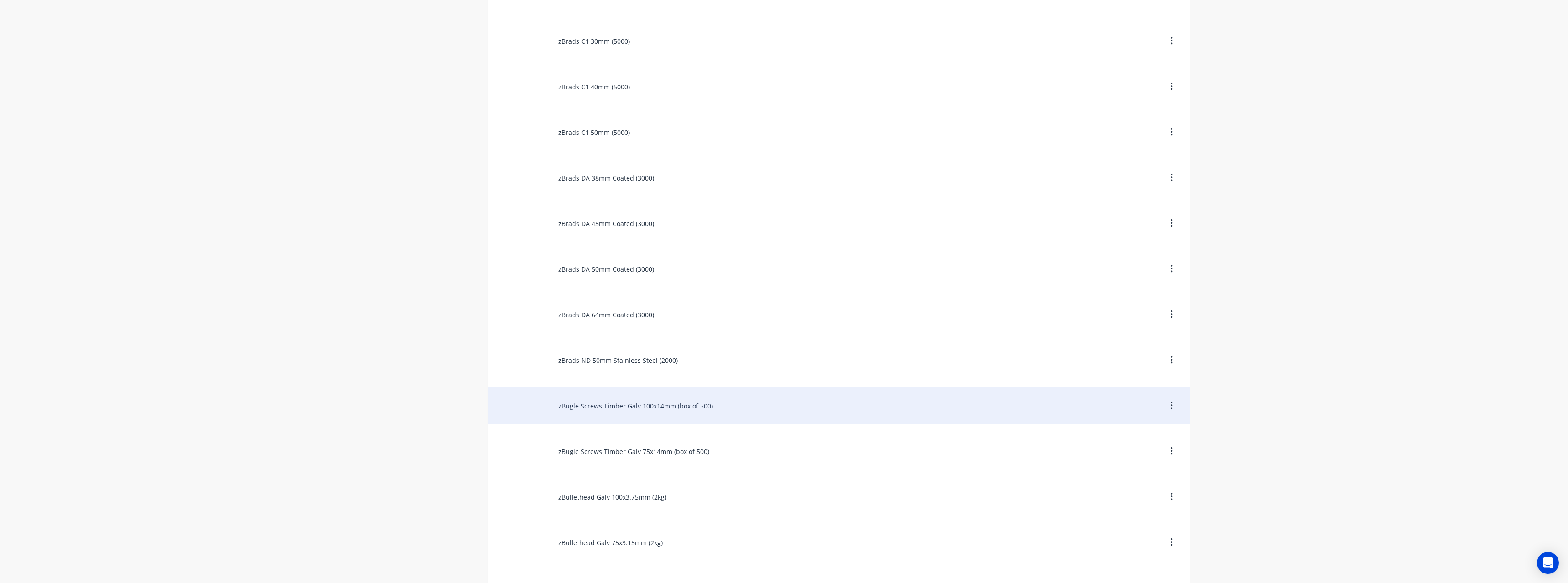
click at [690, 403] on div "zBugle Screws Timber Galv 100x14mm (box of 500)" at bounding box center [838, 406] width 702 height 37
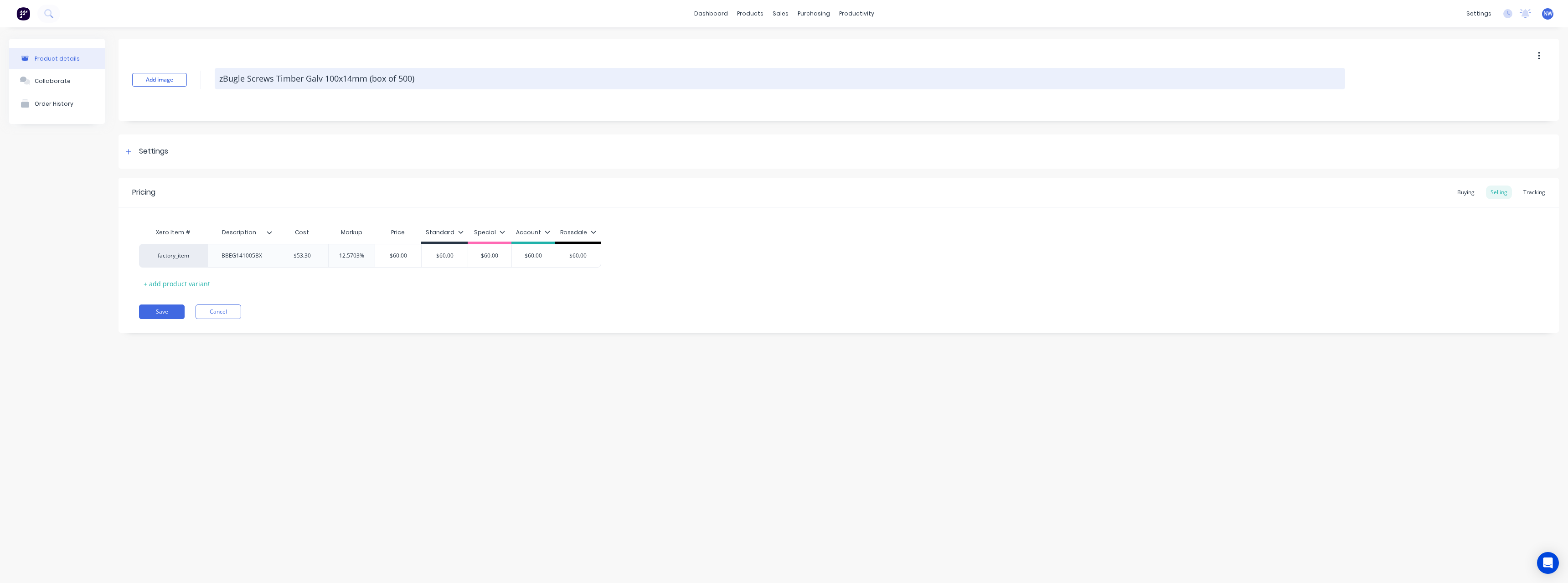
click at [397, 79] on textarea "zBugle Screws Timber Galv 100x14mm (box of 500)" at bounding box center [780, 79] width 1130 height 21
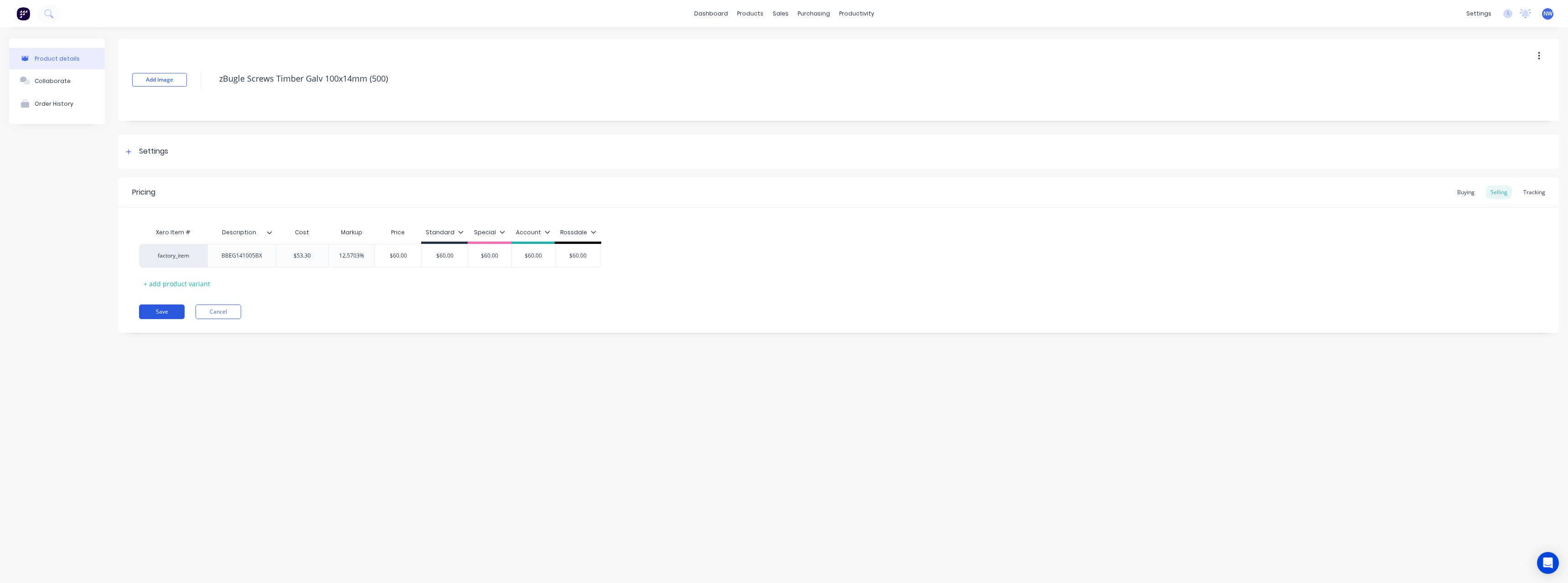
click at [168, 310] on button "Save" at bounding box center [161, 312] width 46 height 15
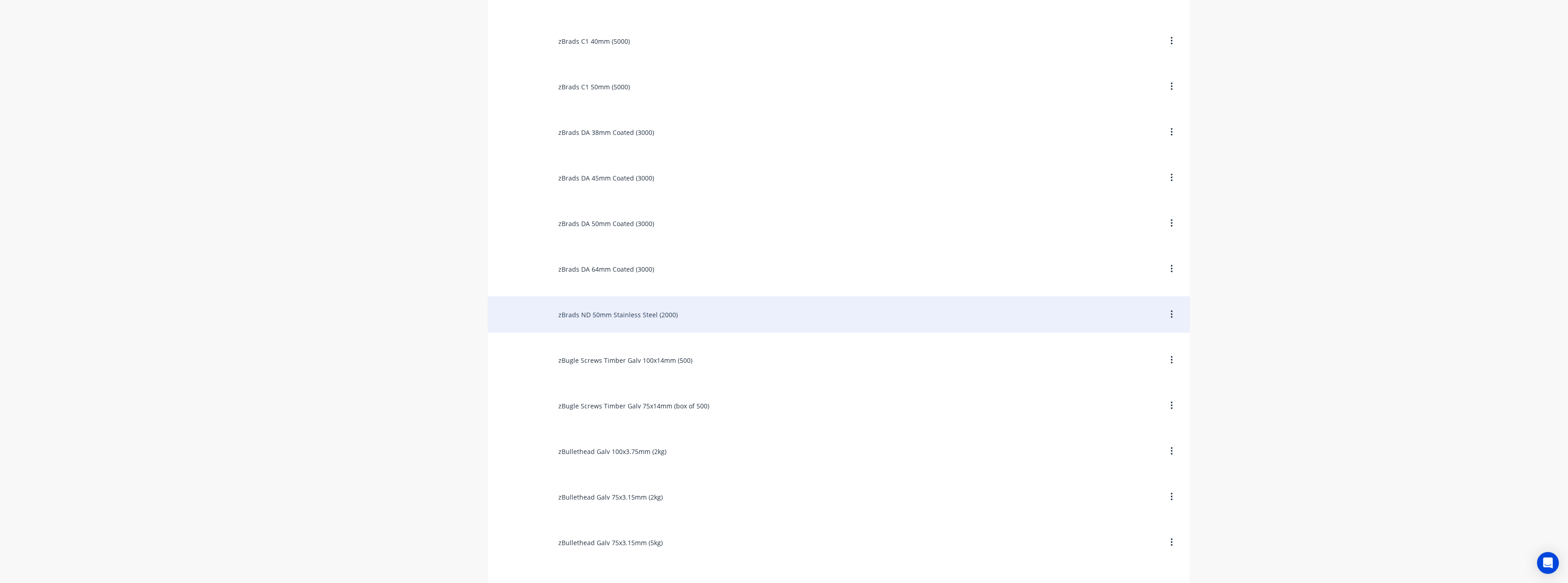
scroll to position [683, 0]
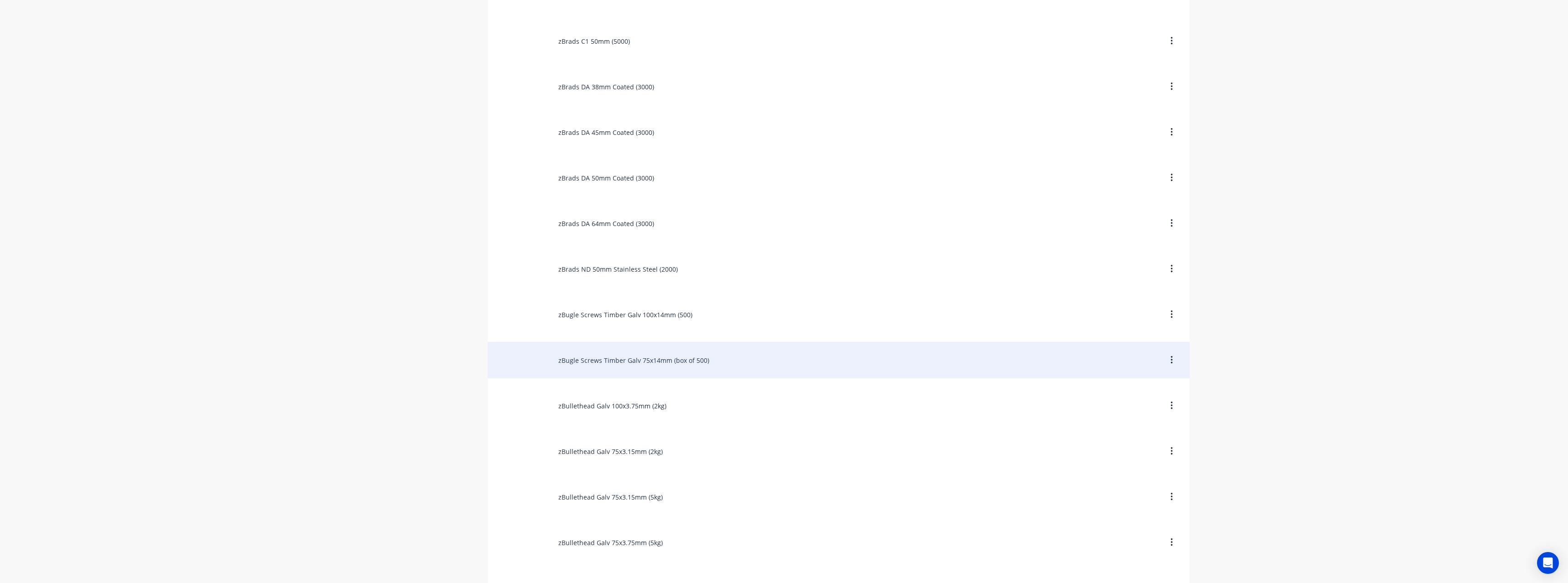
click at [682, 355] on div "zBugle Screws Timber Galv 75x14mm (box of 500)" at bounding box center [838, 360] width 702 height 37
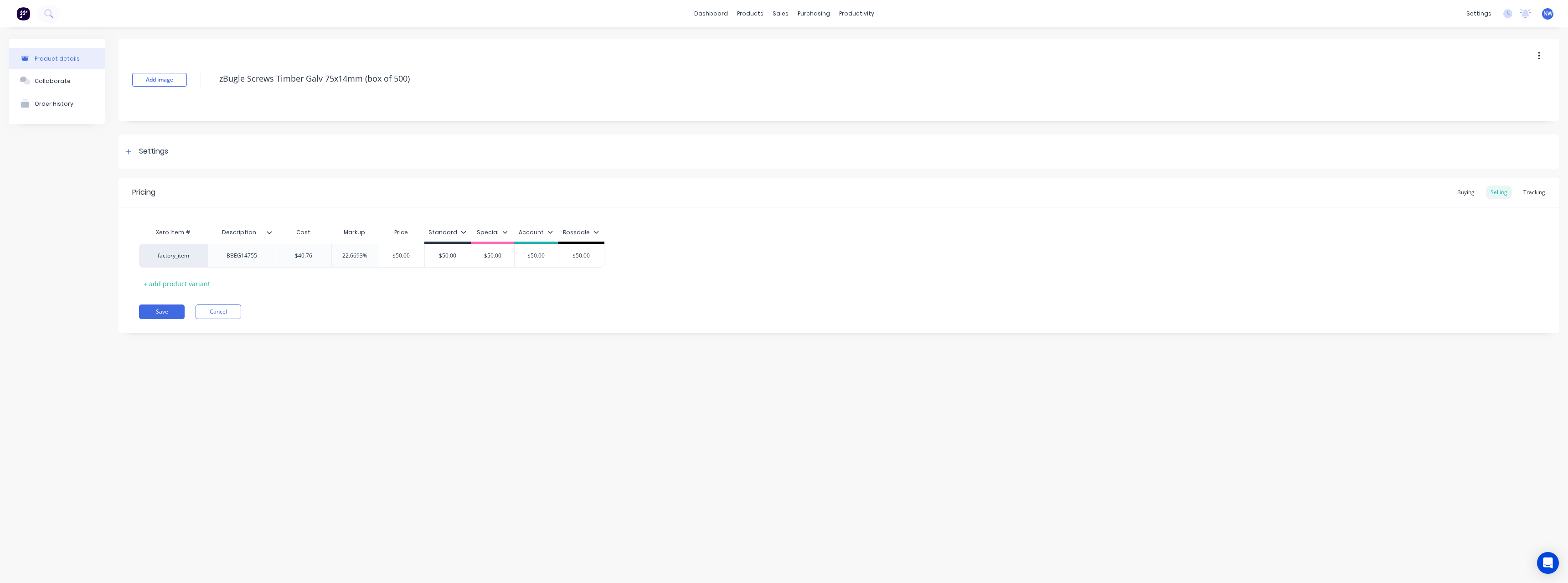
click at [390, 75] on textarea "zBugle Screws Timber Galv 75x14mm (box of 500)" at bounding box center [780, 79] width 1130 height 21
click at [167, 311] on button "Save" at bounding box center [161, 312] width 46 height 15
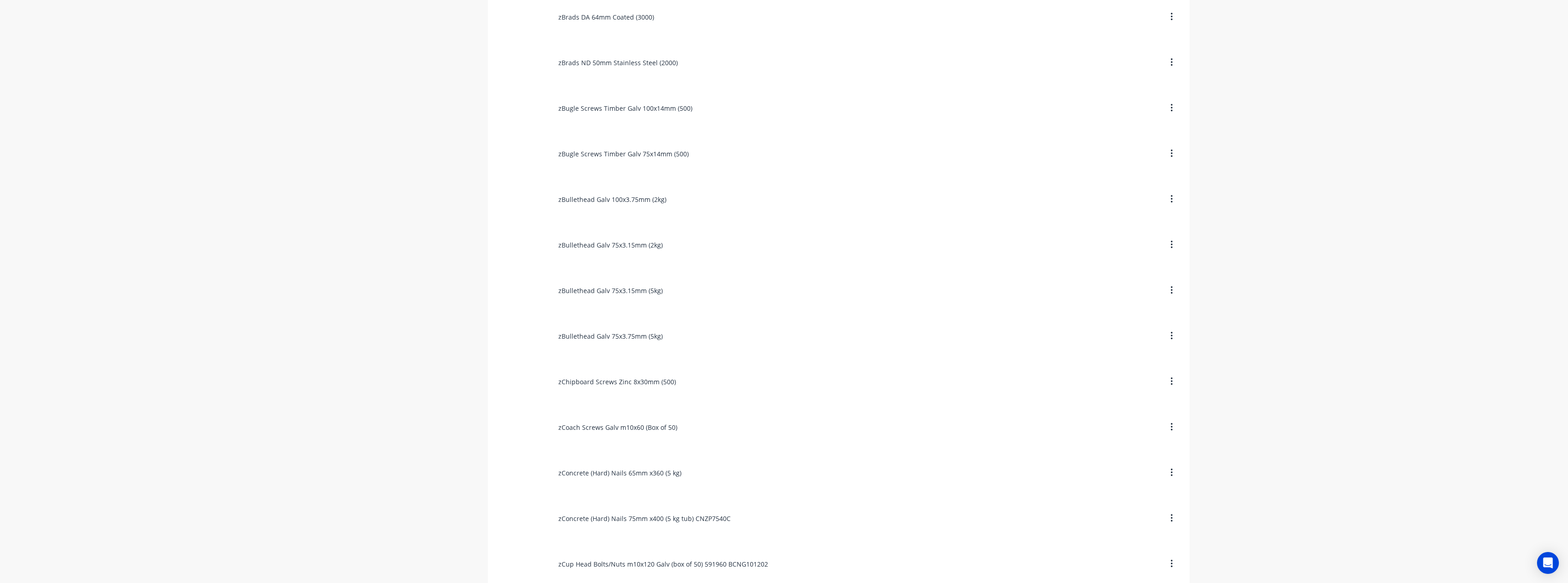
scroll to position [912, 0]
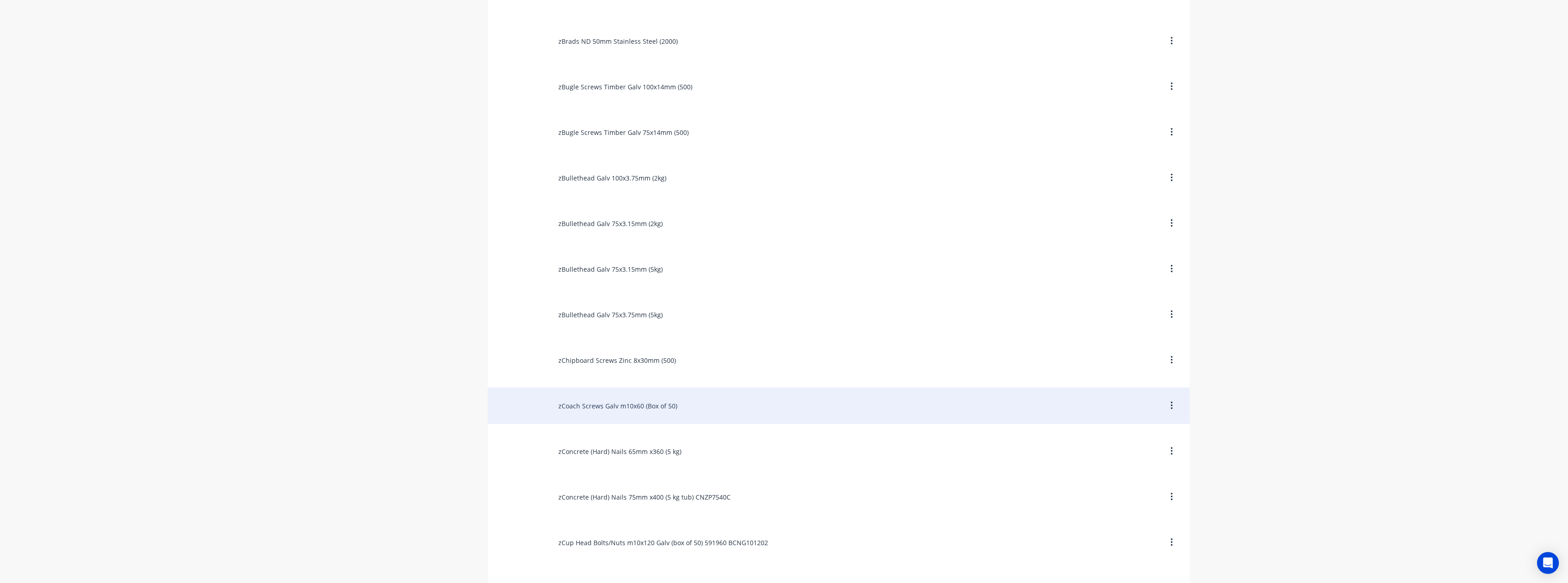
click at [685, 400] on div "zCoach Screws Galv m10x60 (Box of 50)" at bounding box center [838, 406] width 702 height 37
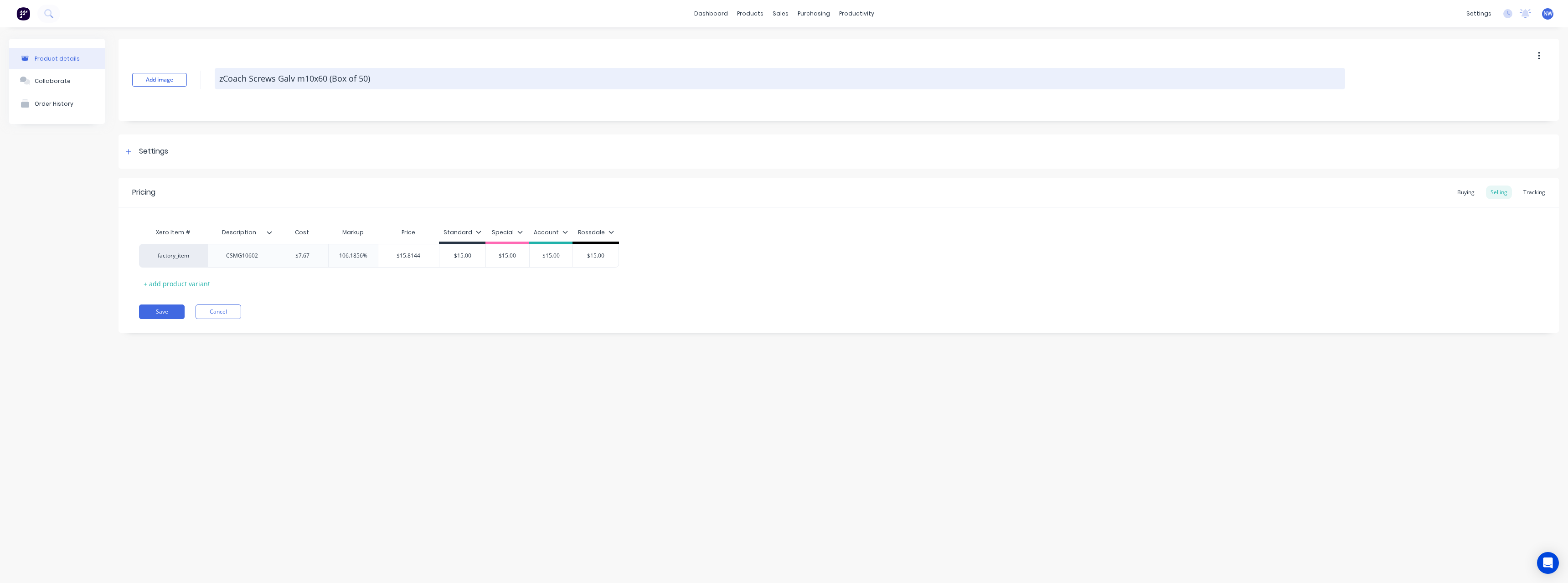
click at [358, 83] on textarea "zCoach Screws Galv m10x60 (Box of 50)" at bounding box center [780, 79] width 1130 height 21
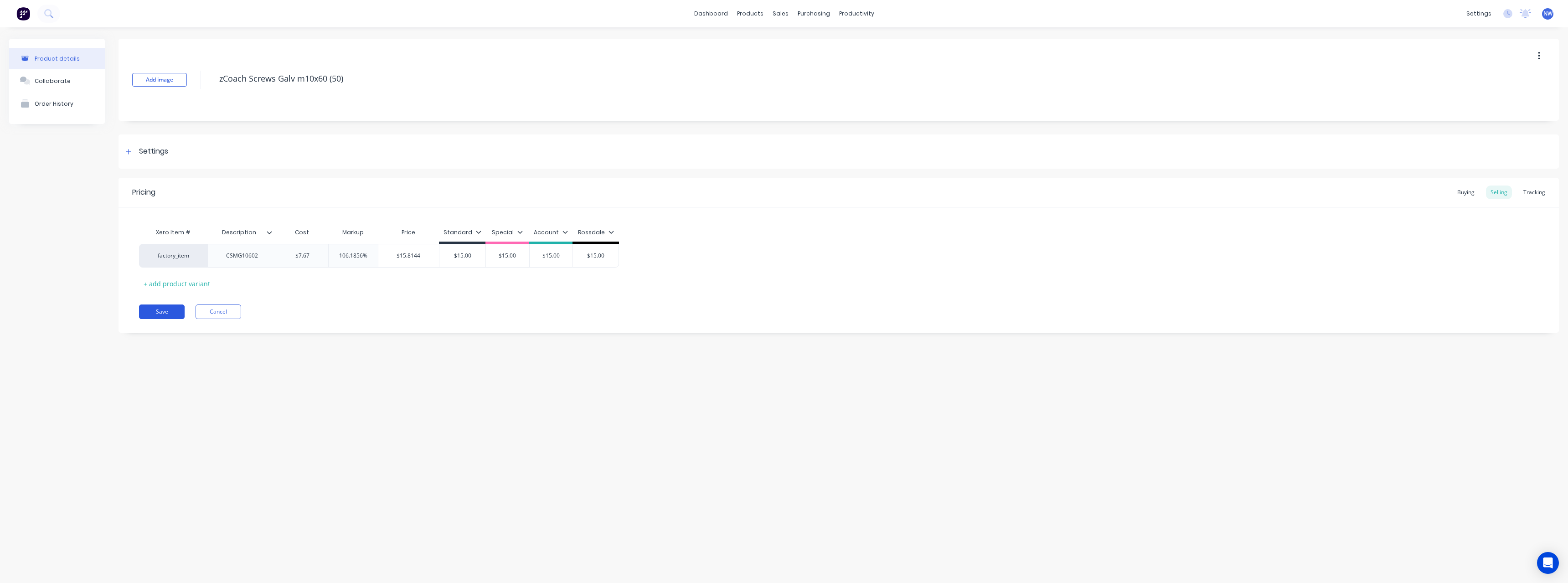
click at [168, 307] on button "Save" at bounding box center [161, 312] width 46 height 15
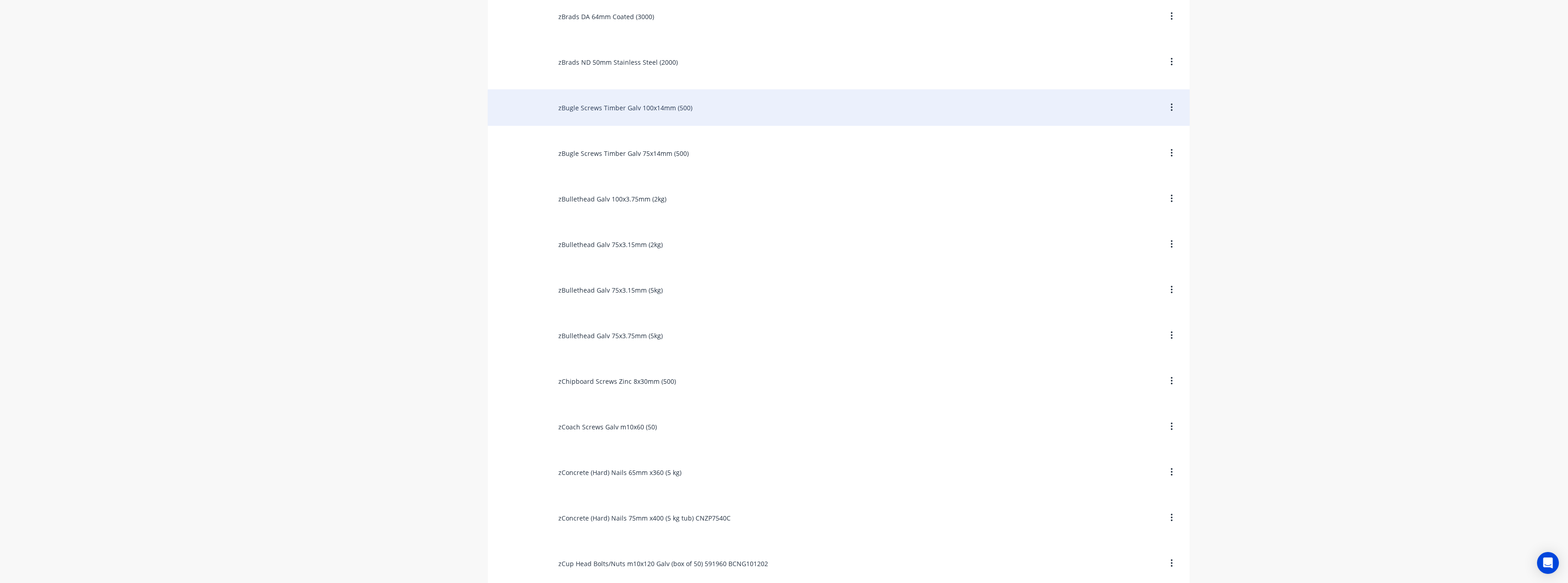
scroll to position [912, 0]
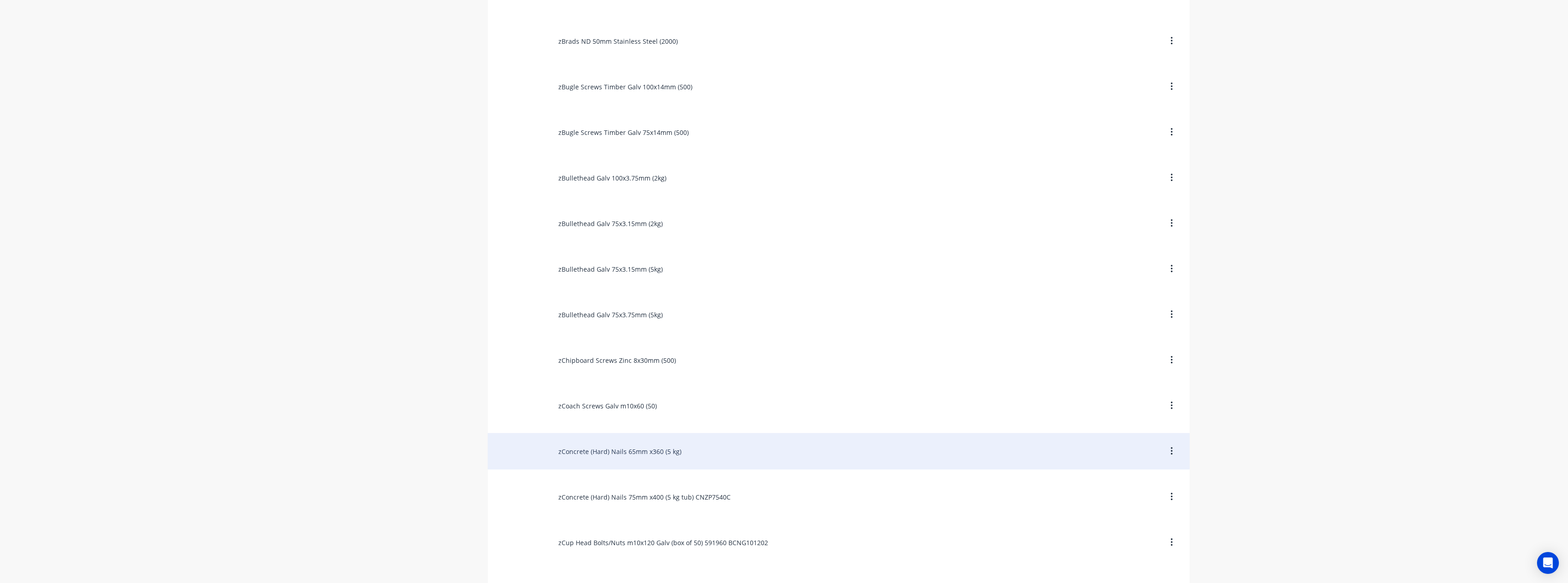
click at [679, 443] on div "zConcrete (Hard) Nails 65mm x360 (5 kg)" at bounding box center [838, 451] width 702 height 37
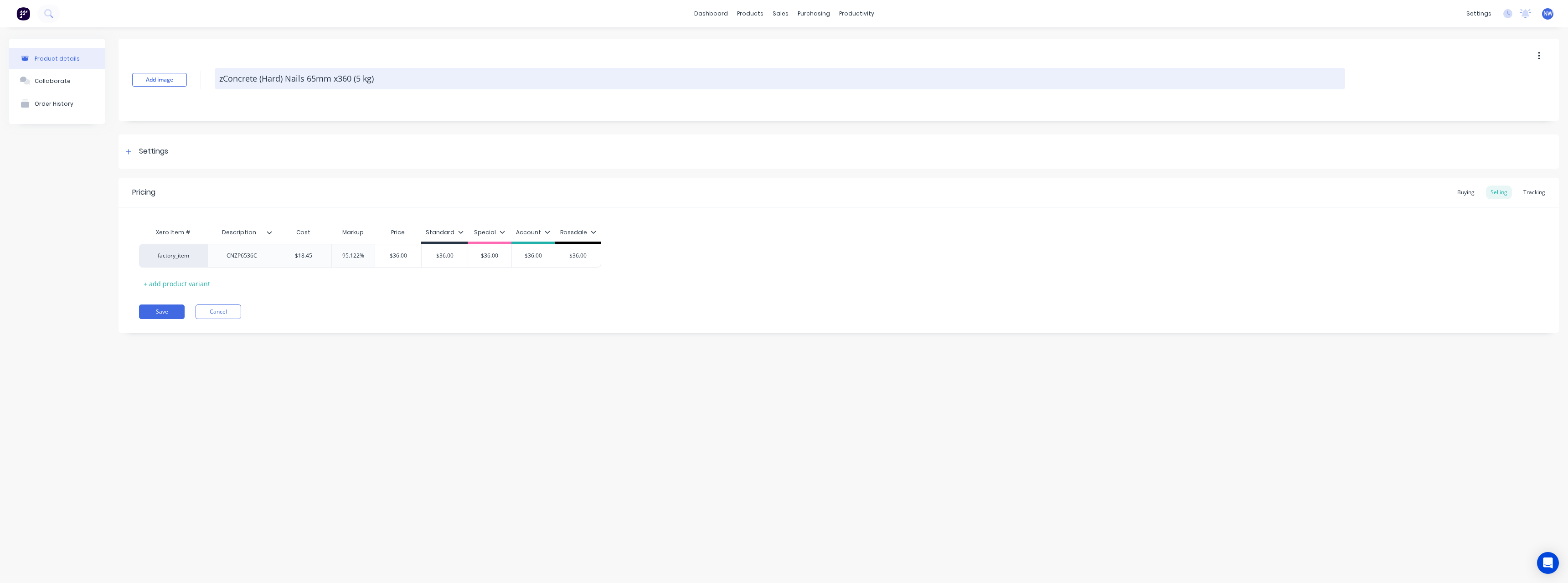
click at [362, 78] on textarea "zConcrete (Hard) Nails 65mm x360 (5 kg)" at bounding box center [780, 79] width 1130 height 21
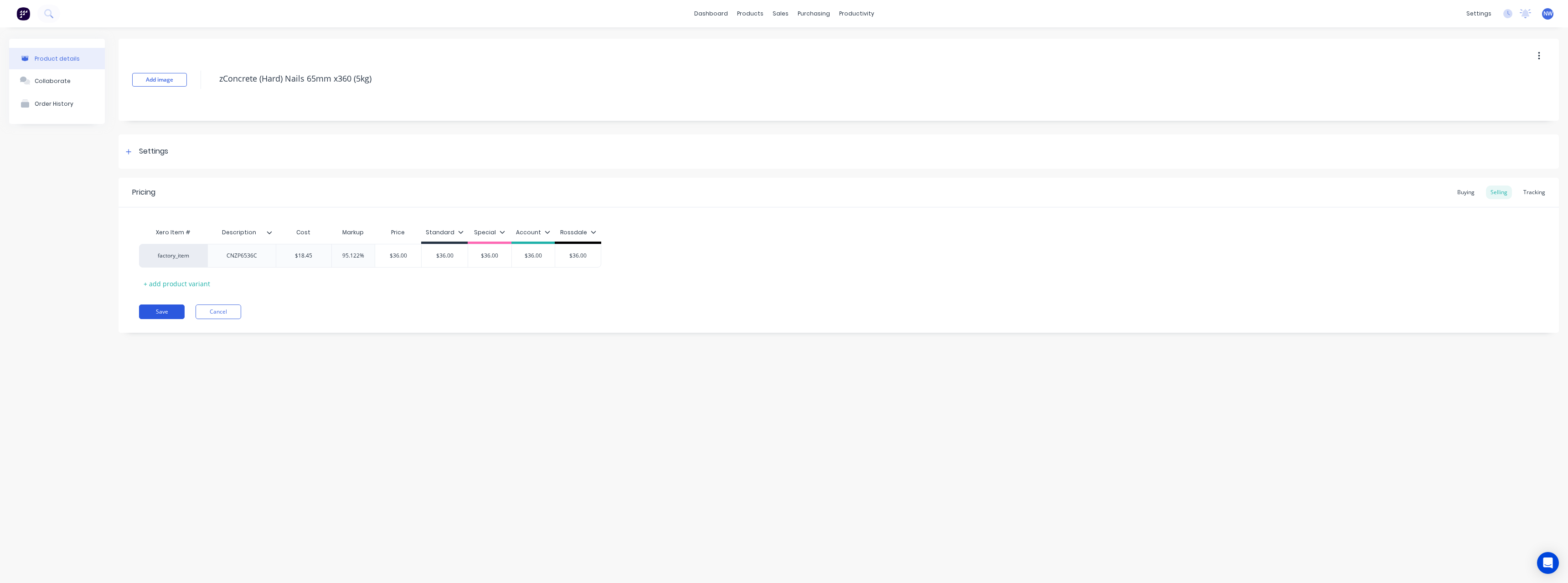
click at [169, 309] on button "Save" at bounding box center [161, 312] width 46 height 15
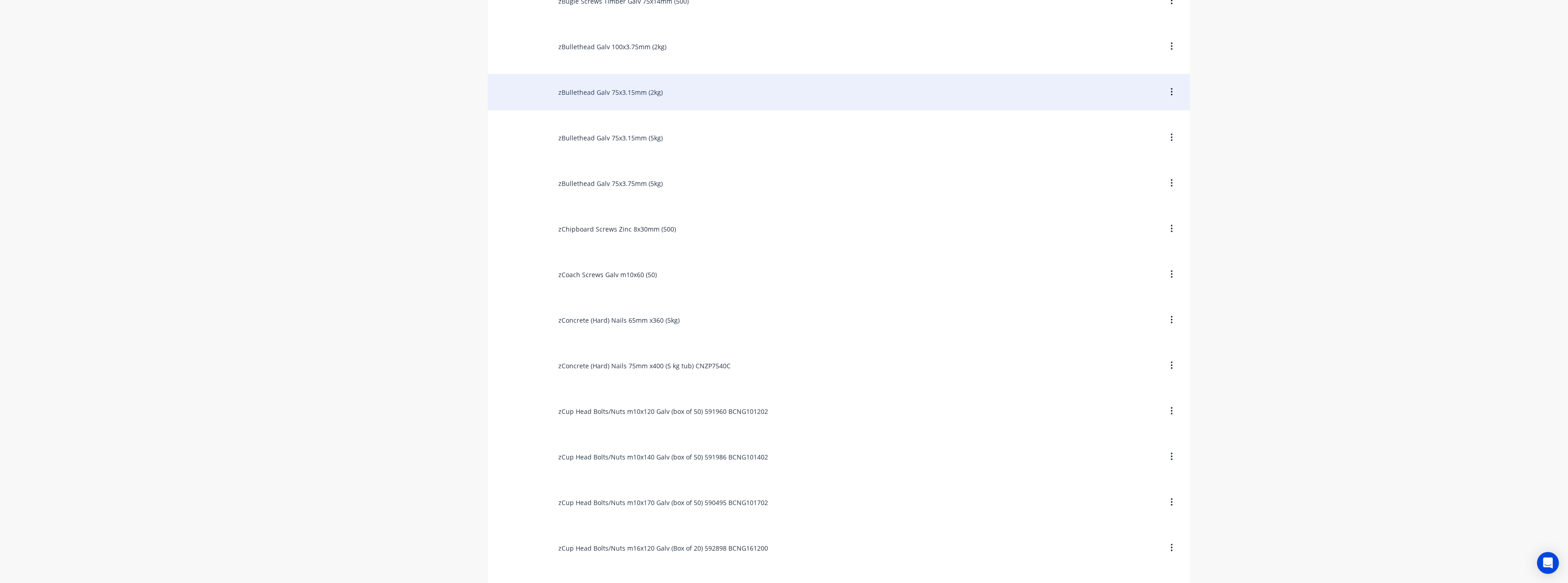
scroll to position [1048, 0]
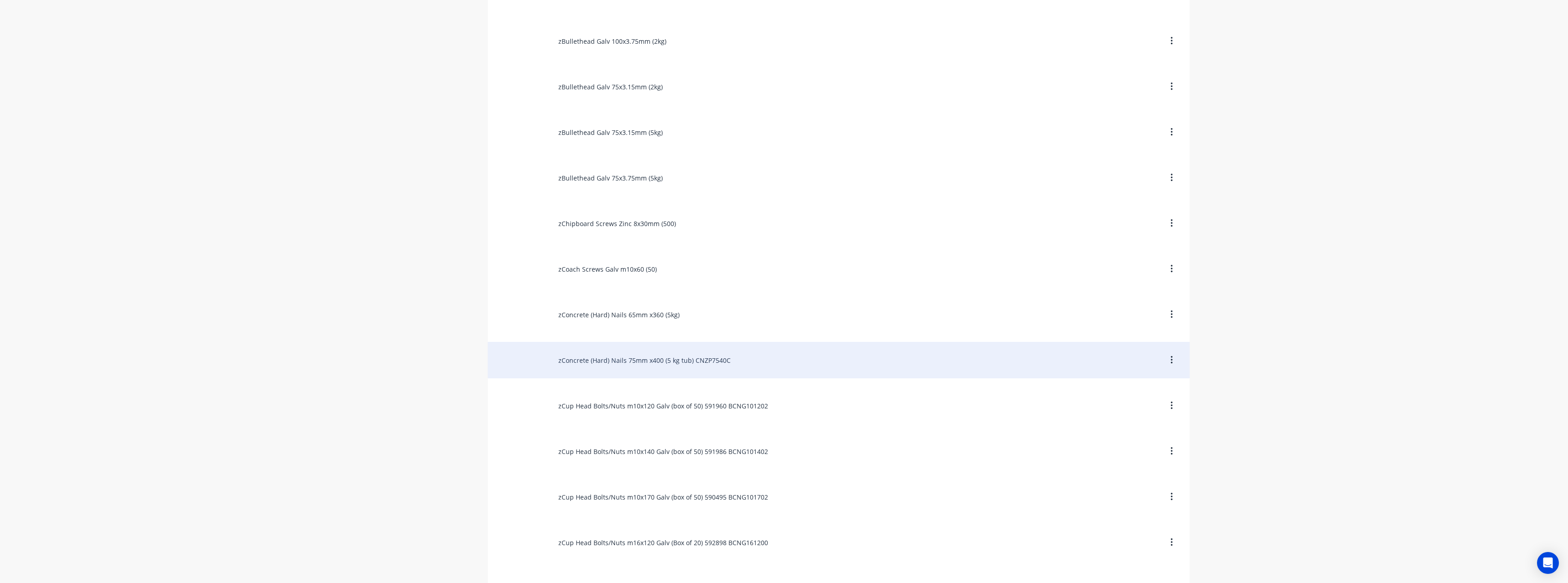
click at [686, 357] on div "zConcrete (Hard) Nails 75mm x400 (5 kg tub) CNZP7540C" at bounding box center [838, 360] width 702 height 37
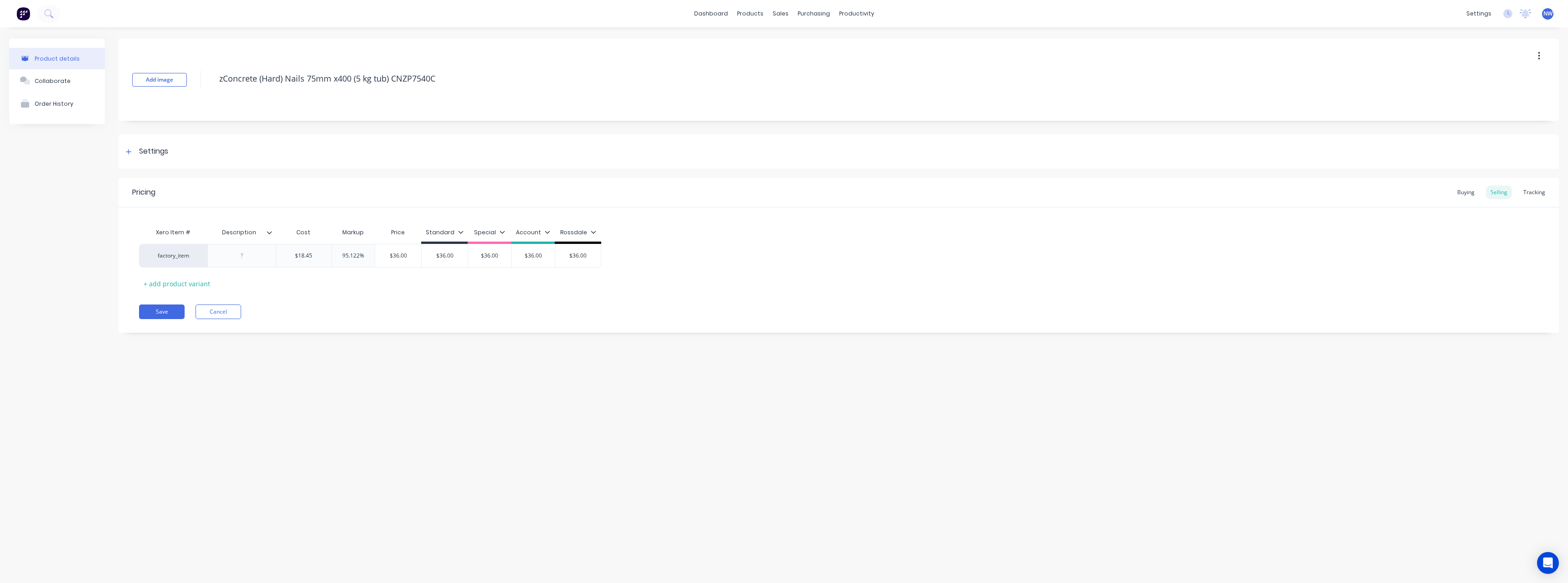
click at [273, 231] on div at bounding box center [273, 232] width 5 height 8
click at [268, 458] on div at bounding box center [268, 458] width 18 height 18
click at [351, 374] on div "Product details Collaborate Order History Add image zConcrete (Hard) Nails 75mm…" at bounding box center [784, 296] width 1568 height 537
click at [250, 259] on div at bounding box center [242, 255] width 46 height 12
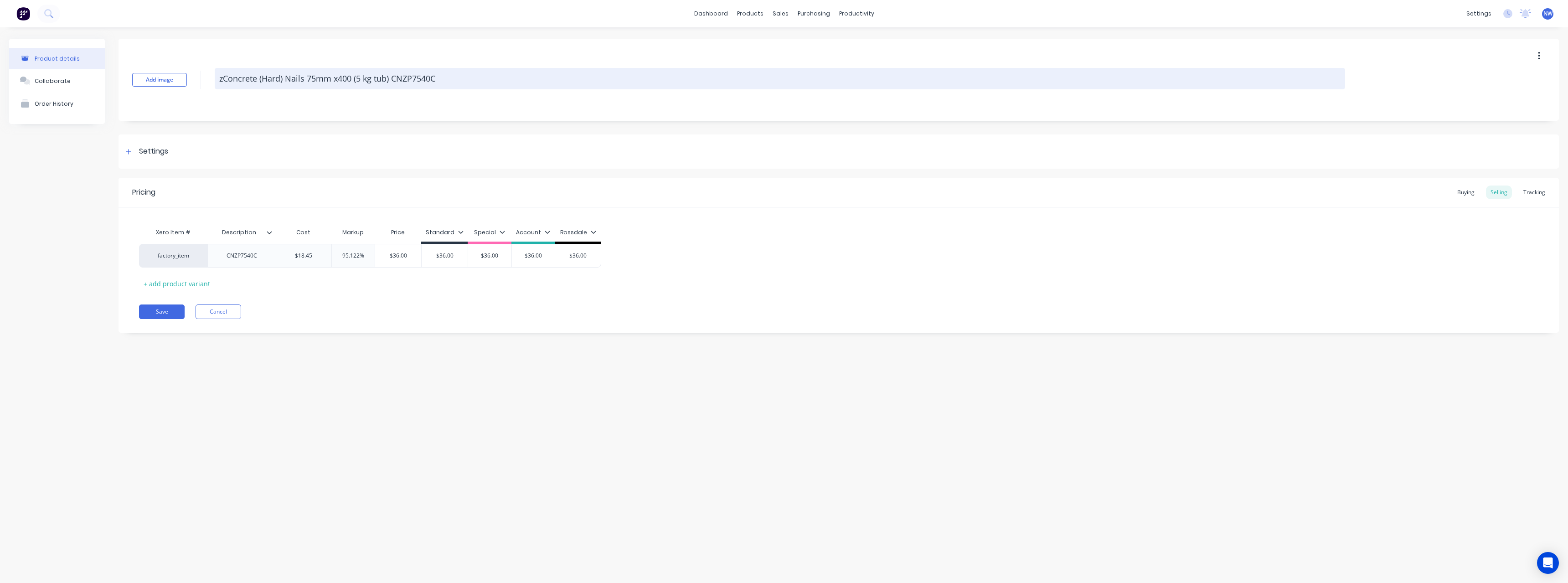
click at [455, 82] on textarea "zConcrete (Hard) Nails 75mm x400 (5 kg tub) CNZP7540C" at bounding box center [780, 79] width 1130 height 21
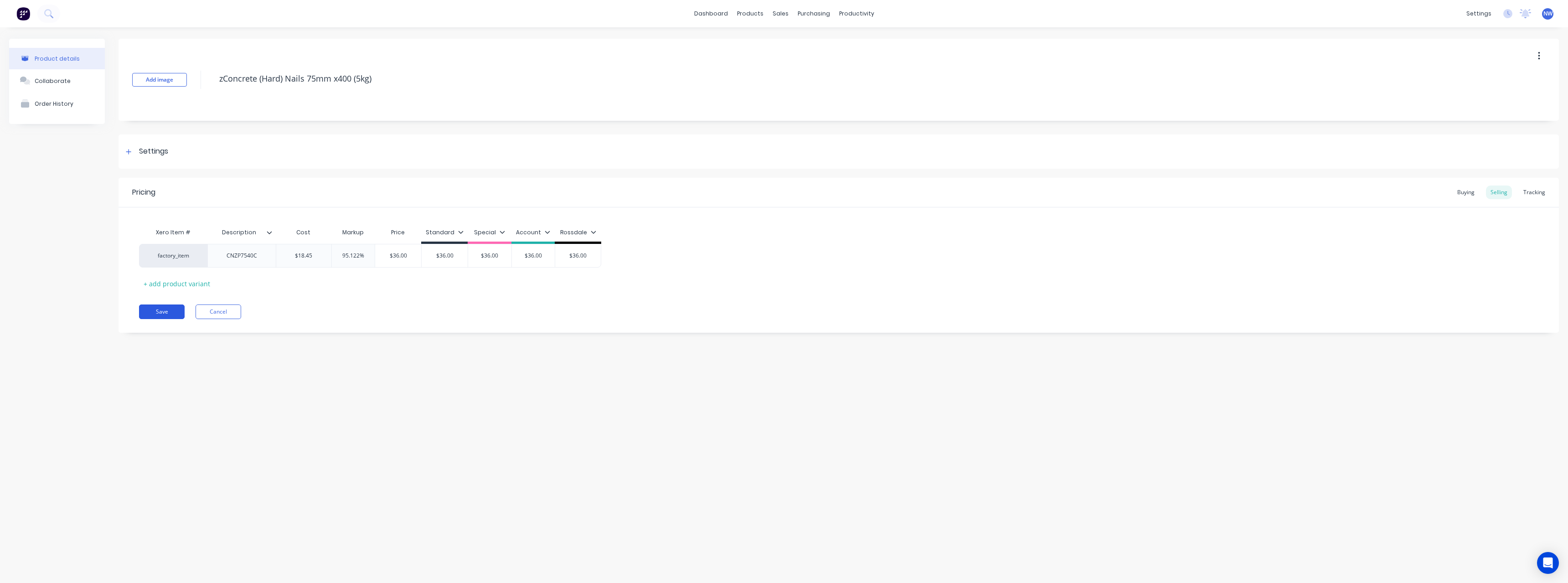
click at [176, 309] on button "Save" at bounding box center [161, 312] width 46 height 15
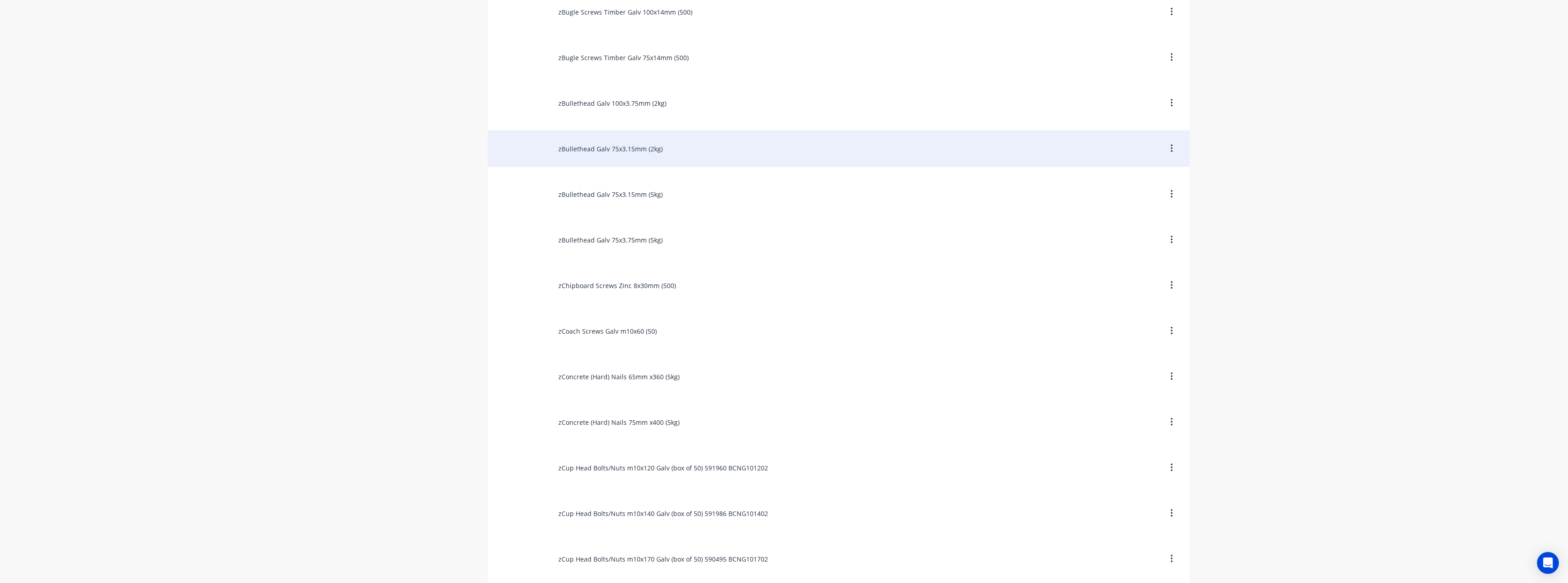
scroll to position [1002, 0]
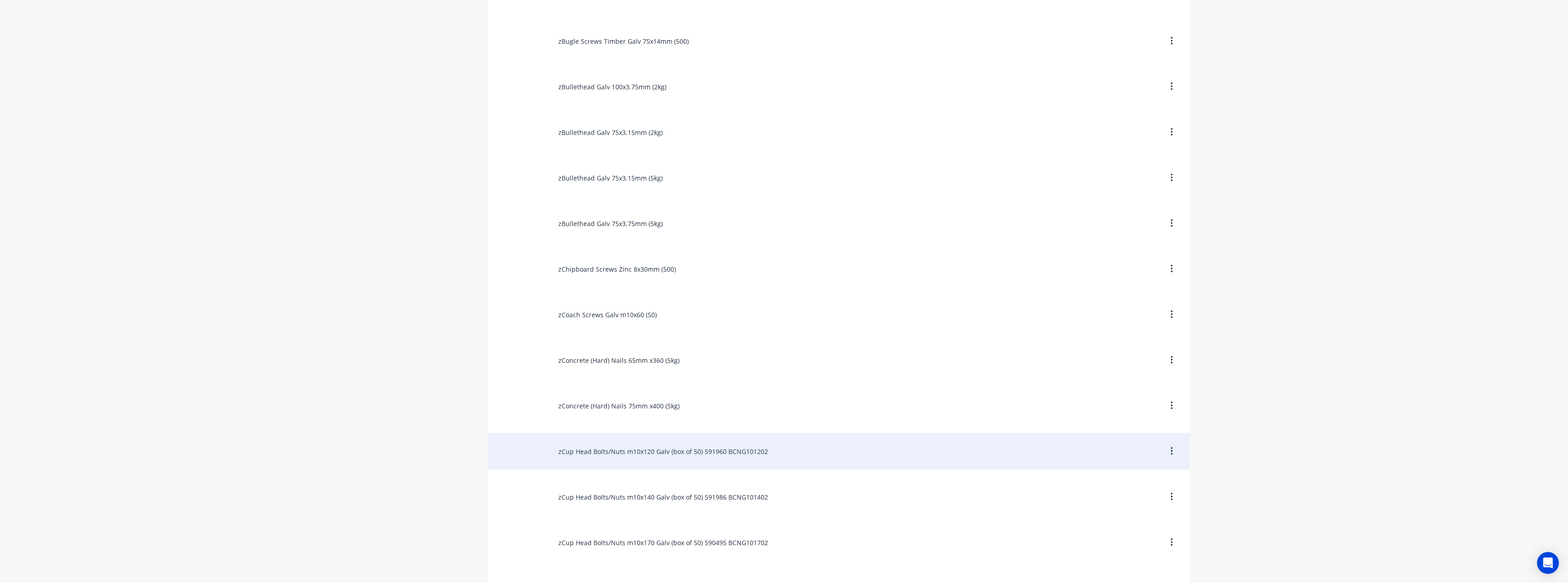
click at [698, 445] on div "zCup Head Bolts/Nuts m10x120 Galv (box of 50) 591960 BCNG101202" at bounding box center [838, 451] width 702 height 37
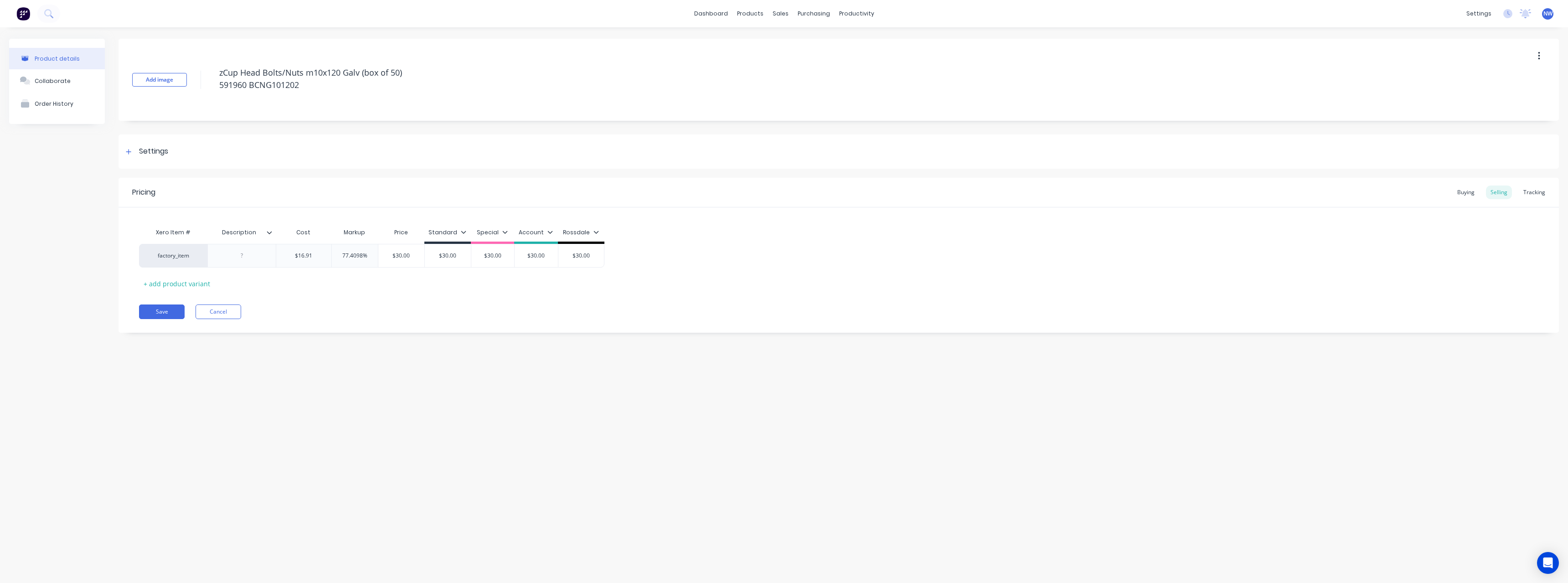
click at [270, 230] on icon at bounding box center [269, 232] width 5 height 5
click at [268, 460] on div at bounding box center [268, 458] width 18 height 18
click at [115, 377] on div "Product details Collaborate Order History Add image zCup Head Bolts/Nuts m10x12…" at bounding box center [784, 296] width 1568 height 537
click at [260, 257] on div at bounding box center [242, 255] width 46 height 12
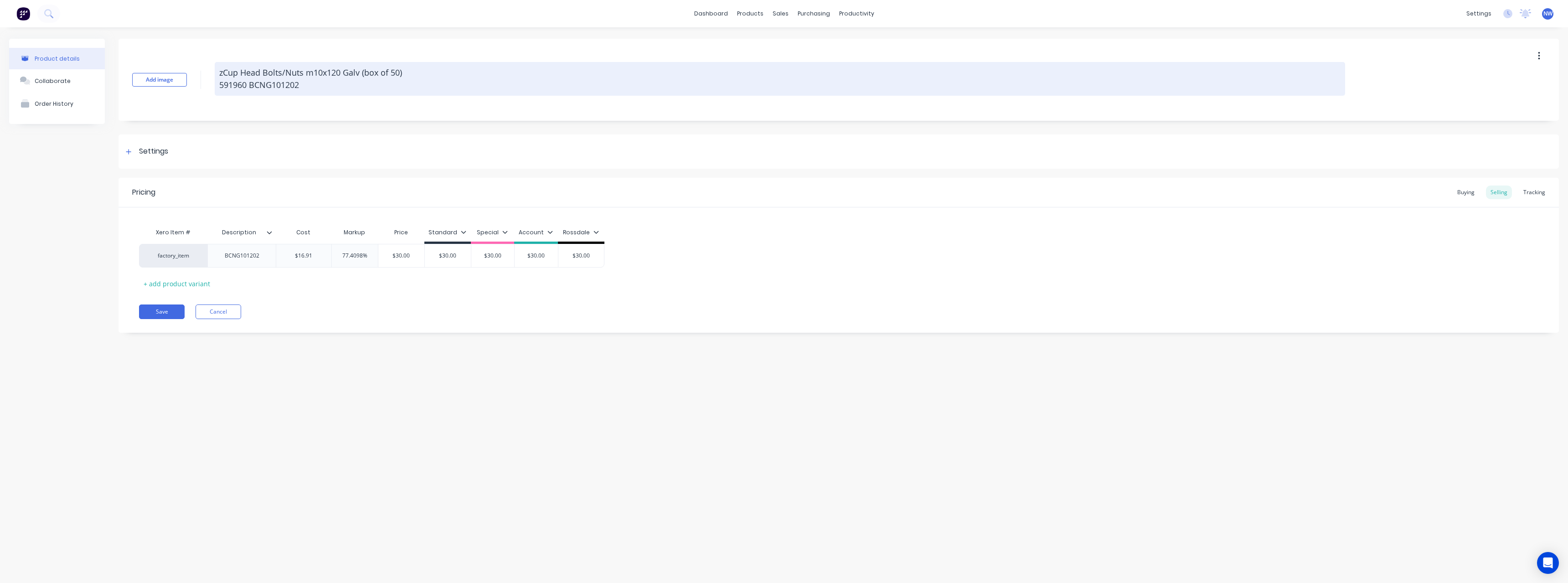
click at [323, 85] on textarea "zCup Head Bolts/Nuts m10x120 Galv (box of 50) 591960 BCNG101202" at bounding box center [780, 79] width 1130 height 33
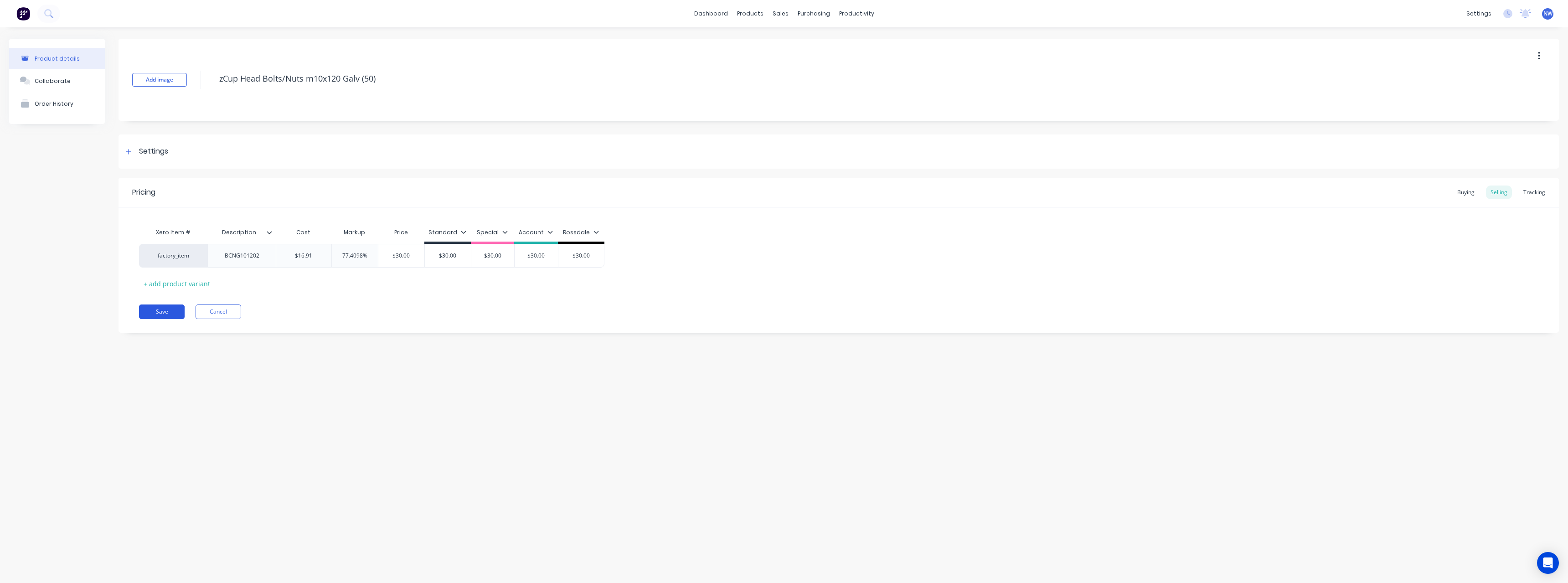
click at [161, 309] on button "Save" at bounding box center [161, 312] width 46 height 15
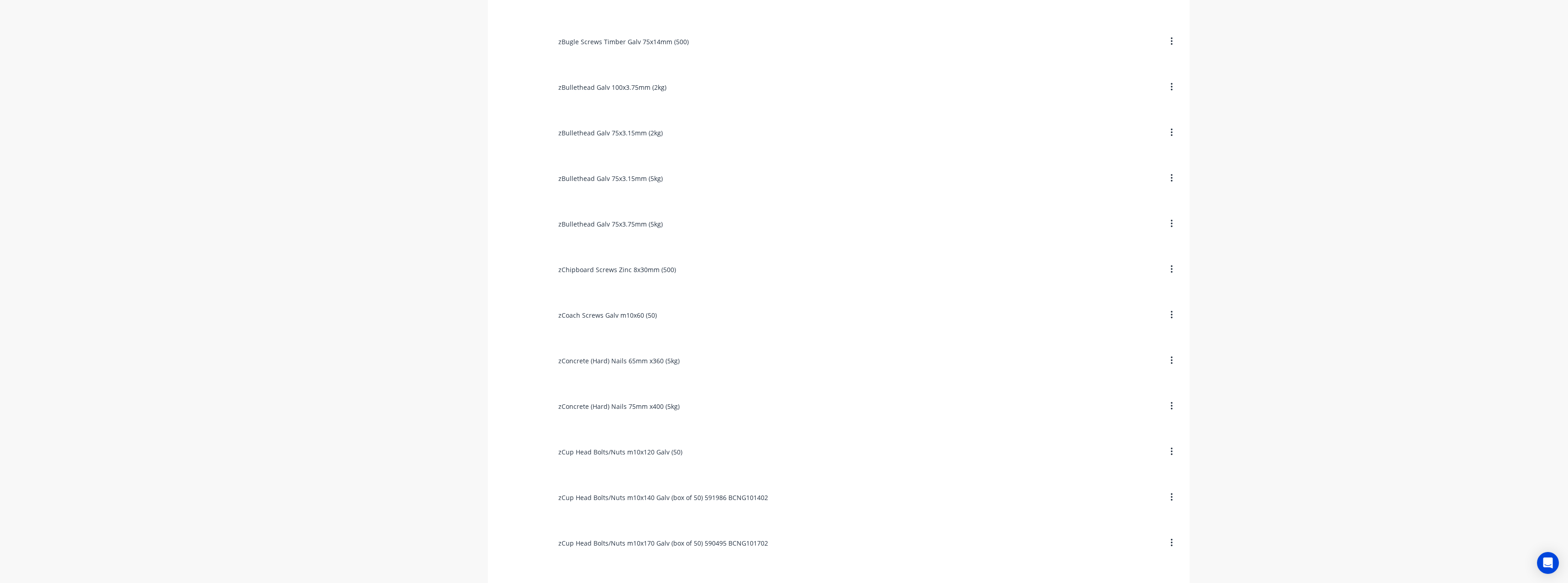
scroll to position [1002, 0]
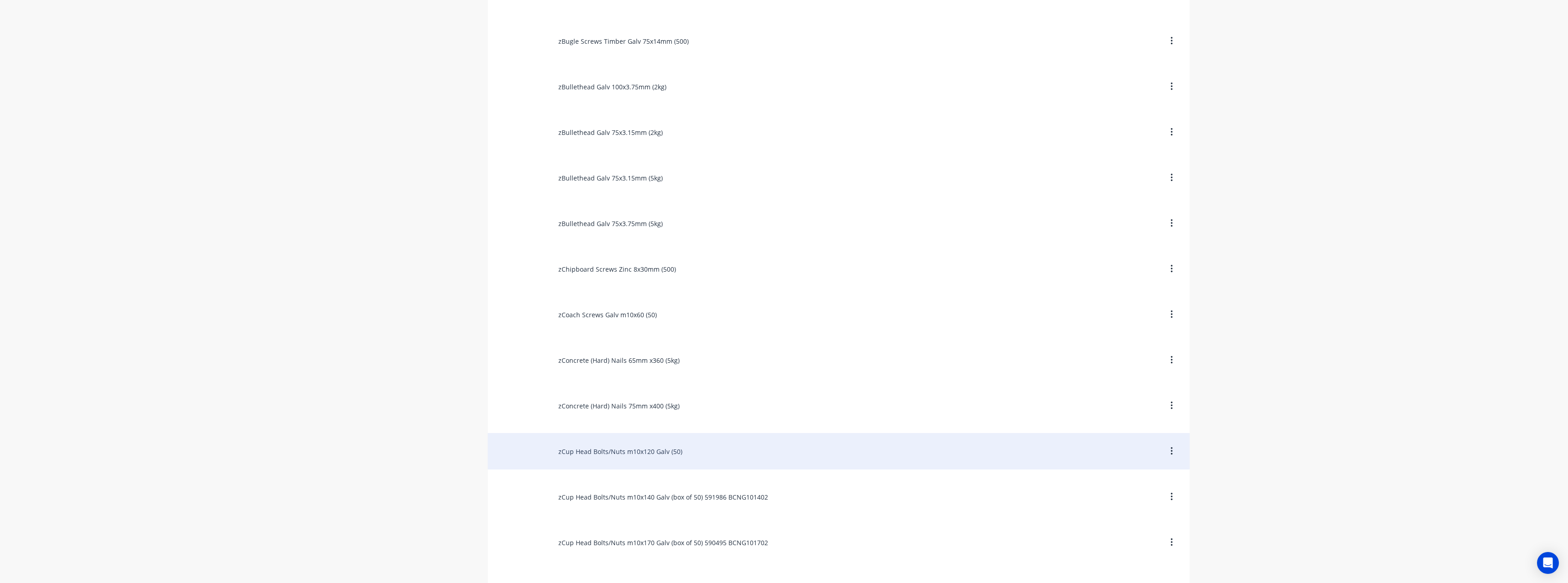
click at [678, 452] on div "zCup Head Bolts/Nuts m10x120 Galv (50)" at bounding box center [838, 451] width 702 height 37
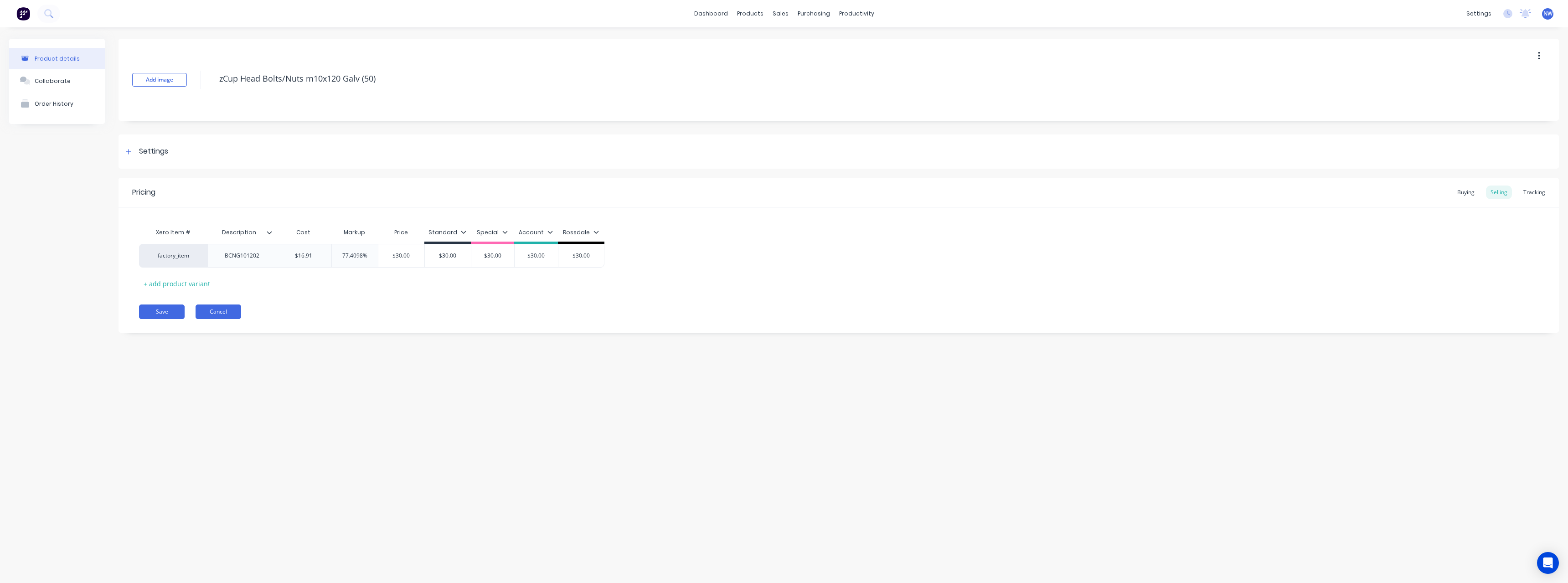
click at [231, 318] on button "Cancel" at bounding box center [218, 312] width 46 height 15
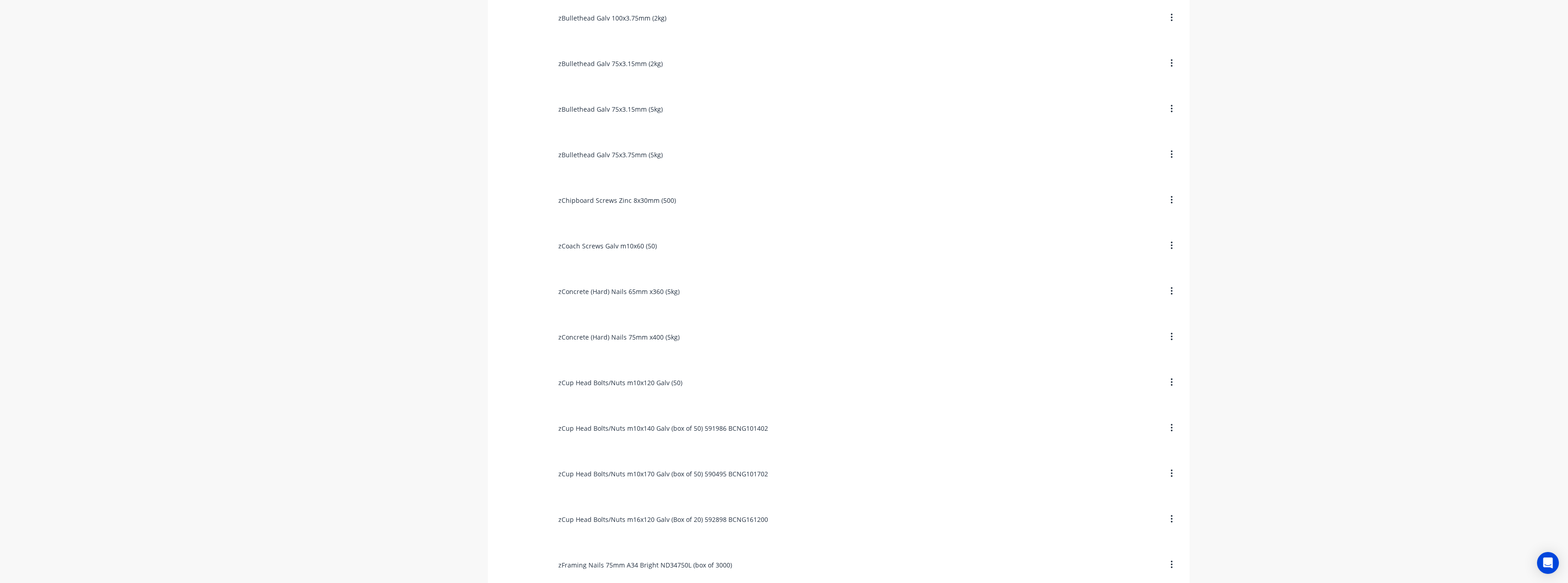
scroll to position [1139, 0]
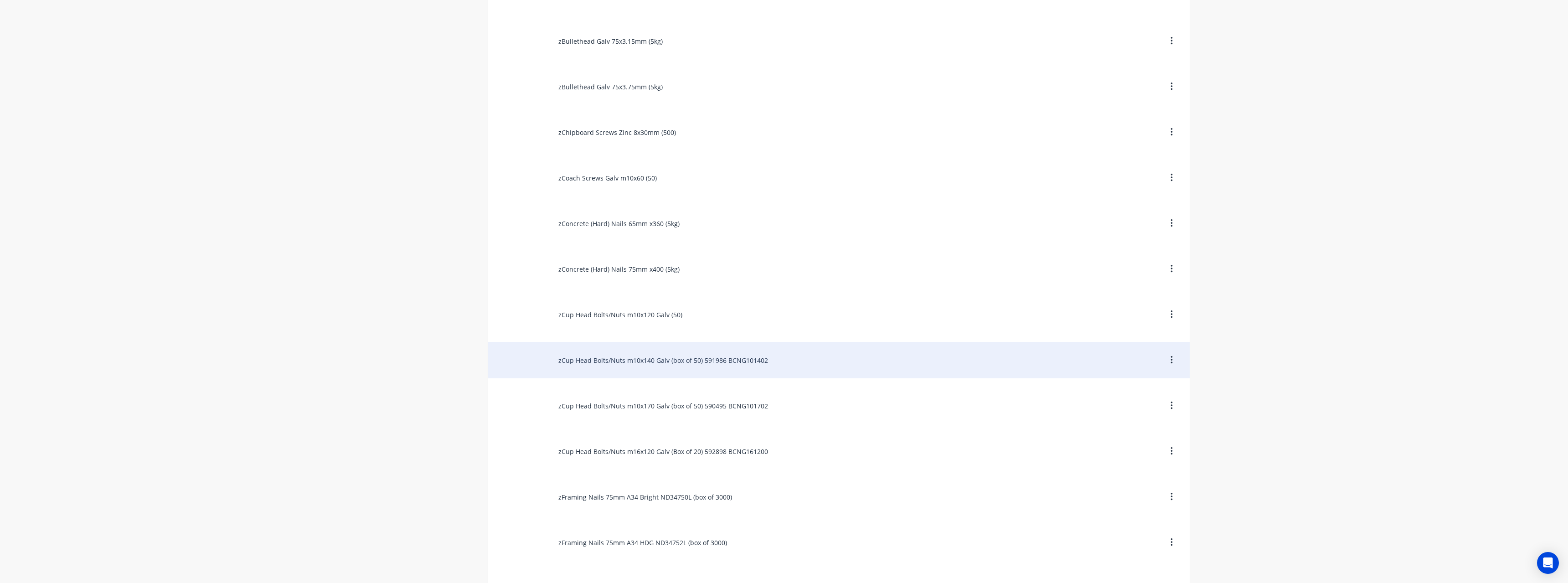
click at [789, 364] on div "zCup Head Bolts/Nuts m10x140 Galv (box of 50) 591986 BCNG101402" at bounding box center [838, 360] width 702 height 37
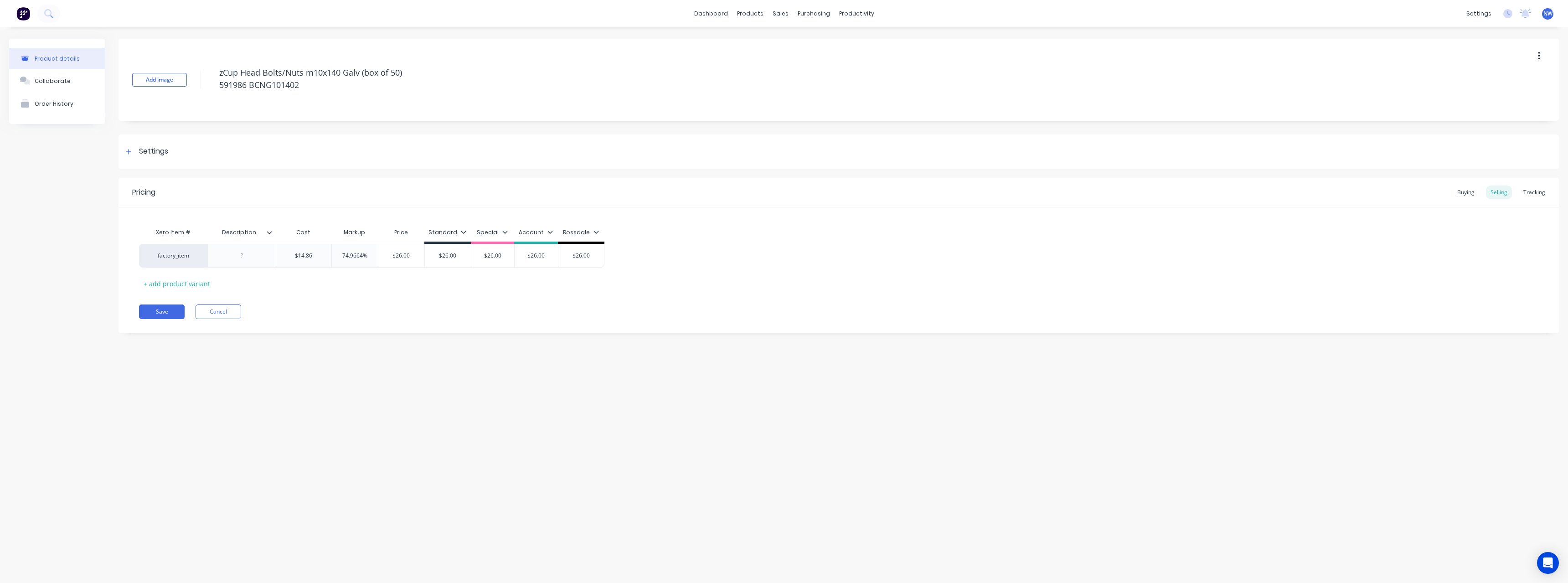
click at [270, 234] on icon at bounding box center [269, 232] width 5 height 5
click at [271, 456] on div at bounding box center [268, 458] width 18 height 18
click at [89, 402] on div "Product details Collaborate Order History Add image zCup Head Bolts/Nuts m10x14…" at bounding box center [784, 296] width 1568 height 537
click at [242, 253] on div at bounding box center [242, 255] width 46 height 12
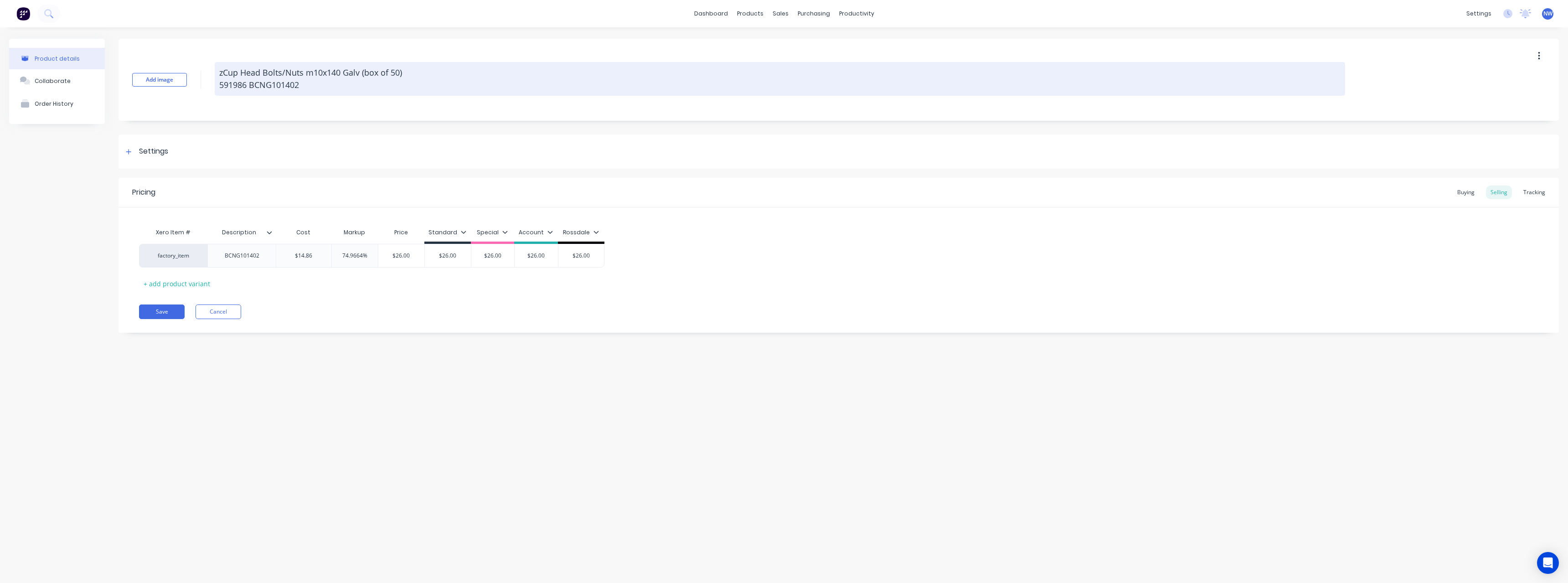
click at [304, 90] on textarea "zCup Head Bolts/Nuts m10x140 Galv (box of 50) 591986 BCNG101402" at bounding box center [780, 79] width 1130 height 33
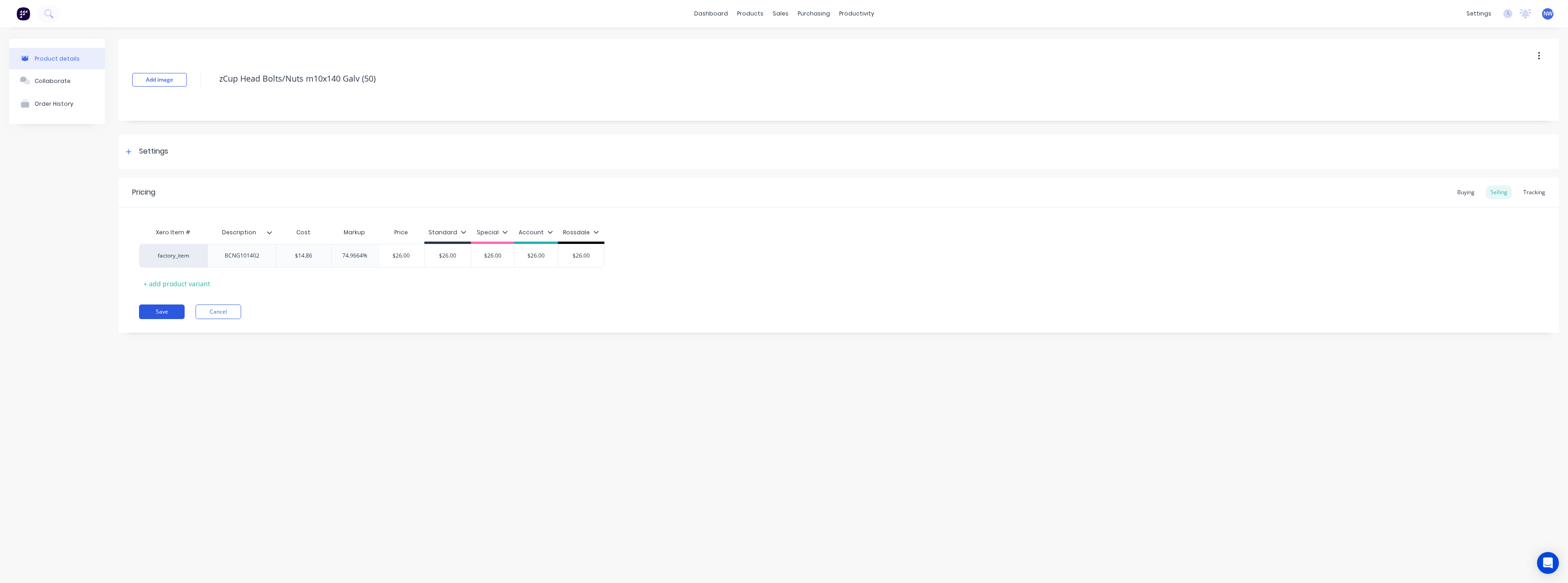
click at [161, 312] on button "Save" at bounding box center [161, 312] width 46 height 15
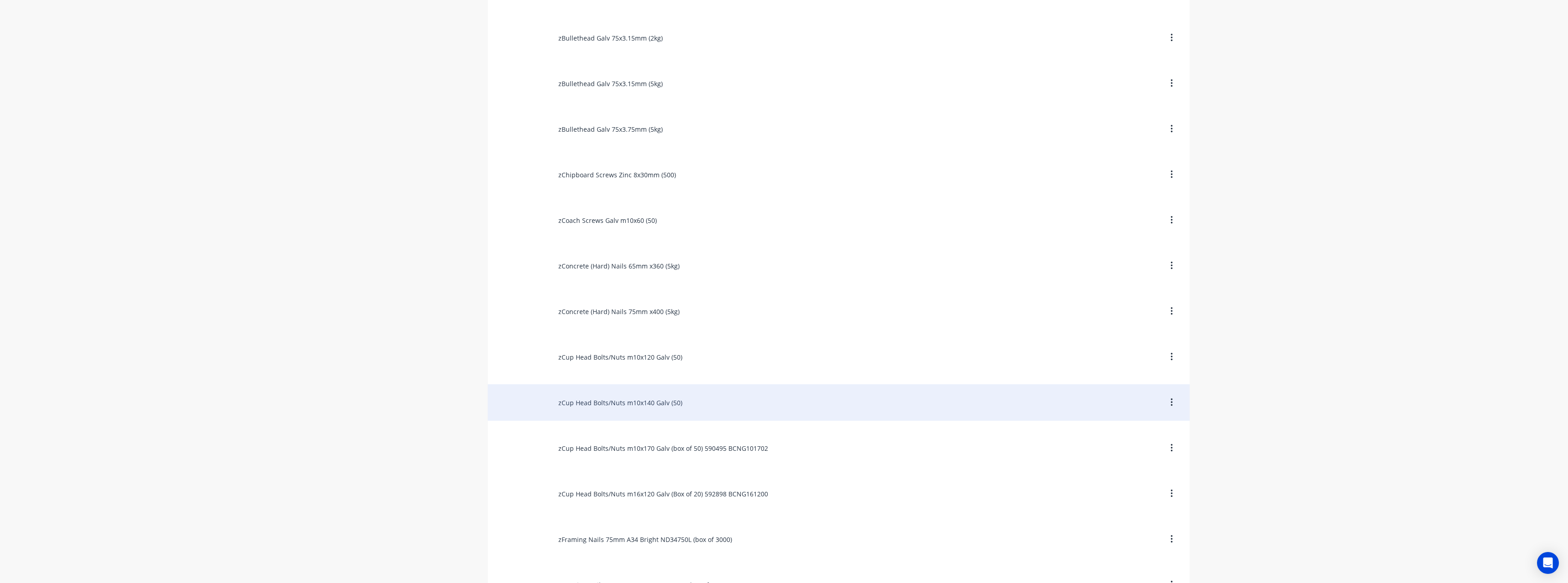
scroll to position [1139, 0]
click at [732, 412] on div "zCup Head Bolts/Nuts m10x170 Galv (box of 50) 590495 BCNG101702" at bounding box center [838, 406] width 702 height 37
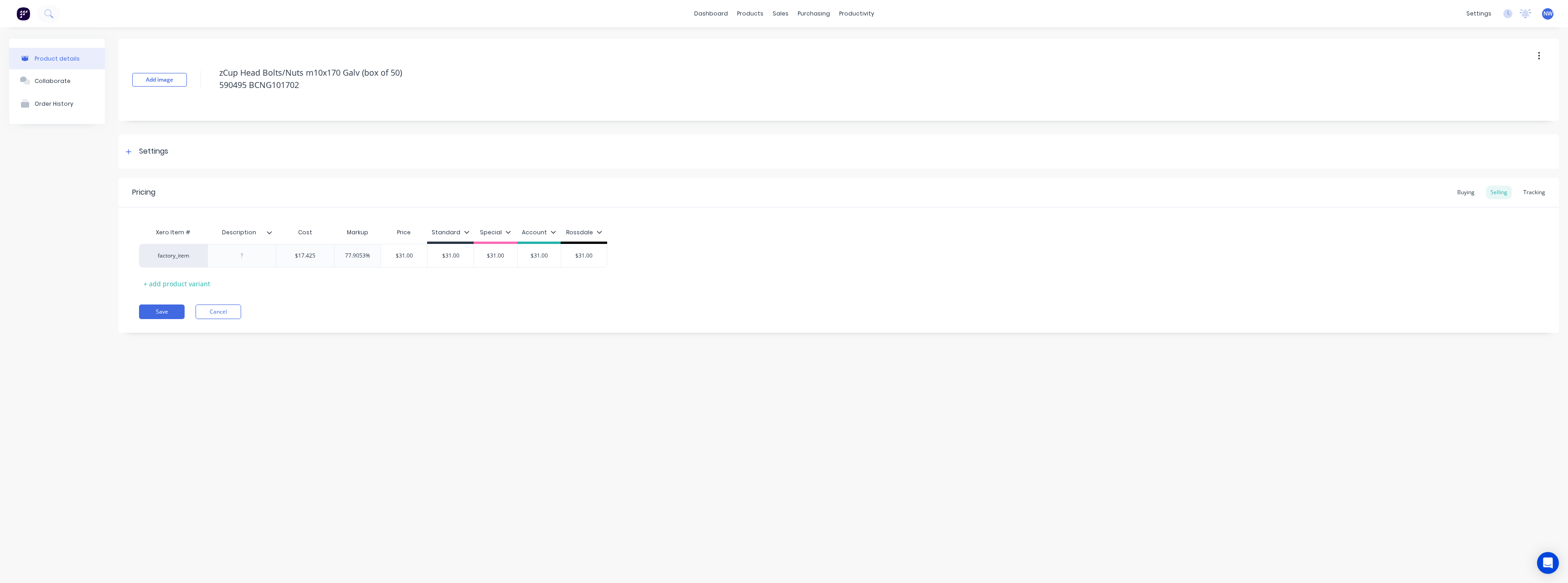
click at [269, 235] on input "Description" at bounding box center [239, 232] width 63 height 8
click at [270, 232] on icon at bounding box center [269, 232] width 5 height 5
click at [270, 456] on div at bounding box center [268, 458] width 18 height 18
click at [327, 346] on div "Add image zCup Head Bolts/Nuts m10x170 Galv (box of 50) 590495 BCNG101702 Setti…" at bounding box center [839, 192] width 1440 height 307
click at [261, 255] on div at bounding box center [242, 255] width 46 height 12
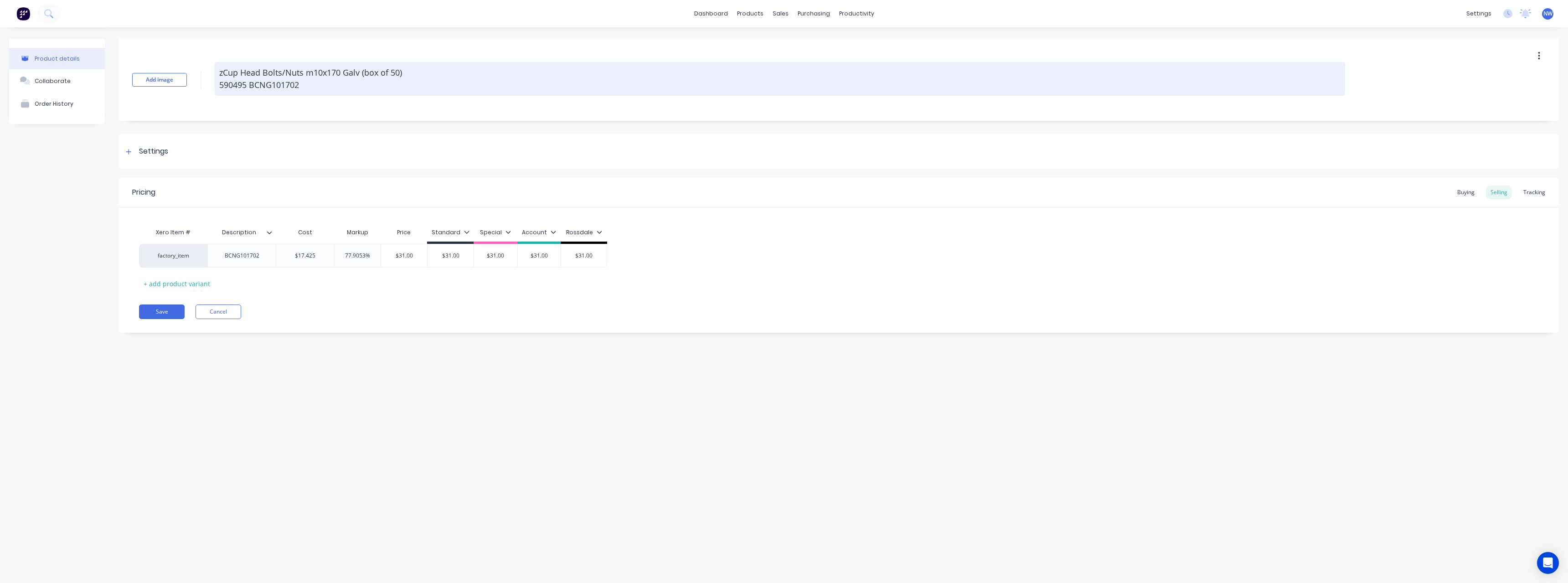
click at [304, 88] on textarea "zCup Head Bolts/Nuts m10x170 Galv (box of 50) 590495 BCNG101702" at bounding box center [780, 79] width 1130 height 33
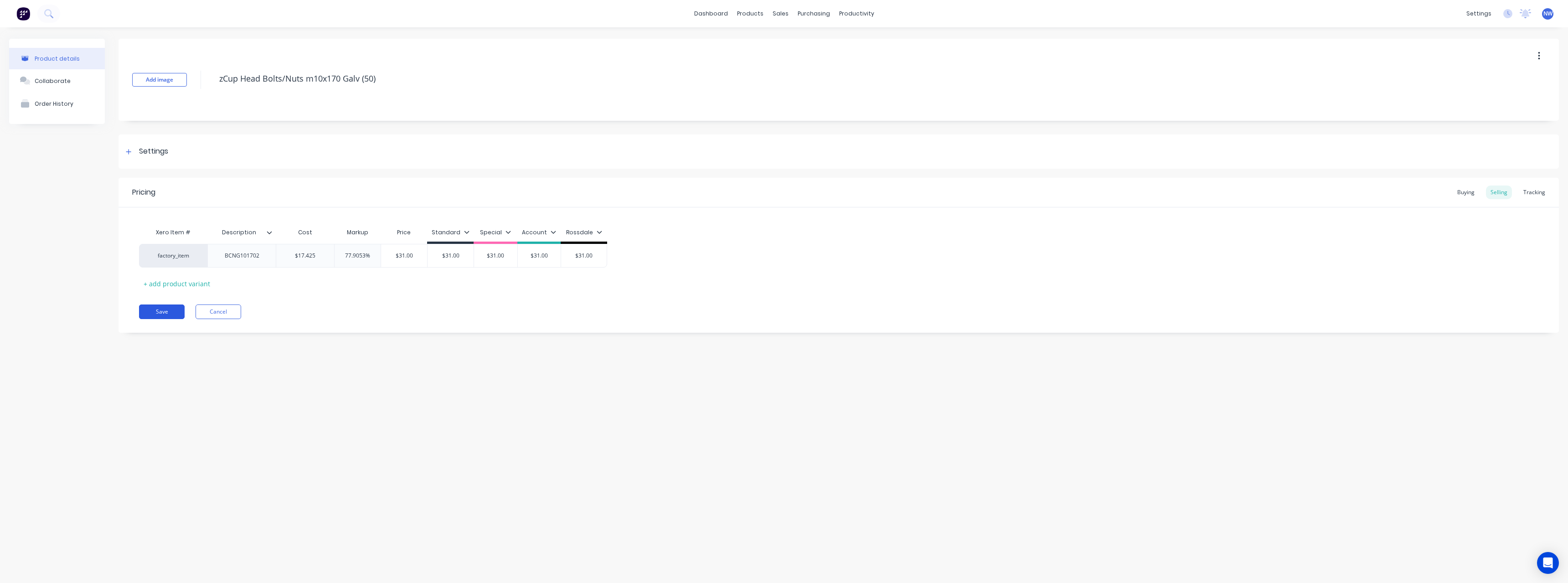
click at [177, 311] on button "Save" at bounding box center [161, 312] width 46 height 15
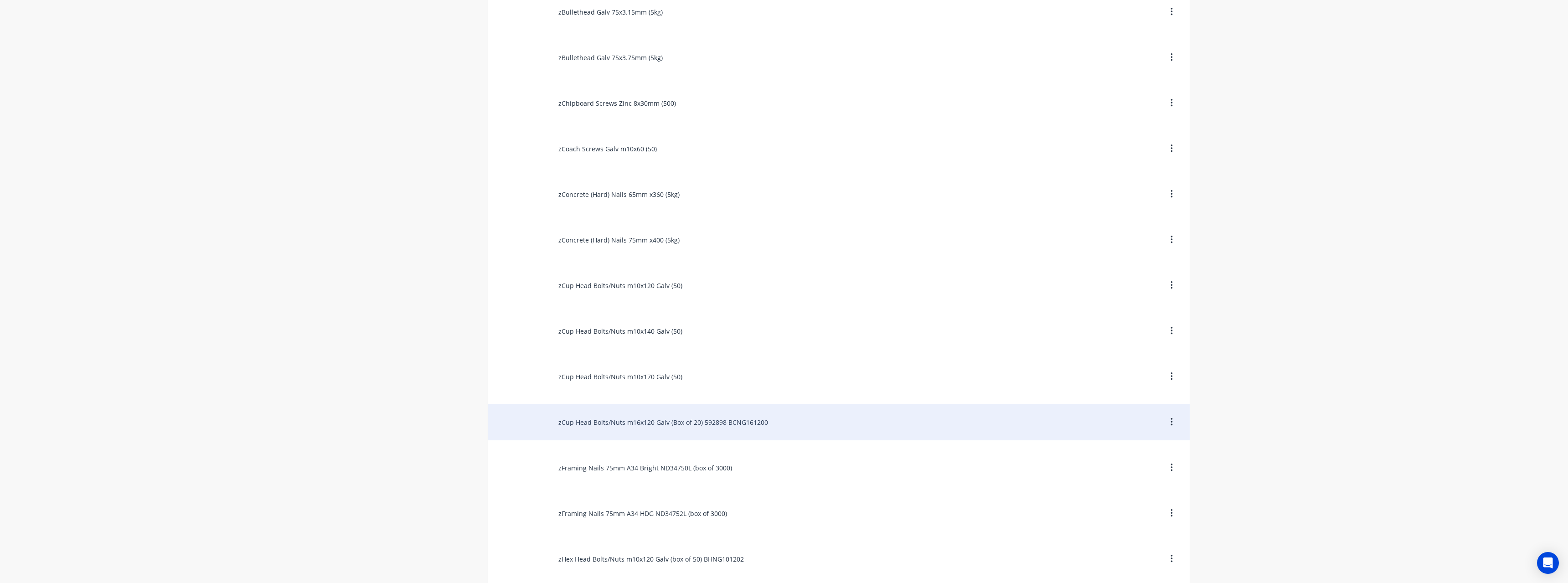
scroll to position [1185, 0]
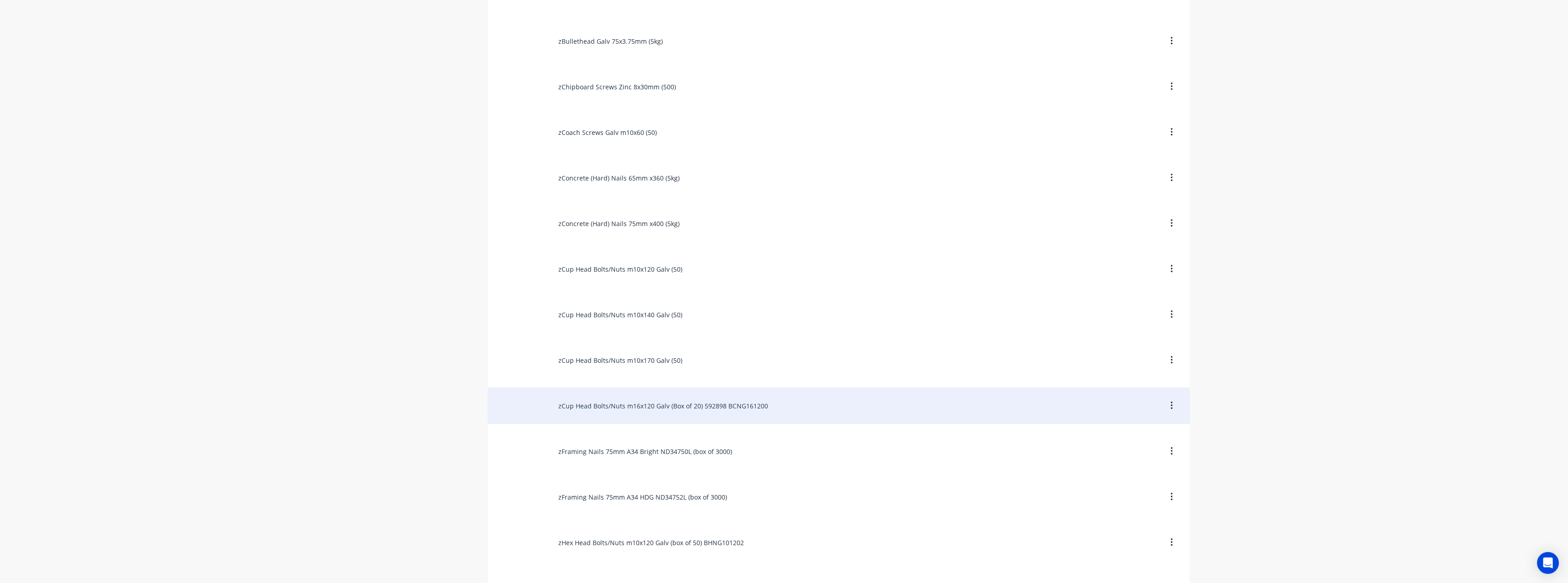
click at [758, 408] on div "zCup Head Bolts/Nuts m16x120 Galv (Box of 20) 592898 BCNG161200" at bounding box center [838, 406] width 702 height 37
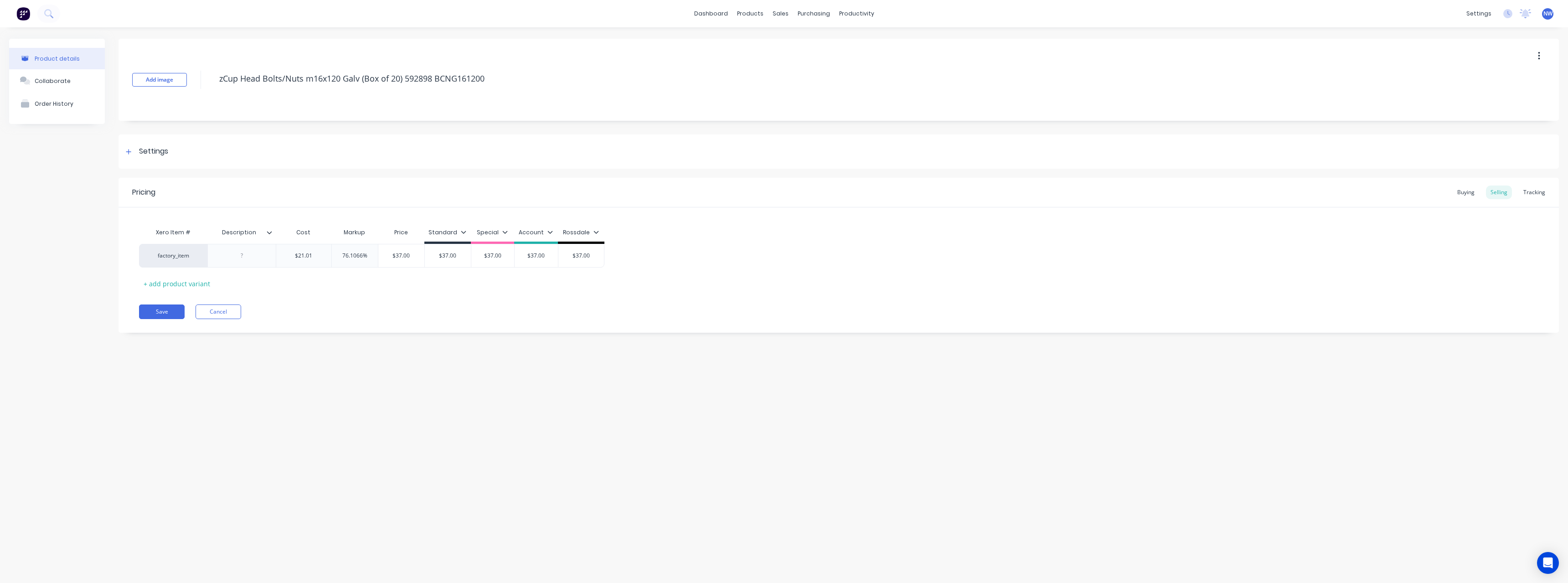
click at [270, 232] on icon at bounding box center [269, 232] width 5 height 5
click at [270, 457] on div at bounding box center [268, 458] width 18 height 18
click at [81, 355] on div "Product details Collaborate Order History Add image zCup Head Bolts/Nuts m16x12…" at bounding box center [784, 296] width 1568 height 537
click at [244, 260] on div at bounding box center [242, 255] width 46 height 12
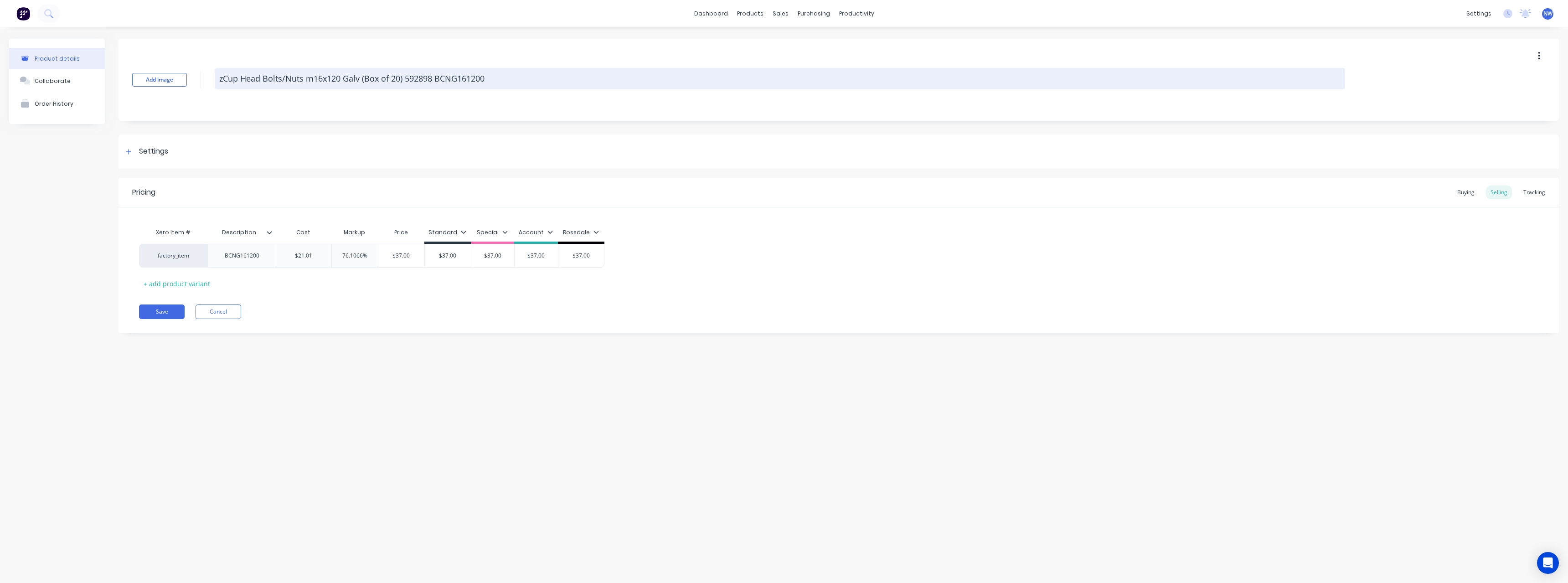
click at [491, 79] on textarea "zCup Head Bolts/Nuts m16x120 Galv (Box of 20) 592898 BCNG161200" at bounding box center [780, 79] width 1130 height 21
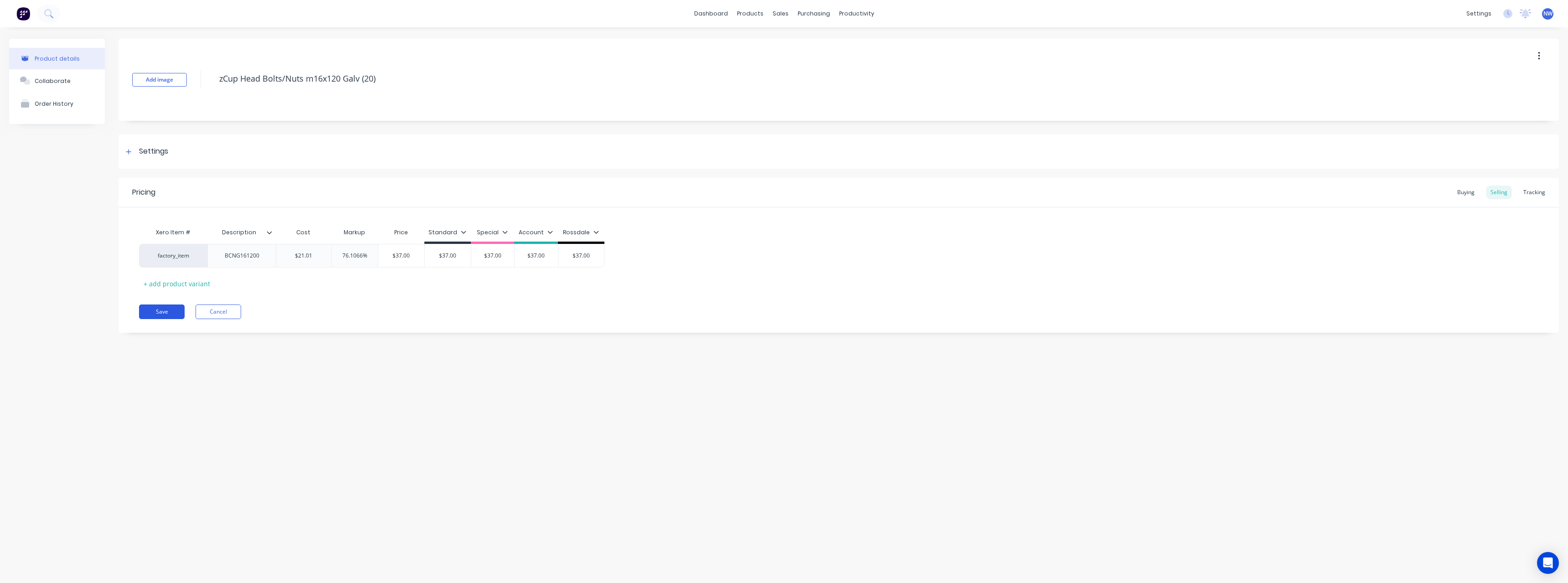
click at [151, 308] on button "Save" at bounding box center [161, 312] width 46 height 15
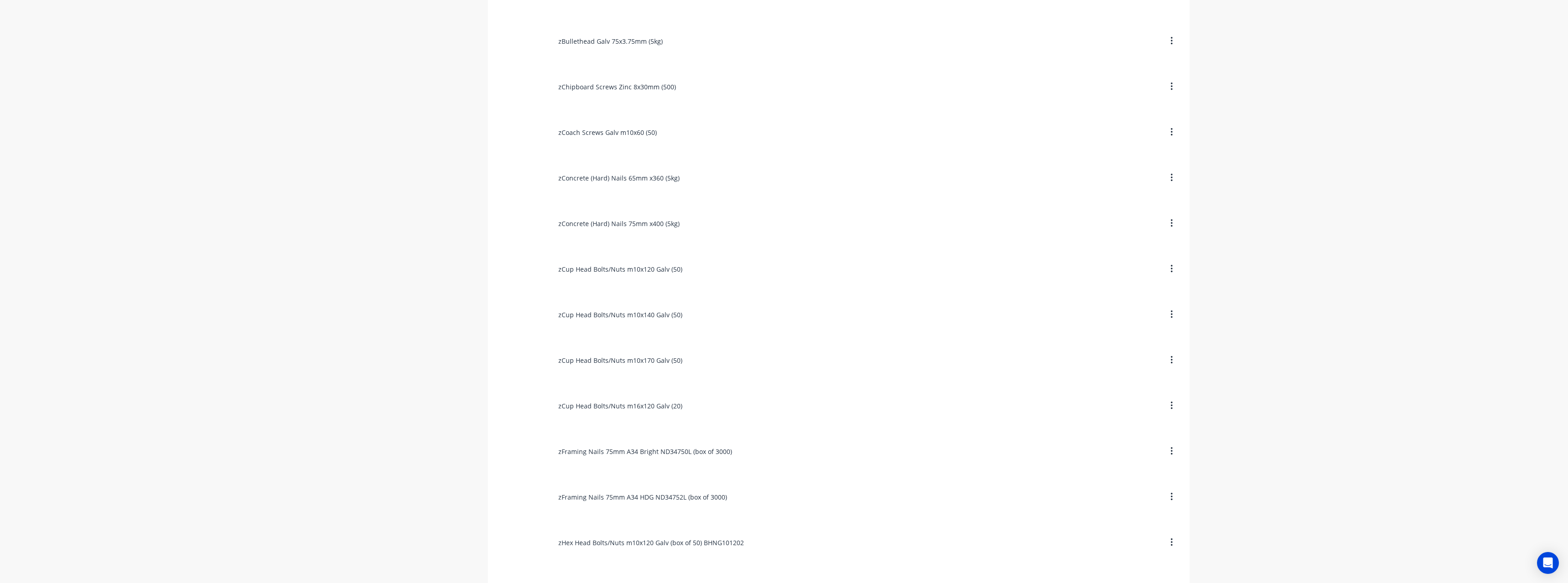
scroll to position [1231, 0]
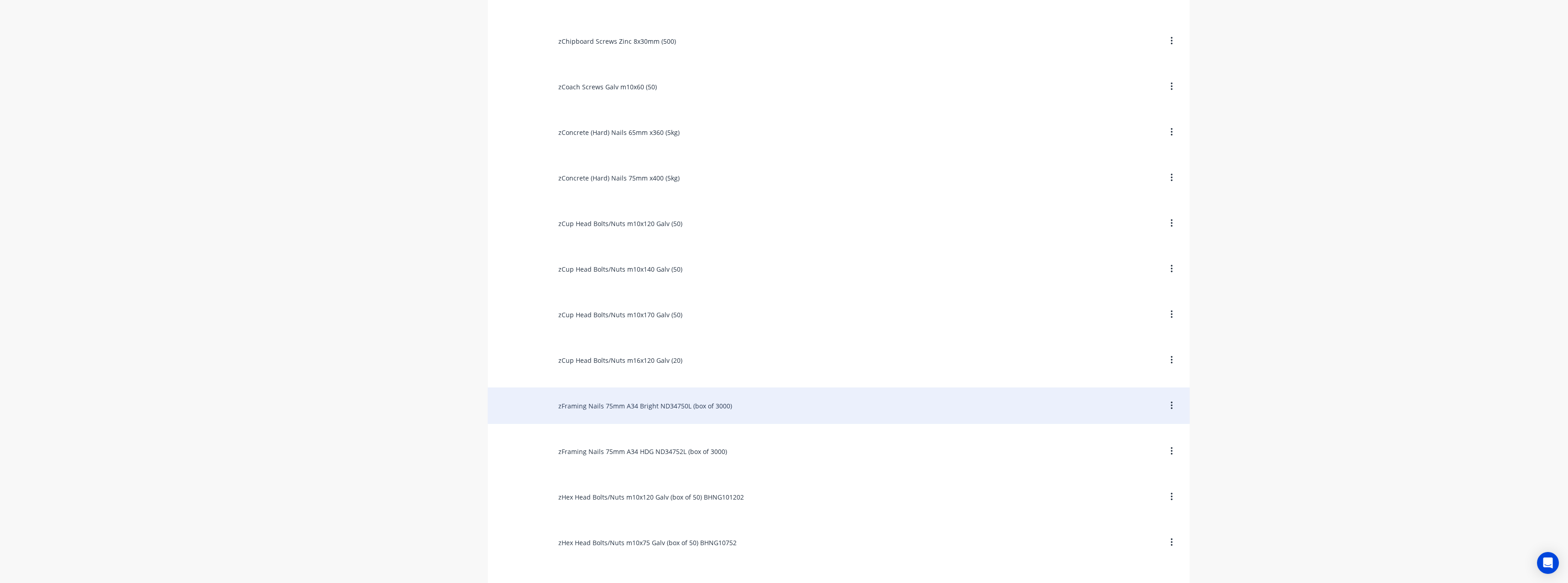
click at [657, 402] on div "zFraming Nails 75mm A34 Bright ND34750L (box of 3000)" at bounding box center [838, 406] width 702 height 37
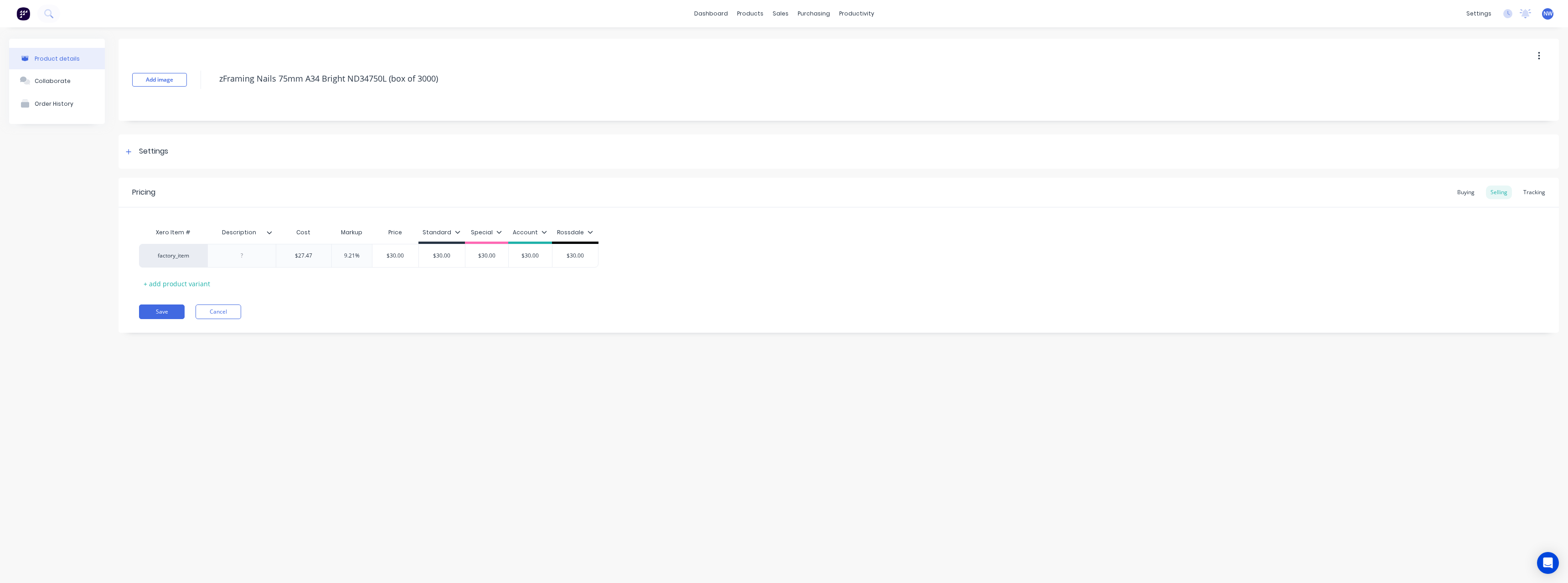
click at [270, 234] on icon at bounding box center [269, 232] width 5 height 5
click at [269, 459] on div at bounding box center [268, 458] width 18 height 18
click at [322, 398] on div "Product details Collaborate Order History Add image zFraming Nails 75mm A34 Bri…" at bounding box center [784, 296] width 1568 height 537
click at [262, 259] on div at bounding box center [242, 255] width 46 height 12
drag, startPoint x: 419, startPoint y: 79, endPoint x: 394, endPoint y: 111, distance: 40.6
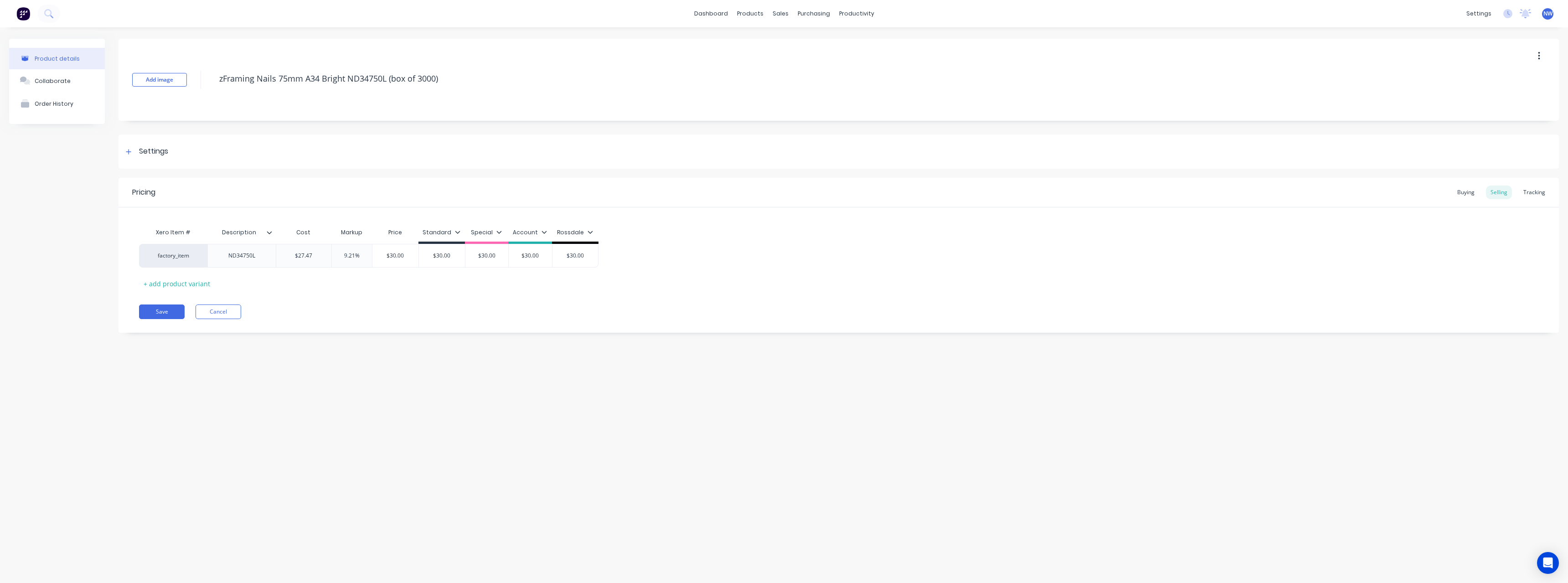
click at [418, 80] on textarea "zFraming Nails 75mm A34 Bright ND34750L (box of 3000)" at bounding box center [780, 79] width 1130 height 21
click at [171, 308] on button "Save" at bounding box center [161, 312] width 46 height 15
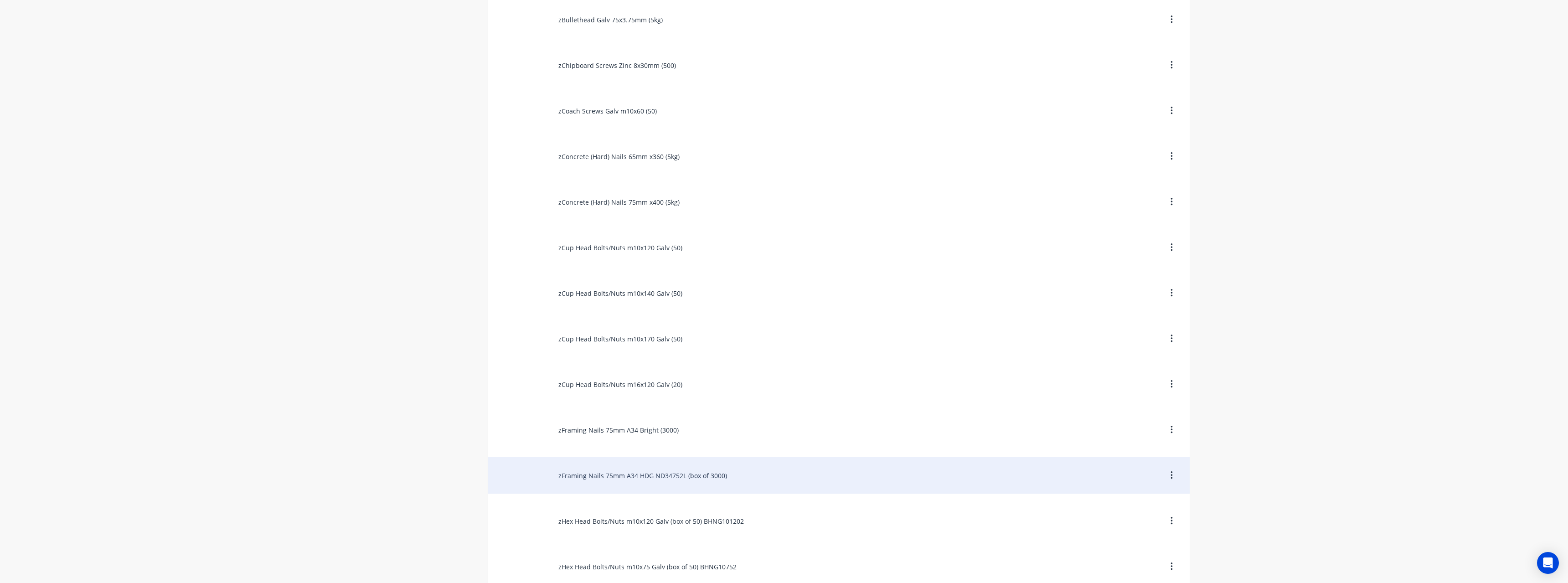
scroll to position [1231, 0]
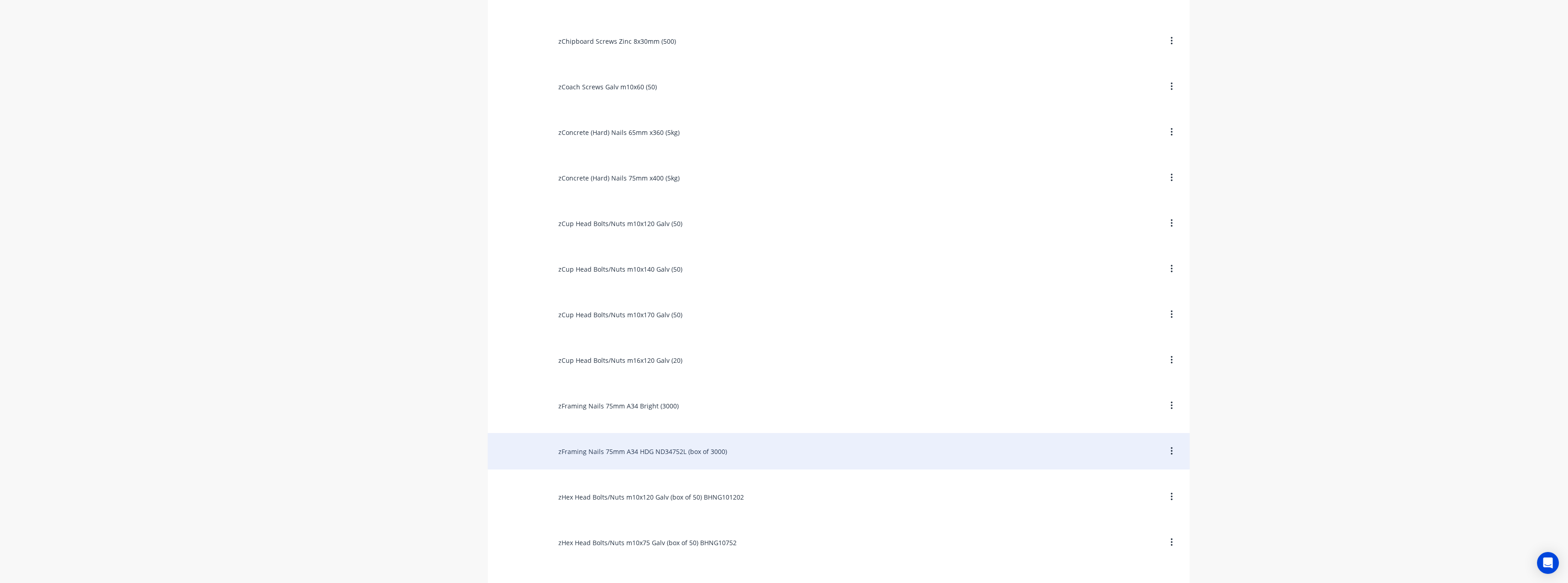
click at [737, 453] on div "zFraming Nails 75mm A34 HDG ND34752L (box of 3000)" at bounding box center [838, 451] width 702 height 37
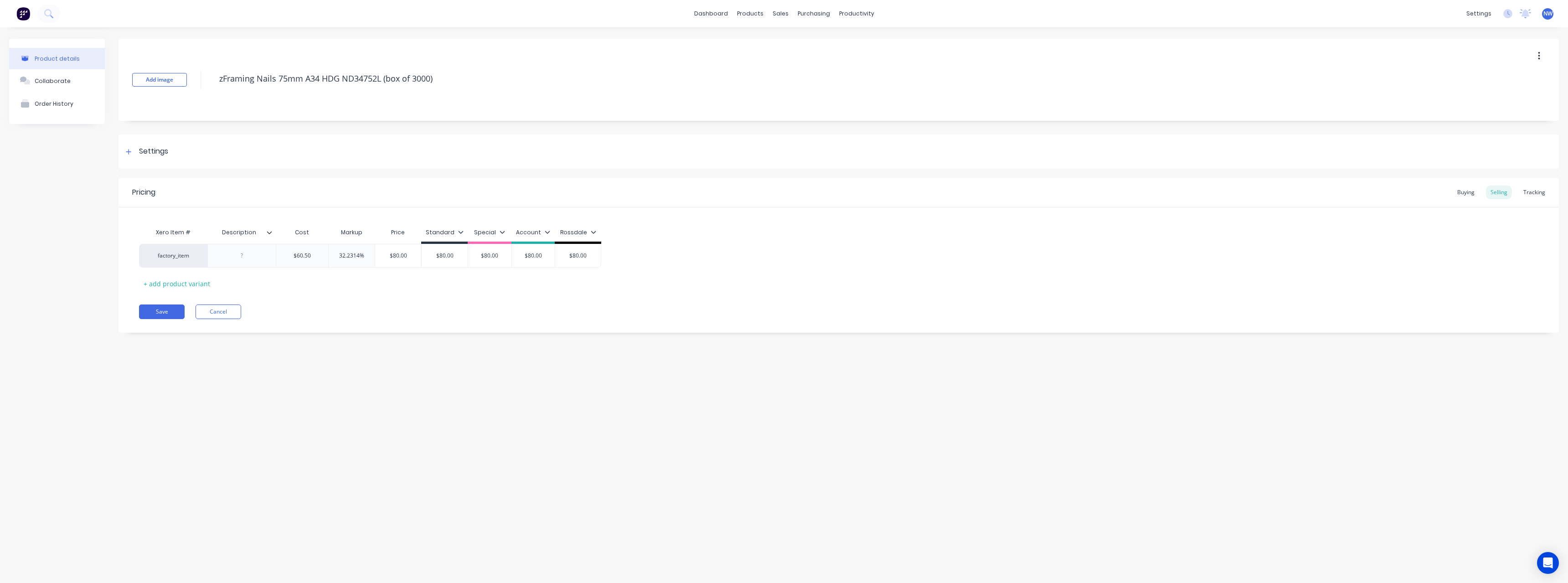
click at [270, 233] on icon at bounding box center [270, 232] width 5 height 2
drag, startPoint x: 270, startPoint y: 461, endPoint x: 360, endPoint y: 402, distance: 107.6
click at [270, 460] on div at bounding box center [268, 458] width 18 height 18
click at [368, 400] on div "Product details Collaborate Order History Add image zFraming Nails 75mm A34 HDG…" at bounding box center [784, 296] width 1568 height 537
click at [261, 259] on div at bounding box center [242, 255] width 46 height 12
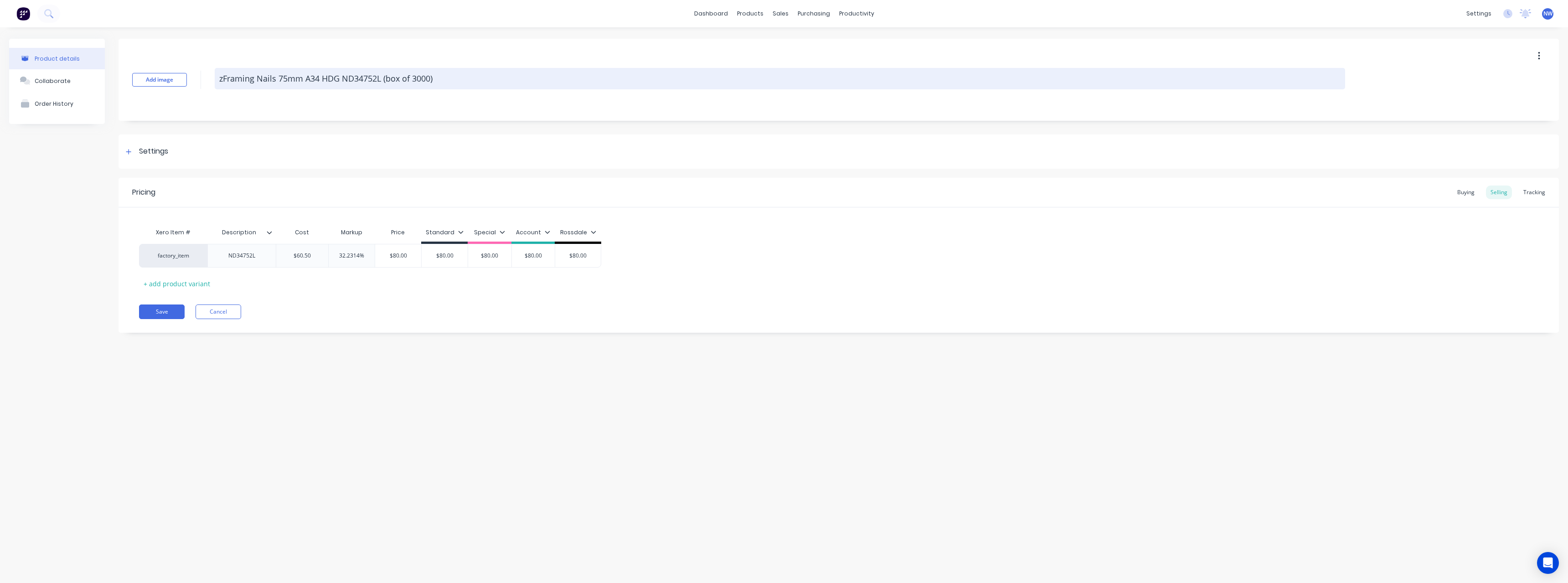
click at [413, 80] on textarea "zFraming Nails 75mm A34 HDG ND34752L (box of 3000)" at bounding box center [780, 79] width 1130 height 21
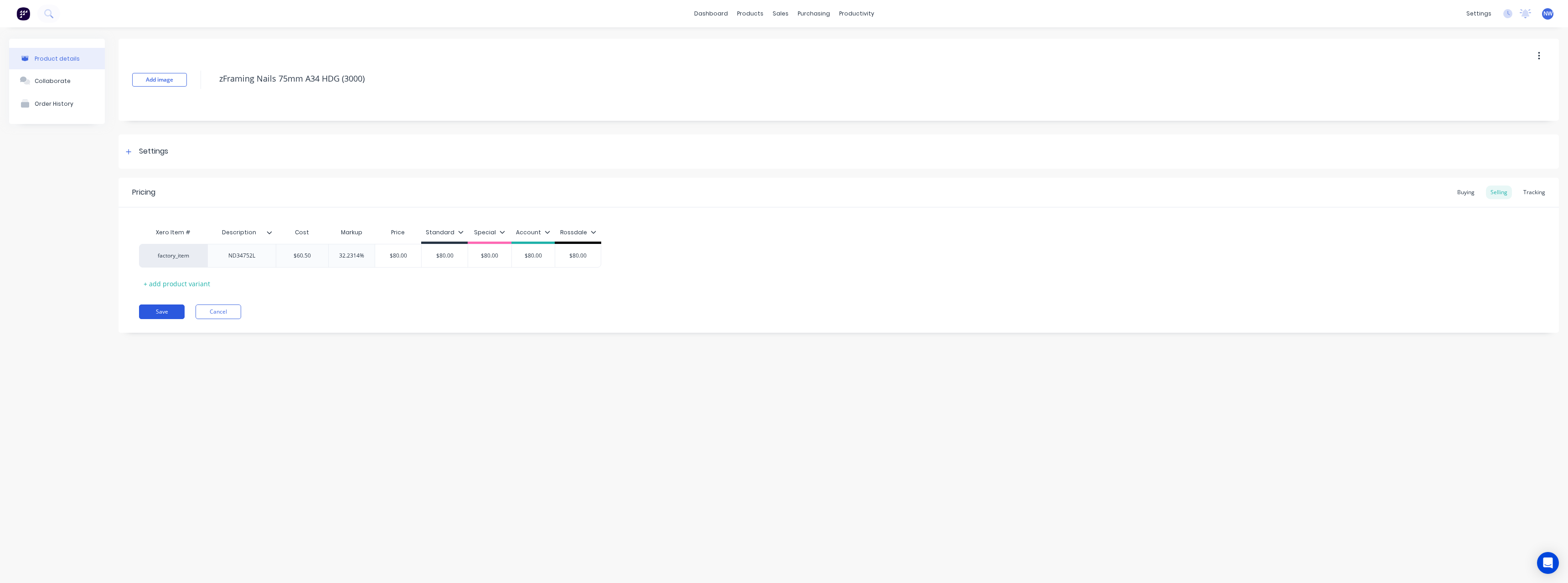
click at [155, 313] on button "Save" at bounding box center [161, 312] width 46 height 15
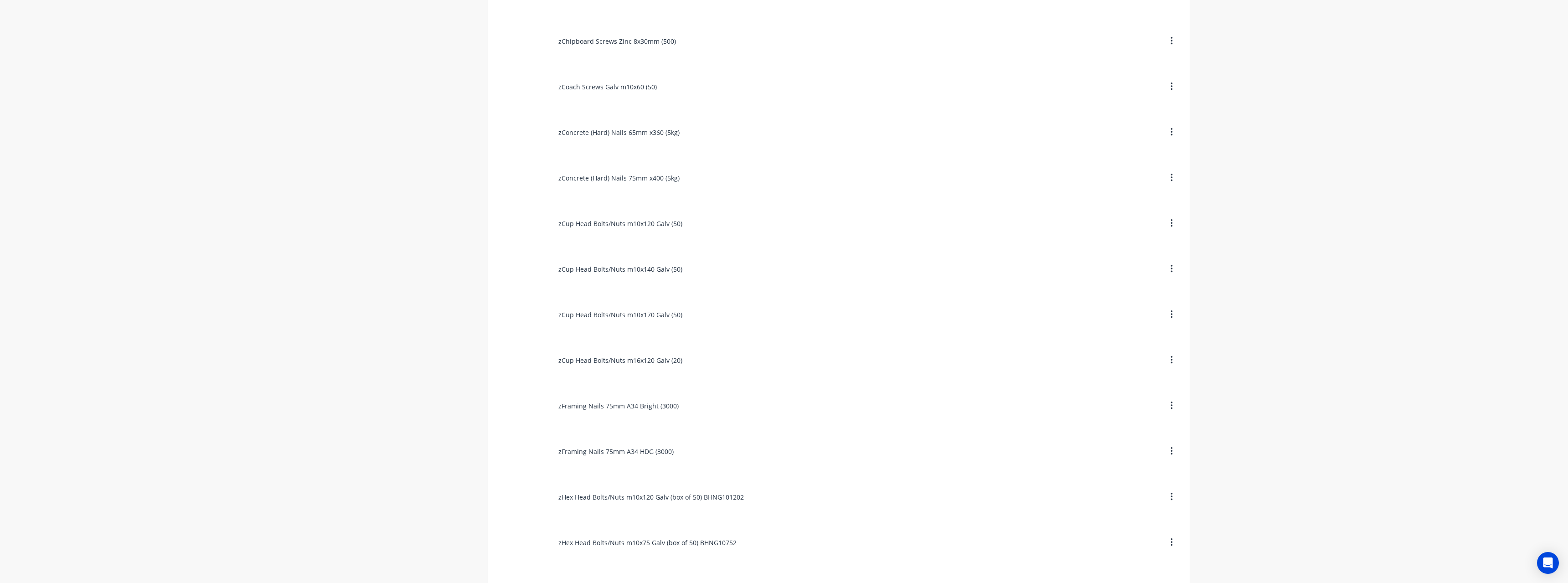
scroll to position [1276, 0]
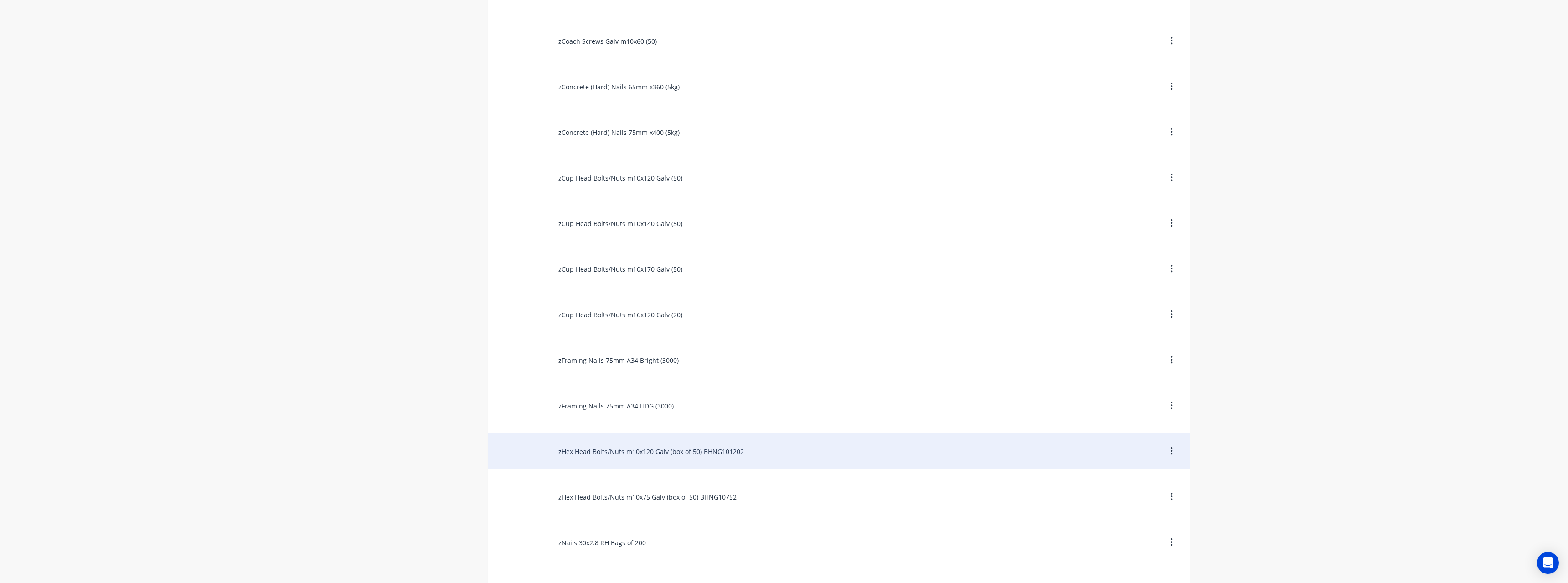
click at [665, 449] on div "zHex Head Bolts/Nuts m10x120 Galv (box of 50) BHNG101202" at bounding box center [838, 451] width 702 height 37
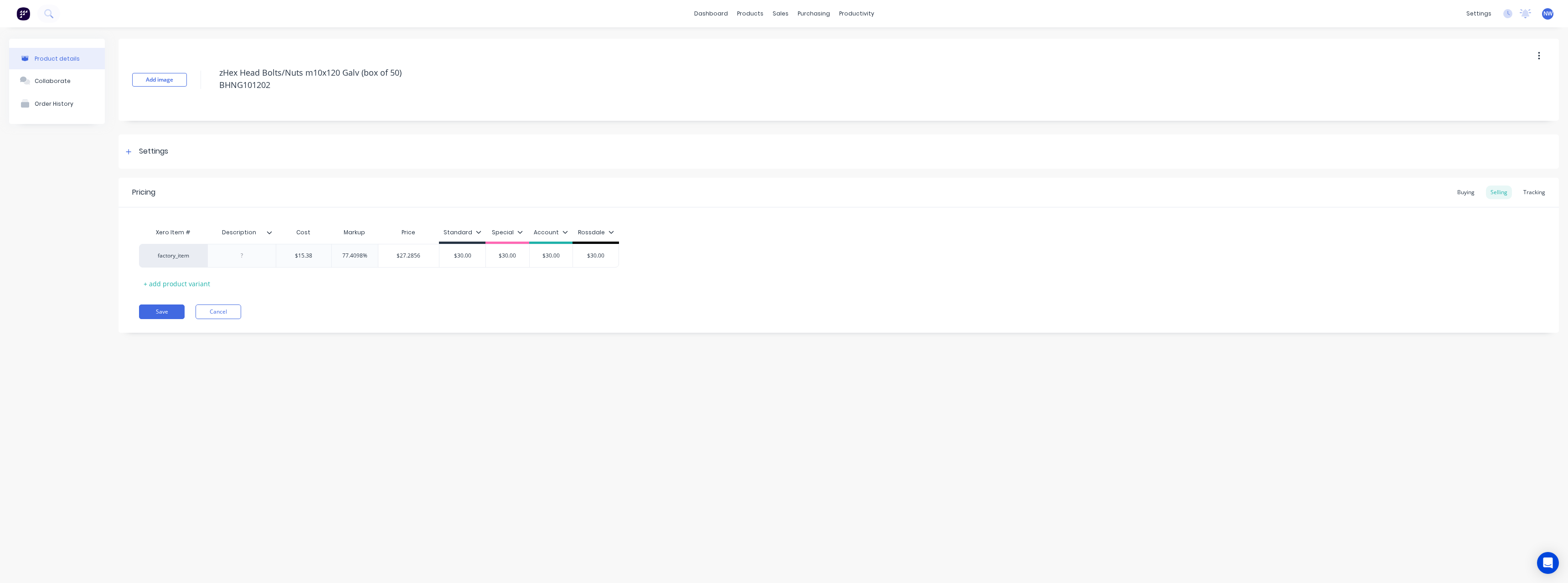
click at [270, 232] on icon at bounding box center [269, 232] width 5 height 5
click at [264, 462] on div at bounding box center [268, 458] width 18 height 18
click at [368, 340] on div "Add image zHex Head Bolts/Nuts m10x120 Galv (box of 50) BHNG101202 Settings Pro…" at bounding box center [839, 192] width 1440 height 307
click at [250, 252] on div at bounding box center [242, 255] width 46 height 12
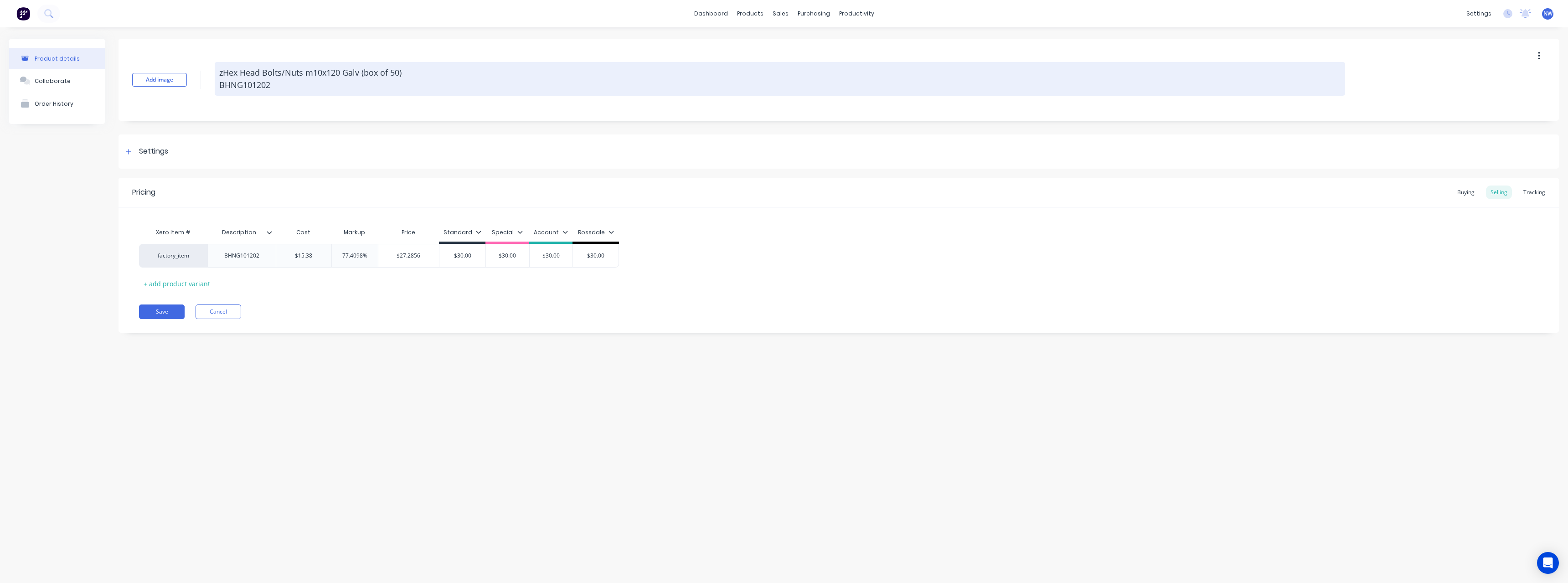
click at [282, 88] on textarea "zHex Head Bolts/Nuts m10x120 Galv (box of 50) BHNG101202" at bounding box center [780, 79] width 1130 height 33
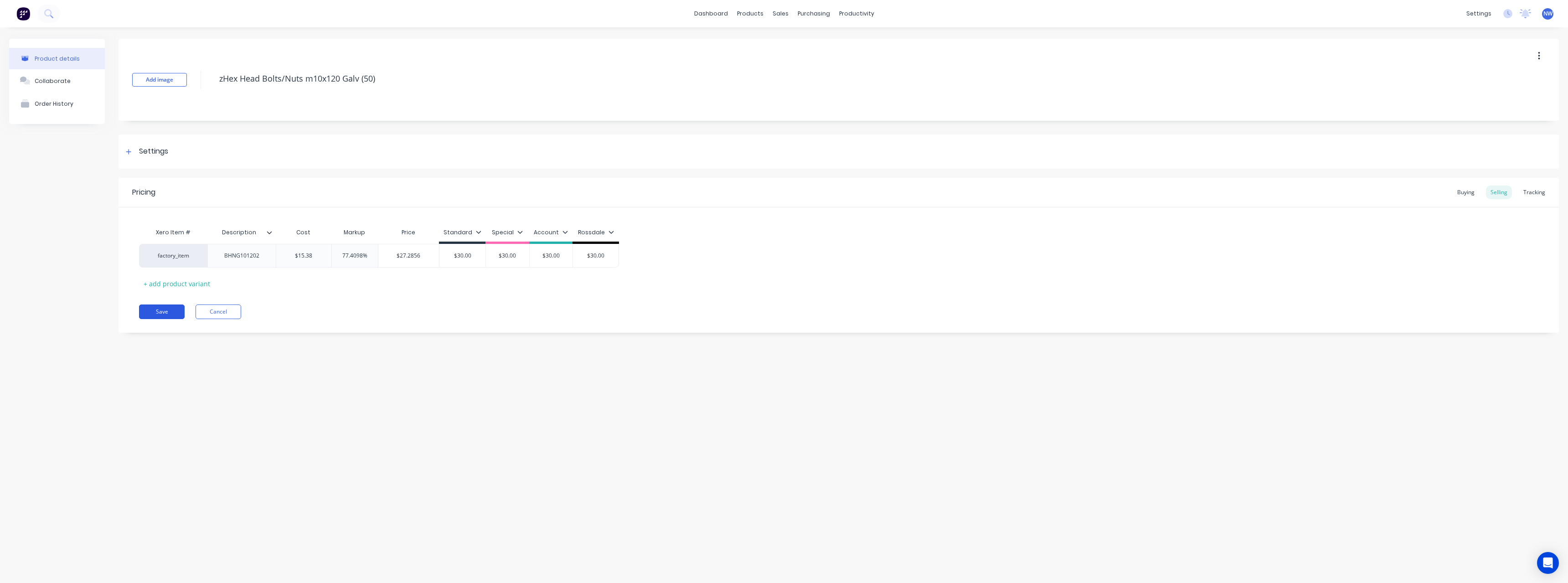
click at [159, 309] on button "Save" at bounding box center [161, 312] width 46 height 15
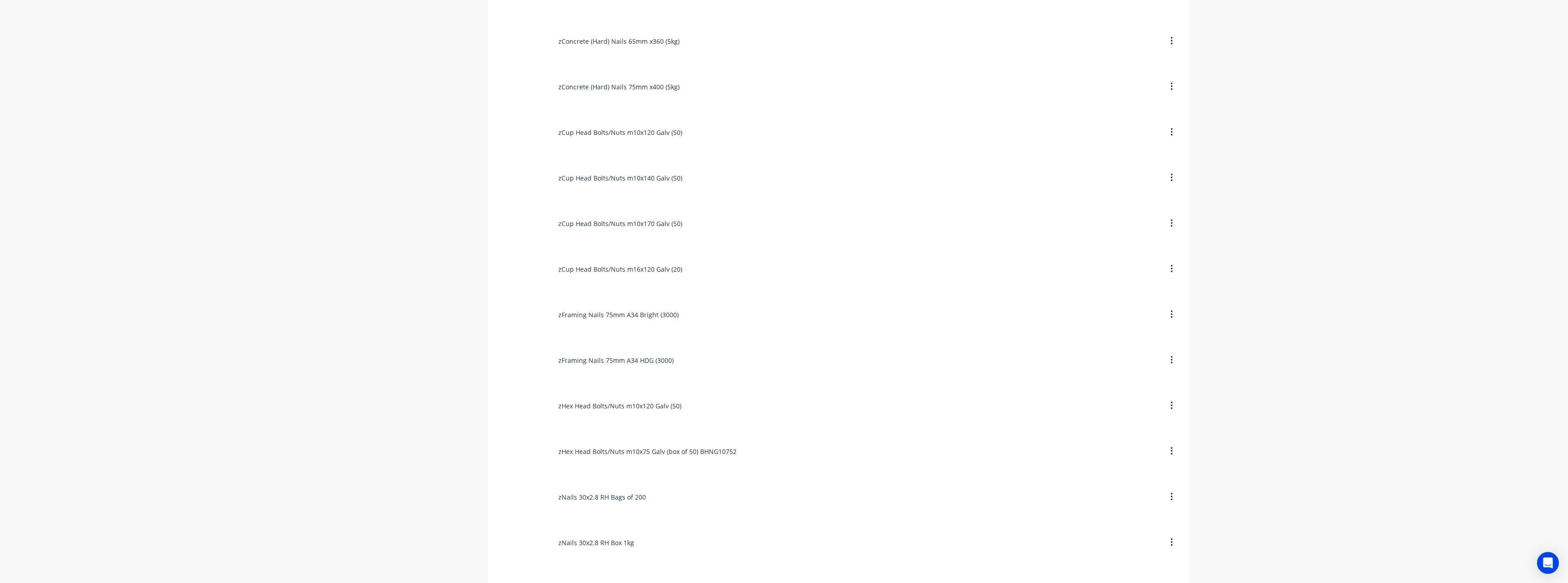
scroll to position [1367, 0]
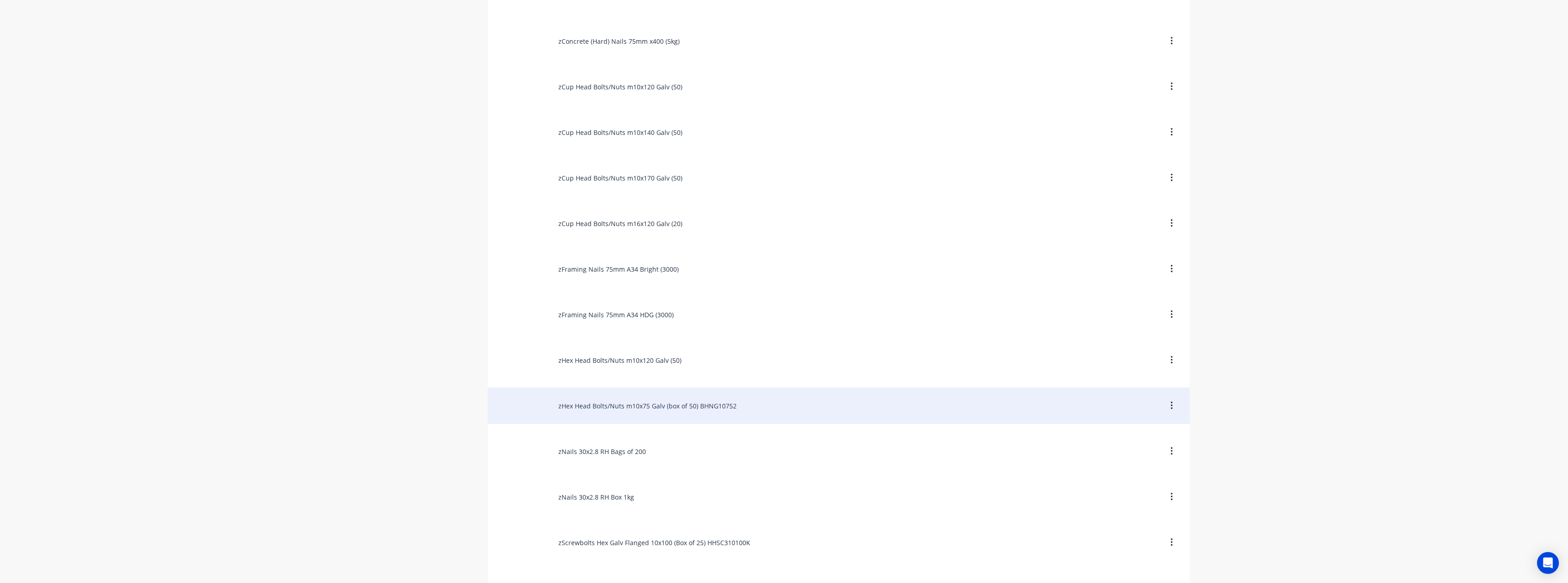
click at [675, 403] on div "zHex Head Bolts/Nuts m10x75 Galv (box of 50) BHNG10752" at bounding box center [838, 406] width 702 height 37
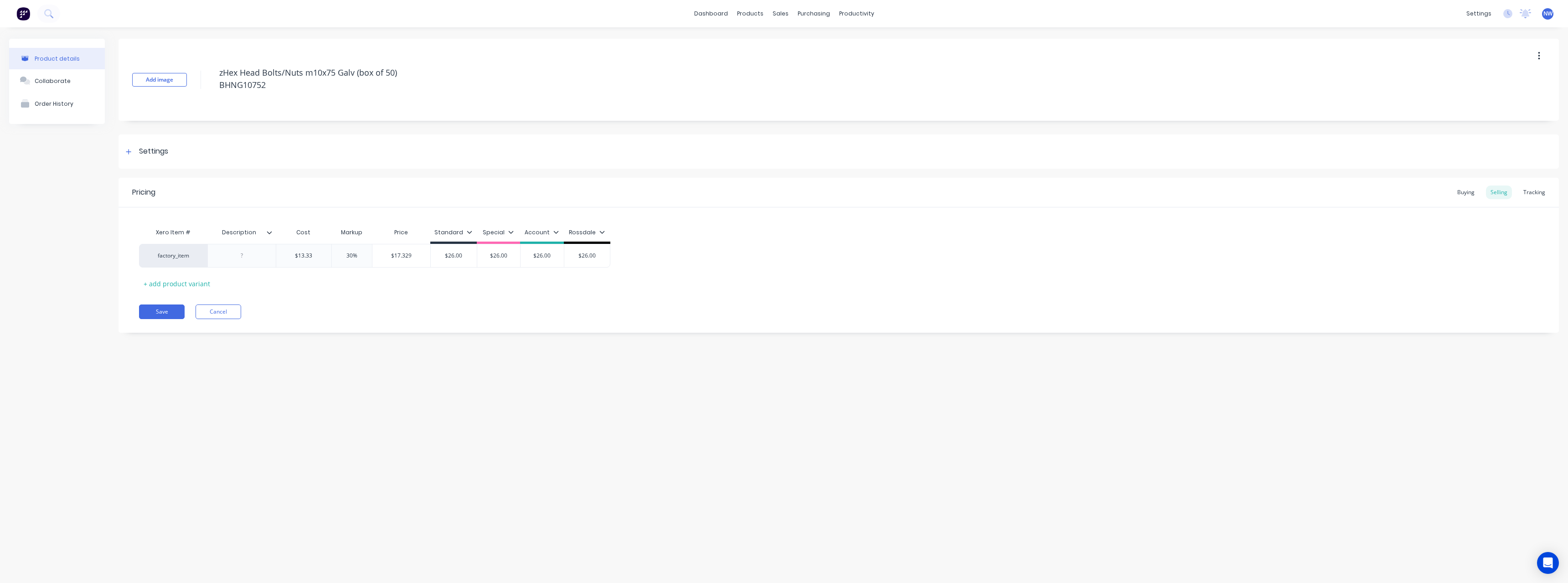
click at [270, 229] on icon at bounding box center [269, 232] width 5 height 5
click at [269, 459] on div at bounding box center [268, 458] width 18 height 18
click at [155, 408] on div "Product details Collaborate Order History Add image zHex Head Bolts/Nuts m10x75…" at bounding box center [784, 296] width 1568 height 537
click at [246, 253] on div at bounding box center [242, 255] width 46 height 12
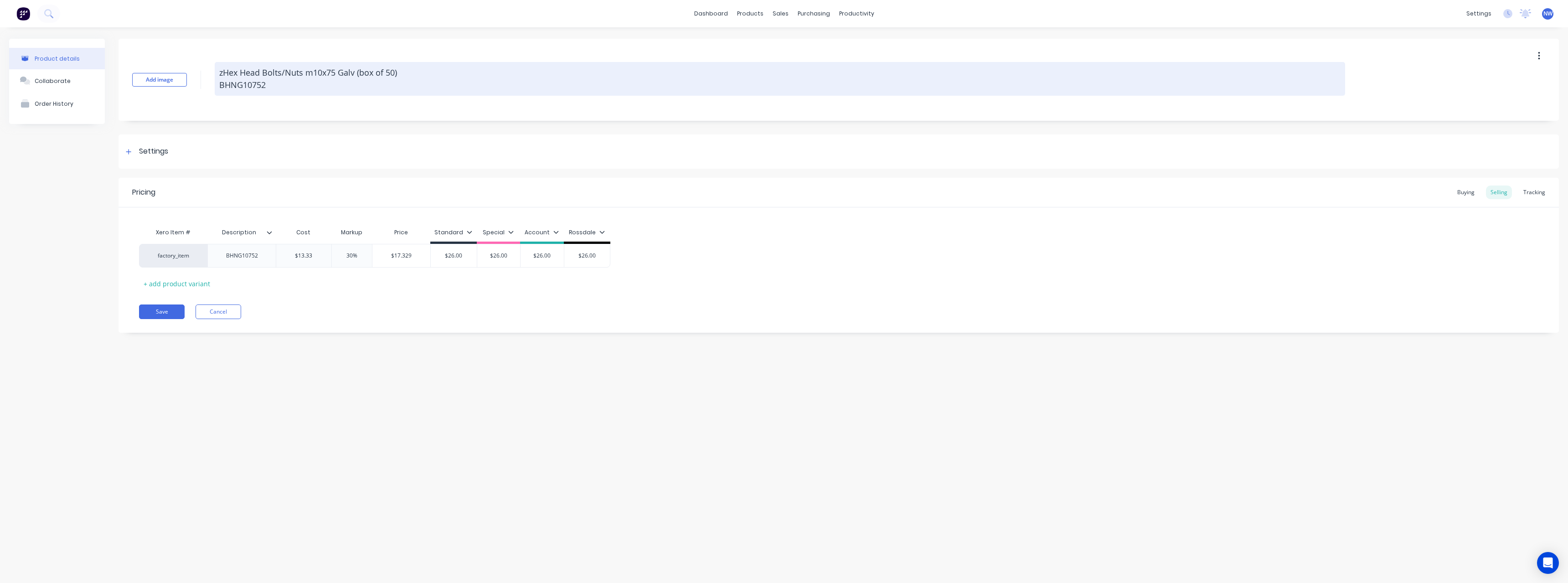
click at [271, 92] on textarea "zHex Head Bolts/Nuts m10x75 Galv (box of 50) BHNG10752" at bounding box center [780, 79] width 1130 height 33
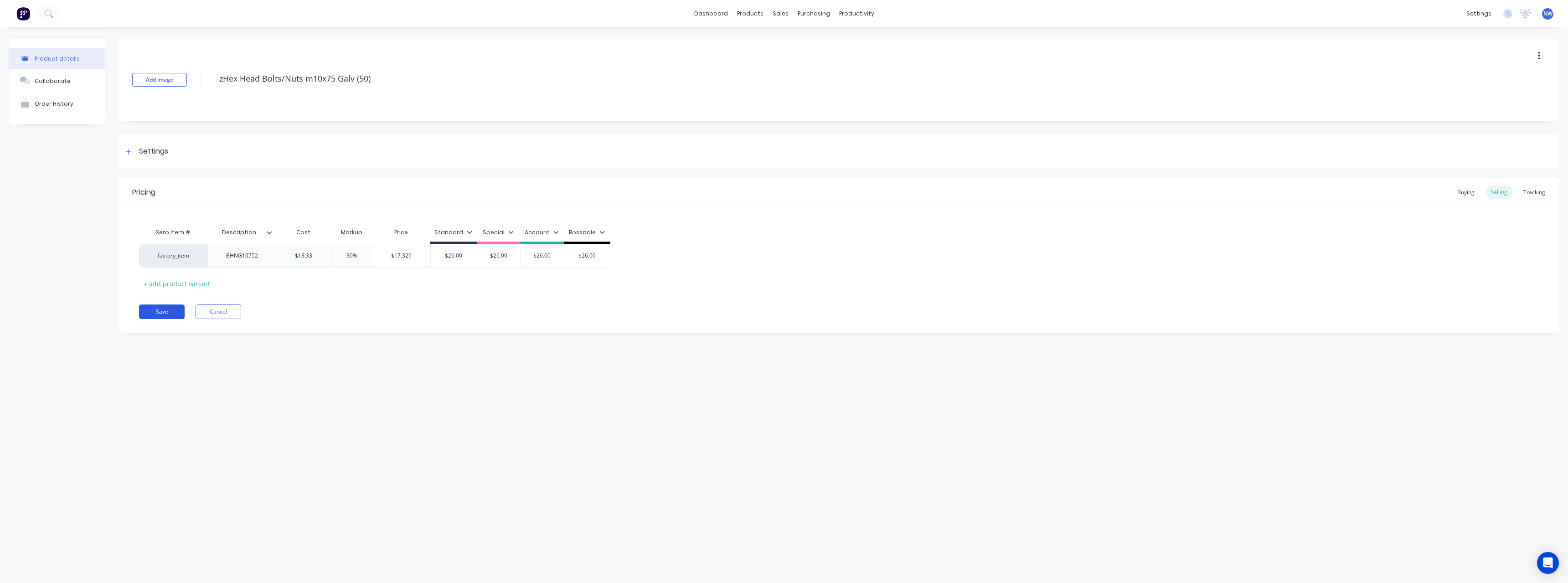
click at [159, 313] on button "Save" at bounding box center [161, 312] width 46 height 15
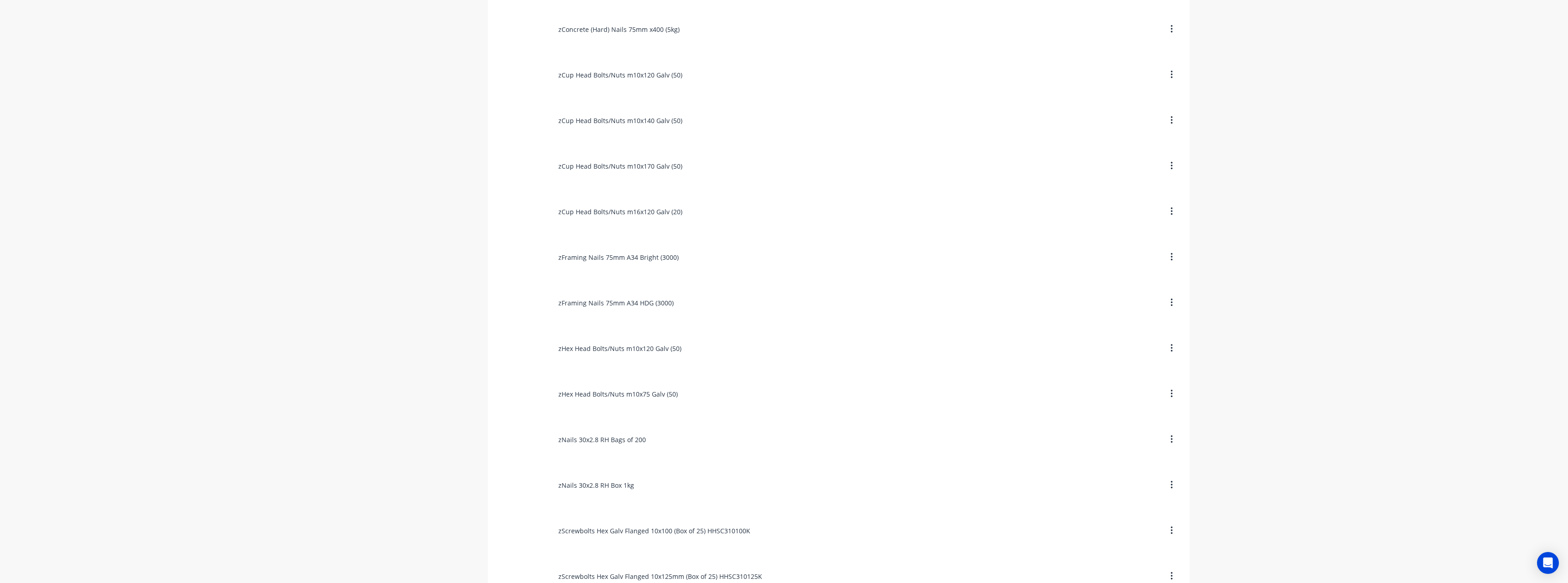
scroll to position [1367, 0]
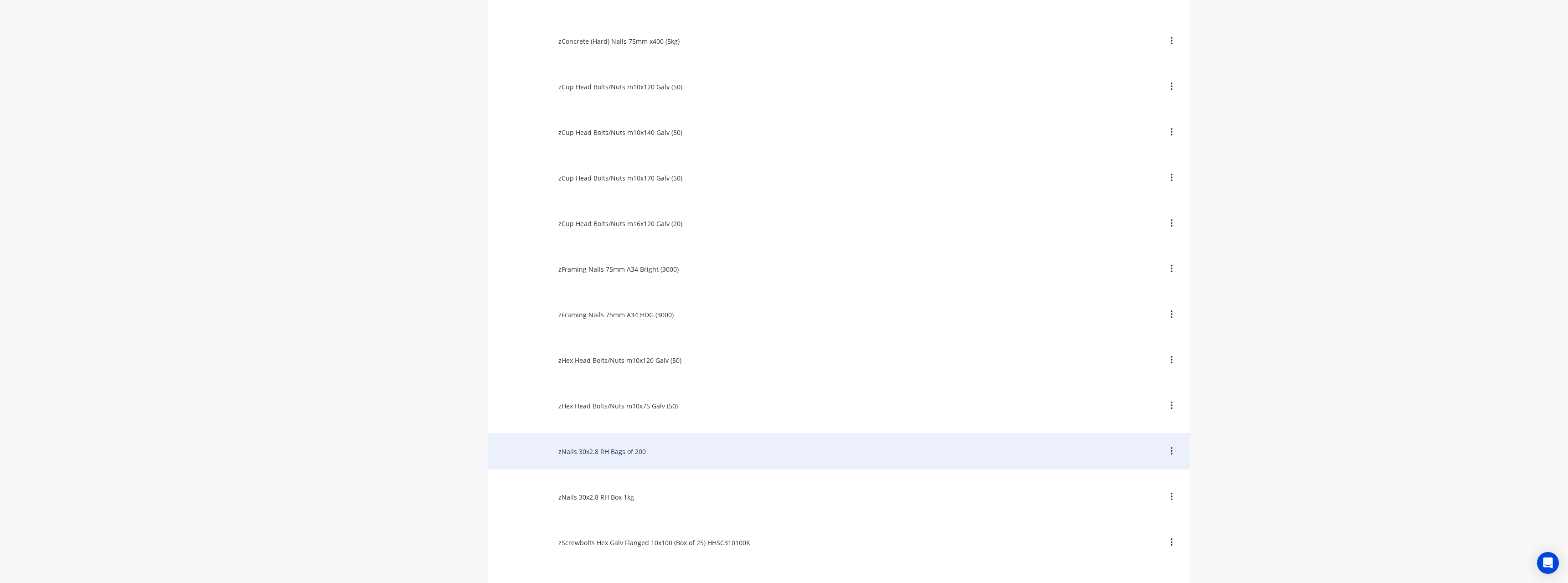
click at [641, 452] on div "zNails 30x2.8 RH Bags of 200" at bounding box center [838, 451] width 702 height 37
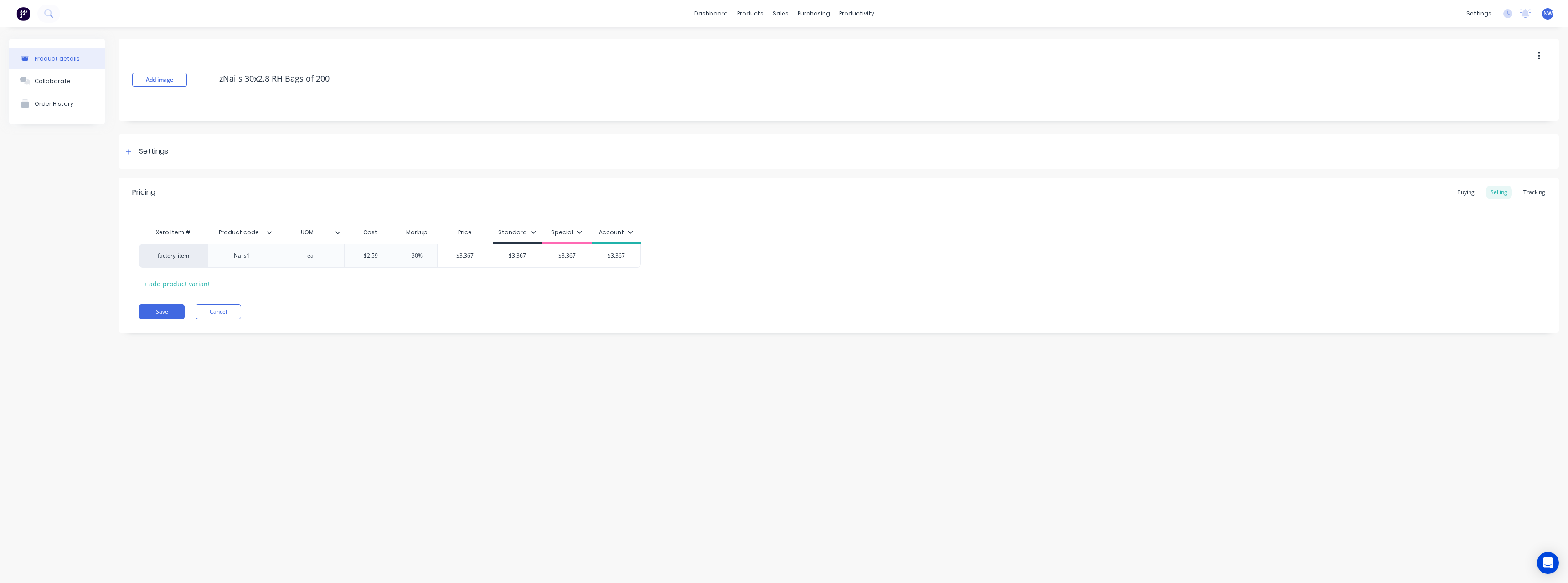
drag, startPoint x: 332, startPoint y: 78, endPoint x: 329, endPoint y: 90, distance: 12.4
click at [332, 79] on textarea "zNails 30x2.8 RH Bags of 200" at bounding box center [780, 79] width 1130 height 21
click at [271, 232] on icon at bounding box center [270, 232] width 5 height 2
click at [268, 458] on div at bounding box center [268, 458] width 18 height 18
click at [105, 386] on div "Product details Collaborate Order History Add image zNails 30x2.8 RH (Bag of 20…" at bounding box center [784, 296] width 1568 height 537
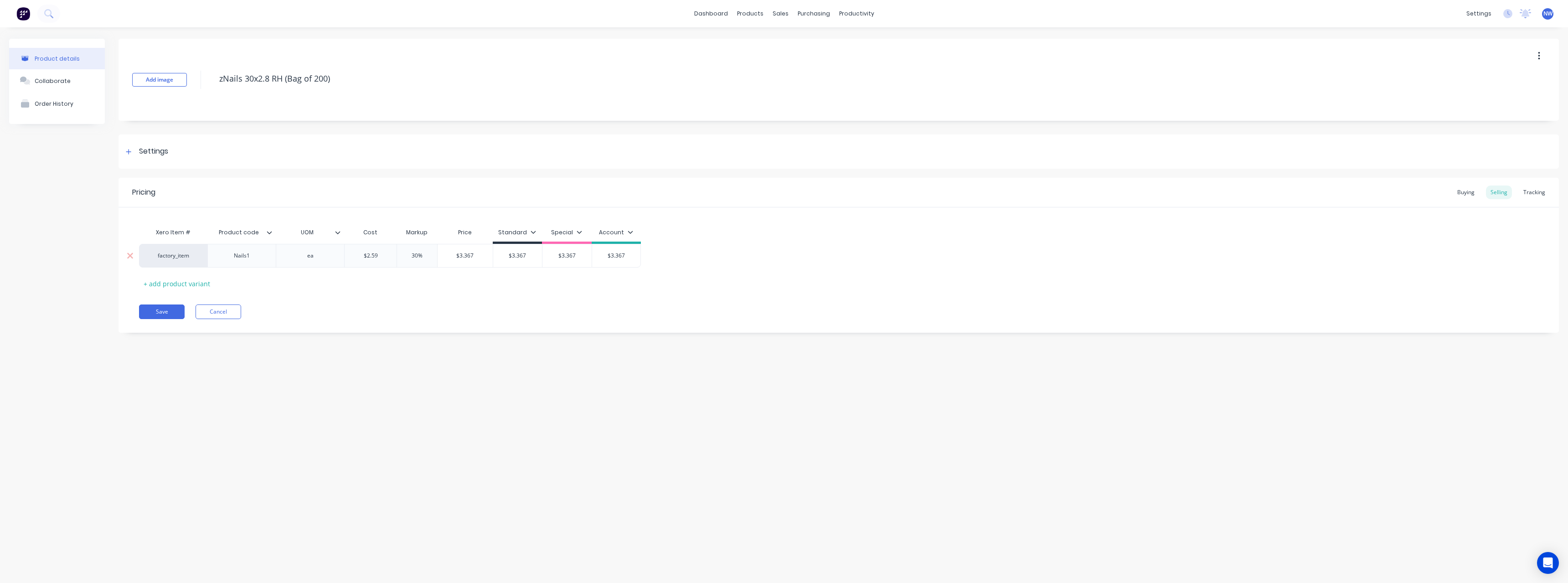
click at [258, 259] on div "Nails1" at bounding box center [242, 255] width 46 height 12
click at [271, 234] on icon at bounding box center [269, 232] width 5 height 5
click at [270, 234] on icon at bounding box center [269, 232] width 5 height 5
click at [169, 309] on button "Save" at bounding box center [161, 312] width 46 height 15
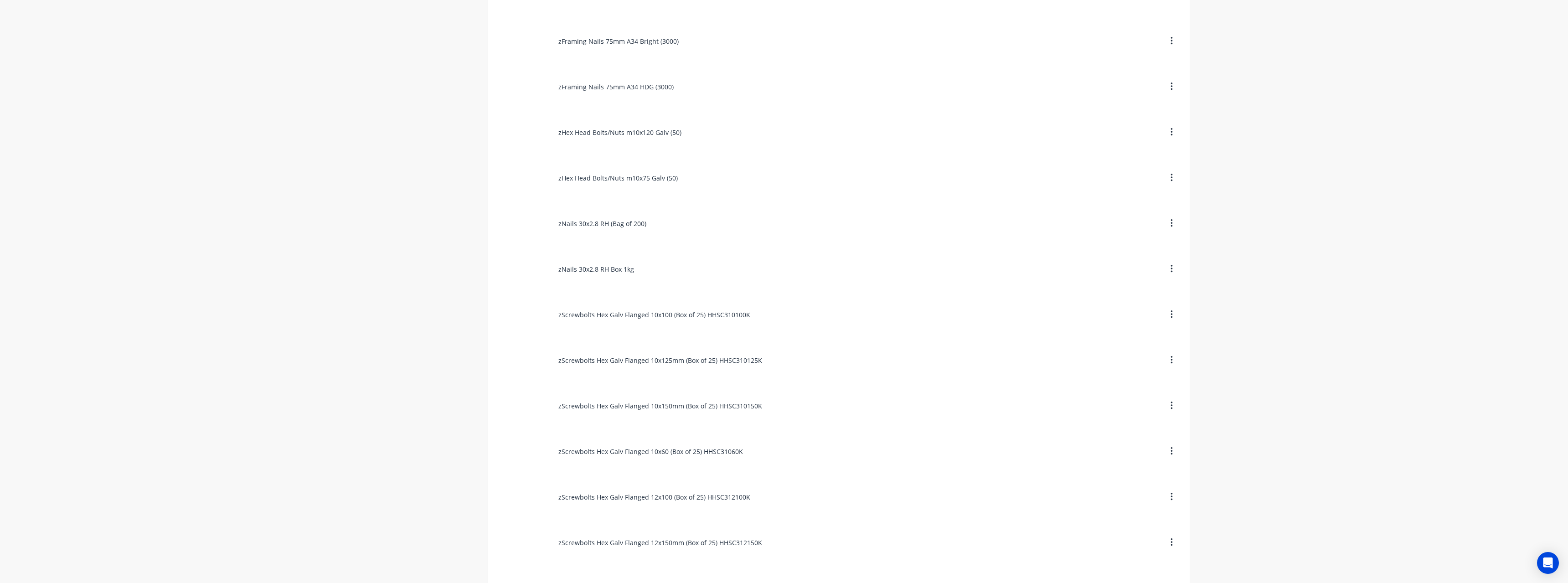
scroll to position [1682, 0]
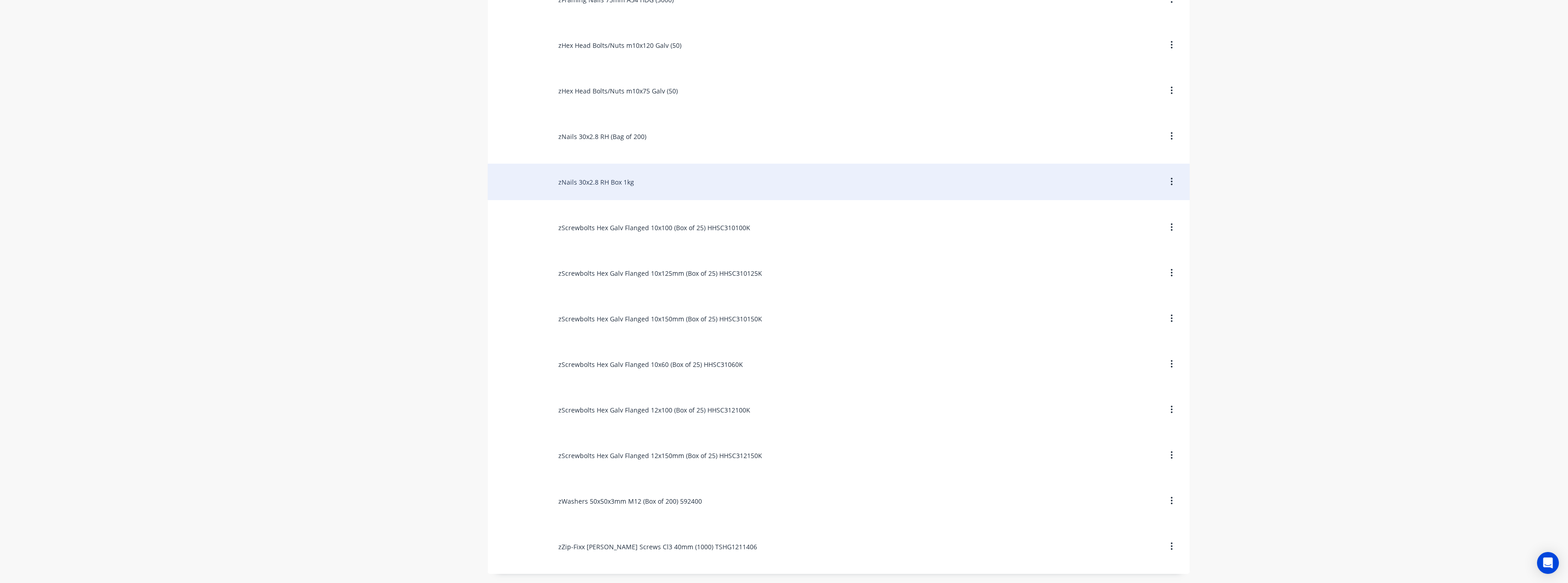
click at [625, 184] on div "zNails 30x2.8 RH Box 1kg" at bounding box center [838, 182] width 702 height 37
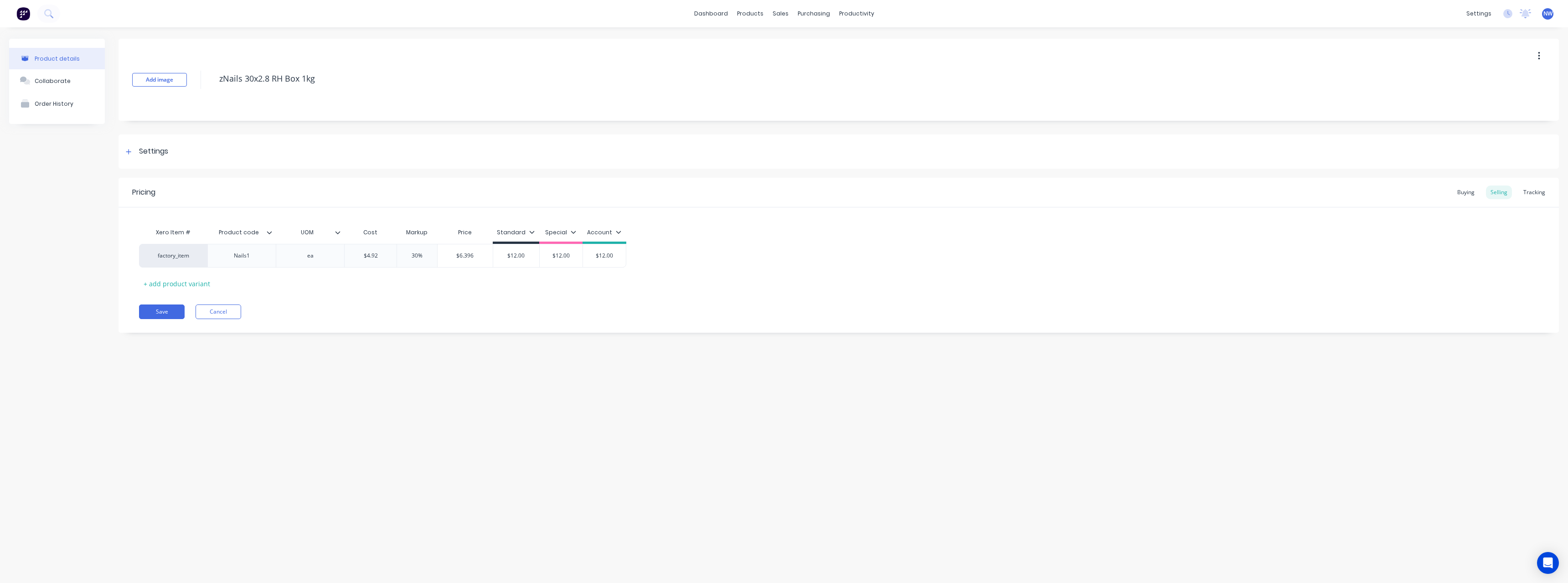
drag, startPoint x: 318, startPoint y: 77, endPoint x: 342, endPoint y: 117, distance: 46.6
click at [321, 78] on textarea "zNails 30x2.8 RH Box 1kg" at bounding box center [780, 79] width 1130 height 21
click at [269, 235] on icon at bounding box center [269, 232] width 5 height 5
click at [268, 458] on div at bounding box center [268, 458] width 18 height 18
click at [48, 387] on div "Product details Collaborate Order History Add image zNails 30x2.8 RH (Box 1kg) …" at bounding box center [784, 296] width 1568 height 537
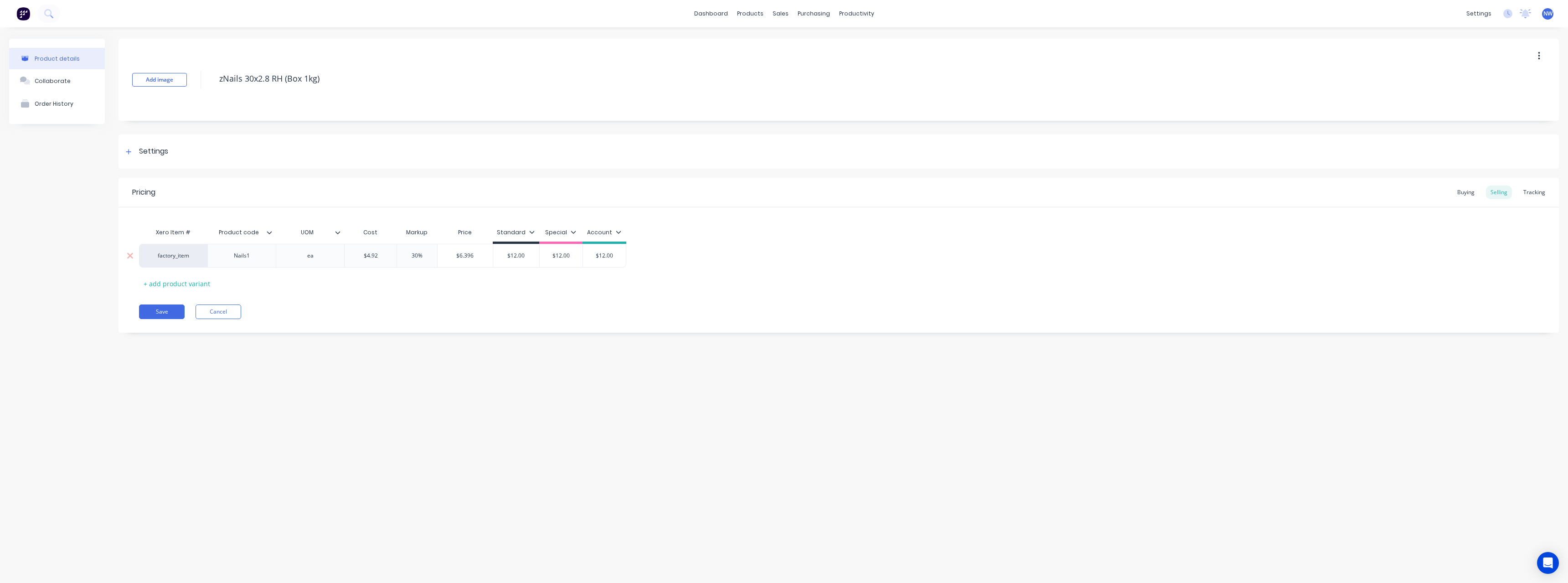
drag, startPoint x: 257, startPoint y: 259, endPoint x: 259, endPoint y: 266, distance: 7.3
click at [259, 260] on div "Nails1" at bounding box center [242, 255] width 46 height 12
click at [269, 238] on div "Product code" at bounding box center [239, 232] width 63 height 23
click at [270, 233] on icon at bounding box center [270, 232] width 5 height 2
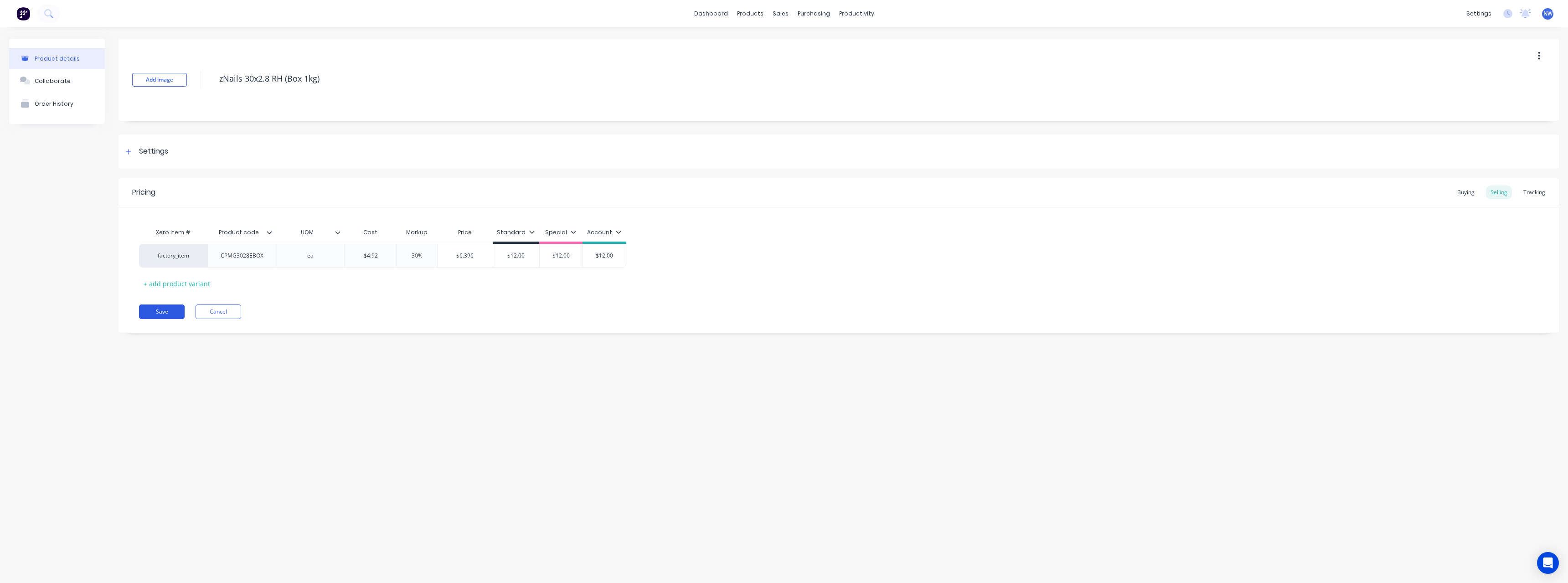
click at [174, 308] on button "Save" at bounding box center [161, 312] width 46 height 15
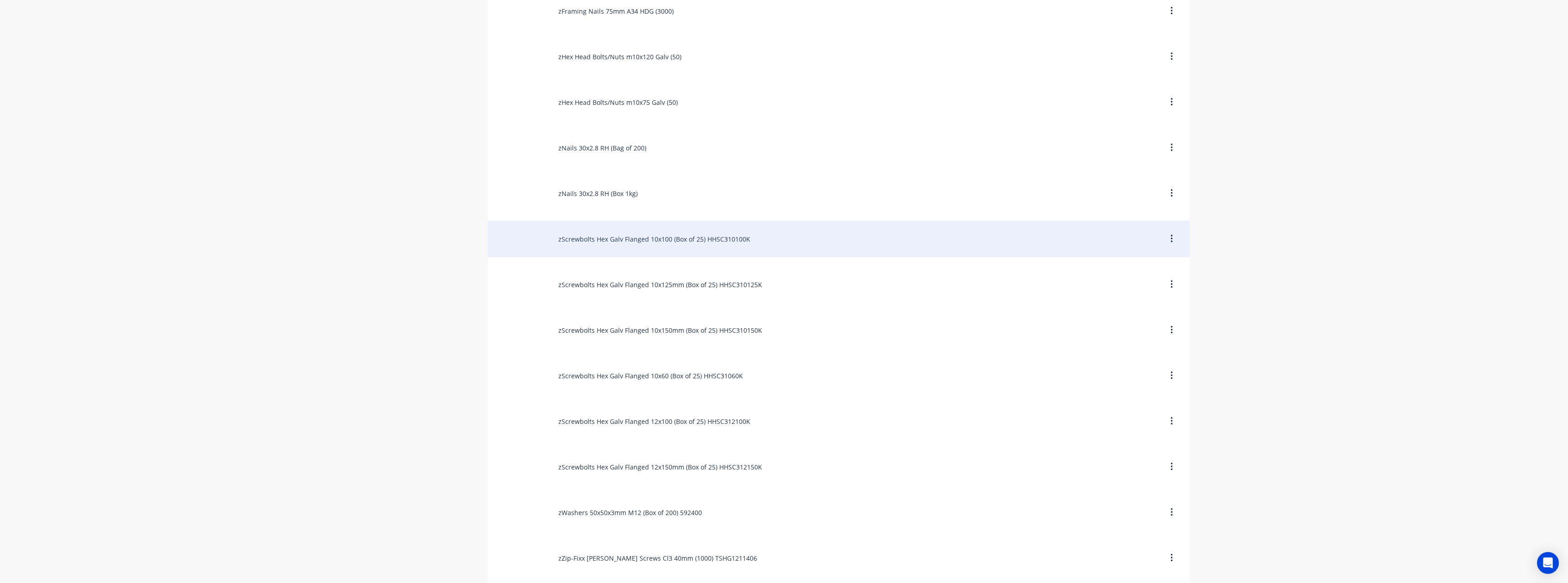
scroll to position [1682, 0]
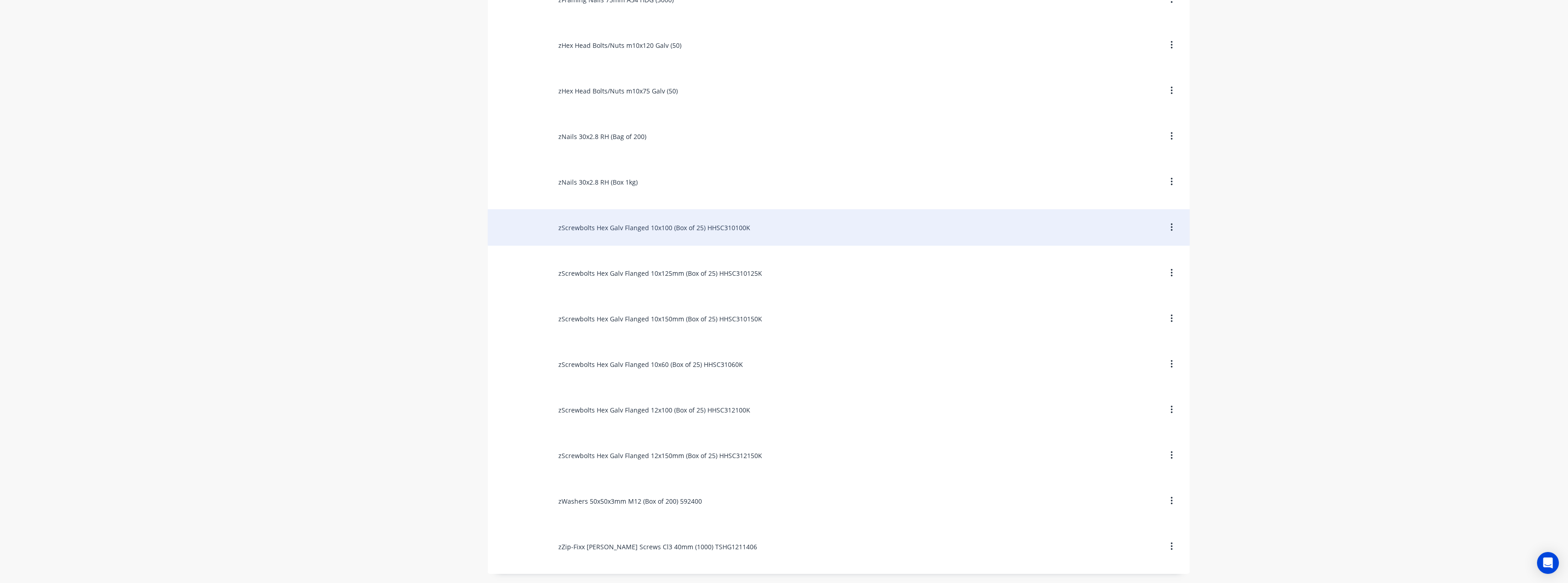
click at [631, 226] on div "zScrewbolts Hex Galv Flanged 10x100 (Box of 25) HHSC310100K" at bounding box center [838, 228] width 702 height 37
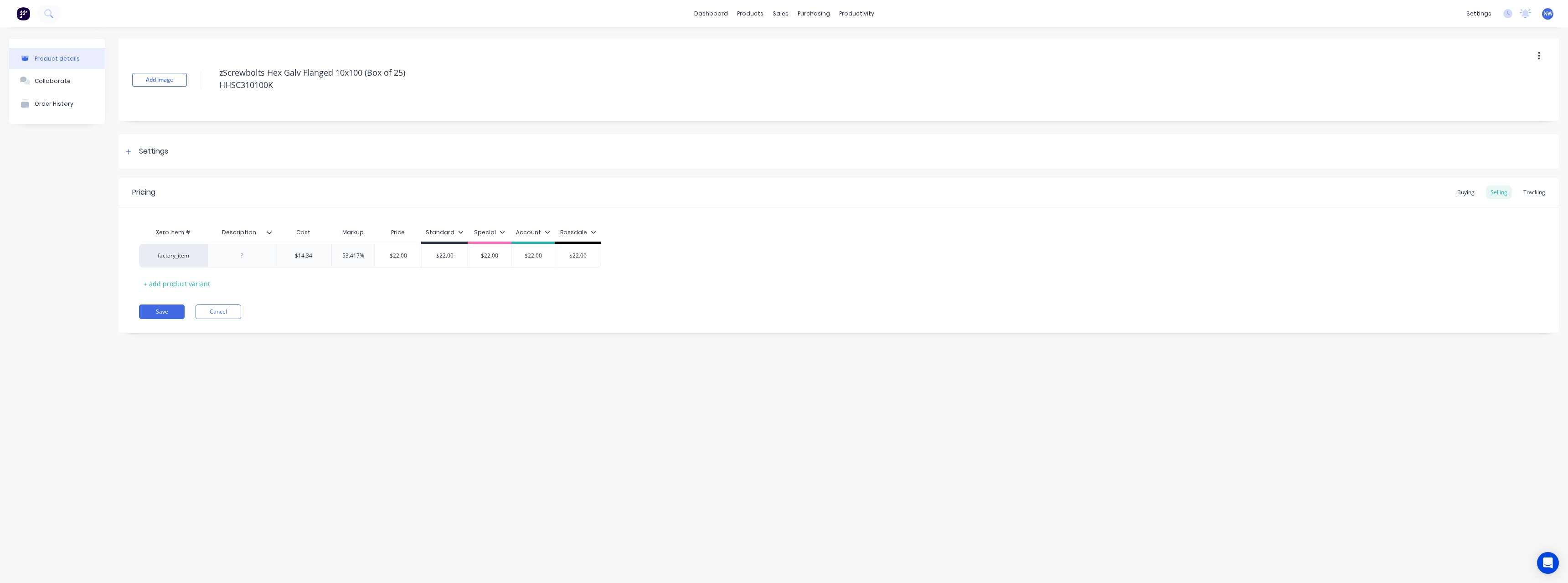
click at [270, 232] on icon at bounding box center [269, 232] width 5 height 5
click at [270, 457] on div at bounding box center [268, 458] width 18 height 18
drag, startPoint x: 122, startPoint y: 391, endPoint x: 121, endPoint y: 384, distance: 7.1
click at [121, 388] on div "Product details Collaborate Order History Add image zScrewbolts Hex Galv Flange…" at bounding box center [784, 296] width 1568 height 537
click at [245, 250] on div at bounding box center [242, 256] width 68 height 24
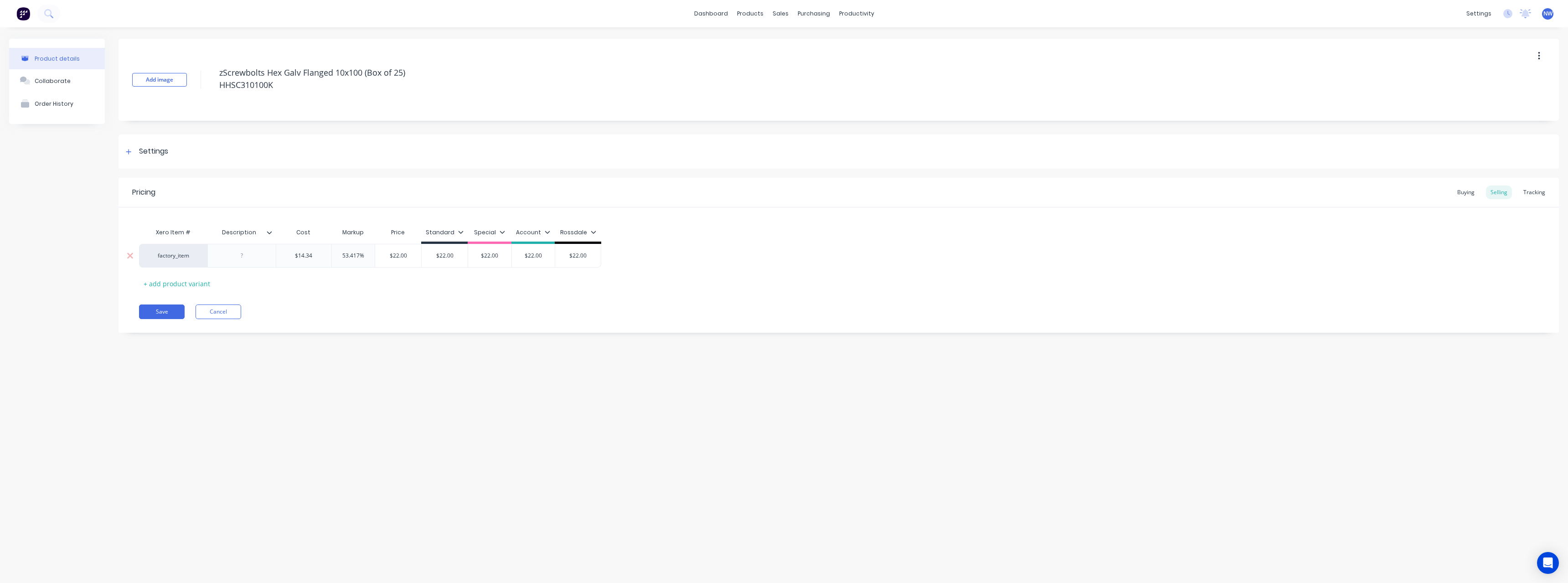
click at [248, 258] on div at bounding box center [242, 255] width 46 height 12
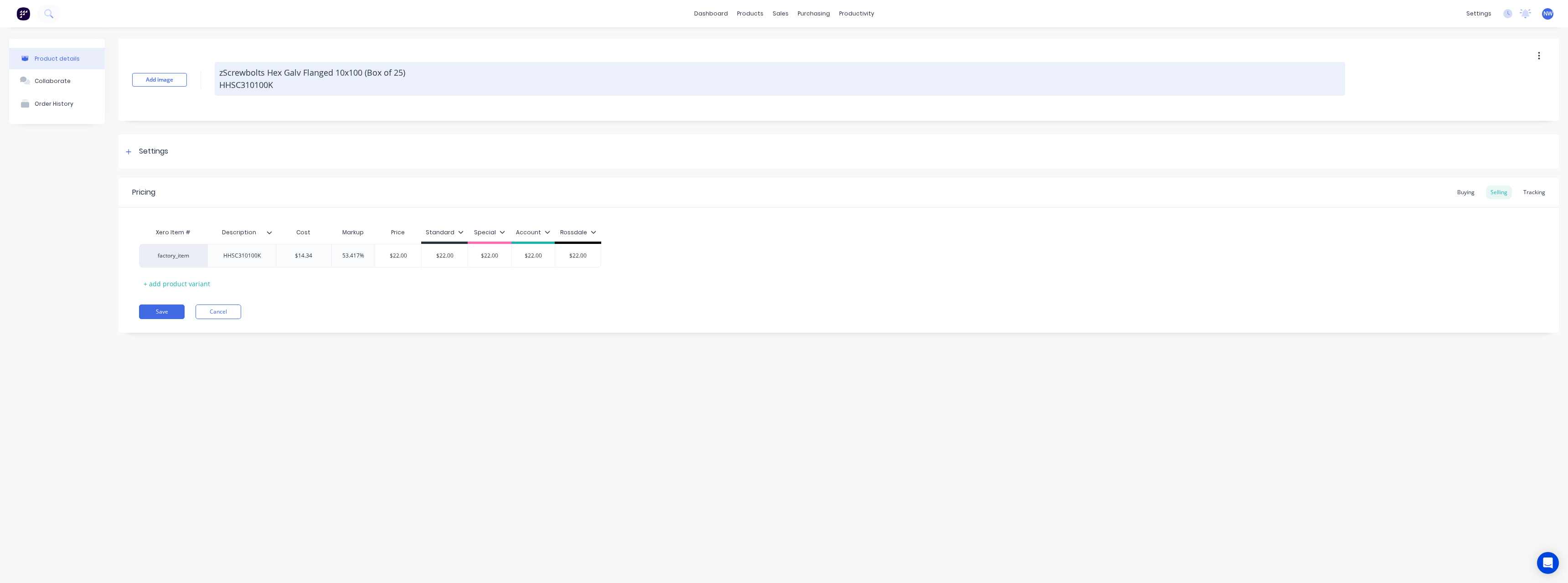
click at [281, 84] on textarea "zScrewbolts Hex Galv Flanged 10x100 (Box of 25) HHSC310100K" at bounding box center [780, 79] width 1130 height 33
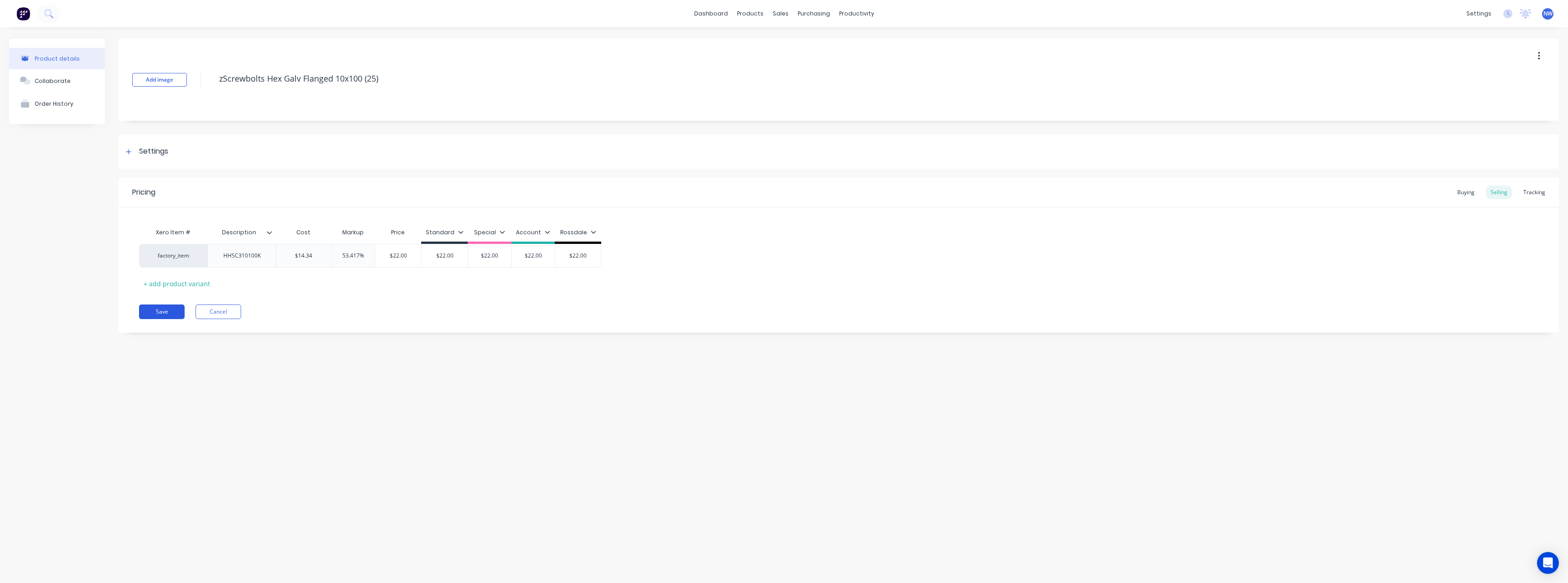
click at [161, 309] on button "Save" at bounding box center [161, 312] width 46 height 15
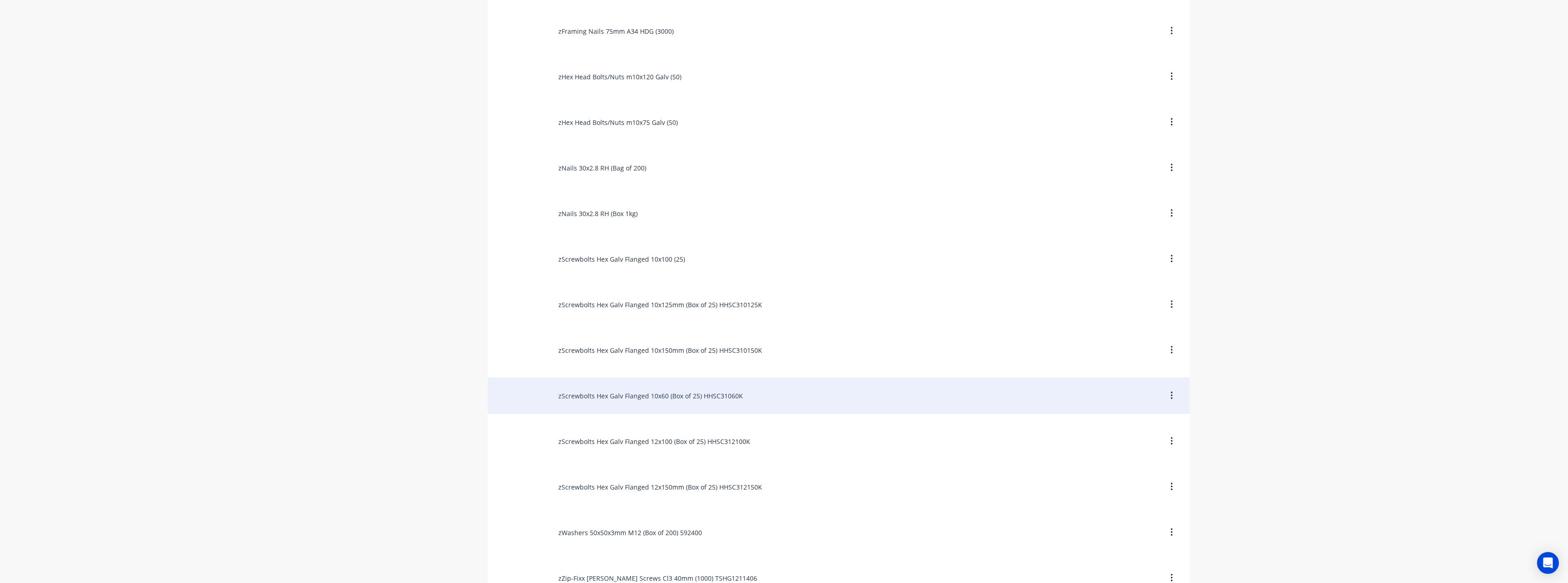
scroll to position [1682, 0]
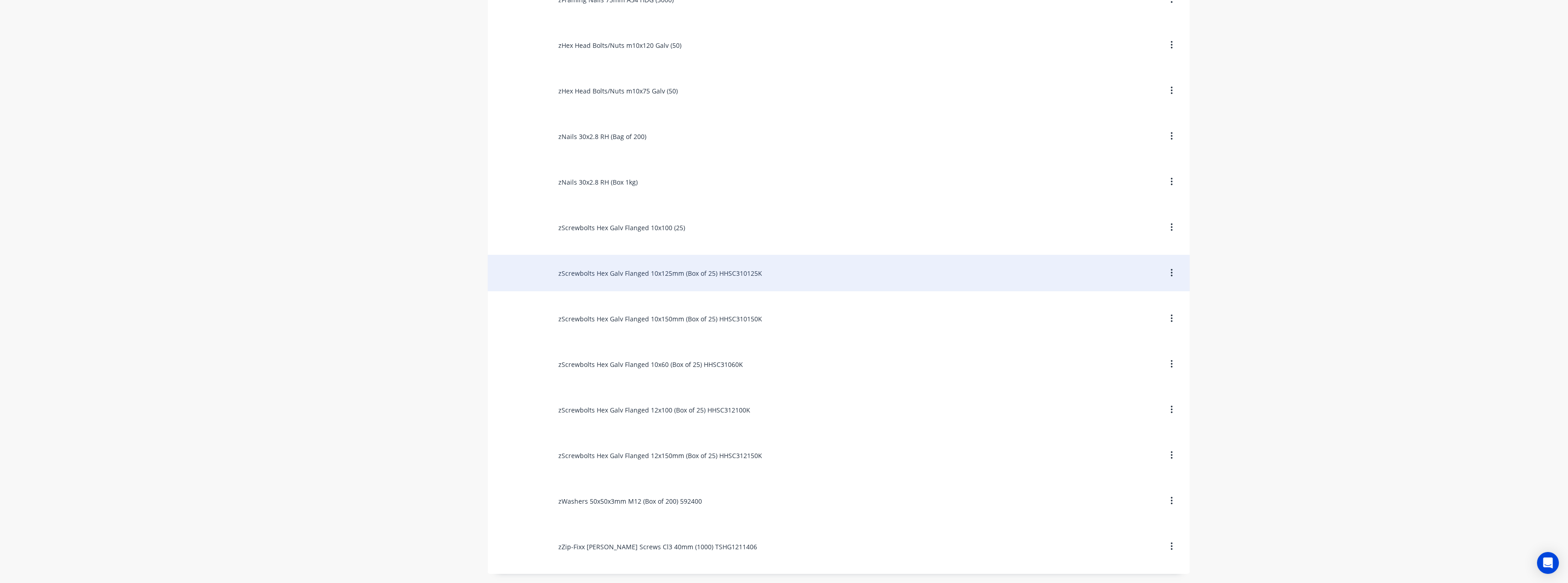
click at [611, 278] on div "zScrewbolts Hex Galv Flanged 10x125mm (Box of 25) HHSC310125K" at bounding box center [838, 273] width 702 height 37
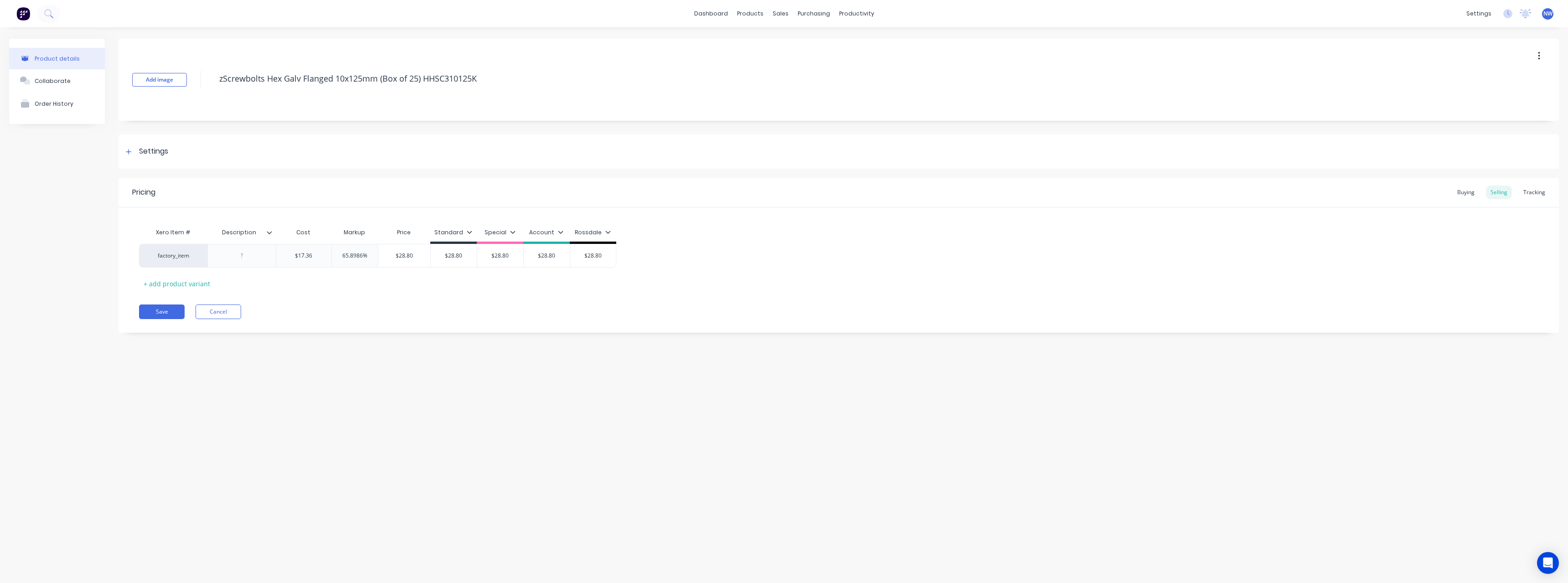
click at [271, 232] on icon at bounding box center [270, 232] width 5 height 2
click at [268, 459] on div at bounding box center [268, 458] width 18 height 18
click at [100, 361] on div "Product details Collaborate Order History Add image zScrewbolts Hex Galv Flange…" at bounding box center [784, 296] width 1568 height 537
click at [253, 255] on div at bounding box center [242, 255] width 46 height 12
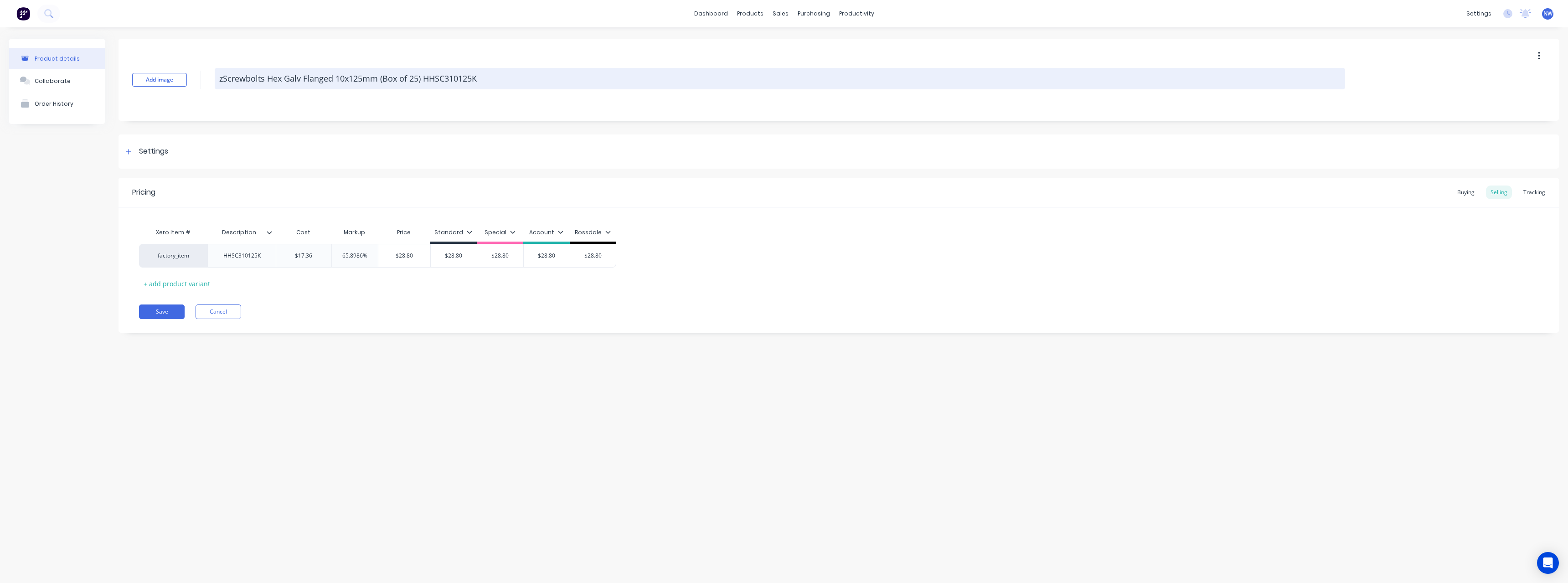
click at [484, 77] on textarea "zScrewbolts Hex Galv Flanged 10x125mm (Box of 25) HHSC310125K" at bounding box center [780, 79] width 1130 height 21
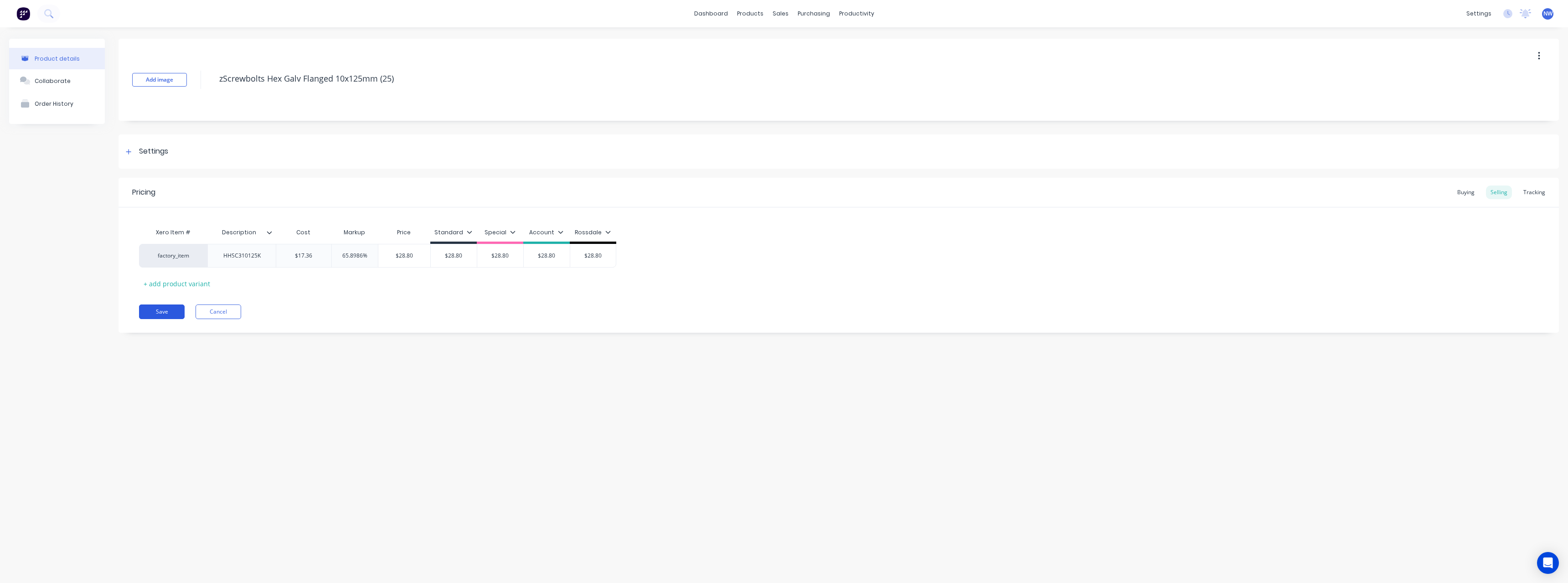
click at [170, 313] on button "Save" at bounding box center [161, 312] width 46 height 15
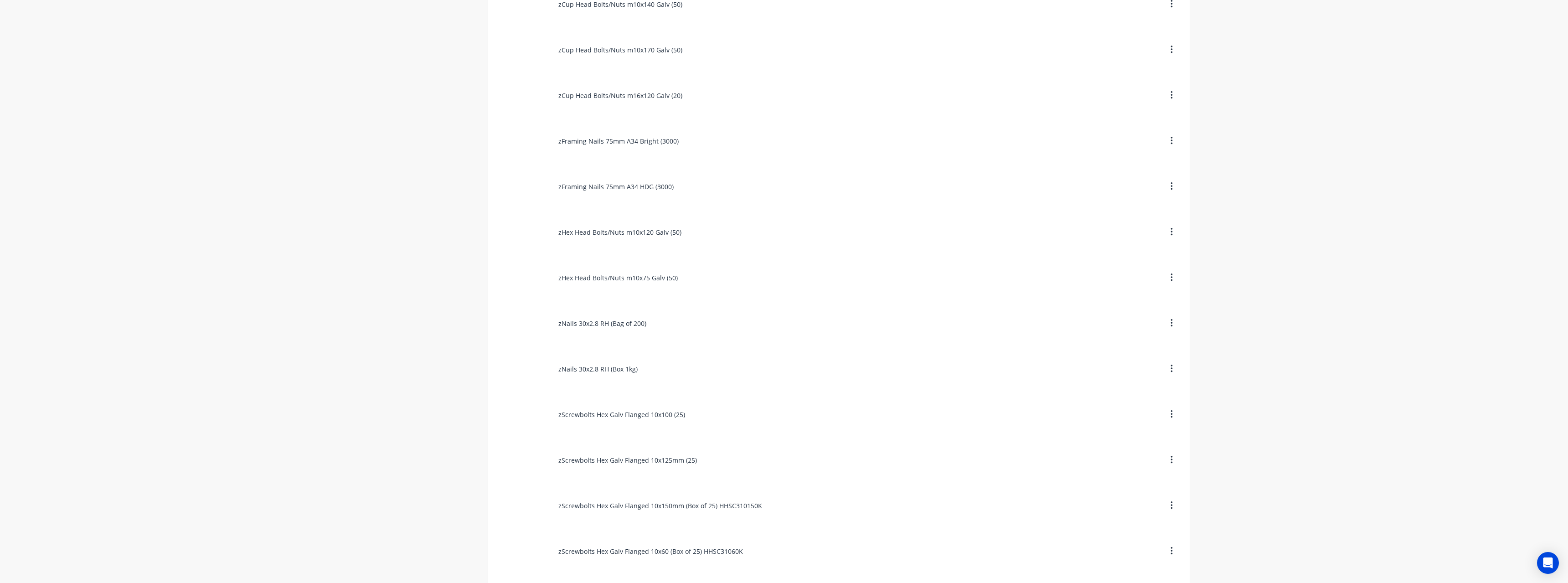
scroll to position [1682, 0]
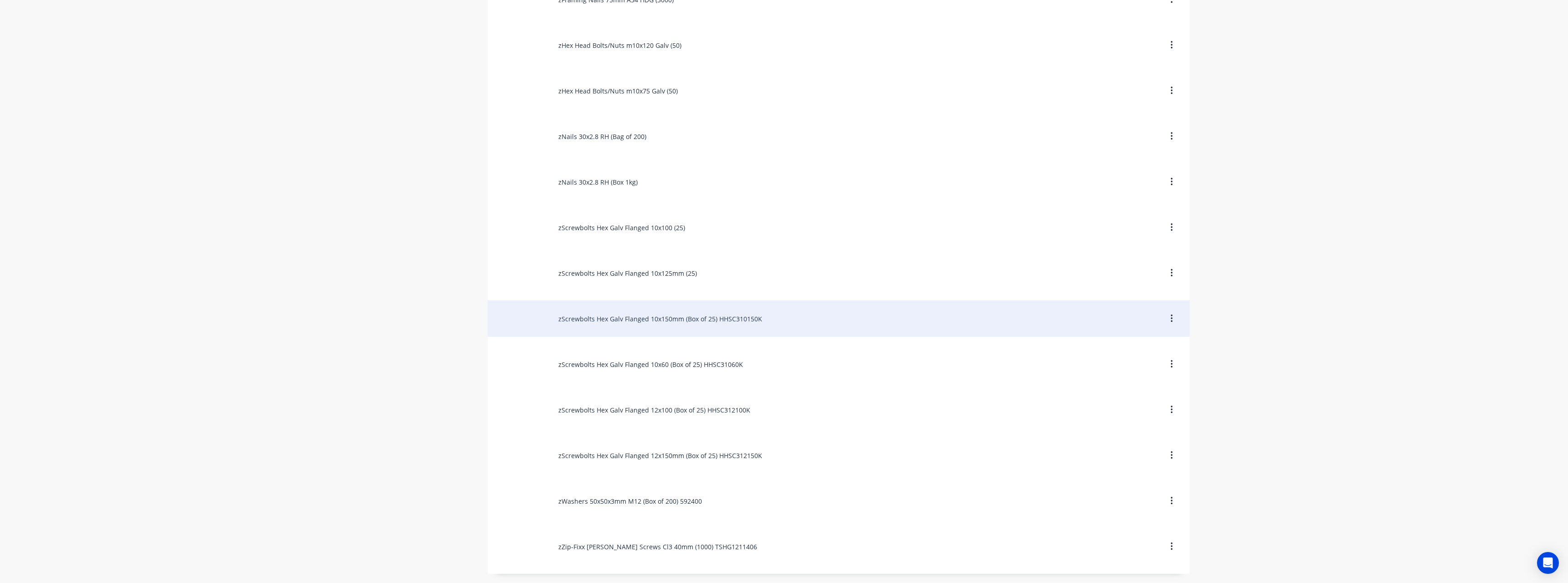
click at [687, 327] on div "zScrewbolts Hex Galv Flanged 10x150mm (Box of 25) HHSC310150K" at bounding box center [838, 318] width 702 height 37
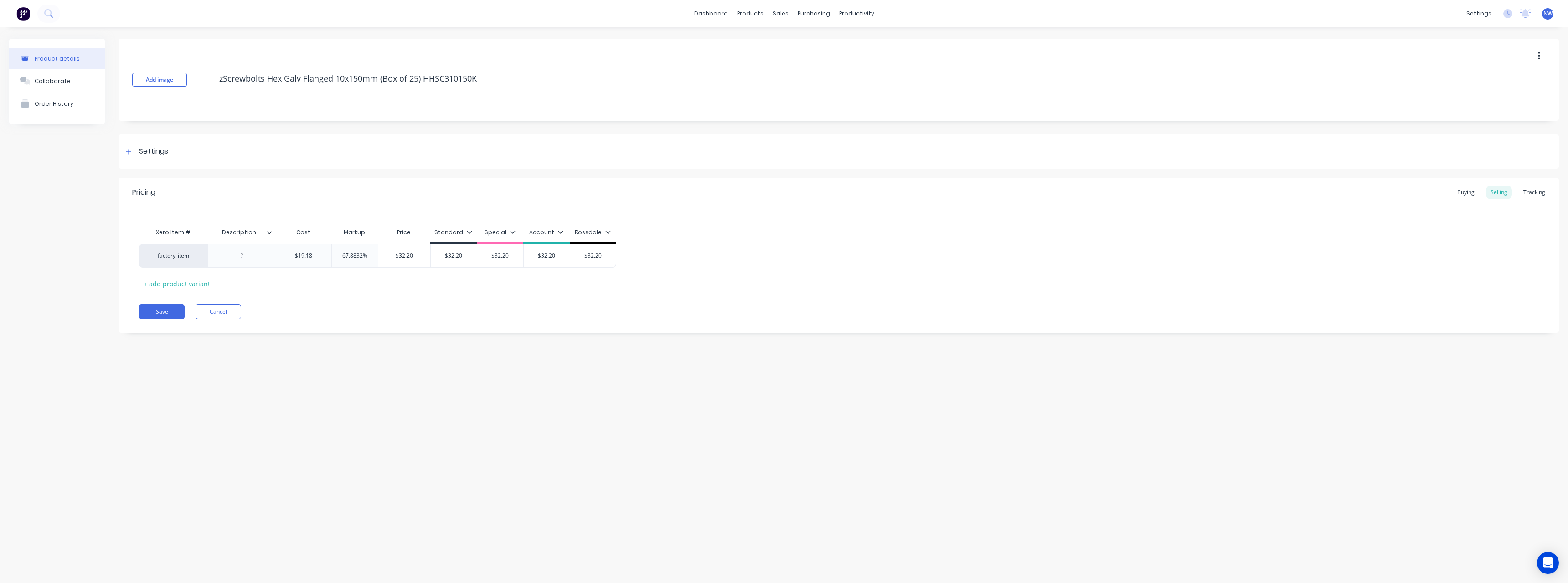
click at [268, 233] on icon at bounding box center [270, 232] width 5 height 2
click at [270, 461] on div at bounding box center [268, 458] width 18 height 18
click at [108, 384] on div "Product details Collaborate Order History Add image zScrewbolts Hex Galv Flange…" at bounding box center [784, 296] width 1568 height 537
click at [245, 253] on div at bounding box center [242, 255] width 46 height 12
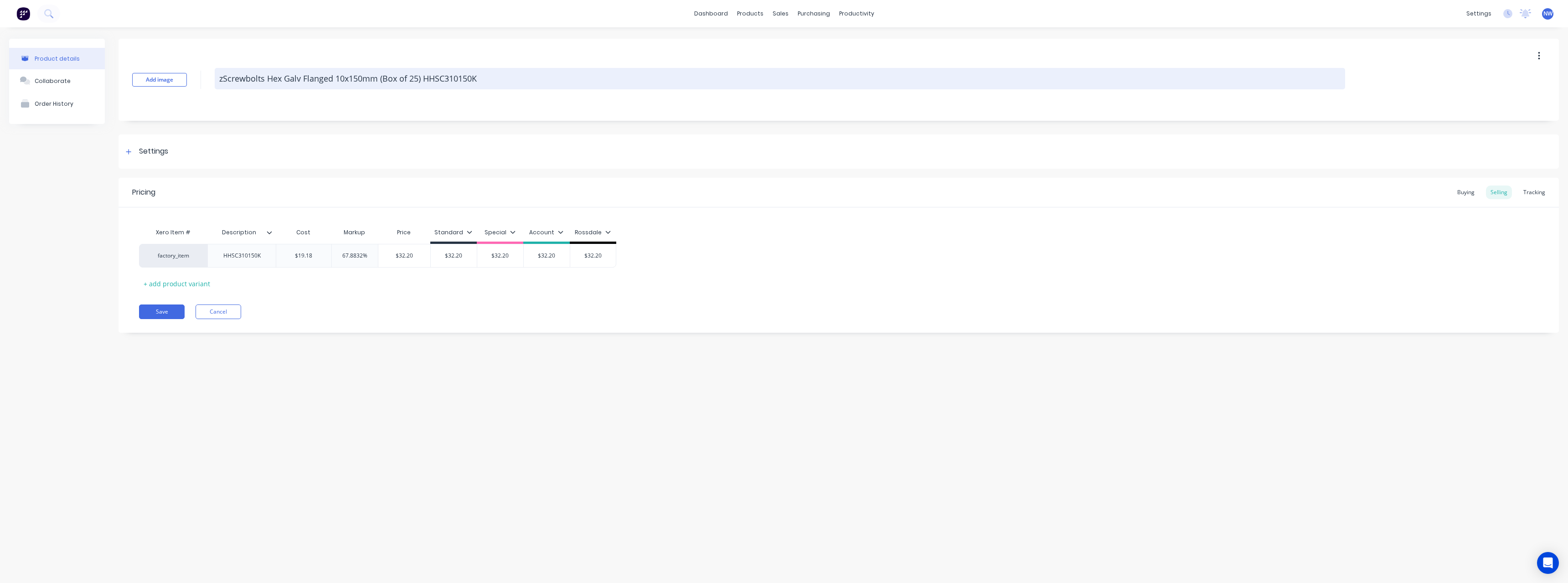
click at [495, 82] on textarea "zScrewbolts Hex Galv Flanged 10x150mm (Box of 25) HHSC310150K" at bounding box center [780, 79] width 1130 height 21
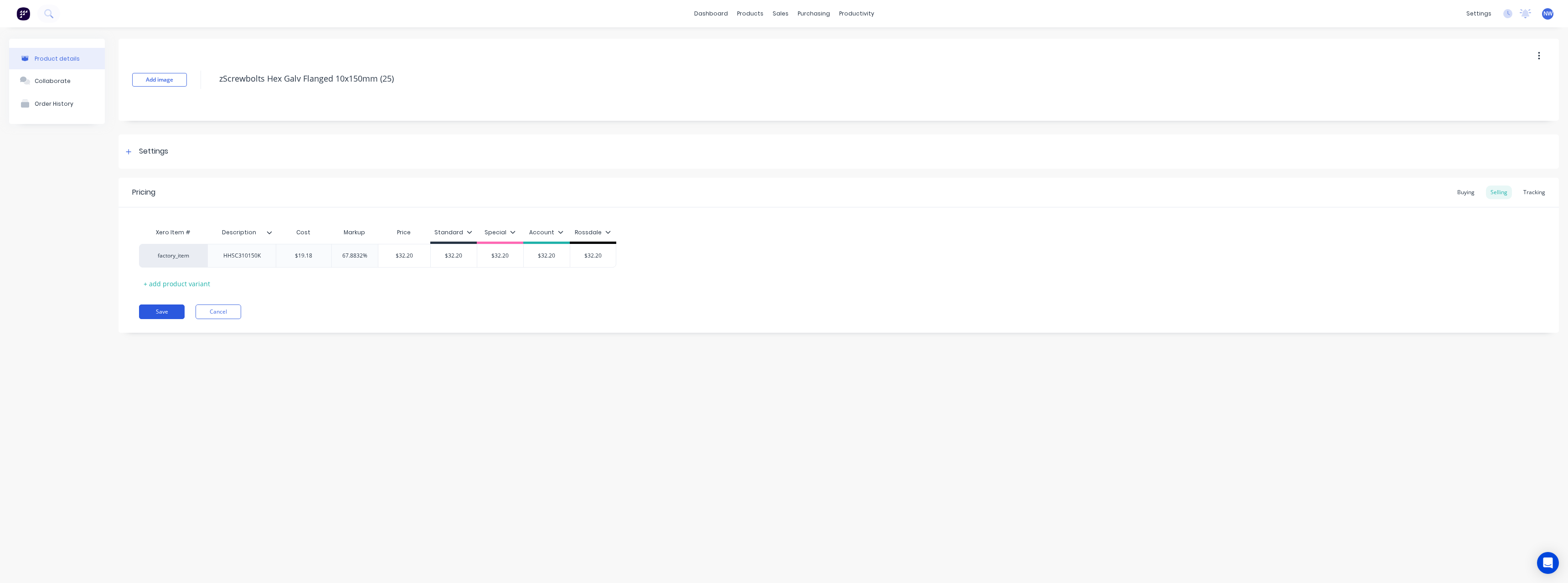
click at [166, 307] on button "Save" at bounding box center [161, 312] width 46 height 15
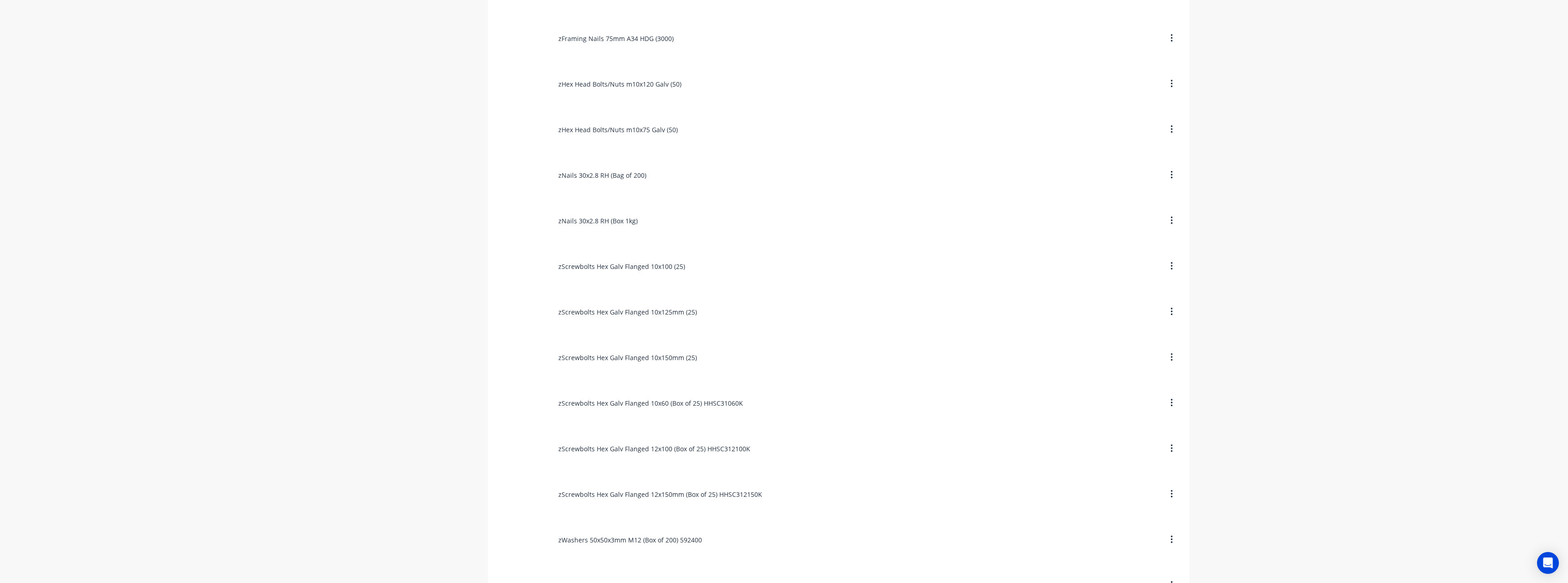
scroll to position [1682, 0]
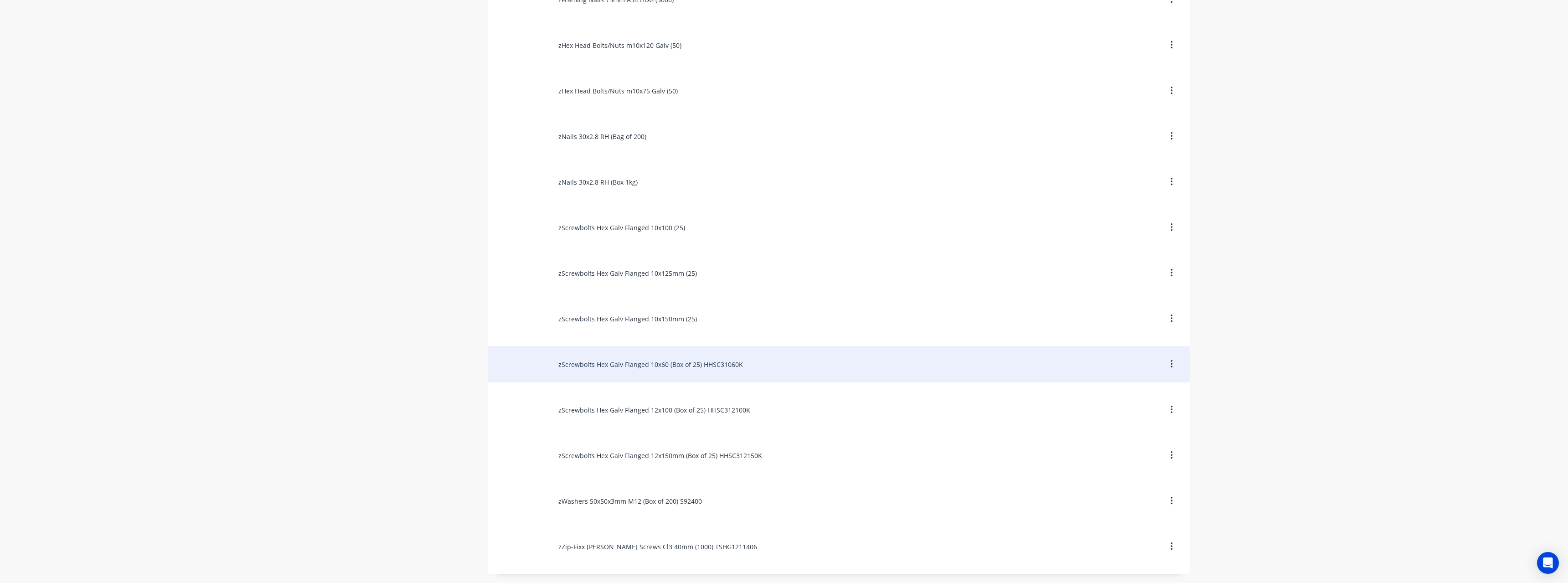
click at [720, 358] on div "zScrewbolts Hex Galv Flanged 10x60 (Box of 25) HHSC31060K" at bounding box center [838, 364] width 702 height 37
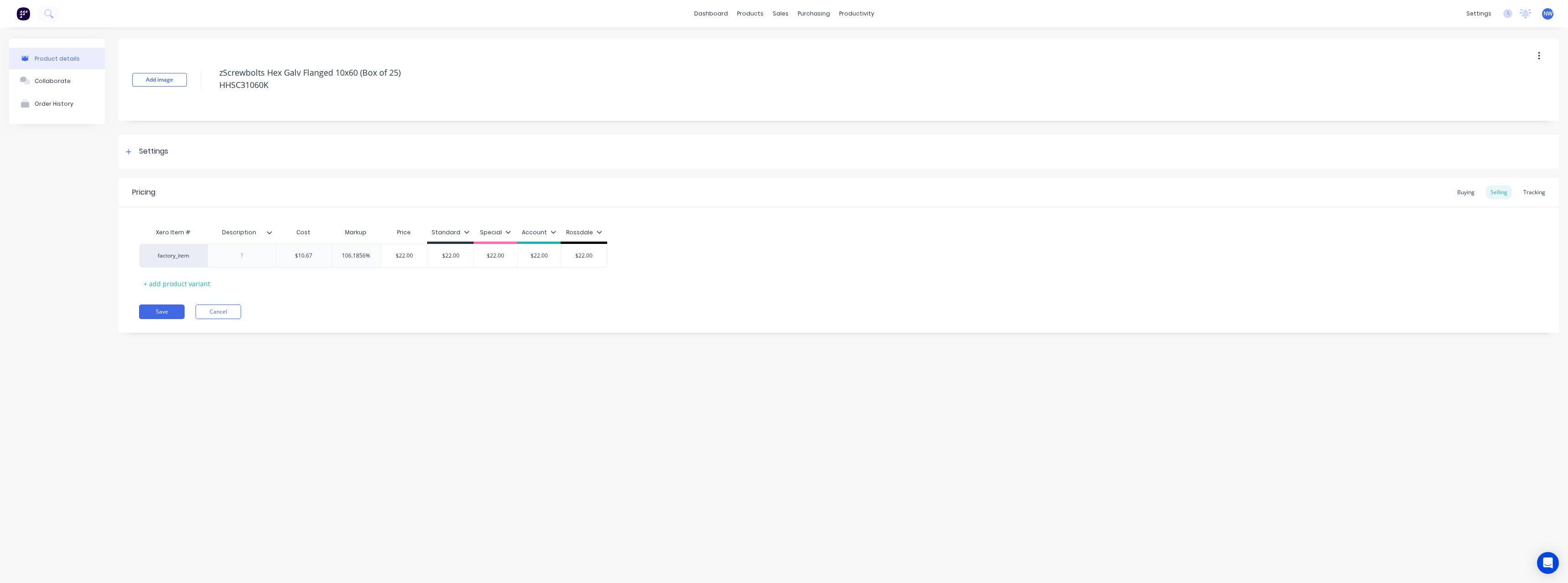
click at [271, 233] on icon at bounding box center [269, 232] width 5 height 5
drag, startPoint x: 268, startPoint y: 456, endPoint x: 257, endPoint y: 455, distance: 11.0
click at [268, 456] on div at bounding box center [268, 458] width 18 height 18
click at [113, 389] on div "Product details Collaborate Order History Add image zScrewbolts Hex Galv Flange…" at bounding box center [784, 296] width 1568 height 537
click at [241, 255] on div at bounding box center [242, 255] width 46 height 12
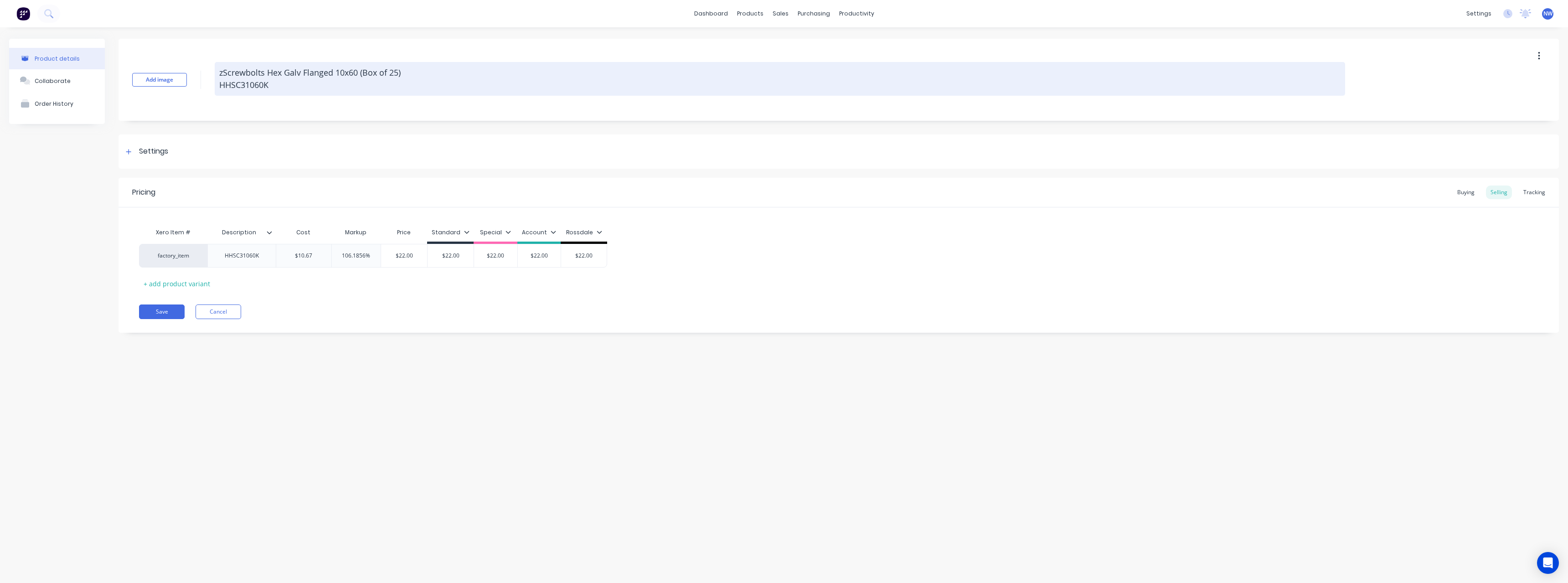
click at [338, 86] on textarea "zScrewbolts Hex Galv Flanged 10x60 (Box of 25) HHSC31060K" at bounding box center [780, 79] width 1130 height 33
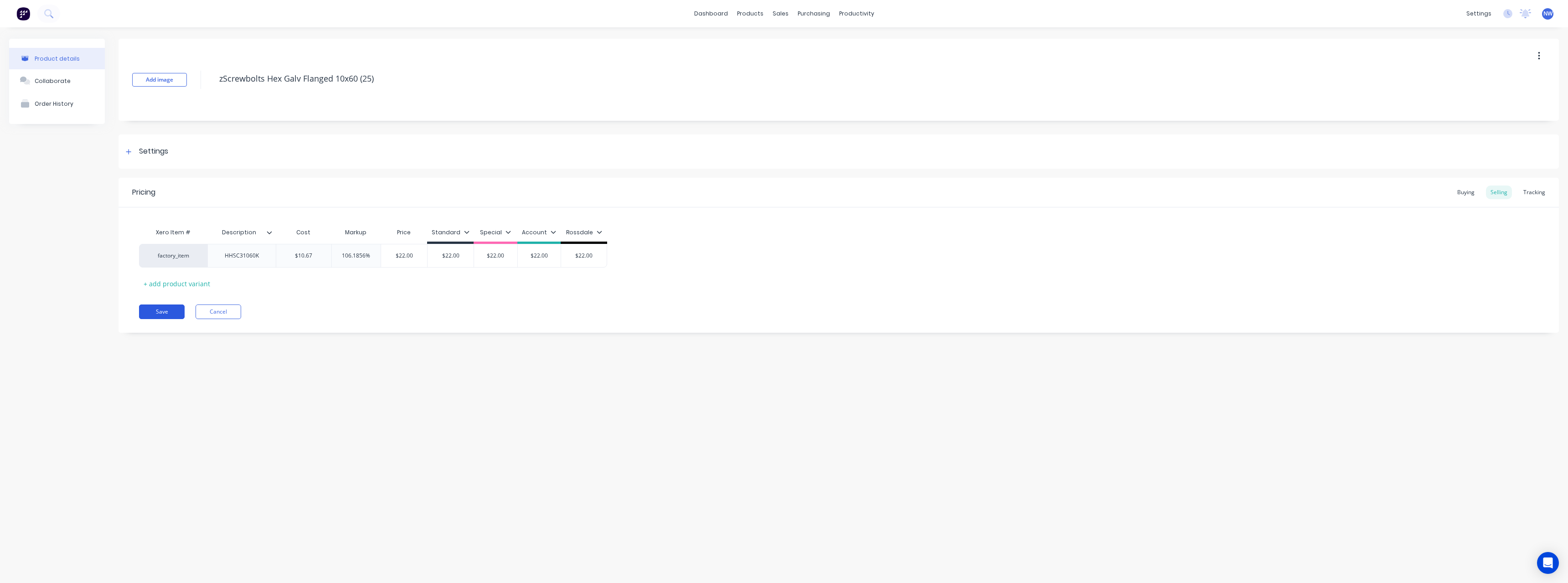
click at [167, 309] on button "Save" at bounding box center [161, 312] width 46 height 15
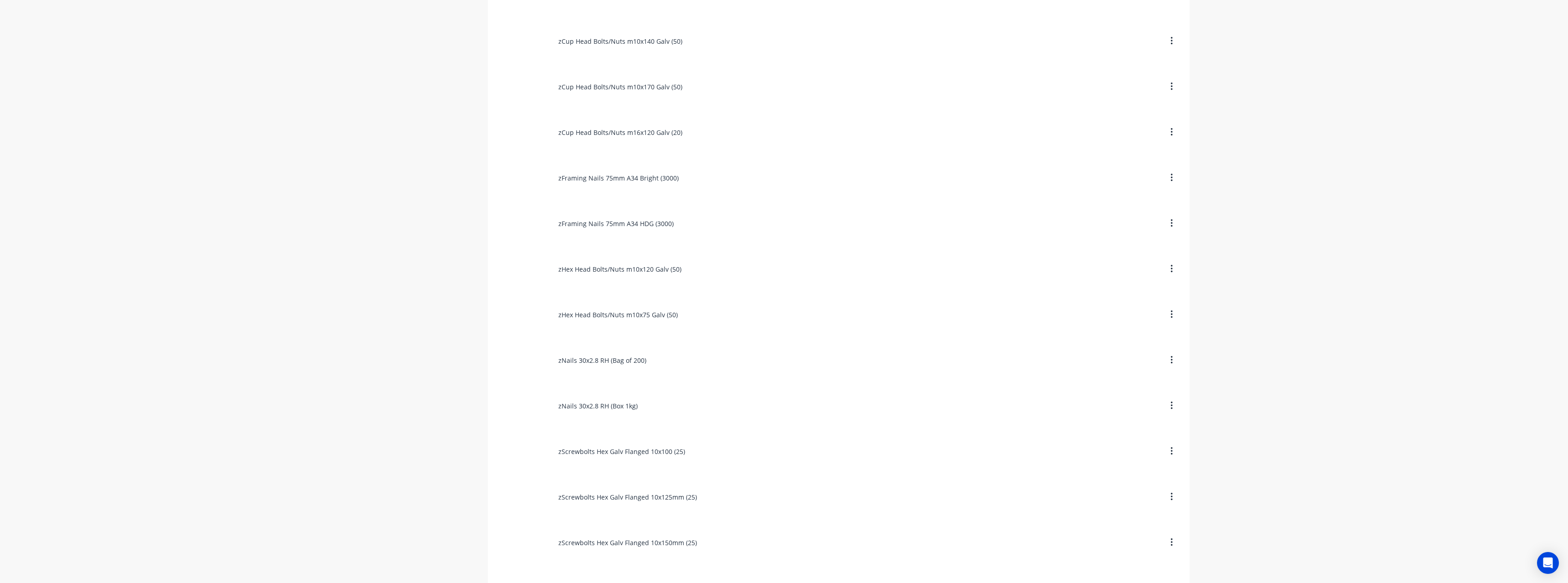
scroll to position [1682, 0]
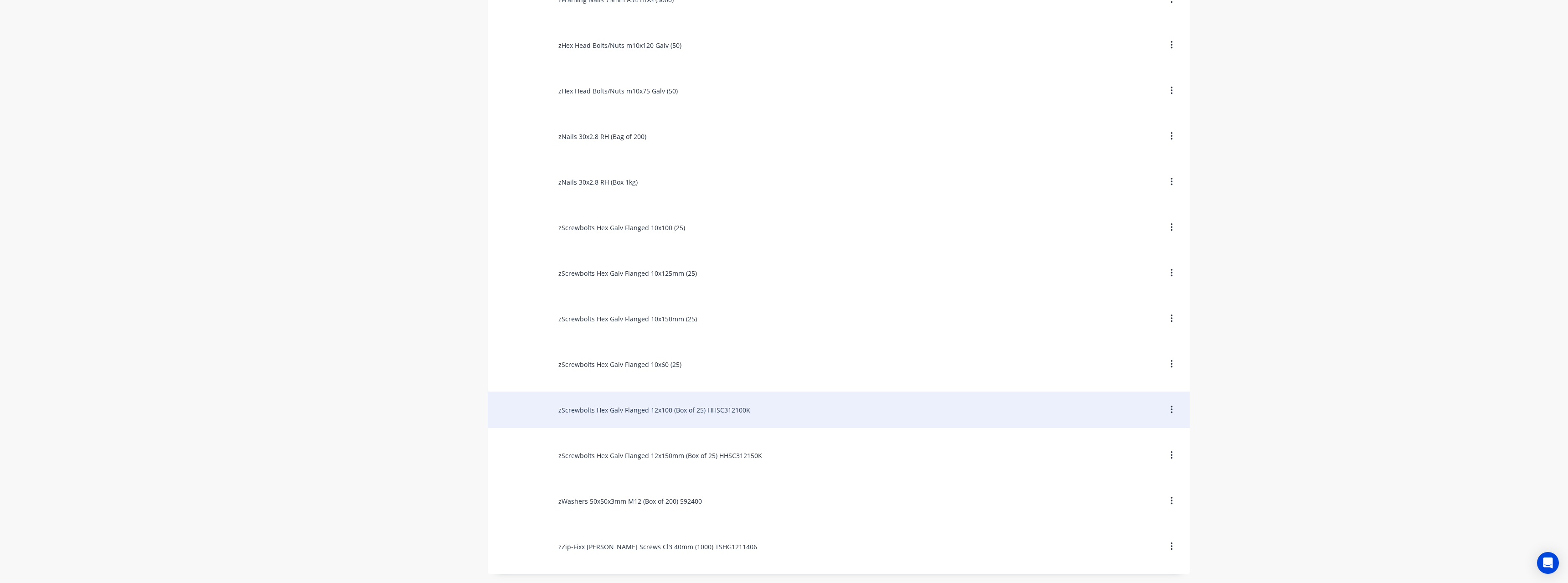
click at [726, 416] on div "zScrewbolts Hex Galv Flanged 12x100 (Box of 25) HHSC312100K" at bounding box center [838, 410] width 702 height 37
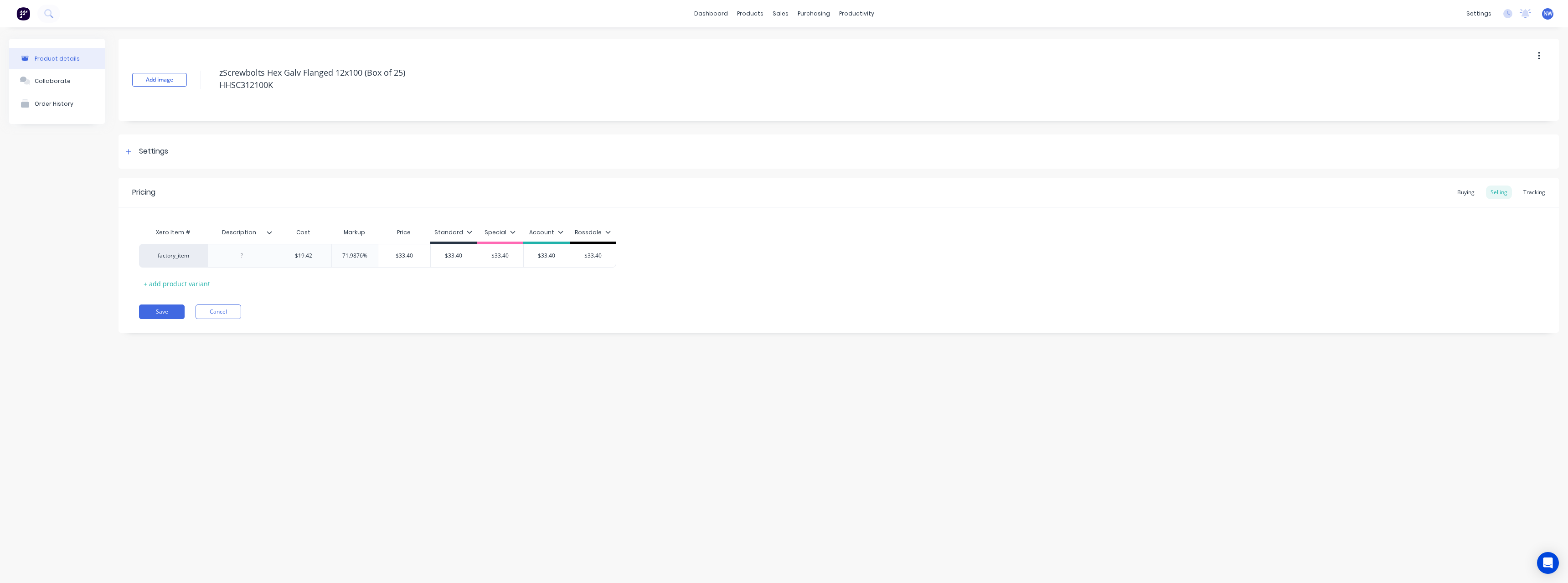
click at [268, 235] on icon at bounding box center [269, 232] width 5 height 5
click at [271, 456] on div at bounding box center [268, 458] width 18 height 18
click at [113, 353] on div "Product details Collaborate Order History Add image zScrewbolts Hex Galv Flange…" at bounding box center [784, 296] width 1568 height 537
click at [242, 259] on div at bounding box center [242, 255] width 46 height 12
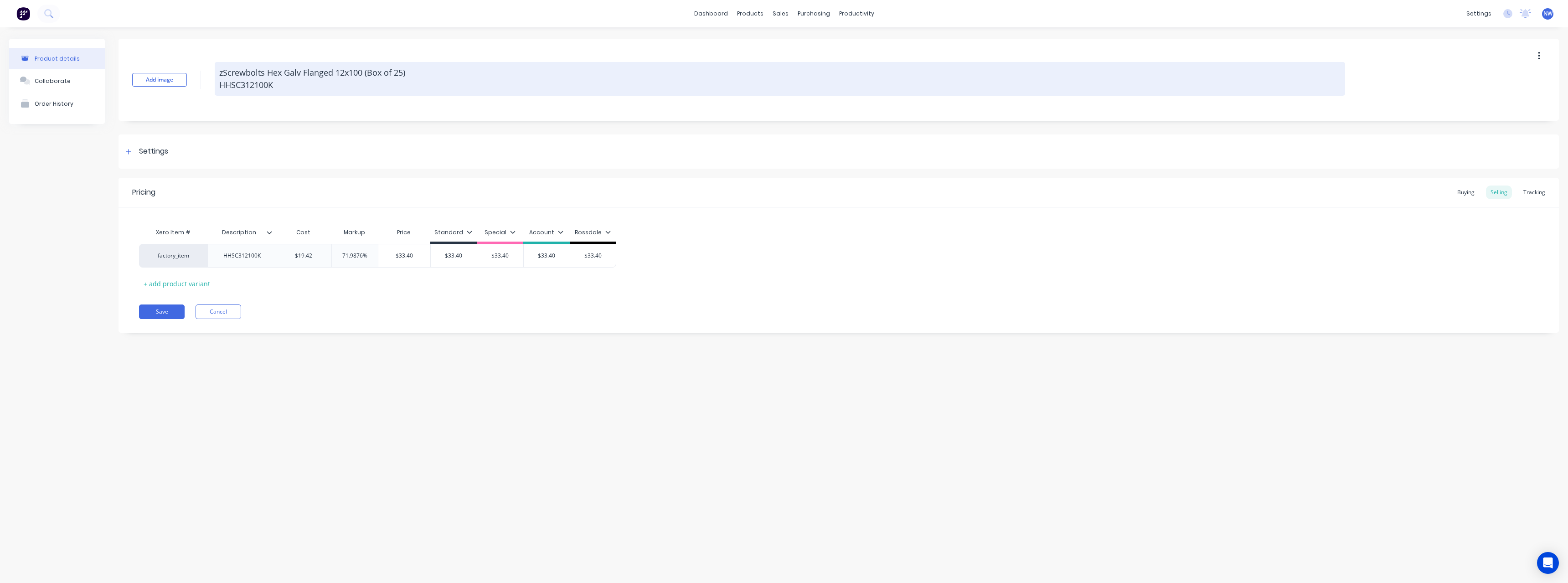
click at [285, 88] on textarea "zScrewbolts Hex Galv Flanged 12x100 (Box of 25) HHSC312100K" at bounding box center [780, 79] width 1130 height 33
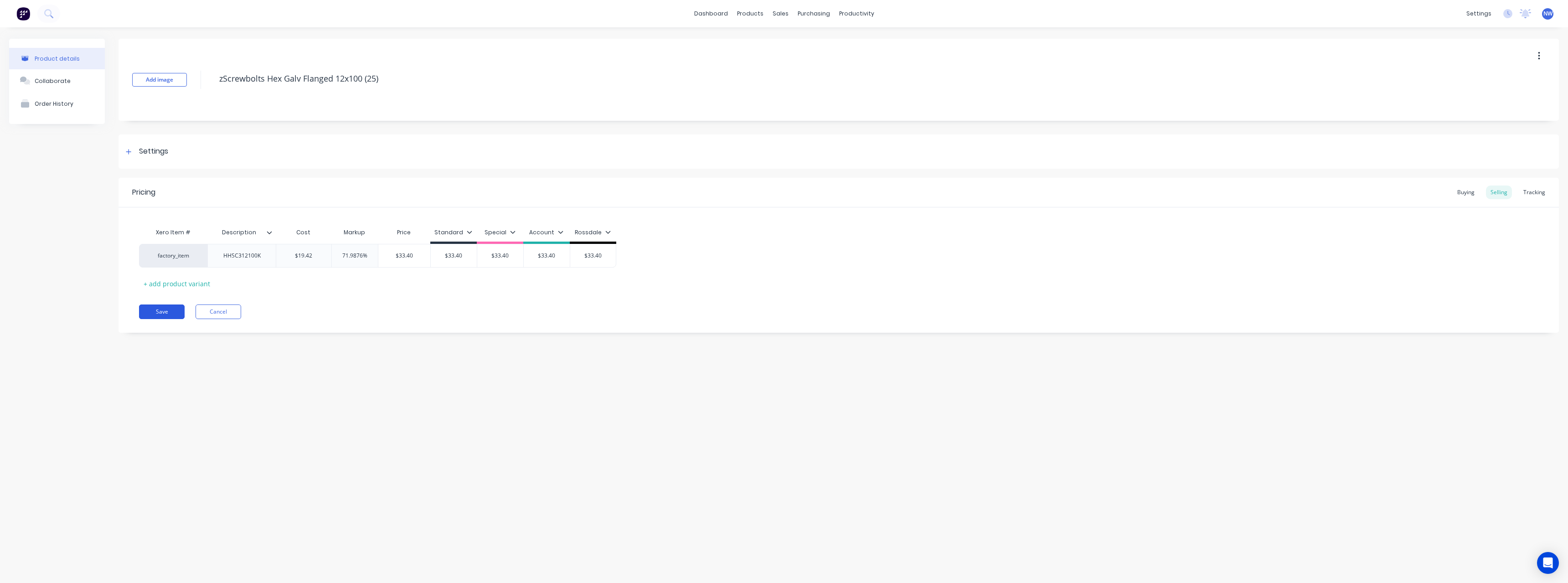
click at [161, 309] on button "Save" at bounding box center [161, 312] width 46 height 15
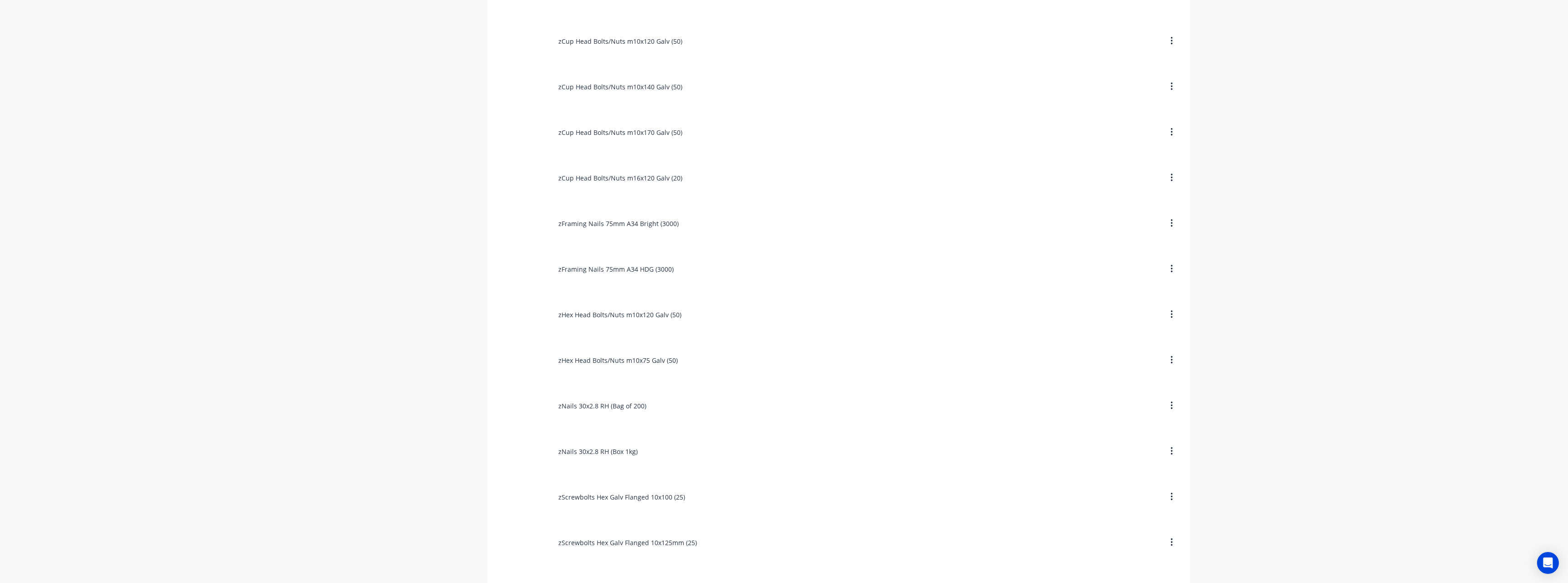
scroll to position [1682, 0]
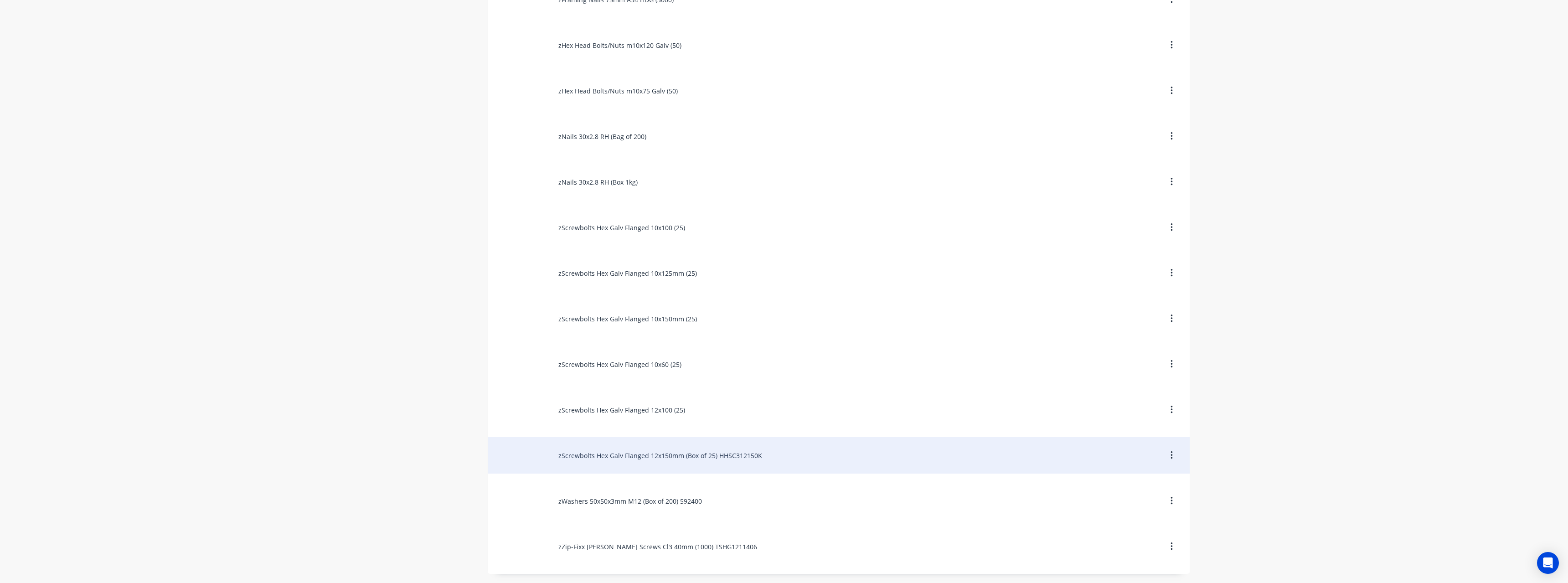
click at [718, 453] on div "zScrewbolts Hex Galv Flanged 12x150mm (Box of 25) HHSC312150K" at bounding box center [838, 455] width 702 height 37
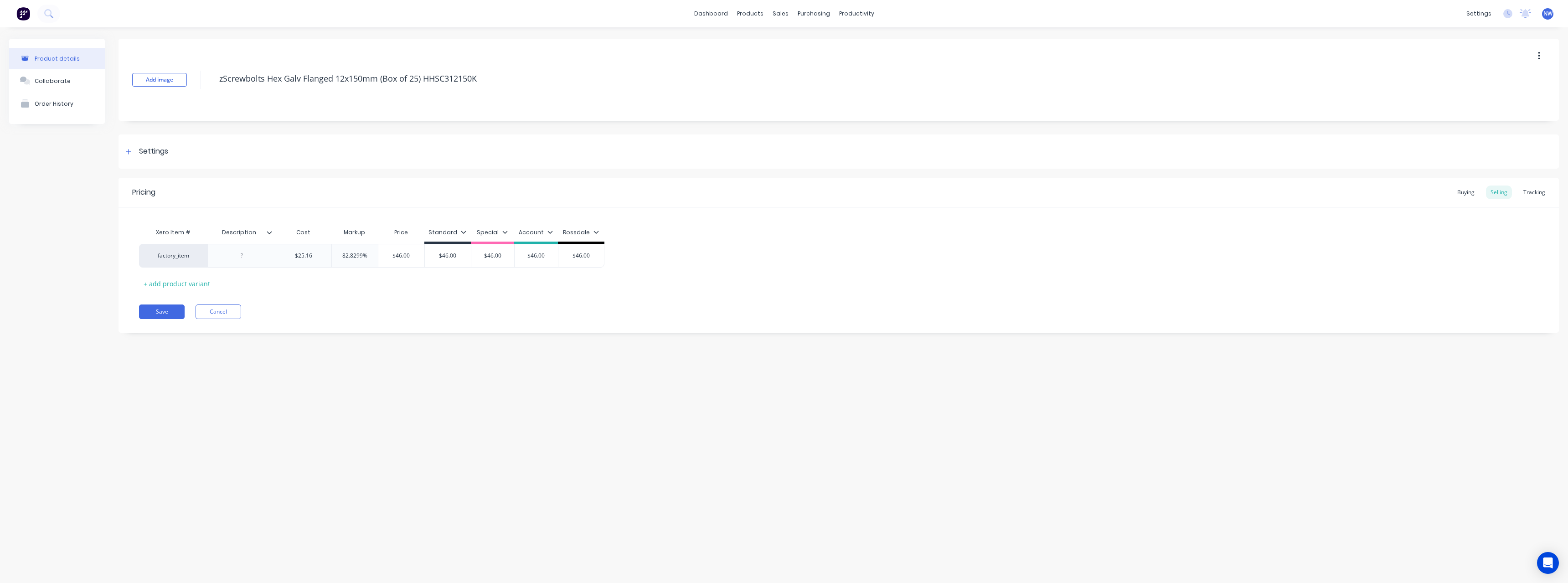
click at [268, 235] on icon at bounding box center [269, 232] width 5 height 5
click at [267, 458] on div at bounding box center [268, 458] width 18 height 18
click at [102, 369] on div "Product details Collaborate Order History Add image zScrewbolts Hex Galv Flange…" at bounding box center [784, 296] width 1568 height 537
click at [257, 252] on div at bounding box center [242, 255] width 46 height 12
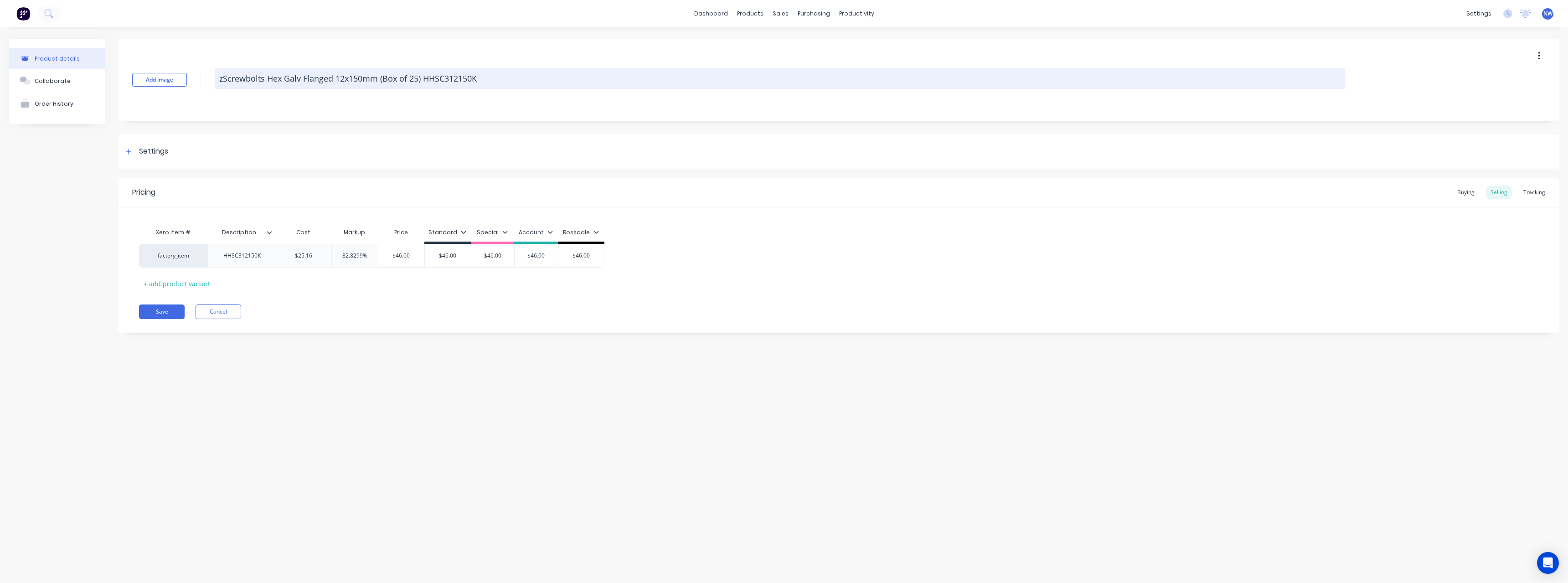
click at [486, 81] on textarea "zScrewbolts Hex Galv Flanged 12x150mm (Box of 25) HHSC312150K" at bounding box center [780, 79] width 1130 height 21
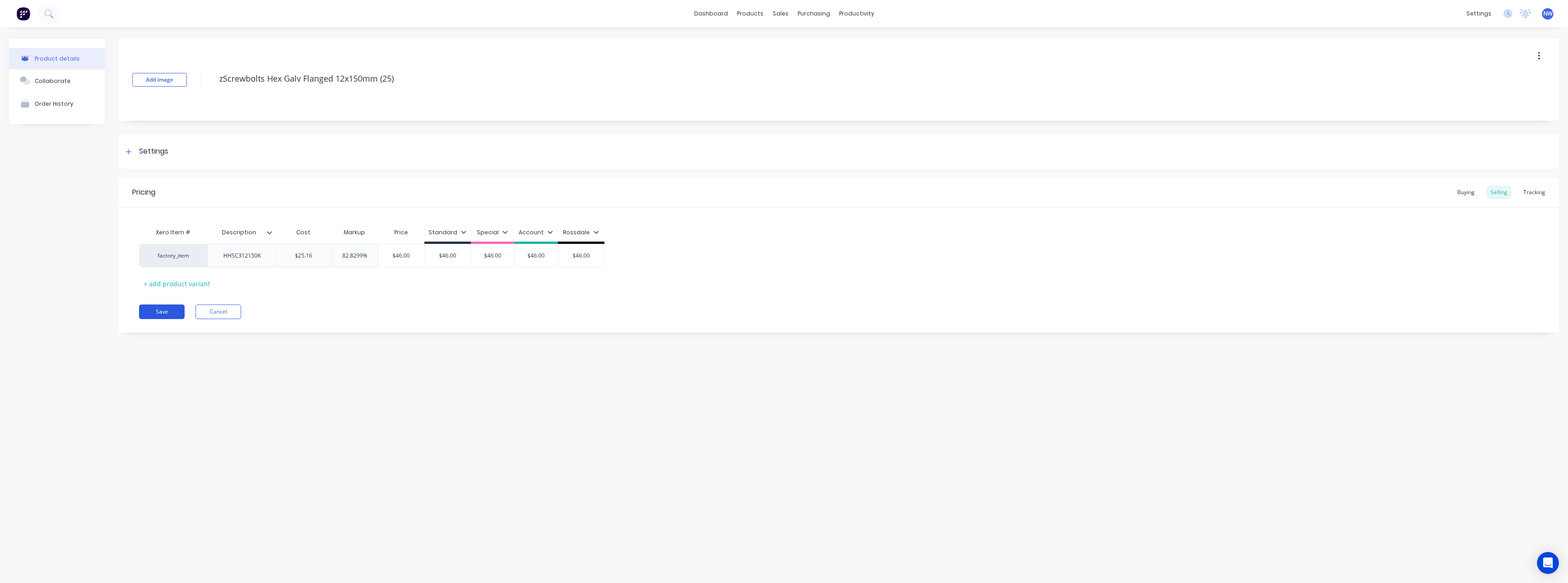
click at [164, 309] on button "Save" at bounding box center [161, 312] width 46 height 15
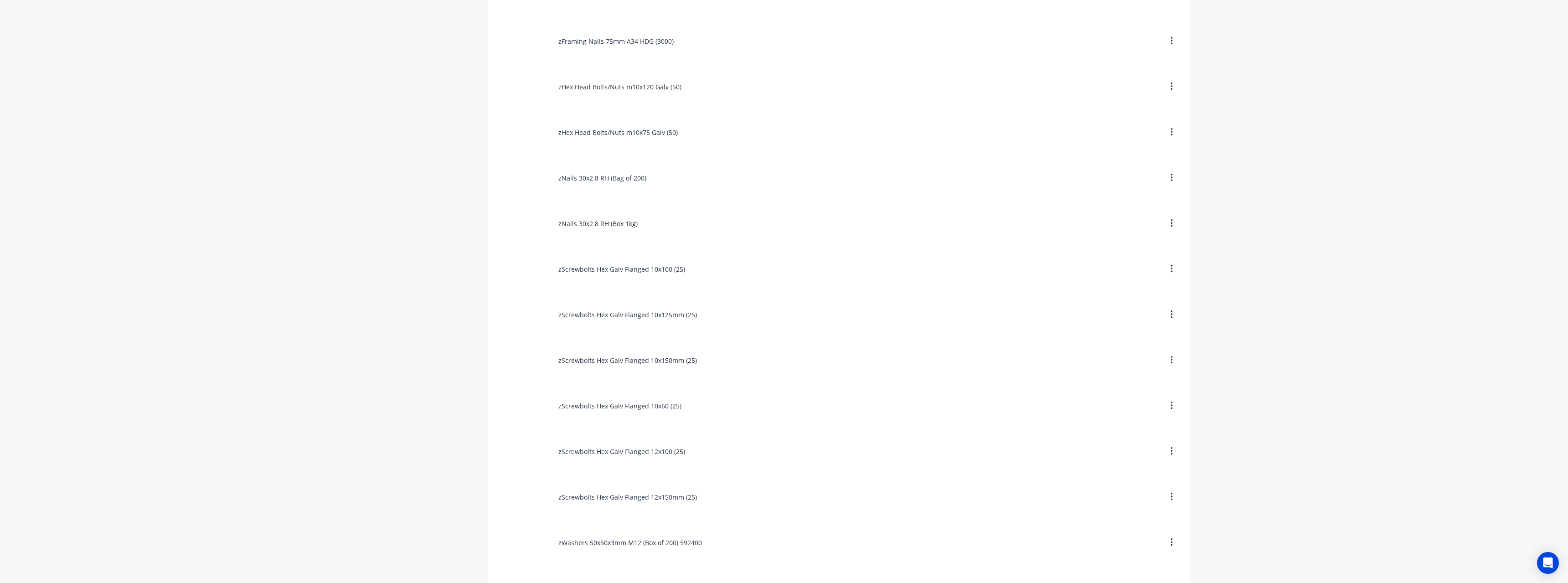
scroll to position [1682, 0]
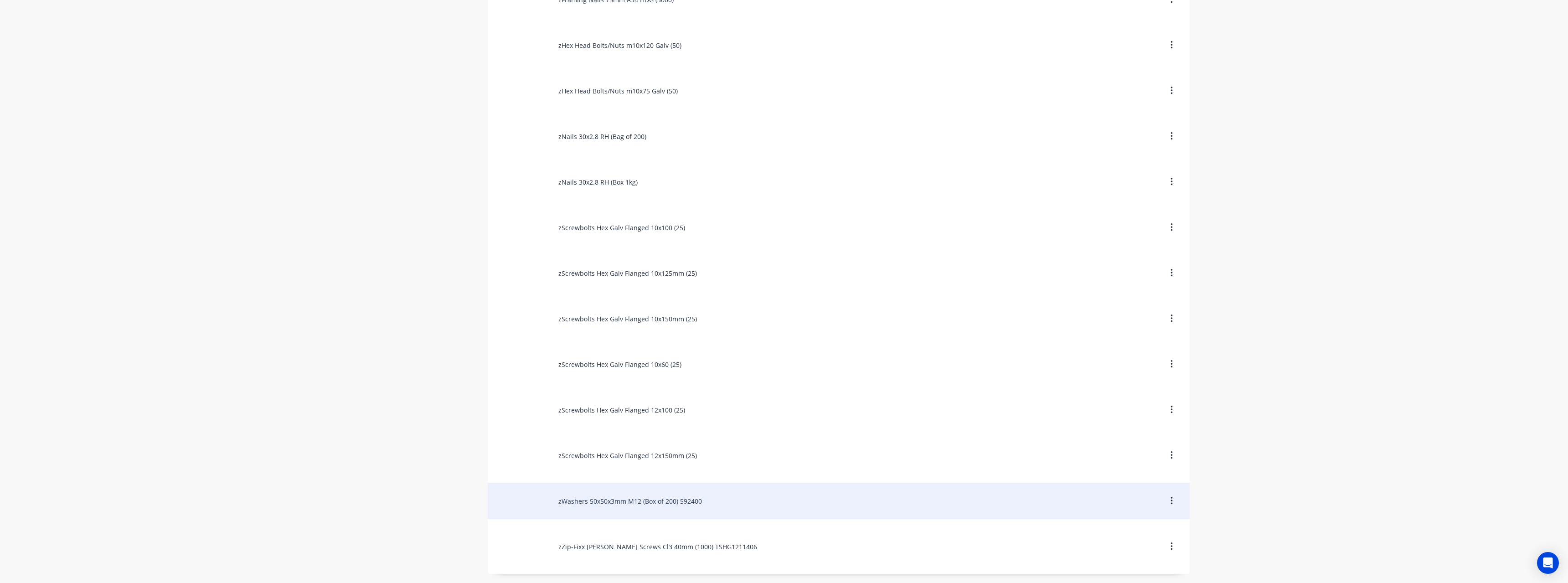
click at [642, 499] on div "zWashers 50x50x3mm M12 (Box of 200) 592400" at bounding box center [838, 501] width 702 height 37
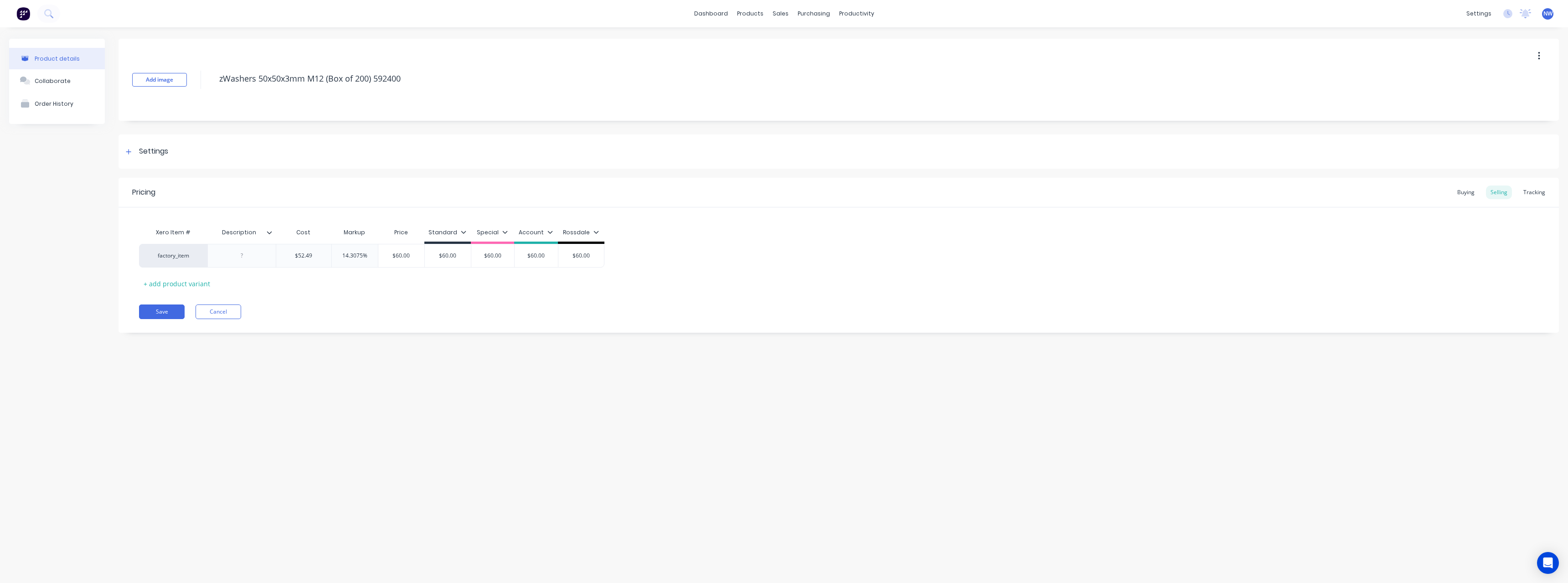
click at [269, 233] on icon at bounding box center [270, 232] width 5 height 2
click at [267, 456] on div at bounding box center [268, 458] width 18 height 18
click at [107, 407] on div "Product details Collaborate Order History Add image zWashers 50x50x3mm M12 (Box…" at bounding box center [784, 296] width 1568 height 537
click at [246, 260] on div at bounding box center [242, 255] width 46 height 12
click at [1477, 195] on div "Buying" at bounding box center [1466, 192] width 26 height 13
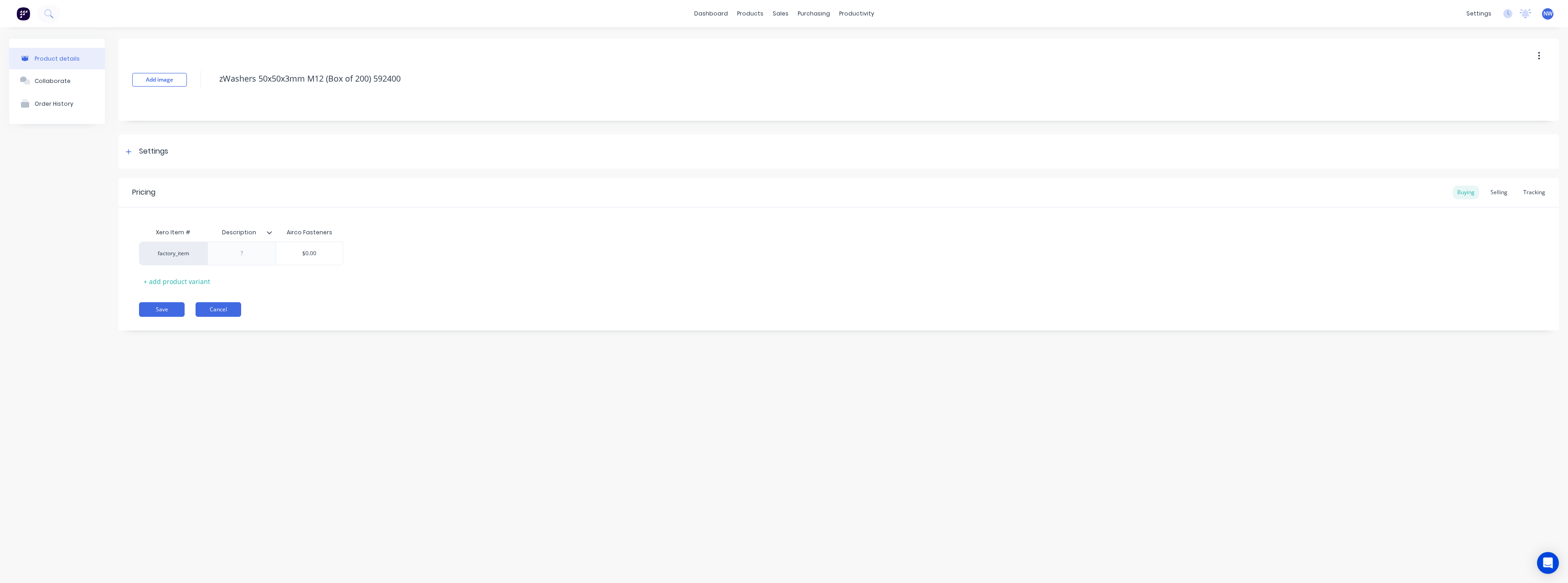
click at [222, 311] on button "Cancel" at bounding box center [218, 309] width 46 height 15
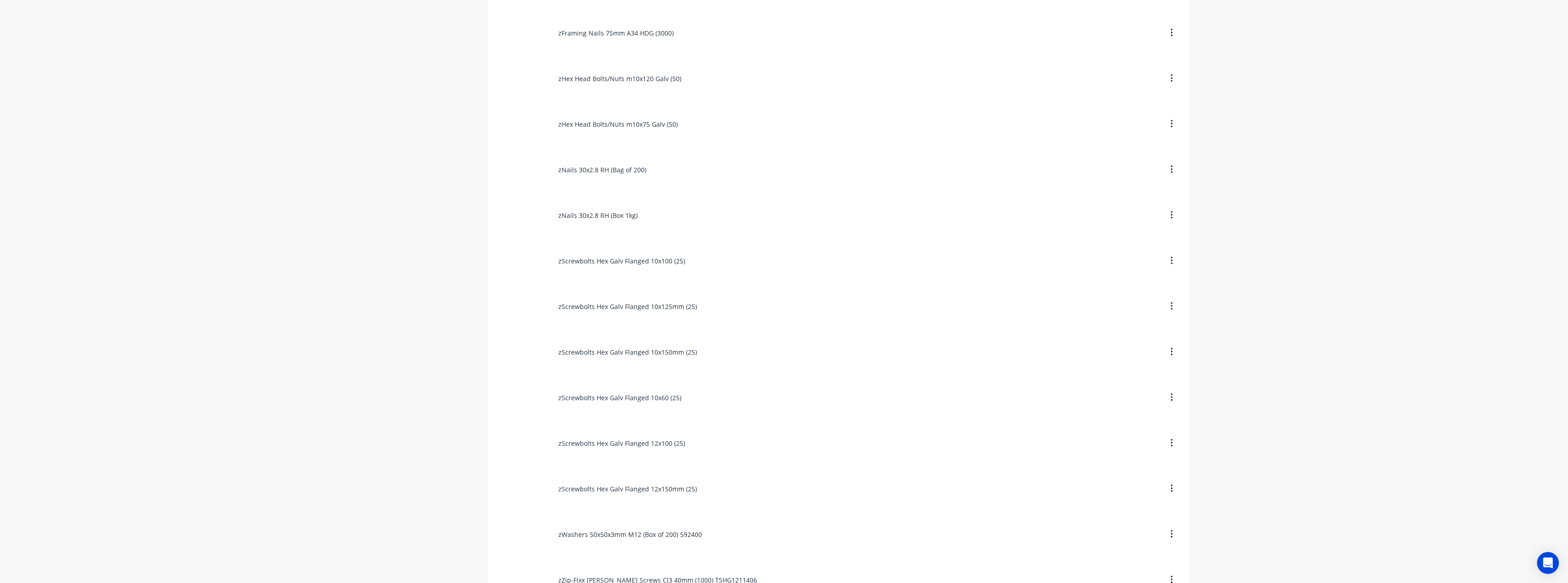
scroll to position [1682, 0]
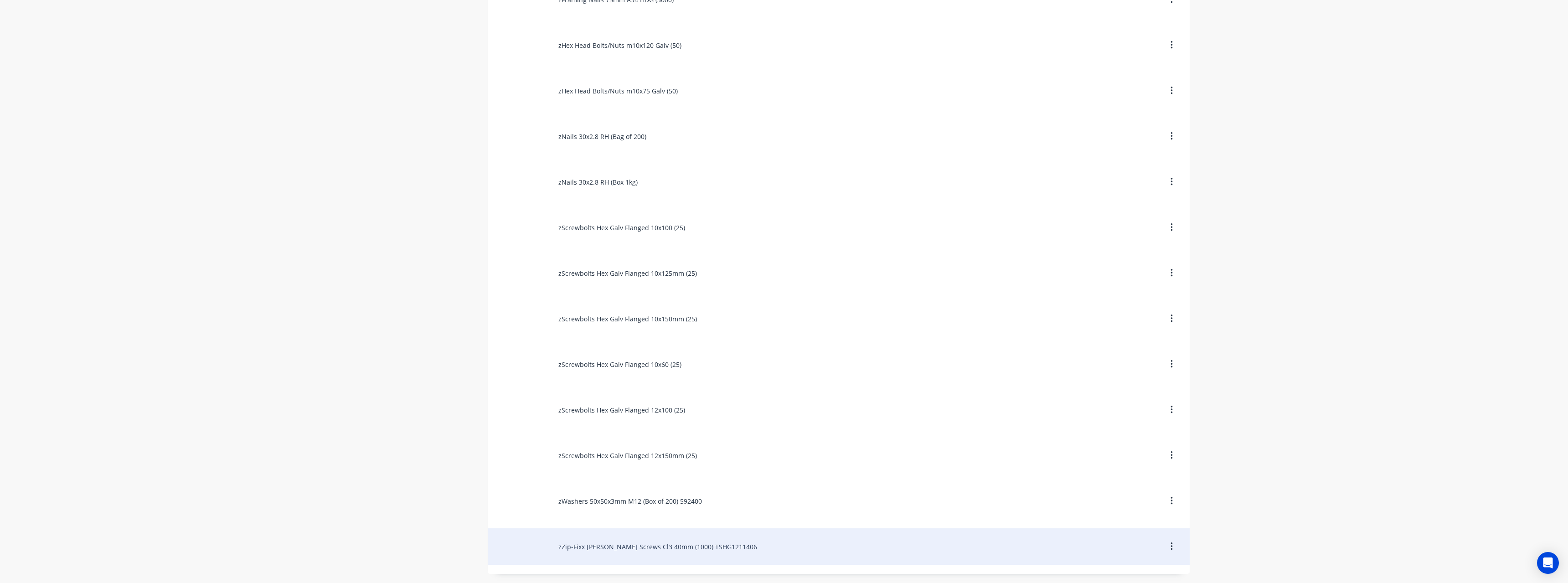
click at [635, 542] on div "zZip-Fixx [PERSON_NAME] Screws Cl3 40mm (1000) TSHG1211406" at bounding box center [838, 546] width 702 height 37
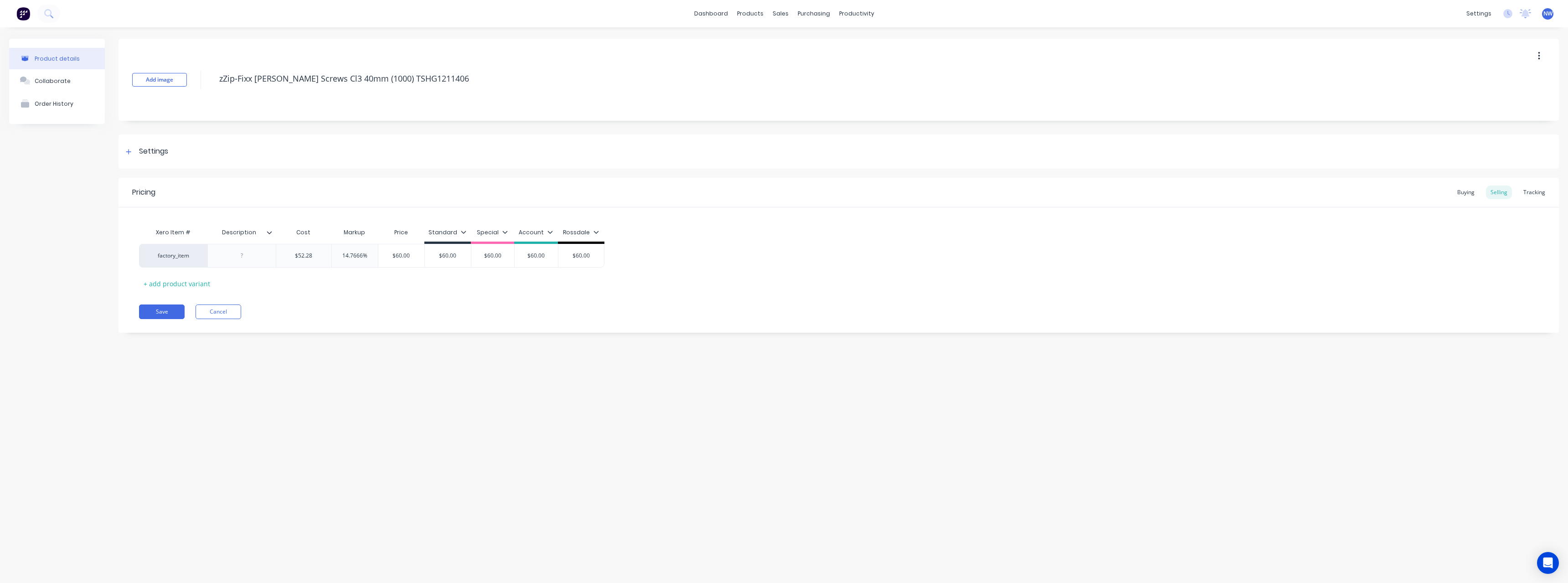
click at [272, 231] on div at bounding box center [273, 232] width 5 height 8
click at [266, 461] on div at bounding box center [268, 458] width 18 height 18
click at [92, 416] on div "Product details Collaborate Order History Add image zZip-Fixx [PERSON_NAME] Scr…" at bounding box center [784, 296] width 1568 height 537
drag, startPoint x: 251, startPoint y: 258, endPoint x: 244, endPoint y: 298, distance: 40.6
click at [251, 259] on div at bounding box center [242, 255] width 46 height 12
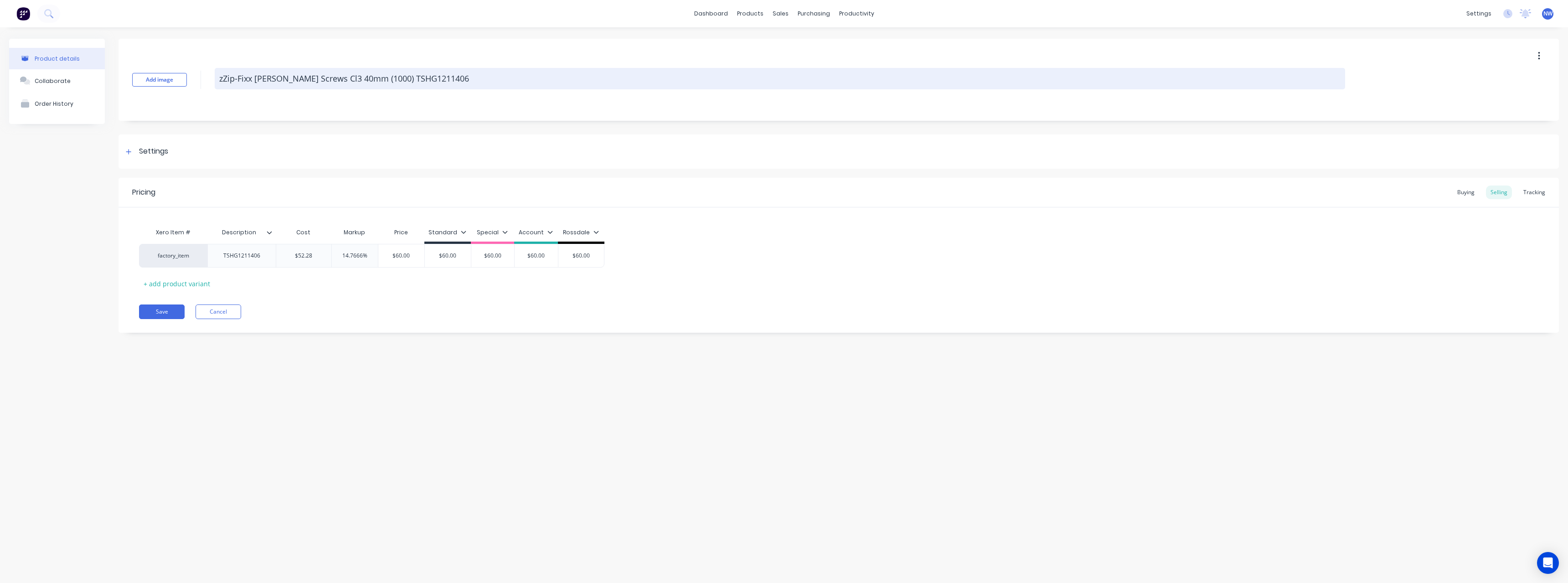
click at [436, 82] on textarea "zZip-Fixx [PERSON_NAME] Screws Cl3 40mm (1000) TSHG1211406" at bounding box center [780, 79] width 1130 height 21
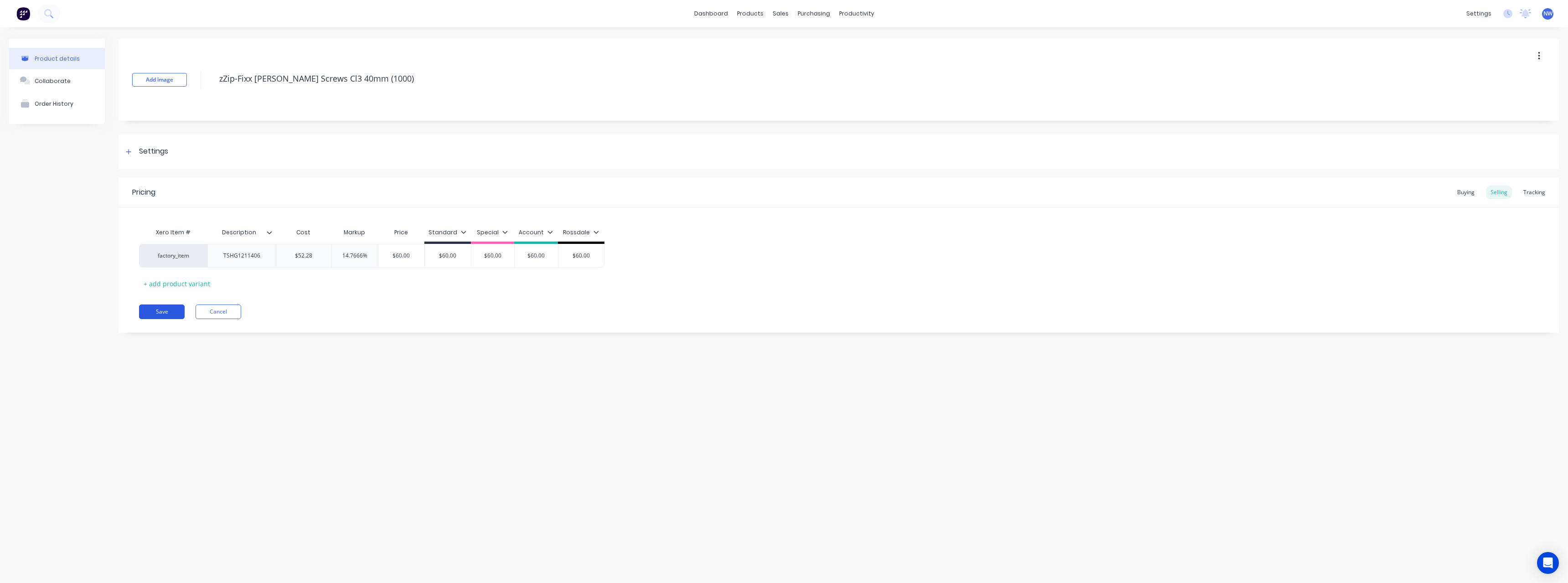
click at [166, 311] on button "Save" at bounding box center [161, 312] width 46 height 15
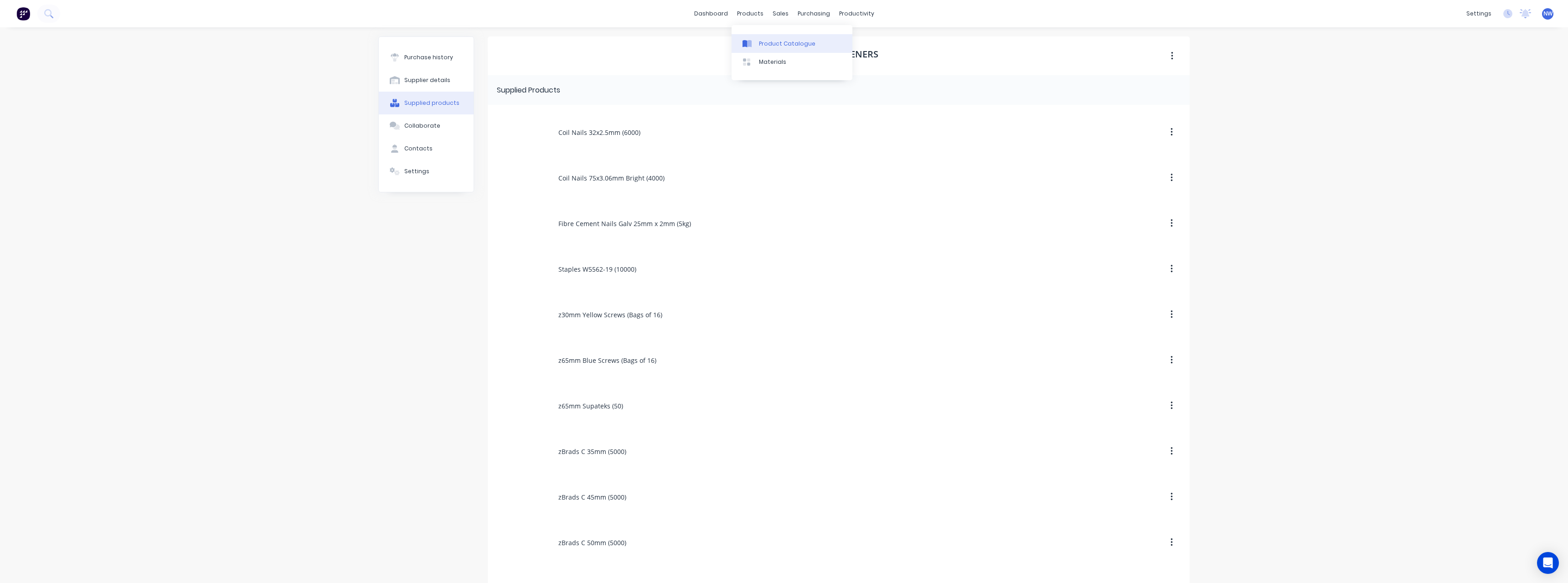
click at [774, 41] on div "Product Catalogue" at bounding box center [787, 43] width 57 height 8
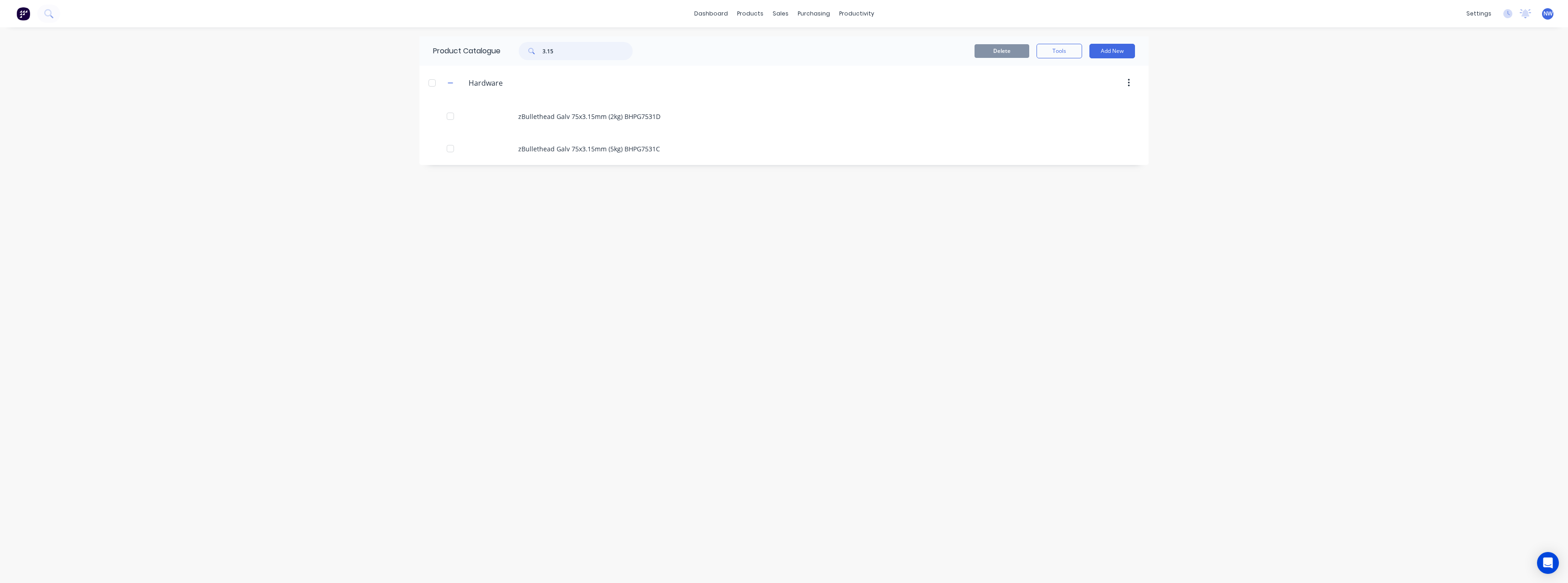
drag, startPoint x: 565, startPoint y: 54, endPoint x: 510, endPoint y: 57, distance: 55.1
click at [510, 57] on div "3.15" at bounding box center [573, 51] width 146 height 18
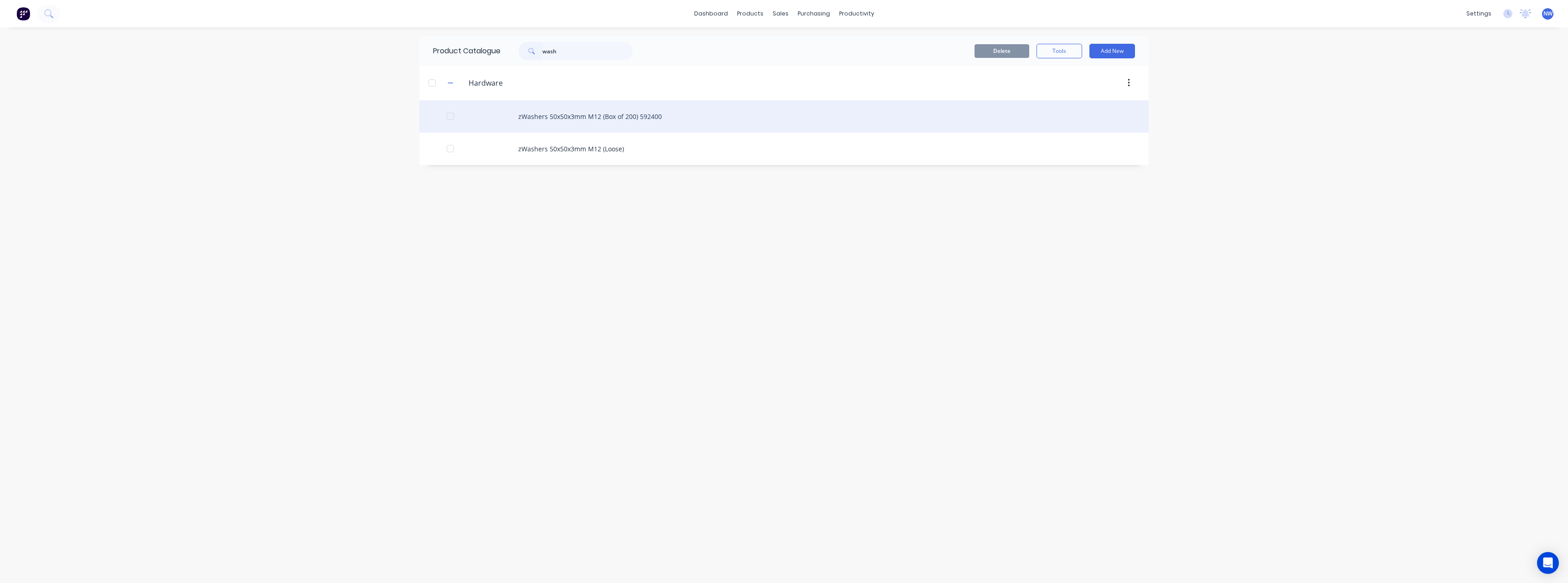
click at [649, 120] on div "zWashers 50x50x3mm M12 (Box of 200) 592400" at bounding box center [784, 116] width 729 height 32
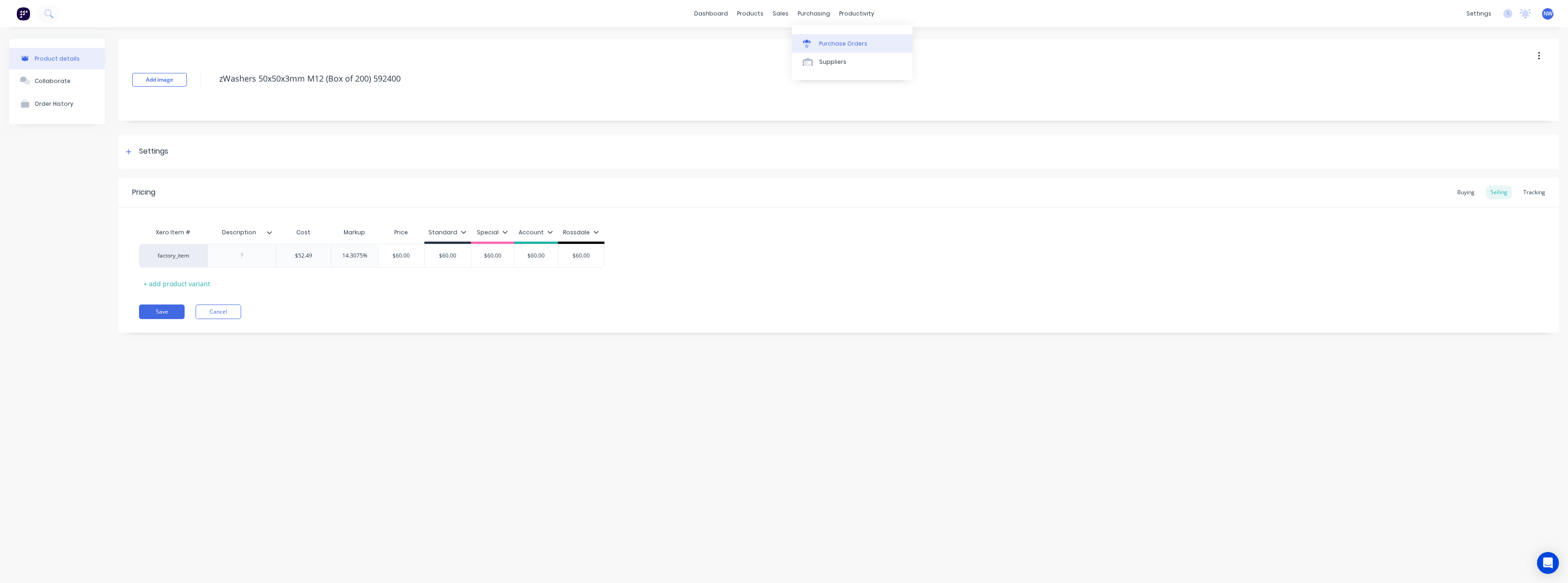
click at [828, 39] on link "Purchase Orders" at bounding box center [852, 43] width 121 height 18
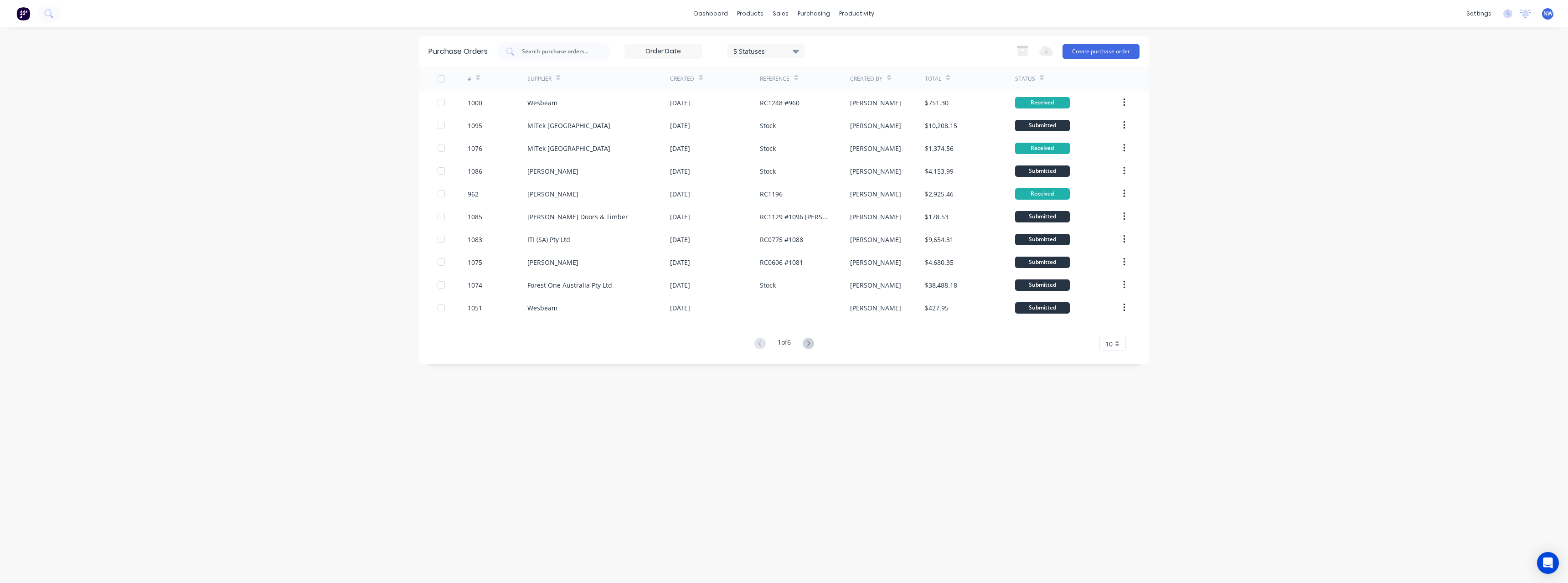
click at [562, 74] on div "Supplier" at bounding box center [598, 79] width 142 height 25
click at [541, 52] on input "text" at bounding box center [559, 51] width 75 height 9
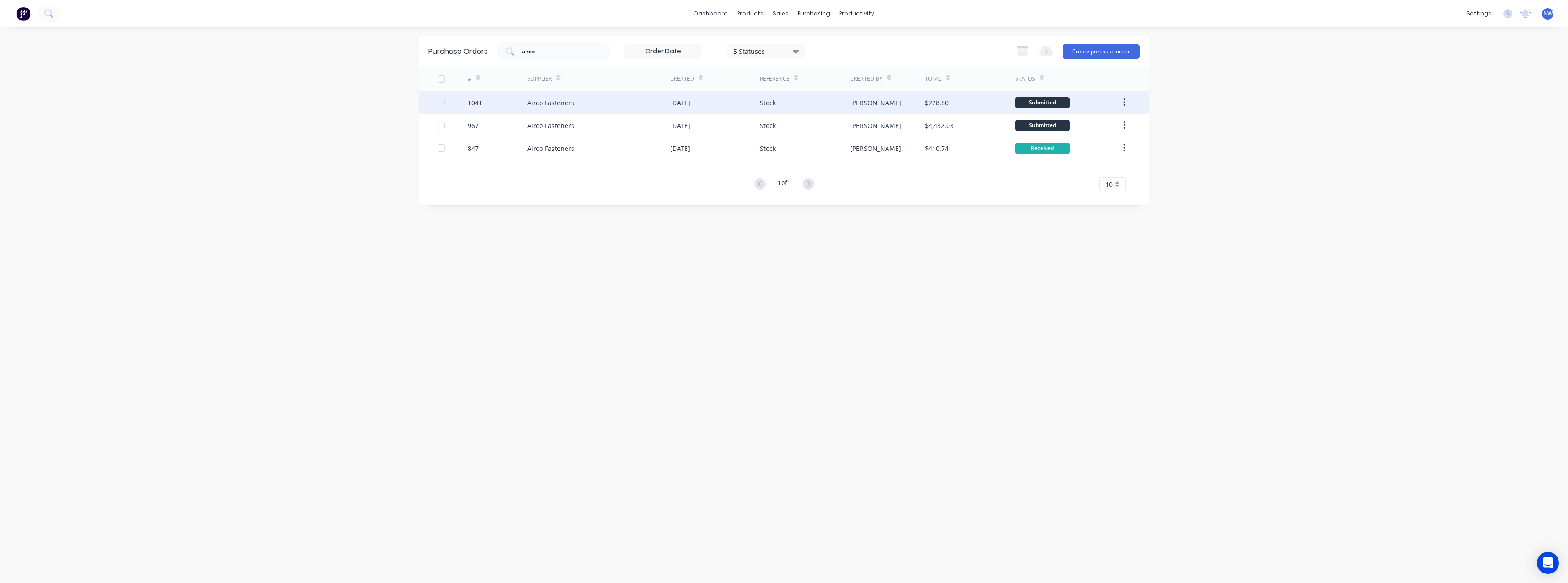
click at [578, 110] on div "Airco Fasteners" at bounding box center [598, 102] width 142 height 23
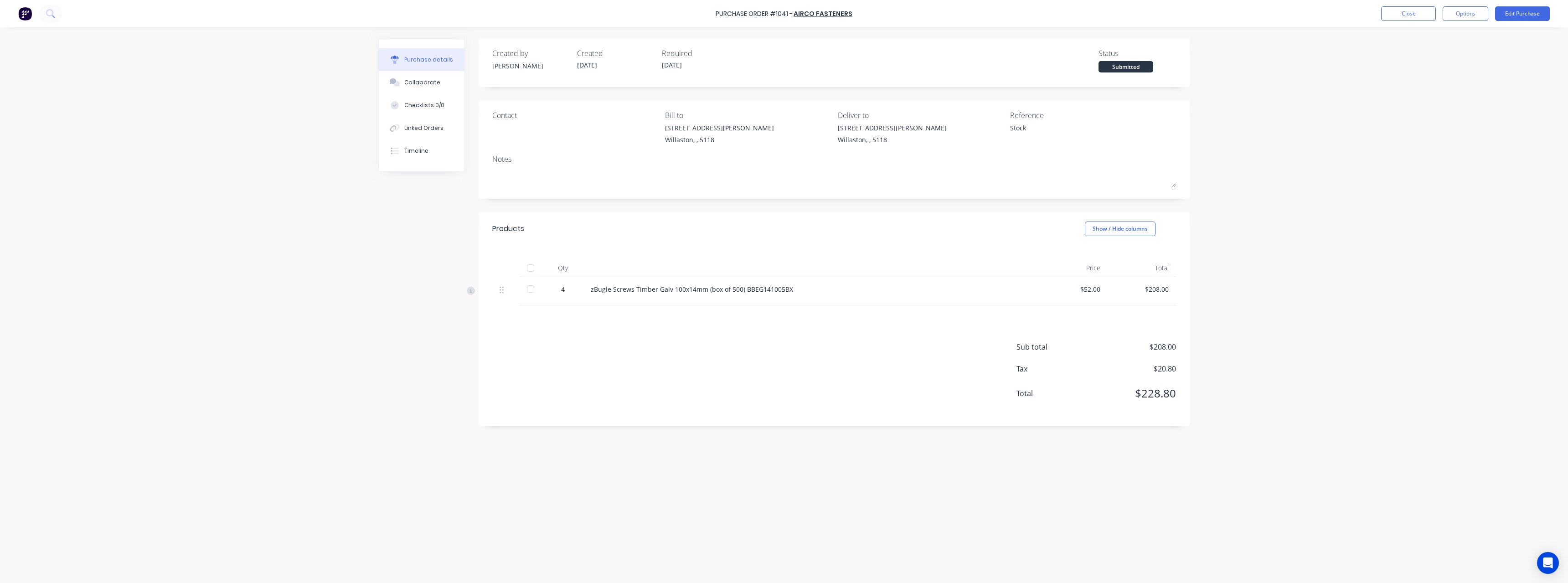
click at [532, 271] on div at bounding box center [531, 268] width 18 height 18
click at [1391, 15] on button "Close" at bounding box center [1409, 13] width 55 height 15
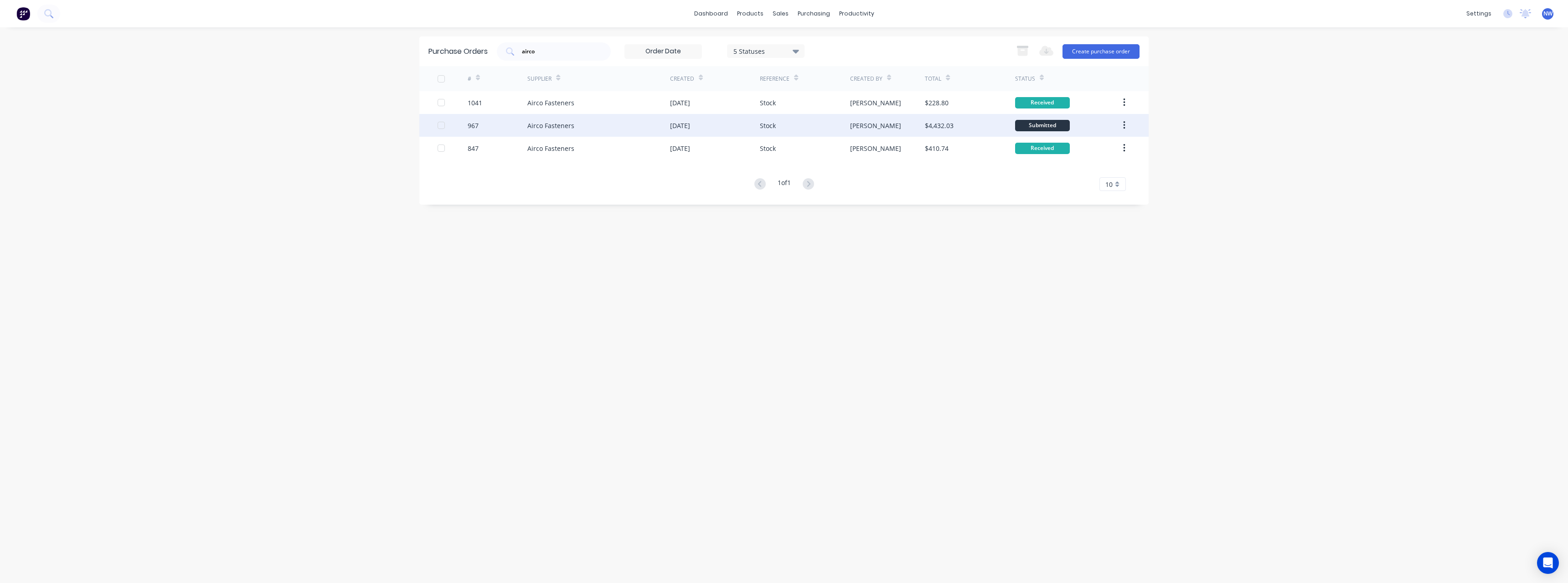
click at [568, 125] on div "Airco Fasteners" at bounding box center [550, 125] width 47 height 10
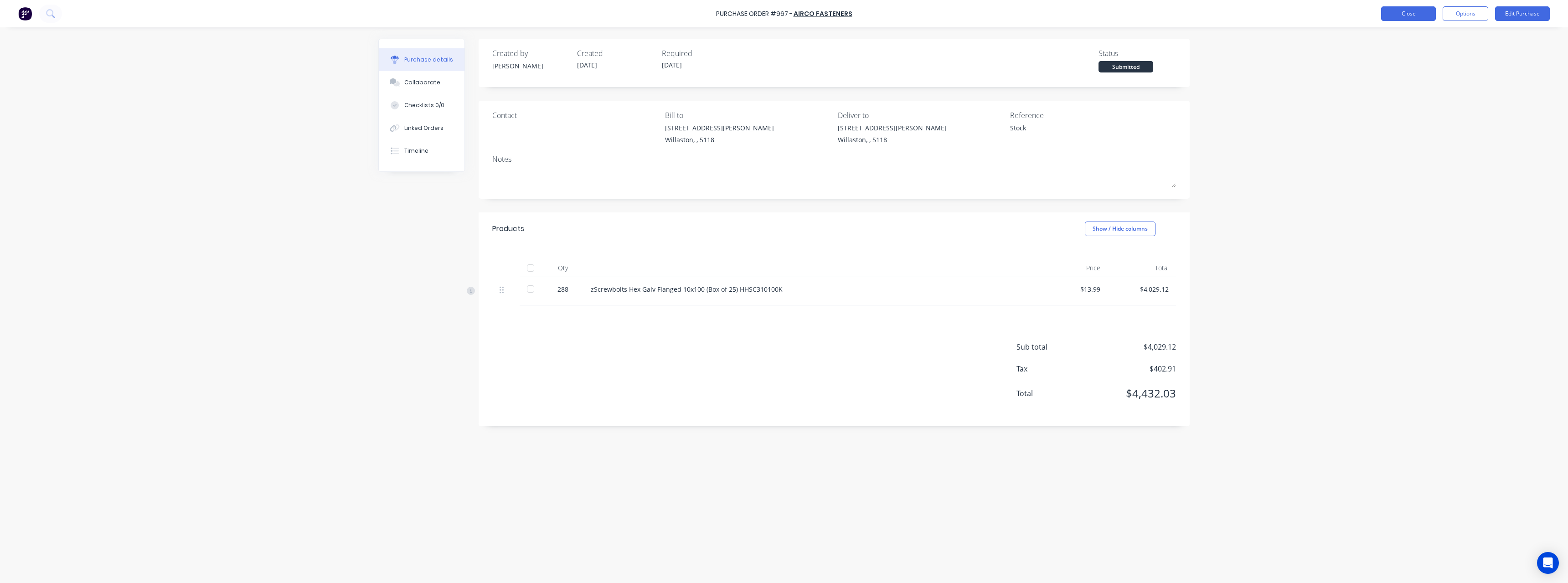
click at [1394, 12] on button "Close" at bounding box center [1409, 13] width 55 height 15
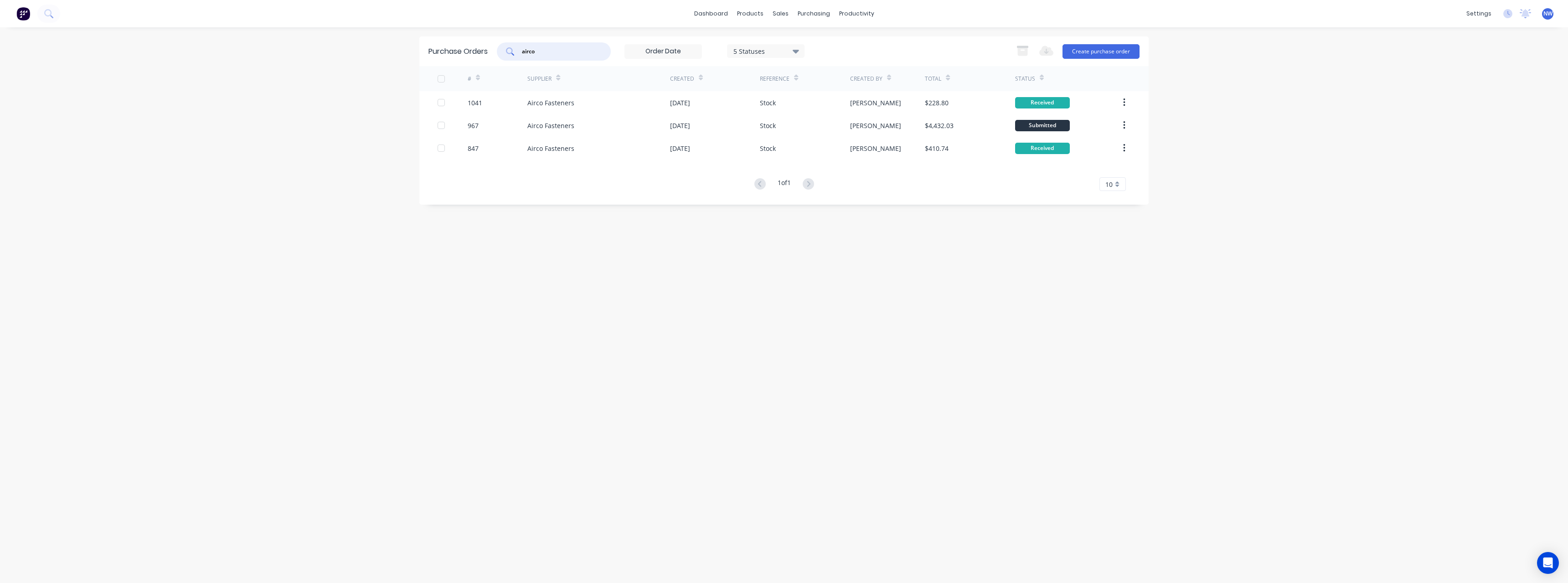
drag, startPoint x: 538, startPoint y: 54, endPoint x: 514, endPoint y: 55, distance: 24.0
click at [514, 55] on div "airco" at bounding box center [553, 52] width 114 height 18
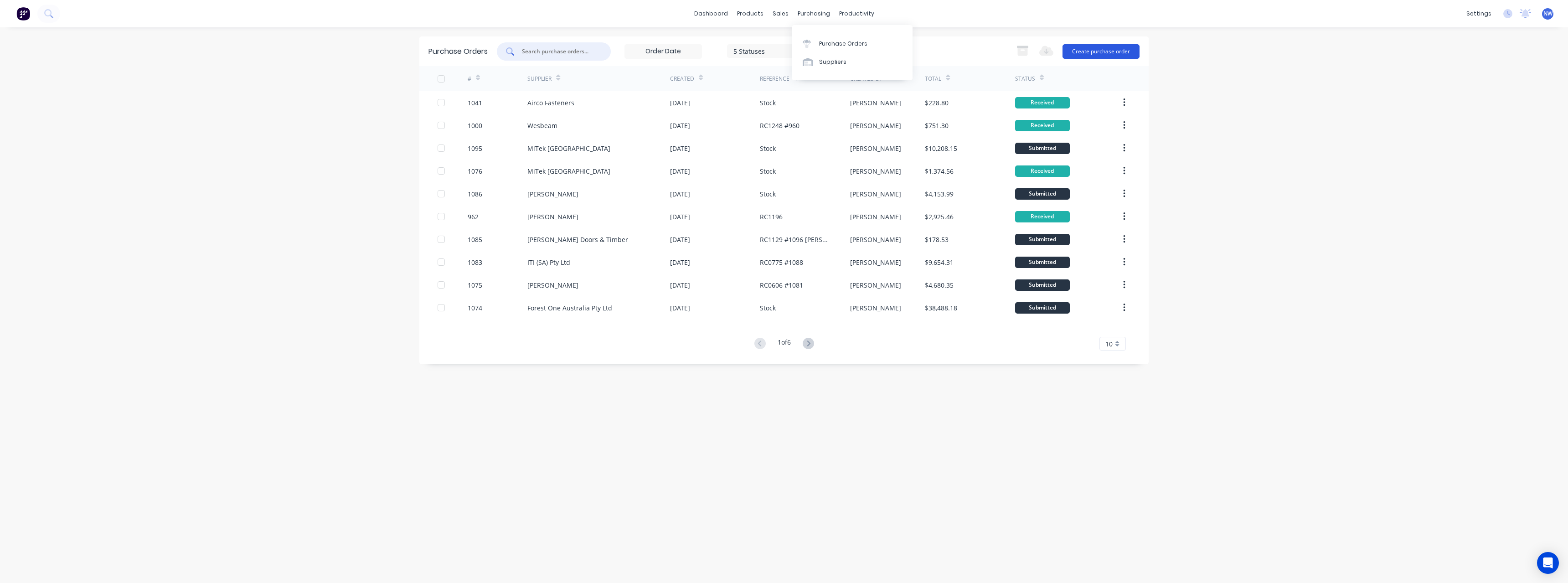
click at [1090, 51] on button "Create purchase order" at bounding box center [1101, 52] width 77 height 15
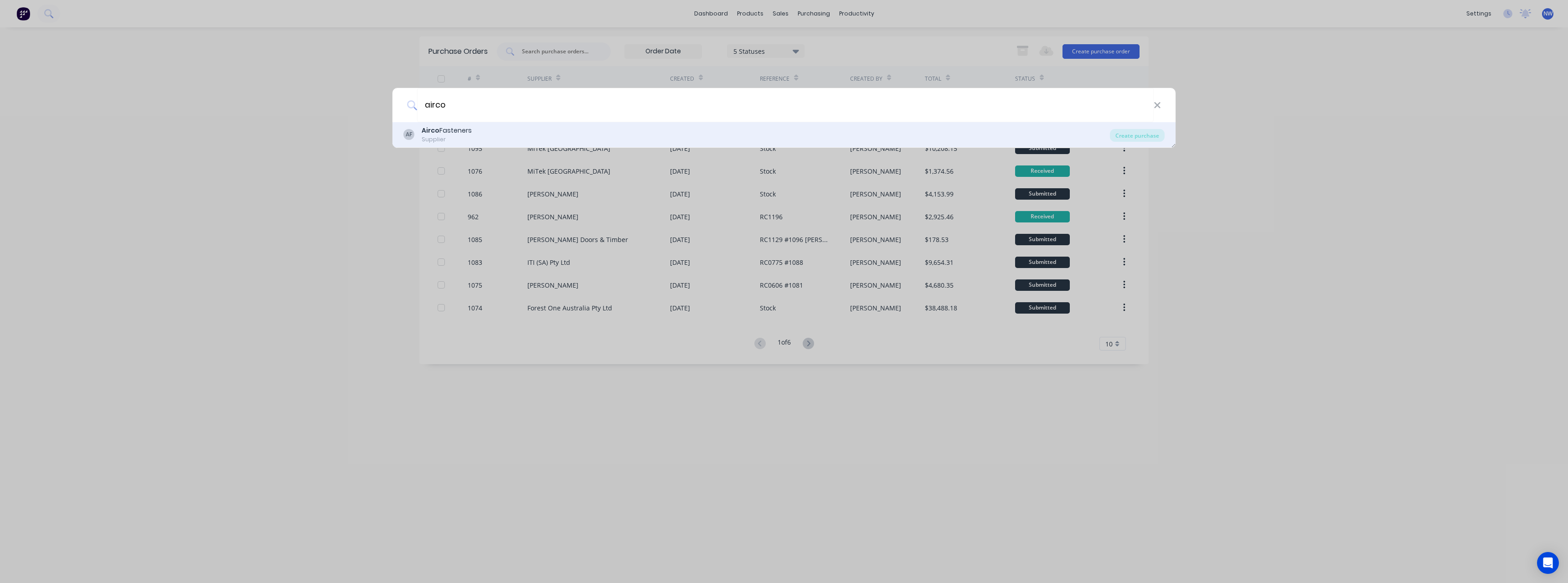
click at [538, 139] on div "AF Airco Fasteners Supplier" at bounding box center [757, 134] width 707 height 18
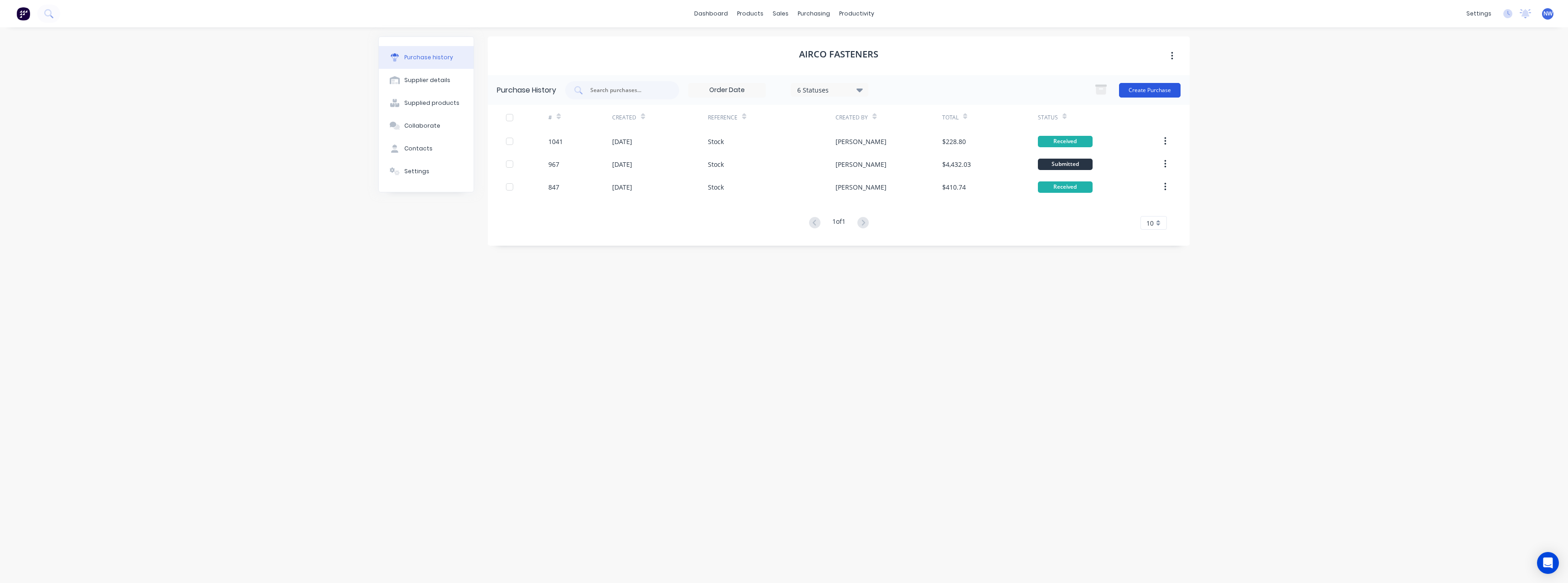
click at [1155, 89] on button "Create Purchase" at bounding box center [1149, 90] width 61 height 15
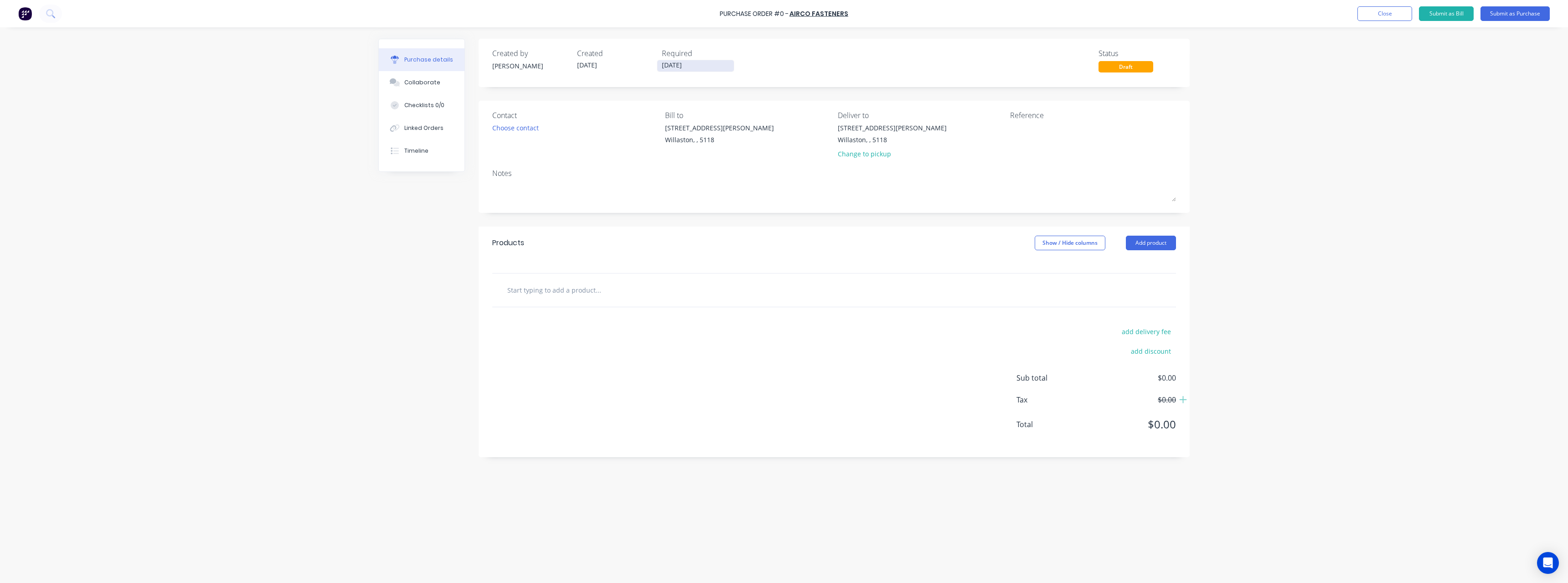
click at [705, 65] on input "[DATE]" at bounding box center [696, 66] width 77 height 12
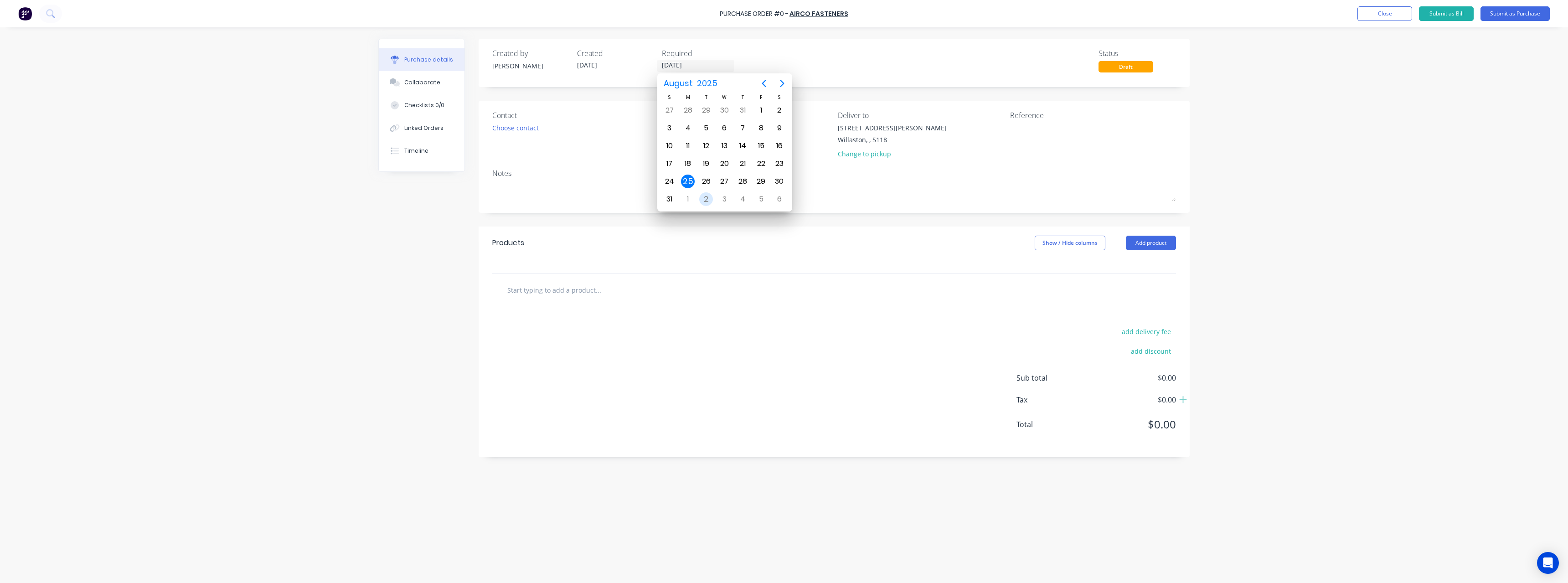
click at [710, 197] on div "2" at bounding box center [706, 199] width 13 height 13
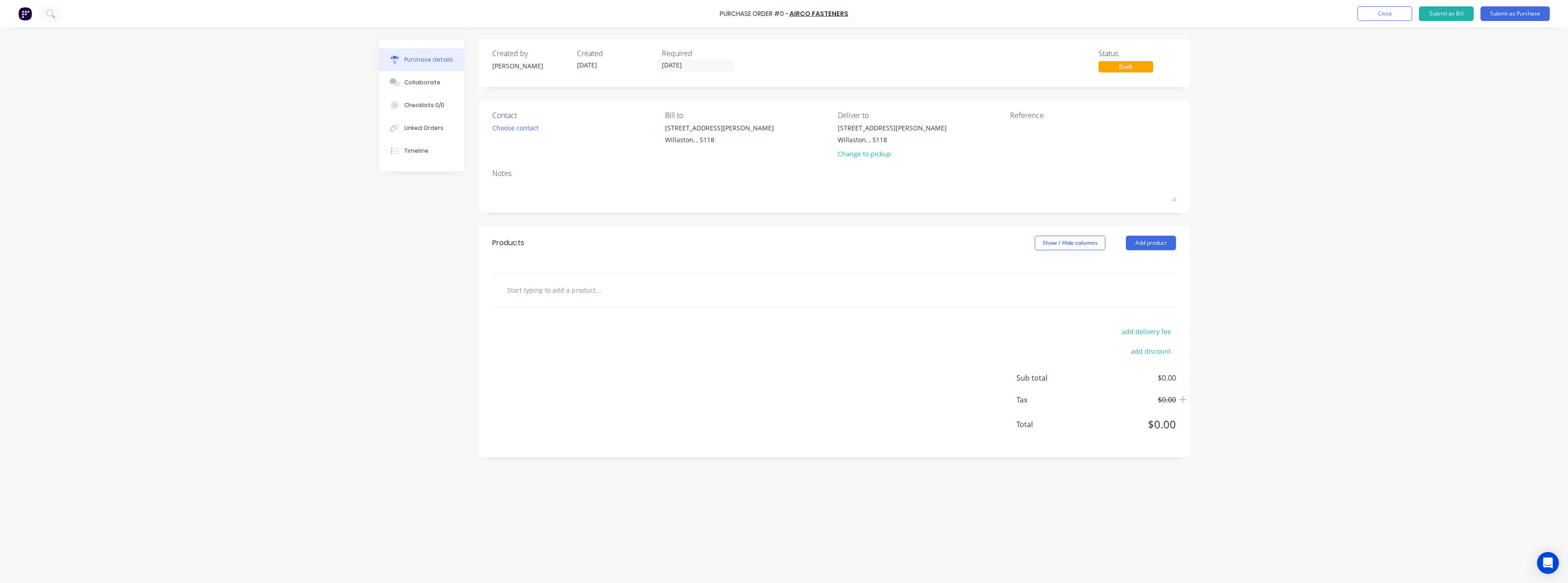
click at [607, 289] on input "text" at bounding box center [598, 290] width 183 height 18
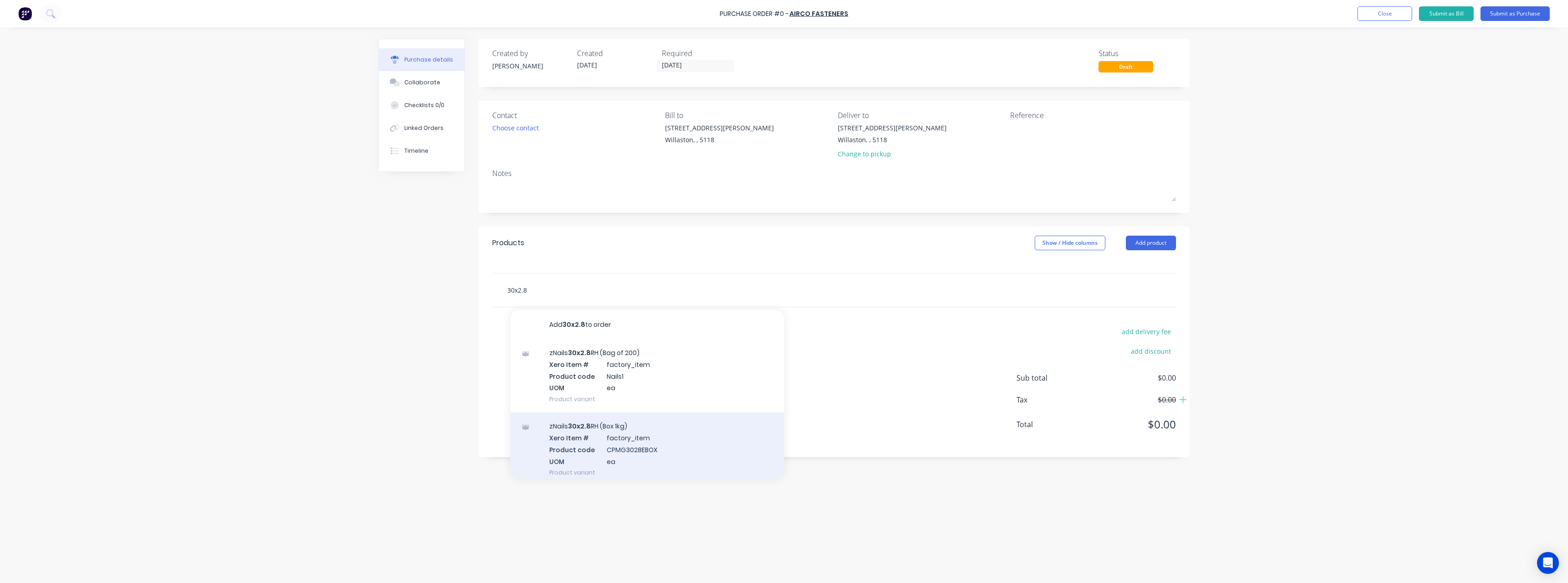
scroll to position [84, 0]
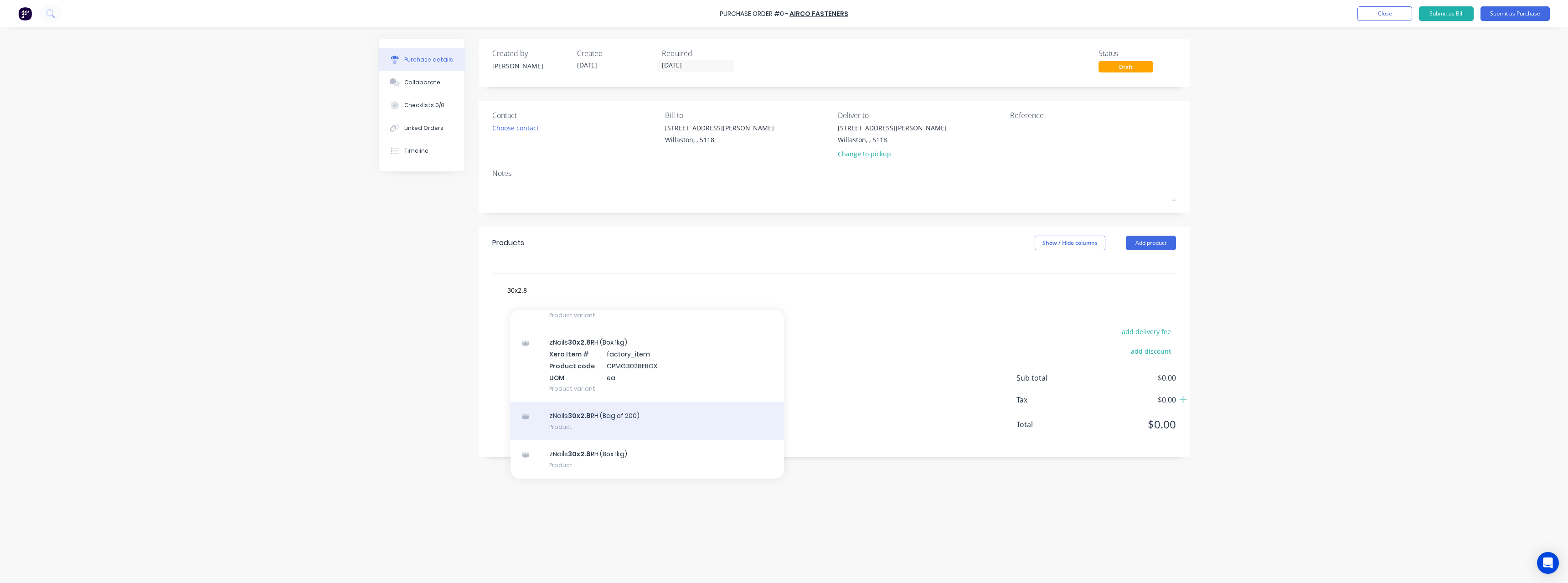
click at [662, 414] on div "zNails 30x2.8 RH (Bag of 200) Product" at bounding box center [647, 421] width 273 height 38
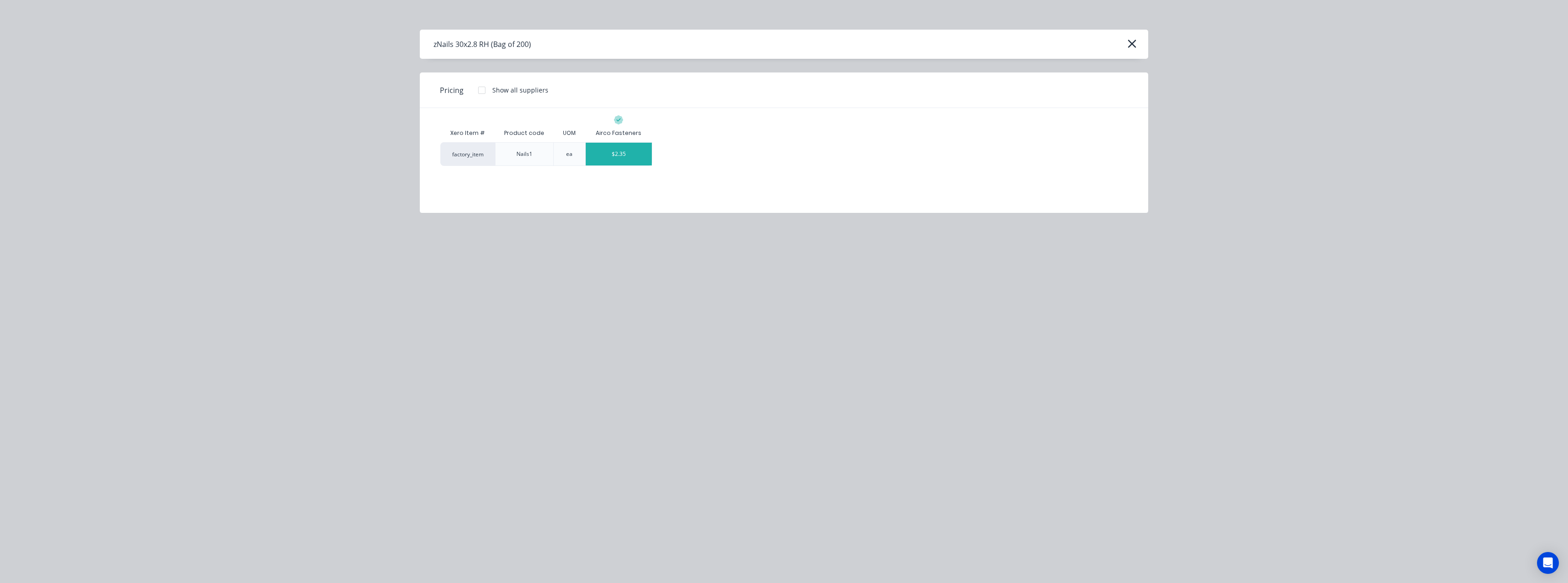
click at [615, 158] on div "$2.35" at bounding box center [618, 153] width 66 height 23
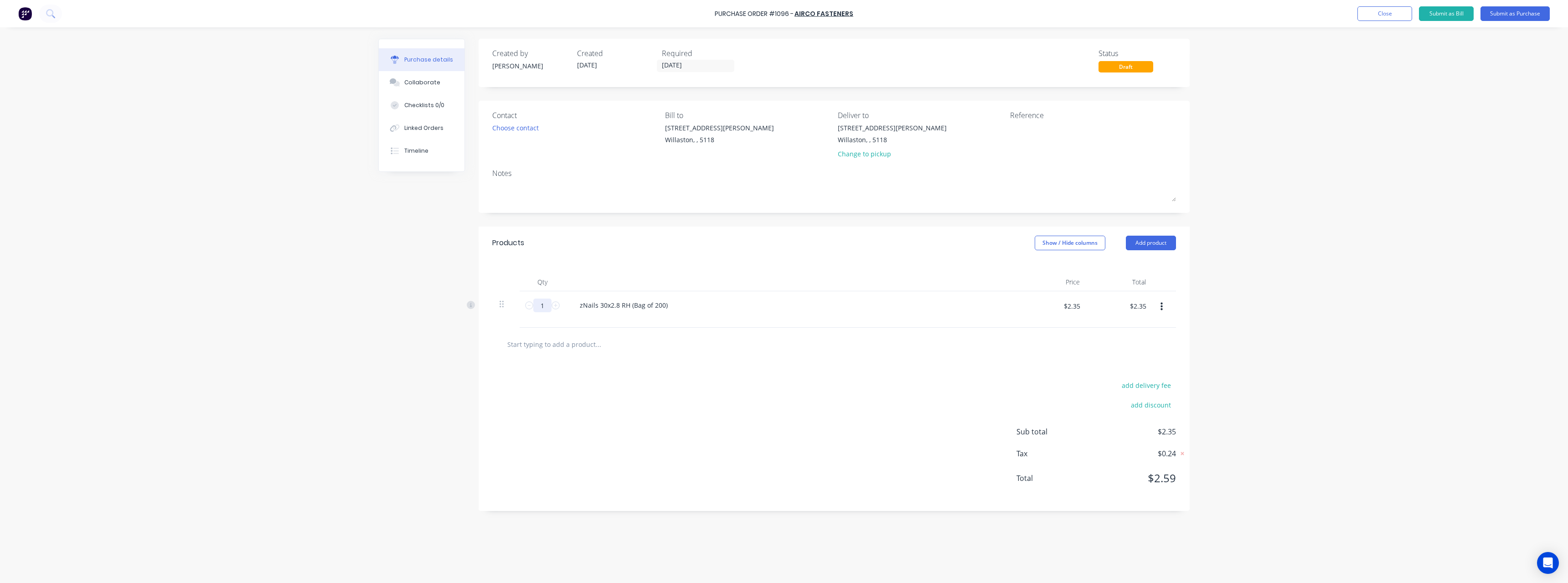
click at [548, 304] on input "1" at bounding box center [542, 305] width 18 height 13
click at [555, 349] on input "text" at bounding box center [598, 344] width 183 height 18
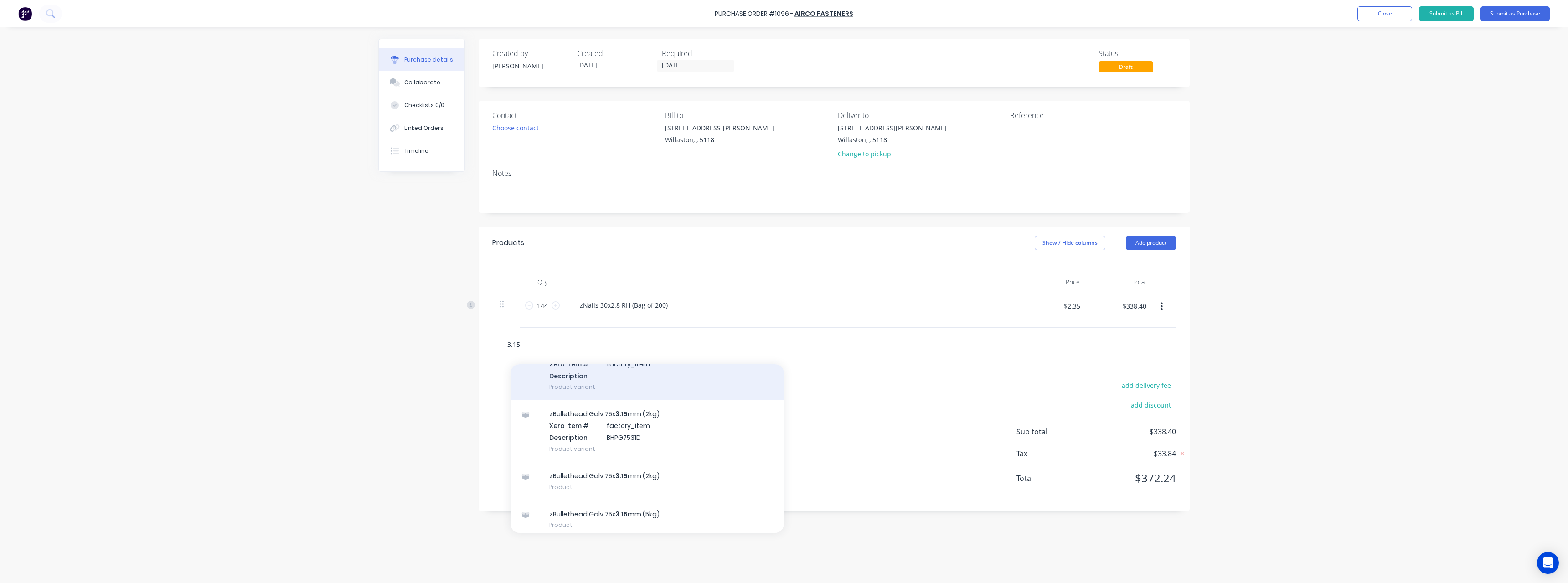
scroll to position [60, 0]
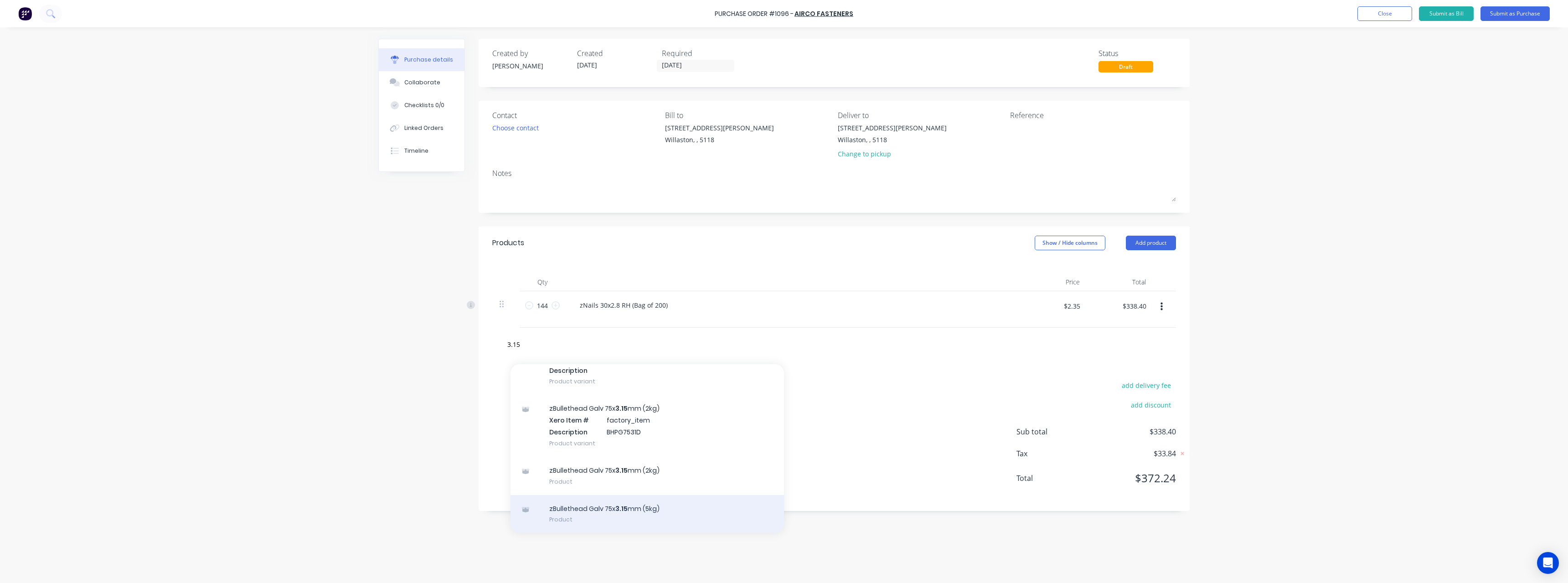
click at [676, 504] on div "zBullethead Galv 75x 3.15 mm (5kg) Product" at bounding box center [647, 514] width 273 height 38
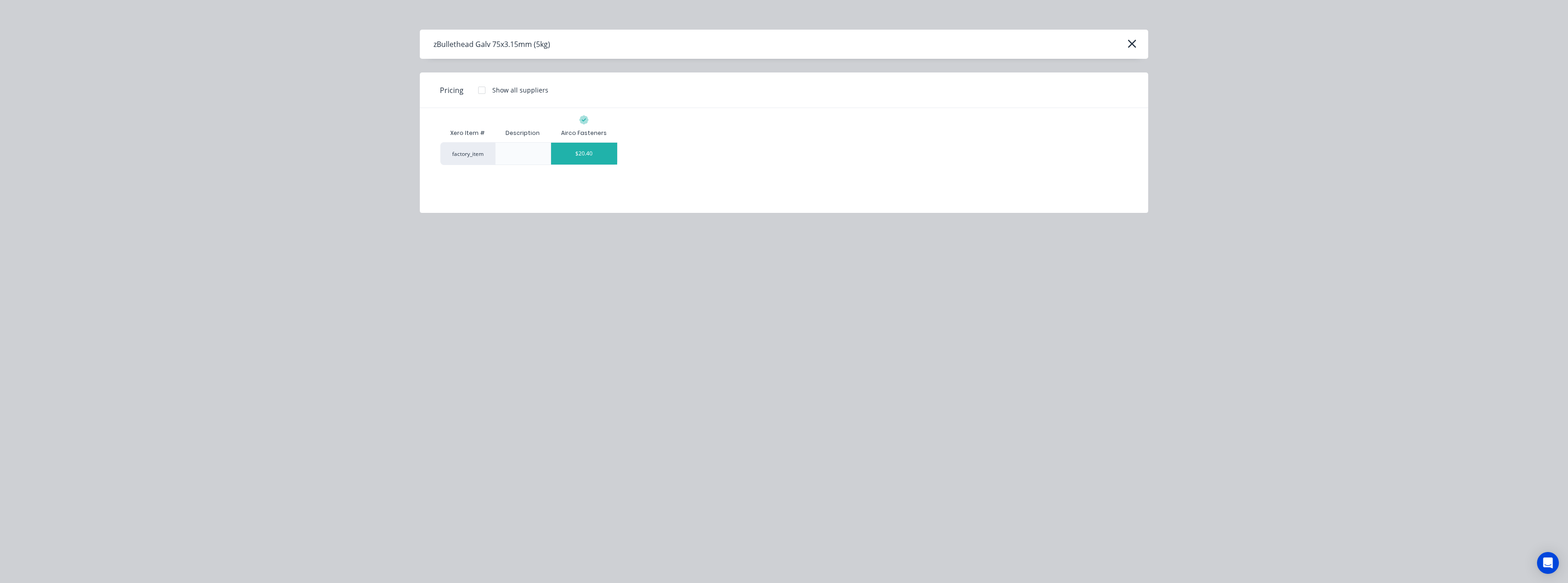
click at [589, 156] on div "$20.40" at bounding box center [584, 153] width 66 height 22
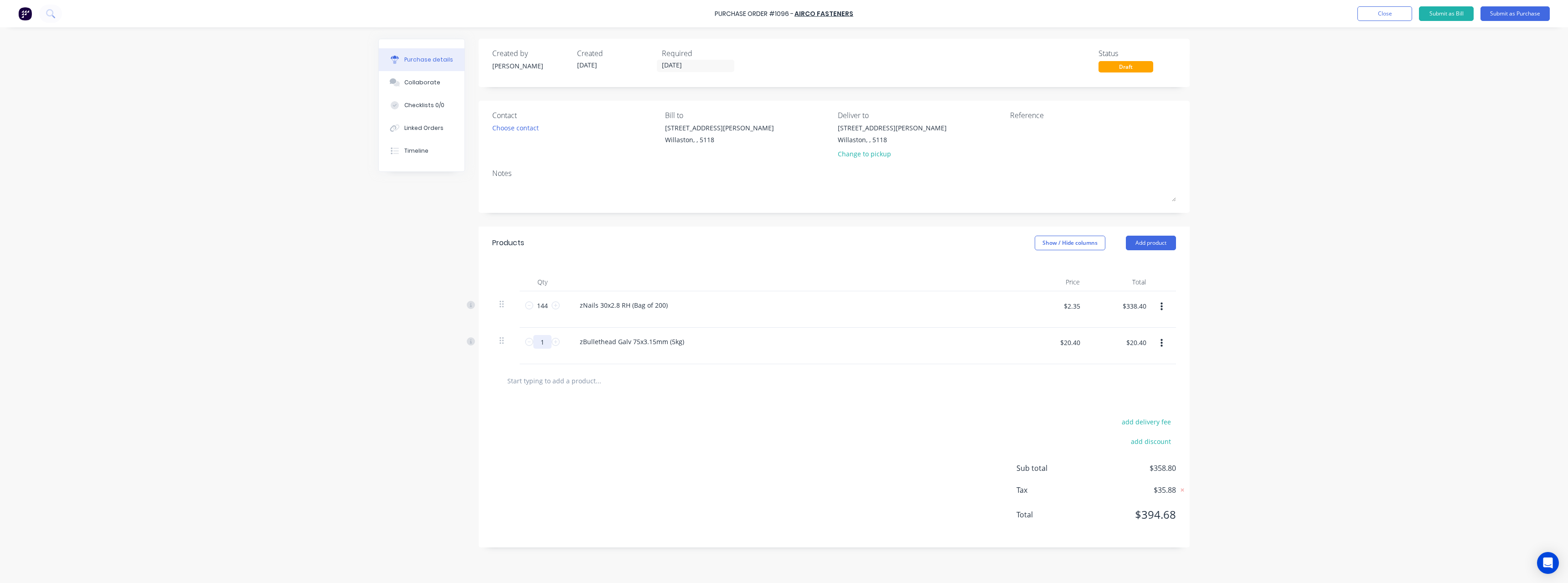
click at [551, 343] on input "1" at bounding box center [542, 341] width 18 height 13
click at [581, 380] on input "text" at bounding box center [598, 380] width 183 height 18
click at [558, 341] on icon at bounding box center [555, 341] width 8 height 8
click at [603, 389] on input "text" at bounding box center [598, 380] width 183 height 18
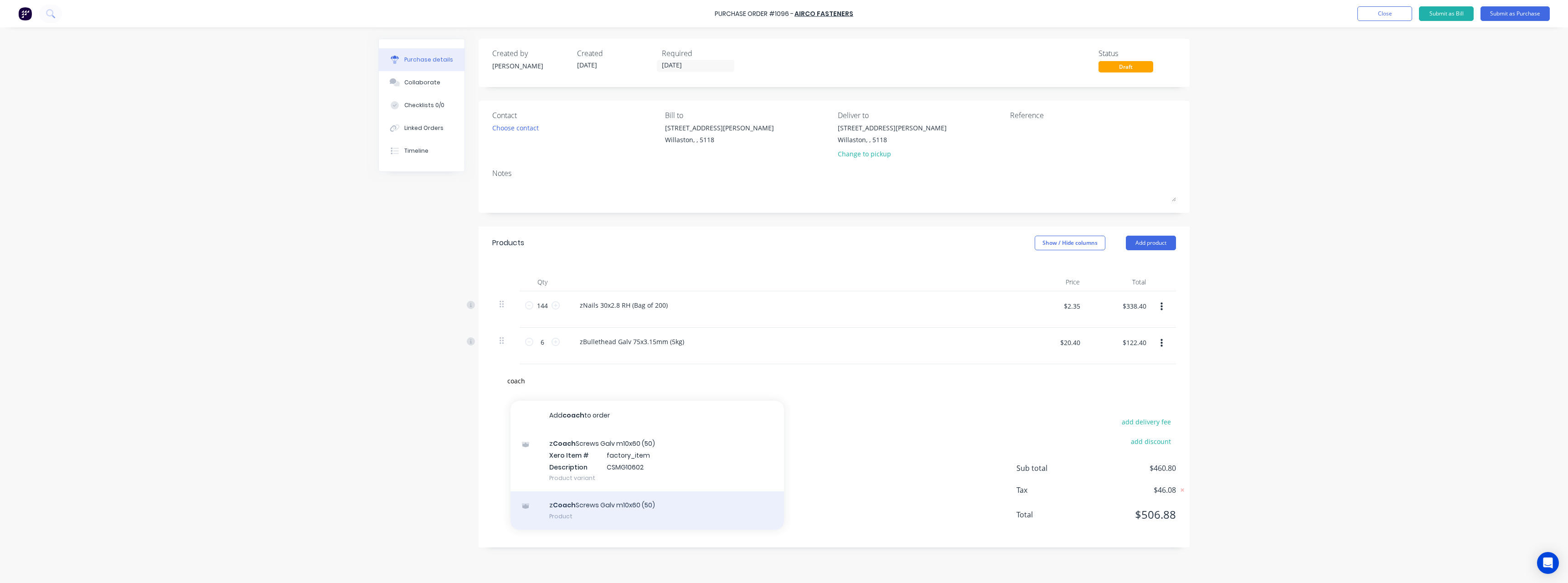
click at [665, 498] on div "z Coach Screws Galv m10x60 (50) Product" at bounding box center [647, 510] width 273 height 38
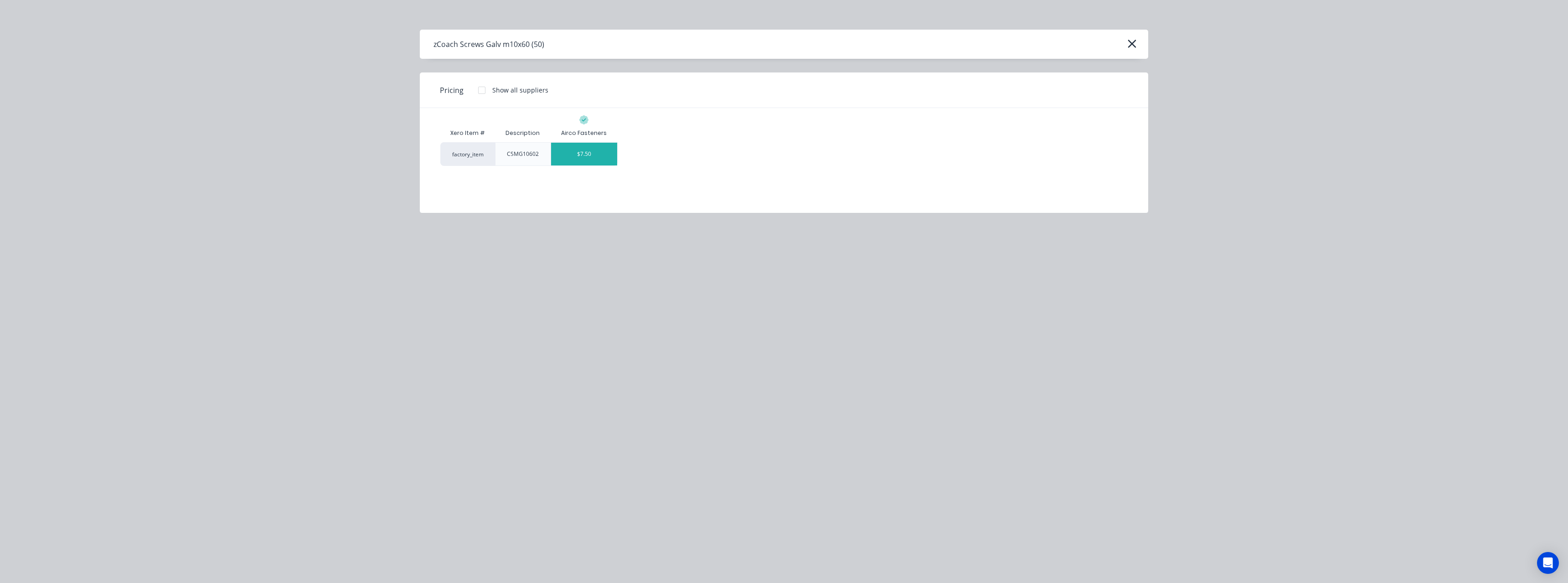
click at [579, 159] on div "$7.50" at bounding box center [584, 153] width 66 height 23
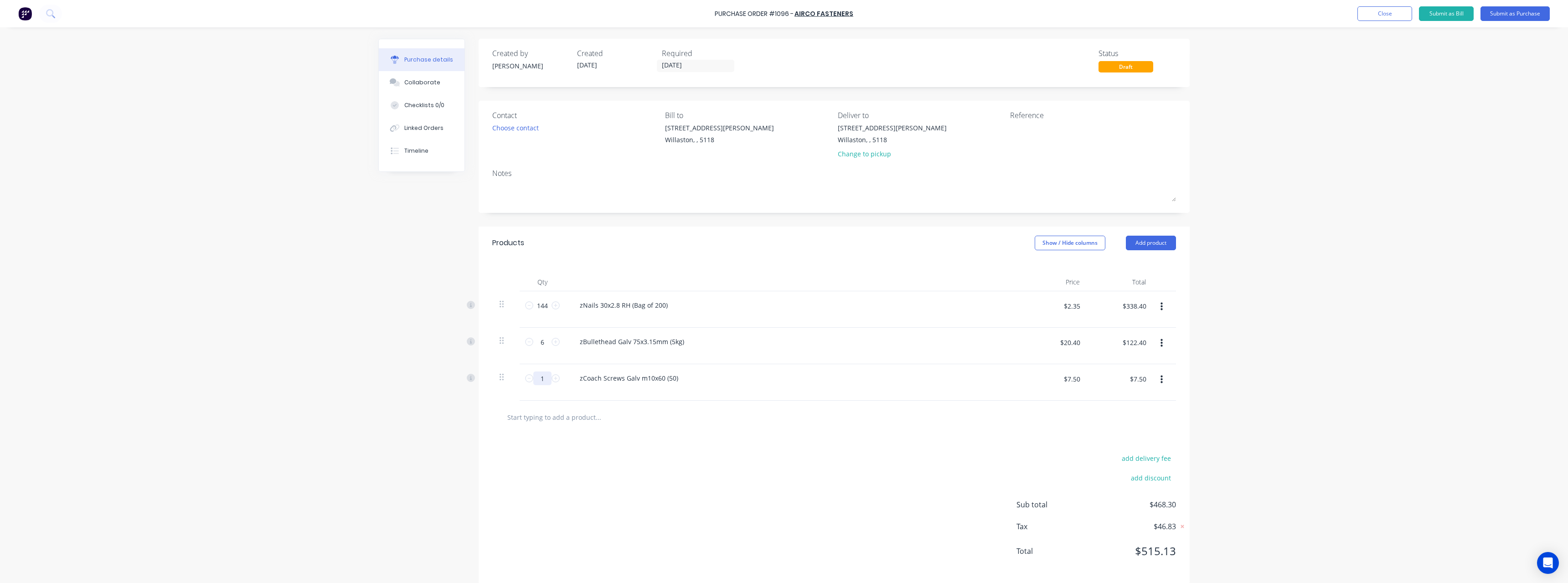
click at [545, 379] on input "1" at bounding box center [542, 378] width 18 height 13
click at [567, 417] on input "text" at bounding box center [598, 417] width 183 height 18
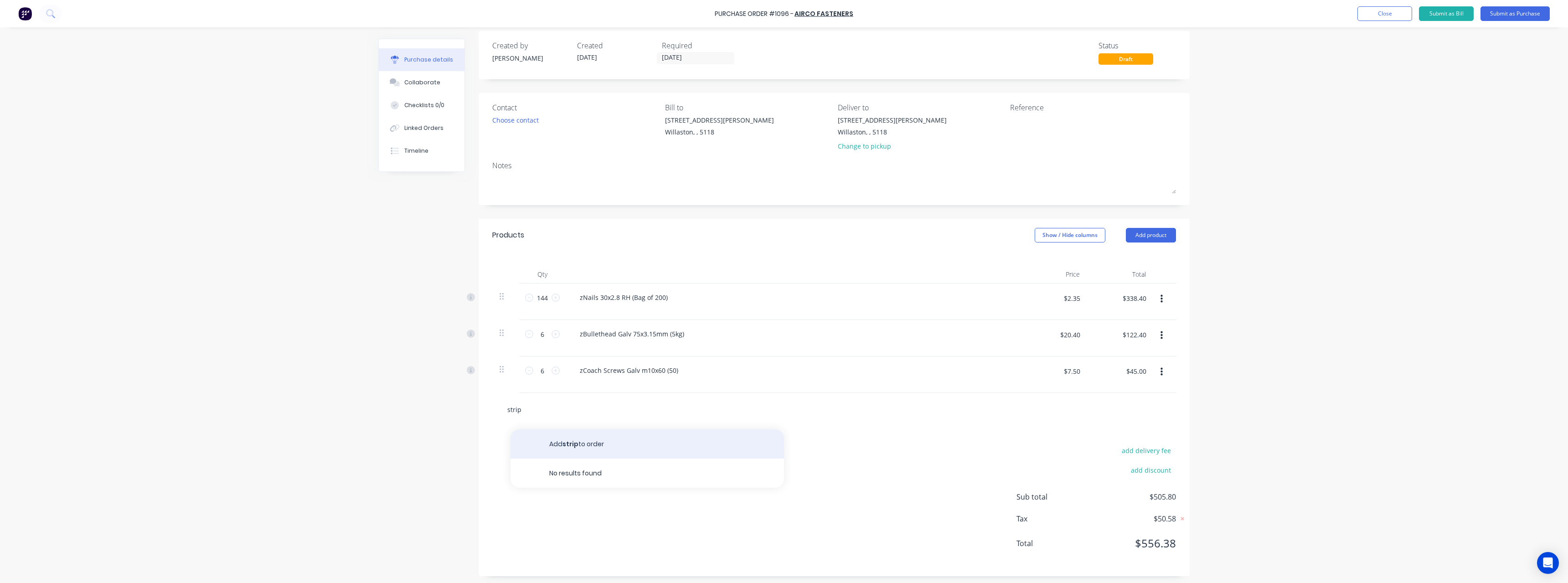
scroll to position [10, 0]
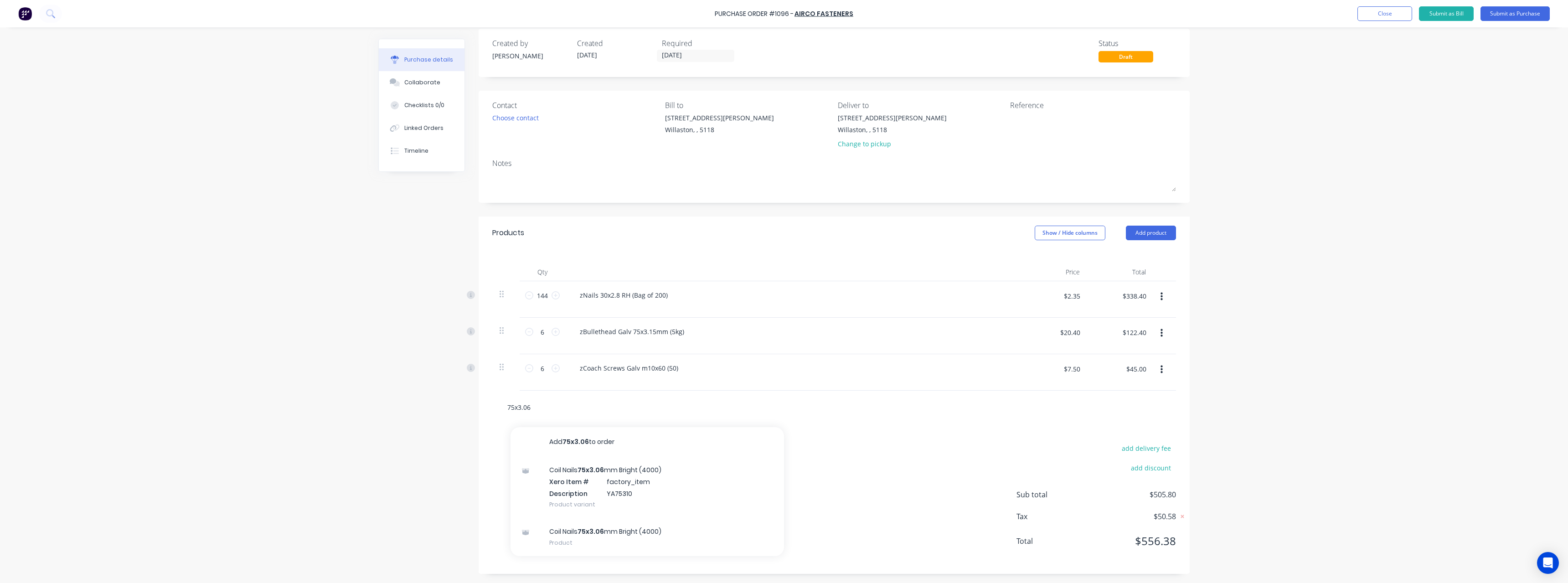
drag, startPoint x: 548, startPoint y: 408, endPoint x: 485, endPoint y: 410, distance: 63.0
click at [485, 410] on div "75x3.06 Add 75x3.06 to order Coil Nails 75x3.06 mm Bright (4000) Xero Item # fa…" at bounding box center [834, 407] width 711 height 33
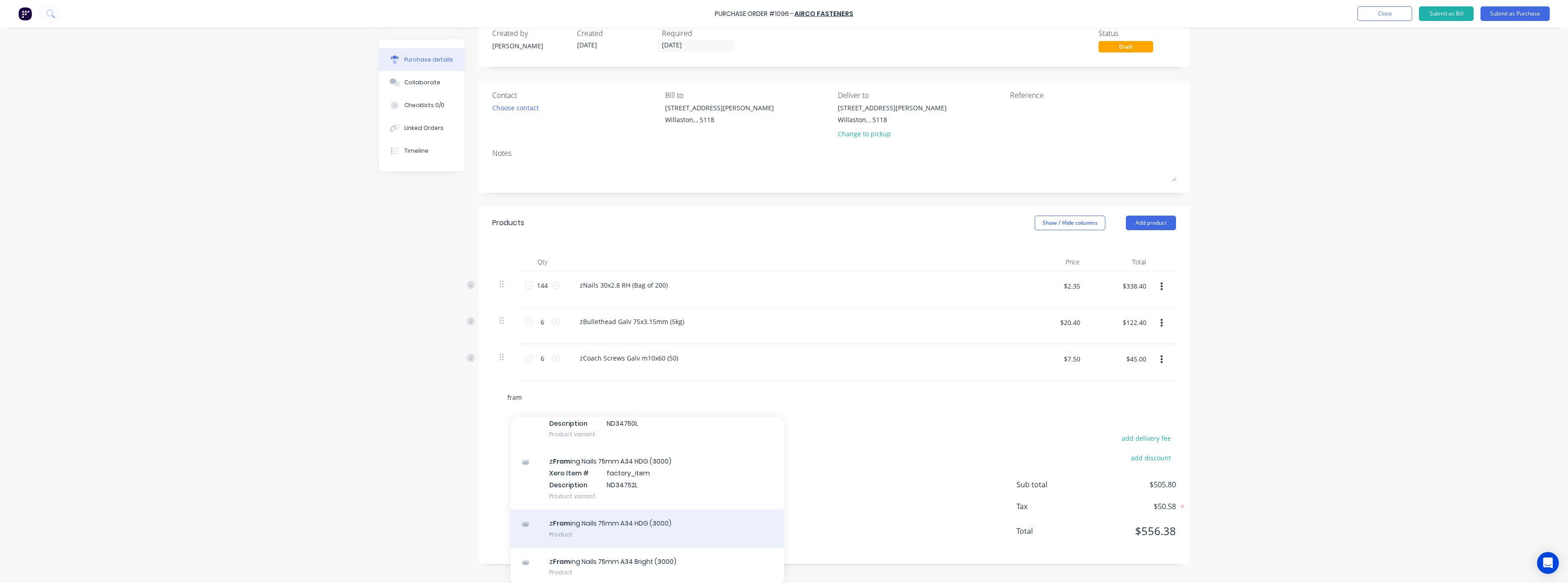
scroll to position [23, 0]
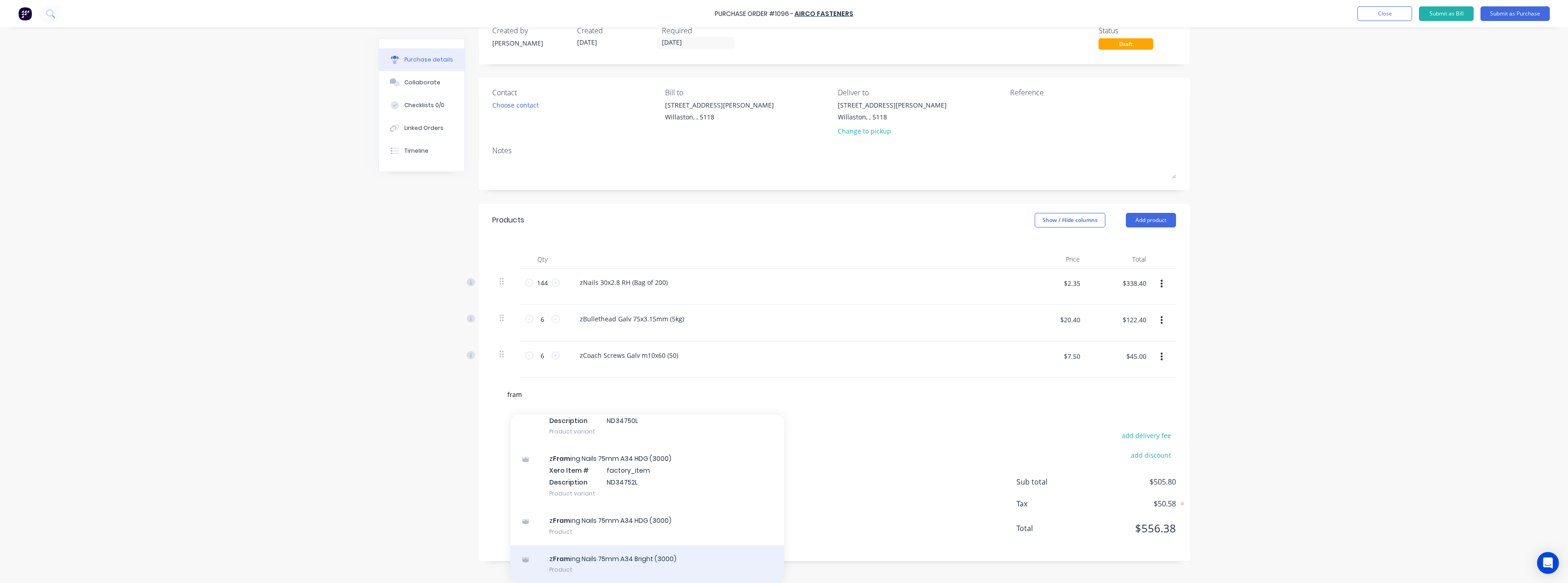
click at [677, 552] on div "z Fram ing Nails 75mm A34 Bright (3000) Product" at bounding box center [647, 564] width 273 height 38
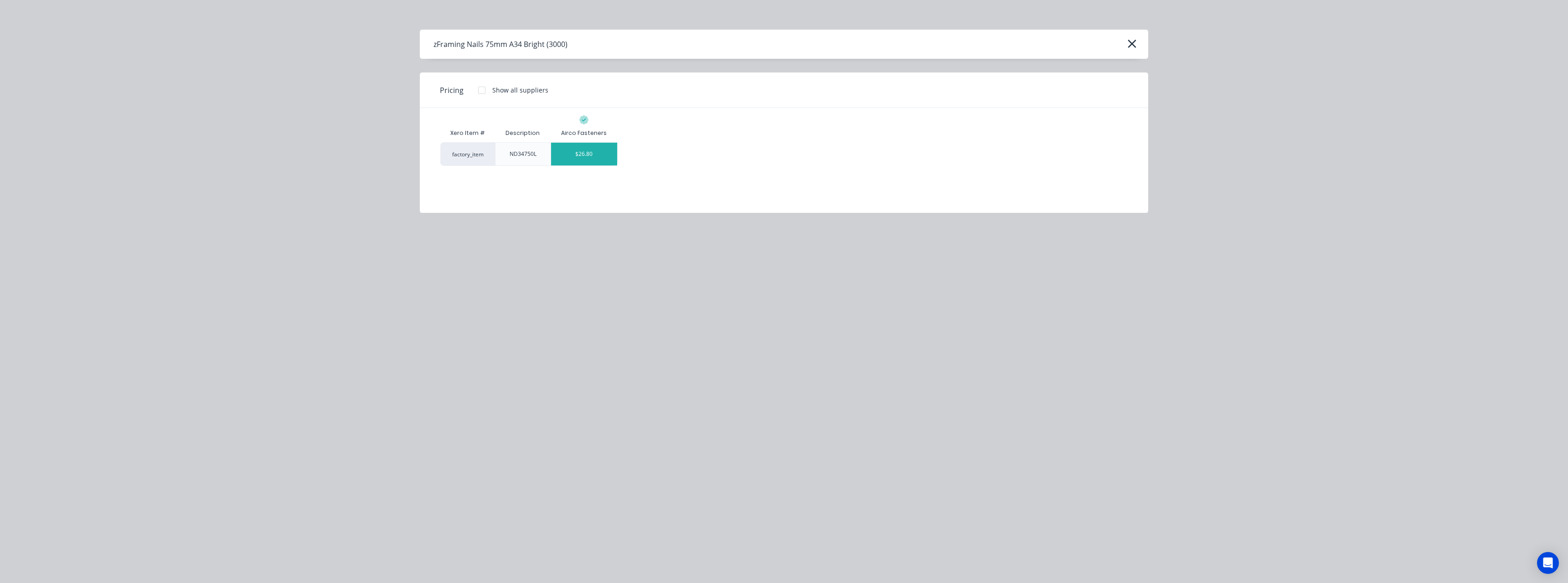
click at [577, 158] on div "$26.80" at bounding box center [584, 153] width 66 height 23
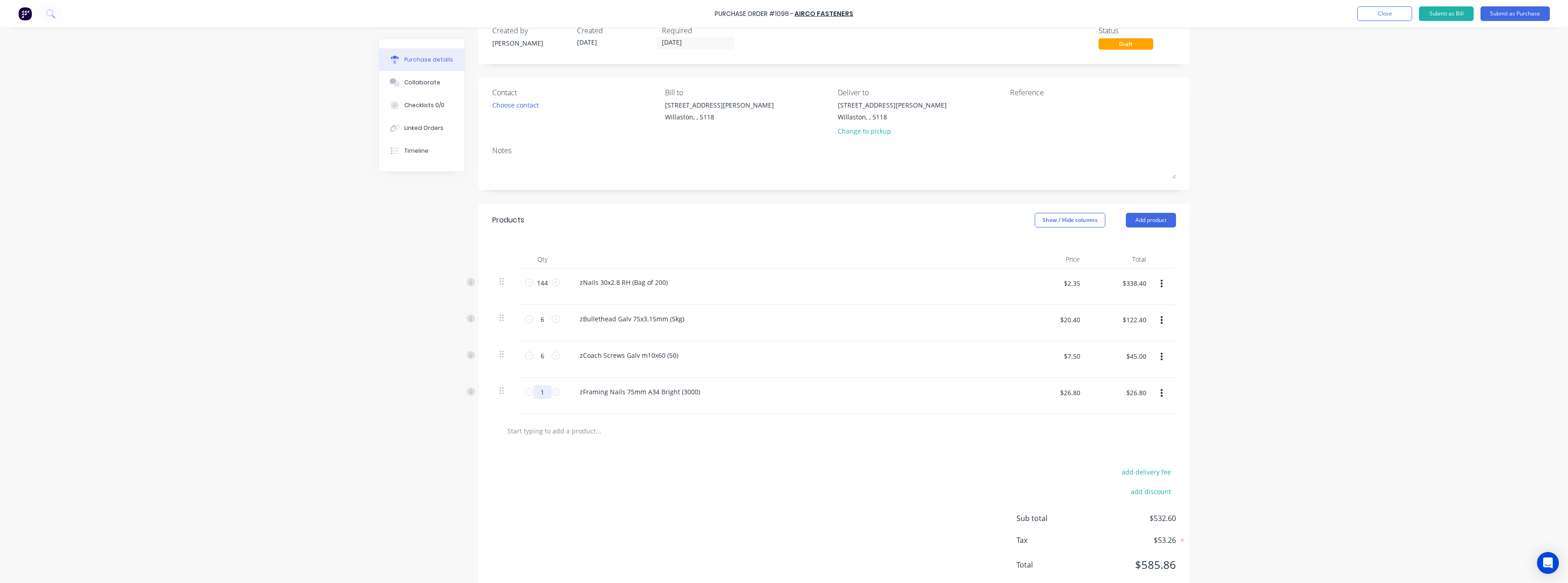
click at [542, 392] on input "1" at bounding box center [542, 392] width 18 height 13
click at [539, 431] on input "text" at bounding box center [598, 431] width 183 height 18
click at [1026, 108] on textarea at bounding box center [1066, 111] width 114 height 21
drag, startPoint x: 1076, startPoint y: 394, endPoint x: 1077, endPoint y: 403, distance: 9.1
click at [1076, 394] on input "$26.80" at bounding box center [1069, 393] width 31 height 15
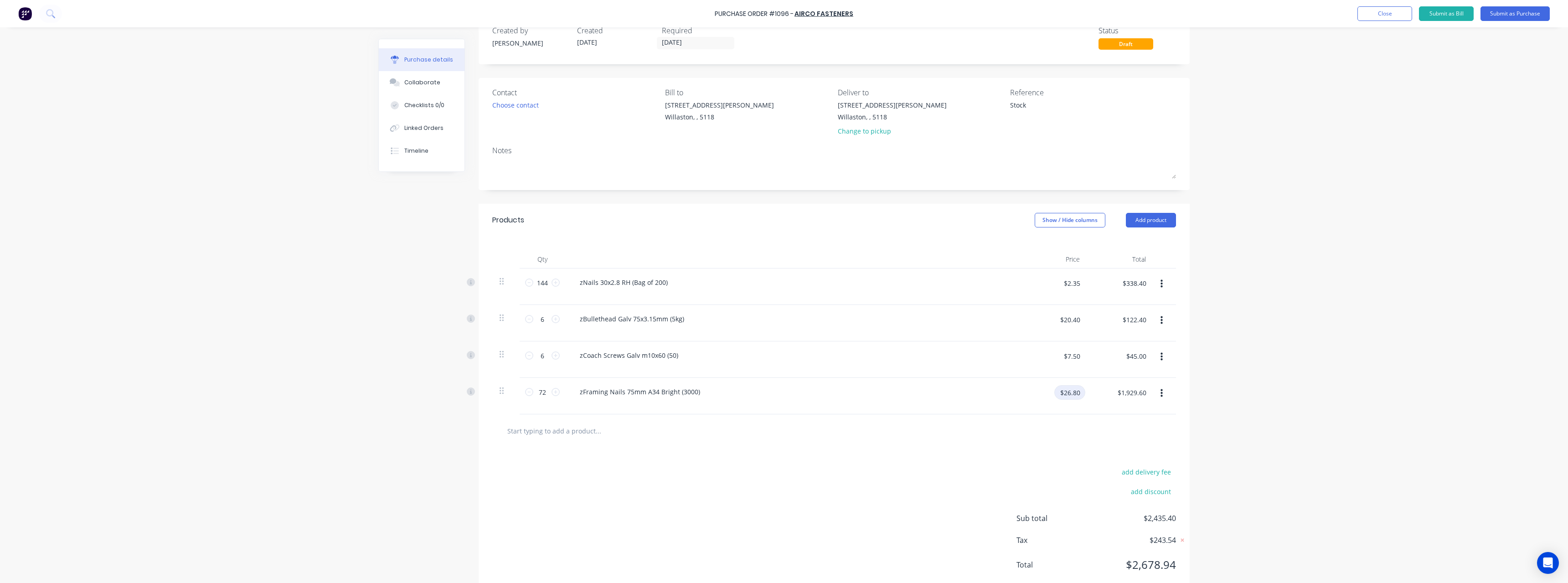
click at [1074, 395] on input "$26.80" at bounding box center [1069, 393] width 31 height 15
click at [1512, 13] on button "Submit as Purchase" at bounding box center [1515, 13] width 69 height 15
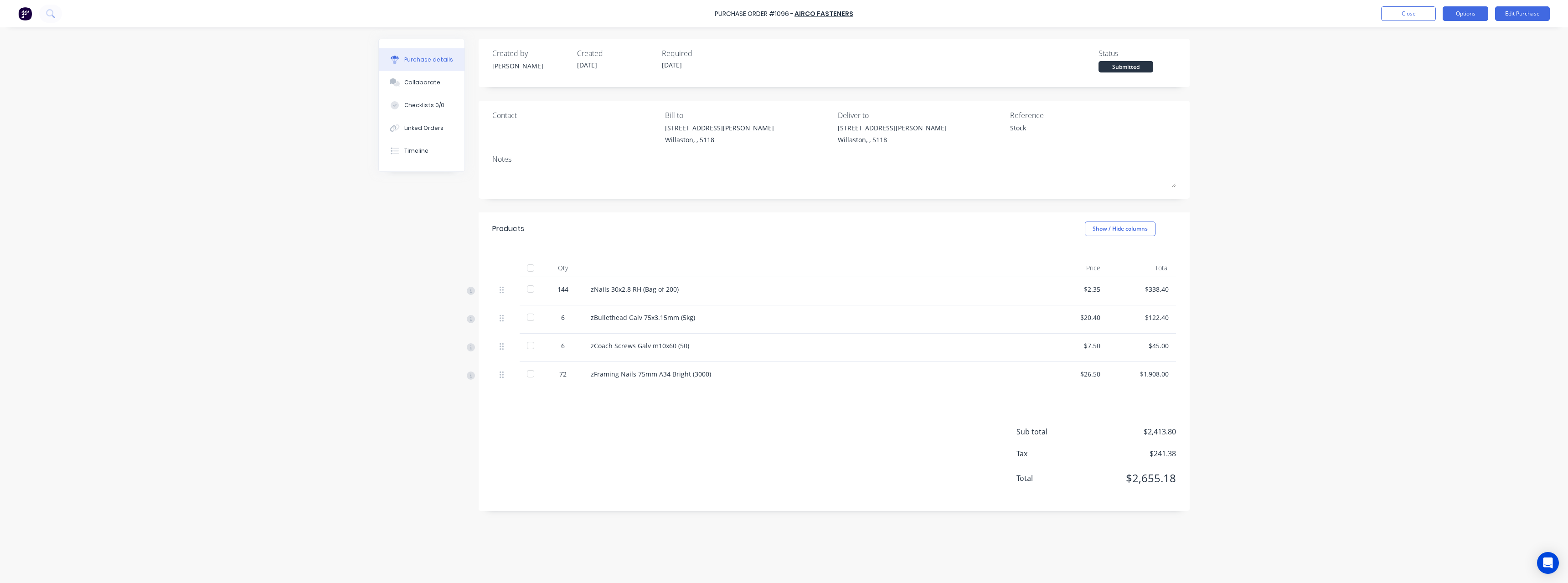
click at [1481, 16] on button "Options" at bounding box center [1465, 13] width 46 height 15
click at [1464, 35] on div "Print / Email" at bounding box center [1444, 37] width 70 height 13
click at [1459, 54] on div "With pricing" at bounding box center [1444, 55] width 70 height 13
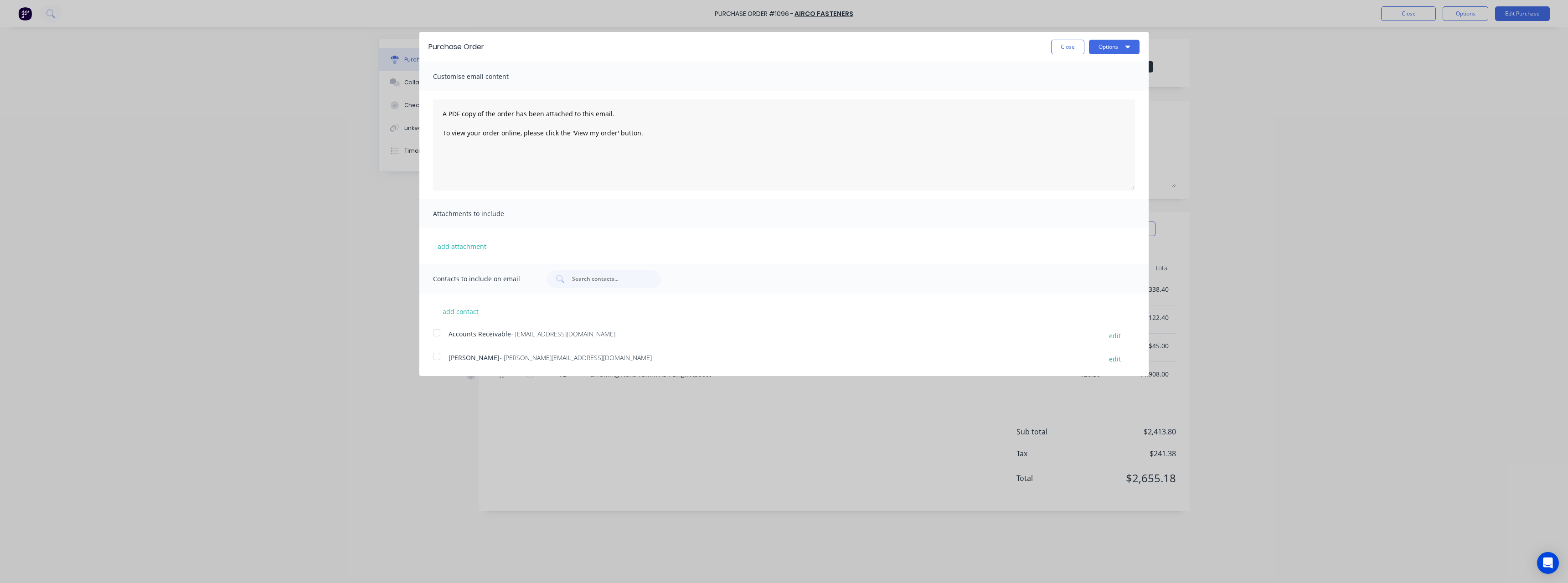
click at [542, 357] on span "- [PERSON_NAME][EMAIL_ADDRESS][DOMAIN_NAME]" at bounding box center [576, 357] width 152 height 9
click at [1108, 46] on button "Options" at bounding box center [1114, 47] width 51 height 15
click at [1085, 84] on div "Email" at bounding box center [1096, 88] width 70 height 13
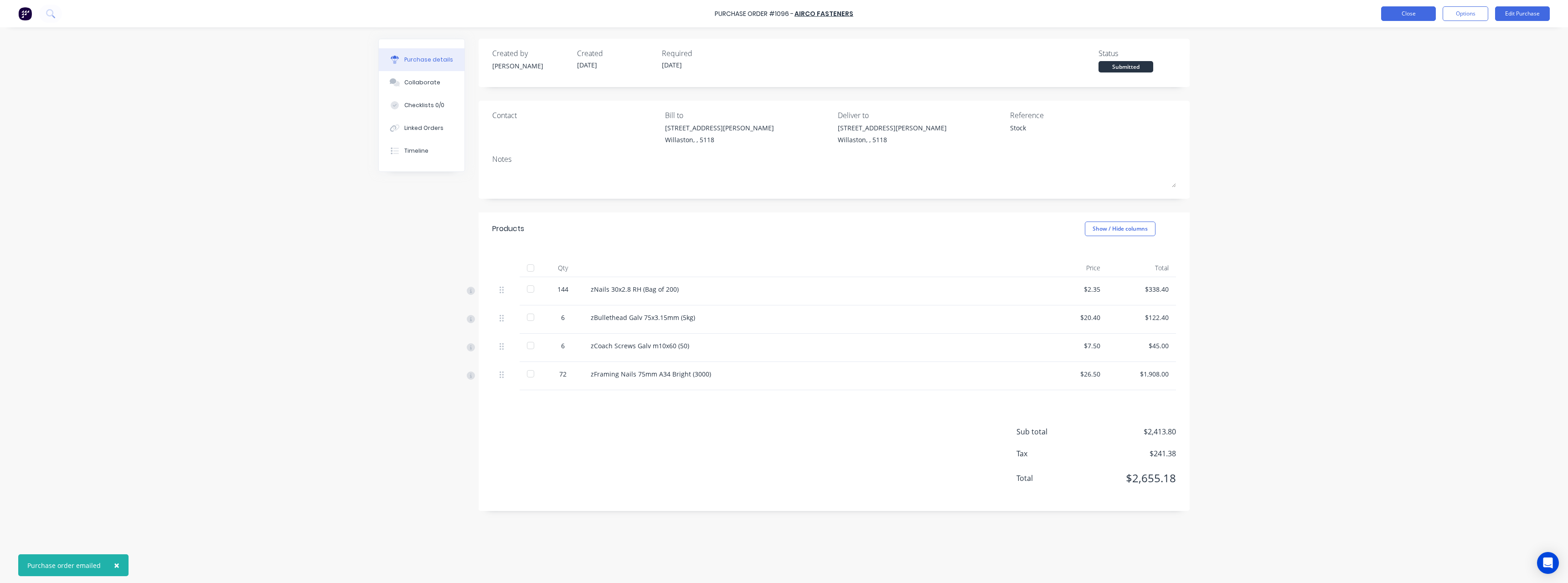
click at [1393, 13] on button "Close" at bounding box center [1409, 13] width 55 height 15
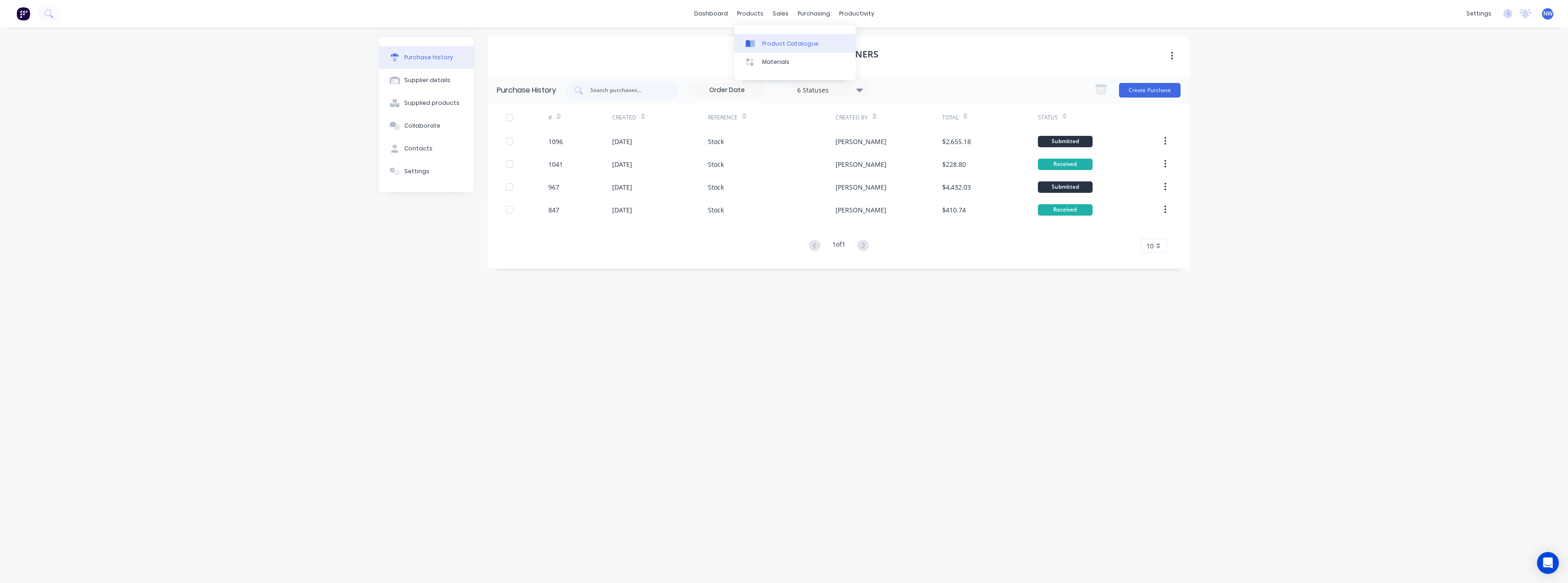
click at [774, 44] on div "Product Catalogue" at bounding box center [790, 43] width 57 height 8
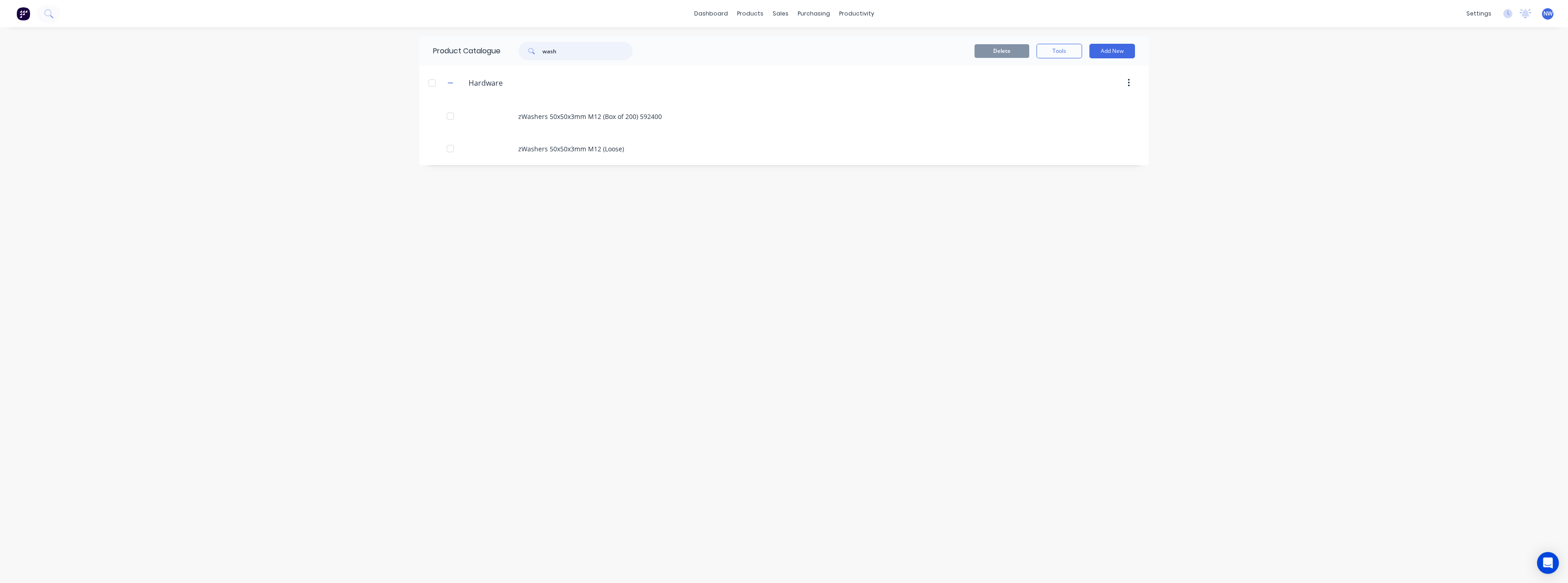
drag, startPoint x: 571, startPoint y: 52, endPoint x: 514, endPoint y: 55, distance: 57.1
click at [514, 55] on div "wash" at bounding box center [571, 51] width 123 height 18
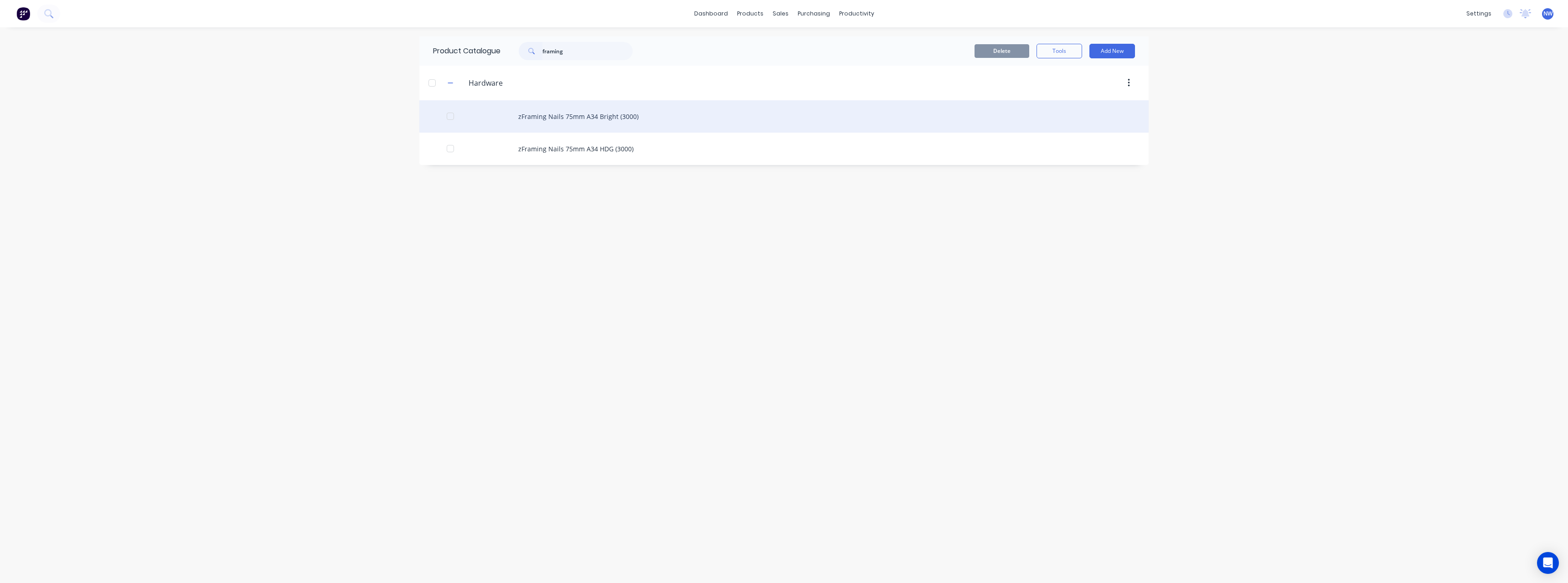
click at [632, 115] on div "zFraming Nails 75mm A34 Bright (3000)" at bounding box center [784, 116] width 729 height 32
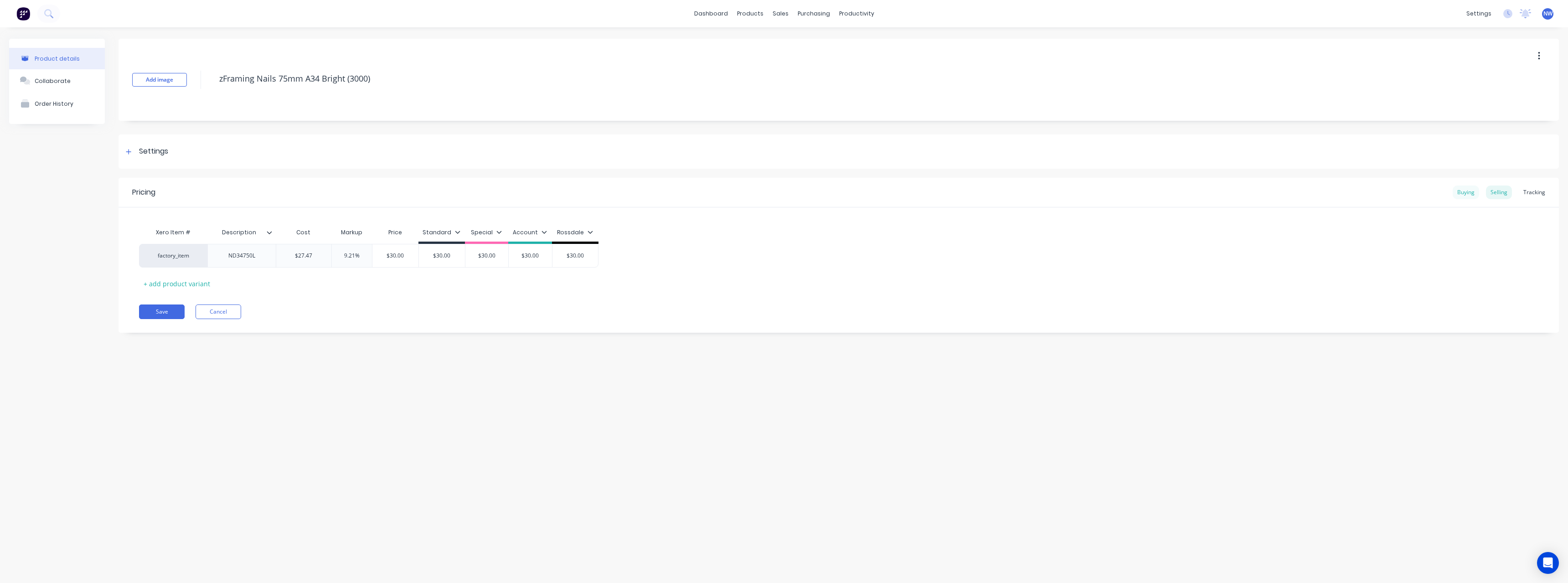
click at [1460, 194] on div "Buying" at bounding box center [1466, 192] width 26 height 13
click at [323, 255] on input "$26.80" at bounding box center [309, 253] width 66 height 8
click at [183, 311] on button "Save" at bounding box center [161, 309] width 46 height 15
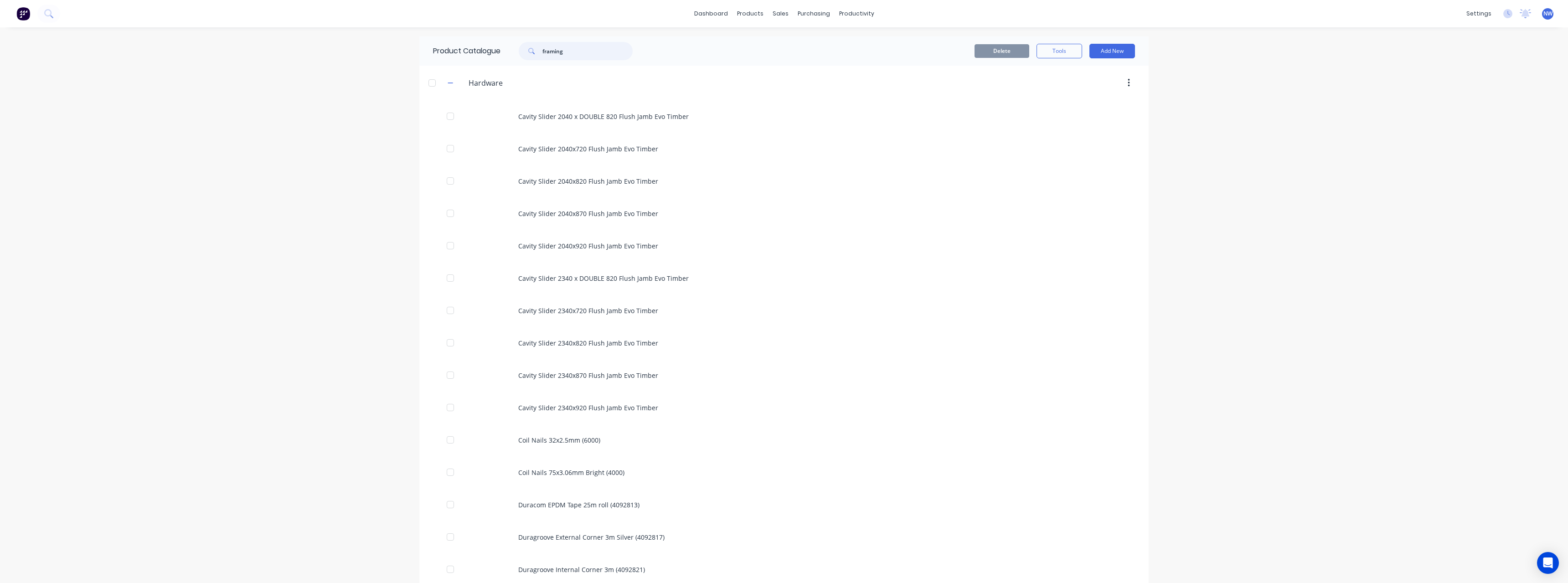
drag, startPoint x: 582, startPoint y: 53, endPoint x: 508, endPoint y: 55, distance: 74.0
click at [509, 55] on div "framing" at bounding box center [571, 51] width 123 height 18
click at [1546, 13] on span "NW" at bounding box center [1548, 13] width 9 height 8
click at [1491, 117] on button "Sign out" at bounding box center [1492, 114] width 121 height 18
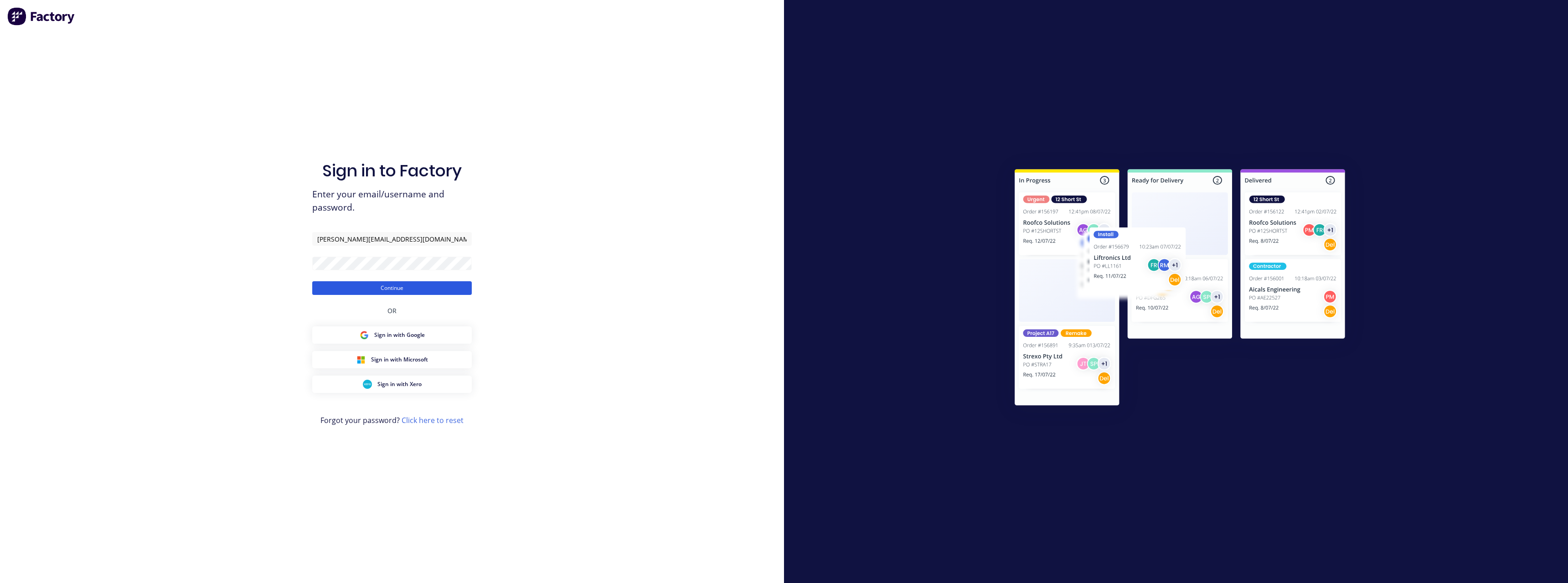
click at [399, 287] on button "Continue" at bounding box center [392, 288] width 159 height 13
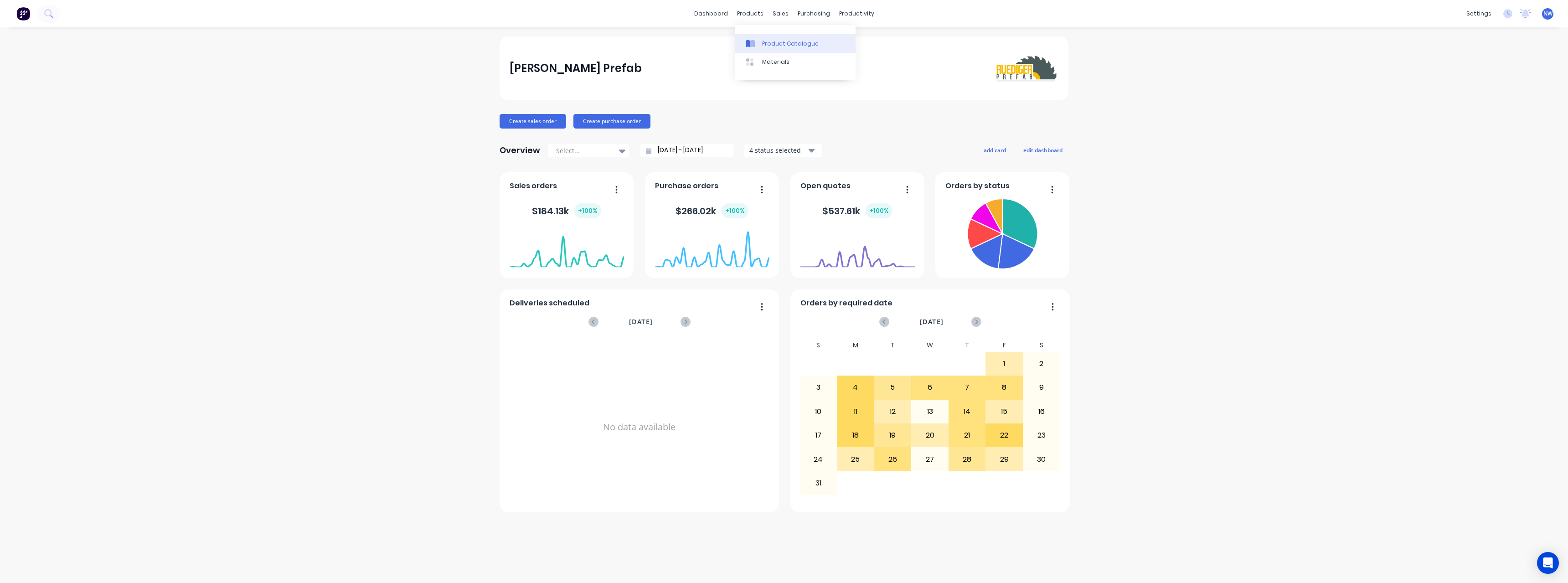
click at [771, 38] on link "Product Catalogue" at bounding box center [795, 43] width 121 height 18
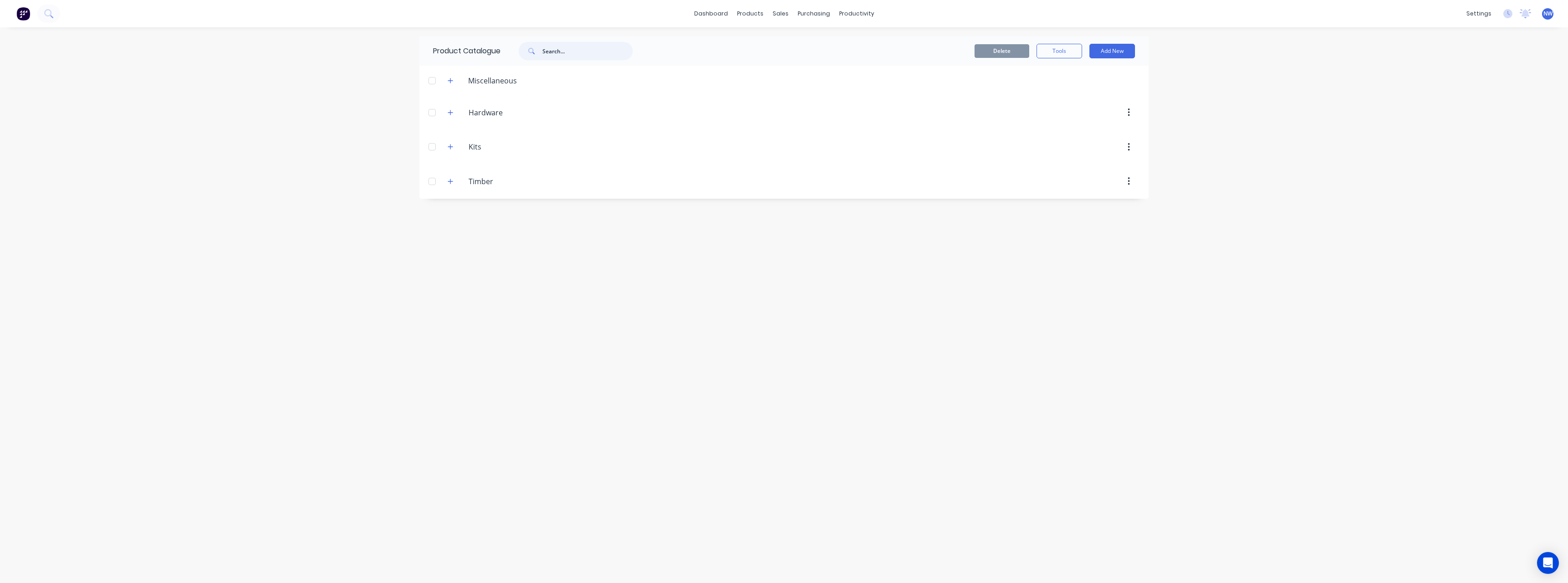
click at [556, 49] on input "text" at bounding box center [587, 51] width 90 height 18
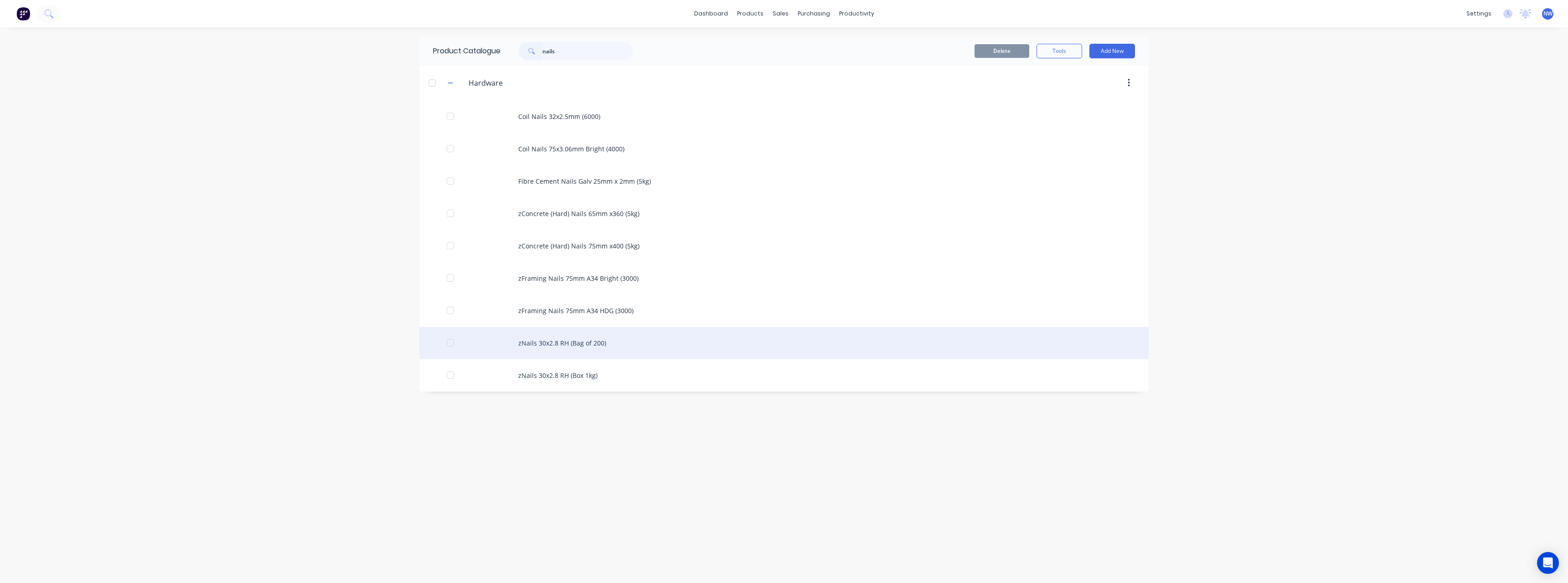
click at [618, 344] on div "zNails 30x2.8 RH (Bag of 200)" at bounding box center [784, 343] width 729 height 32
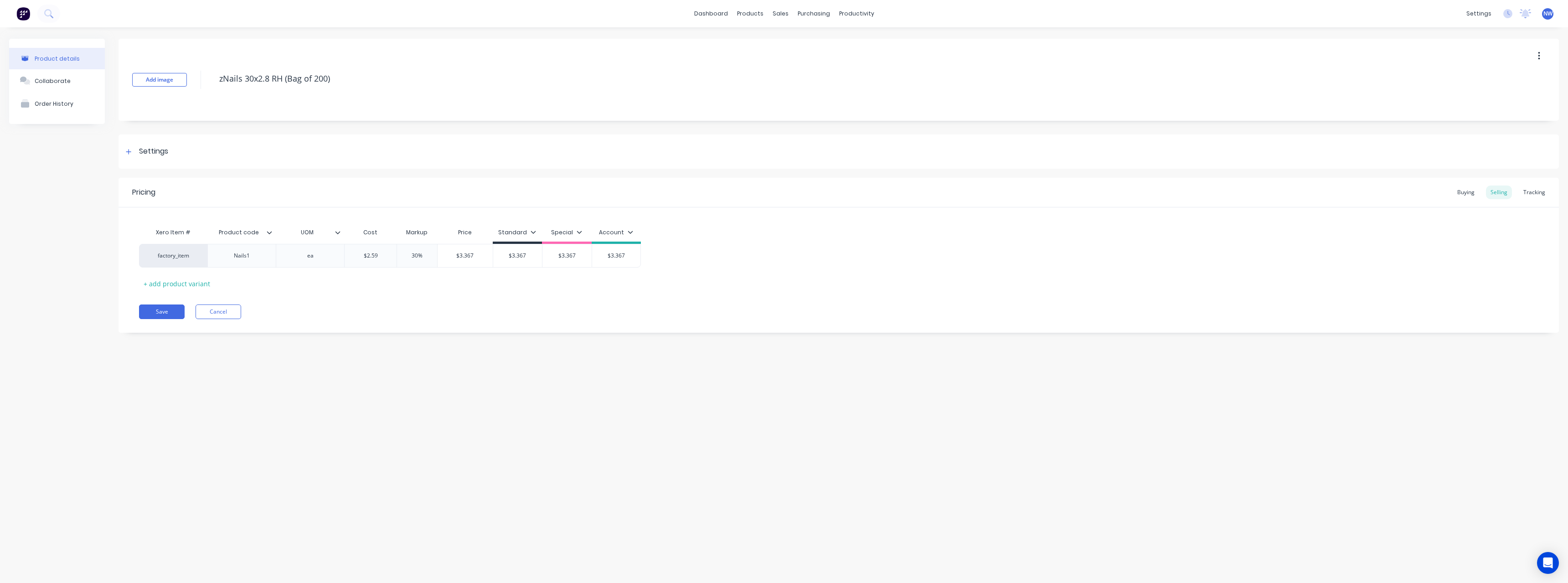
click at [270, 234] on icon at bounding box center [269, 232] width 5 height 5
click at [257, 260] on div "Nails1" at bounding box center [242, 255] width 46 height 12
click at [168, 307] on button "Save" at bounding box center [161, 312] width 46 height 15
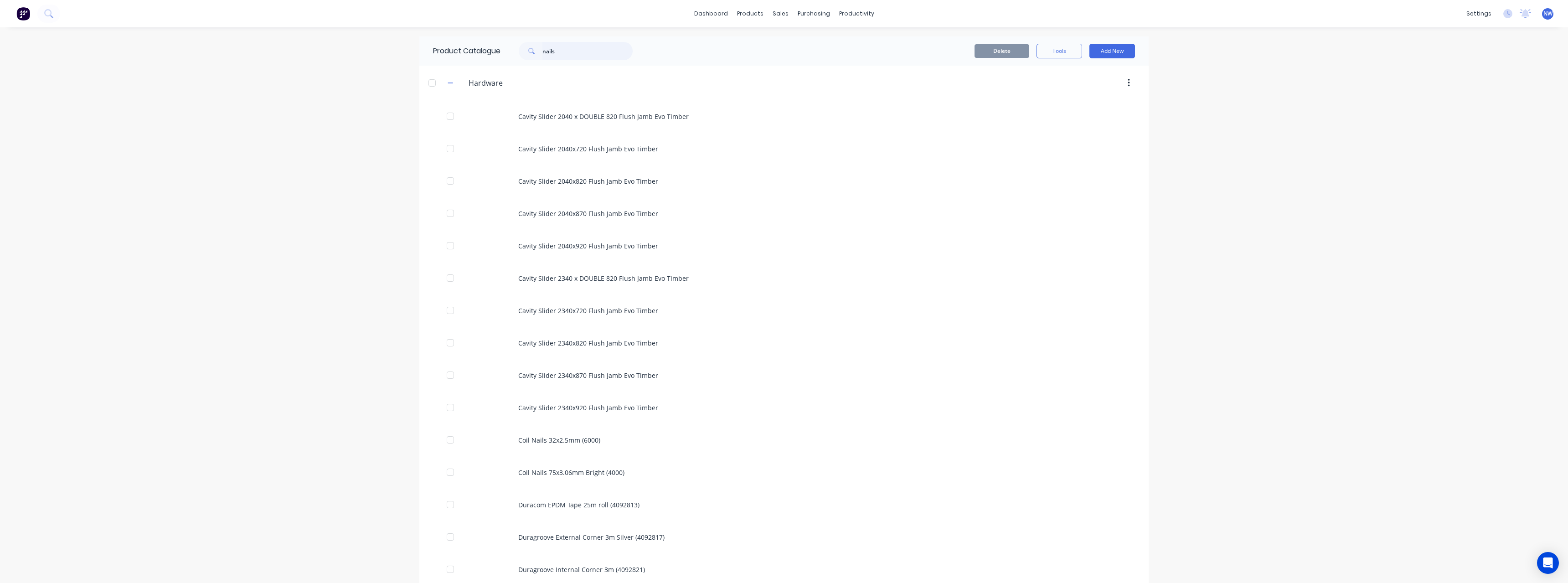
click at [573, 52] on input "nails" at bounding box center [587, 51] width 90 height 18
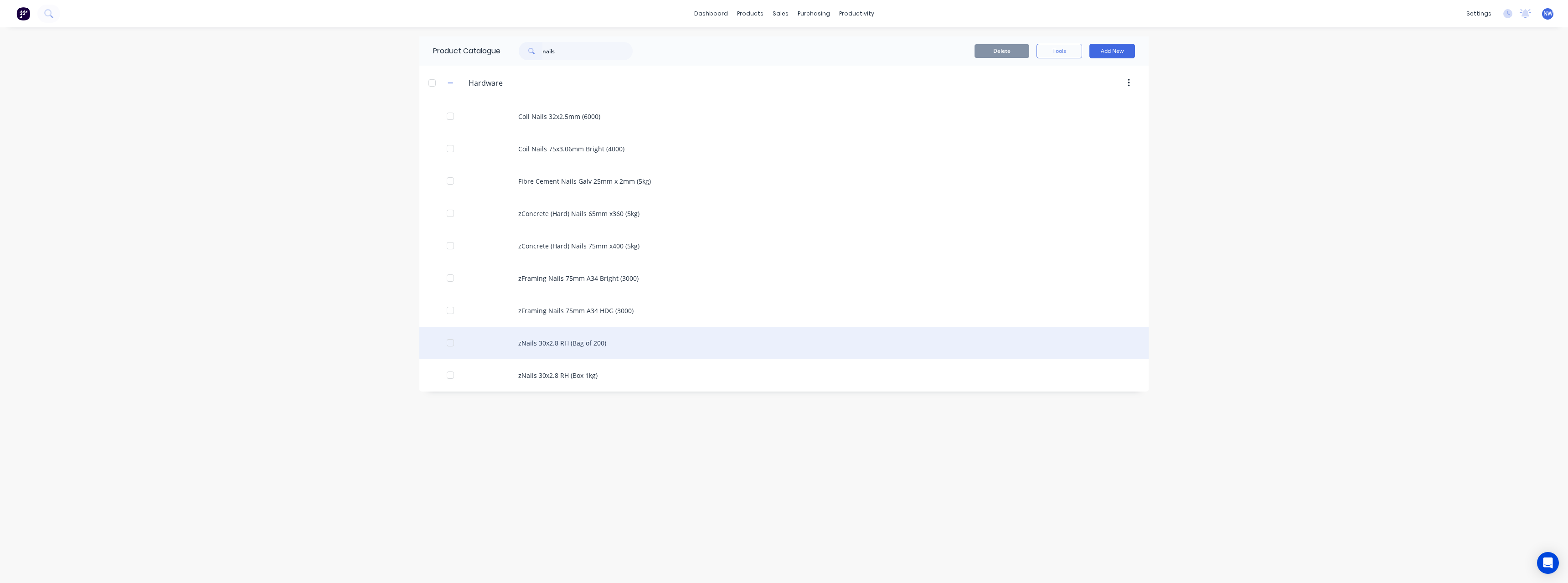
click at [618, 340] on div "zNails 30x2.8 RH (Bag of 200)" at bounding box center [784, 343] width 729 height 32
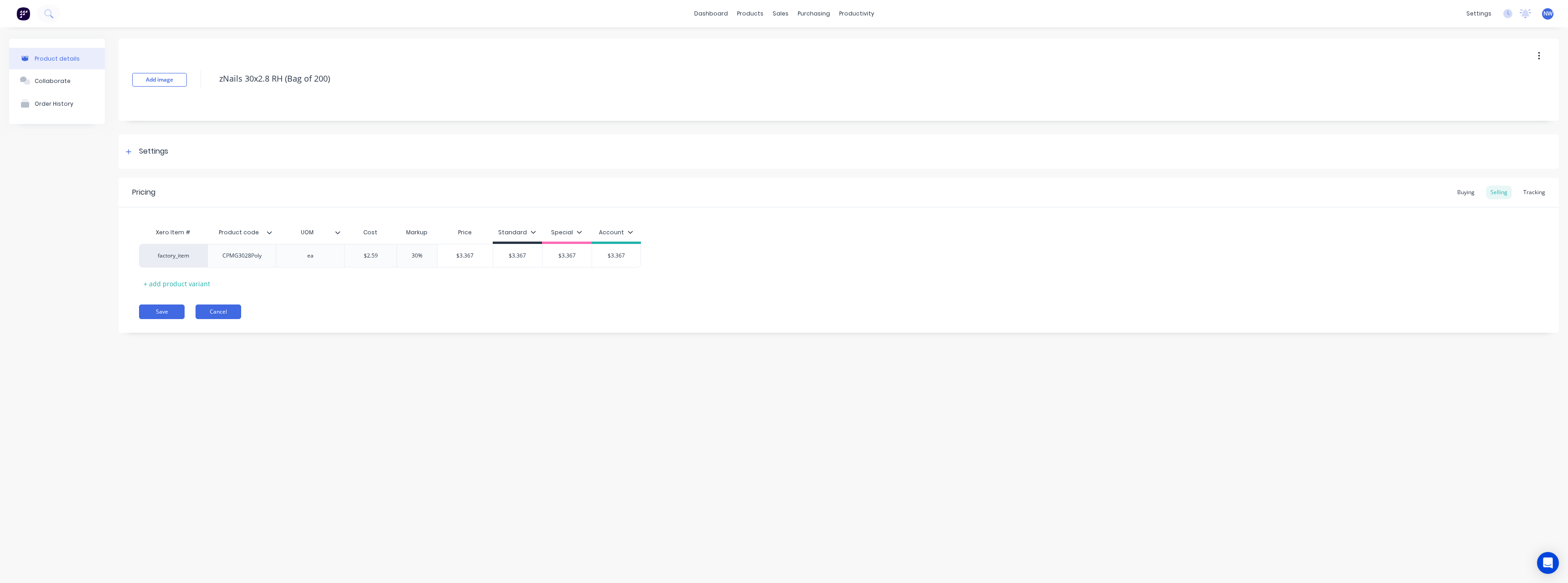
click at [219, 313] on button "Cancel" at bounding box center [218, 312] width 46 height 15
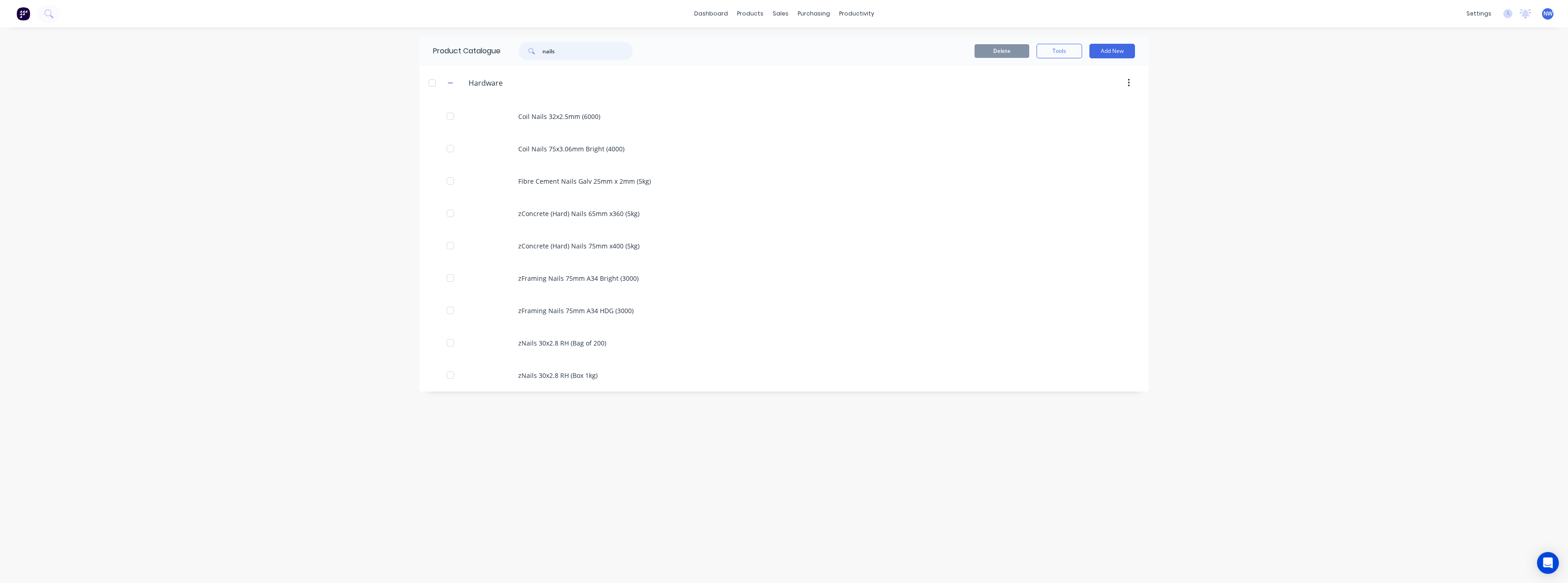
drag, startPoint x: 576, startPoint y: 53, endPoint x: 523, endPoint y: 59, distance: 53.3
click at [522, 55] on div "nails" at bounding box center [575, 51] width 114 height 18
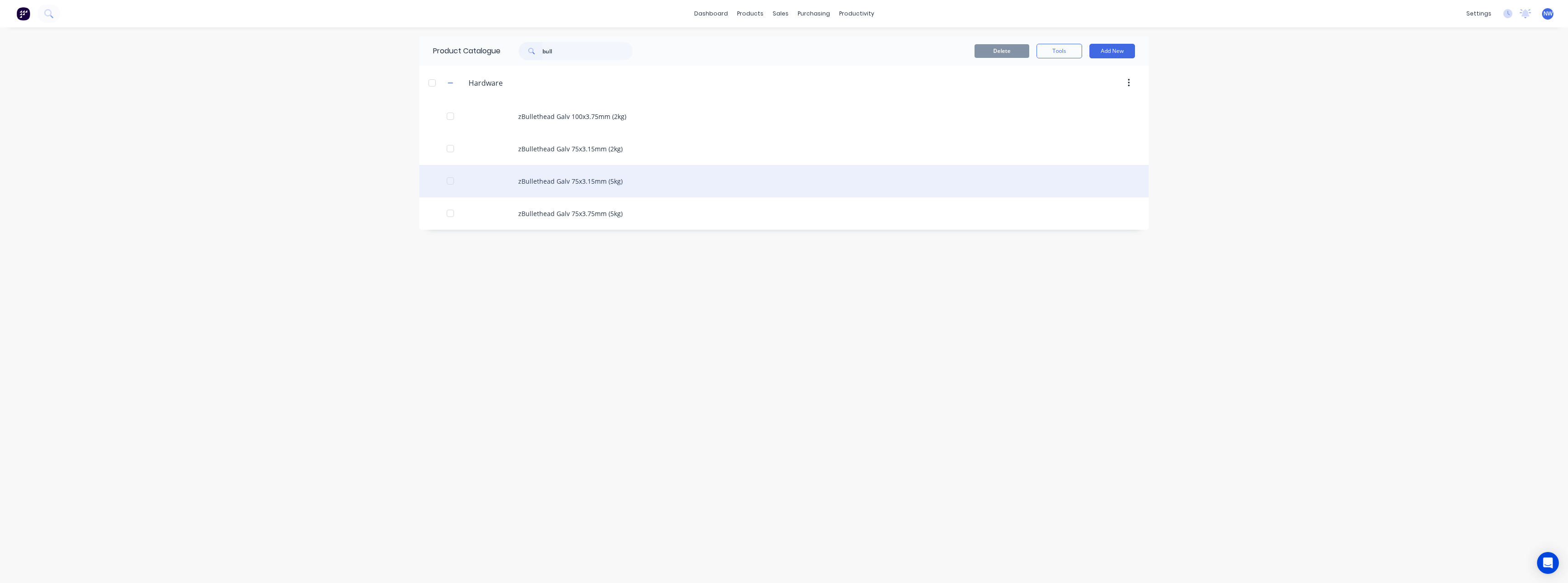
click at [629, 179] on div "zBullethead Galv 75x3.15mm (5kg)" at bounding box center [784, 181] width 729 height 32
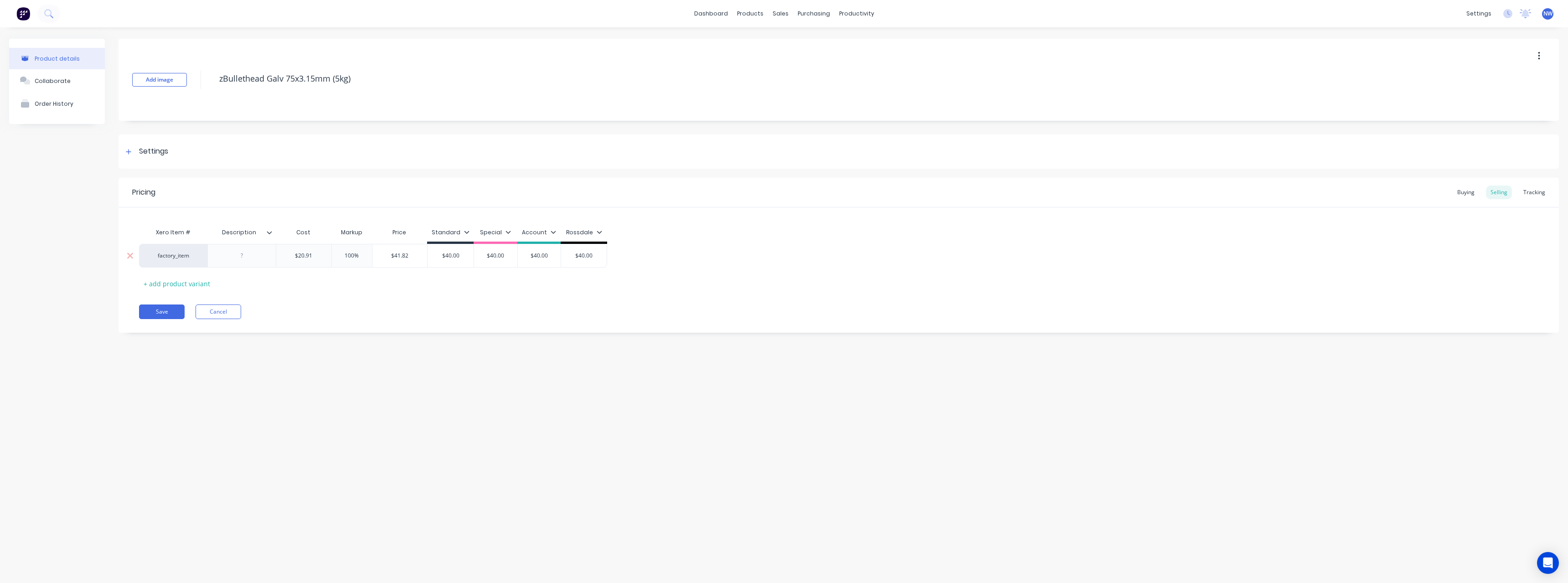
click at [245, 260] on div at bounding box center [242, 255] width 46 height 12
click at [175, 308] on button "Save" at bounding box center [161, 312] width 46 height 15
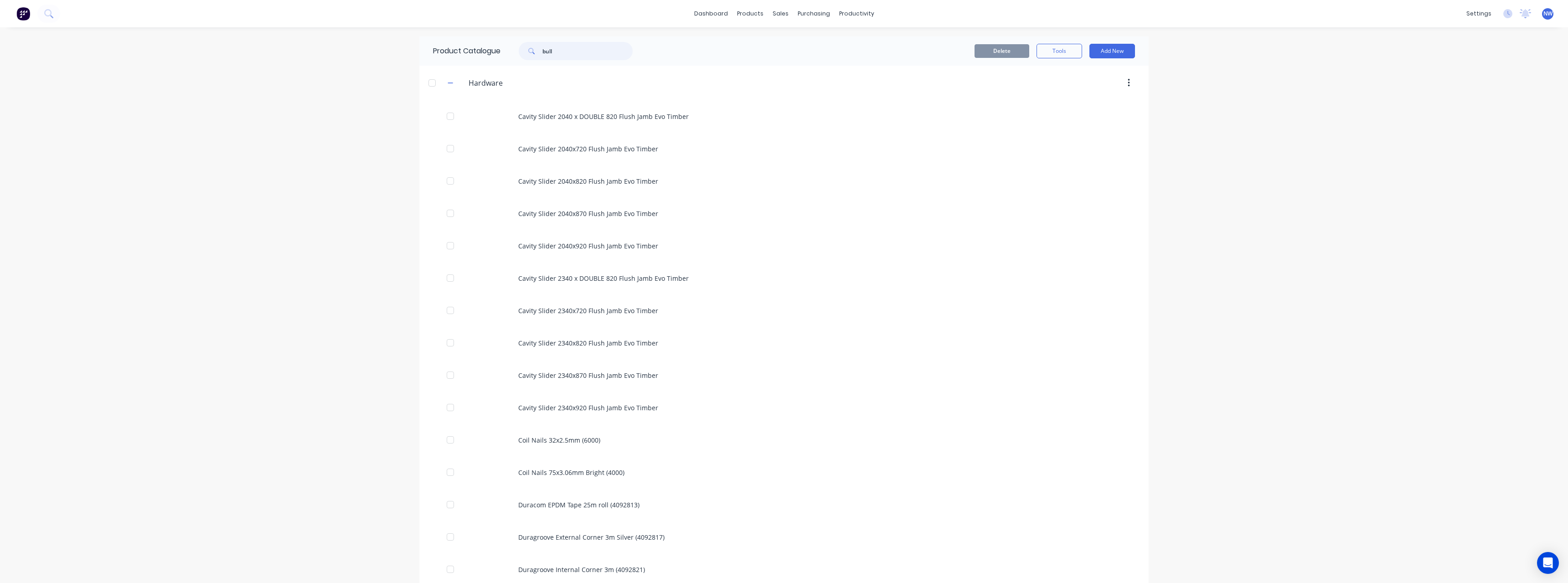
drag, startPoint x: 547, startPoint y: 54, endPoint x: 533, endPoint y: 54, distance: 14.0
click at [533, 54] on div "bull" at bounding box center [575, 51] width 114 height 18
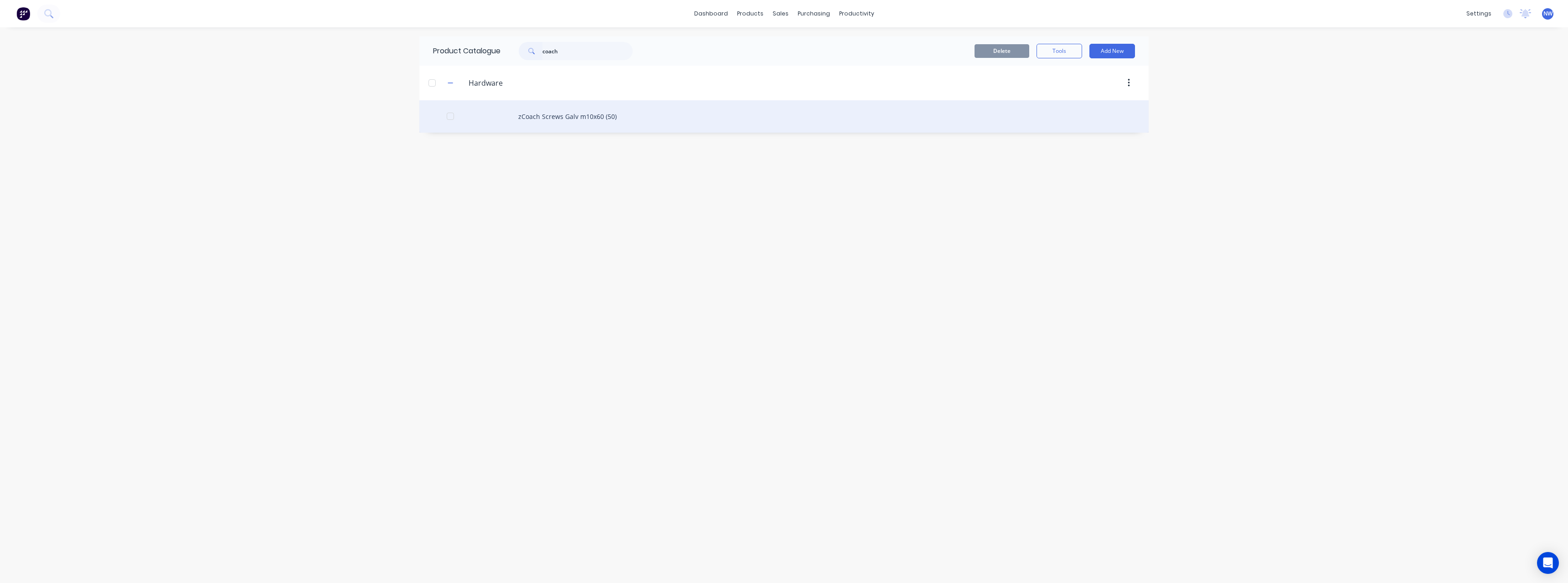
click at [588, 113] on div "zCoach Screws Galv m10x60 (50)" at bounding box center [784, 116] width 729 height 32
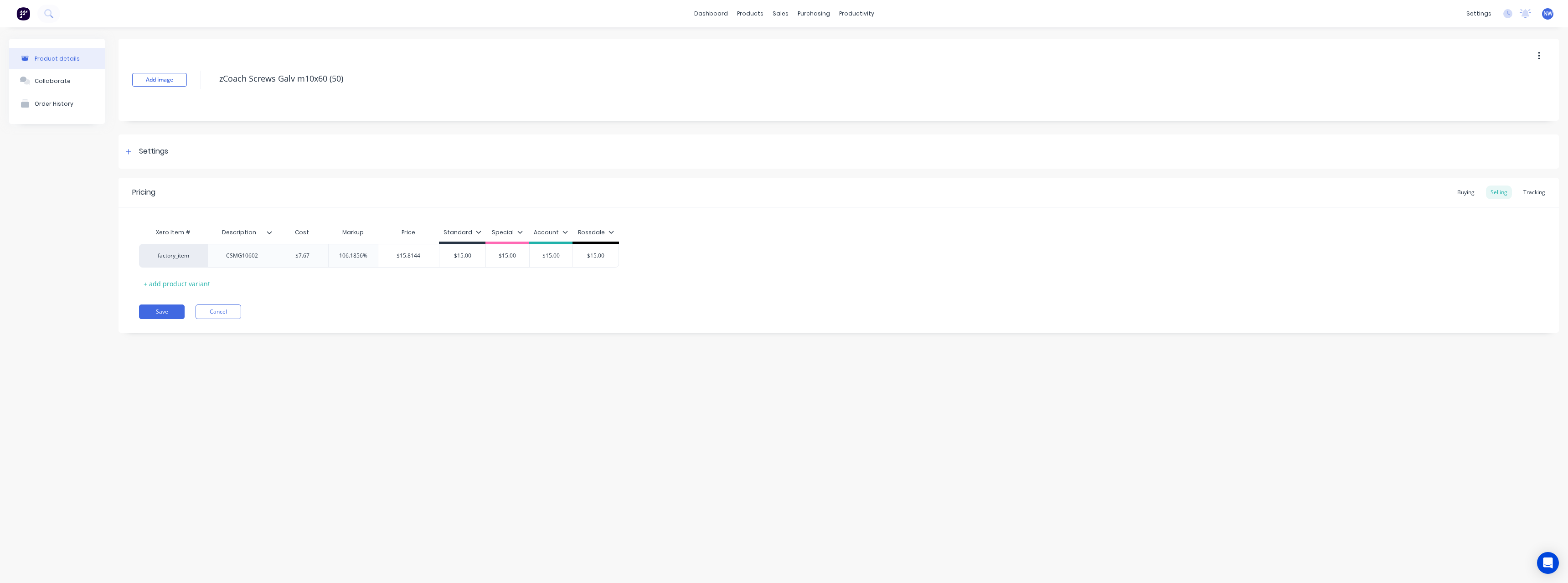
click at [268, 231] on icon at bounding box center [269, 232] width 5 height 5
click at [226, 309] on button "Cancel" at bounding box center [218, 312] width 46 height 15
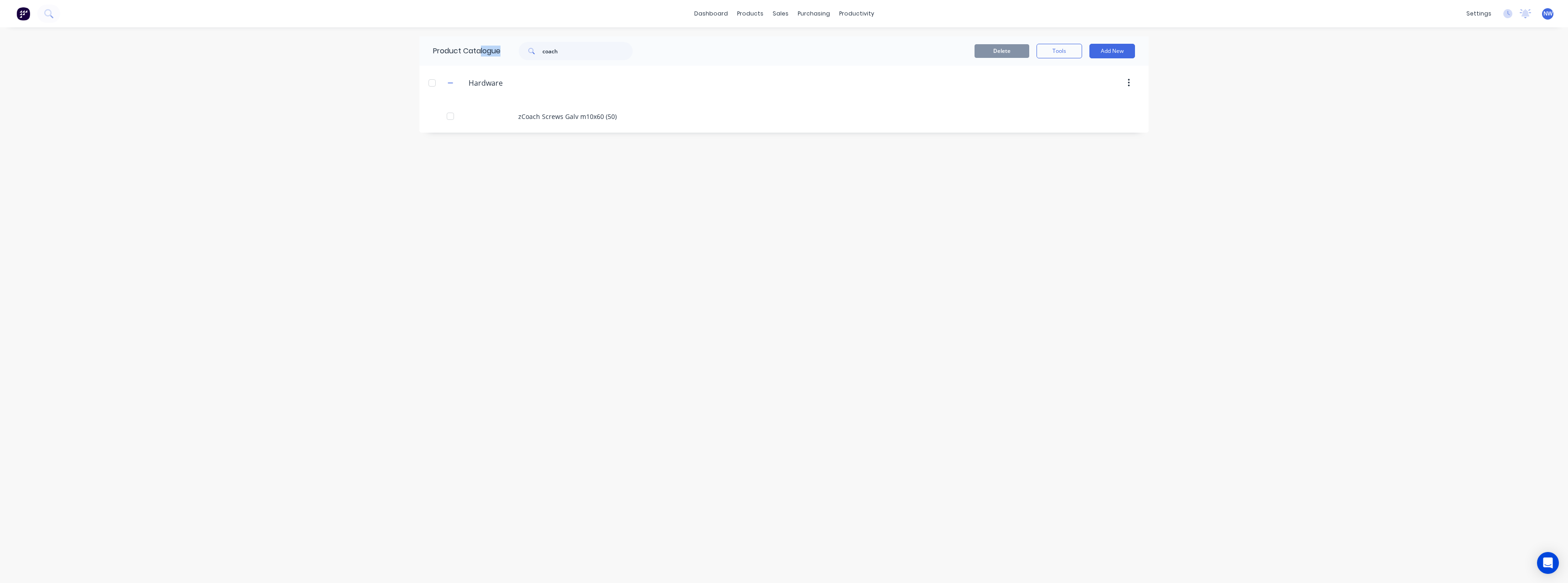
drag, startPoint x: 565, startPoint y: 39, endPoint x: 565, endPoint y: 57, distance: 18.0
click at [480, 44] on div "Product Catalogue coach" at bounding box center [537, 51] width 236 height 29
drag, startPoint x: 567, startPoint y: 52, endPoint x: 527, endPoint y: 54, distance: 40.0
click at [527, 54] on div "coach" at bounding box center [575, 51] width 114 height 18
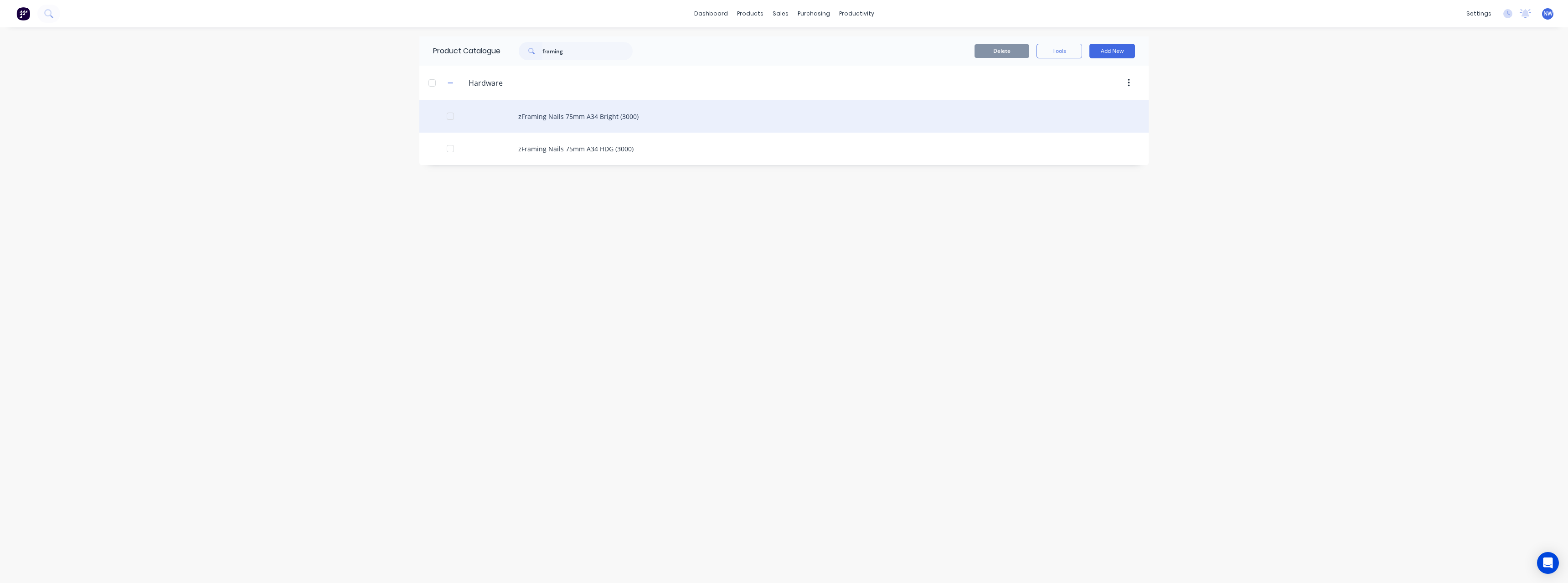
click at [564, 112] on div "zFraming Nails 75mm A34 Bright (3000)" at bounding box center [784, 116] width 729 height 32
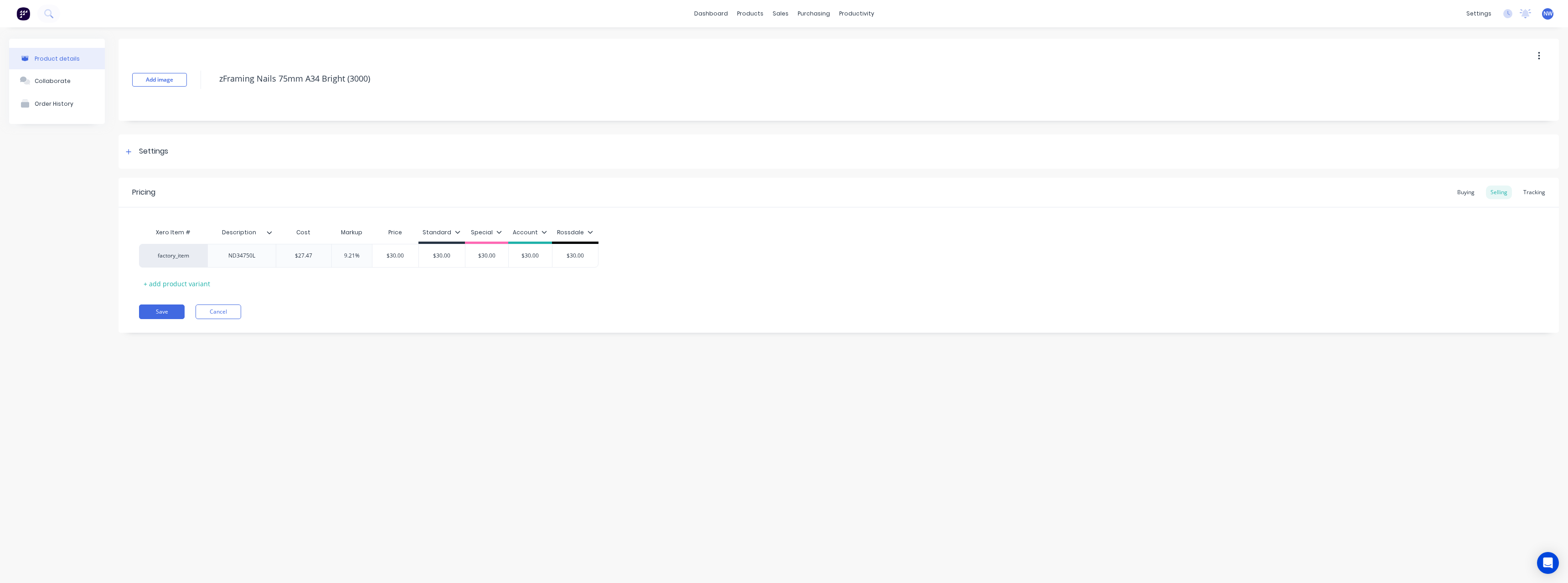
click at [270, 231] on icon at bounding box center [269, 232] width 5 height 5
click at [224, 316] on button "Cancel" at bounding box center [218, 312] width 46 height 15
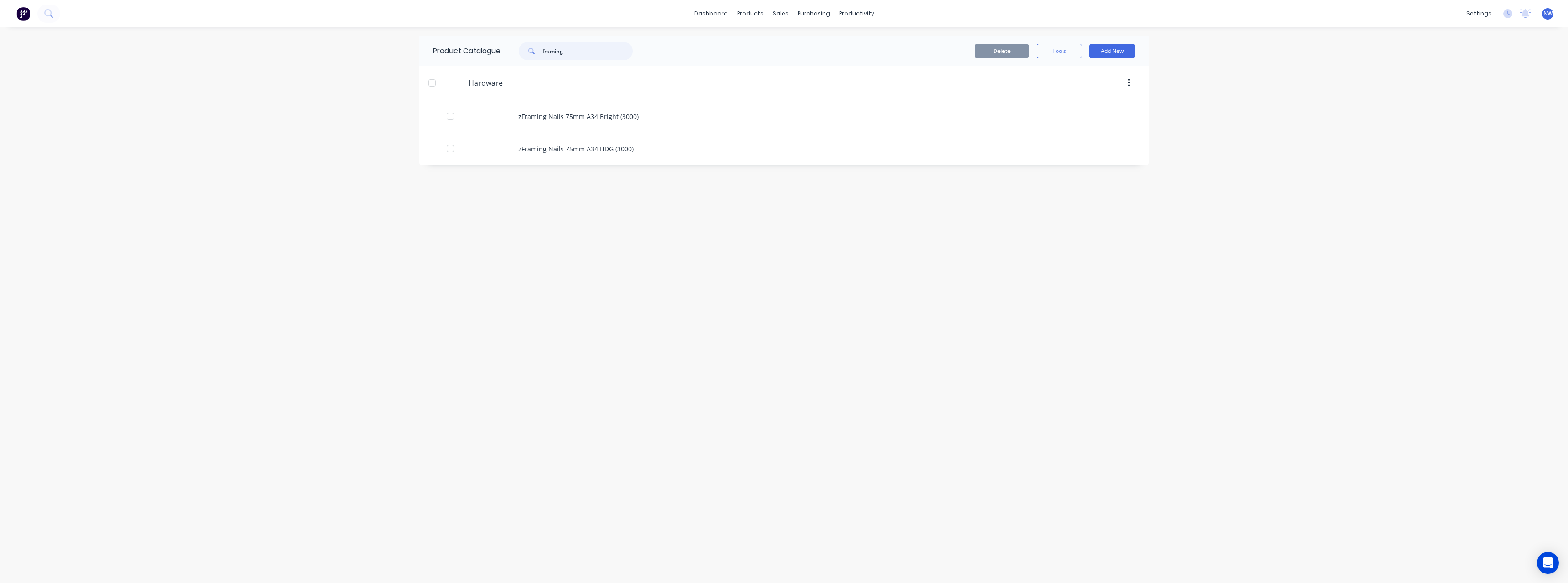
drag, startPoint x: 558, startPoint y: 54, endPoint x: 509, endPoint y: 55, distance: 49.0
click at [509, 55] on div "framing" at bounding box center [573, 51] width 146 height 18
click at [834, 41] on div "Purchase Orders" at bounding box center [843, 43] width 48 height 8
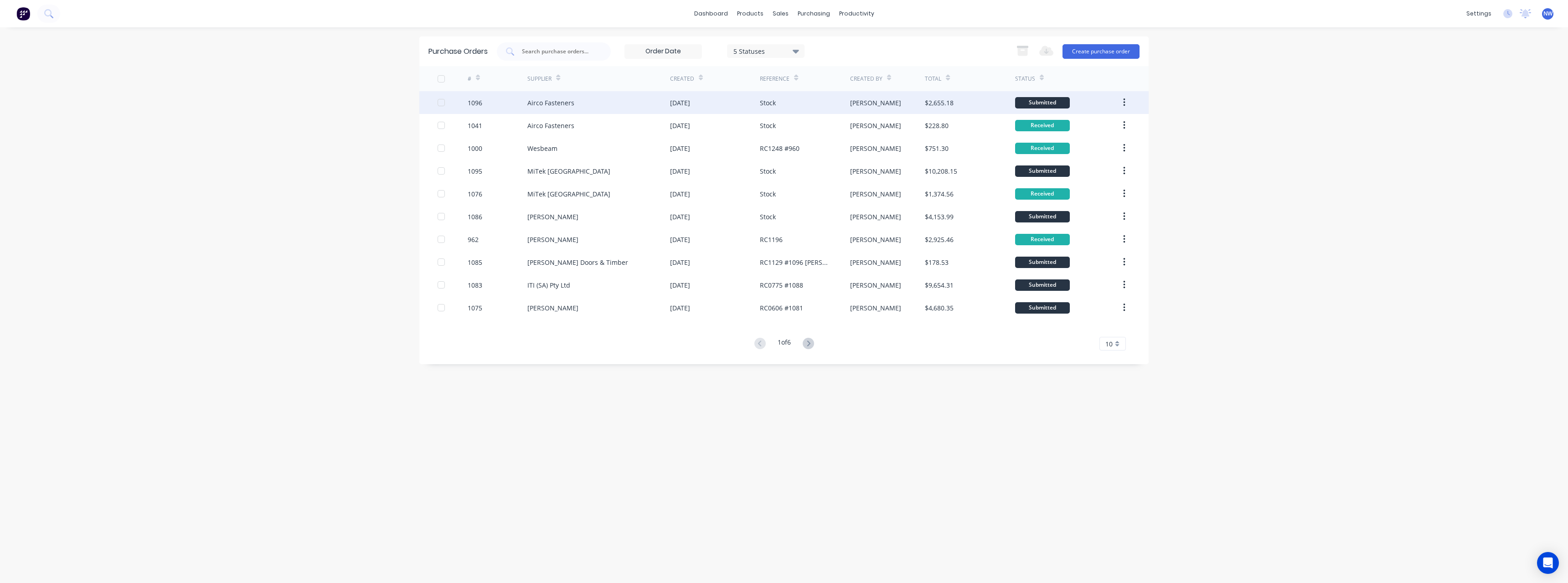
click at [701, 108] on div "[DATE]" at bounding box center [715, 102] width 90 height 23
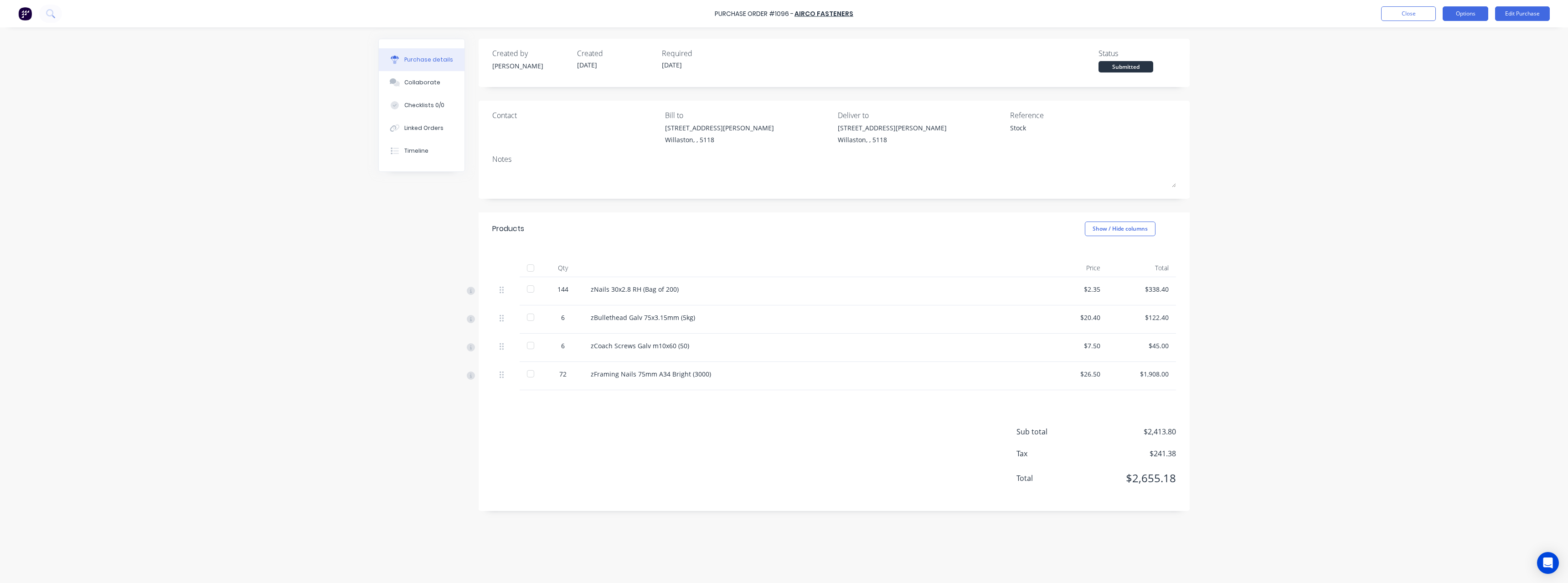
click at [1462, 15] on button "Options" at bounding box center [1465, 13] width 46 height 15
click at [1436, 37] on div "Print / Email" at bounding box center [1444, 37] width 70 height 13
click at [1442, 59] on div "With pricing" at bounding box center [1444, 55] width 70 height 13
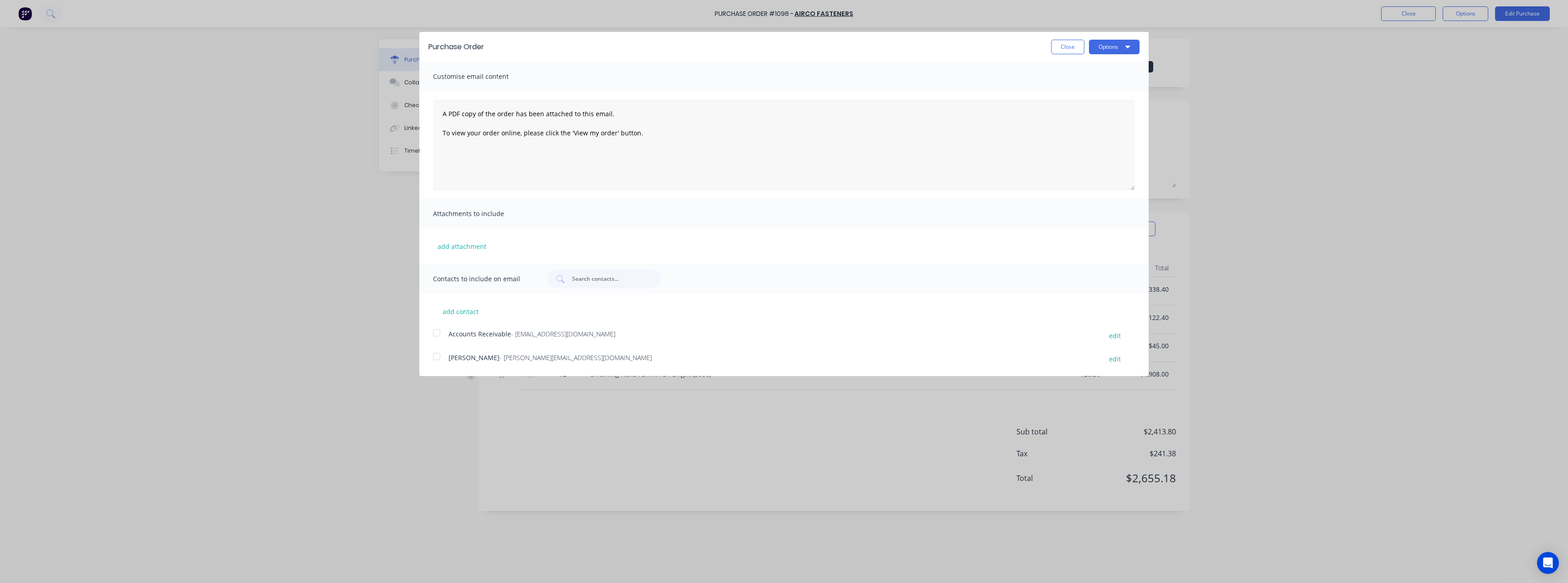
click at [537, 358] on span "- [PERSON_NAME][EMAIL_ADDRESS][DOMAIN_NAME]" at bounding box center [576, 357] width 152 height 9
click at [1104, 49] on button "Options" at bounding box center [1114, 47] width 51 height 15
click at [1074, 89] on div "Email" at bounding box center [1096, 88] width 70 height 13
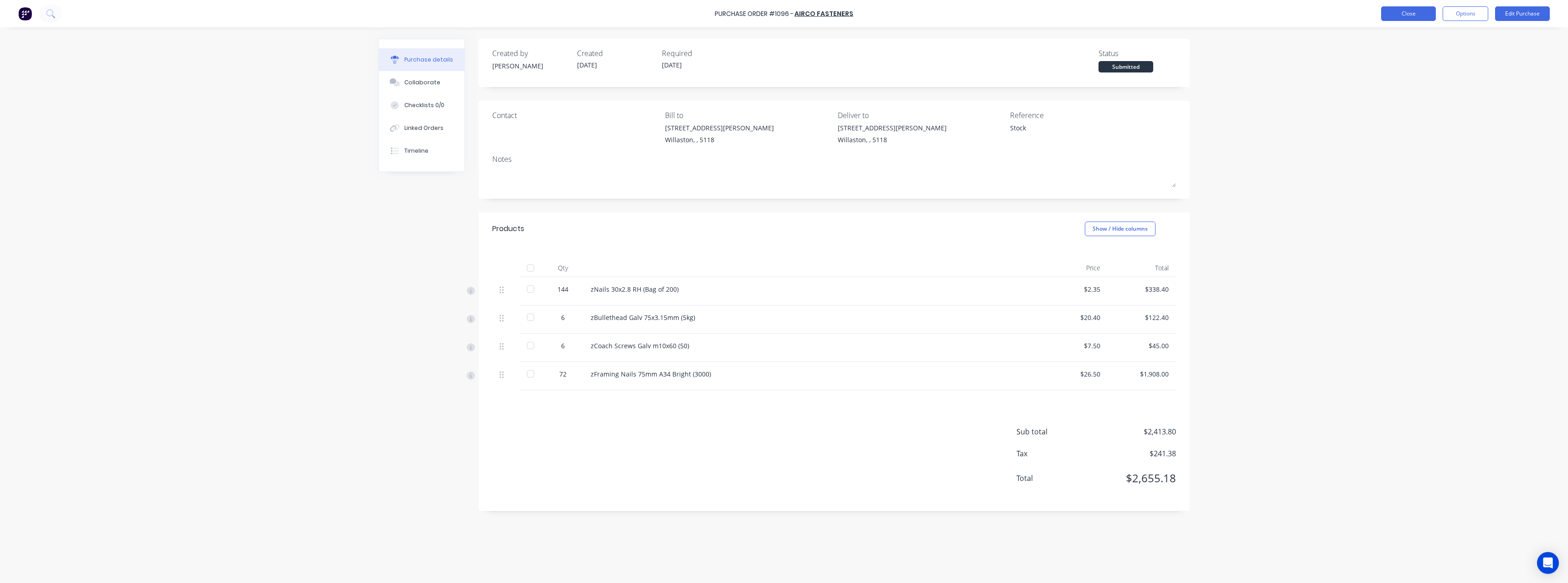
click at [1396, 13] on button "Close" at bounding box center [1409, 13] width 55 height 15
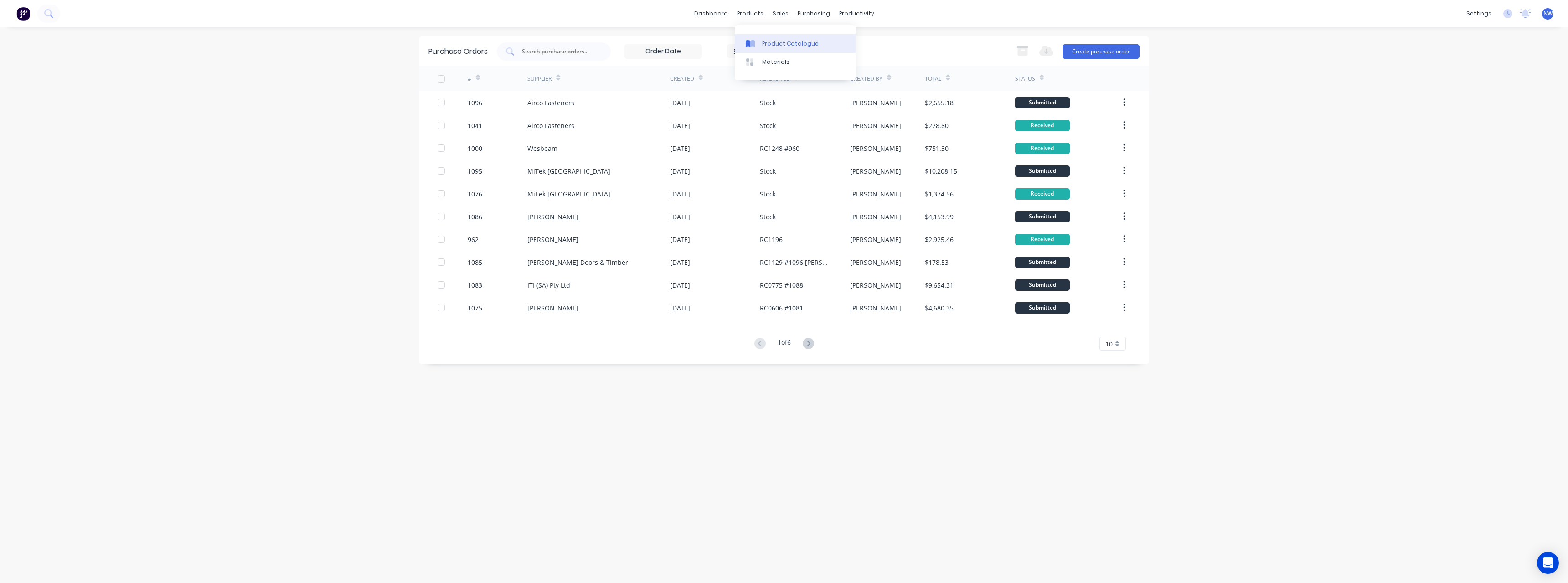
click at [766, 40] on div "Product Catalogue" at bounding box center [790, 43] width 57 height 8
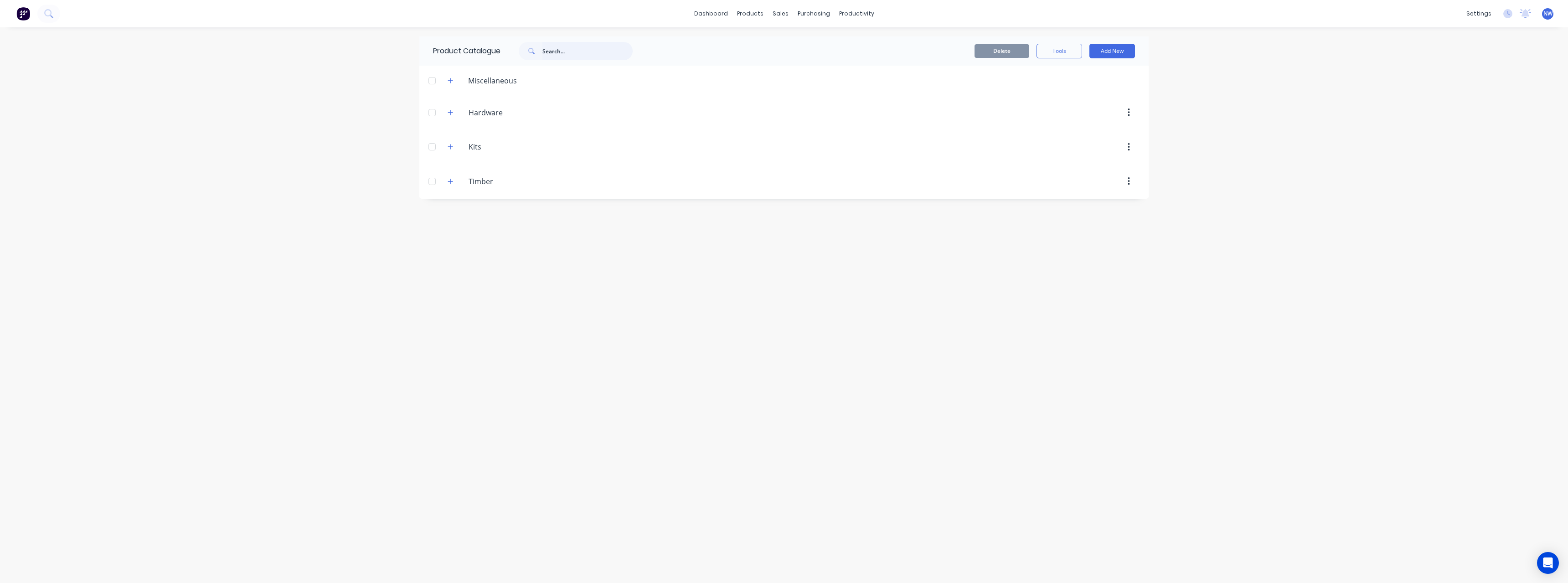
click at [573, 52] on input "text" at bounding box center [587, 51] width 90 height 18
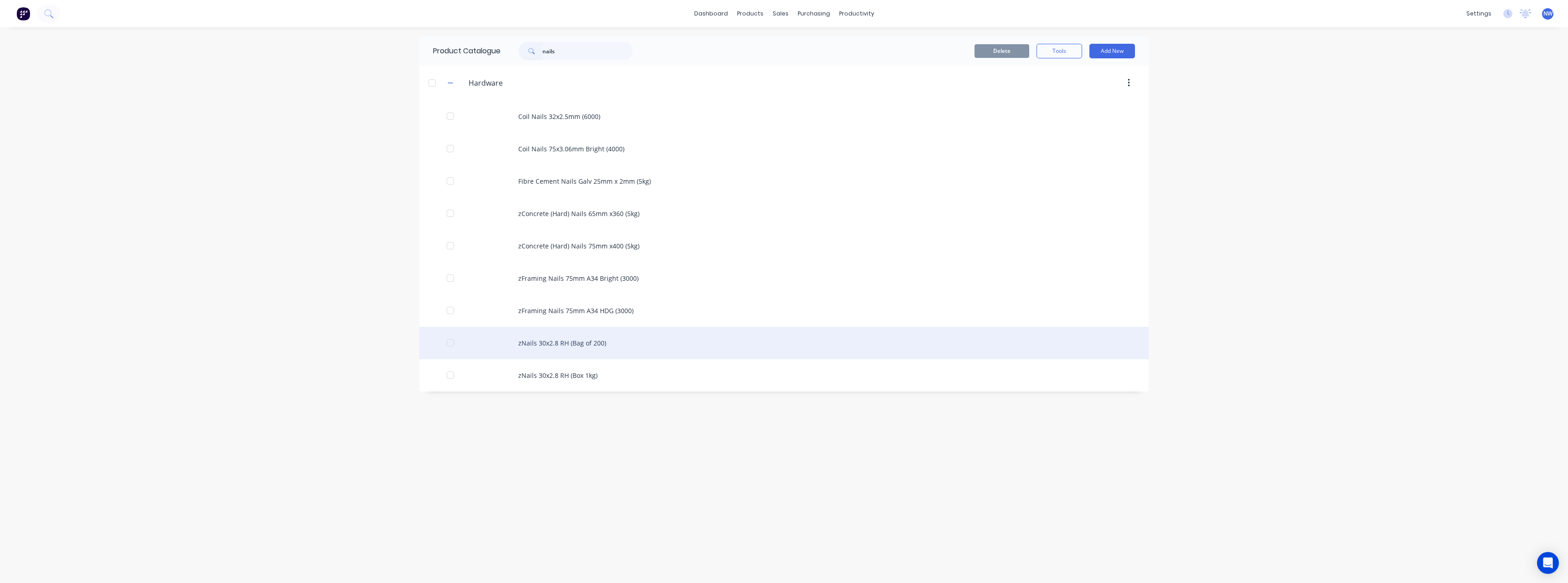
click at [591, 340] on div "zNails 30x2.8 RH (Bag of 200)" at bounding box center [784, 343] width 729 height 32
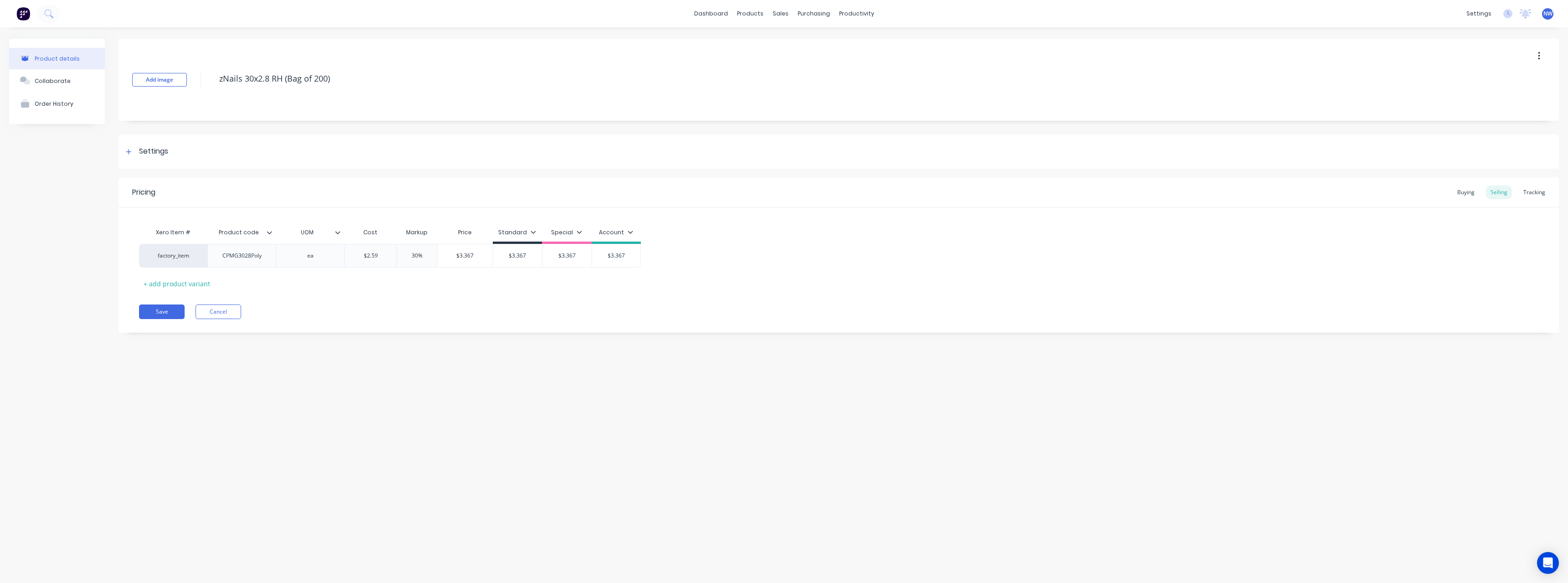
click at [271, 232] on icon at bounding box center [270, 232] width 5 height 2
click at [335, 347] on div "Product details Collaborate Order History Add image zNails 30x2.8 RH (Bag of 20…" at bounding box center [784, 296] width 1568 height 537
click at [1547, 12] on span "NW" at bounding box center [1548, 13] width 9 height 8
click at [1493, 114] on button "Sign out" at bounding box center [1492, 114] width 121 height 18
